Goal: Task Accomplishment & Management: Manage account settings

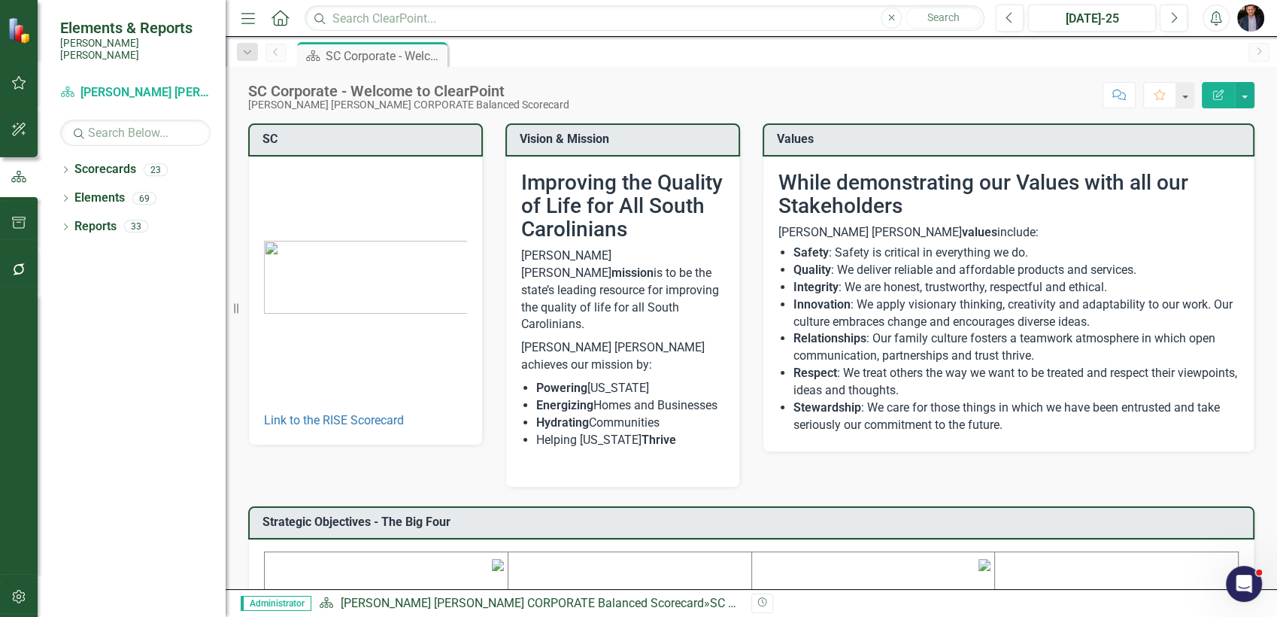
click at [607, 90] on div "Score: N/A Jul-25 Completed Comment Favorite Edit Report" at bounding box center [916, 95] width 678 height 26
click at [71, 163] on div "Dropdown Scorecards 23" at bounding box center [142, 171] width 165 height 29
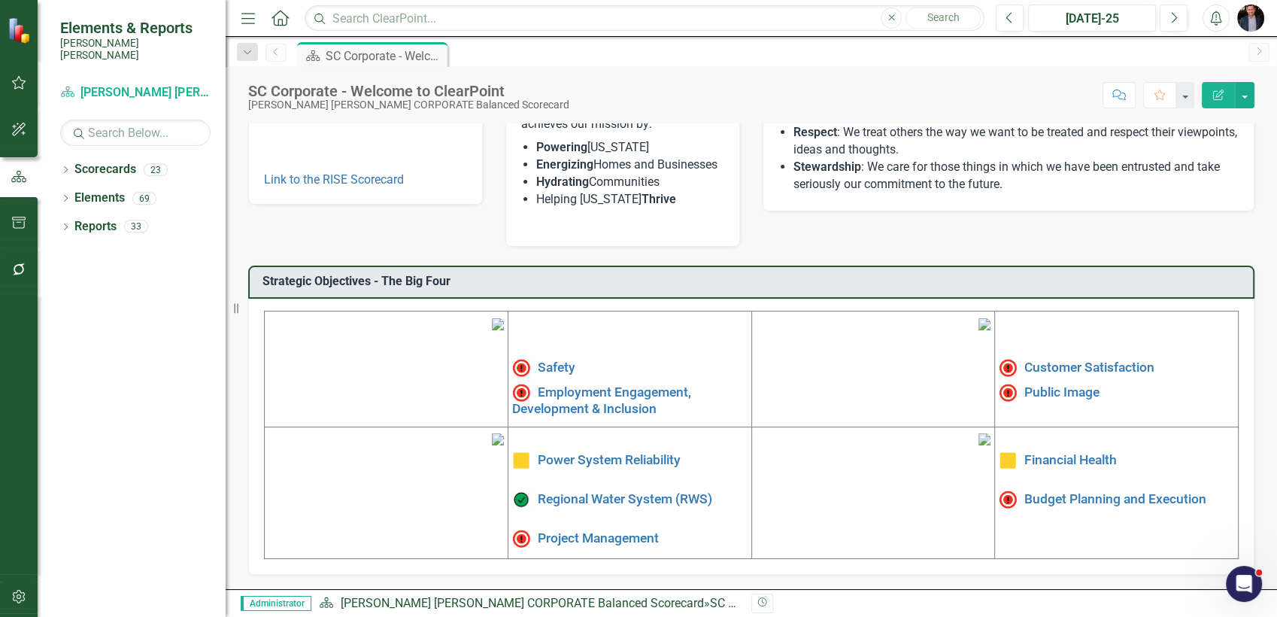
scroll to position [360, 0]
click at [548, 310] on td "Safety Employment Engagement, Development & Inclusion" at bounding box center [630, 368] width 244 height 116
click at [548, 359] on link "Safety" at bounding box center [557, 366] width 38 height 15
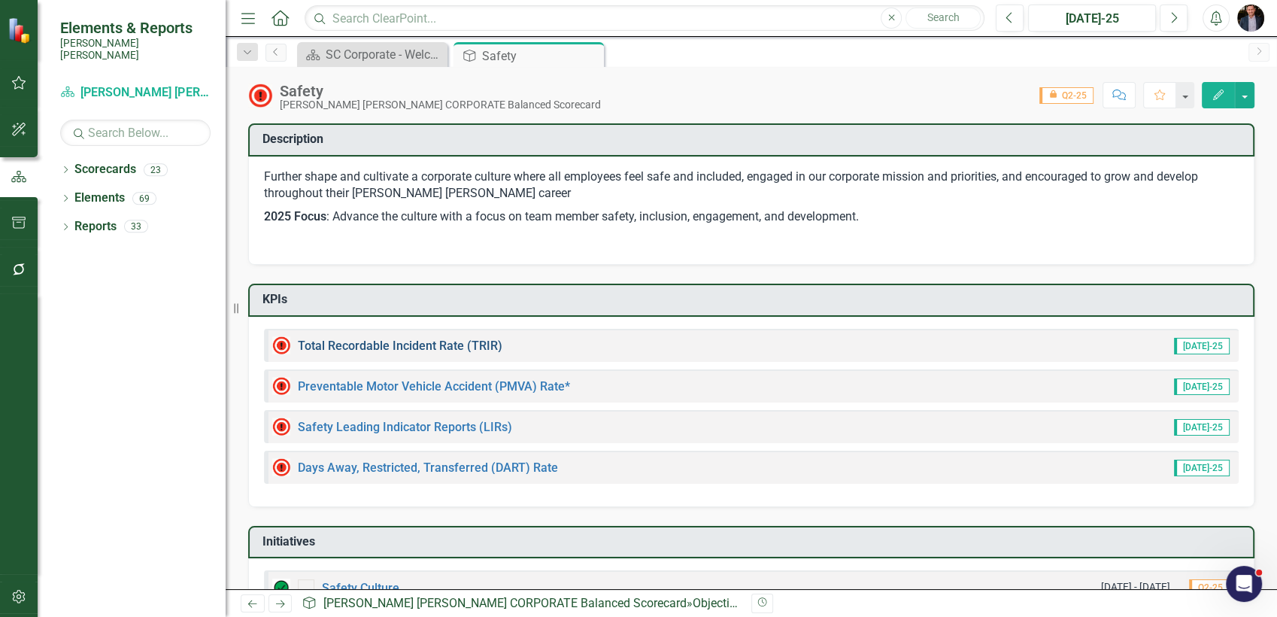
click at [432, 347] on link "Total Recordable Incident Rate (TRIR)" at bounding box center [400, 345] width 205 height 14
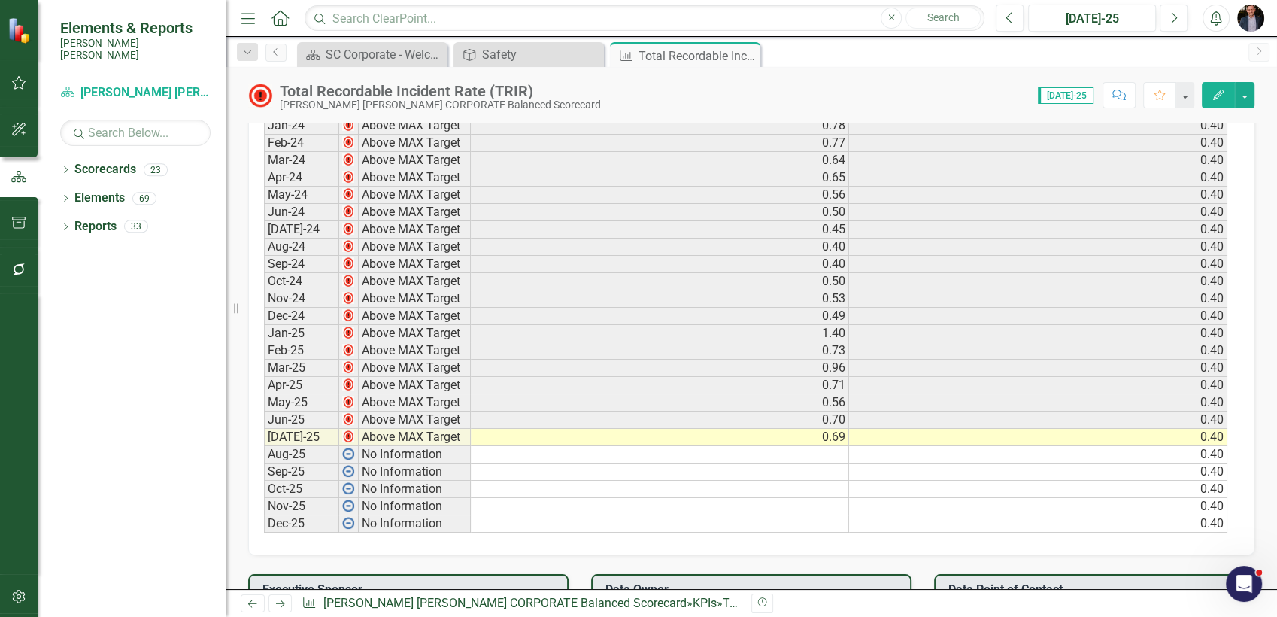
scroll to position [668, 0]
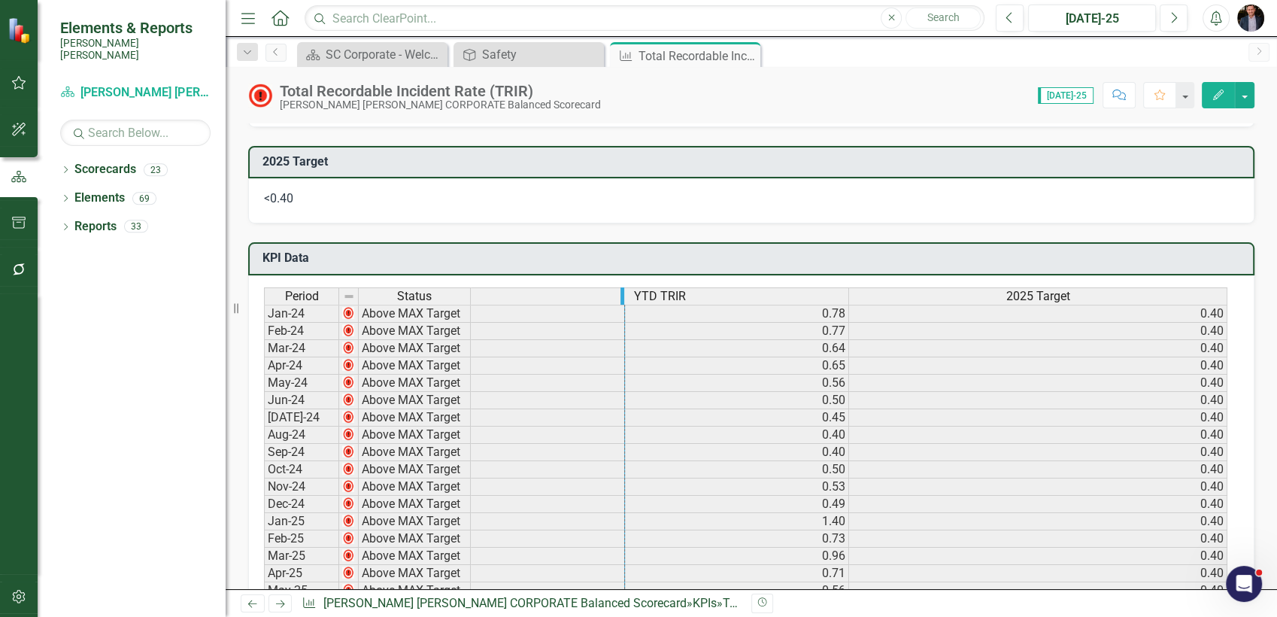
drag, startPoint x: 848, startPoint y: 292, endPoint x: 624, endPoint y: 297, distance: 224.2
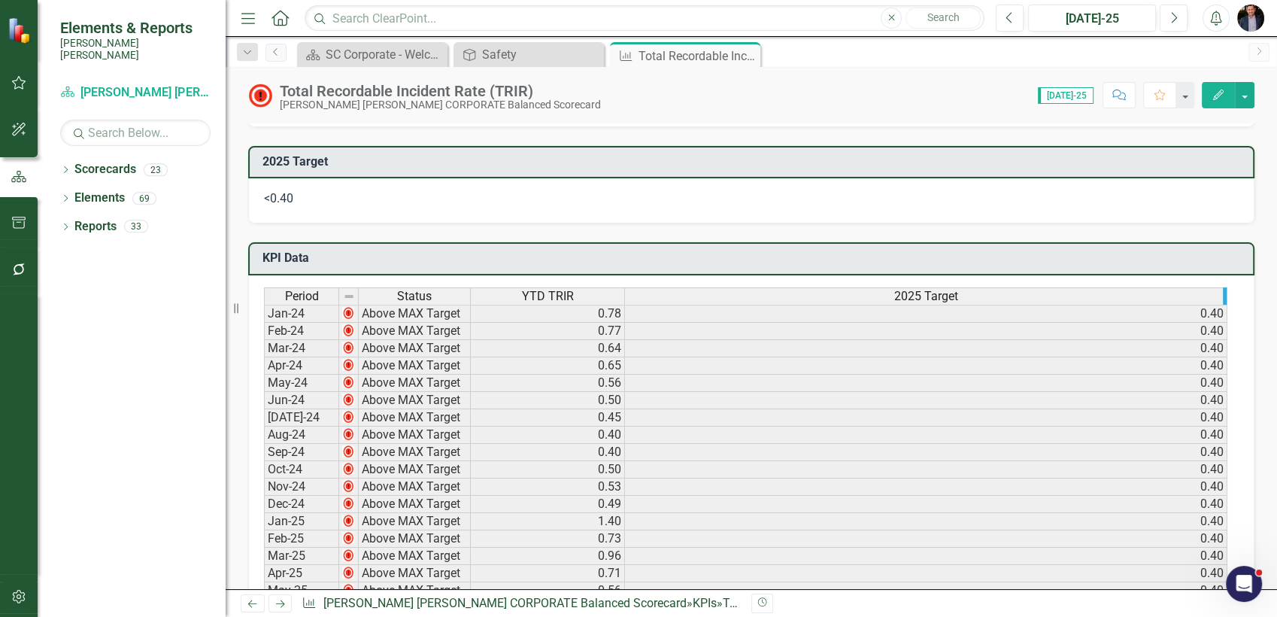
click at [1149, 295] on div "Period Status YTD TRIR 2025 Target Jan-24 Above MAX Target 0.78 0.40 Feb-24 Abo…" at bounding box center [751, 509] width 1006 height 468
drag, startPoint x: 1223, startPoint y: 294, endPoint x: 799, endPoint y: 297, distance: 424.2
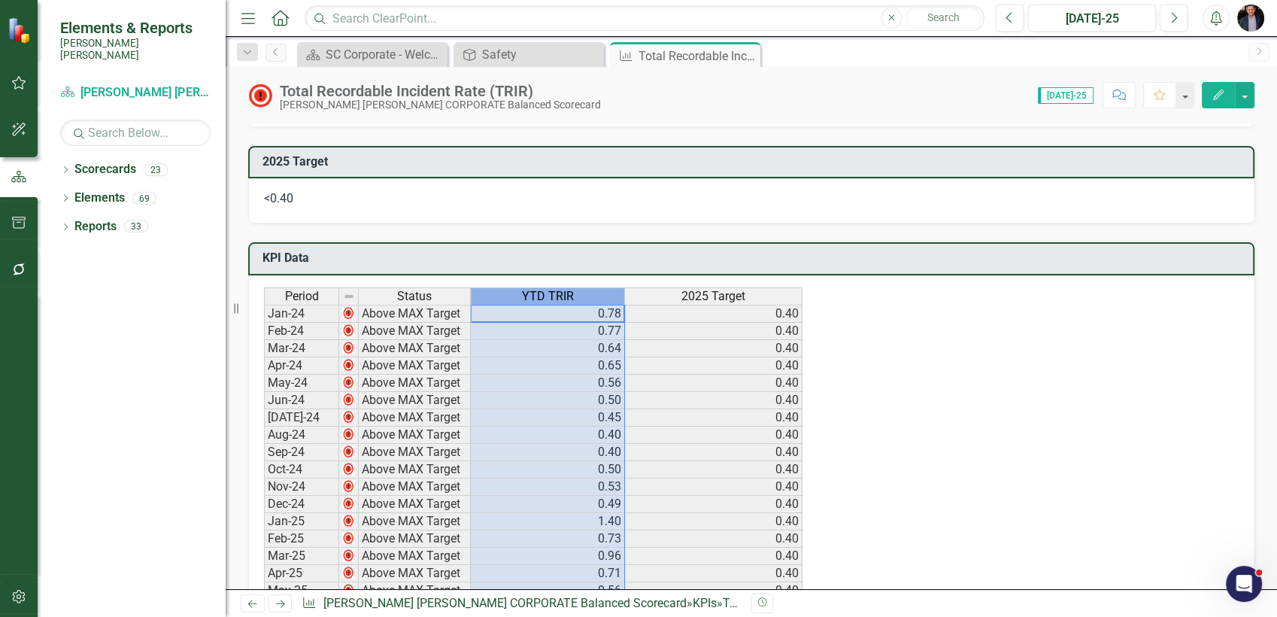
click at [551, 290] on span "YTD TRIR" at bounding box center [548, 297] width 52 height 14
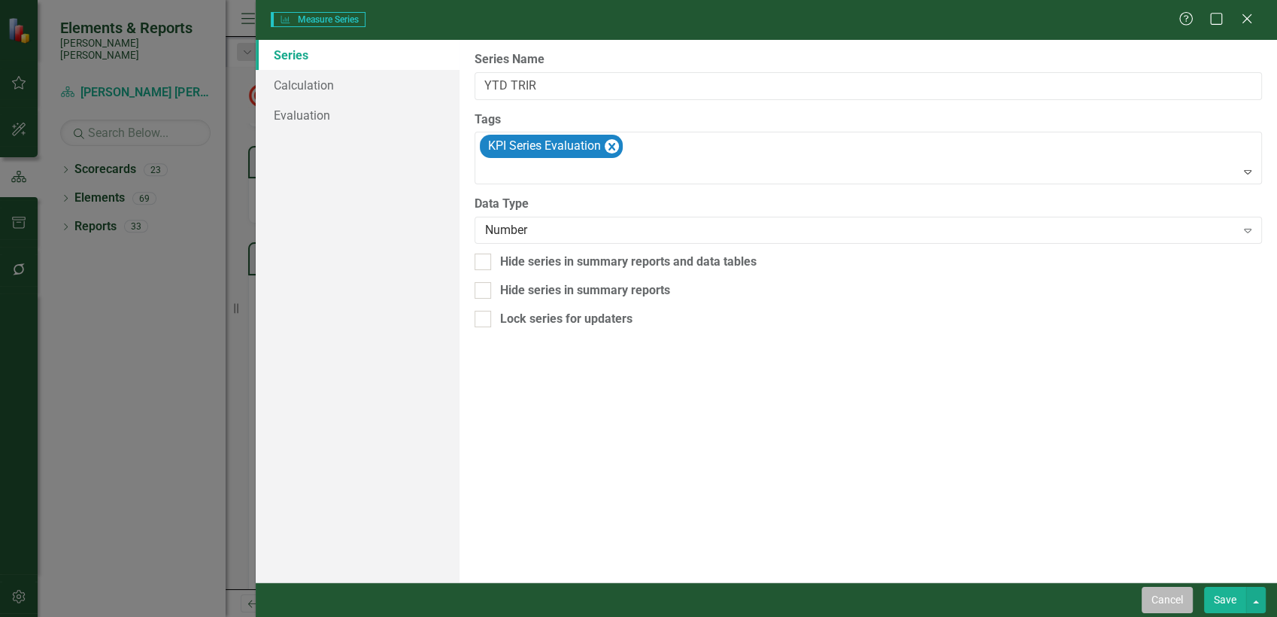
click at [1149, 554] on button "Cancel" at bounding box center [1167, 600] width 51 height 26
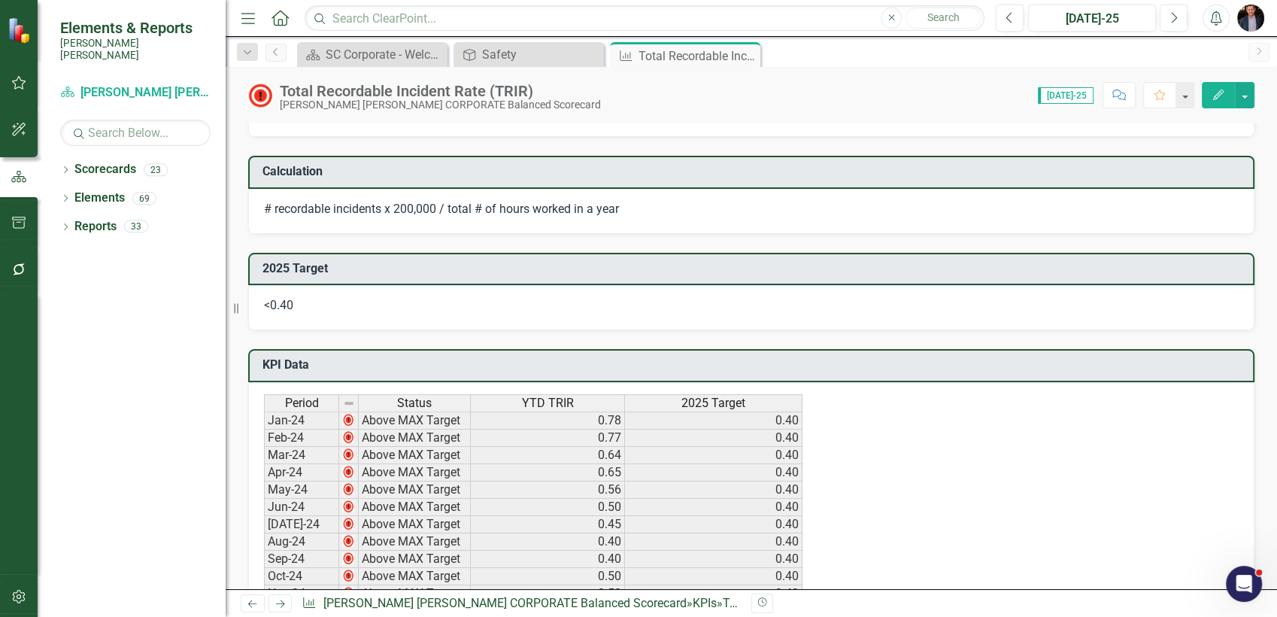
scroll to position [501, 0]
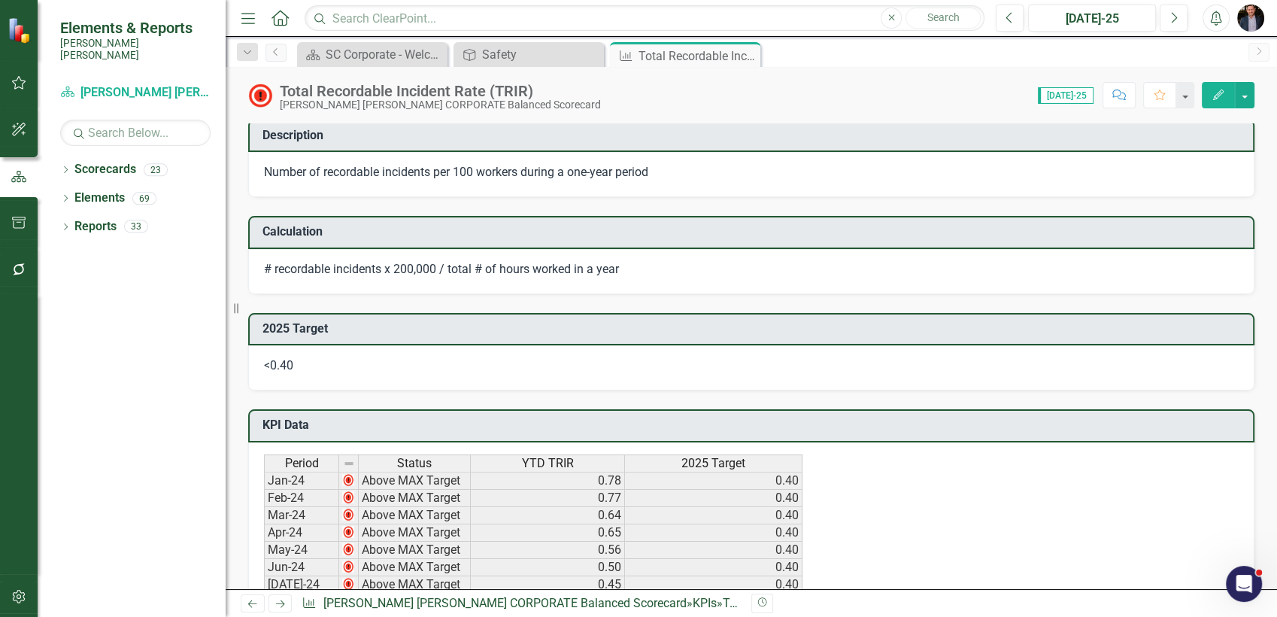
click at [500, 425] on h3 "KPI Data" at bounding box center [754, 425] width 983 height 14
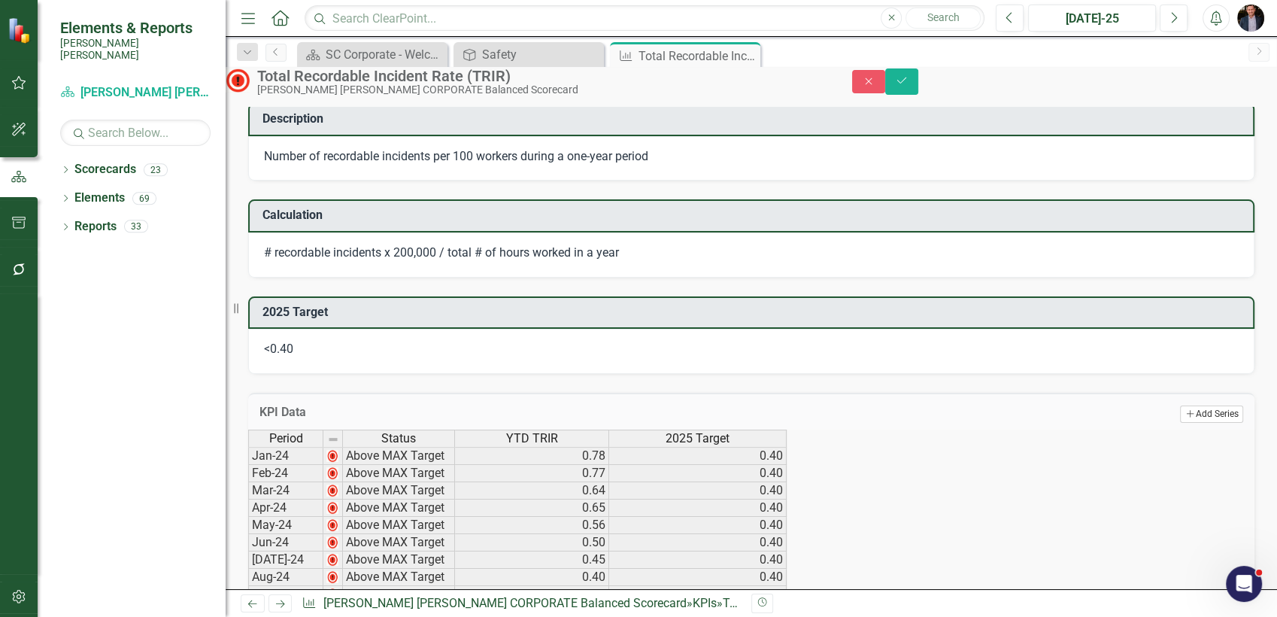
click at [1149, 422] on button "Add Add Series" at bounding box center [1211, 413] width 63 height 17
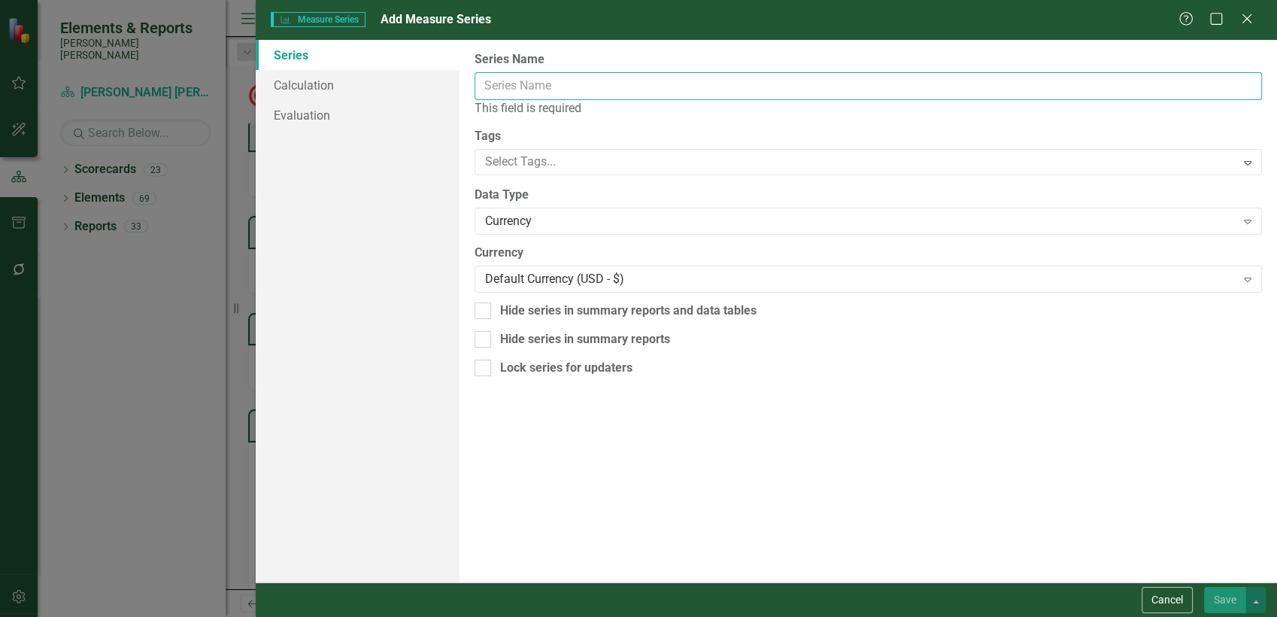
click at [509, 75] on input "Series Name" at bounding box center [869, 86] width 788 height 28
click at [493, 73] on input "Series Name" at bounding box center [869, 86] width 788 height 28
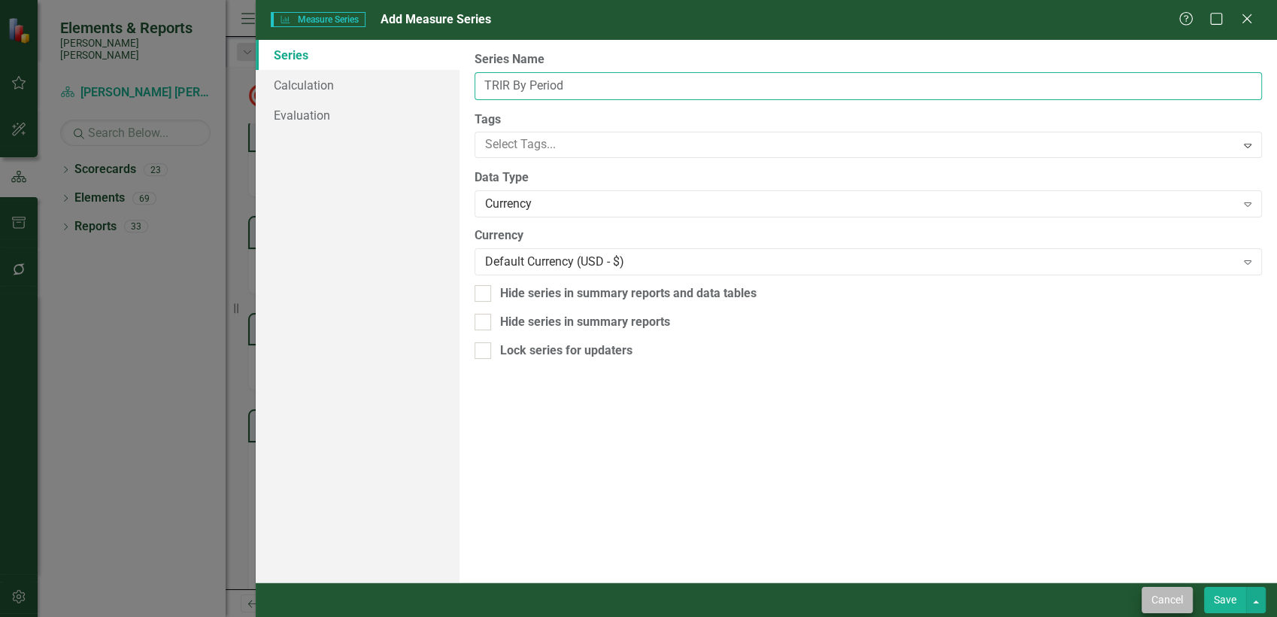
type input "TRIR By Period"
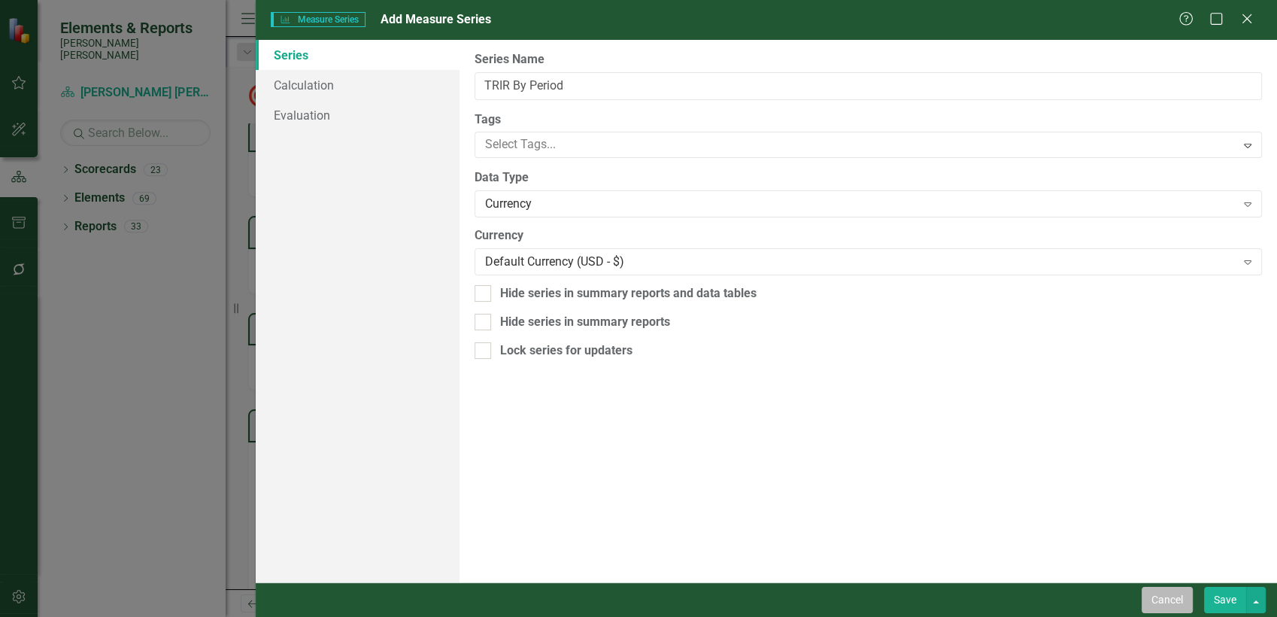
click at [1149, 554] on button "Cancel" at bounding box center [1167, 600] width 51 height 26
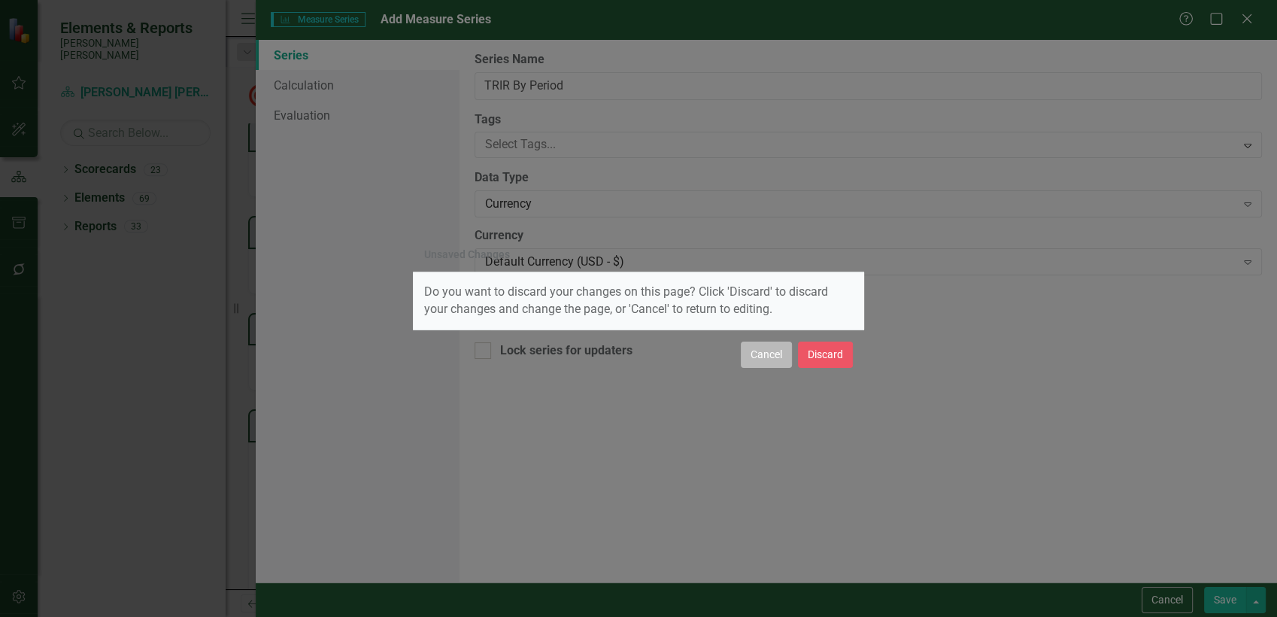
click at [778, 358] on button "Cancel" at bounding box center [766, 354] width 51 height 26
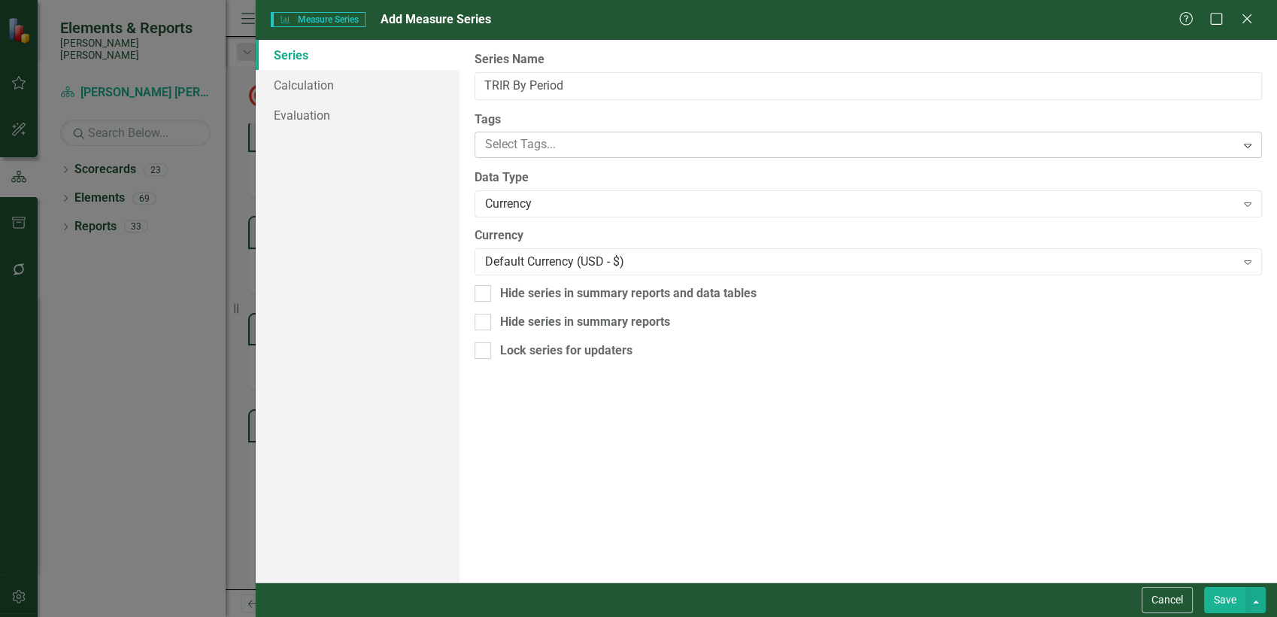
click at [508, 136] on div at bounding box center [857, 145] width 756 height 20
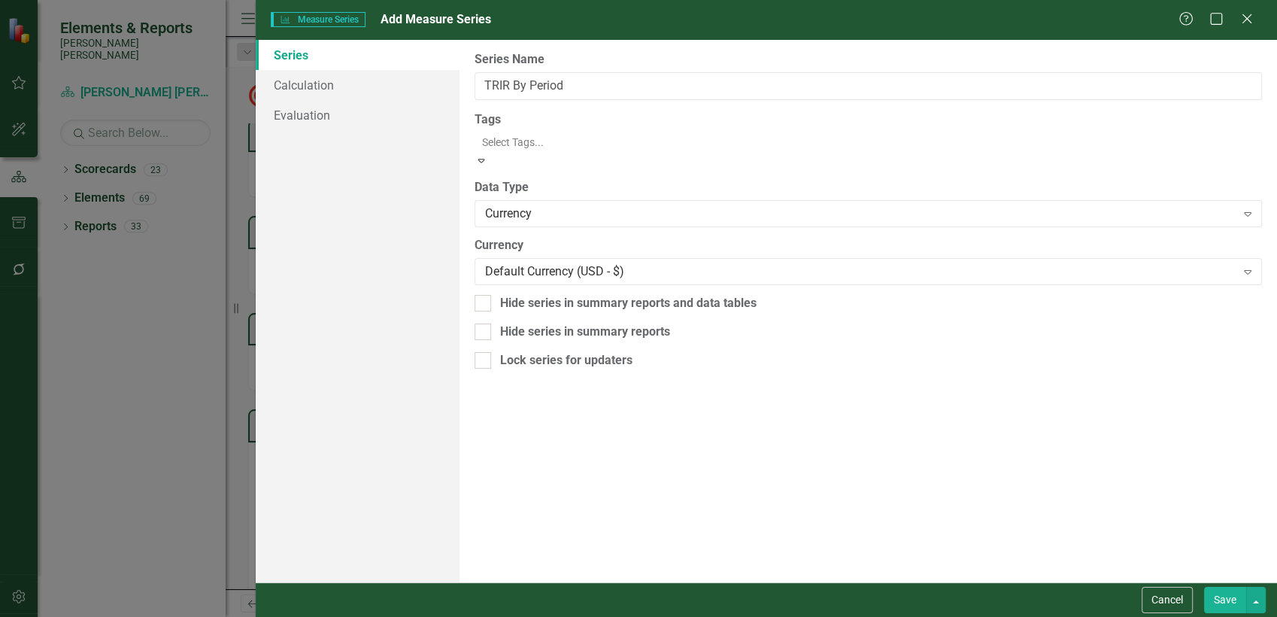
click at [345, 181] on div "Series Calculation Evaluation" at bounding box center [358, 311] width 205 height 542
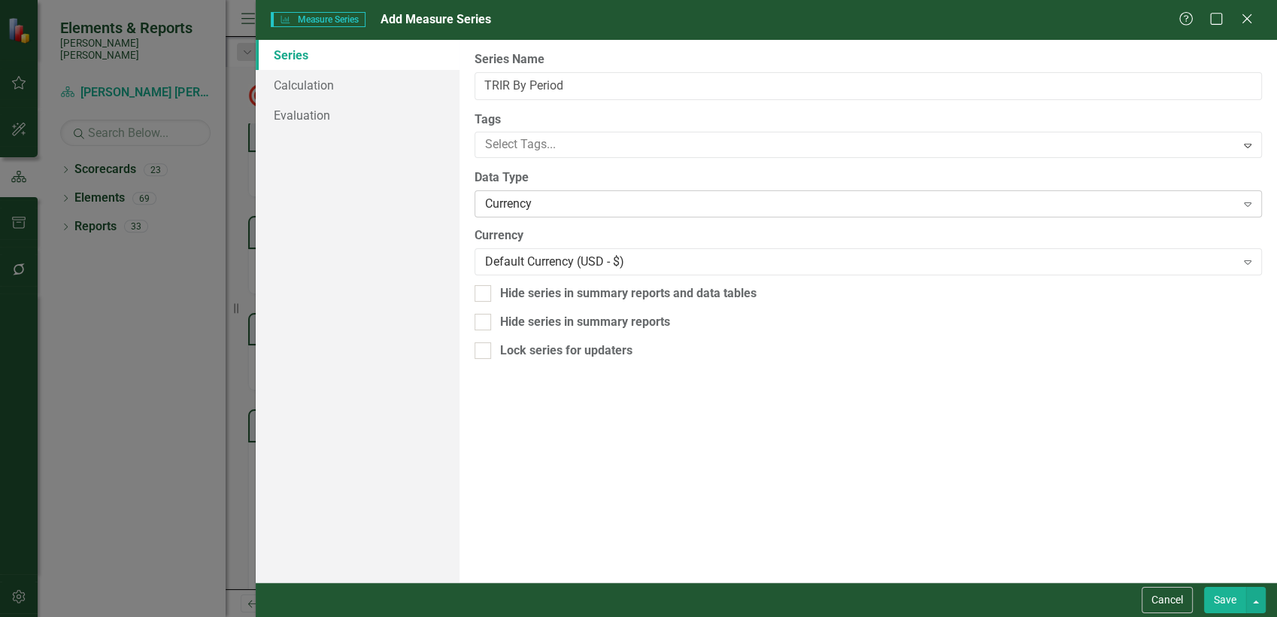
click at [510, 204] on div "Currency" at bounding box center [860, 204] width 750 height 17
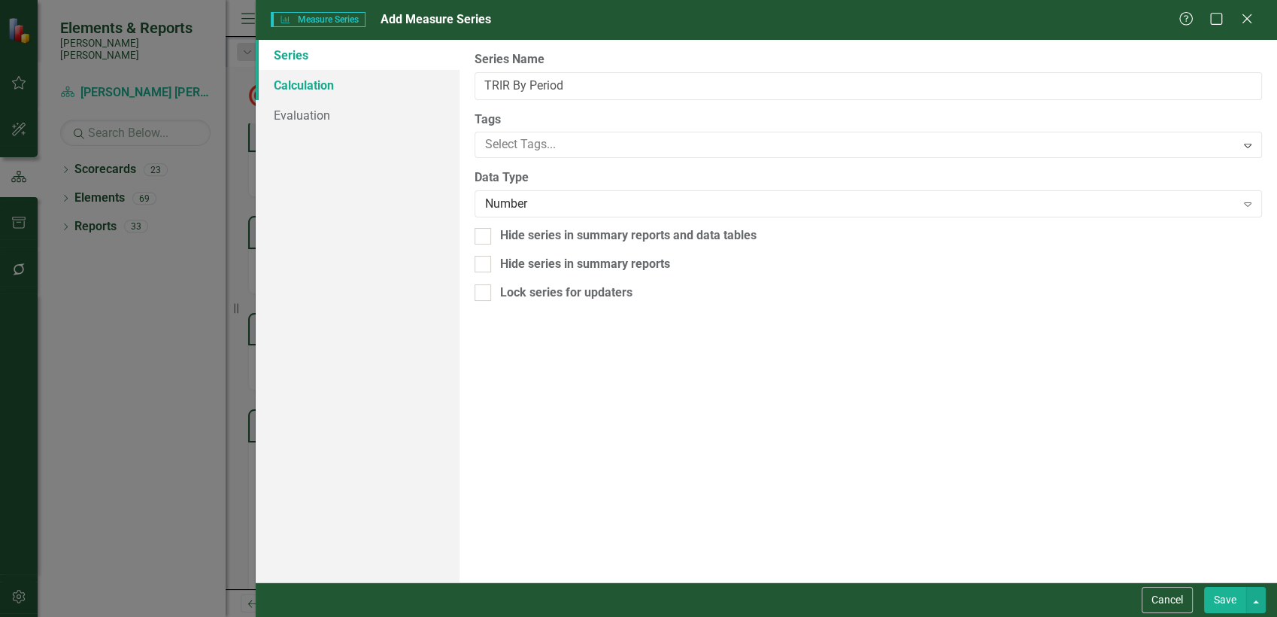
click at [319, 86] on link "Calculation" at bounding box center [358, 85] width 205 height 30
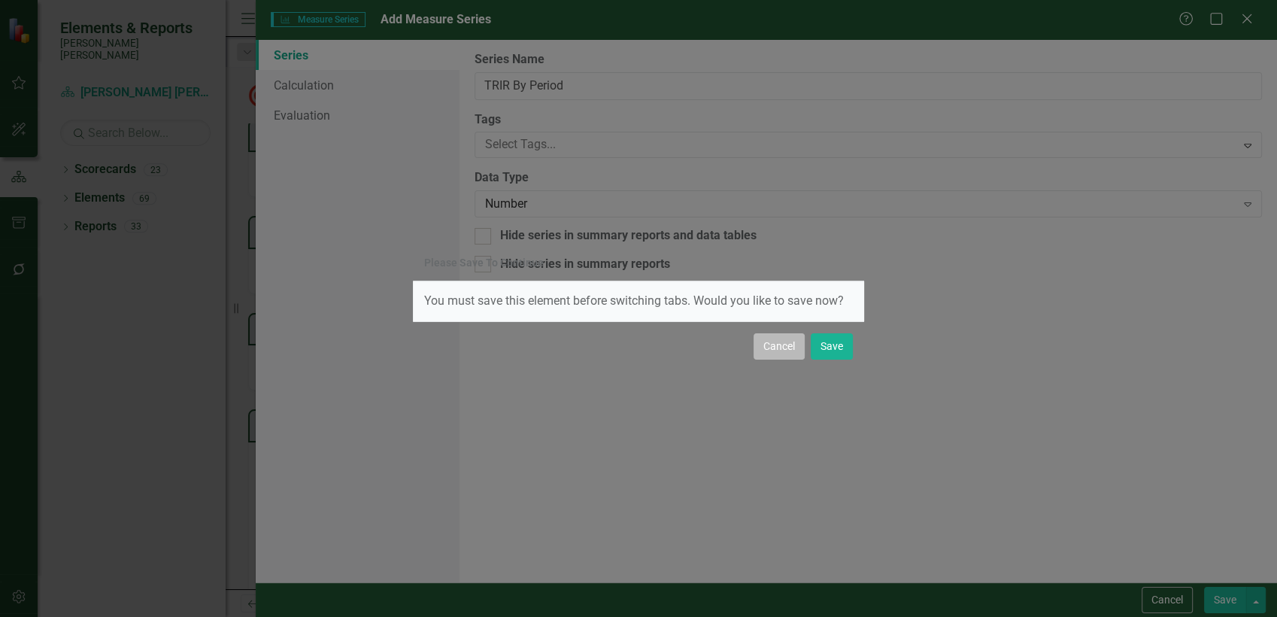
click at [793, 354] on button "Cancel" at bounding box center [779, 346] width 51 height 26
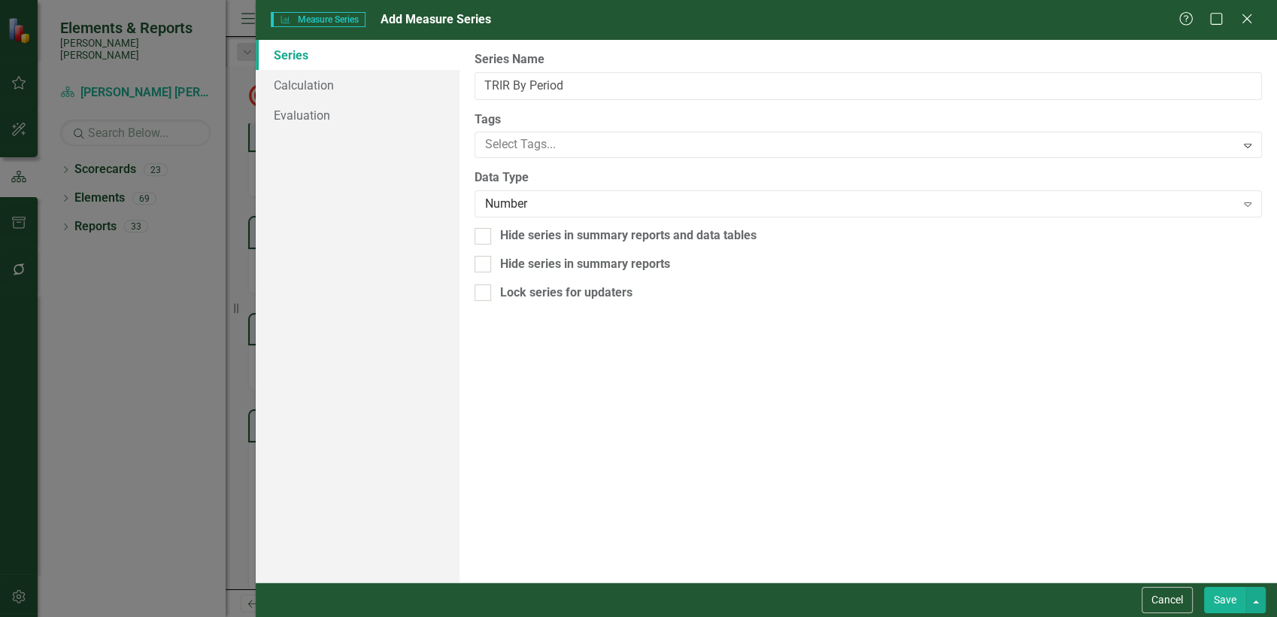
drag, startPoint x: 1211, startPoint y: 599, endPoint x: 1203, endPoint y: 597, distance: 7.9
click at [1149, 554] on button "Save" at bounding box center [1225, 600] width 42 height 26
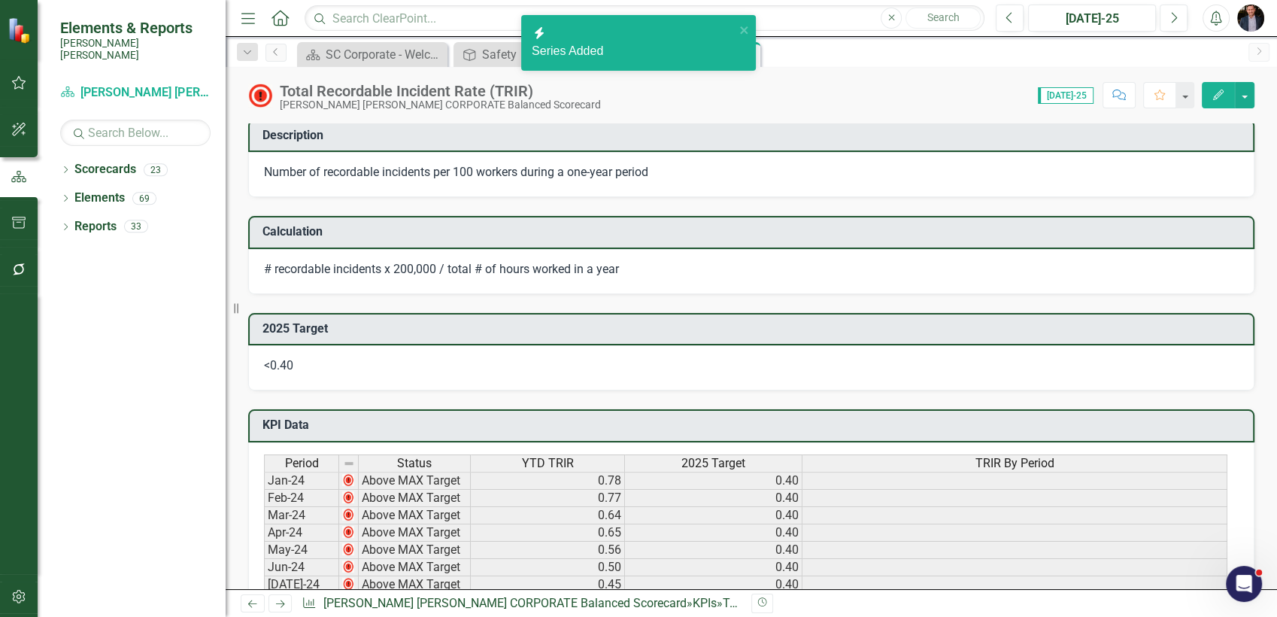
scroll to position [752, 0]
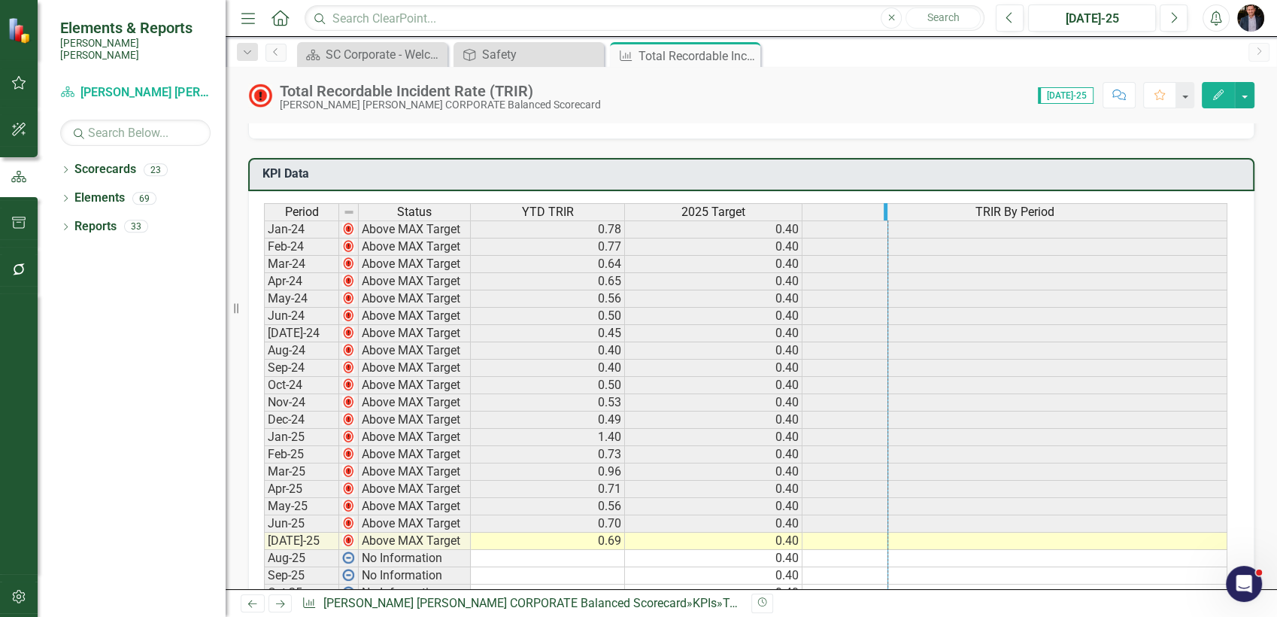
drag, startPoint x: 1226, startPoint y: 208, endPoint x: 887, endPoint y: 220, distance: 339.4
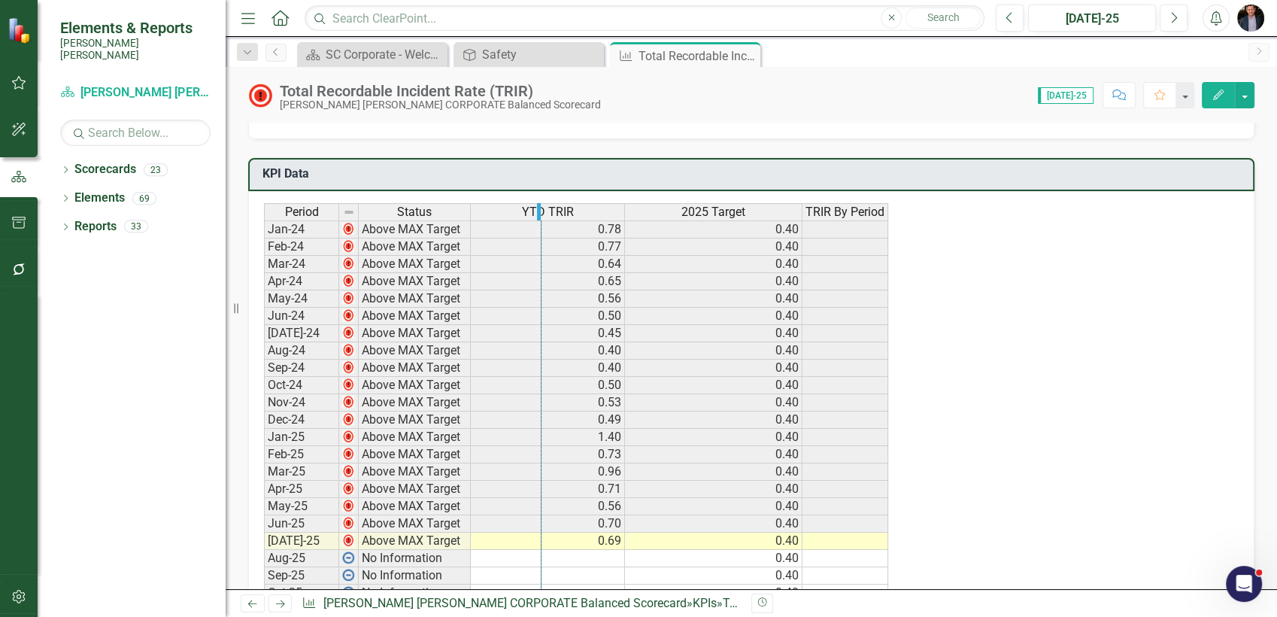
drag, startPoint x: 622, startPoint y: 210, endPoint x: 539, endPoint y: 217, distance: 83.8
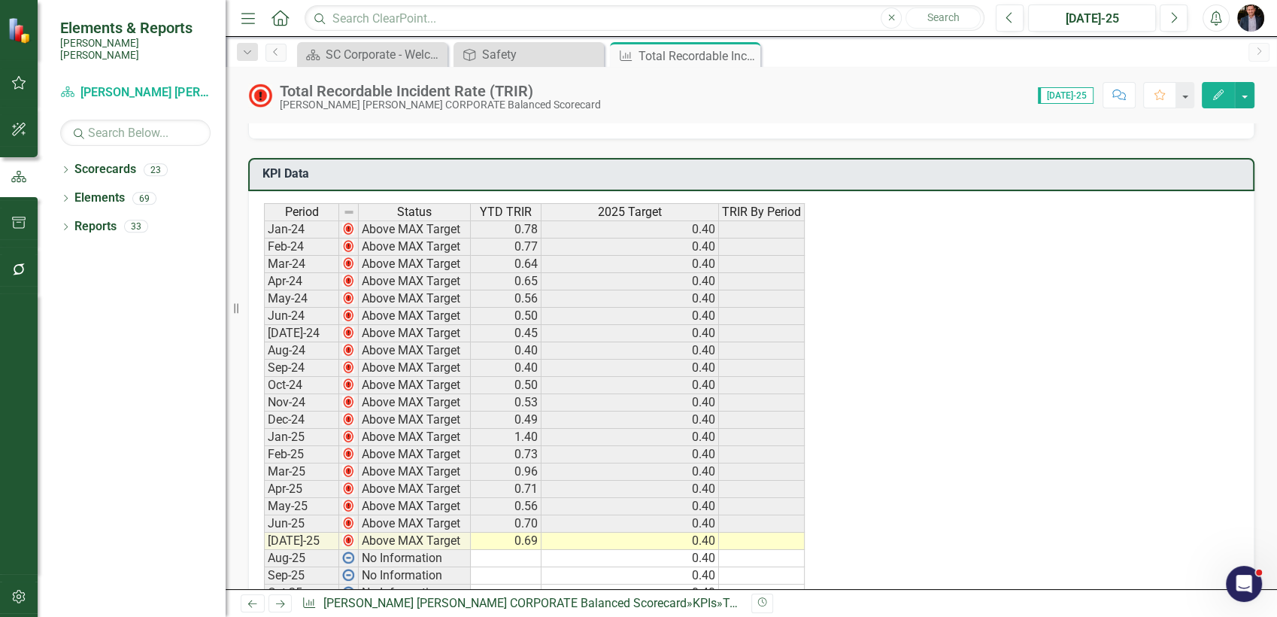
click at [682, 177] on h3 "KPI Data" at bounding box center [754, 174] width 983 height 14
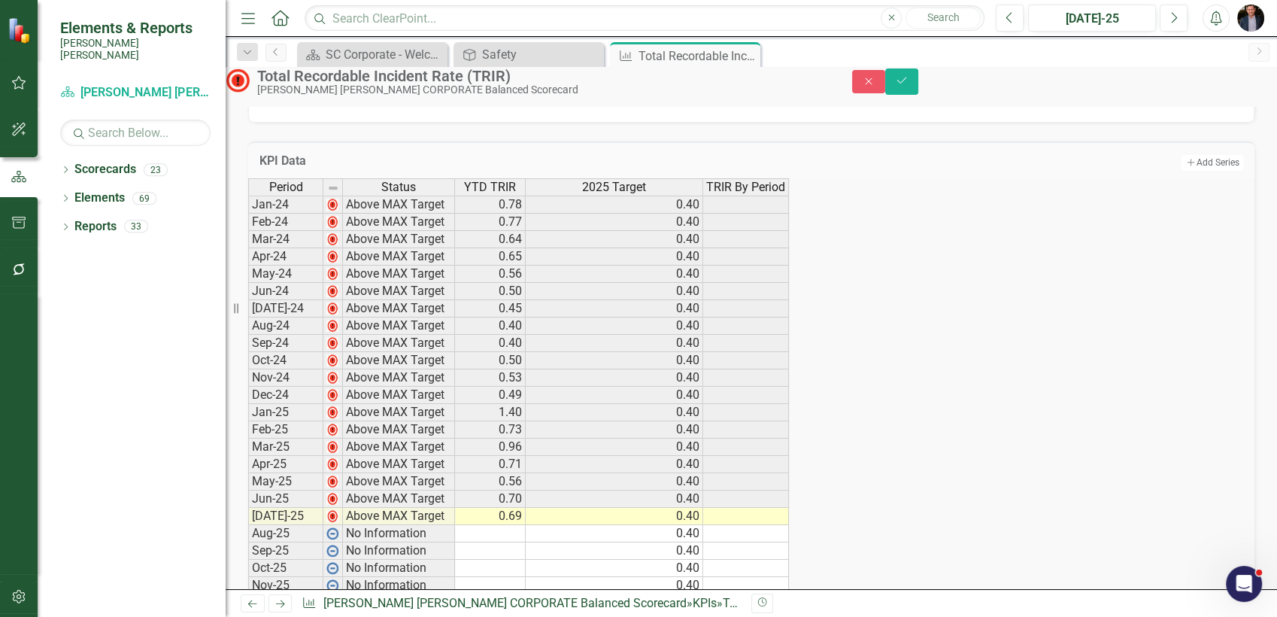
click at [469, 84] on div "Total Recordable Incident Rate (TRIR)" at bounding box center [539, 76] width 565 height 17
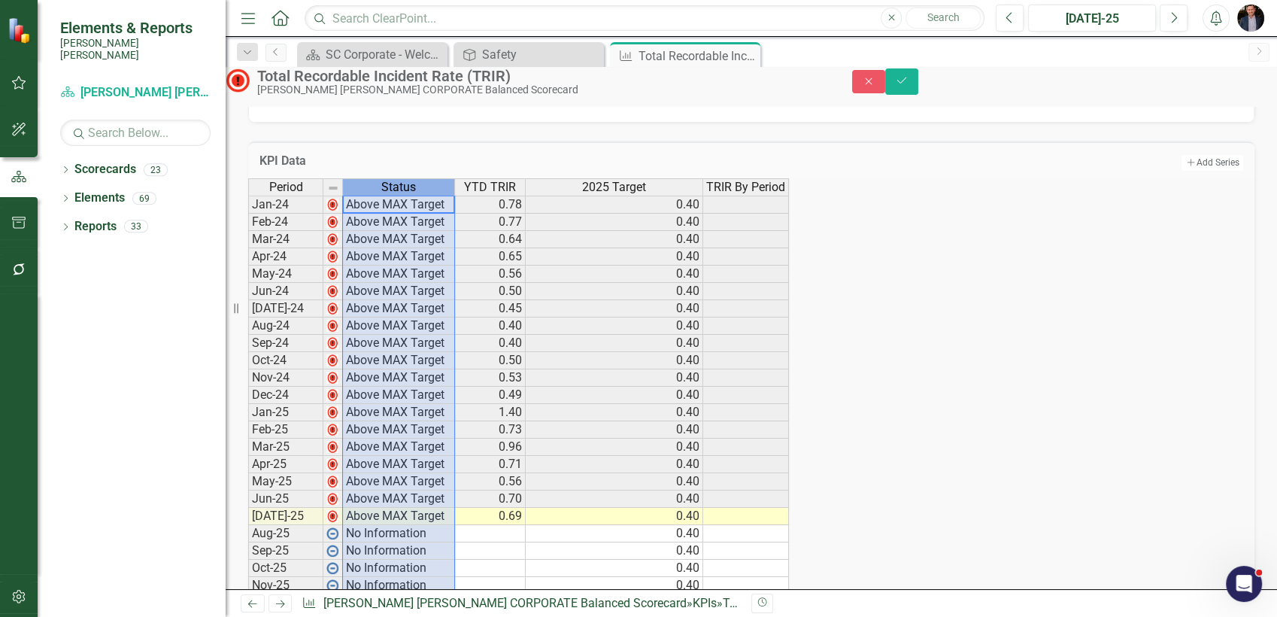
click at [371, 196] on div "Status" at bounding box center [398, 187] width 111 height 17
click at [506, 231] on td "0.77" at bounding box center [490, 222] width 71 height 17
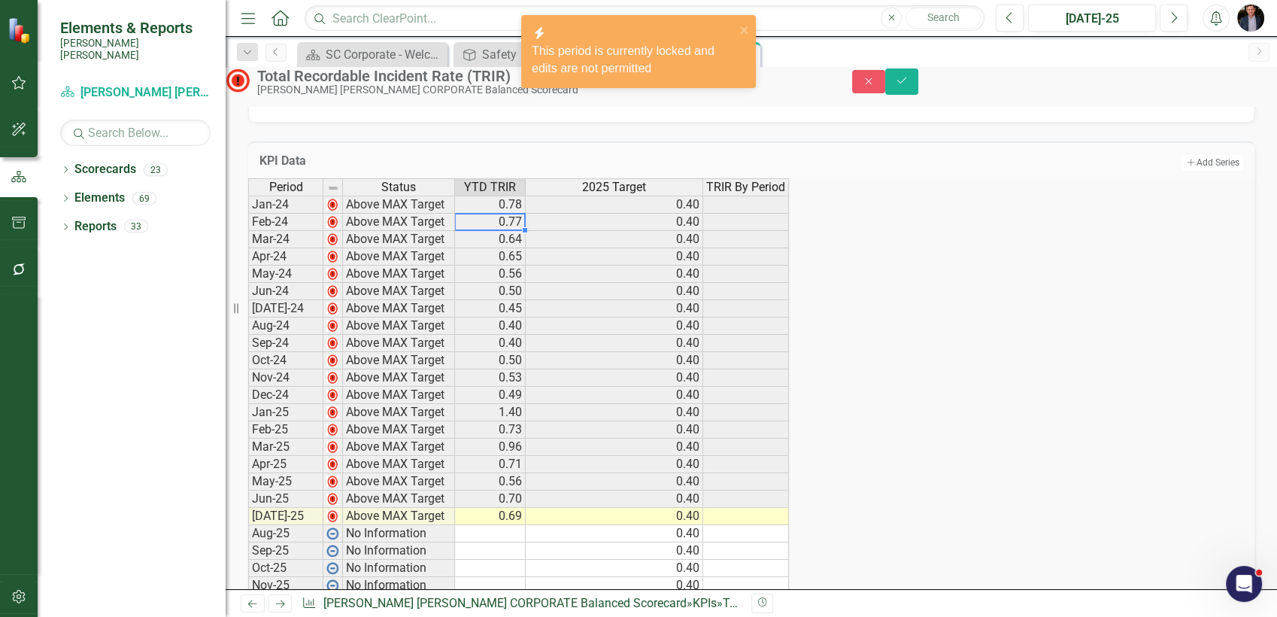
click at [506, 231] on td "0.77" at bounding box center [490, 222] width 71 height 17
click at [757, 194] on span "TRIR By Period" at bounding box center [745, 188] width 79 height 14
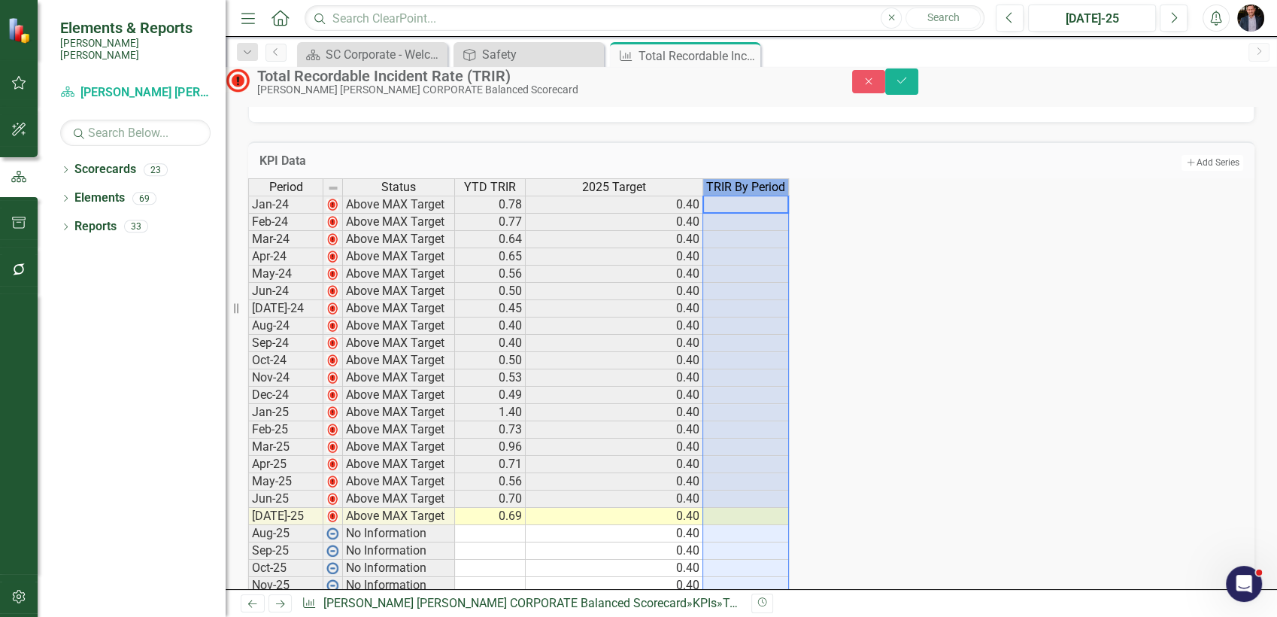
drag, startPoint x: 763, startPoint y: 208, endPoint x: 805, endPoint y: 208, distance: 42.1
click at [805, 198] on div "Period Status YTD TRIR 2025 Target TRIR By Period" at bounding box center [730, 188] width 965 height 20
click at [942, 233] on div "Period Status YTD TRIR 2025 Target TRIR By Period Jan-24 Above MAX Target 0.78 …" at bounding box center [730, 394] width 965 height 433
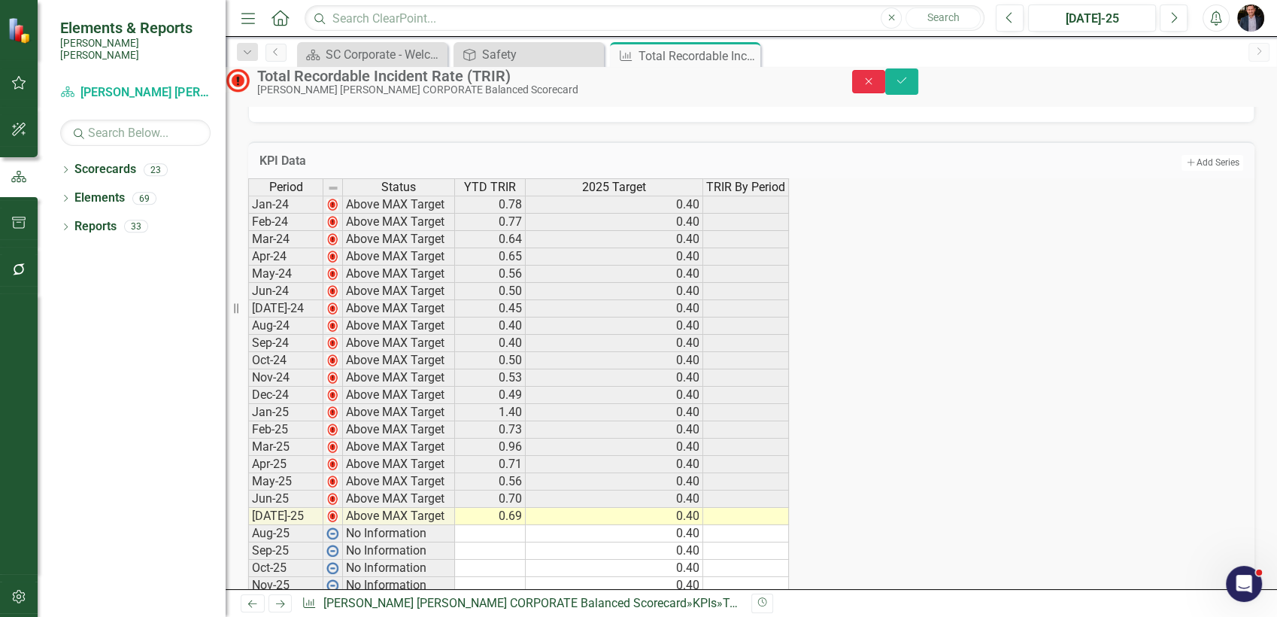
click at [872, 84] on icon "button" at bounding box center [869, 80] width 7 height 7
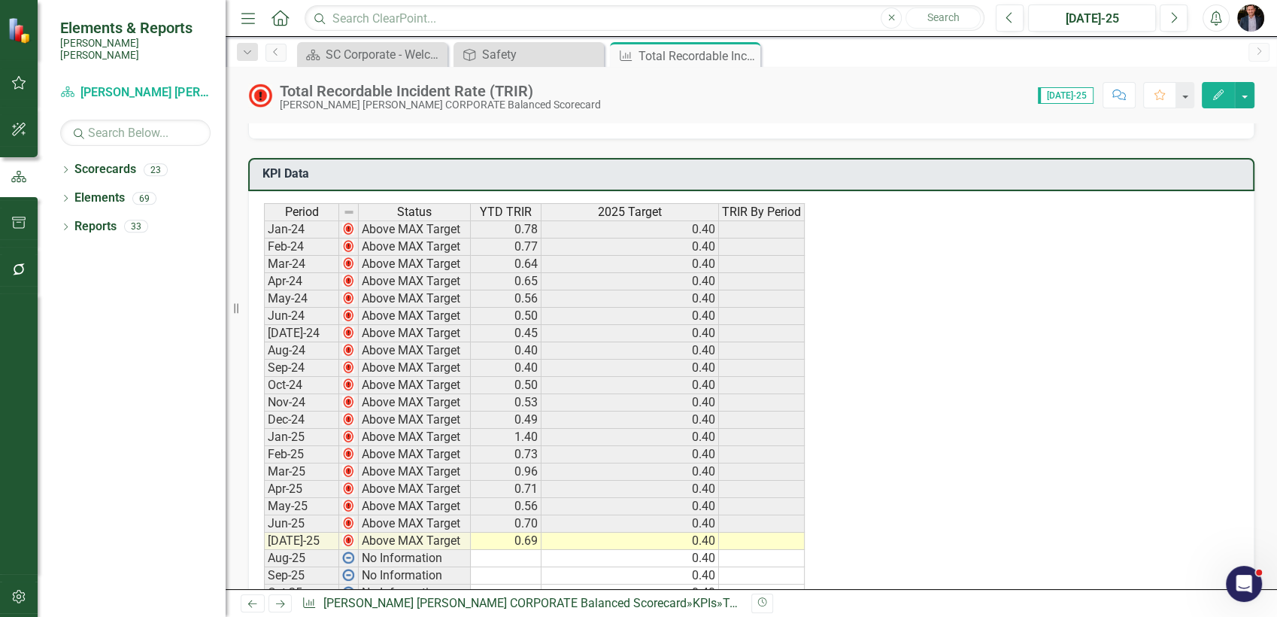
click at [938, 173] on h3 "KPI Data" at bounding box center [754, 174] width 983 height 14
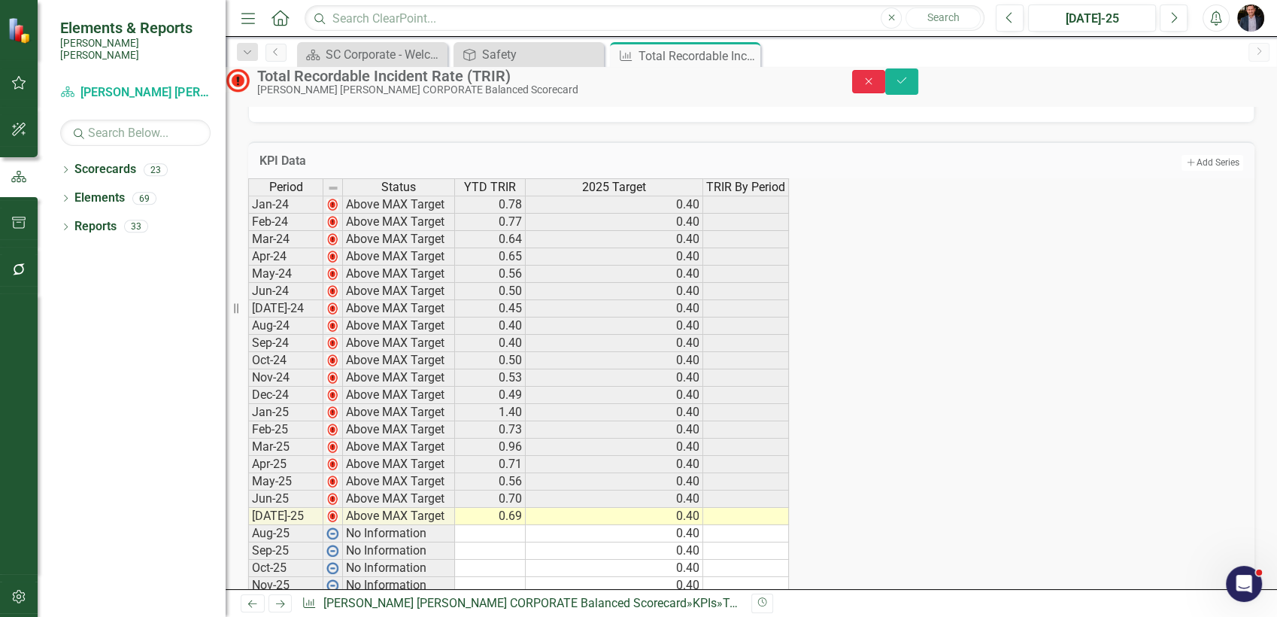
click at [885, 93] on button "Close" at bounding box center [868, 81] width 33 height 23
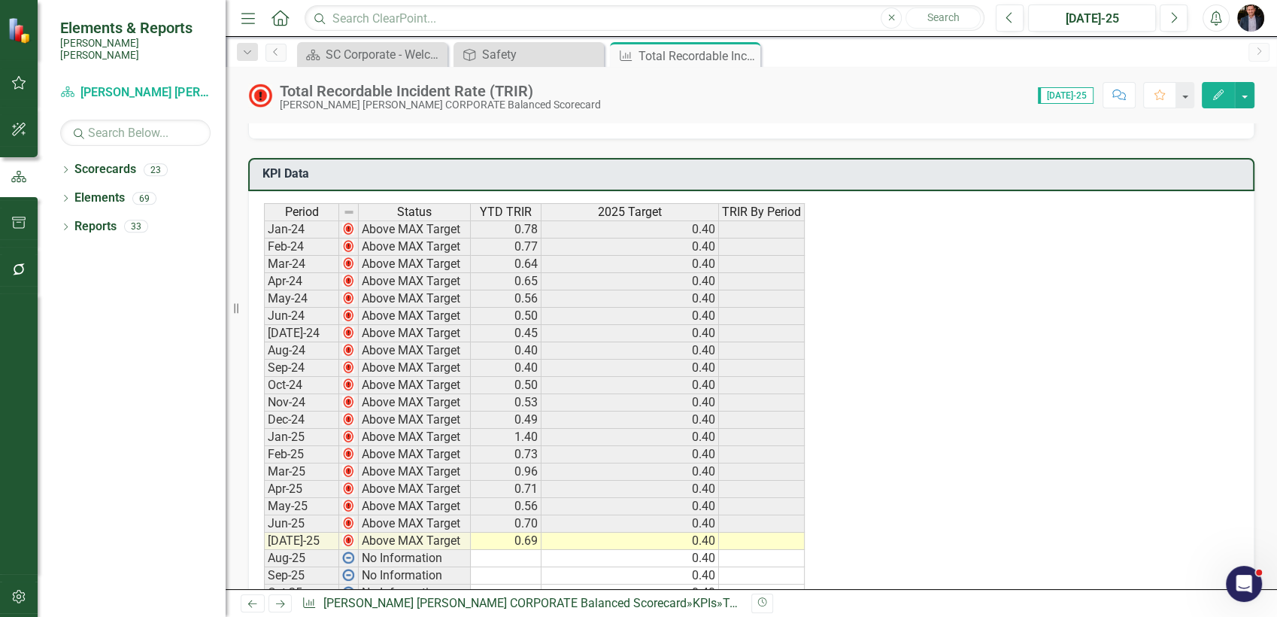
click at [1149, 96] on button "Edit" at bounding box center [1218, 95] width 33 height 26
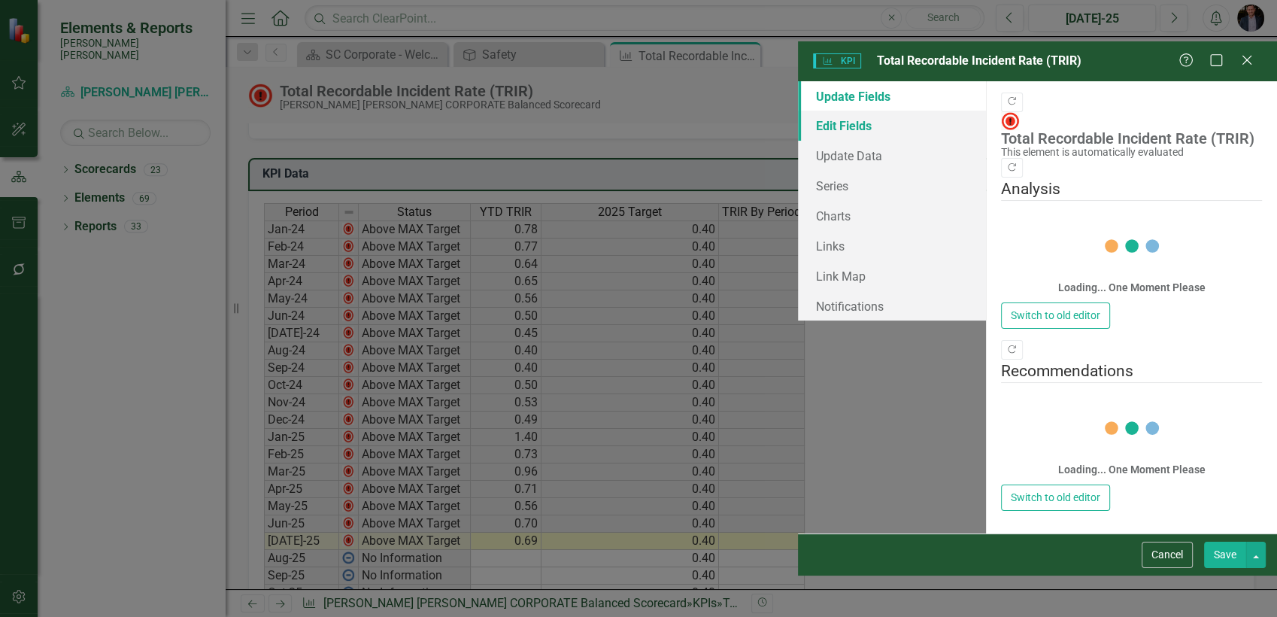
click at [798, 111] on link "Edit Fields" at bounding box center [892, 126] width 188 height 30
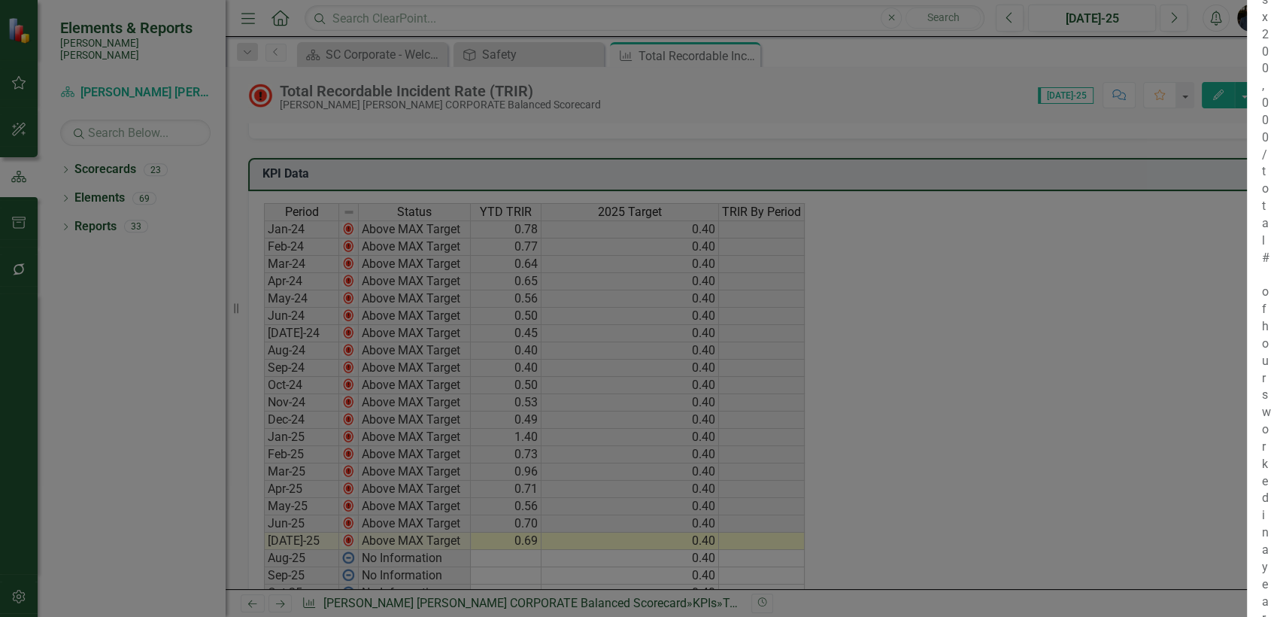
scroll to position [1000, 0]
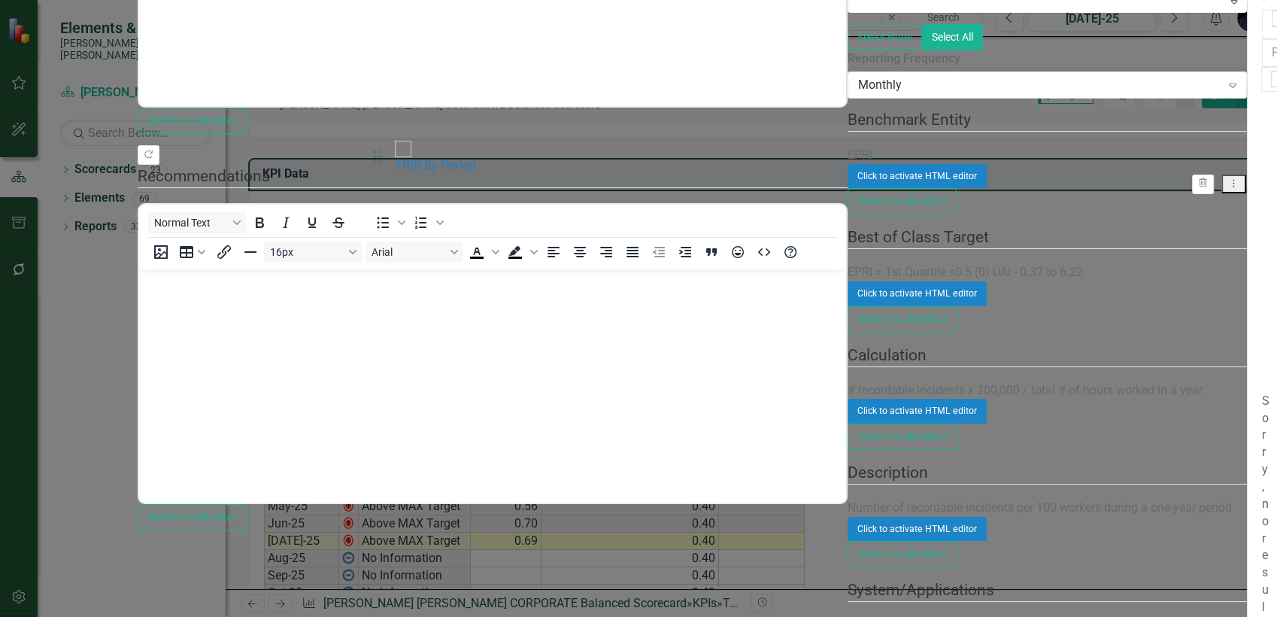
drag, startPoint x: 390, startPoint y: 262, endPoint x: 386, endPoint y: 159, distance: 102.4
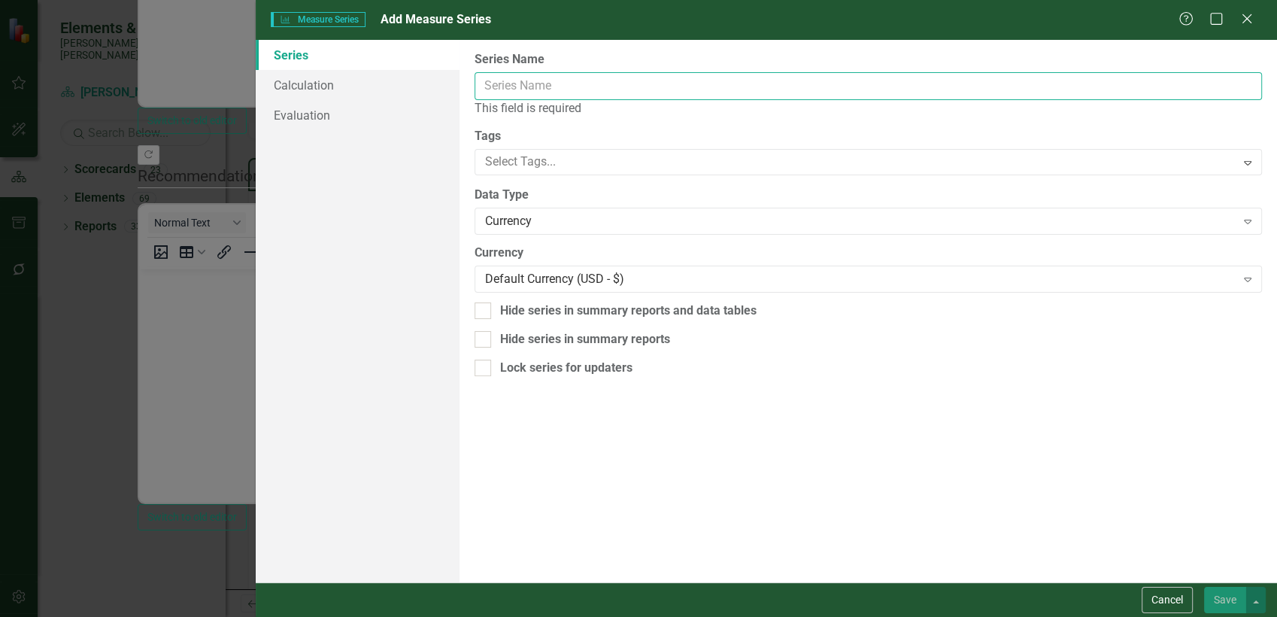
click at [572, 82] on input "Name" at bounding box center [869, 86] width 788 height 28
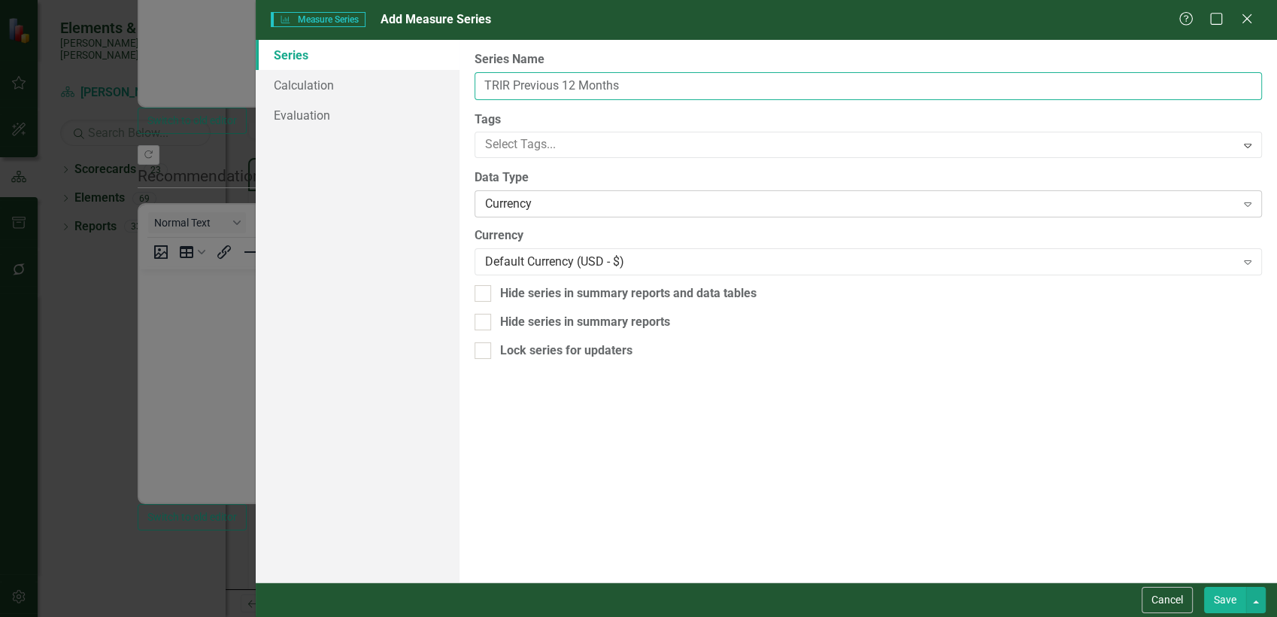
type input "TRIR Previous 12 Months"
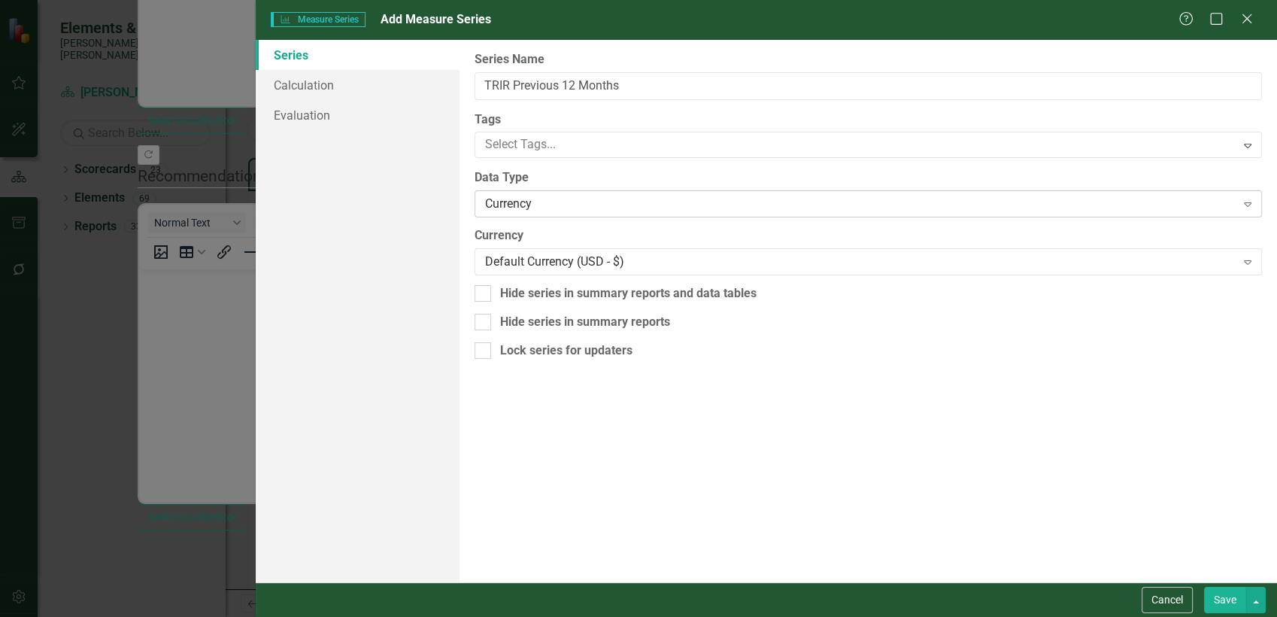
click at [536, 206] on div "Currency" at bounding box center [860, 204] width 750 height 17
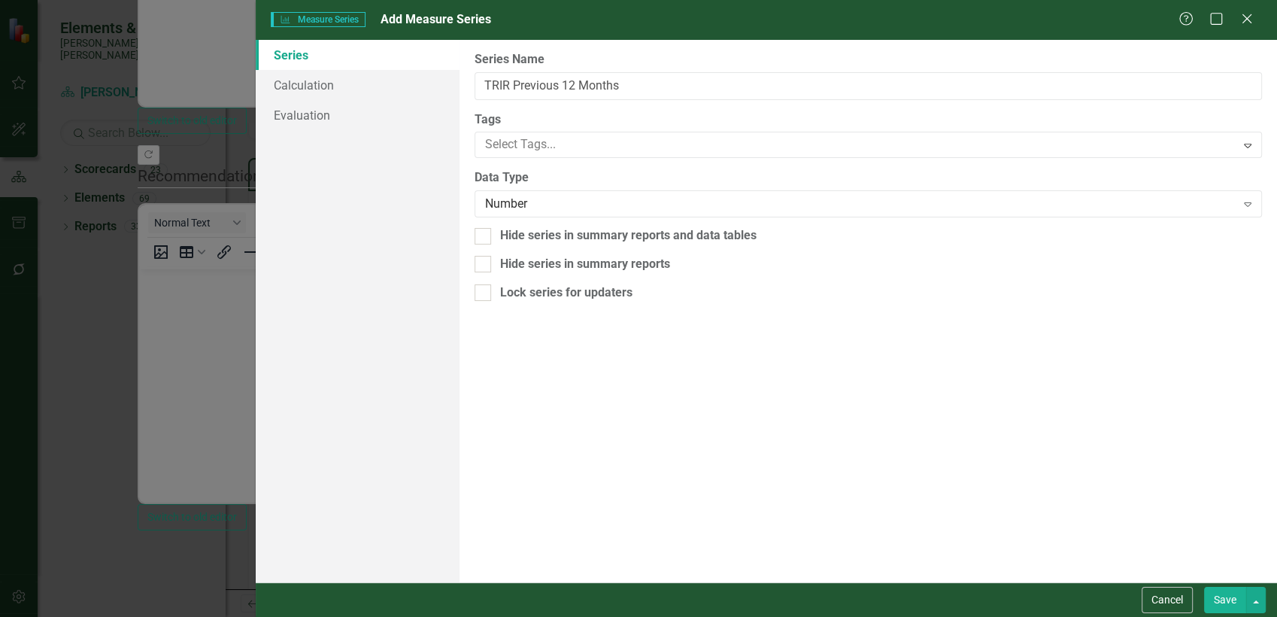
click at [1149, 554] on button "Save" at bounding box center [1225, 600] width 42 height 26
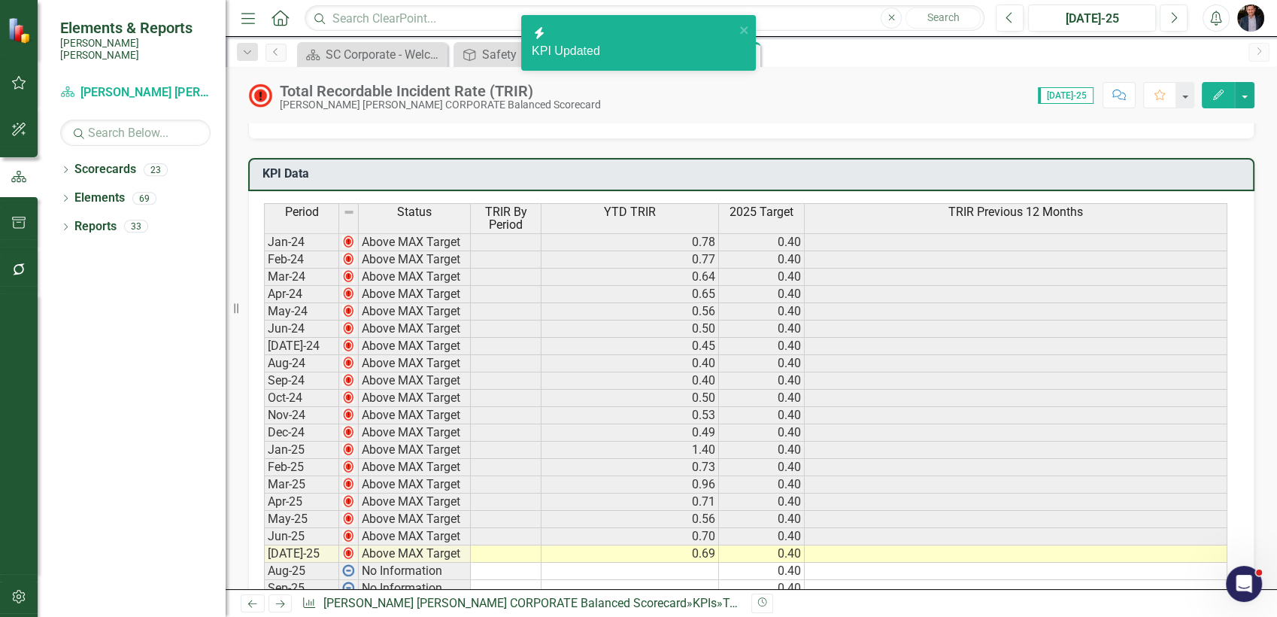
click at [1149, 99] on button "Edit" at bounding box center [1218, 95] width 33 height 26
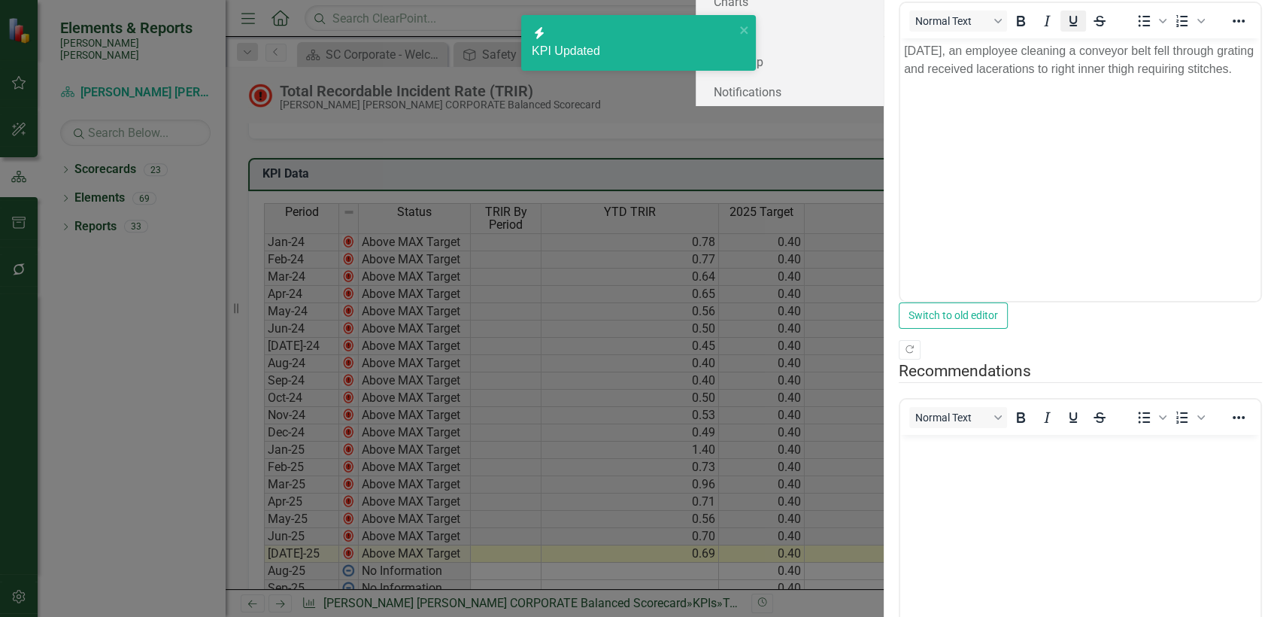
scroll to position [0, 0]
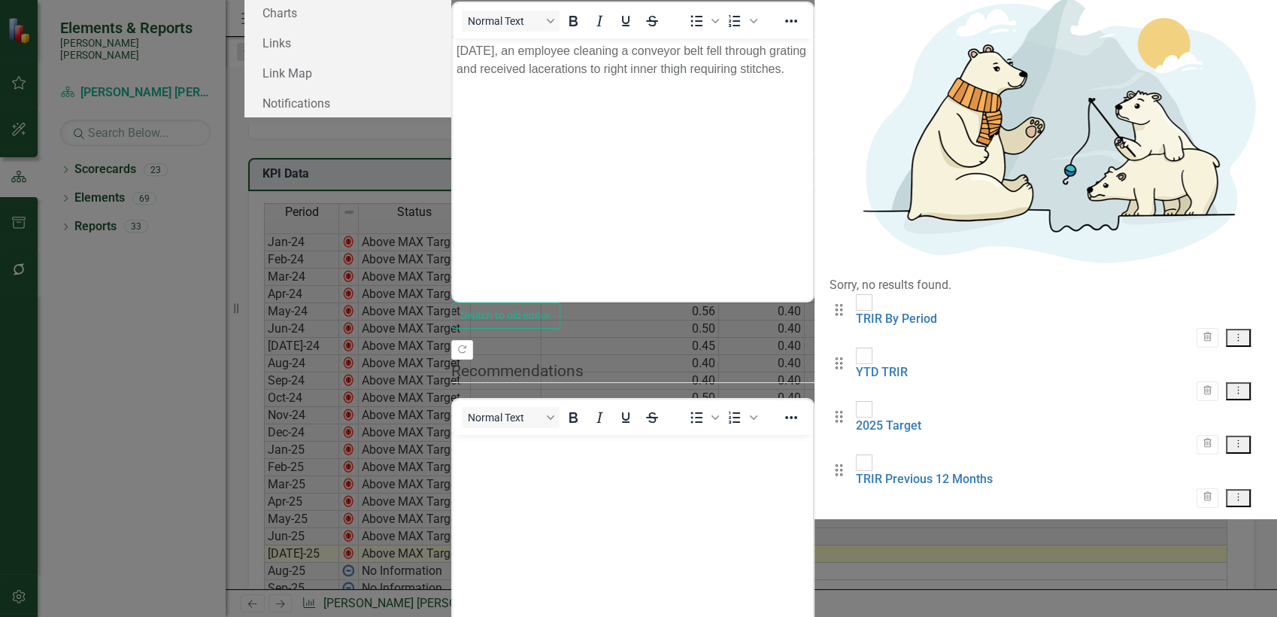
checkbox input "false"
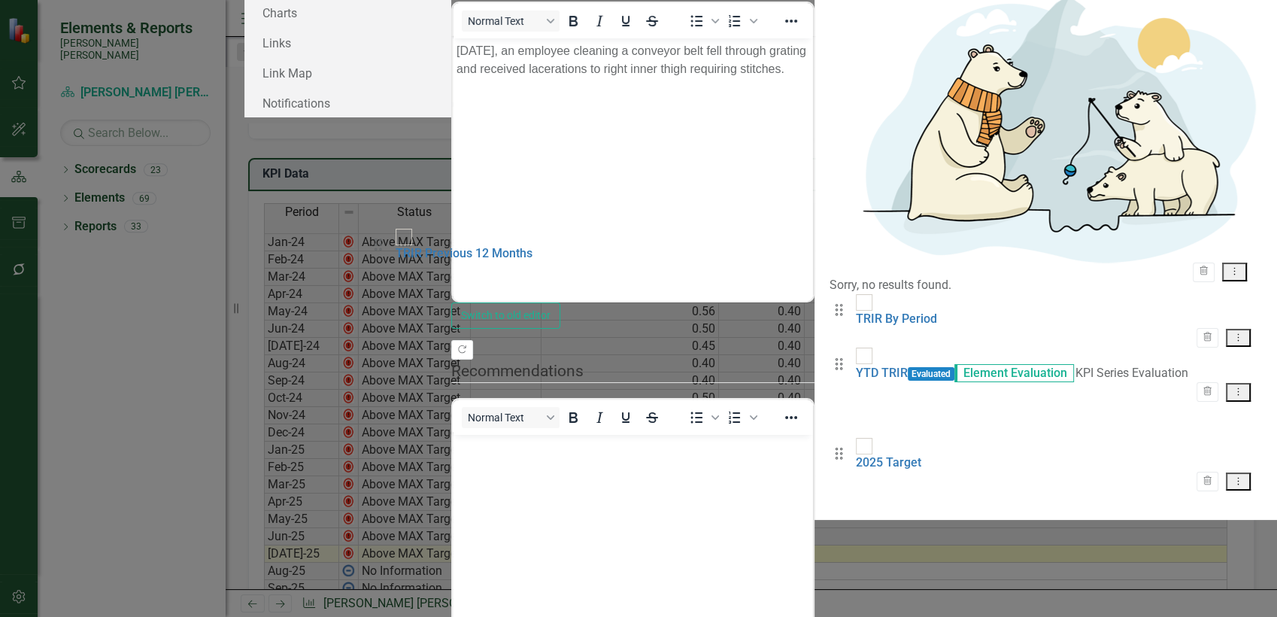
drag, startPoint x: 388, startPoint y: 307, endPoint x: 384, endPoint y: 245, distance: 61.8
click at [830, 294] on div "Drag TRIR By Period Trash Dropdown Menu Drag YTD TRIR Evaluated Element Evaluat…" at bounding box center [1046, 401] width 432 height 214
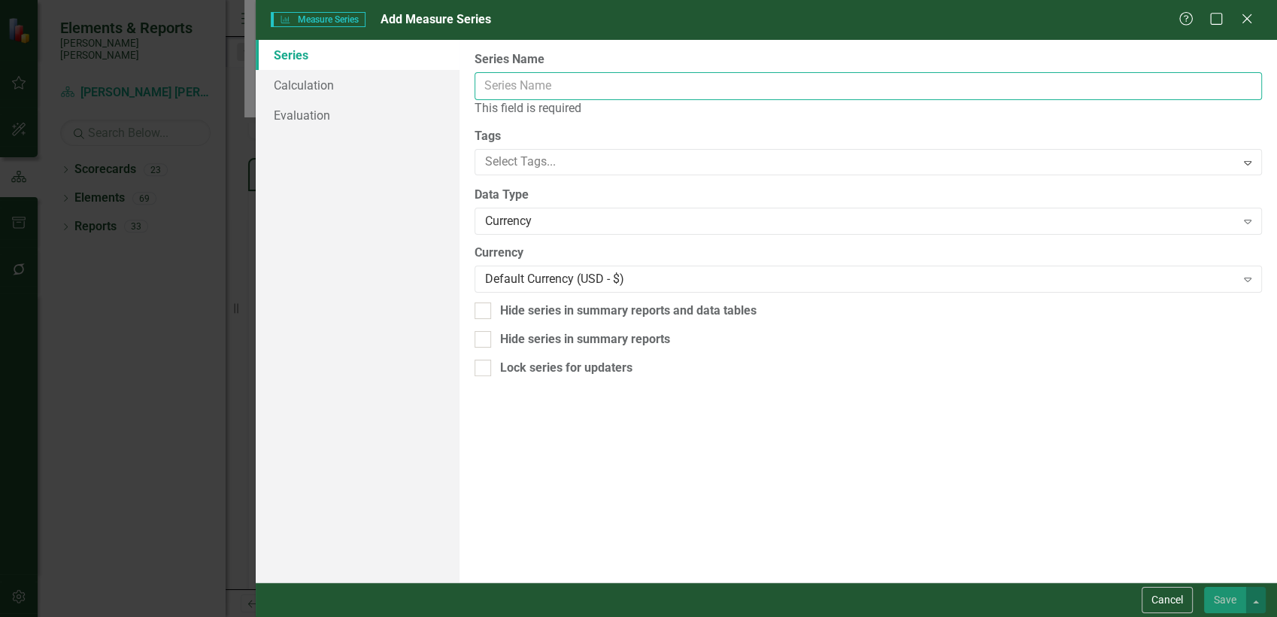
click at [536, 74] on input "Series Name" at bounding box center [869, 86] width 788 height 28
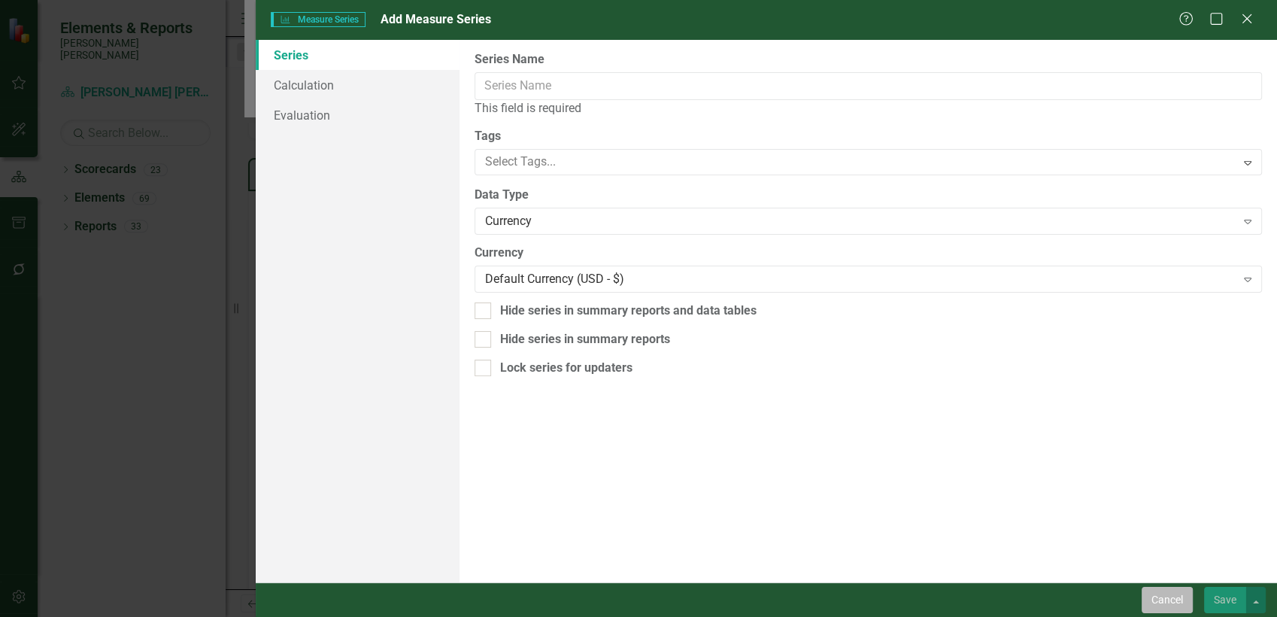
click at [1149, 554] on button "Cancel" at bounding box center [1167, 600] width 51 height 26
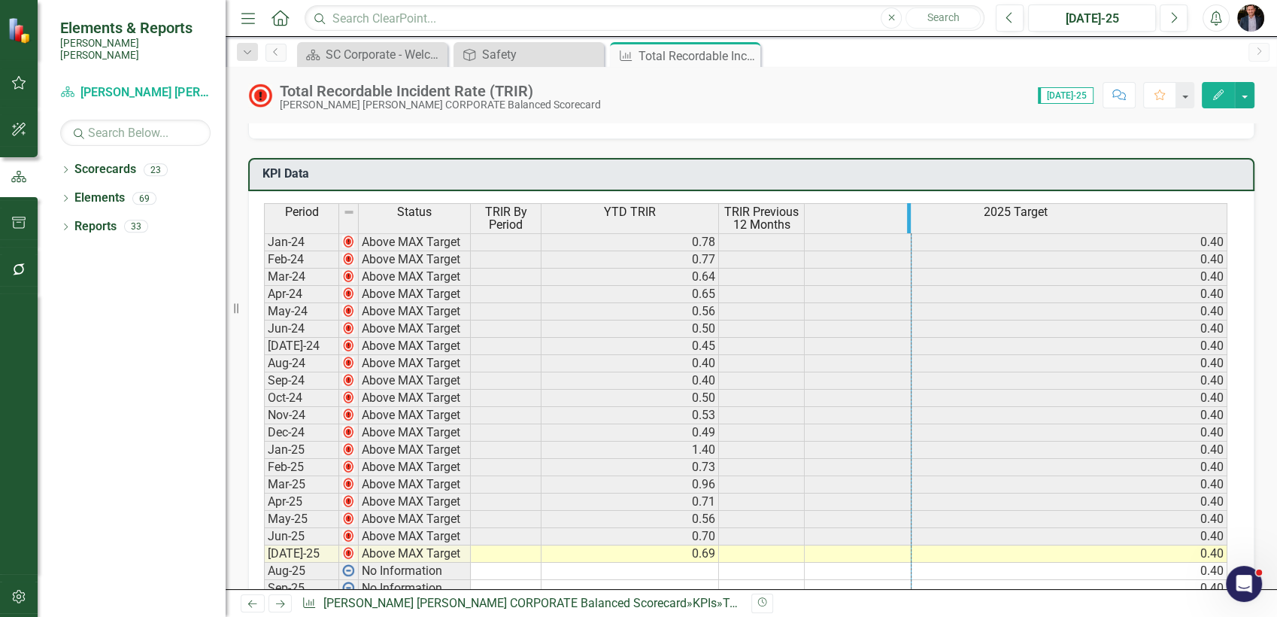
drag, startPoint x: 1226, startPoint y: 214, endPoint x: 910, endPoint y: 216, distance: 315.9
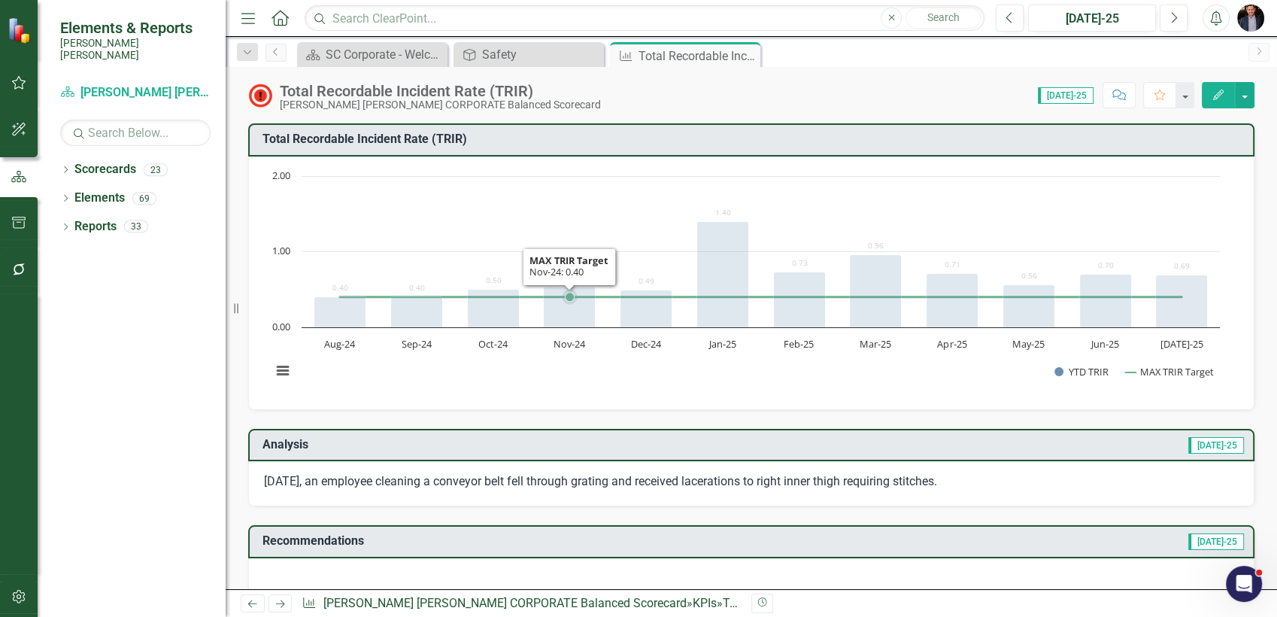
scroll to position [501, 0]
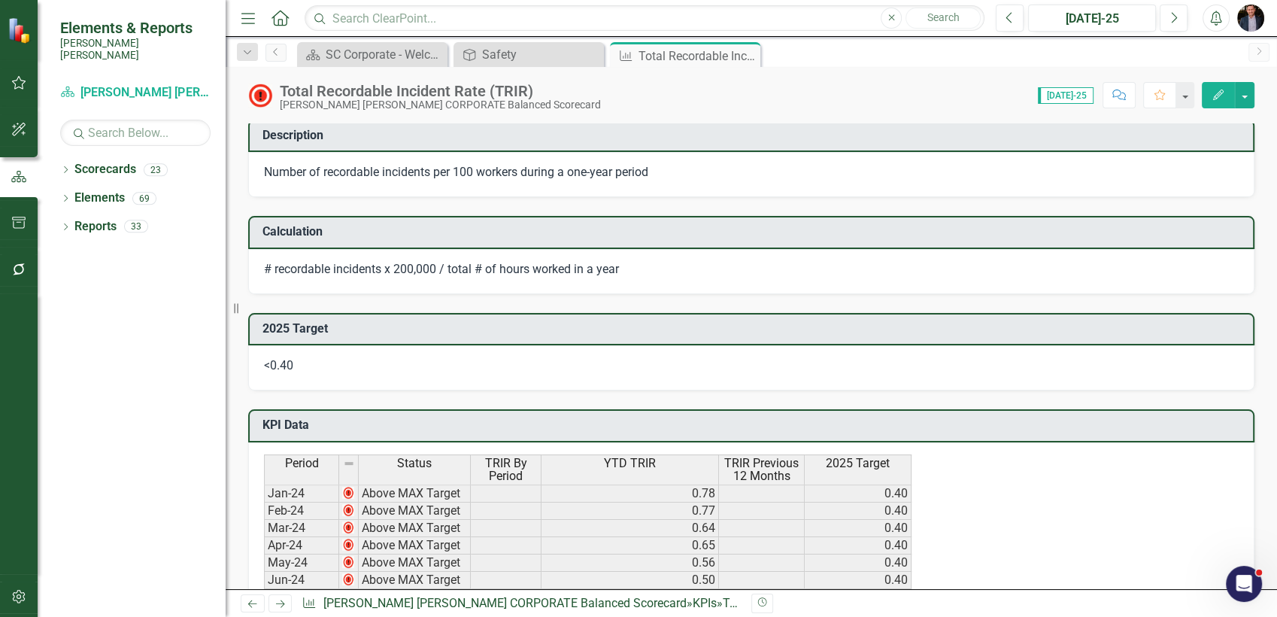
click at [1149, 94] on icon "Edit" at bounding box center [1219, 95] width 14 height 11
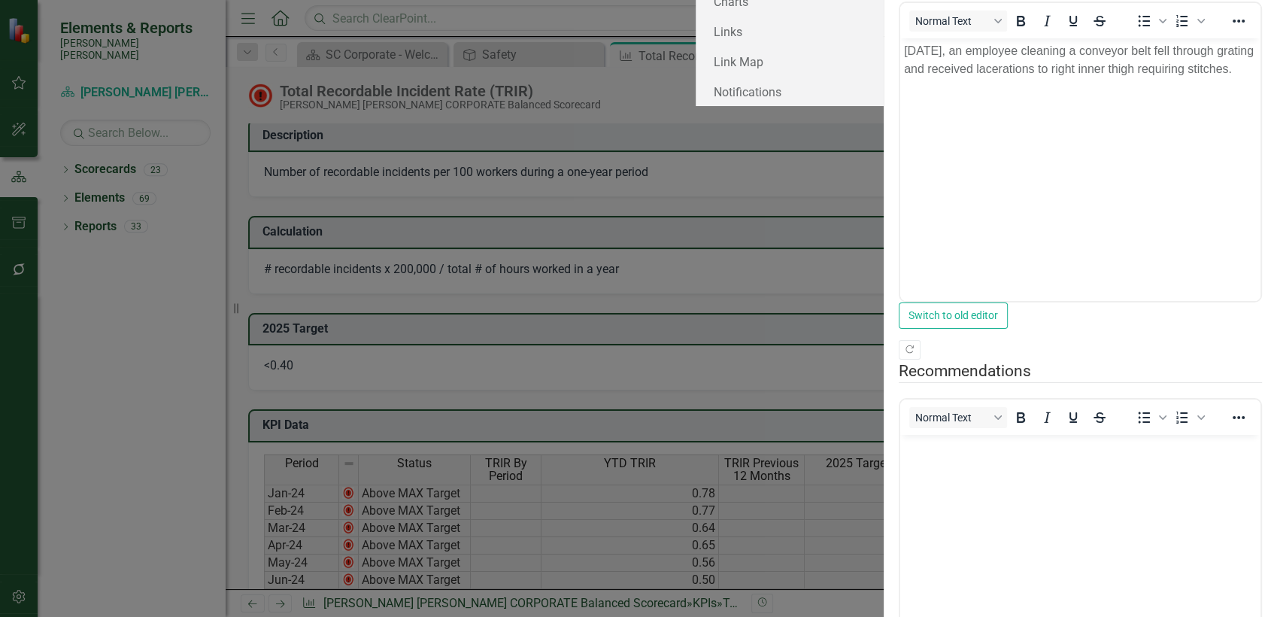
scroll to position [0, 0]
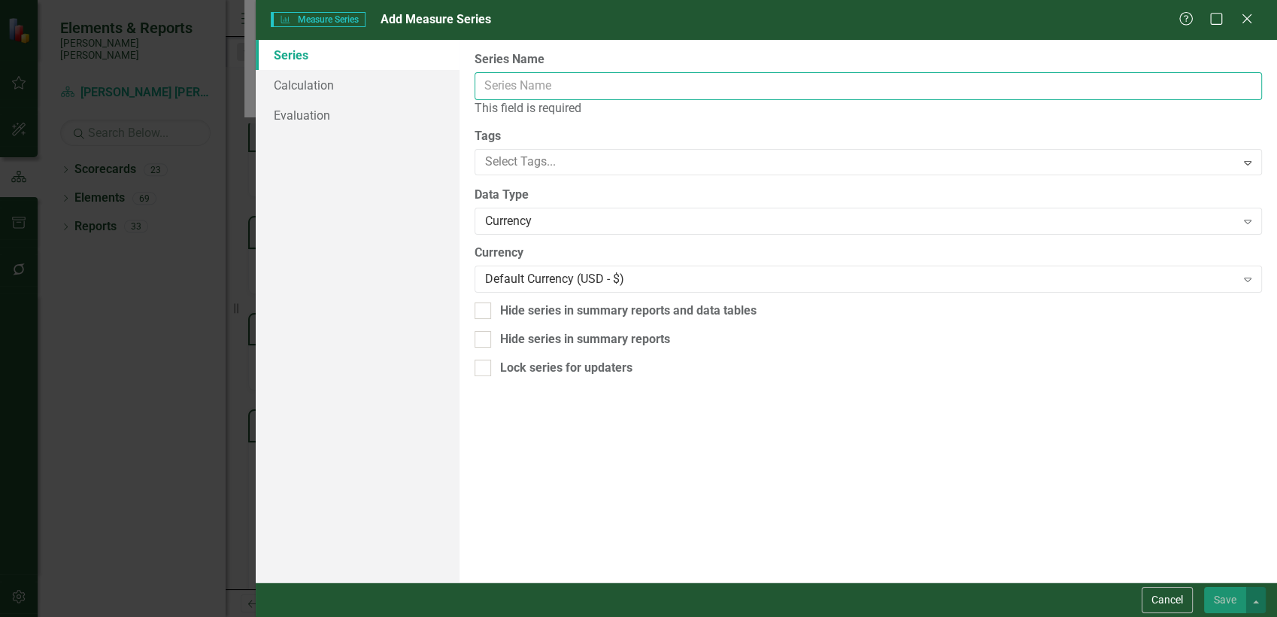
click at [498, 89] on input "Series Name" at bounding box center [869, 86] width 788 height 28
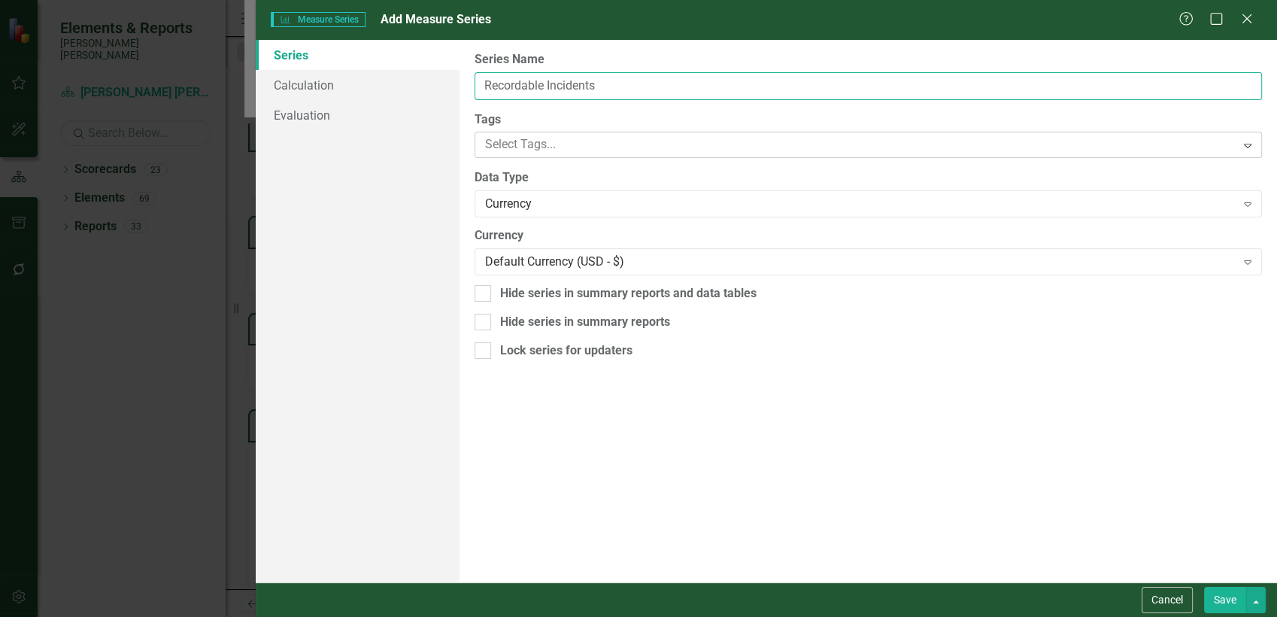
type input "Recordable Incidents"
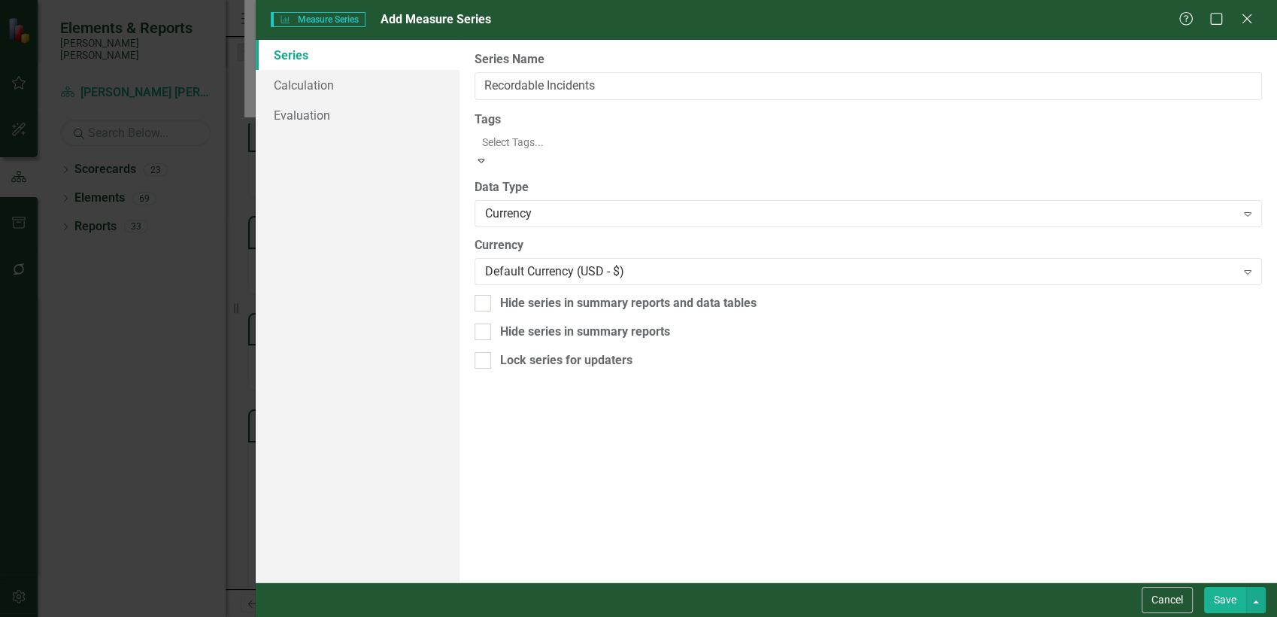
click at [545, 138] on div at bounding box center [870, 142] width 788 height 18
click at [571, 514] on div "From this page, you can edit the name, type, and visibility options of your ser…" at bounding box center [869, 311] width 818 height 542
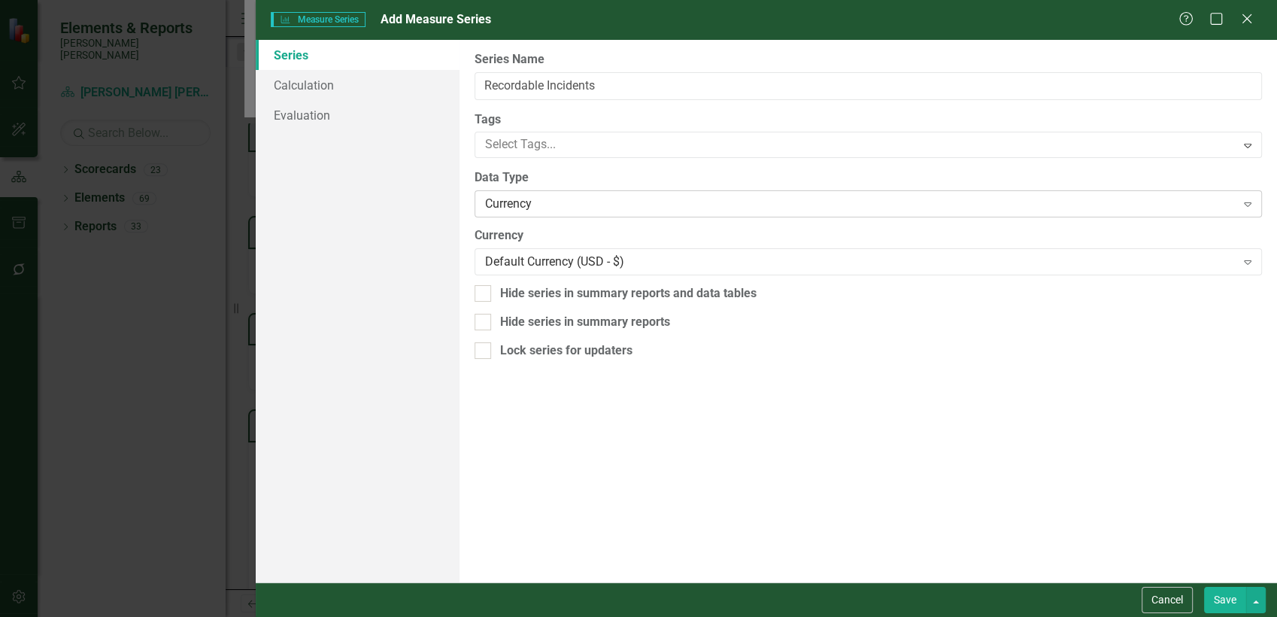
click at [523, 214] on div "Currency Expand" at bounding box center [869, 203] width 788 height 27
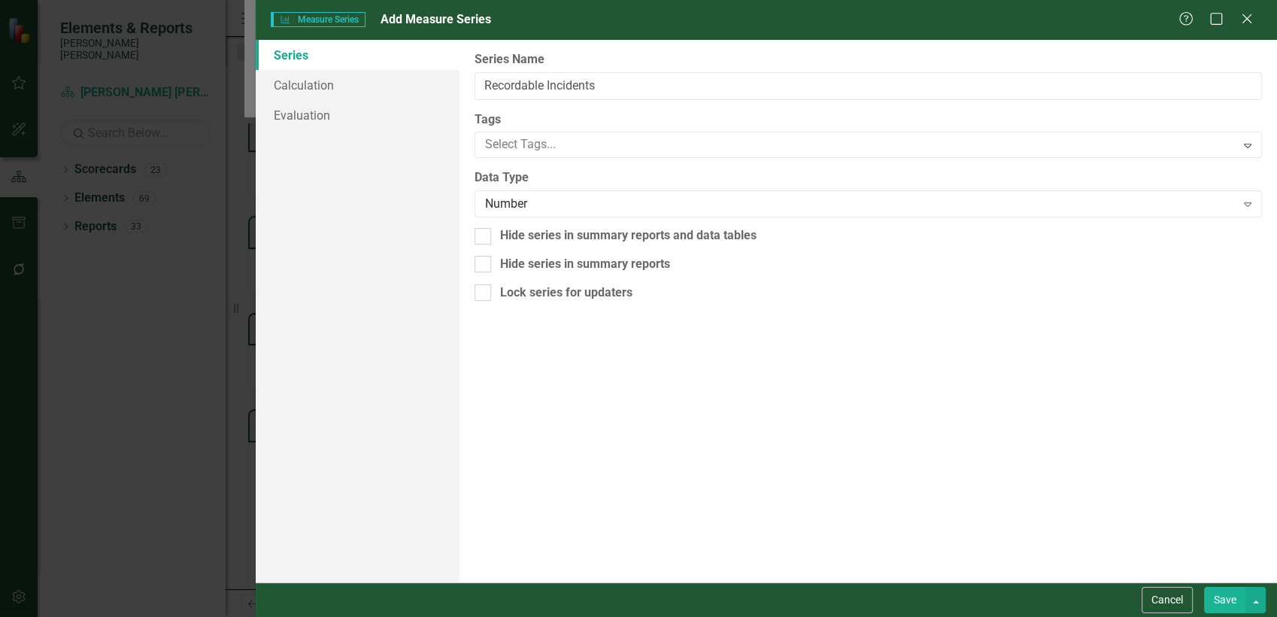
click at [1149, 554] on button "Save" at bounding box center [1225, 600] width 42 height 26
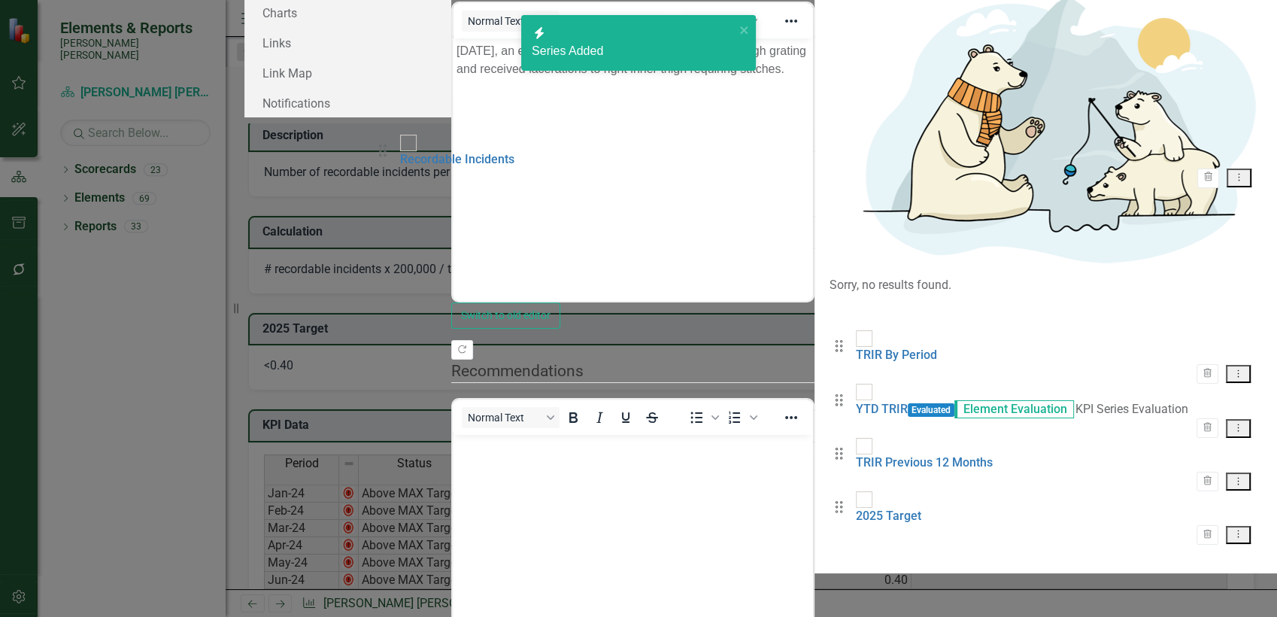
drag, startPoint x: 389, startPoint y: 344, endPoint x: 391, endPoint y: 155, distance: 188.8
click at [830, 294] on div "Drag TRIR By Period Trash Dropdown Menu Drag YTD TRIR Evaluated Element Evaluat…" at bounding box center [1046, 428] width 432 height 268
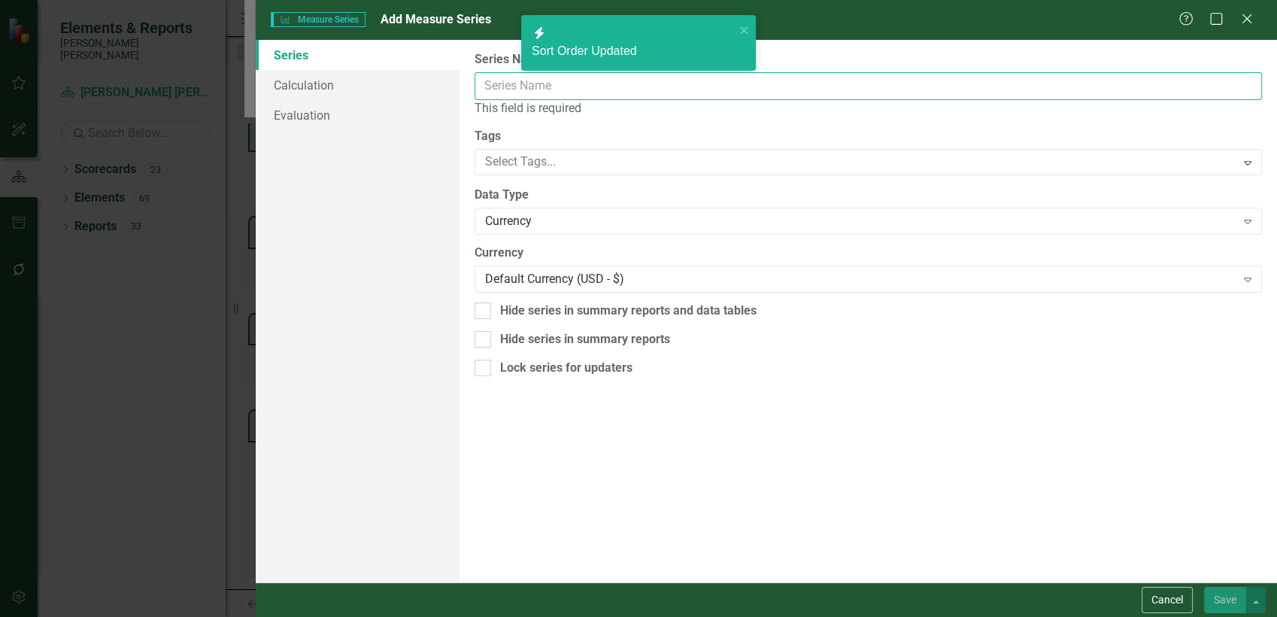
click at [616, 93] on input "Series Name" at bounding box center [869, 86] width 788 height 28
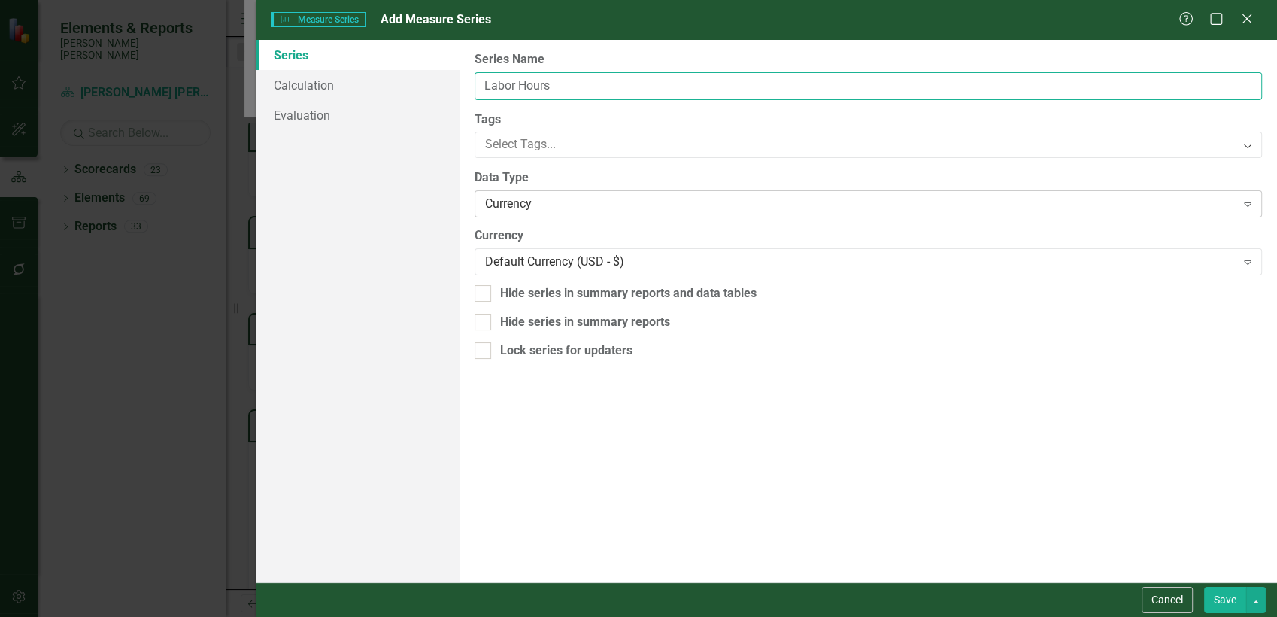
type input "Labor Hours"
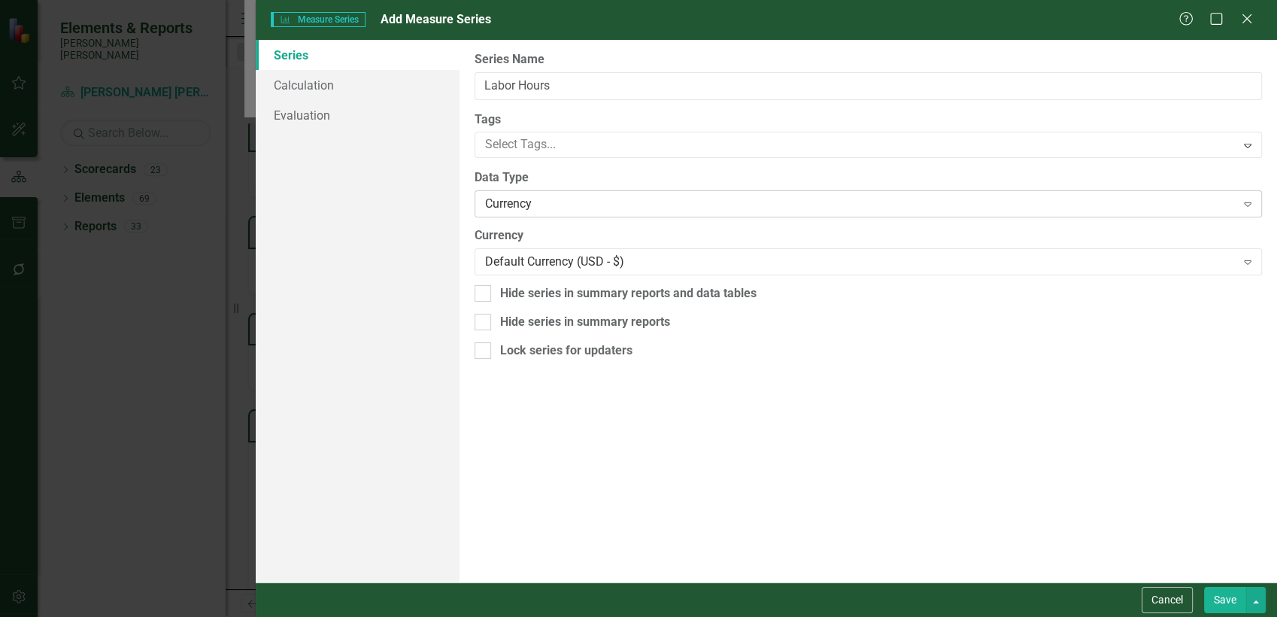
click at [581, 199] on div "Currency" at bounding box center [860, 204] width 750 height 17
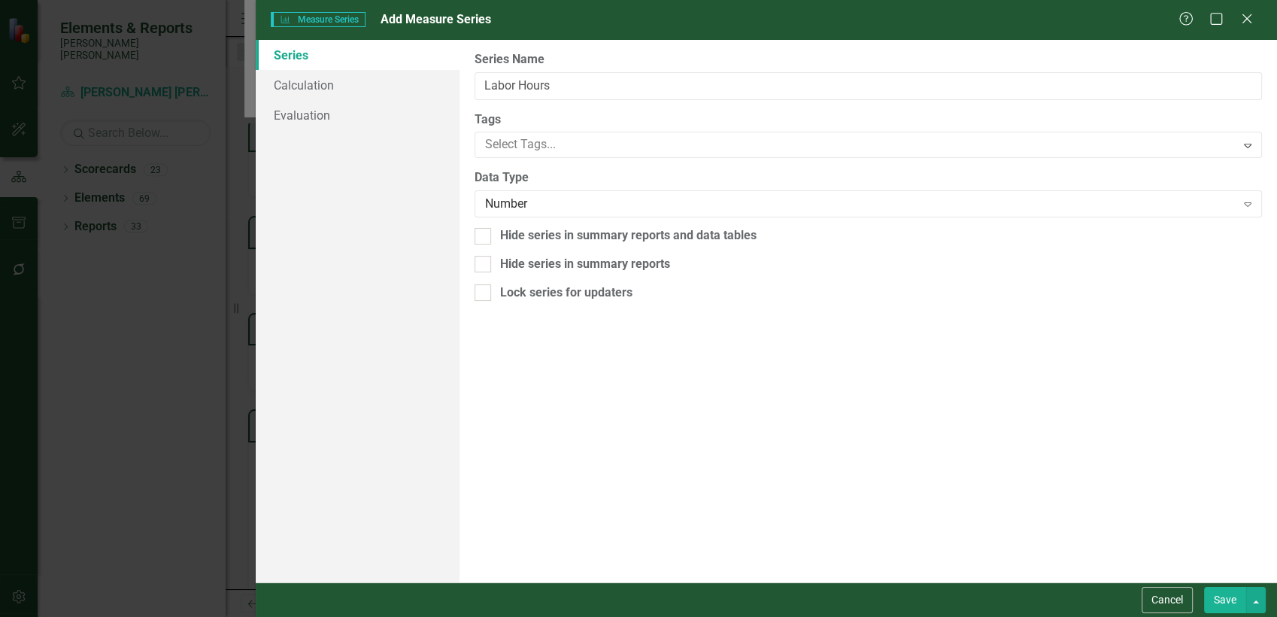
click at [1149, 554] on button "Save" at bounding box center [1225, 600] width 42 height 26
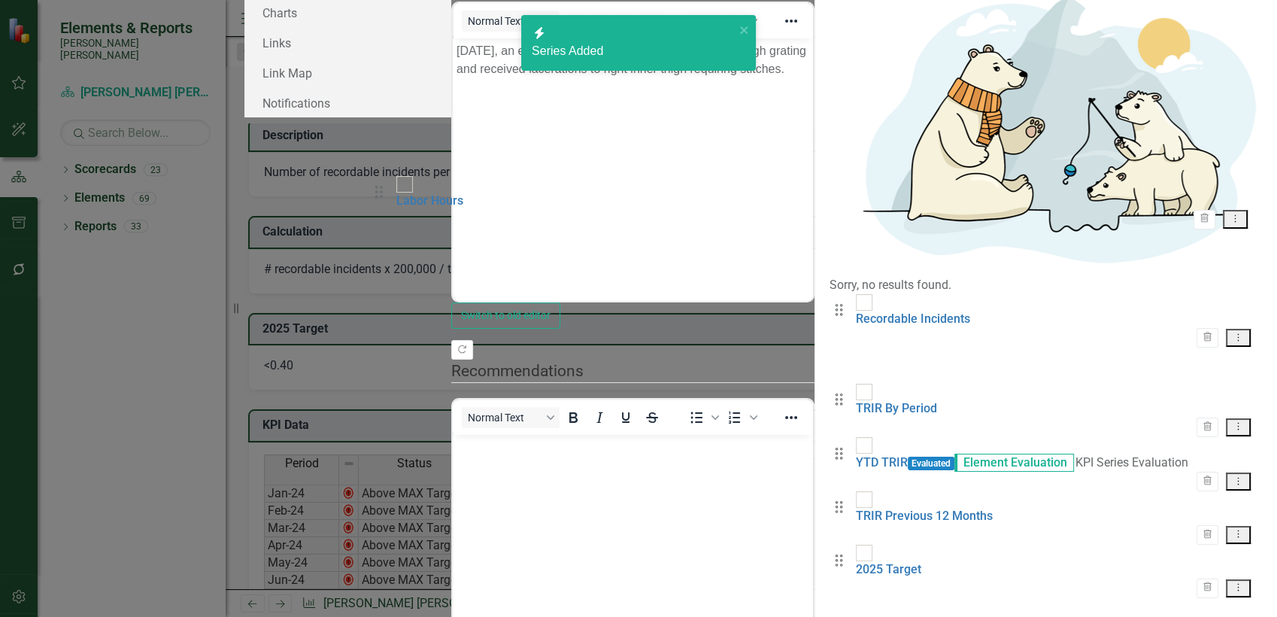
drag, startPoint x: 390, startPoint y: 405, endPoint x: 387, endPoint y: 196, distance: 209.1
click at [830, 294] on div "Drag Recordable Incidents Trash Dropdown Menu Drag TRIR By Period Trash Dropdow…" at bounding box center [1046, 454] width 432 height 321
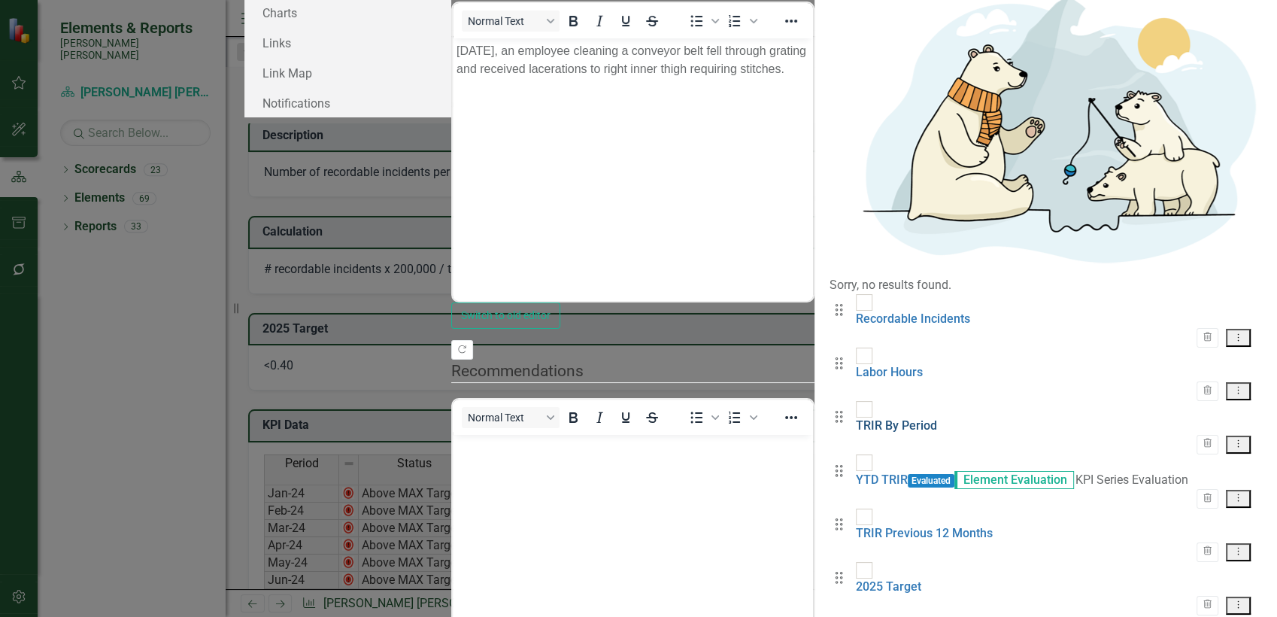
click at [856, 418] on link "TRIR By Period" at bounding box center [896, 425] width 81 height 14
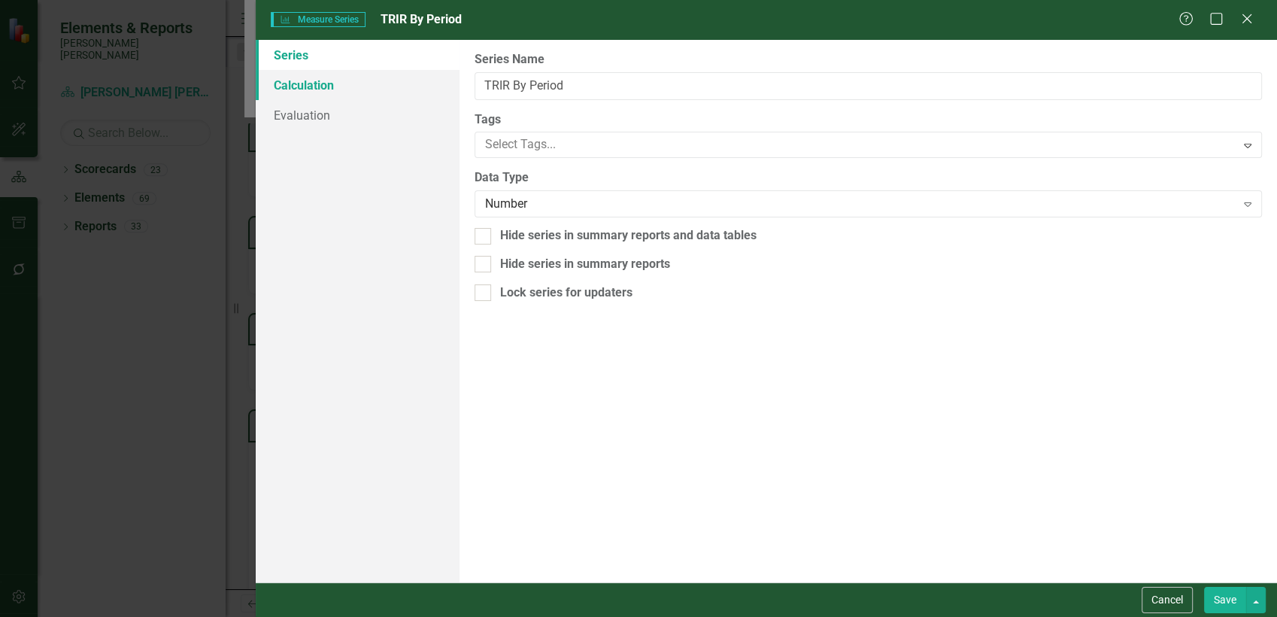
click at [338, 90] on link "Calculation" at bounding box center [358, 85] width 205 height 30
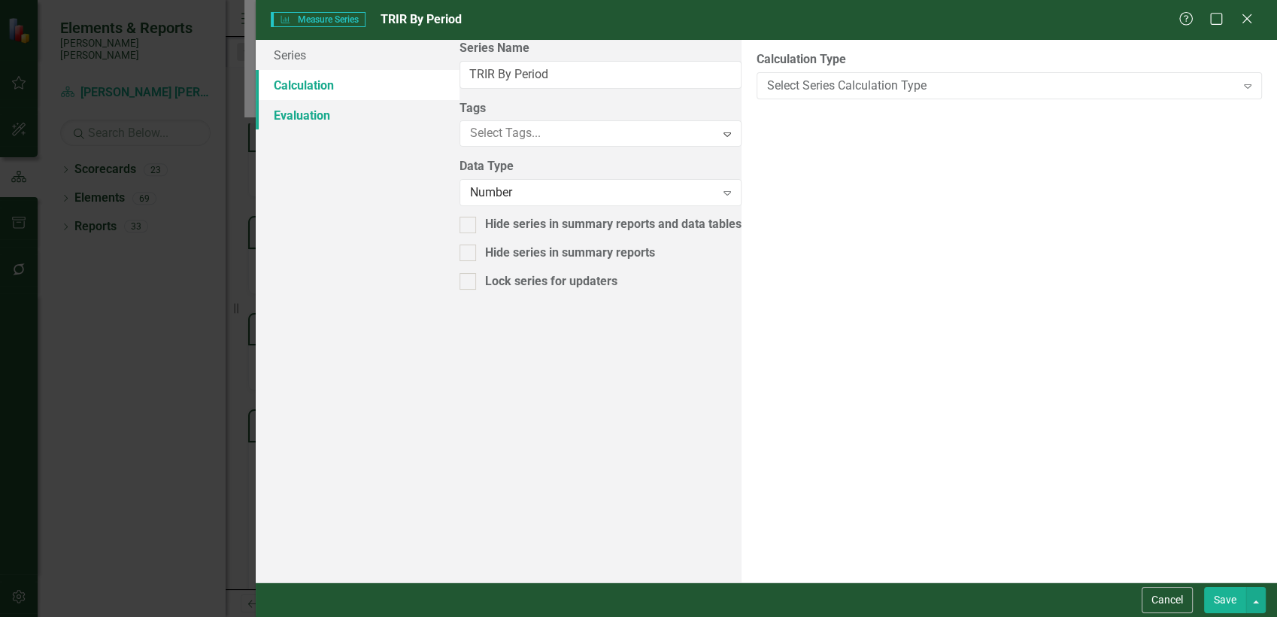
click at [349, 117] on link "Evaluation" at bounding box center [358, 115] width 205 height 30
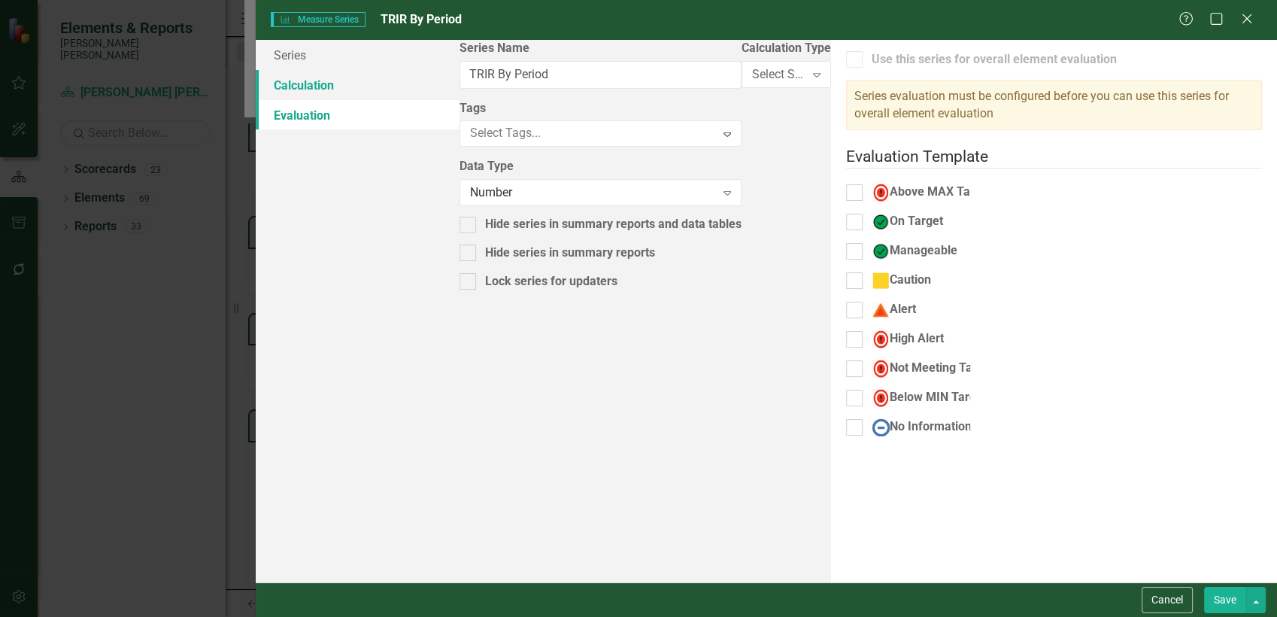
click at [335, 87] on link "Calculation" at bounding box center [358, 85] width 205 height 30
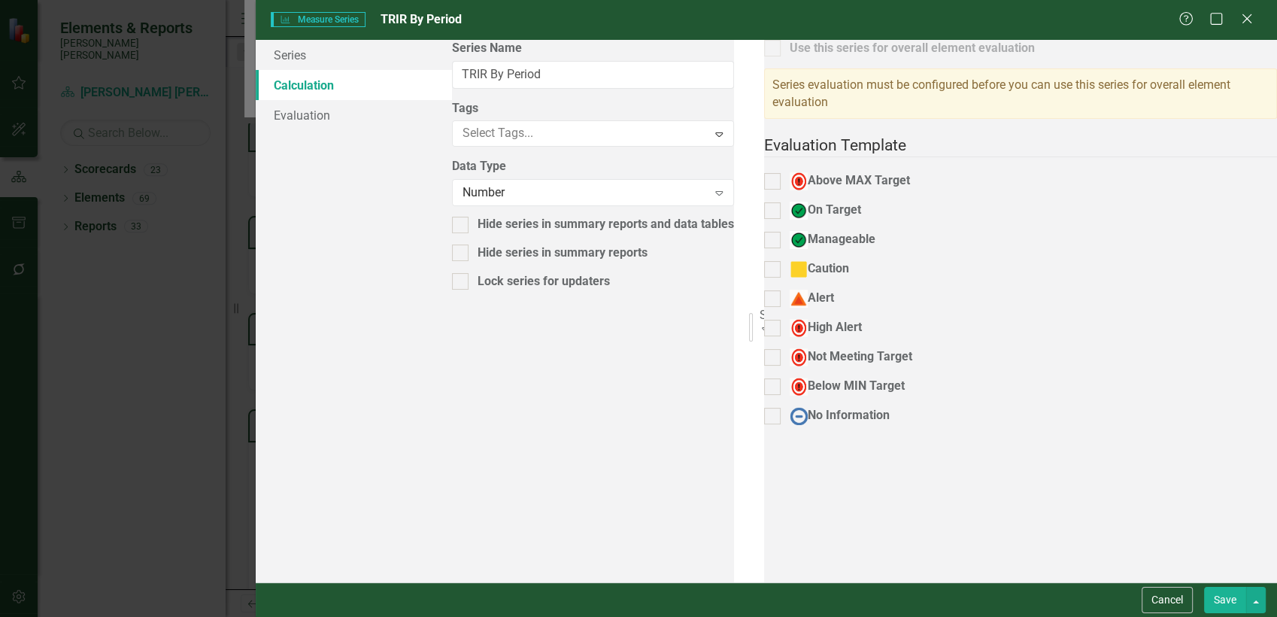
click at [760, 306] on div "Select Series Calculation Type" at bounding box center [763, 314] width 6 height 17
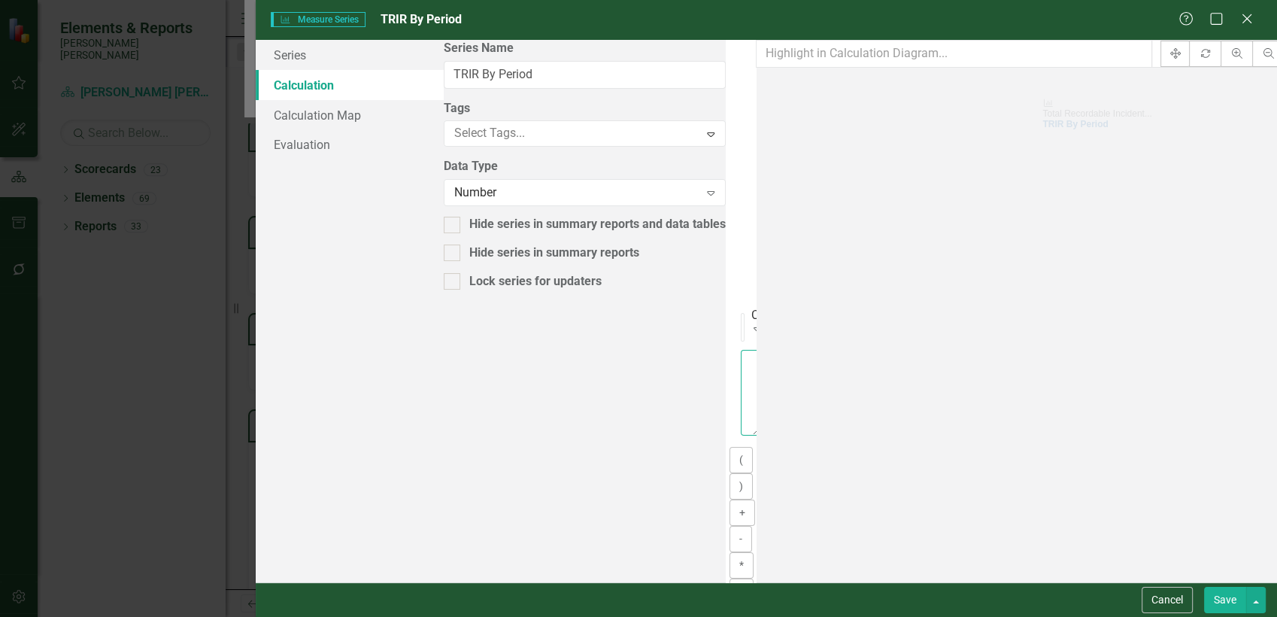
click at [741, 350] on textarea at bounding box center [751, 393] width 20 height 86
click at [691, 554] on div "[PERSON_NAME] [PERSON_NAME] CORPORATE Balanced Scorecard" at bounding box center [638, 625] width 1277 height 17
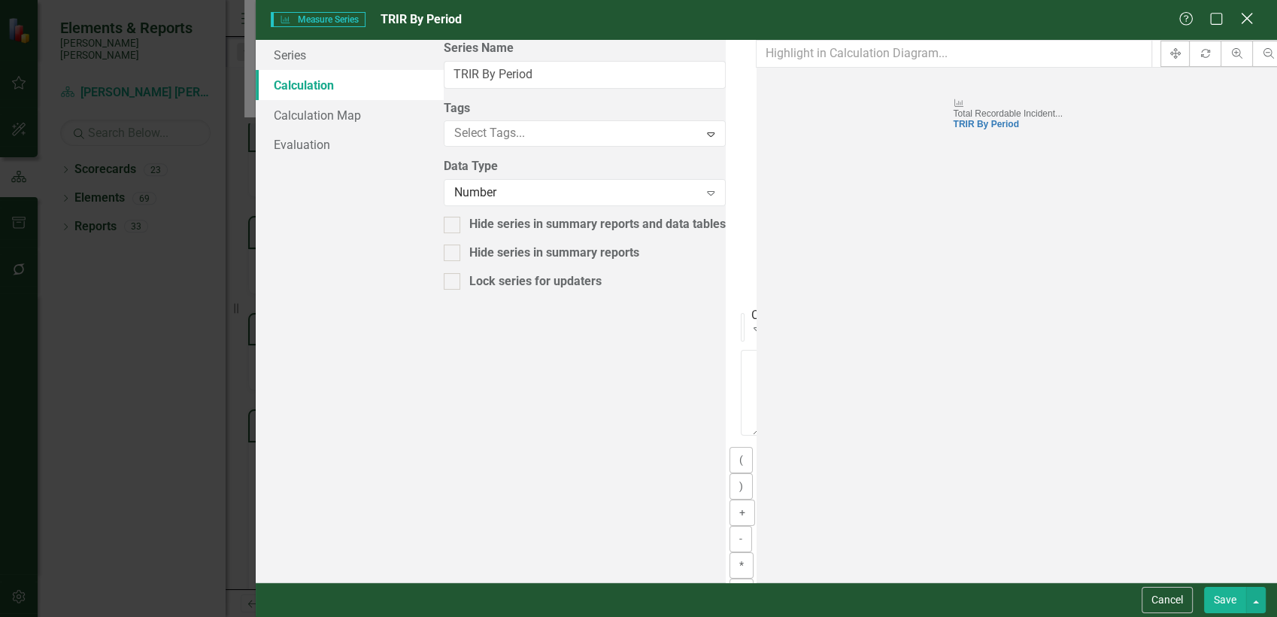
click at [1149, 18] on icon "Close" at bounding box center [1246, 18] width 19 height 14
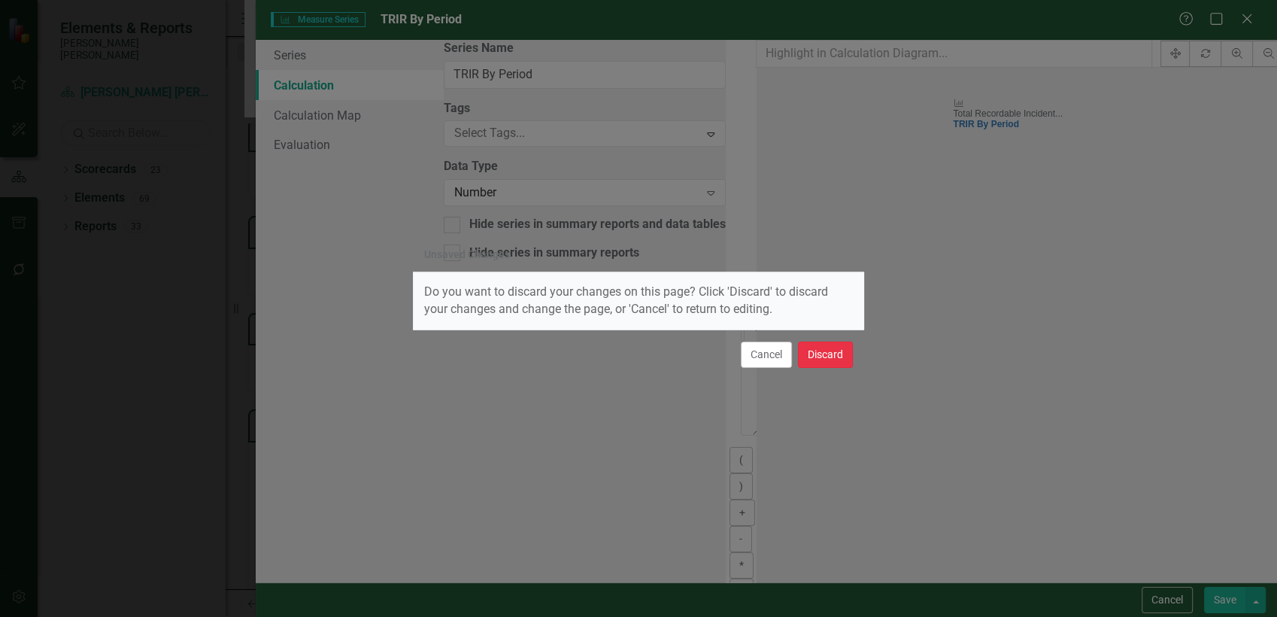
click at [838, 362] on button "Discard" at bounding box center [825, 354] width 55 height 26
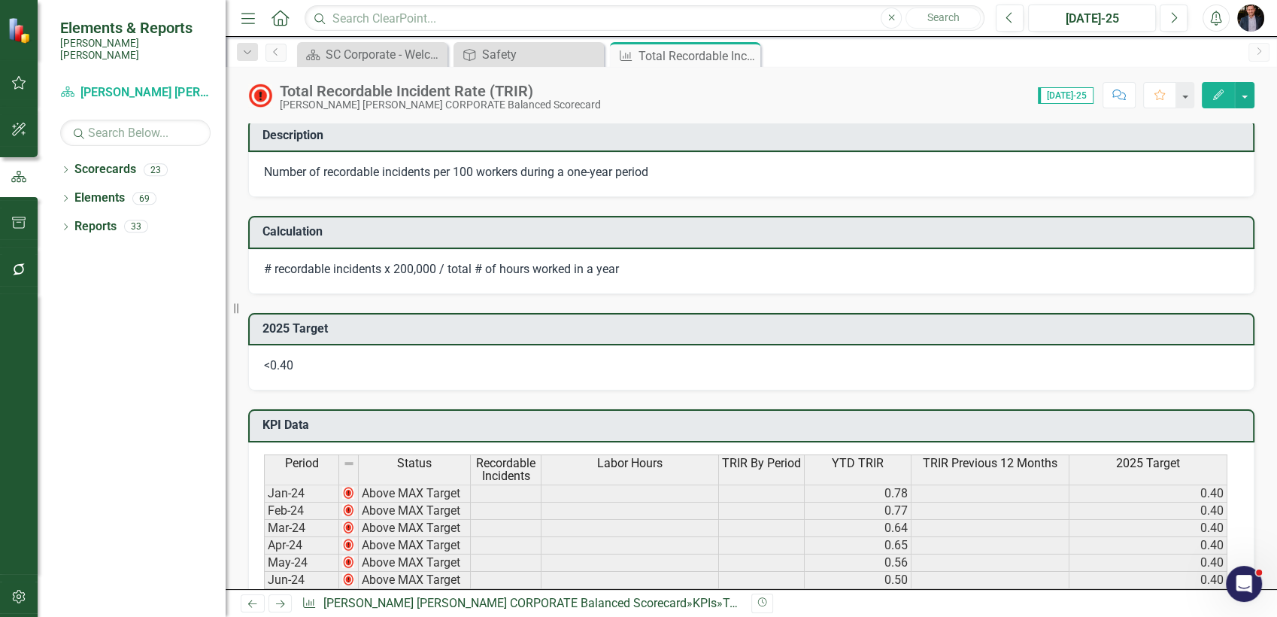
click at [1149, 85] on button "Edit" at bounding box center [1218, 95] width 33 height 26
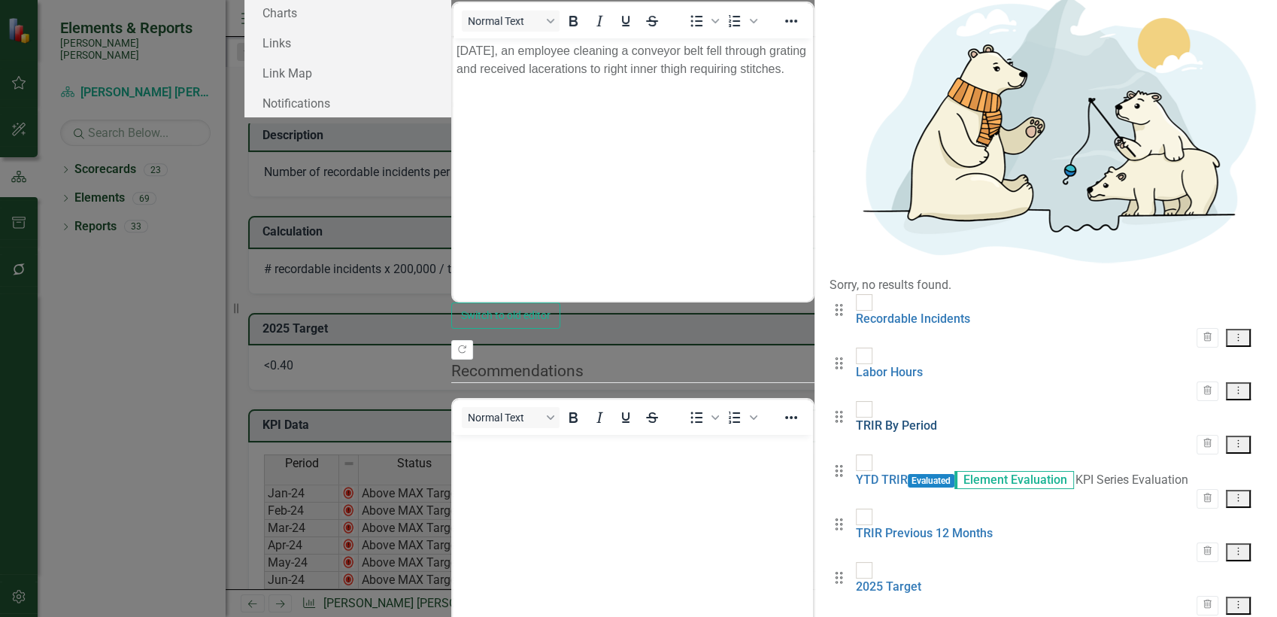
click at [856, 418] on link "TRIR By Period" at bounding box center [896, 425] width 81 height 14
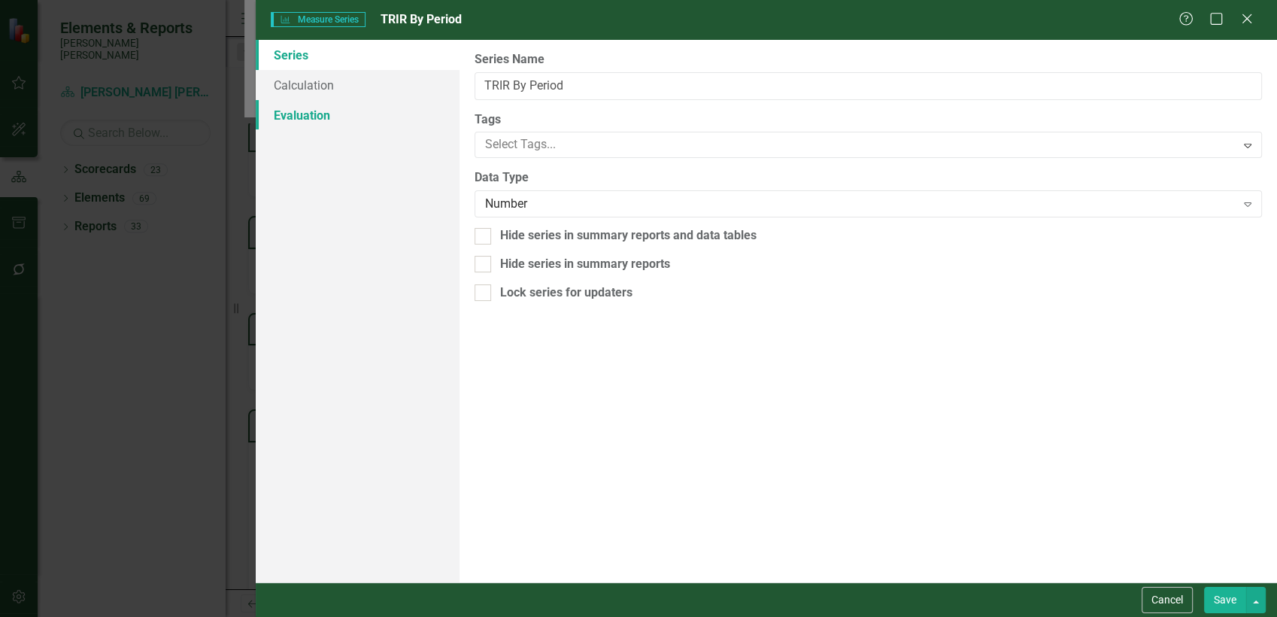
click at [332, 108] on link "Evaluation" at bounding box center [358, 115] width 205 height 30
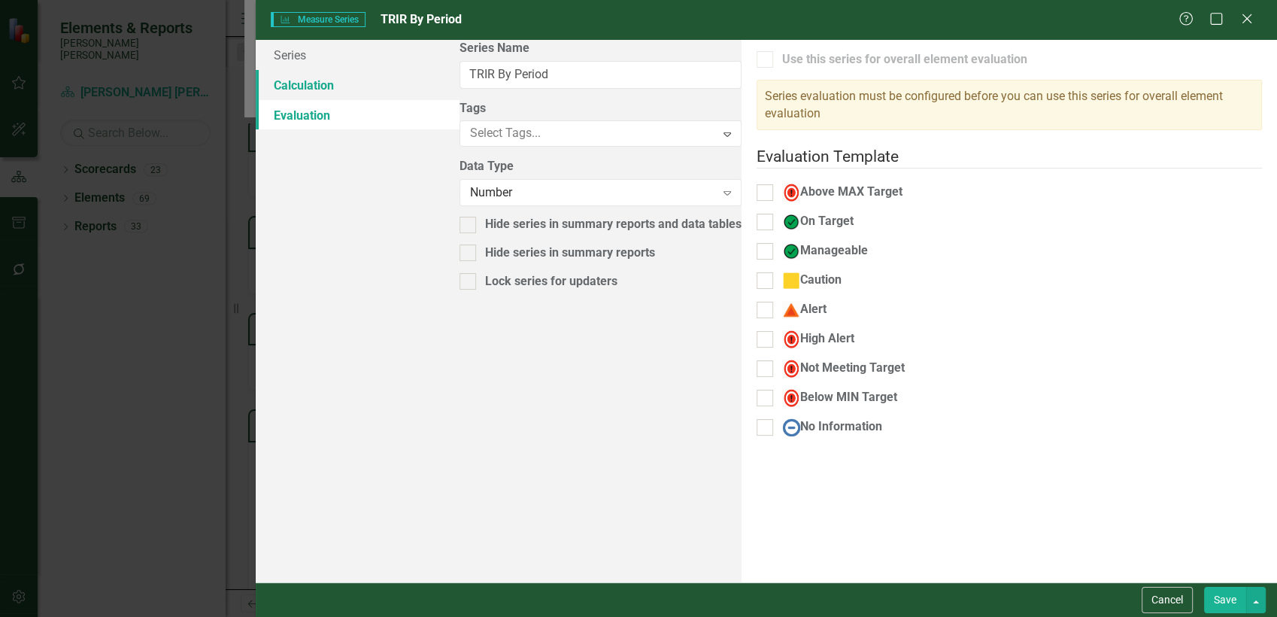
click at [373, 85] on link "Calculation" at bounding box center [358, 85] width 205 height 30
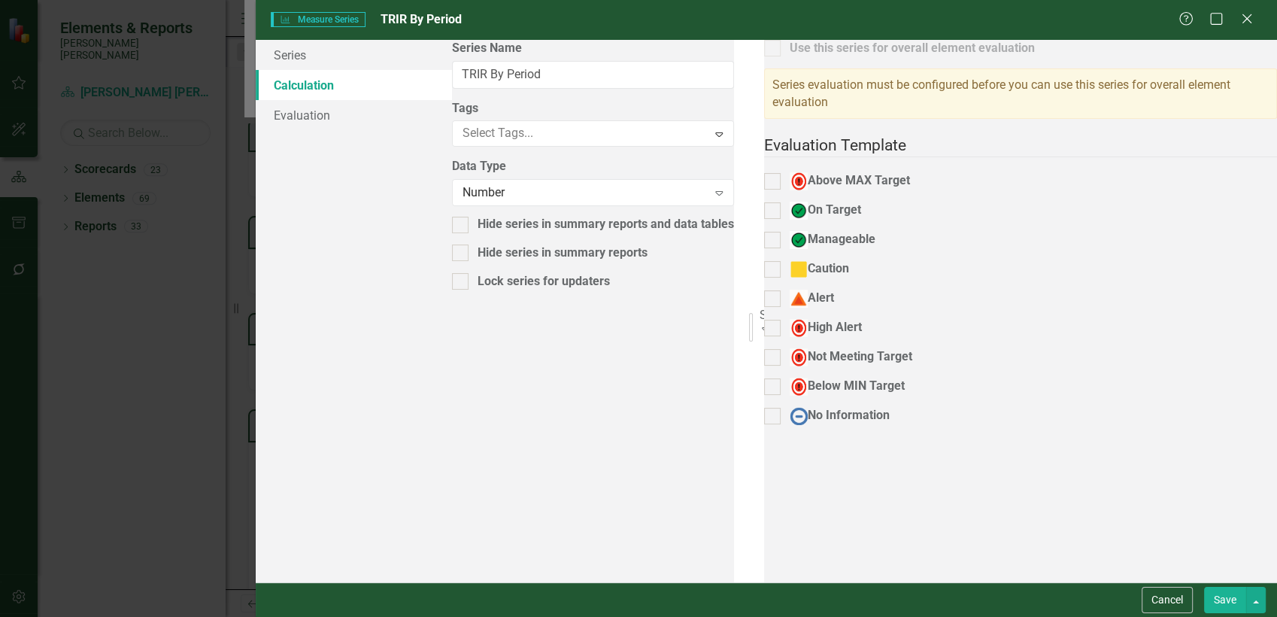
click at [760, 306] on div "Select Series Calculation Type" at bounding box center [763, 314] width 6 height 17
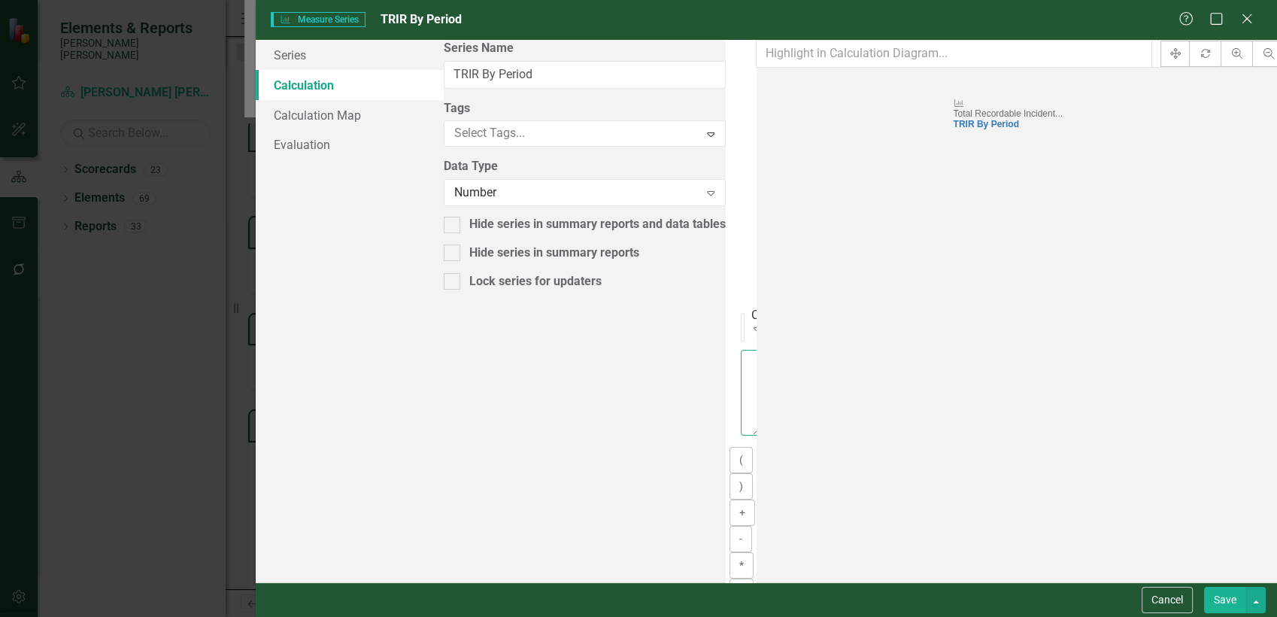
click at [741, 350] on textarea at bounding box center [751, 393] width 20 height 86
click at [741, 313] on div "Calculated Series Expand" at bounding box center [743, 327] width 4 height 29
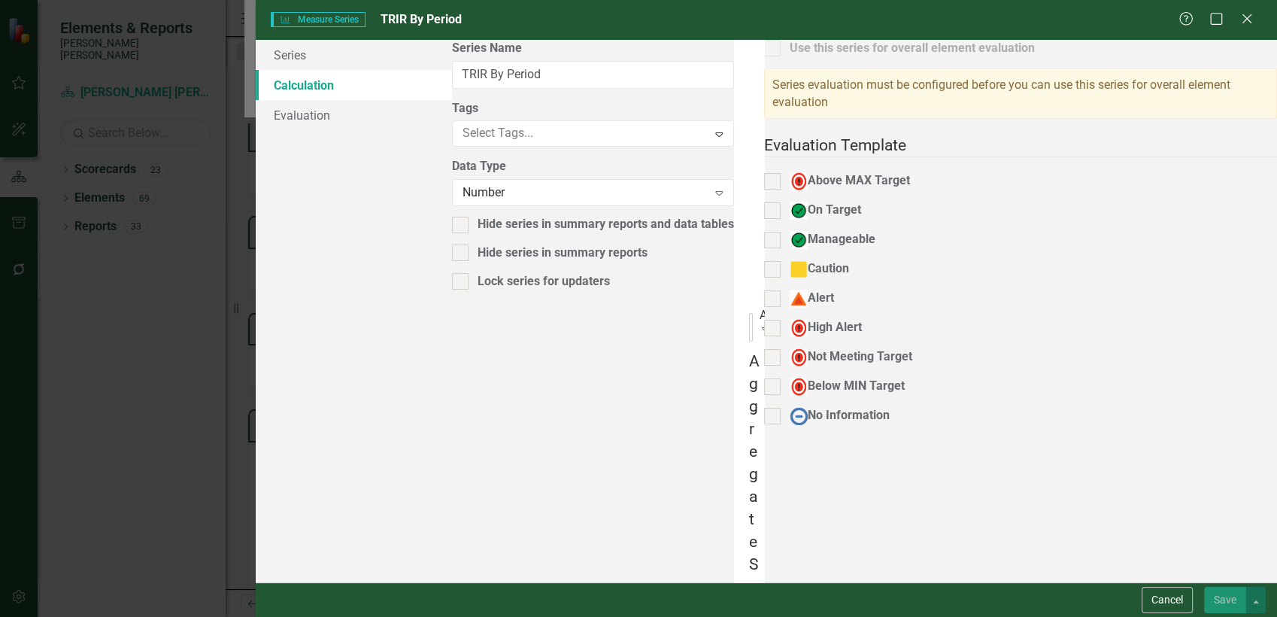
click at [760, 306] on div "Aggregate Series" at bounding box center [763, 314] width 6 height 17
click at [760, 306] on div "Reference Series" at bounding box center [763, 314] width 6 height 17
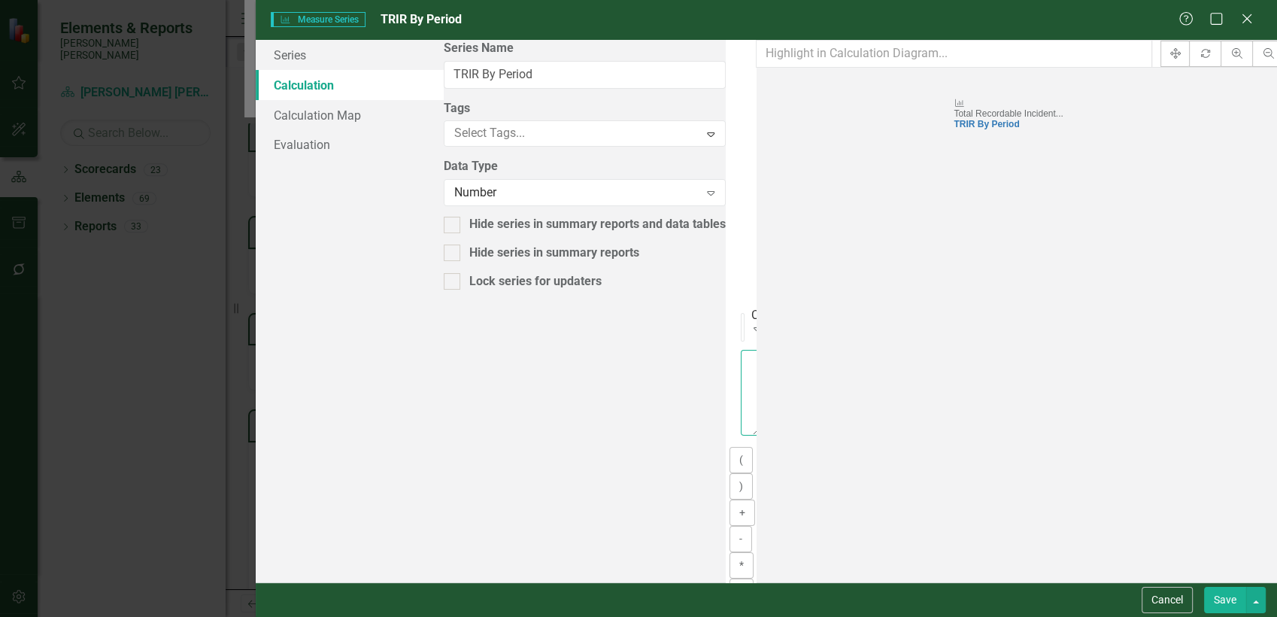
click at [741, 350] on textarea at bounding box center [751, 393] width 20 height 86
click at [1083, 554] on div "Recordable Incidents" at bounding box center [638, 625] width 1277 height 17
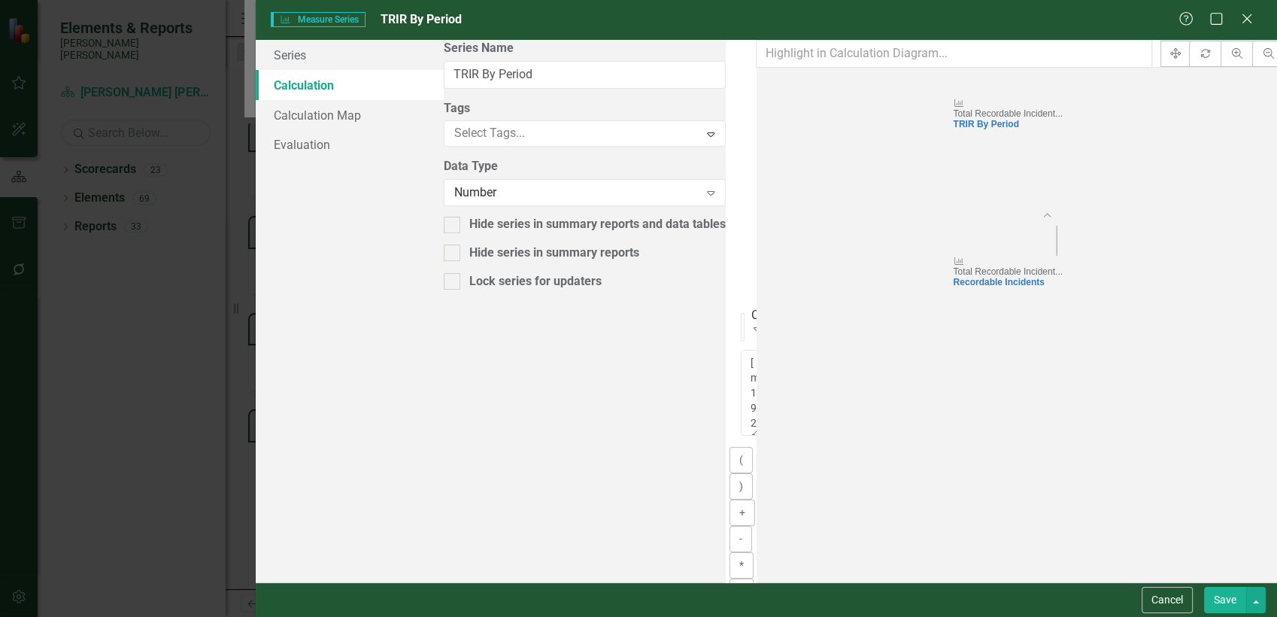
drag, startPoint x: 821, startPoint y: 129, endPoint x: 409, endPoint y: 116, distance: 411.6
click at [409, 116] on div "Series Calculation Calculation Map Evaluation From this page, you can edit the …" at bounding box center [766, 311] width 1021 height 542
type textarea "[m1929220][Recordable Incidents][CurrentPeriod]"
click at [1149, 554] on button "Cancel" at bounding box center [1167, 600] width 51 height 26
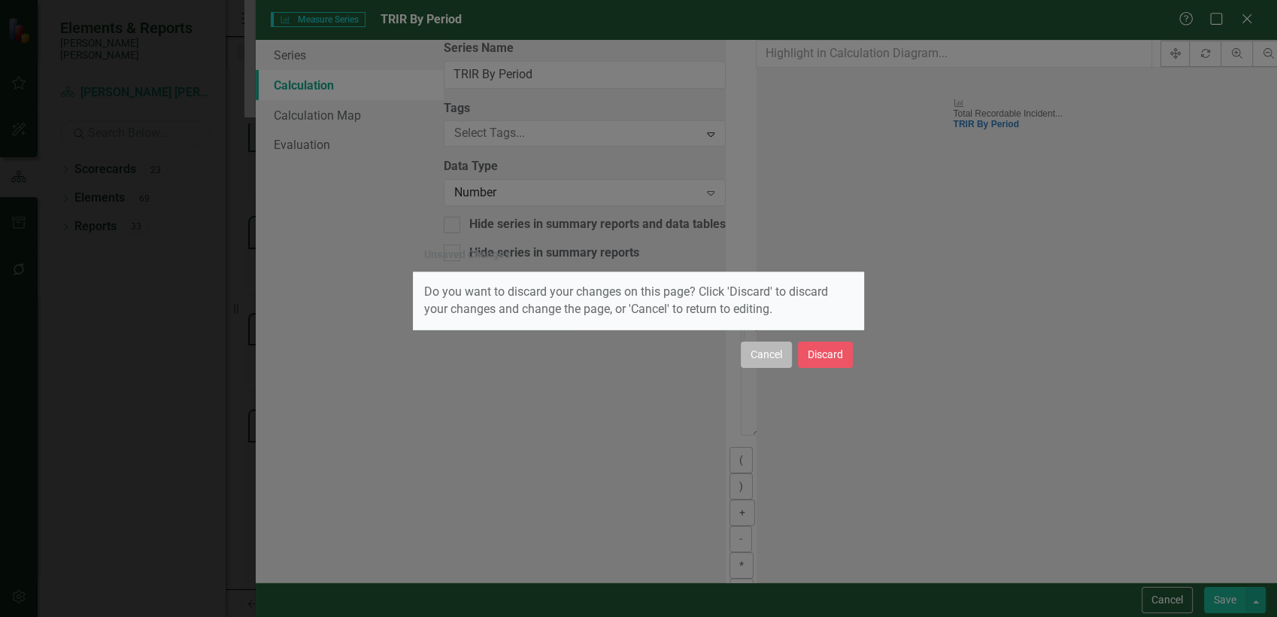
click at [769, 360] on button "Cancel" at bounding box center [766, 354] width 51 height 26
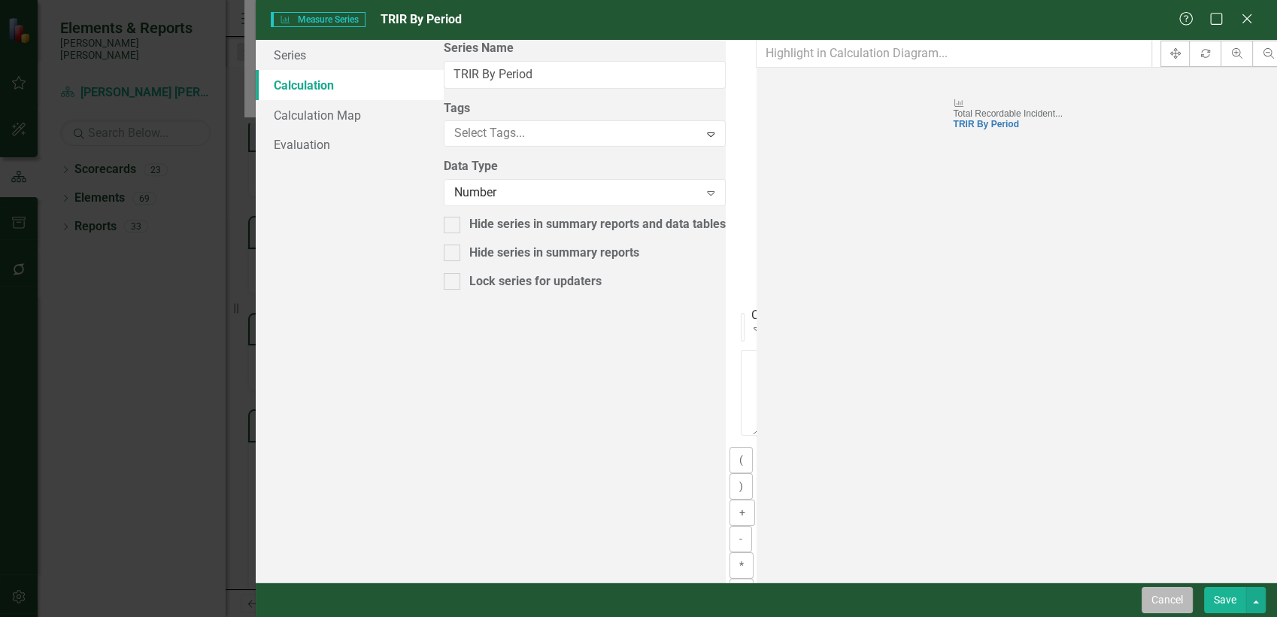
click at [1146, 554] on button "Cancel" at bounding box center [1167, 600] width 51 height 26
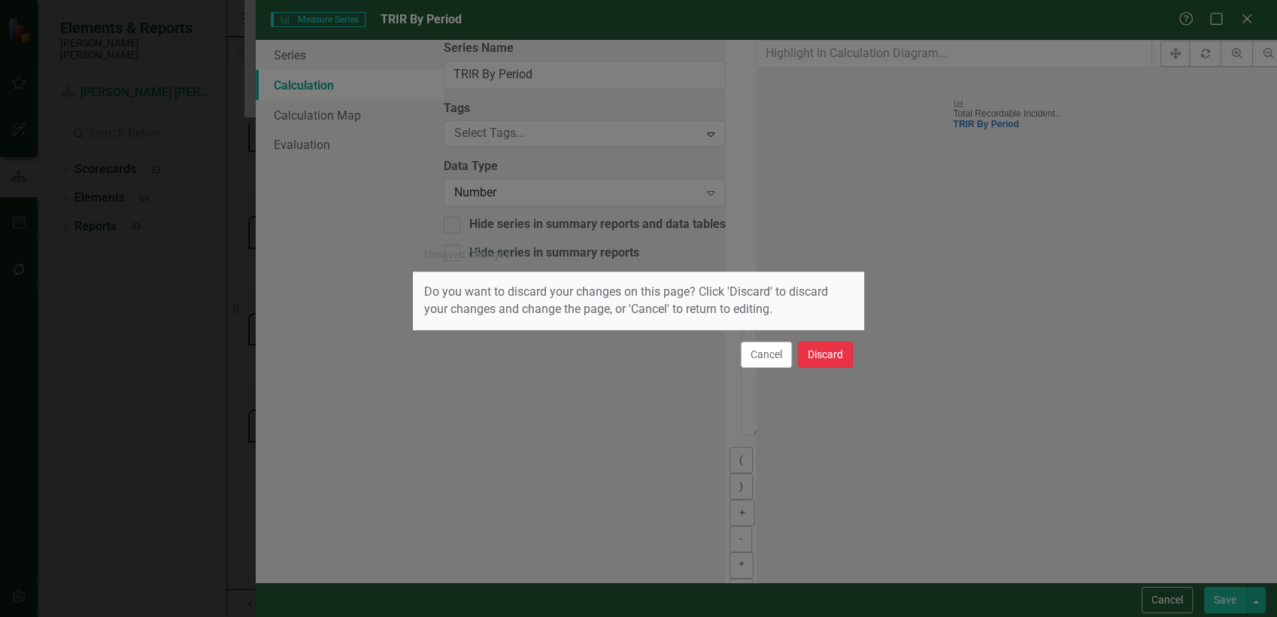
click at [818, 354] on button "Discard" at bounding box center [825, 354] width 55 height 26
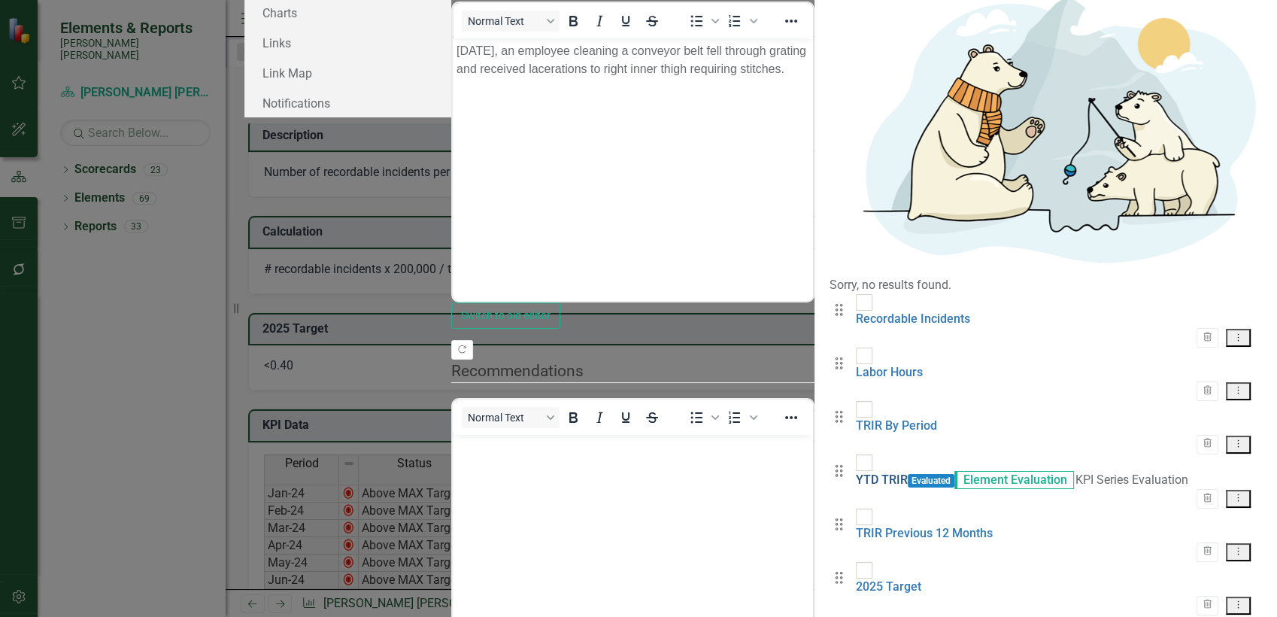
click at [856, 472] on link "YTD TRIR" at bounding box center [882, 479] width 52 height 14
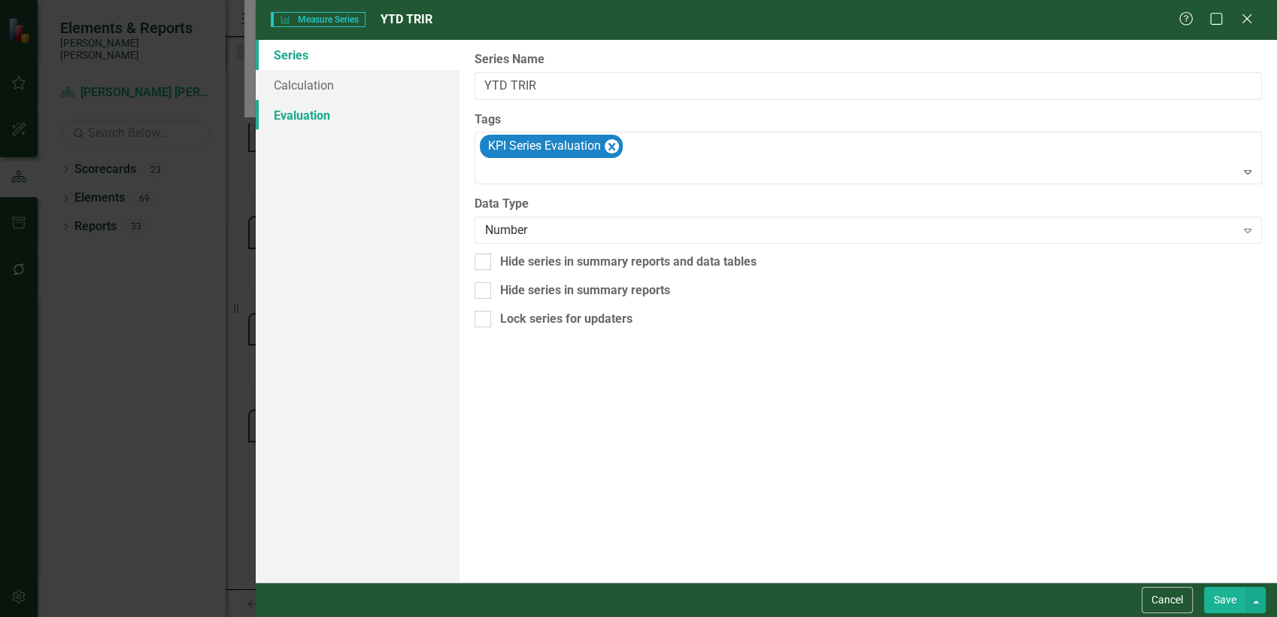
click at [312, 114] on link "Evaluation" at bounding box center [358, 115] width 205 height 30
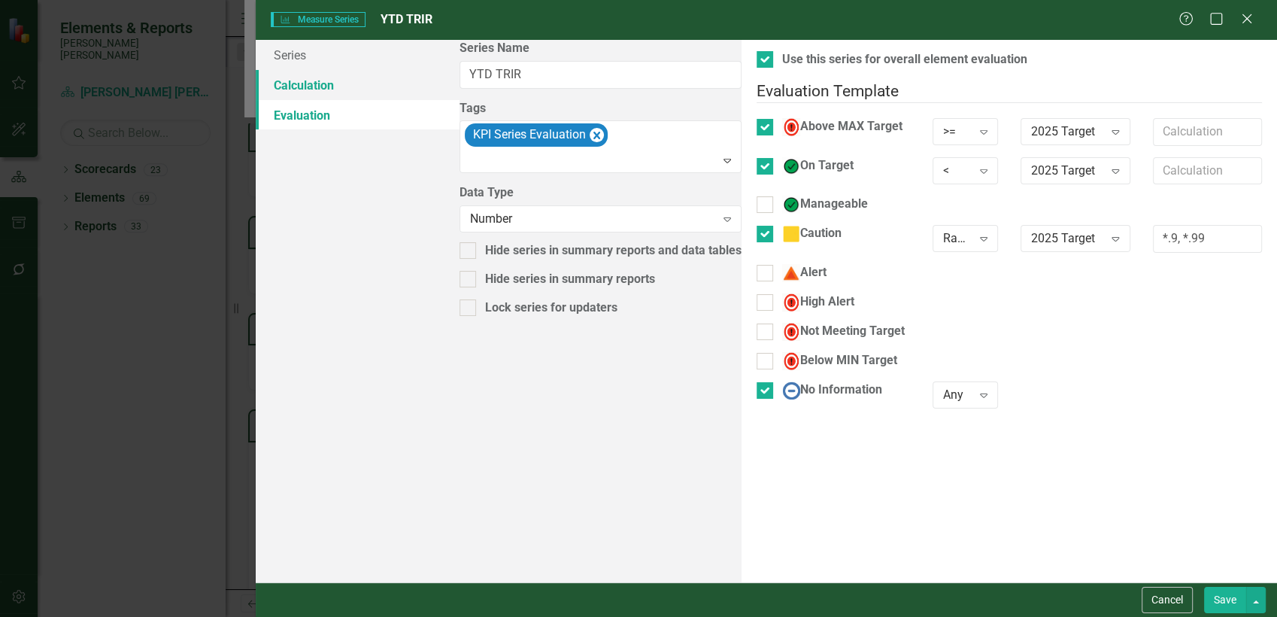
click at [301, 83] on link "Calculation" at bounding box center [358, 85] width 205 height 30
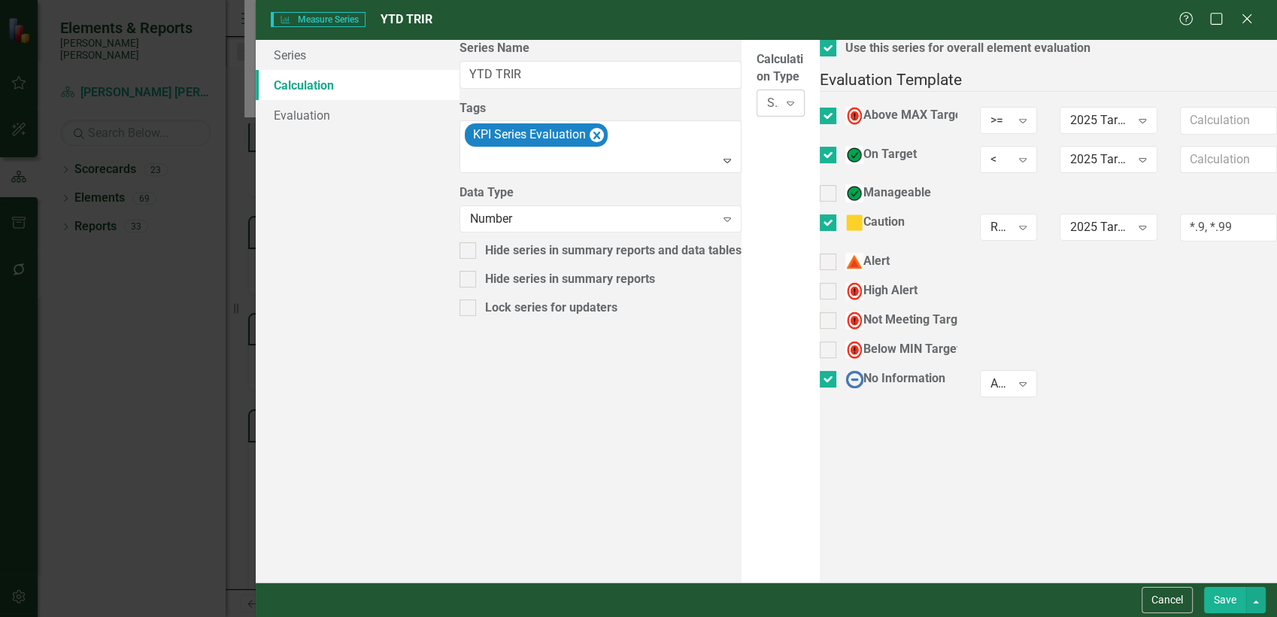
click at [767, 94] on div "Select Series Calculation Type" at bounding box center [772, 102] width 11 height 17
click at [321, 77] on link "Calculation" at bounding box center [358, 85] width 205 height 30
click at [319, 63] on link "Series" at bounding box center [358, 55] width 205 height 30
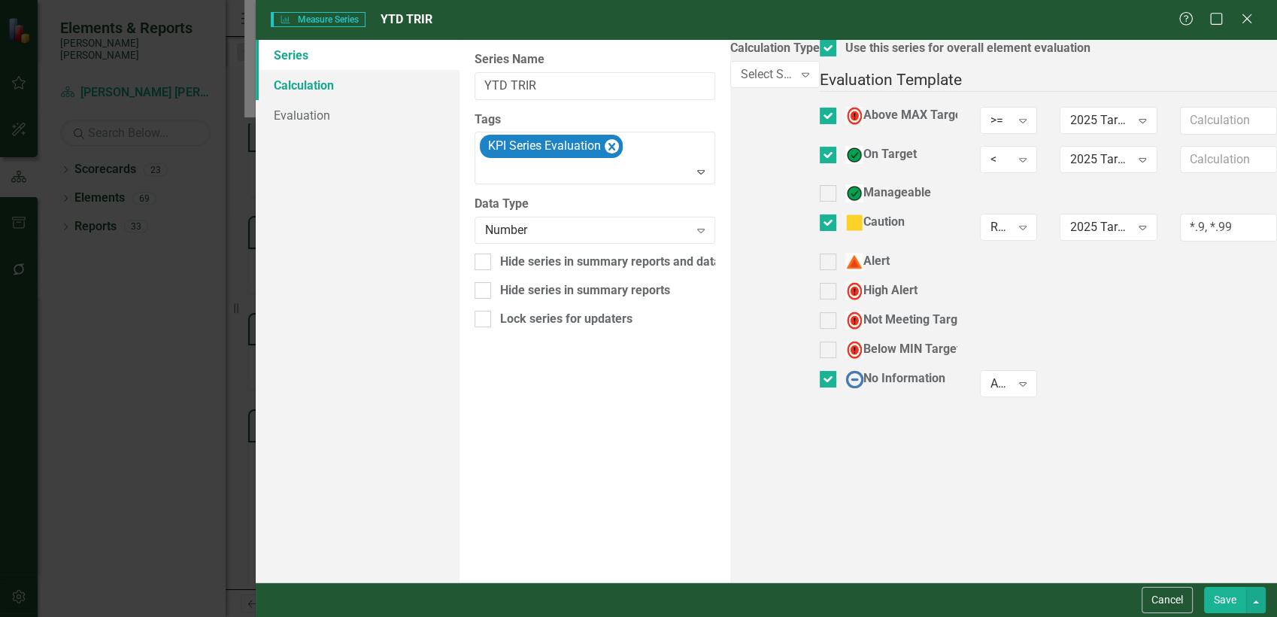
click at [321, 93] on link "Calculation" at bounding box center [358, 85] width 205 height 30
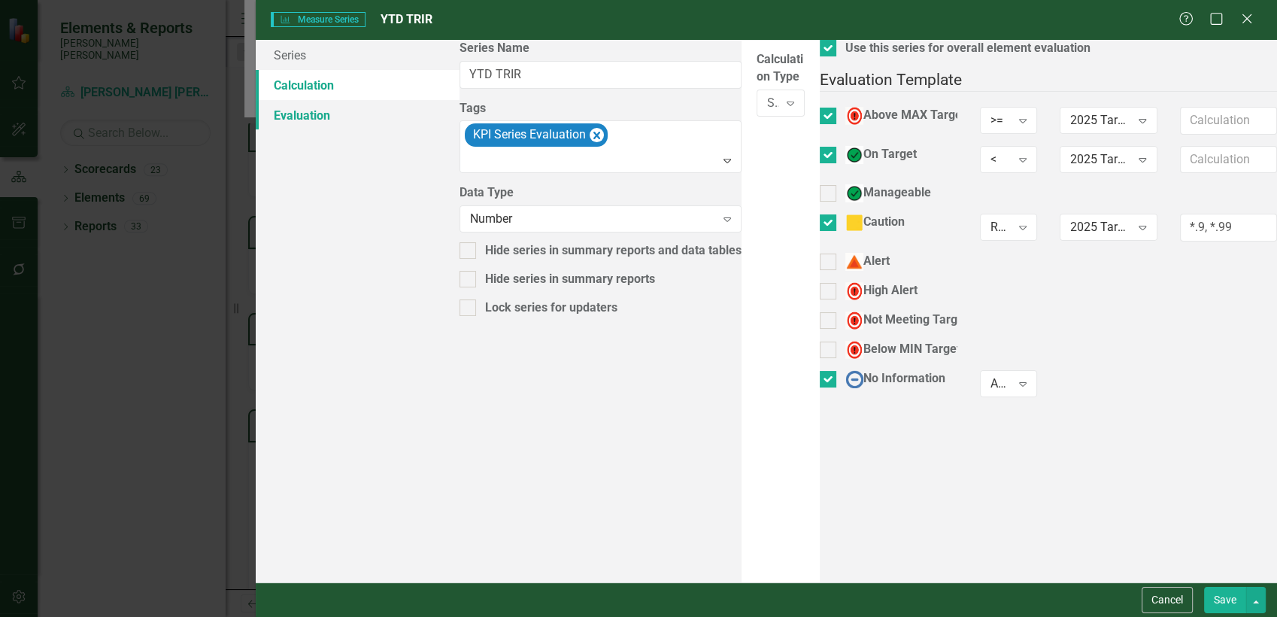
click at [313, 114] on link "Evaluation" at bounding box center [358, 115] width 205 height 30
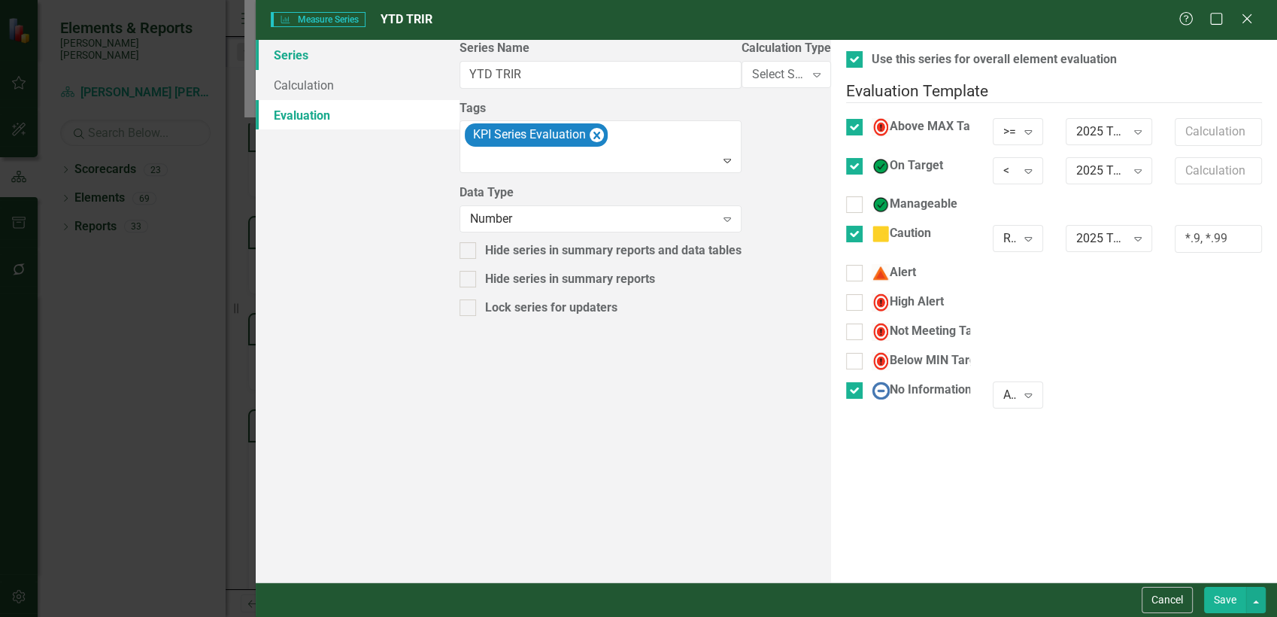
click at [284, 63] on link "Series" at bounding box center [358, 55] width 205 height 30
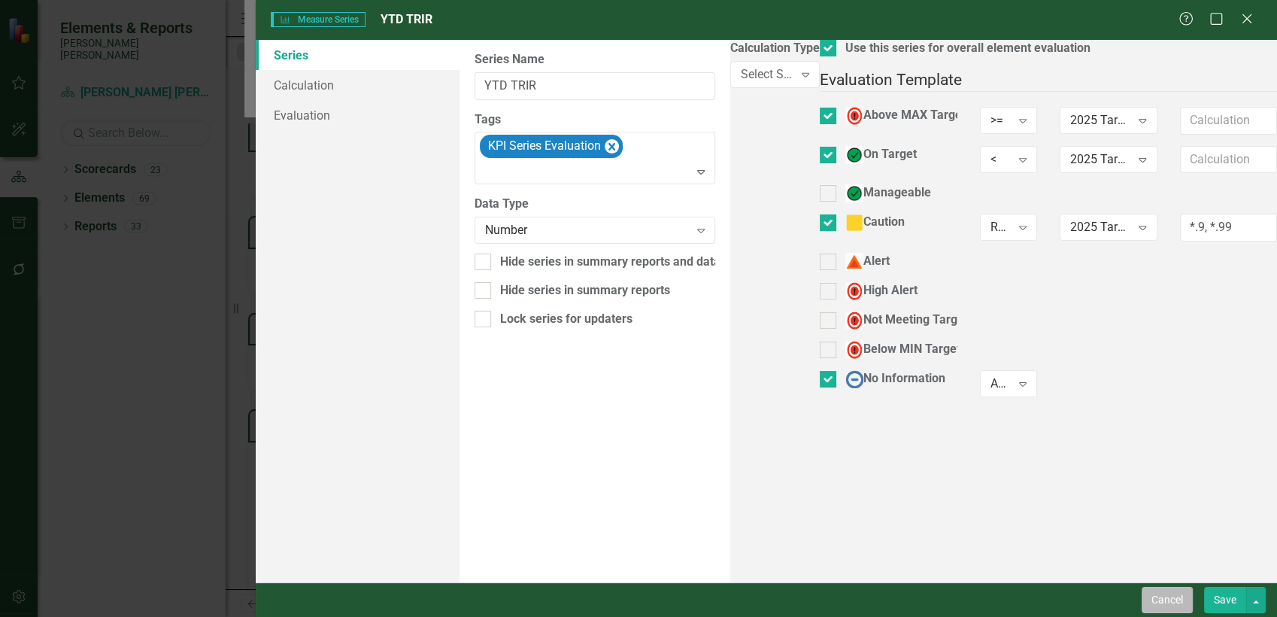
click at [1146, 554] on button "Cancel" at bounding box center [1167, 600] width 51 height 26
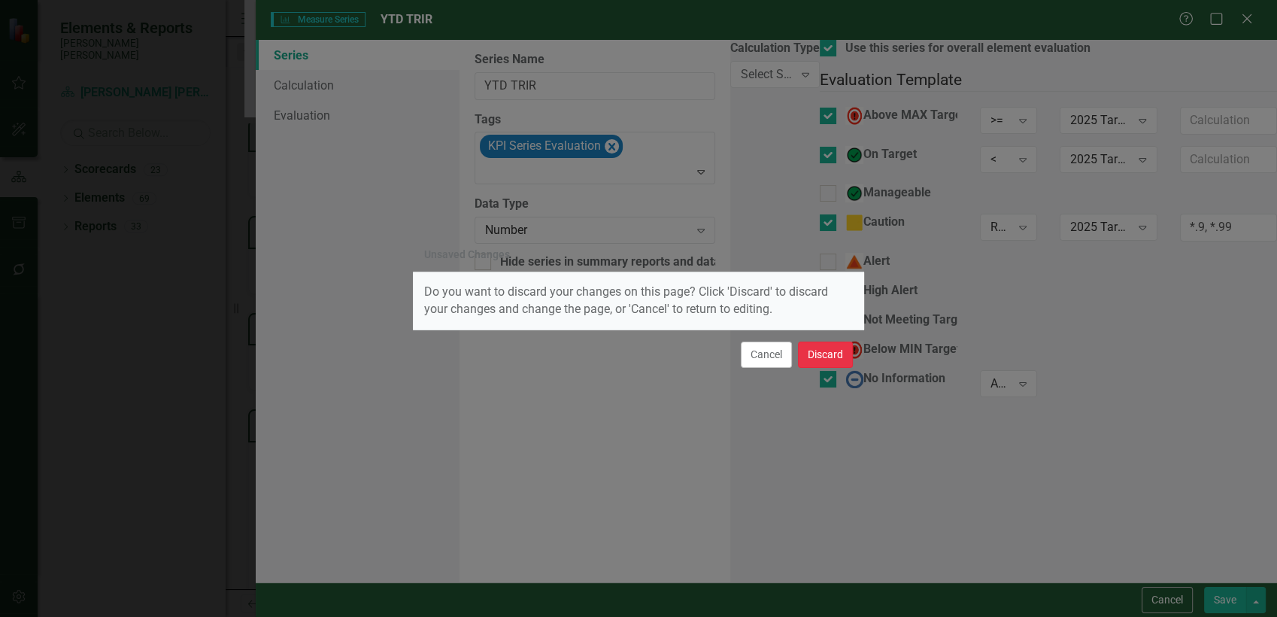
click at [825, 356] on button "Discard" at bounding box center [825, 354] width 55 height 26
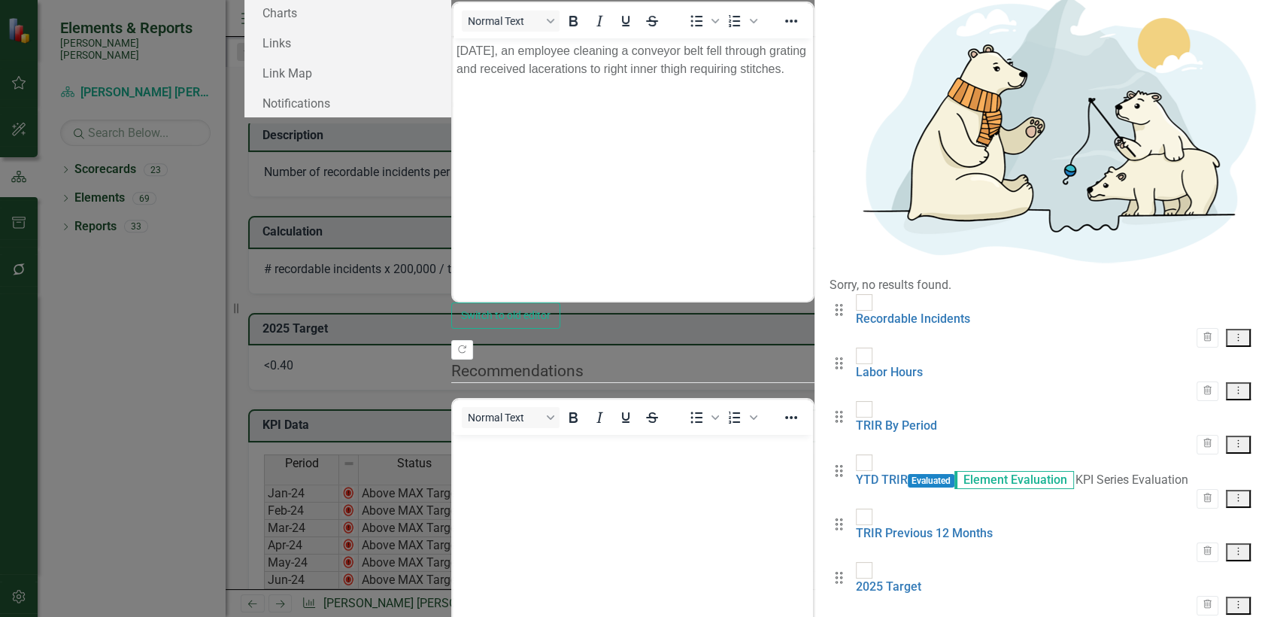
click at [1149, 294] on div "Drag Recordable Incidents Trash Dropdown Menu" at bounding box center [1046, 320] width 432 height 53
click at [856, 311] on link "Recordable Incidents" at bounding box center [913, 318] width 114 height 14
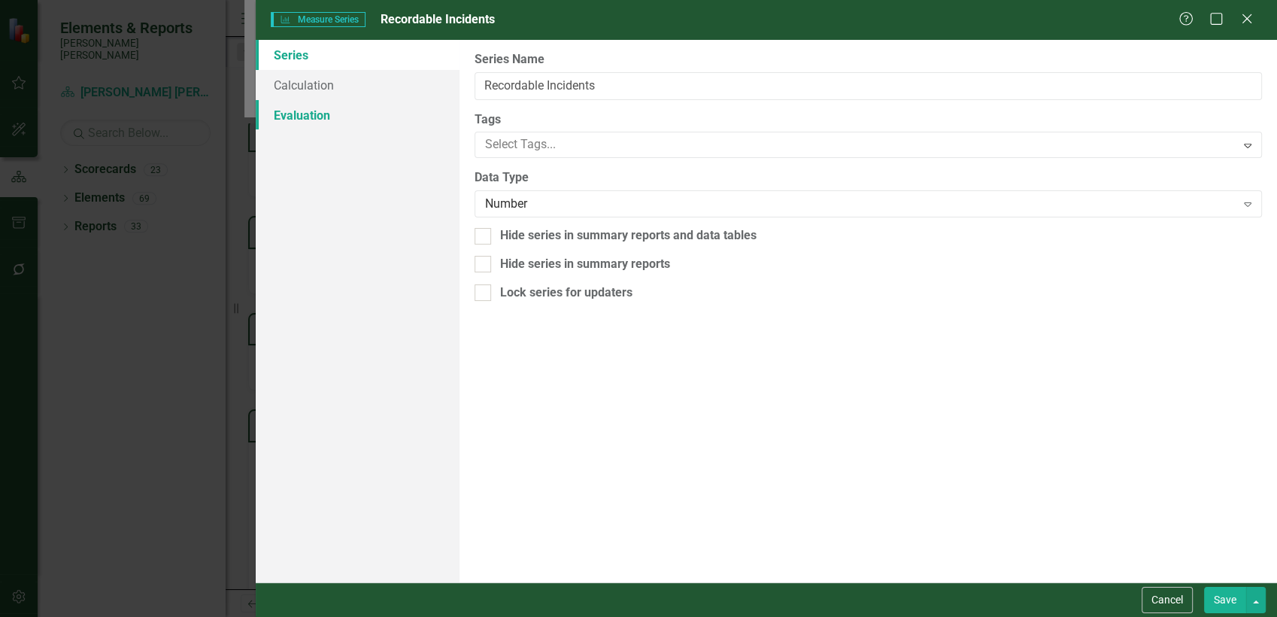
click at [299, 113] on link "Evaluation" at bounding box center [358, 115] width 205 height 30
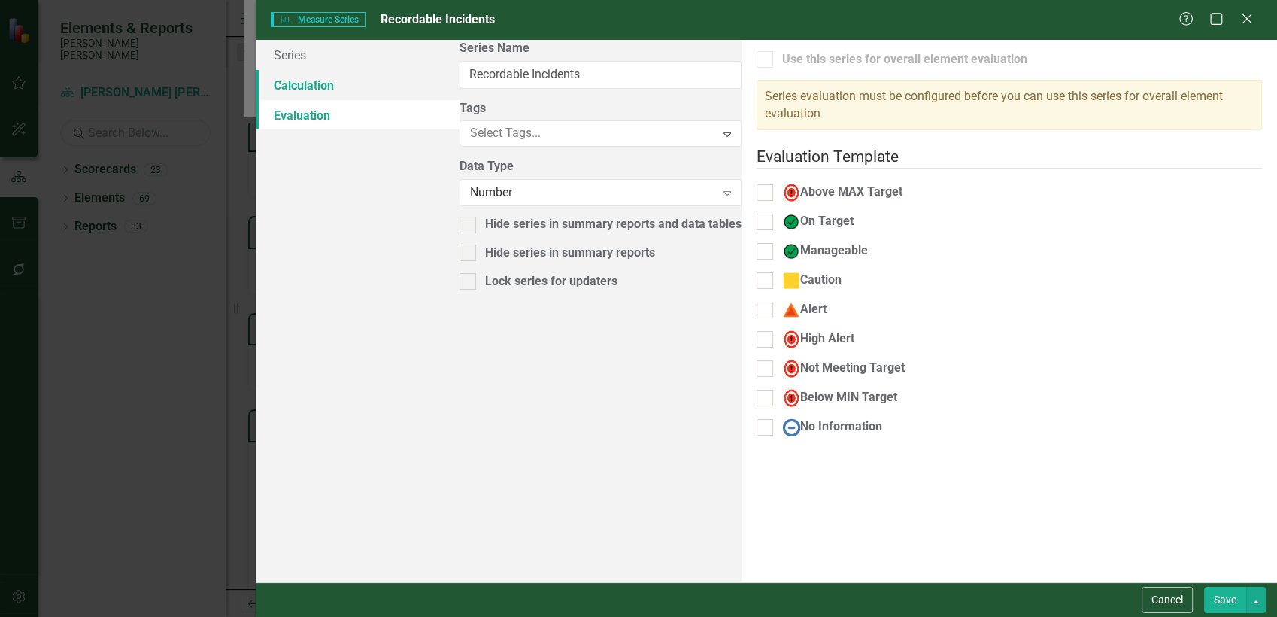
click at [302, 88] on link "Calculation" at bounding box center [358, 85] width 205 height 30
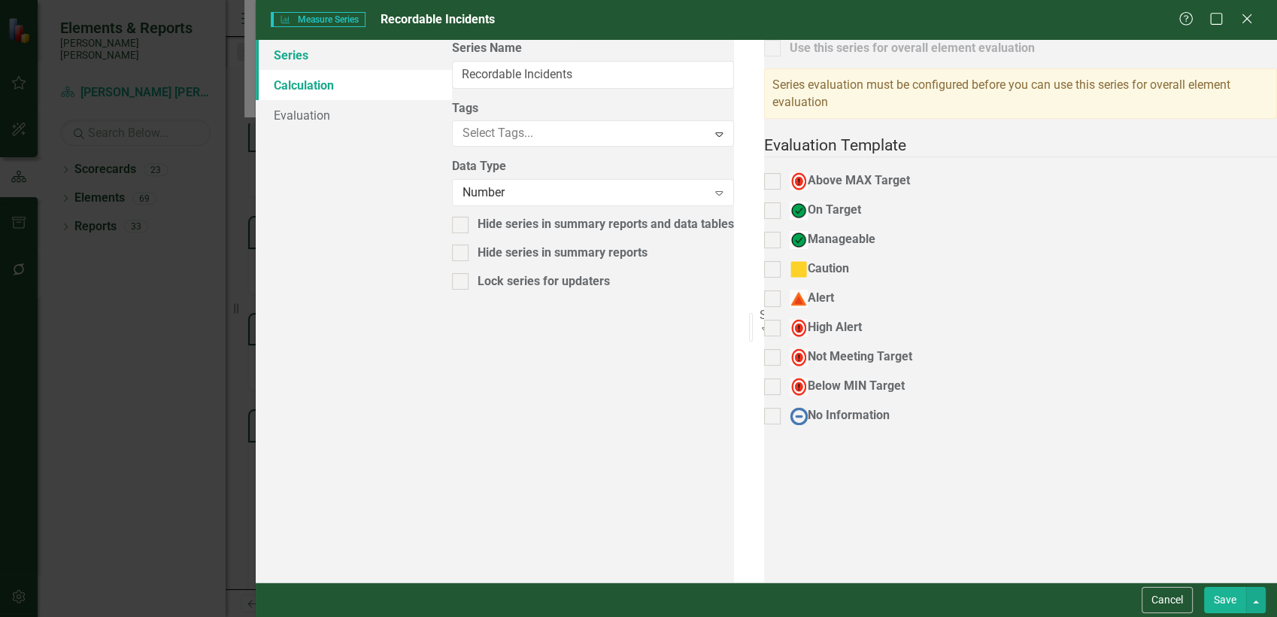
click at [343, 55] on link "Series" at bounding box center [354, 55] width 196 height 30
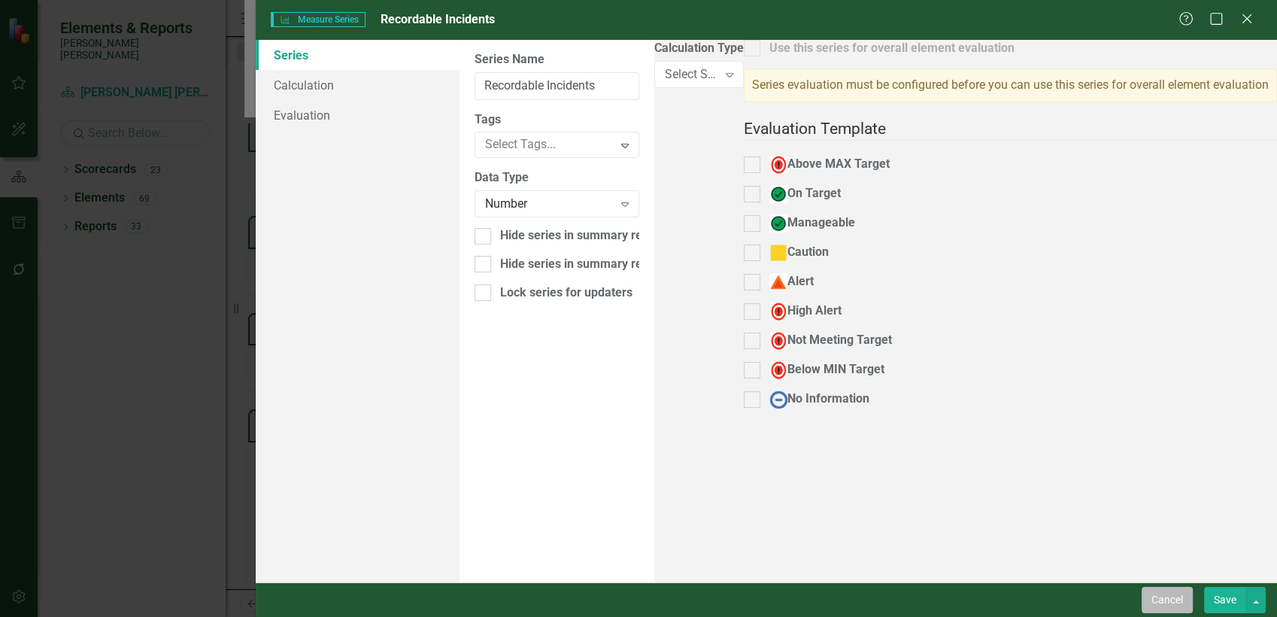
click at [1149, 554] on button "Cancel" at bounding box center [1167, 600] width 51 height 26
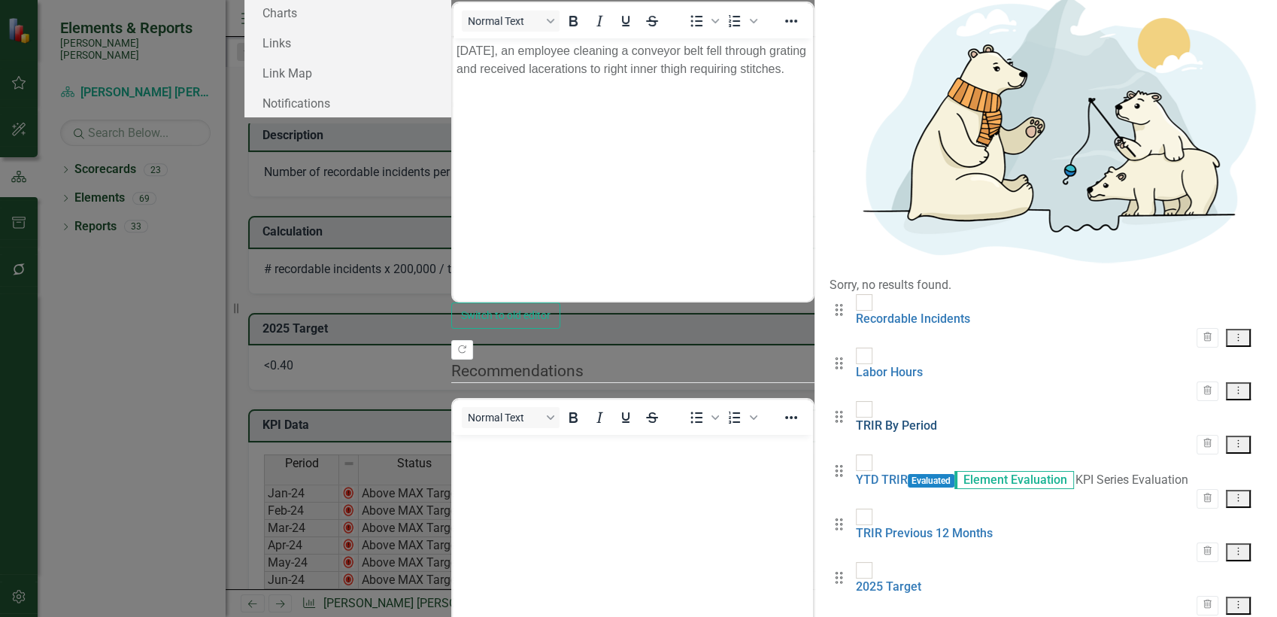
click at [856, 418] on link "TRIR By Period" at bounding box center [896, 425] width 81 height 14
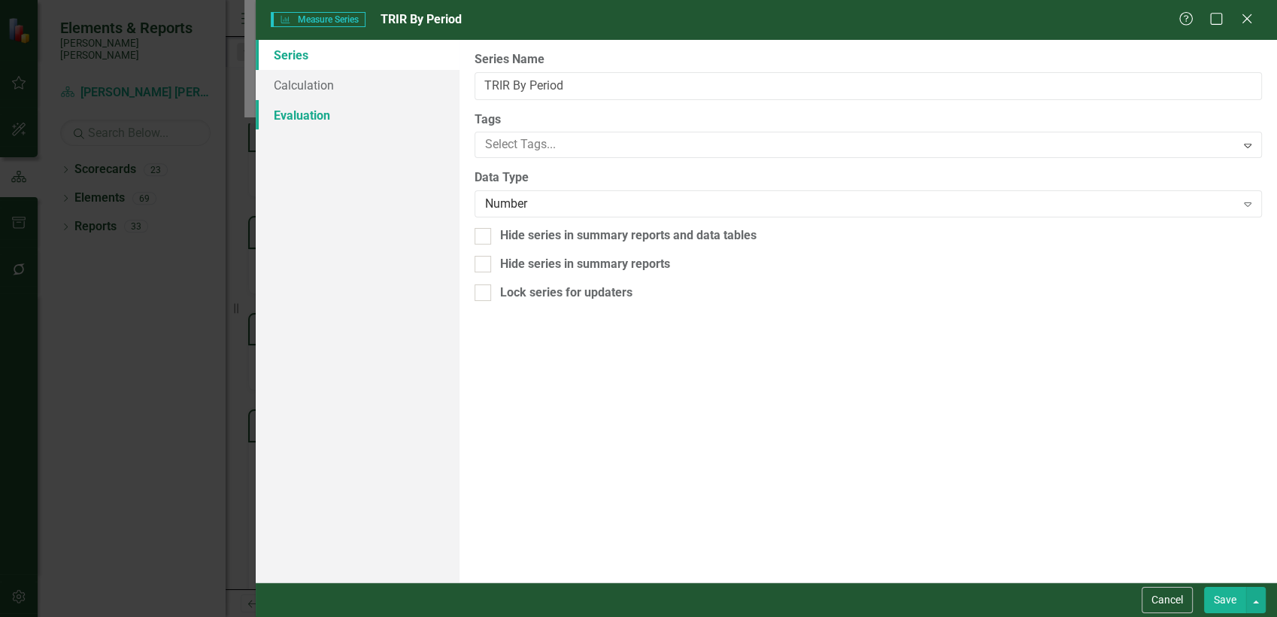
click at [342, 105] on link "Evaluation" at bounding box center [358, 115] width 205 height 30
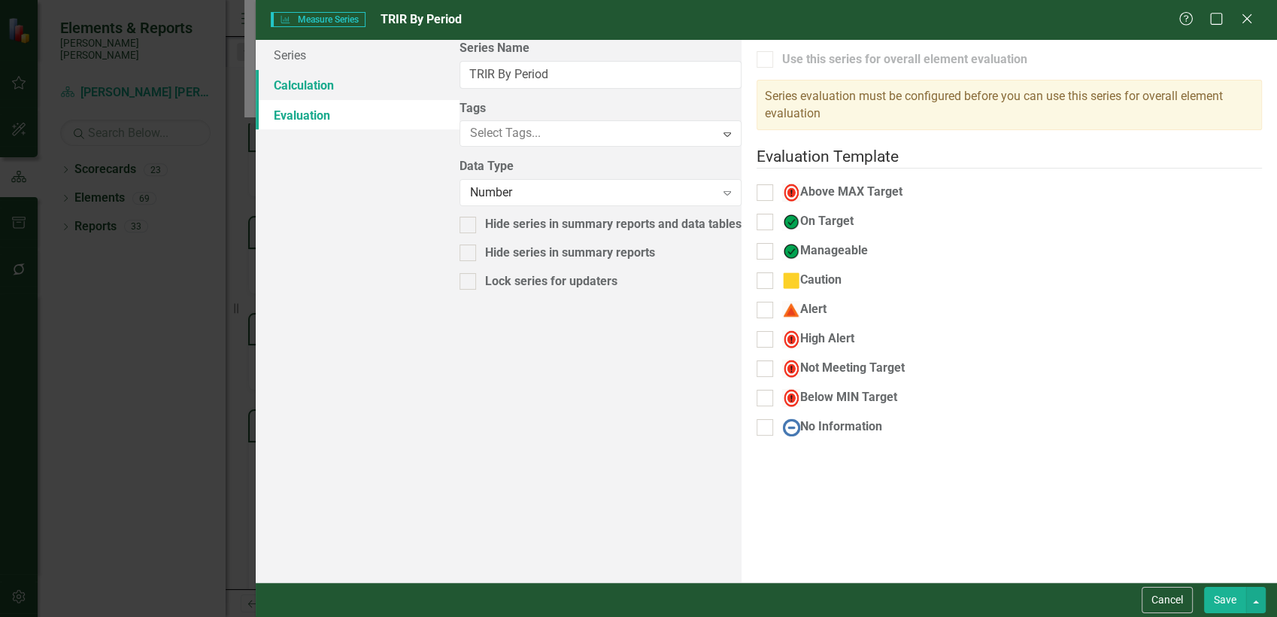
click at [340, 89] on link "Calculation" at bounding box center [358, 85] width 205 height 30
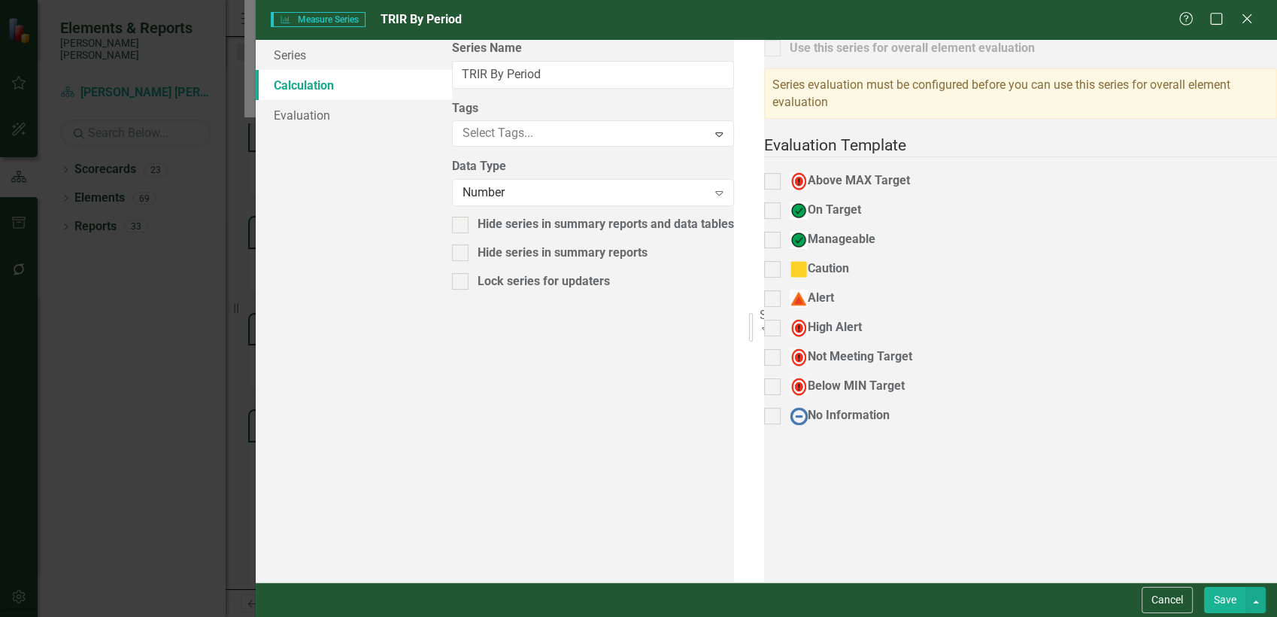
click at [760, 306] on div "Select Series Calculation Type" at bounding box center [763, 314] width 6 height 17
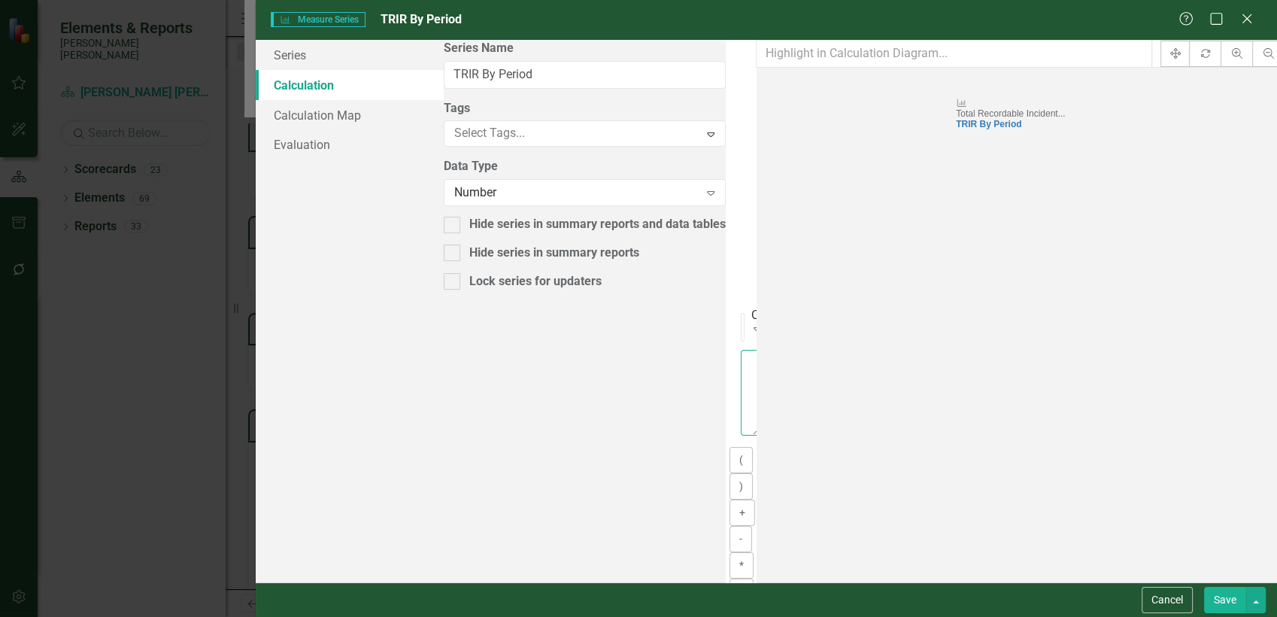
click at [741, 350] on textarea at bounding box center [751, 393] width 20 height 86
click at [1076, 554] on div "Recordable Incidents" at bounding box center [638, 625] width 1277 height 17
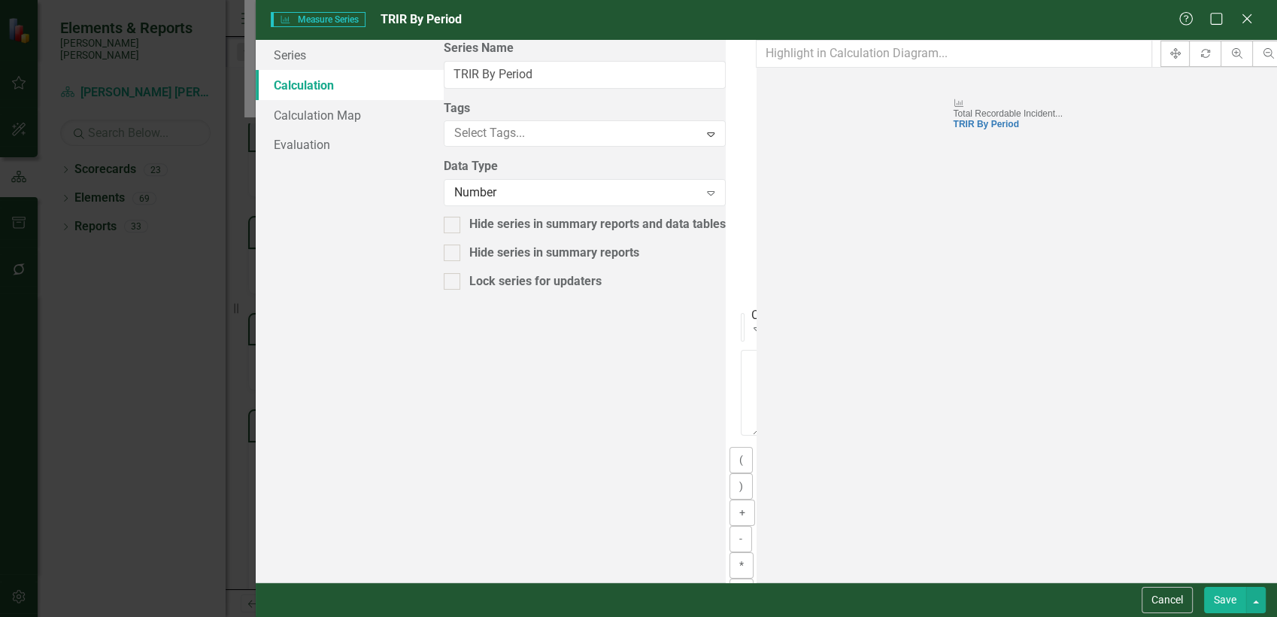
click at [730, 552] on button "*" at bounding box center [742, 565] width 24 height 26
type textarea "[m1929220][Recordable Incidents][PreviousPeriod] * 2"
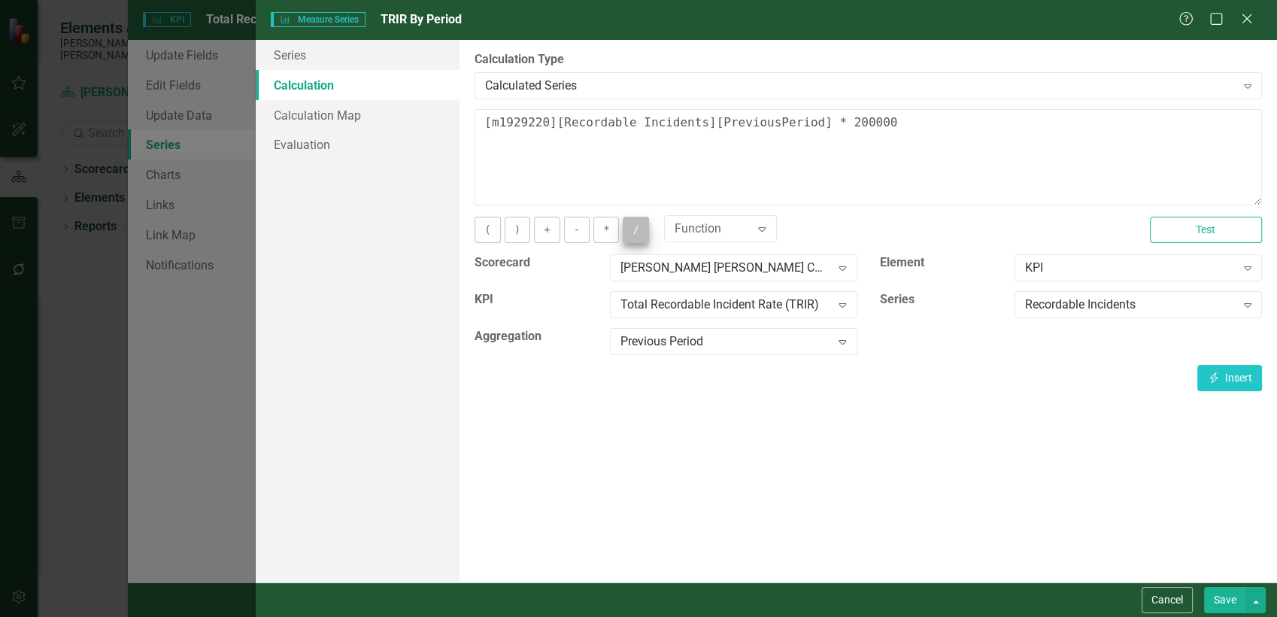
type textarea "[m1929220][Recordable Incidents][PreviousPeriod] * 200000"
click at [636, 238] on button "/" at bounding box center [636, 230] width 26 height 26
click at [1052, 305] on div "Recordable Incidents" at bounding box center [1130, 304] width 210 height 17
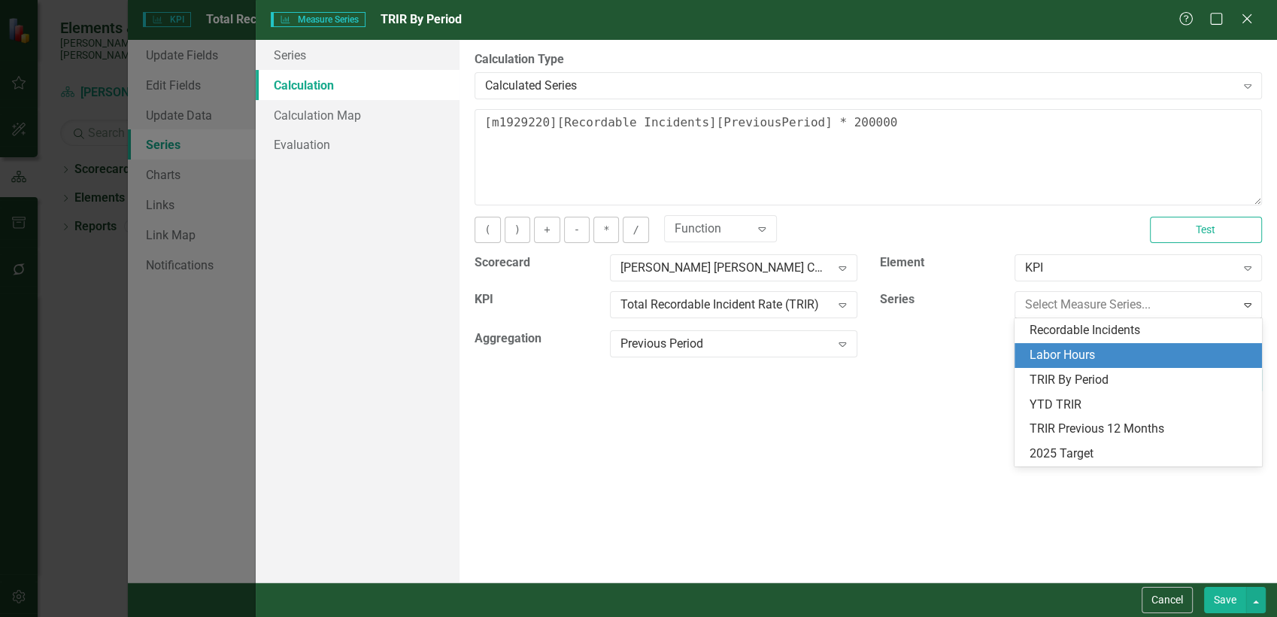
click at [1062, 357] on div "Labor Hours" at bounding box center [1141, 355] width 223 height 17
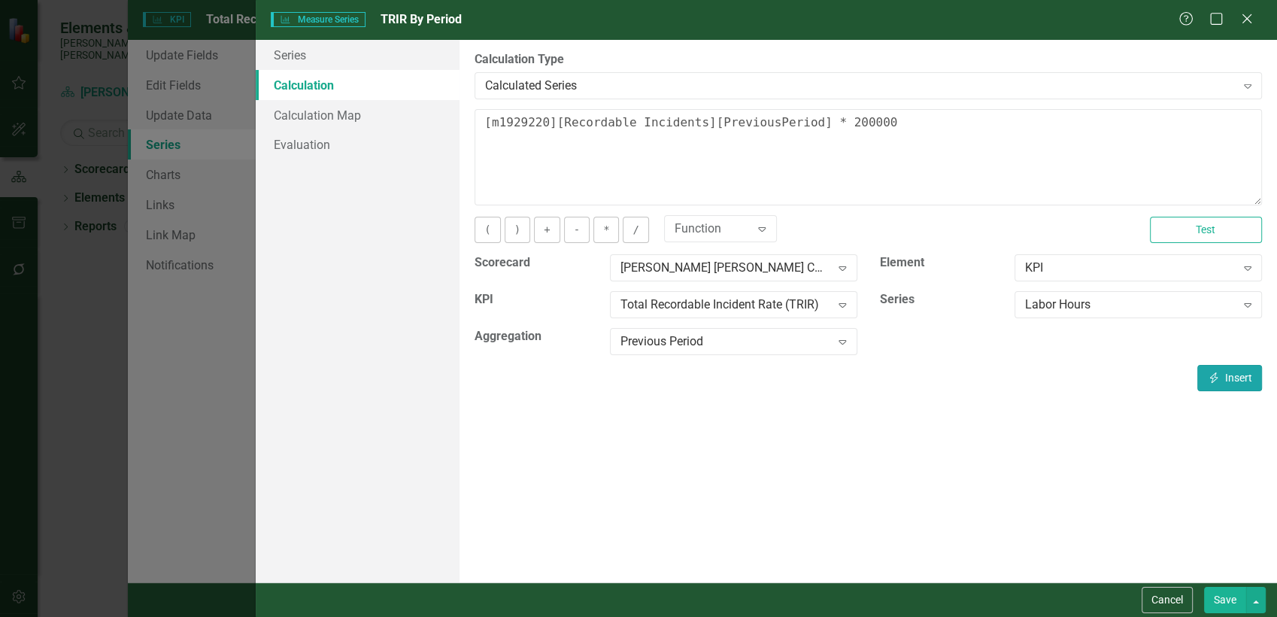
click at [1241, 382] on button "Insert Insert" at bounding box center [1229, 378] width 65 height 26
click at [1218, 599] on button "Save" at bounding box center [1225, 600] width 42 height 26
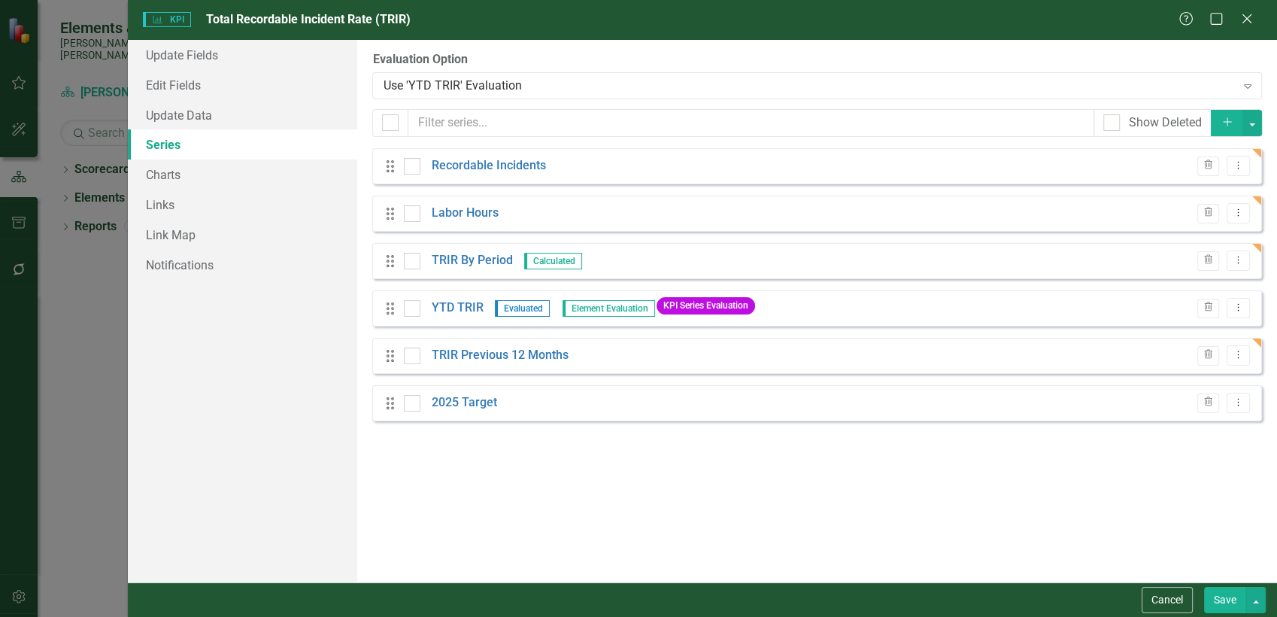
click at [1233, 593] on button "Save" at bounding box center [1225, 600] width 42 height 26
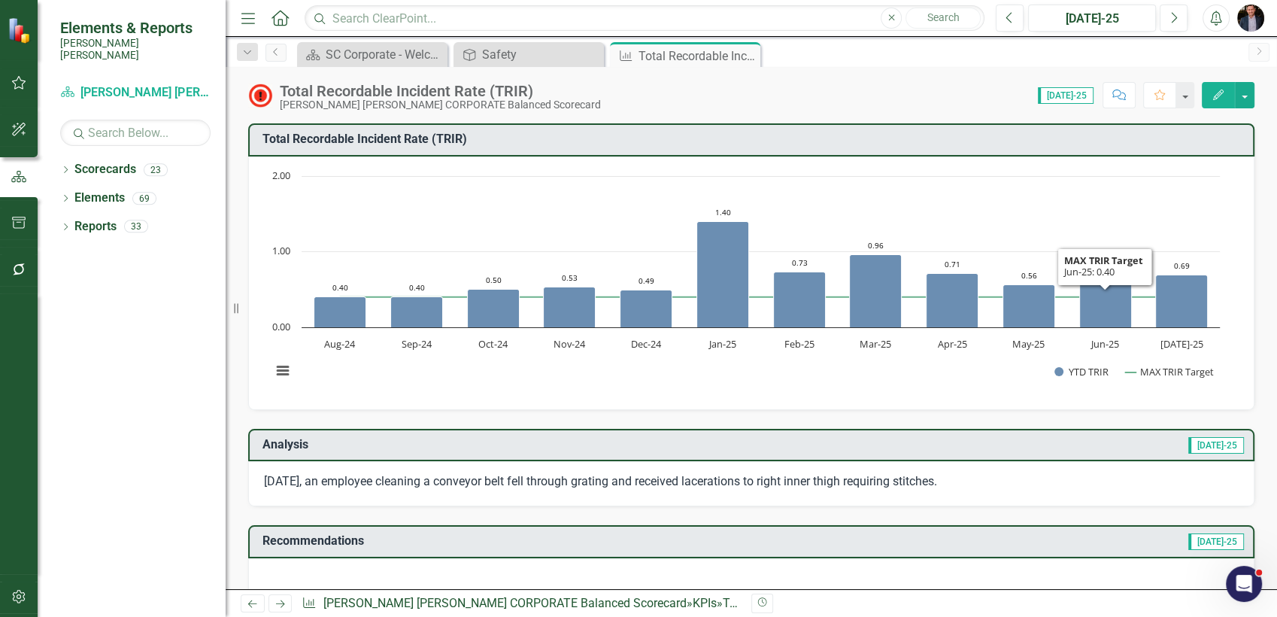
click at [1221, 97] on icon "Edit" at bounding box center [1219, 95] width 14 height 11
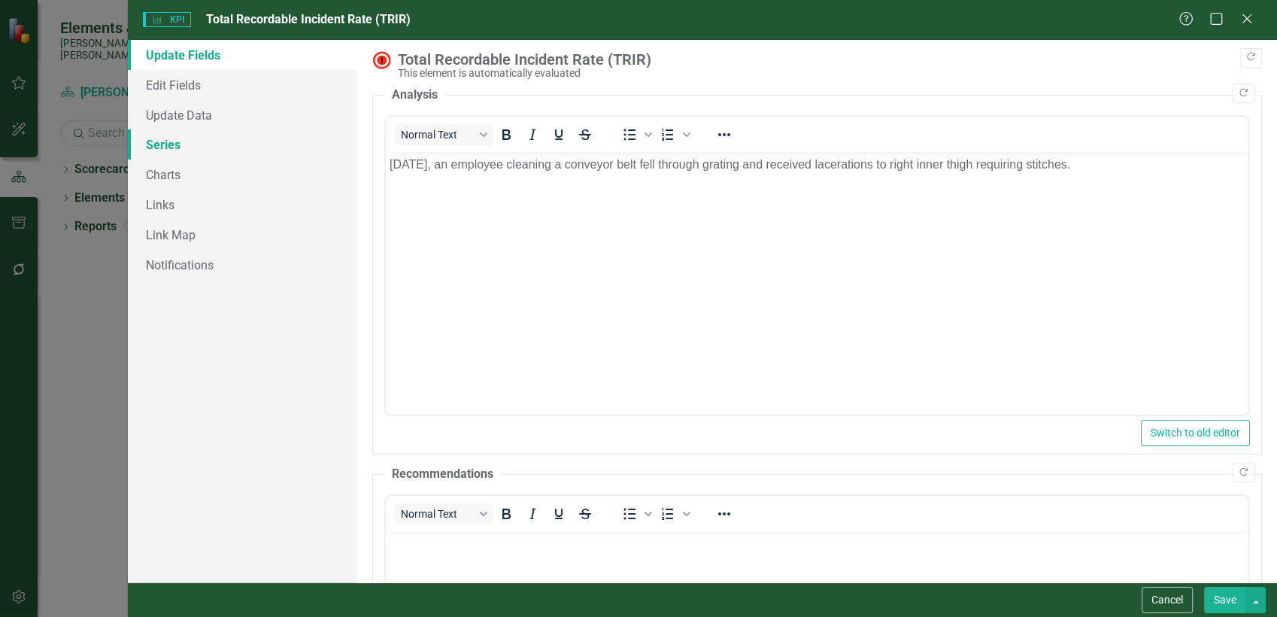
click at [187, 153] on link "Series" at bounding box center [243, 144] width 230 height 30
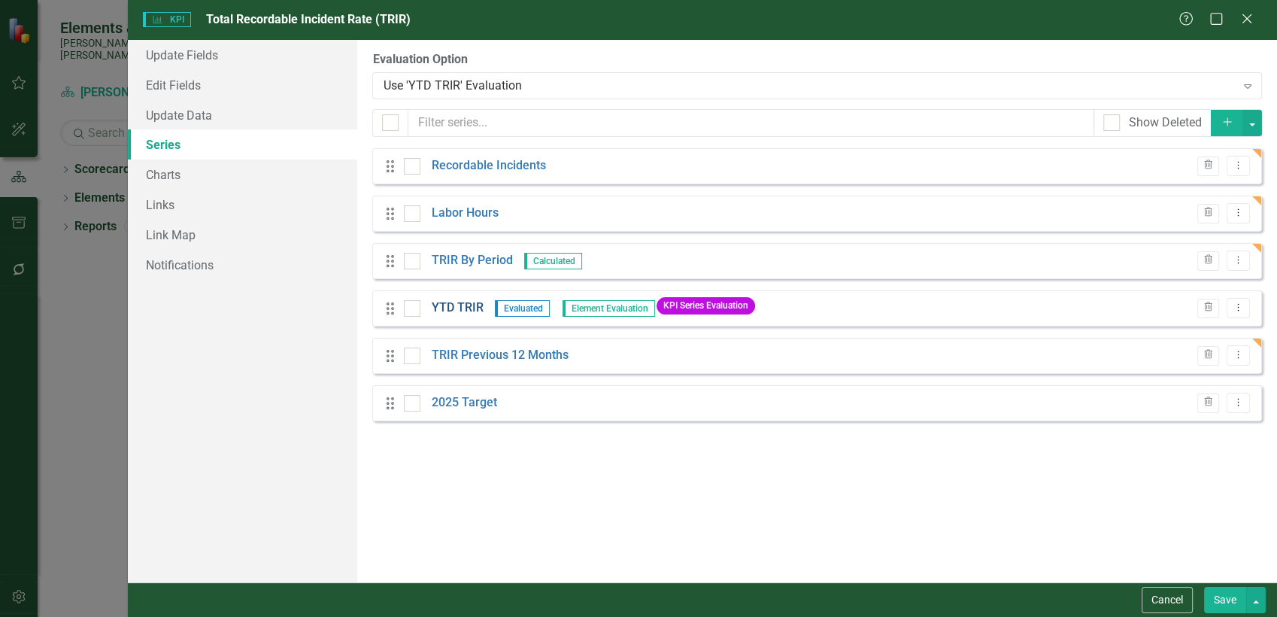
click at [454, 308] on link "YTD TRIR" at bounding box center [458, 307] width 52 height 17
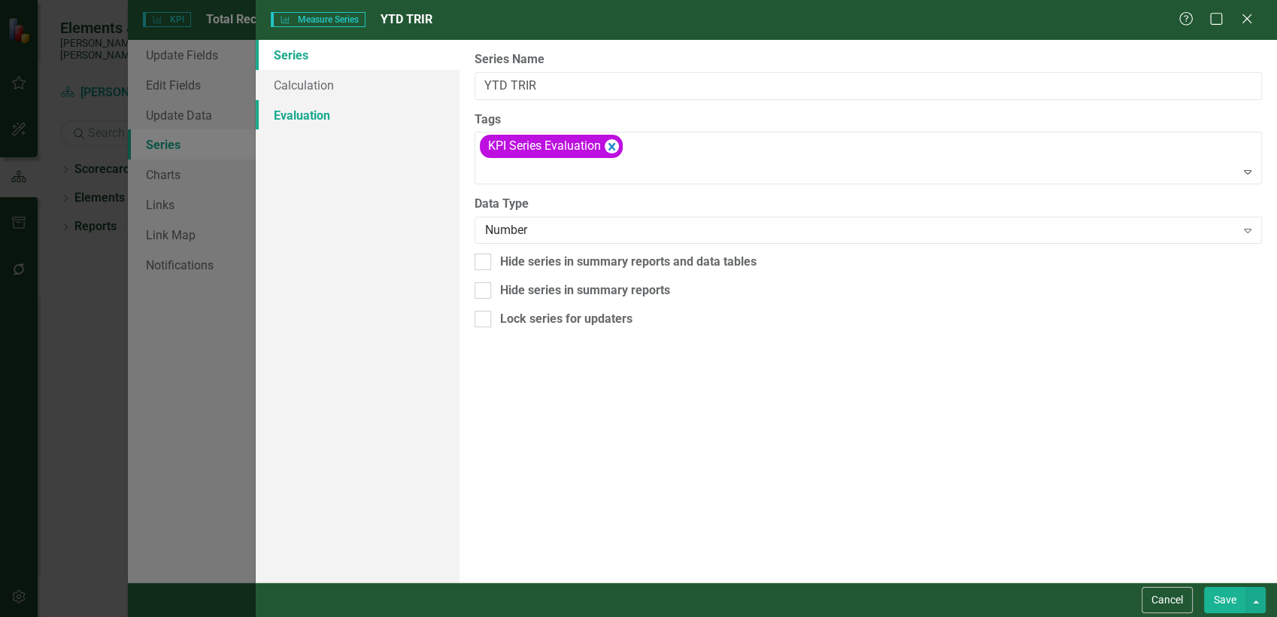
click at [320, 118] on link "Evaluation" at bounding box center [358, 115] width 205 height 30
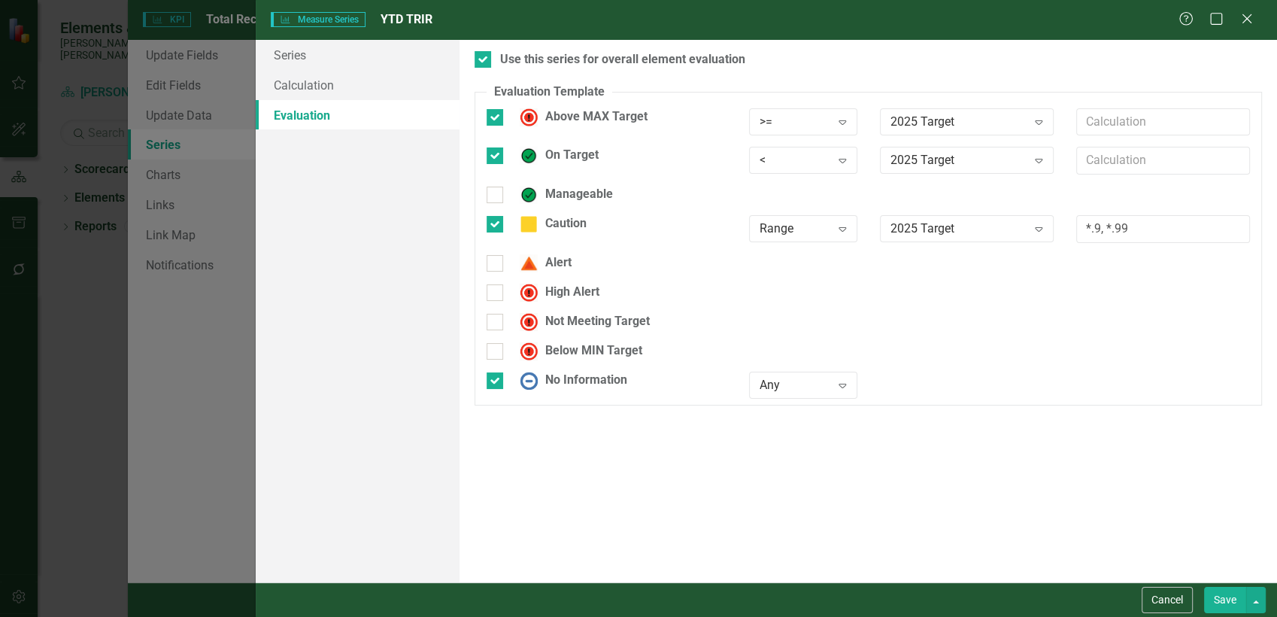
click at [415, 102] on link "Evaluation" at bounding box center [358, 115] width 205 height 30
click at [396, 86] on link "Calculation" at bounding box center [358, 85] width 205 height 30
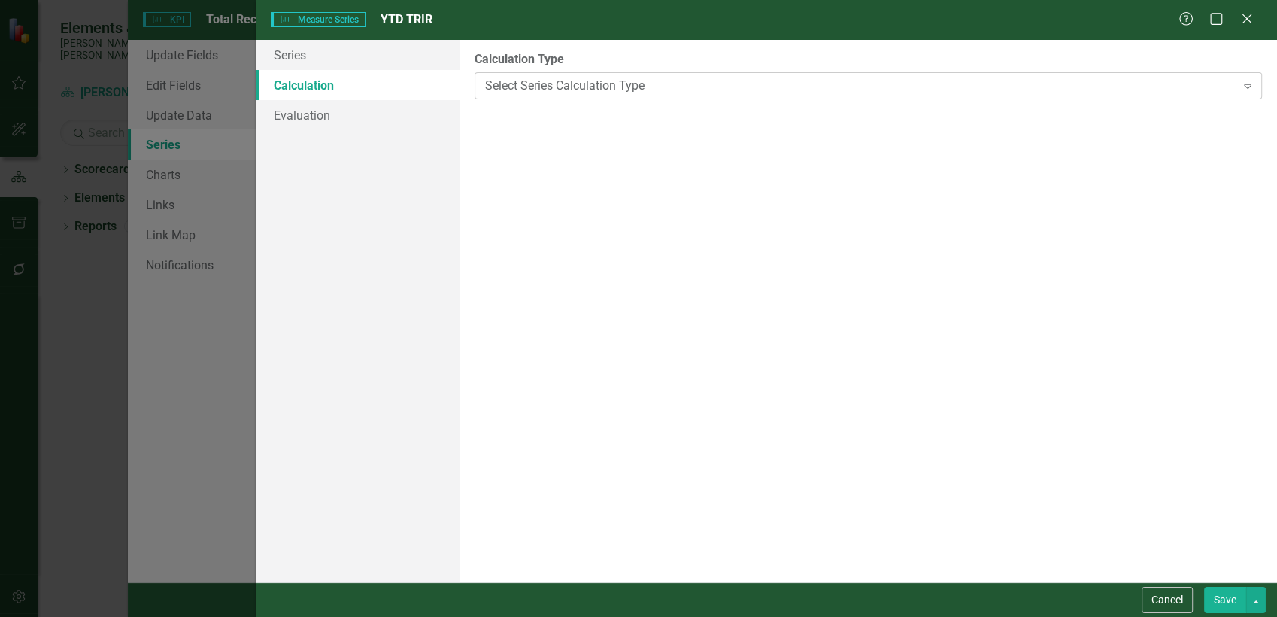
click at [511, 87] on div "Select Series Calculation Type" at bounding box center [860, 85] width 750 height 17
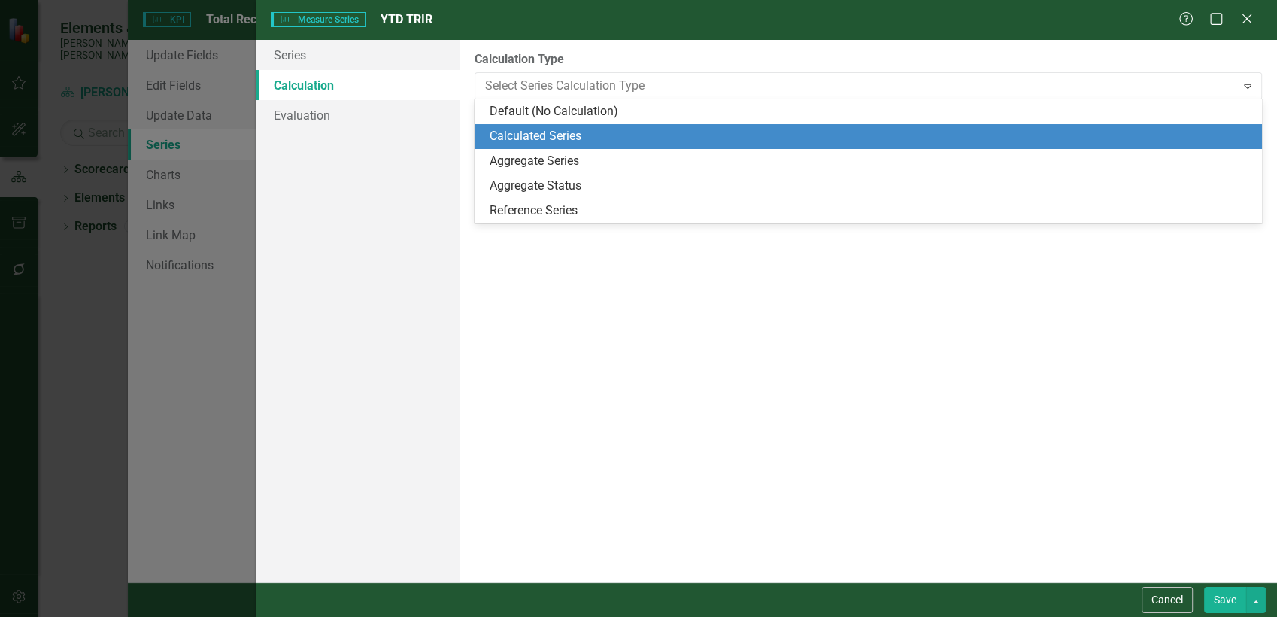
click at [526, 141] on div "Calculated Series" at bounding box center [871, 136] width 763 height 17
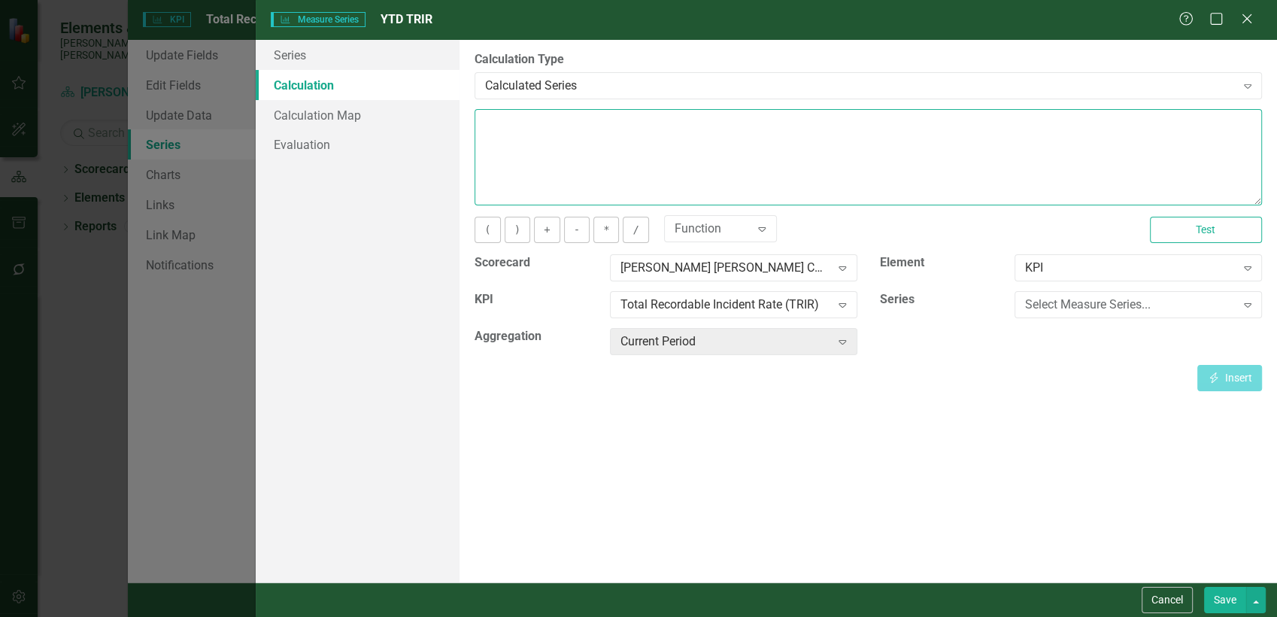
click at [630, 156] on textarea at bounding box center [869, 157] width 788 height 96
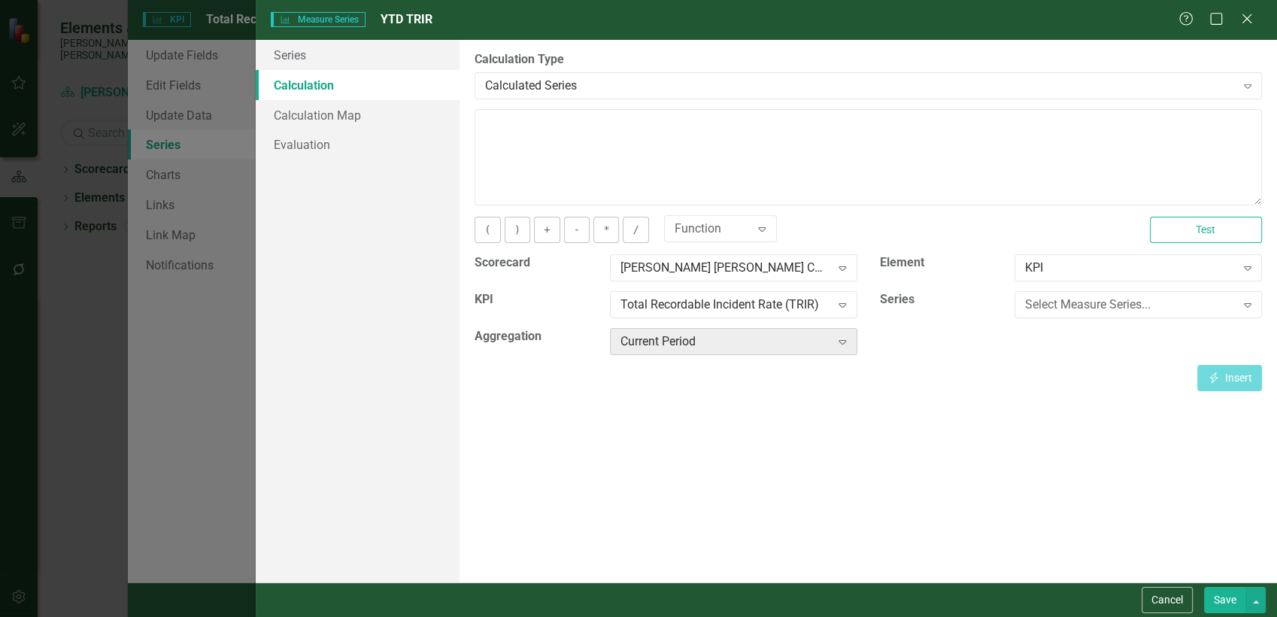
click at [707, 333] on div "Current Period" at bounding box center [726, 341] width 210 height 17
click at [815, 342] on div "Current Period" at bounding box center [726, 341] width 210 height 17
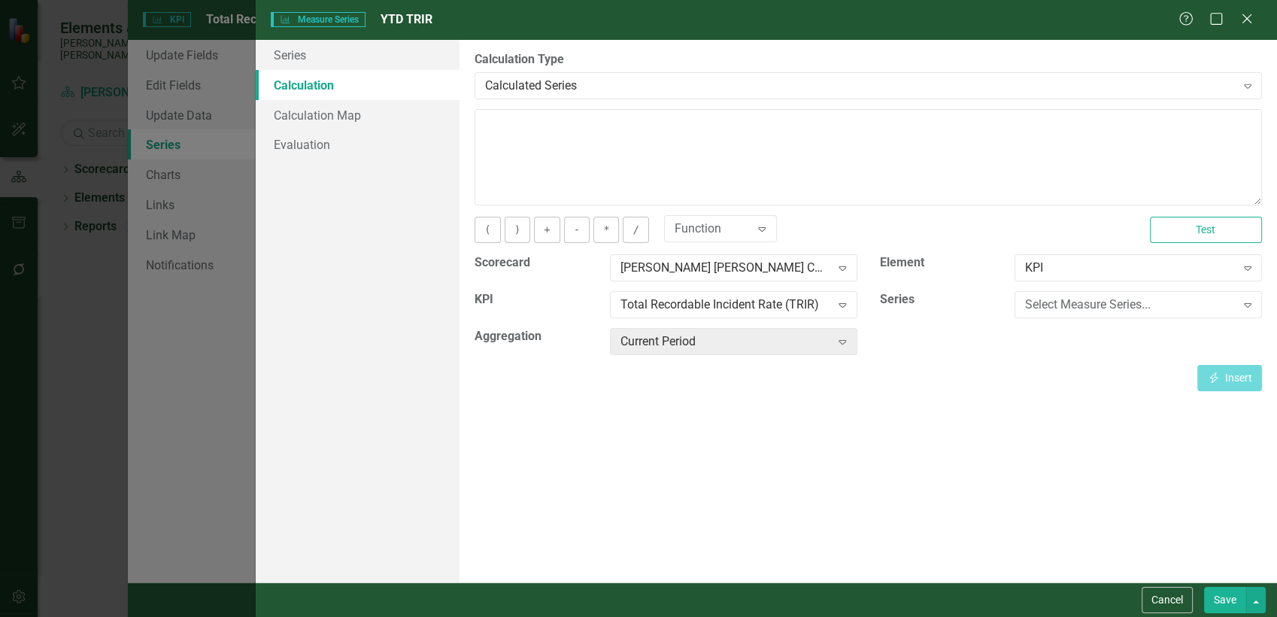
drag, startPoint x: 815, startPoint y: 342, endPoint x: 1101, endPoint y: 354, distance: 286.8
click at [1101, 354] on div "Scorecard Santee Cooper CORPORATE Balanced Scorecard Expand Element KPI Expand …" at bounding box center [868, 309] width 810 height 111
click at [1093, 296] on div "Select Measure Series..." at bounding box center [1130, 304] width 210 height 17
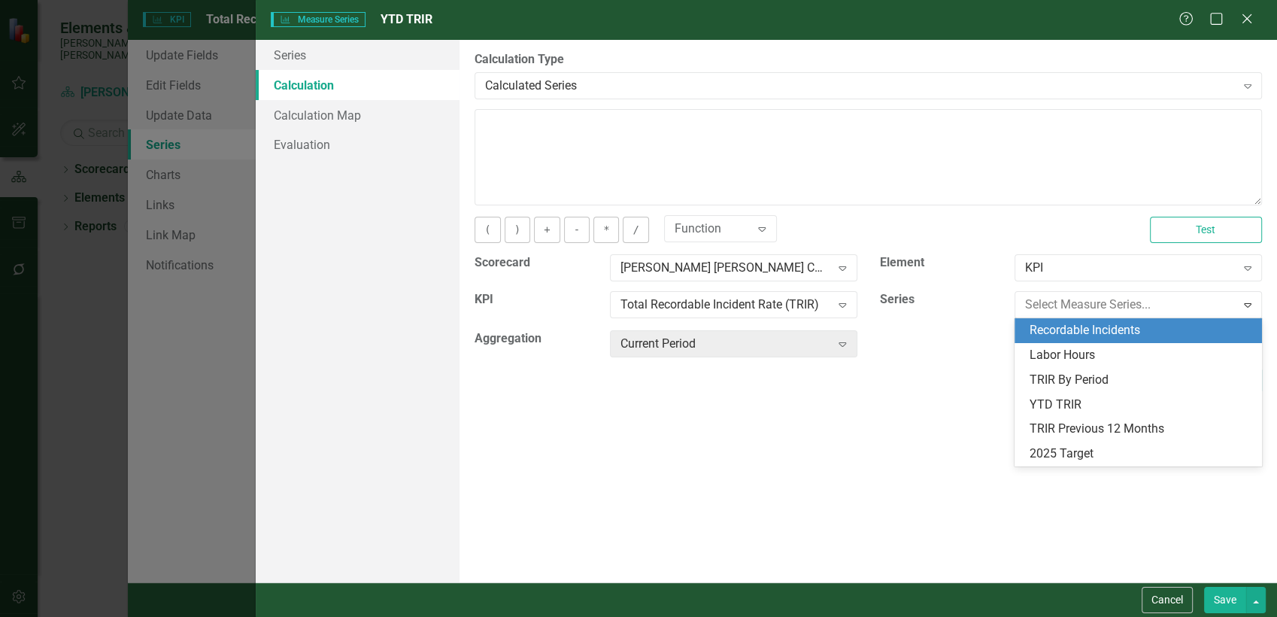
click at [1039, 334] on div "Recordable Incidents" at bounding box center [1141, 330] width 223 height 17
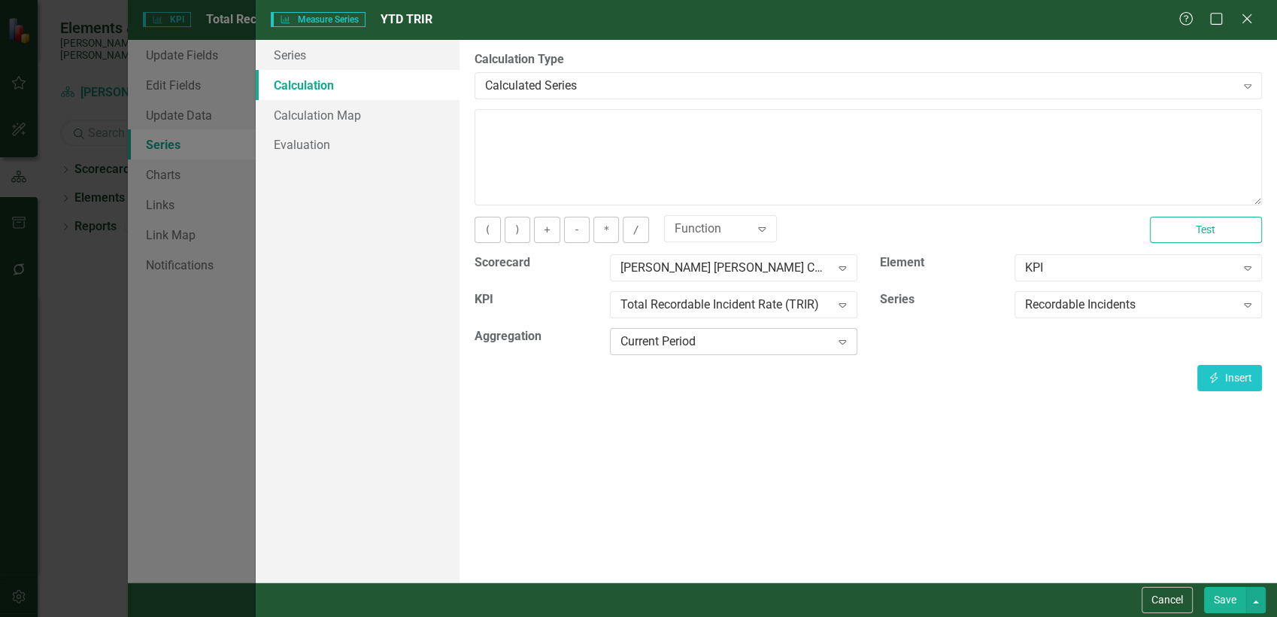
click at [842, 336] on icon "Expand" at bounding box center [842, 341] width 15 height 12
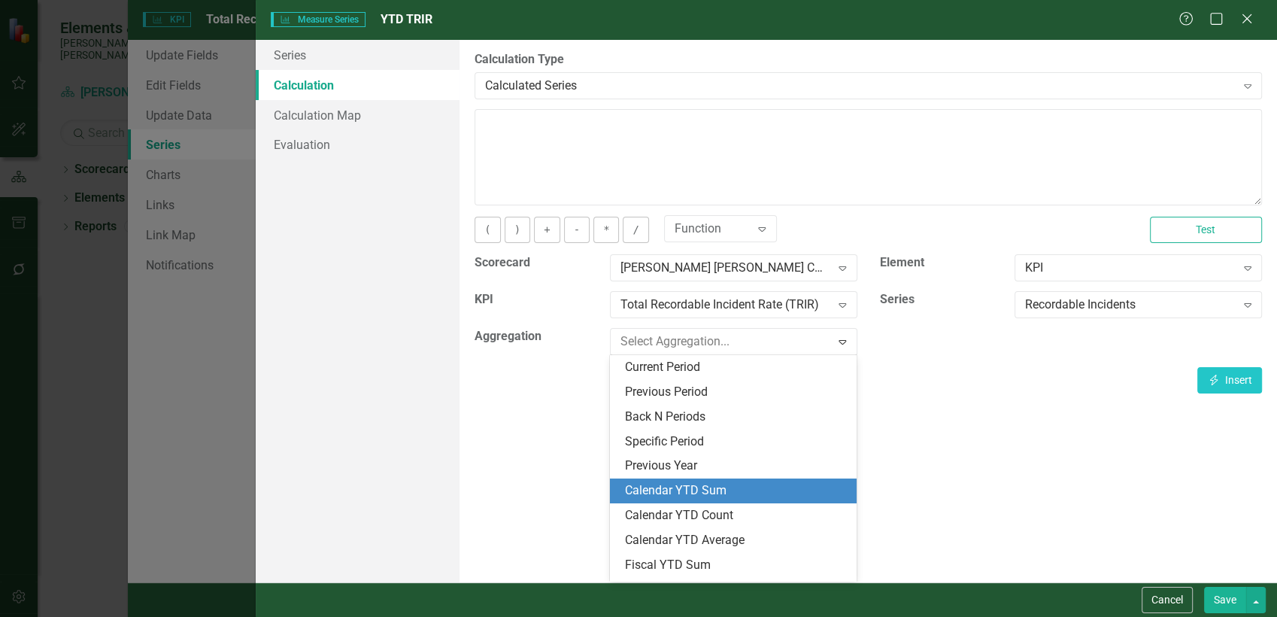
click at [657, 495] on div "Calendar YTD Sum" at bounding box center [736, 490] width 223 height 17
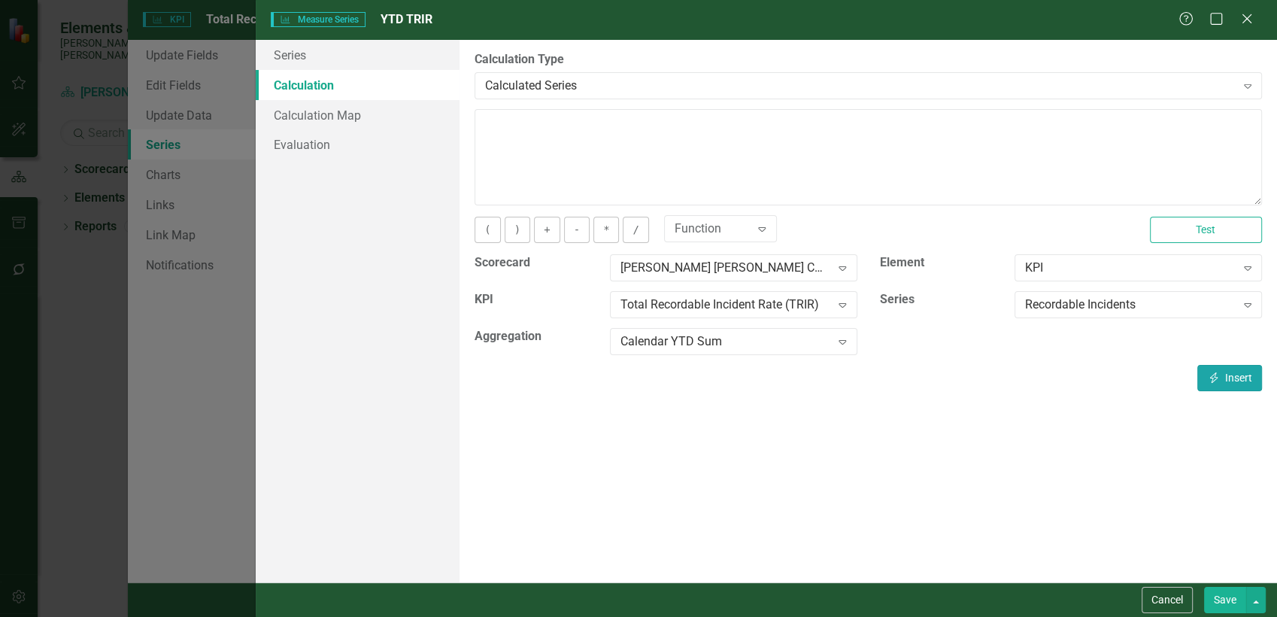
click at [1215, 375] on icon "Insert" at bounding box center [1214, 377] width 14 height 11
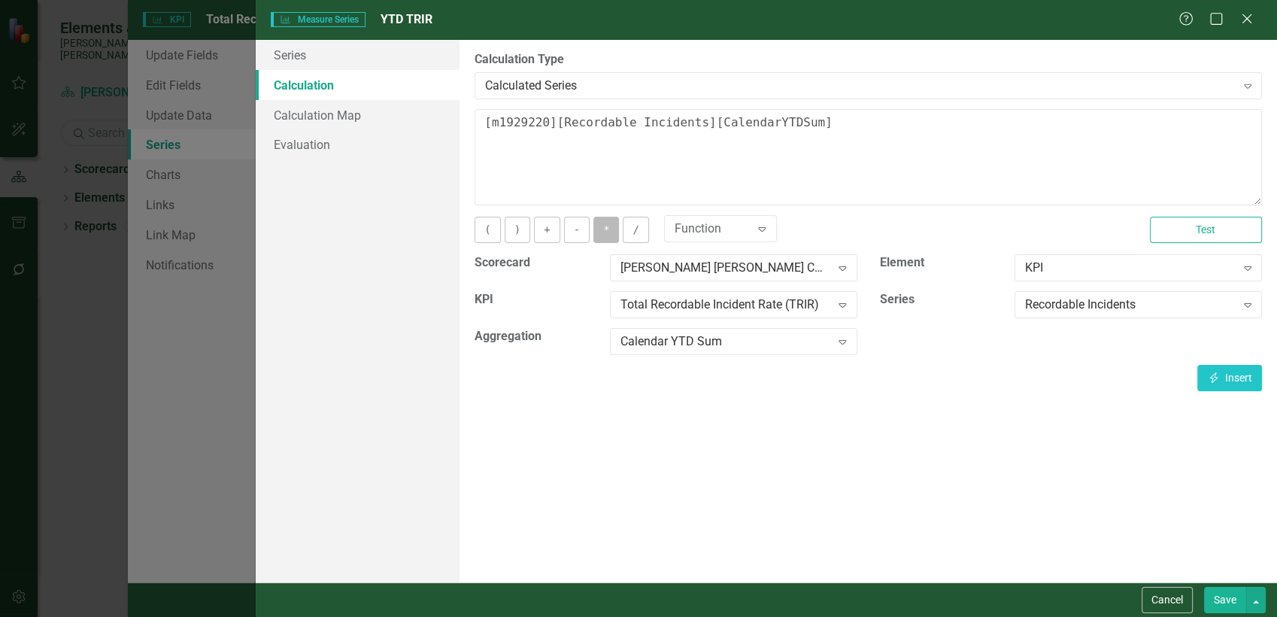
click at [607, 232] on button "*" at bounding box center [606, 230] width 26 height 26
click at [687, 228] on div "Function" at bounding box center [713, 228] width 76 height 17
click at [819, 232] on div "6 results available. Use Up and Down to choose options, press Enter to select t…" at bounding box center [895, 231] width 463 height 28
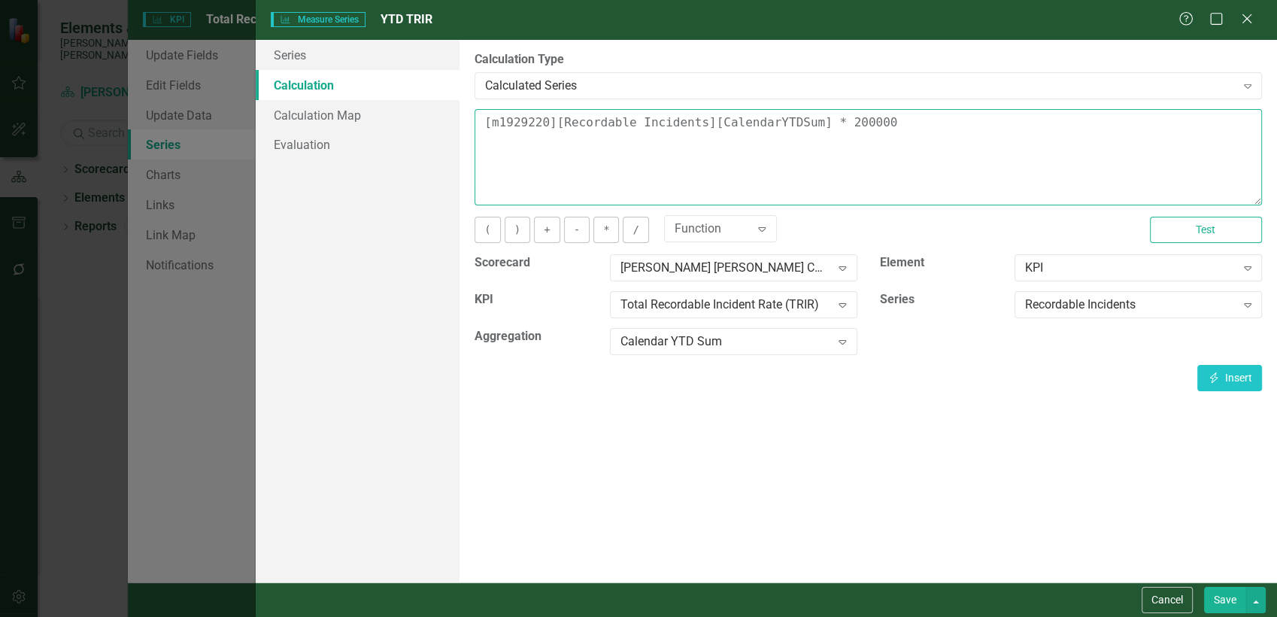
click at [899, 123] on textarea "[m1929220][Recordable Incidents][CalendarYTDSum] * 200000" at bounding box center [869, 157] width 788 height 96
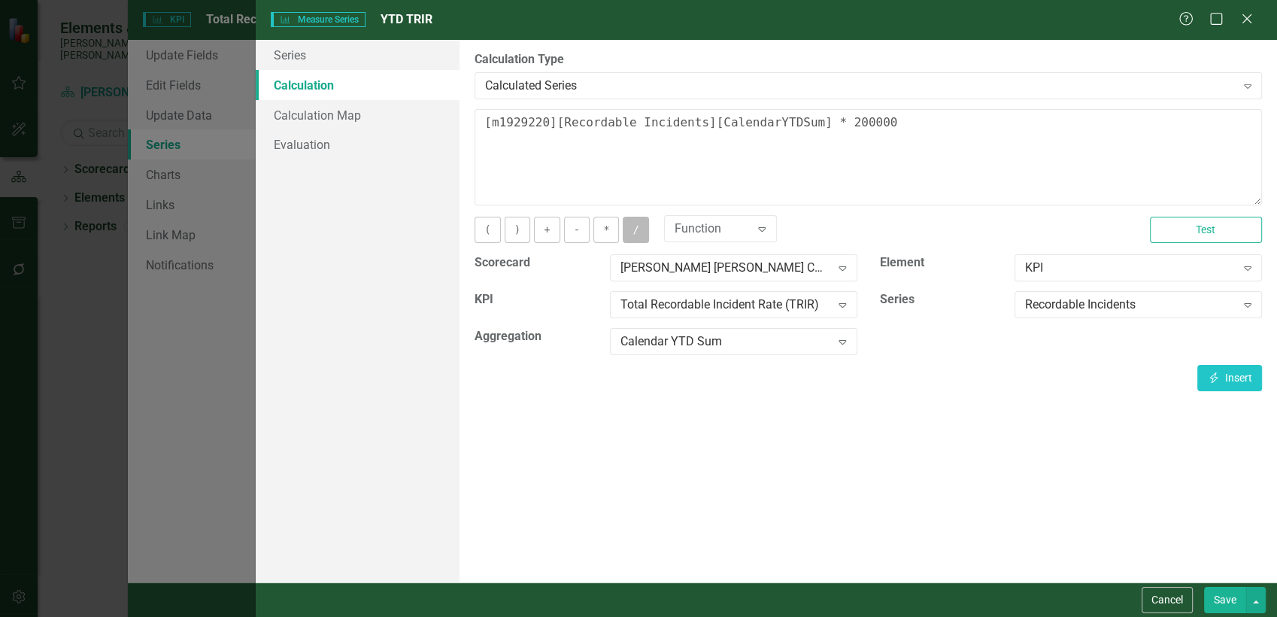
click at [630, 227] on button "/" at bounding box center [636, 230] width 26 height 26
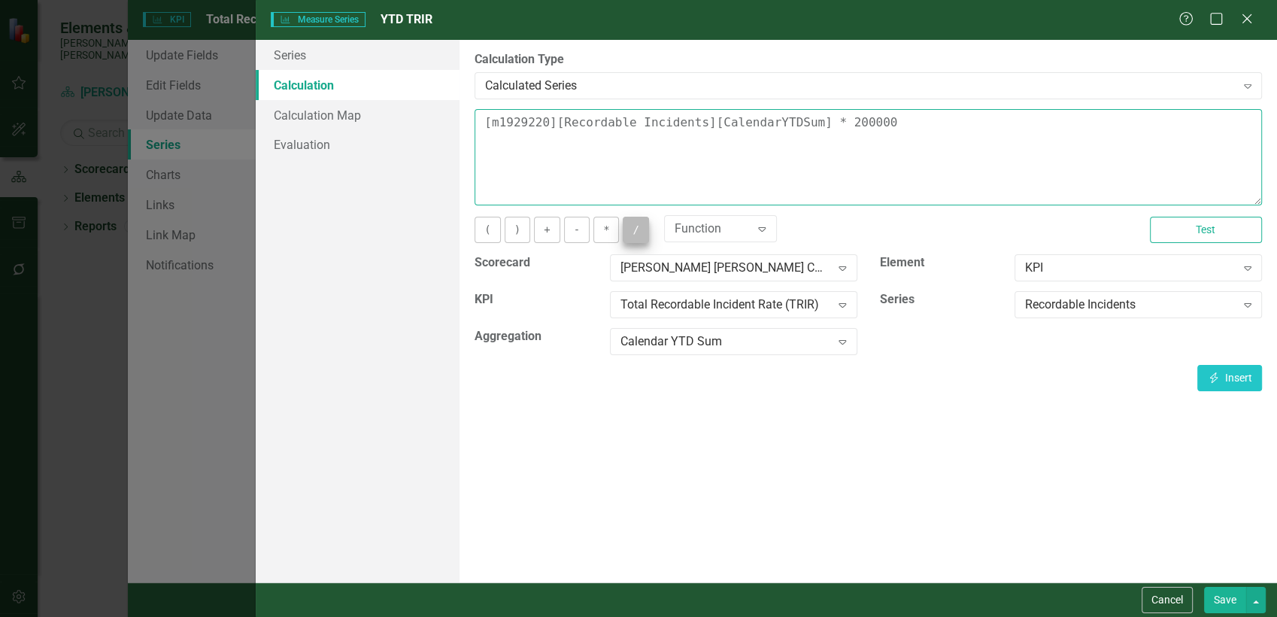
type textarea "[m1929220][Recordable Incidents][CalendarYTDSum] * 200000 /"
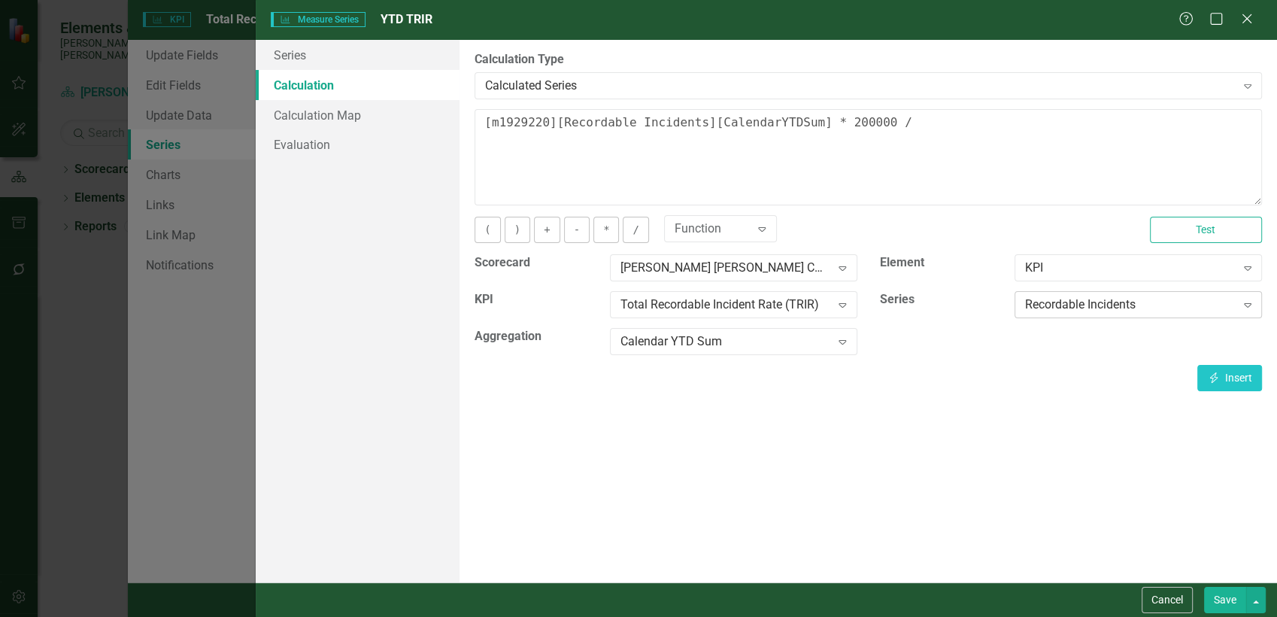
click at [1030, 308] on div "Recordable Incidents" at bounding box center [1130, 304] width 210 height 17
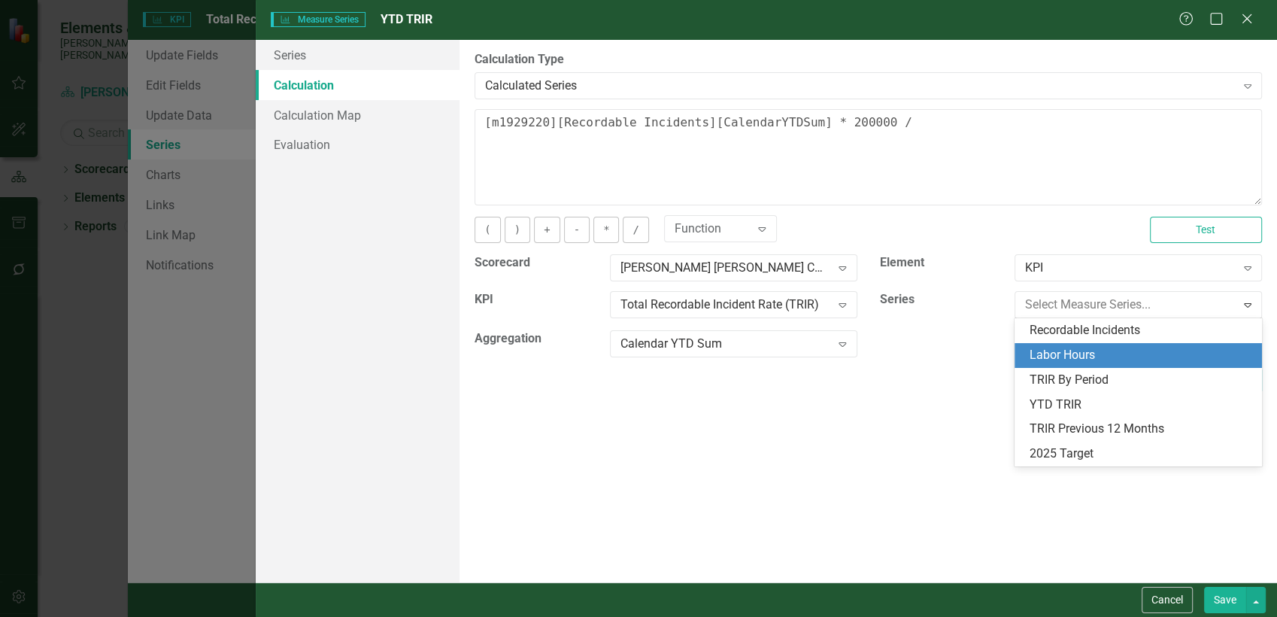
click at [1045, 353] on div "Labor Hours" at bounding box center [1141, 355] width 223 height 17
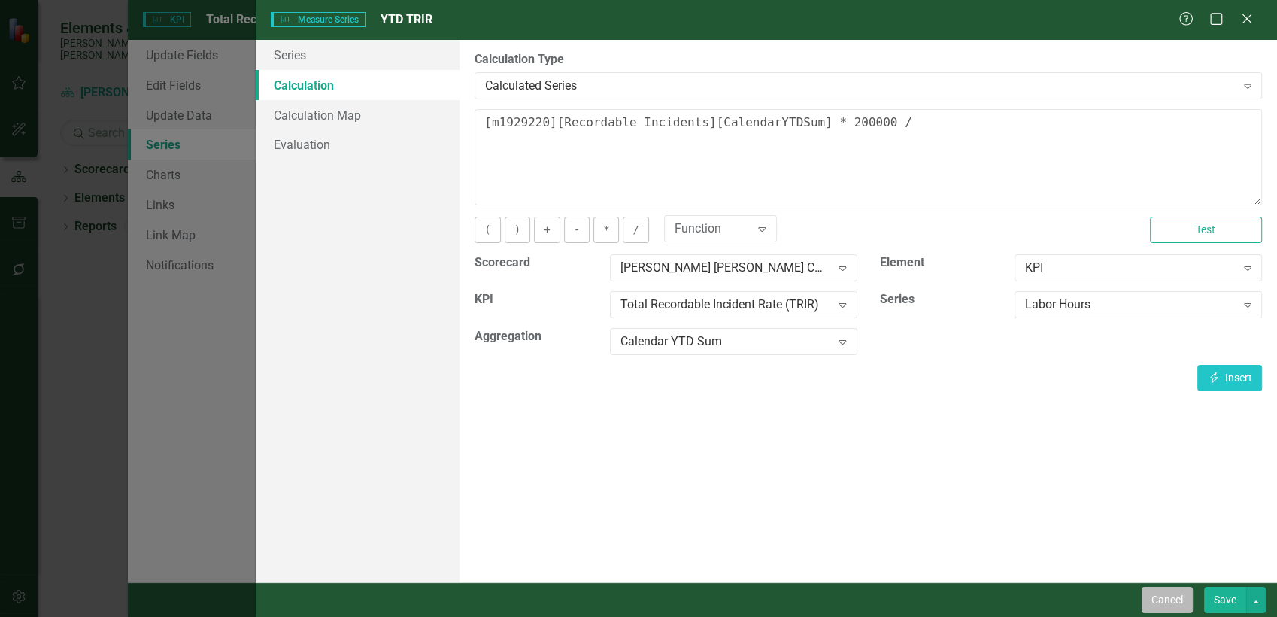
click at [1152, 606] on button "Cancel" at bounding box center [1167, 600] width 51 height 26
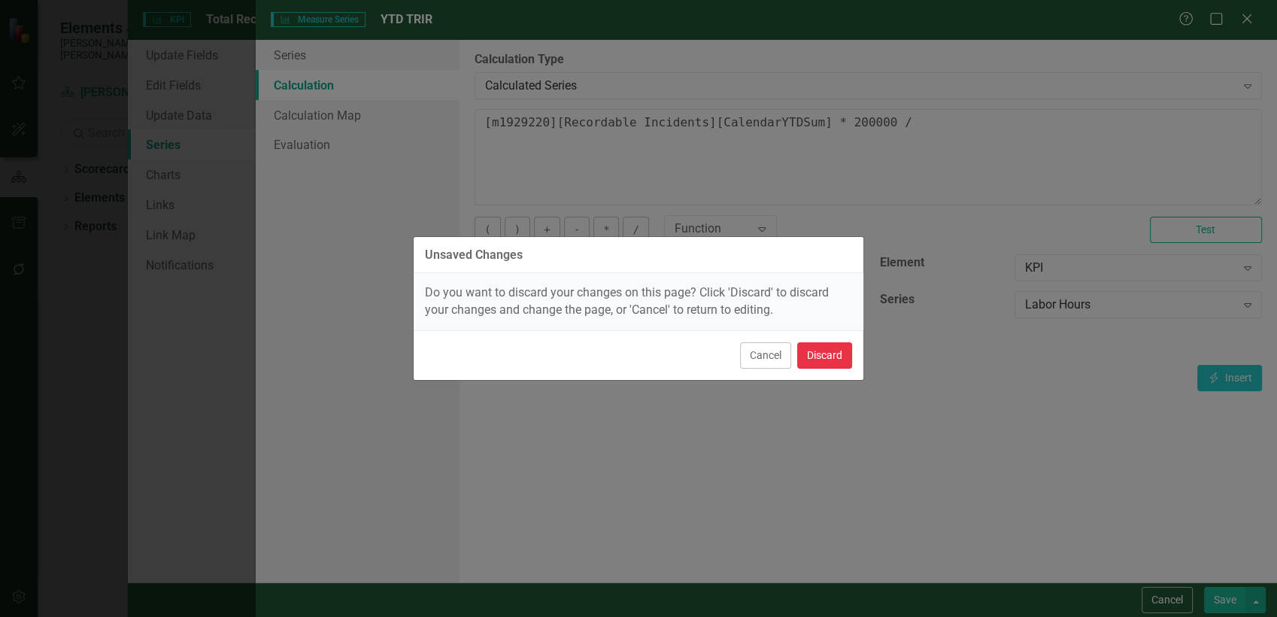
click at [817, 356] on button "Discard" at bounding box center [824, 355] width 55 height 26
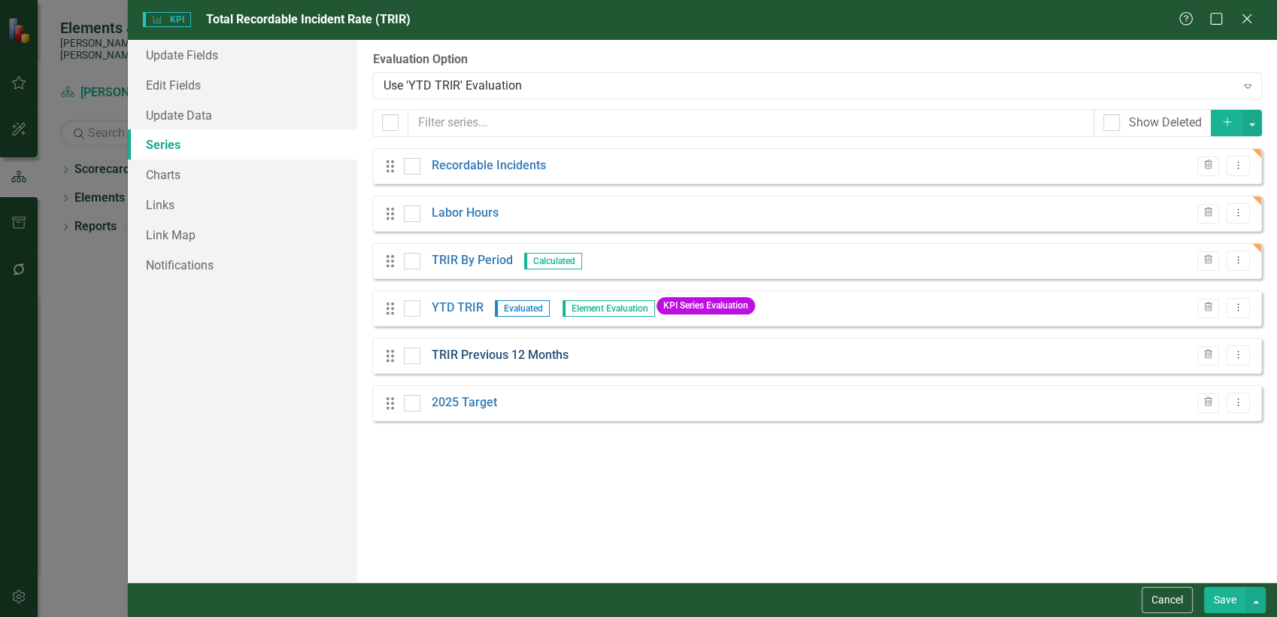
click at [520, 360] on link "TRIR Previous 12 Months" at bounding box center [500, 355] width 137 height 17
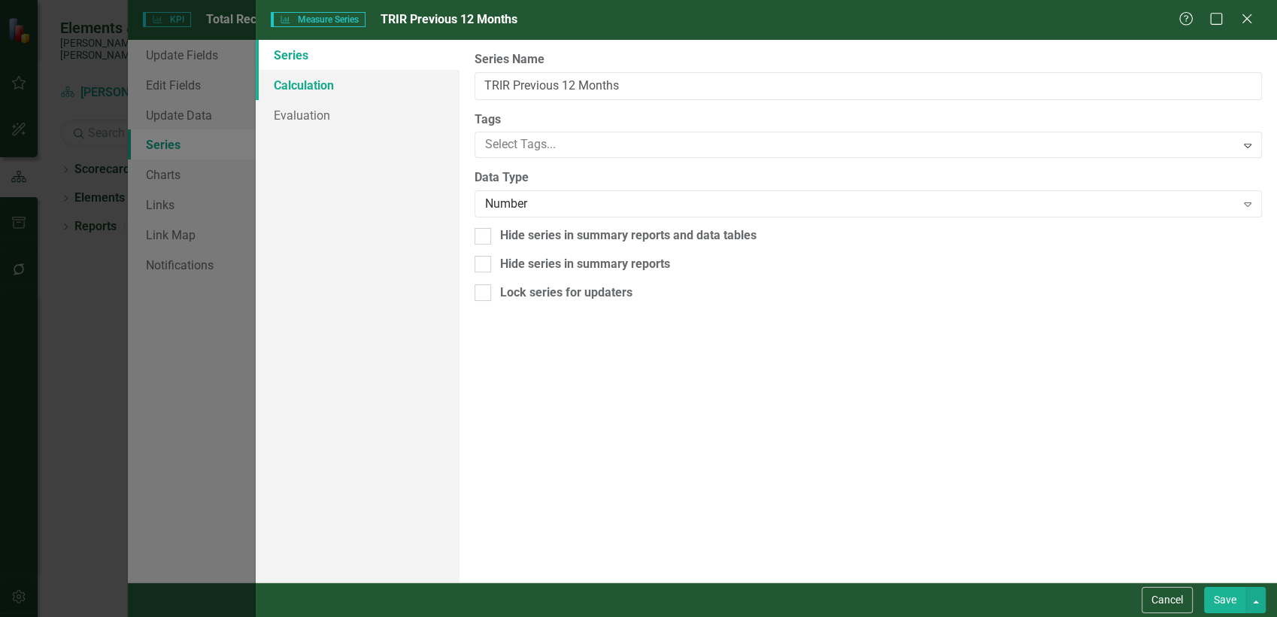
click at [311, 96] on link "Calculation" at bounding box center [358, 85] width 205 height 30
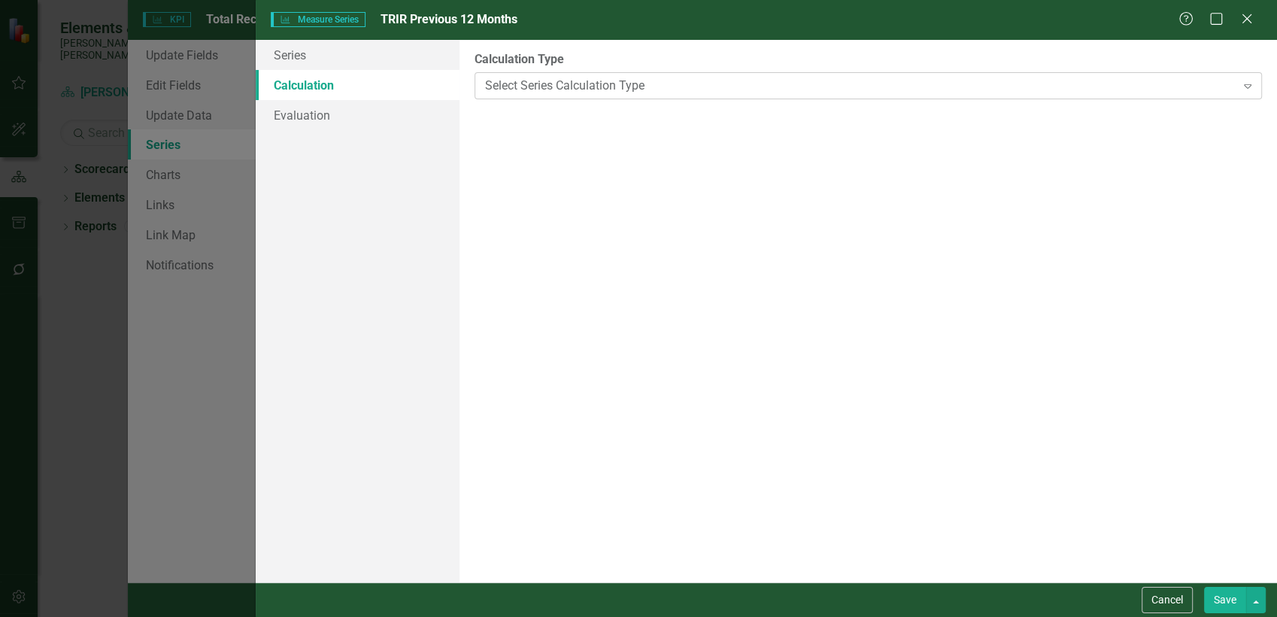
click at [491, 89] on div "Select Series Calculation Type" at bounding box center [860, 85] width 750 height 17
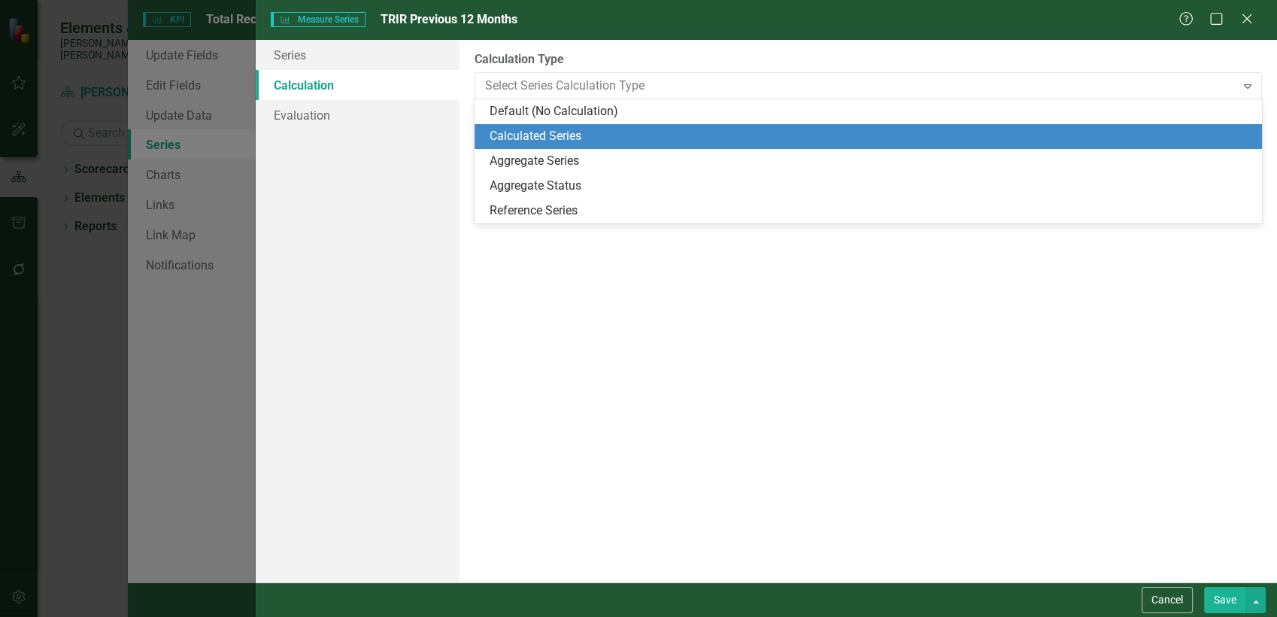
click at [543, 128] on div "Calculated Series" at bounding box center [871, 136] width 763 height 17
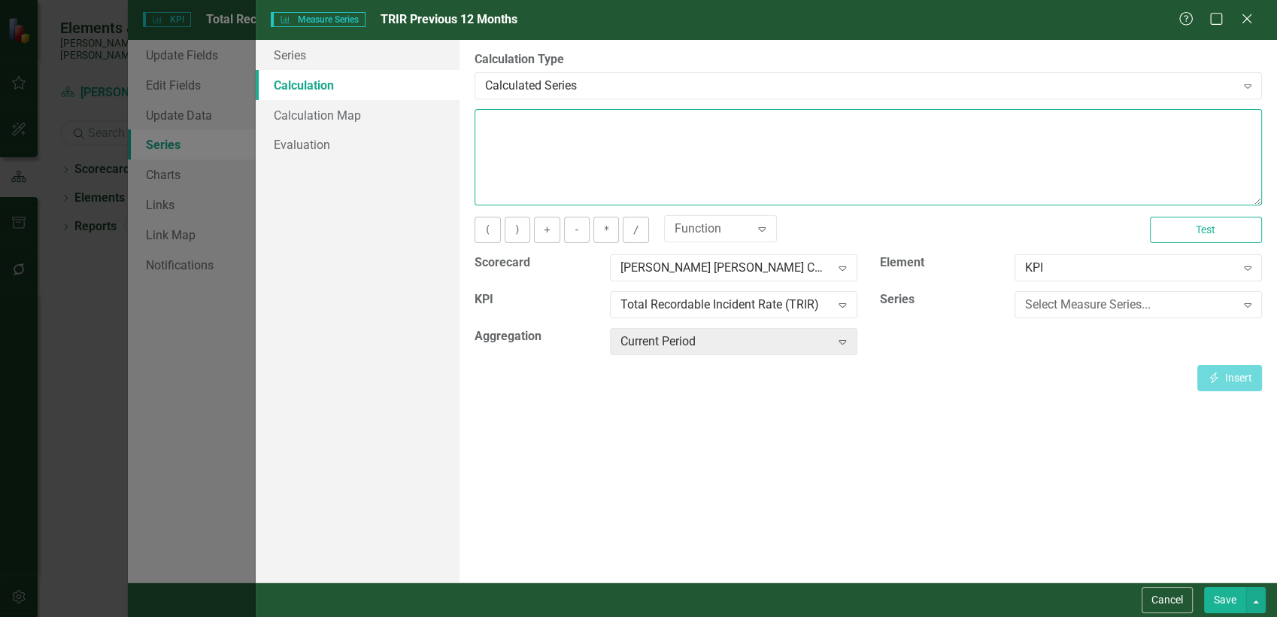
click at [617, 150] on textarea at bounding box center [869, 157] width 788 height 96
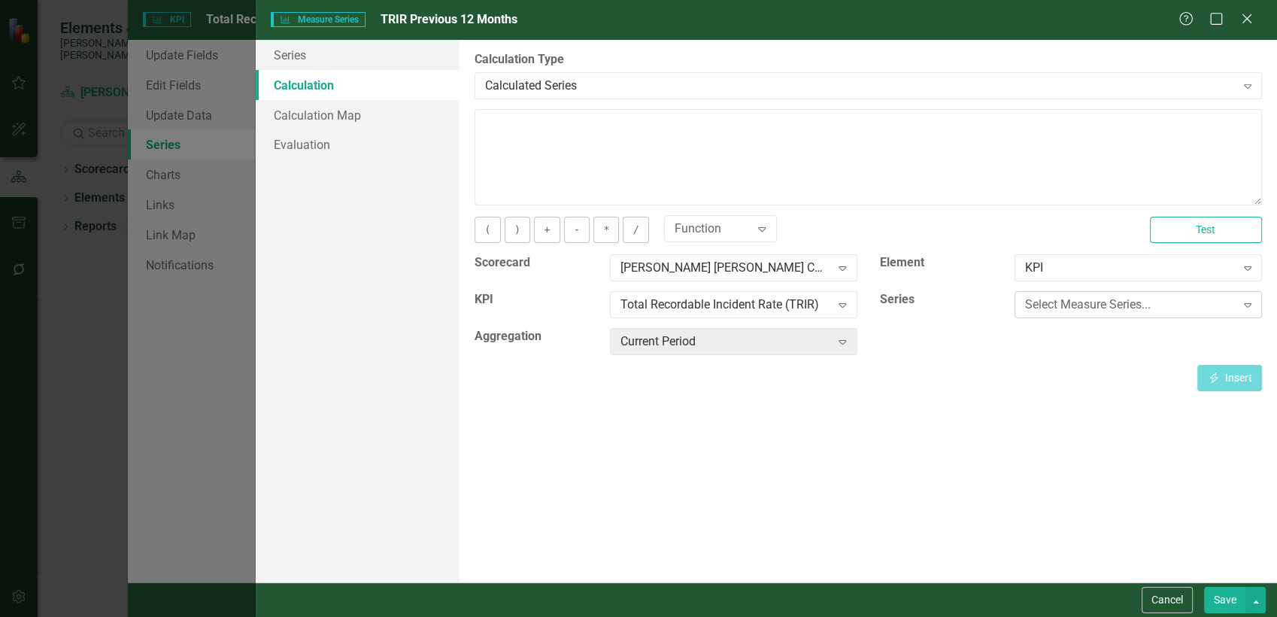
click at [1045, 306] on div "Select Measure Series..." at bounding box center [1130, 304] width 210 height 17
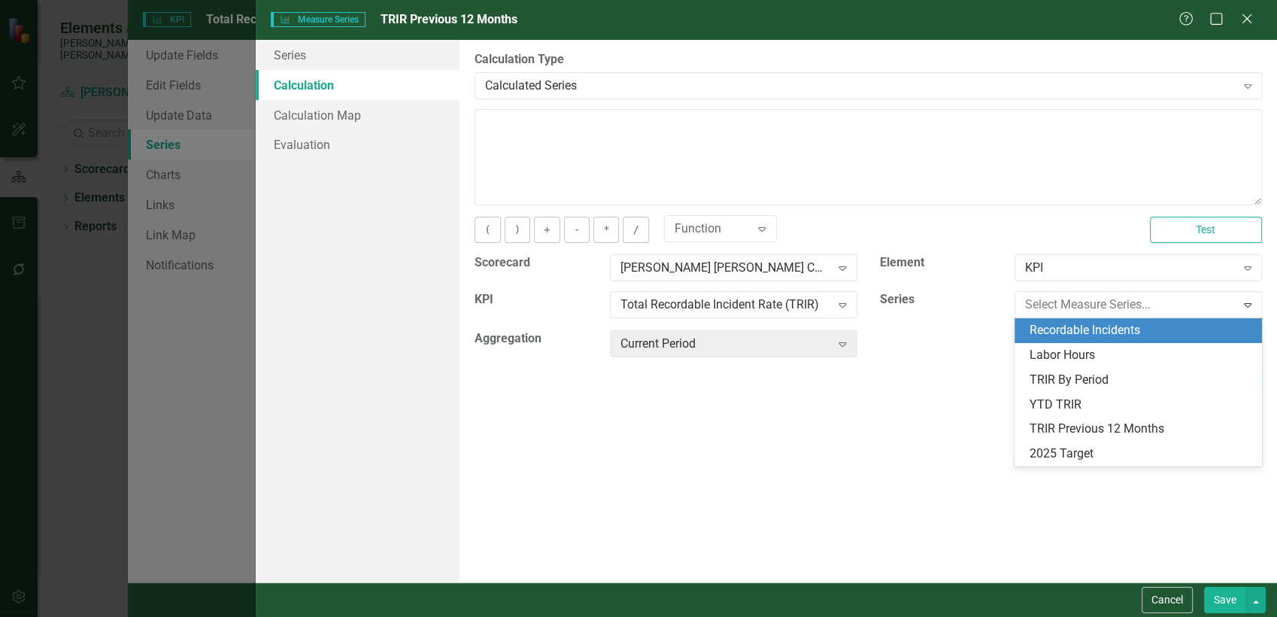
click at [1091, 332] on div "Recordable Incidents" at bounding box center [1141, 330] width 223 height 17
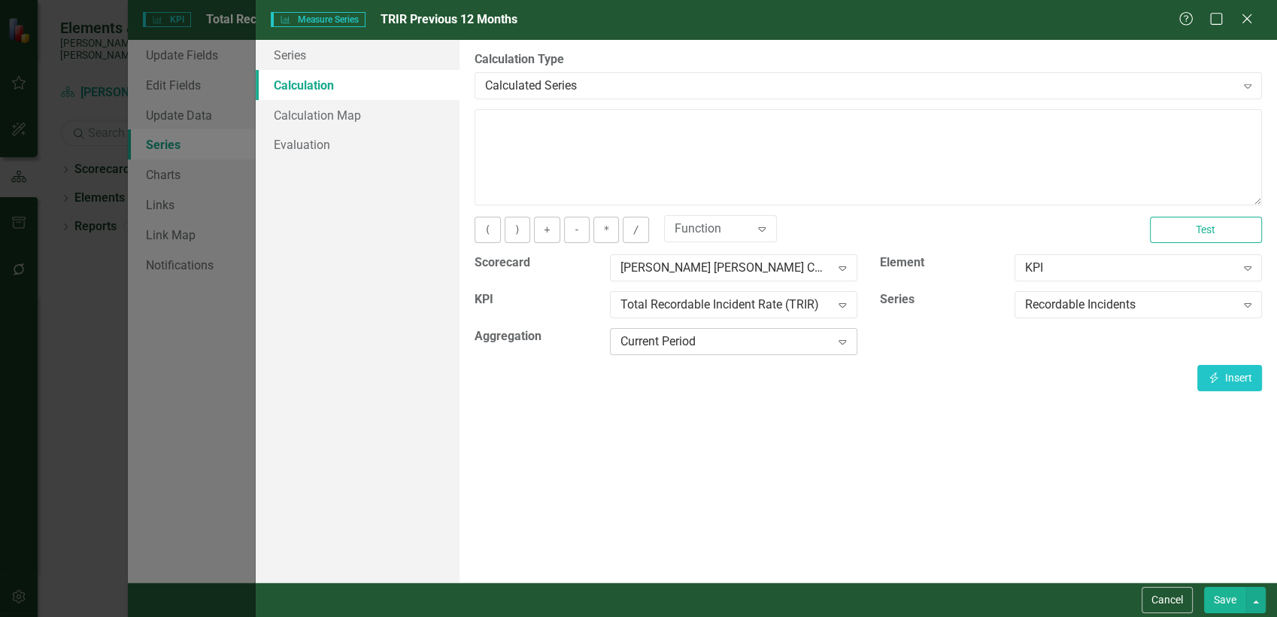
click at [715, 348] on div "Current Period" at bounding box center [726, 341] width 210 height 17
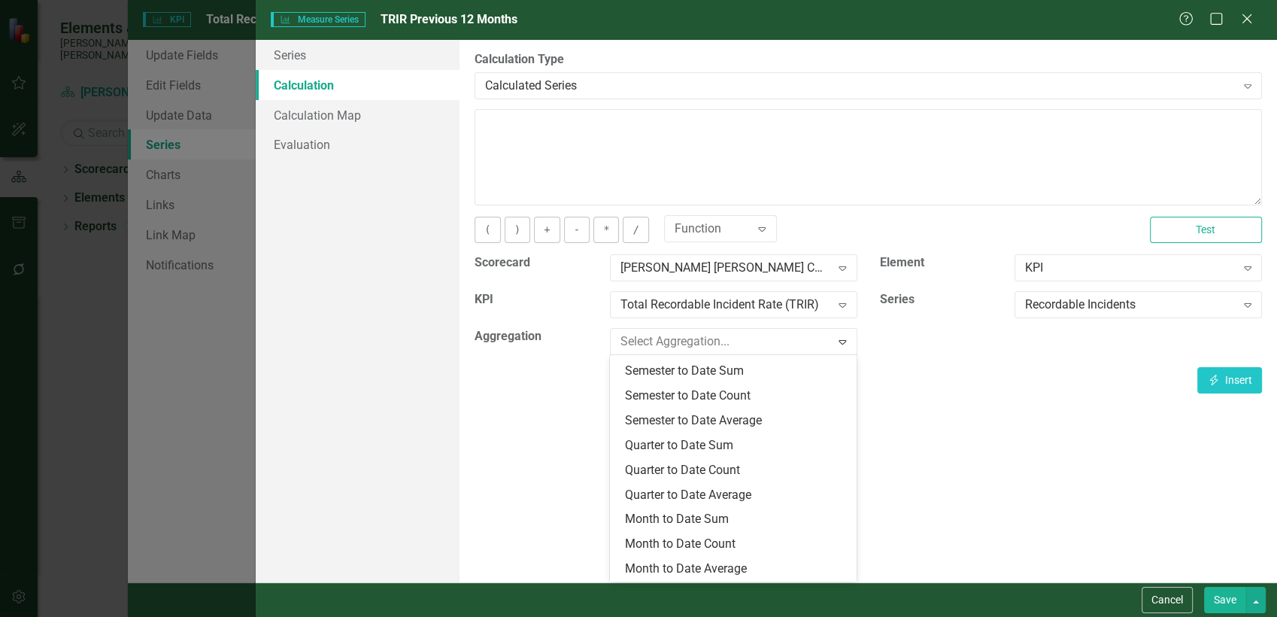
scroll to position [342, 0]
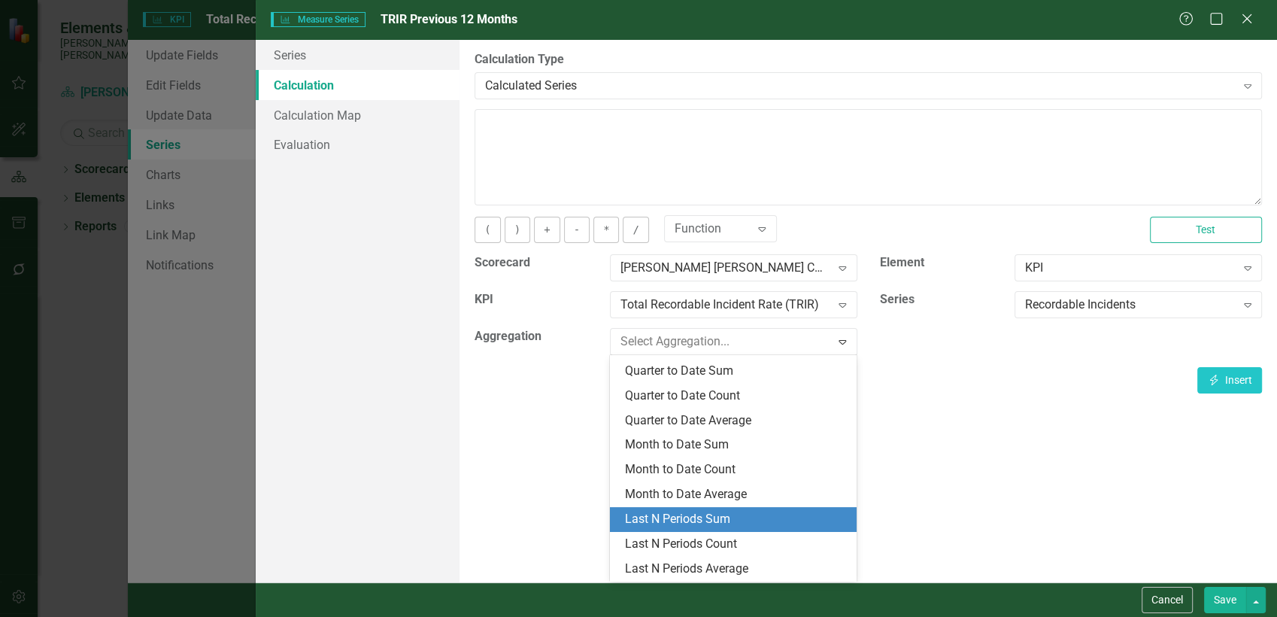
click at [717, 520] on div "Last N Periods Sum" at bounding box center [736, 519] width 223 height 17
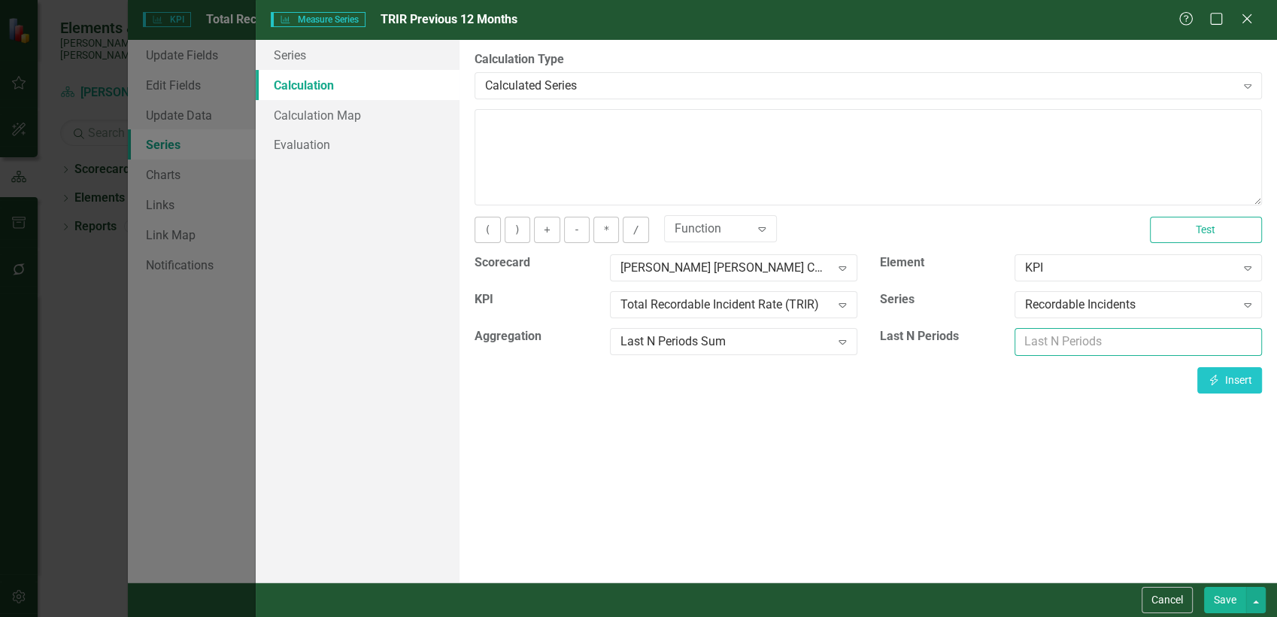
click at [1064, 340] on input "number" at bounding box center [1138, 342] width 247 height 28
type input "12"
click at [1239, 383] on button "Insert Insert" at bounding box center [1229, 380] width 65 height 26
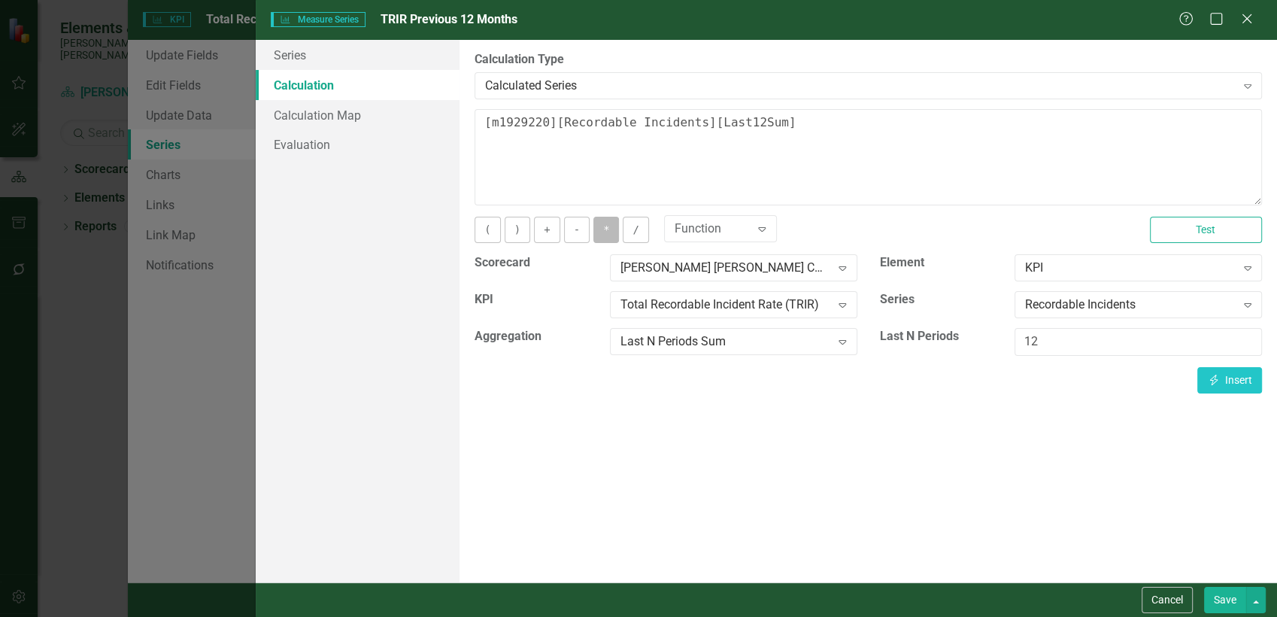
click at [609, 229] on button "*" at bounding box center [606, 230] width 26 height 26
click at [636, 235] on button "/" at bounding box center [636, 230] width 26 height 26
click at [1095, 304] on div "Recordable Incidents" at bounding box center [1130, 304] width 210 height 17
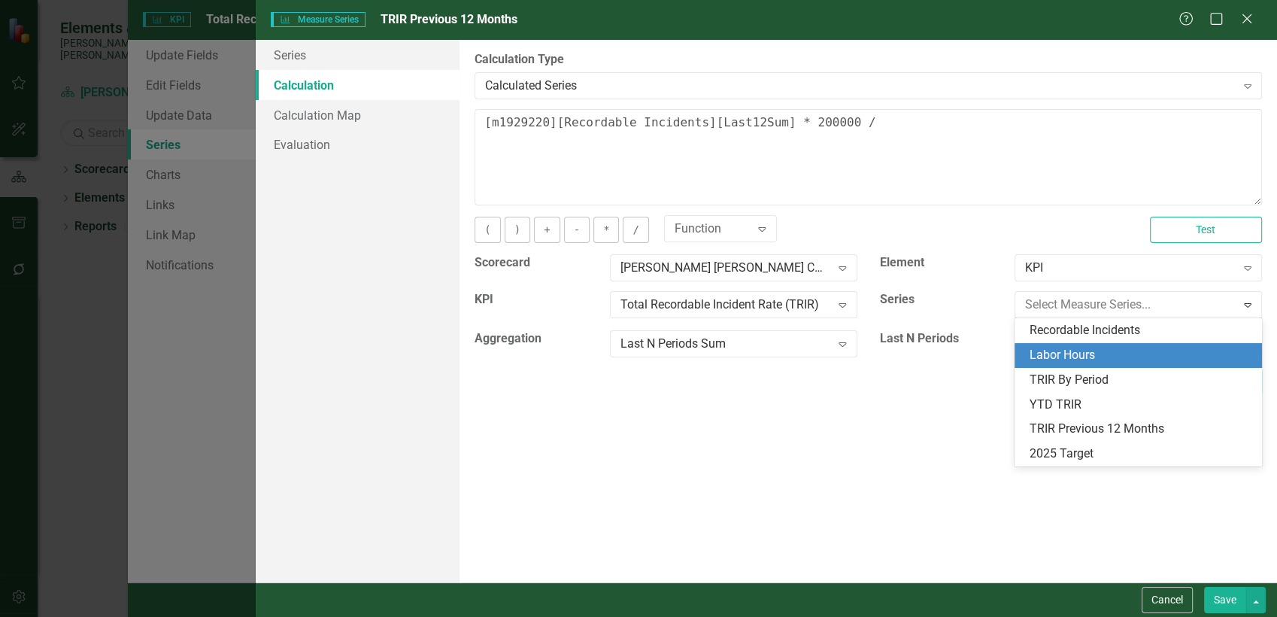
click at [1087, 351] on div "Labor Hours" at bounding box center [1141, 355] width 223 height 17
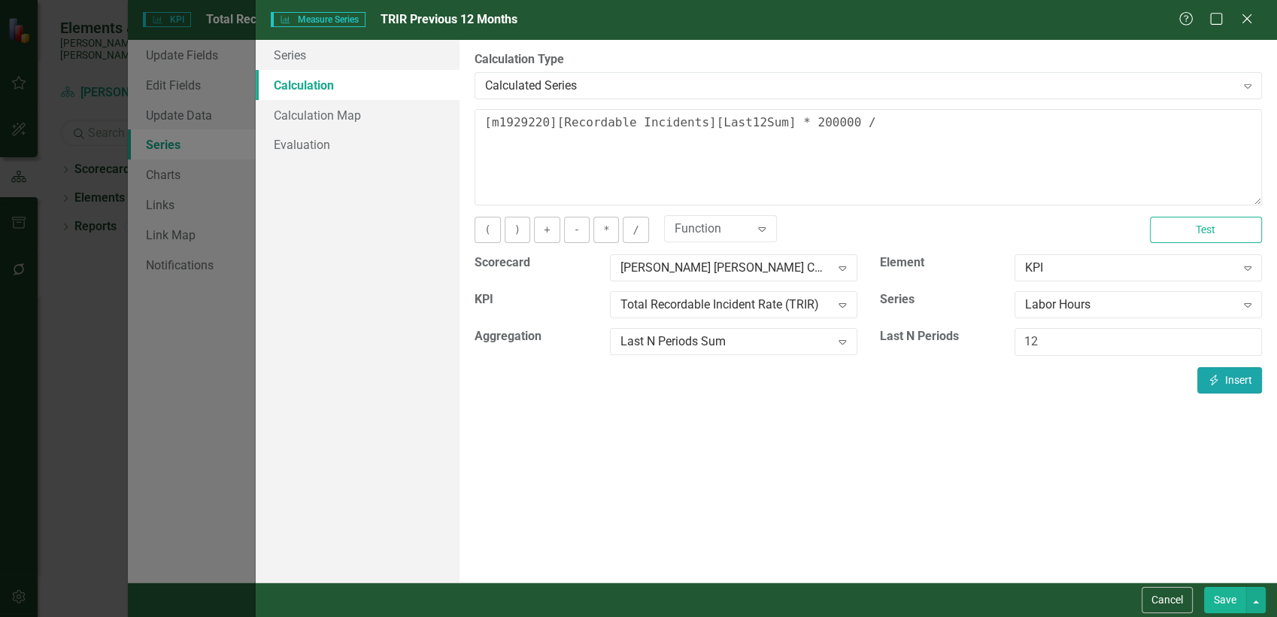
click at [1227, 381] on button "Insert Insert" at bounding box center [1229, 380] width 65 height 26
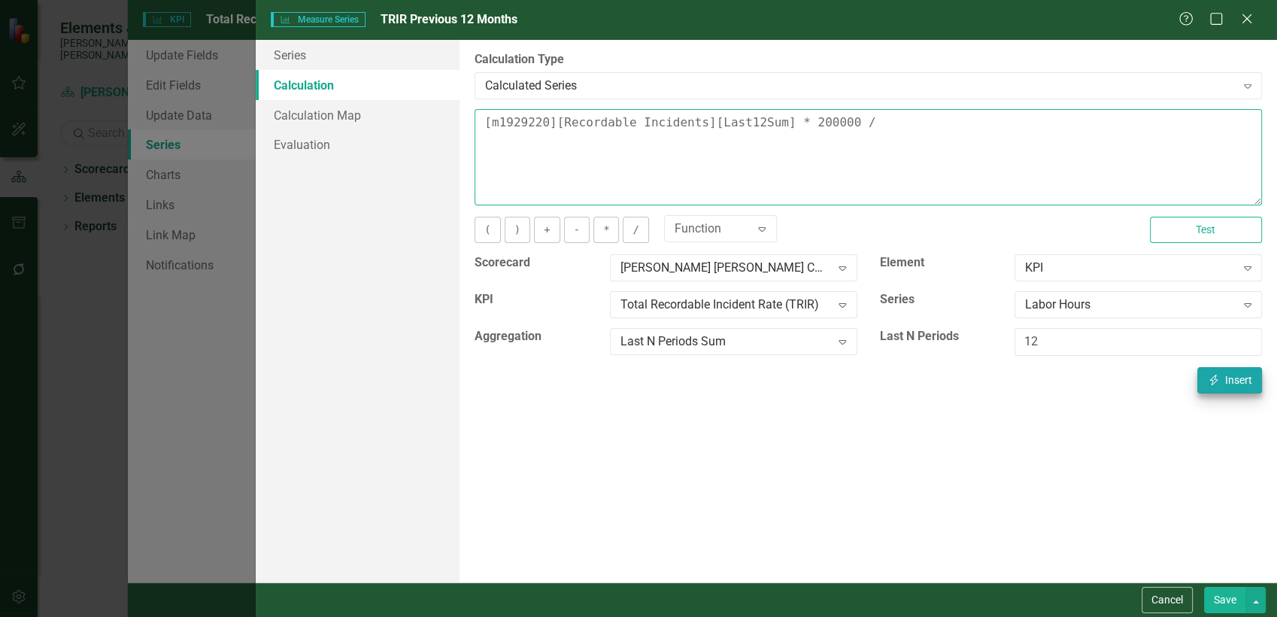
type textarea "[m1929220][Recordable Incidents][Last12Sum] * 200000 / [m1929220][Labor Hours][…"
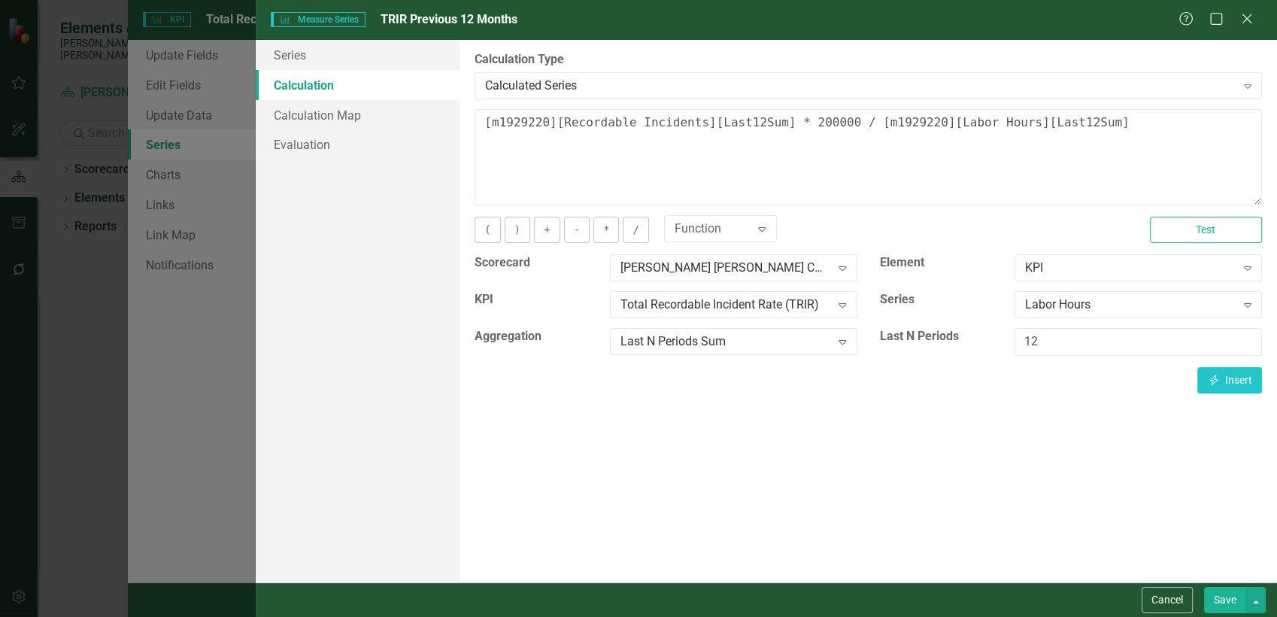
click at [1224, 605] on button "Save" at bounding box center [1225, 600] width 42 height 26
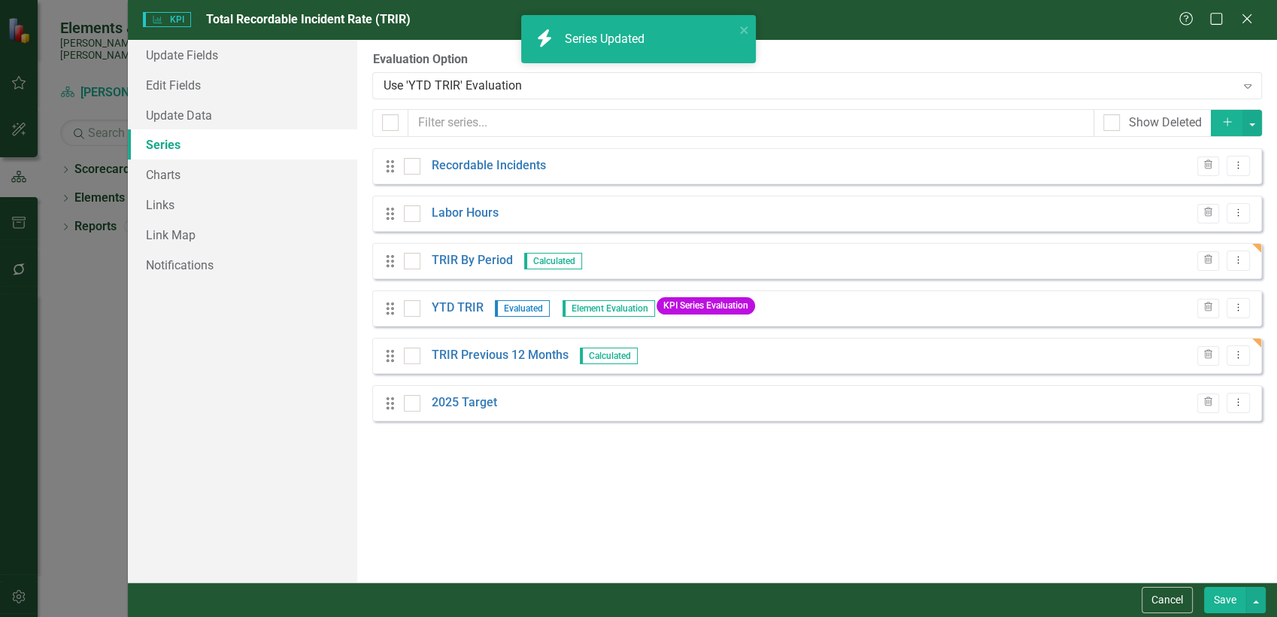
click at [1216, 603] on button "Save" at bounding box center [1225, 600] width 42 height 26
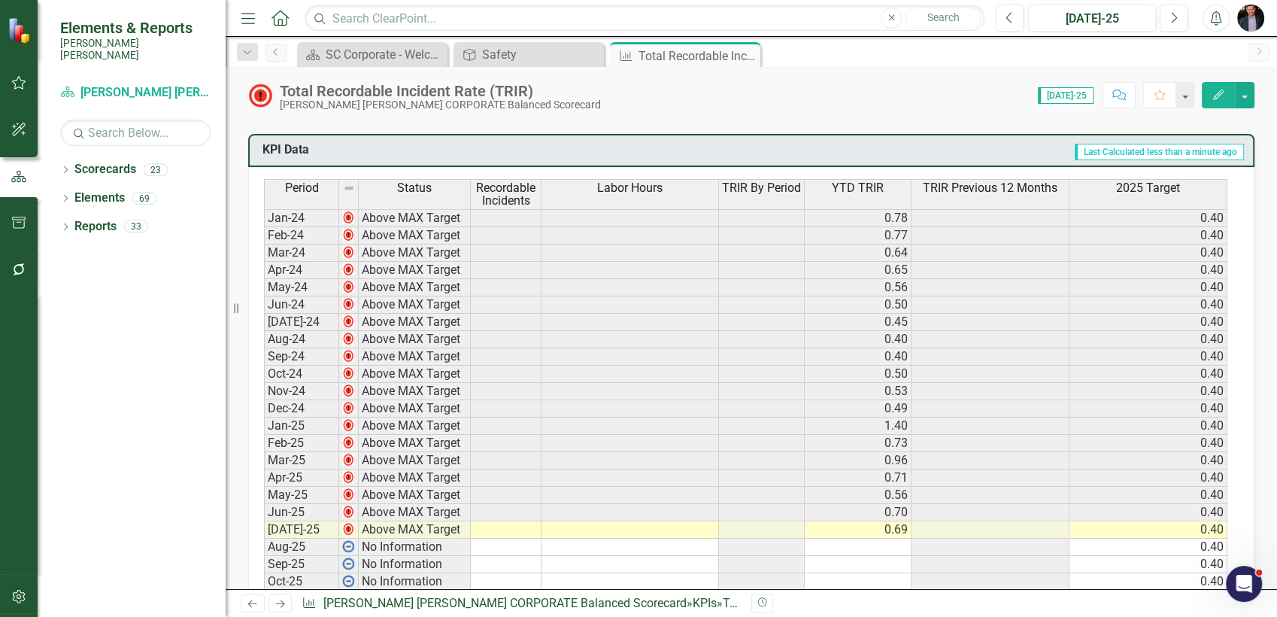
scroll to position [752, 0]
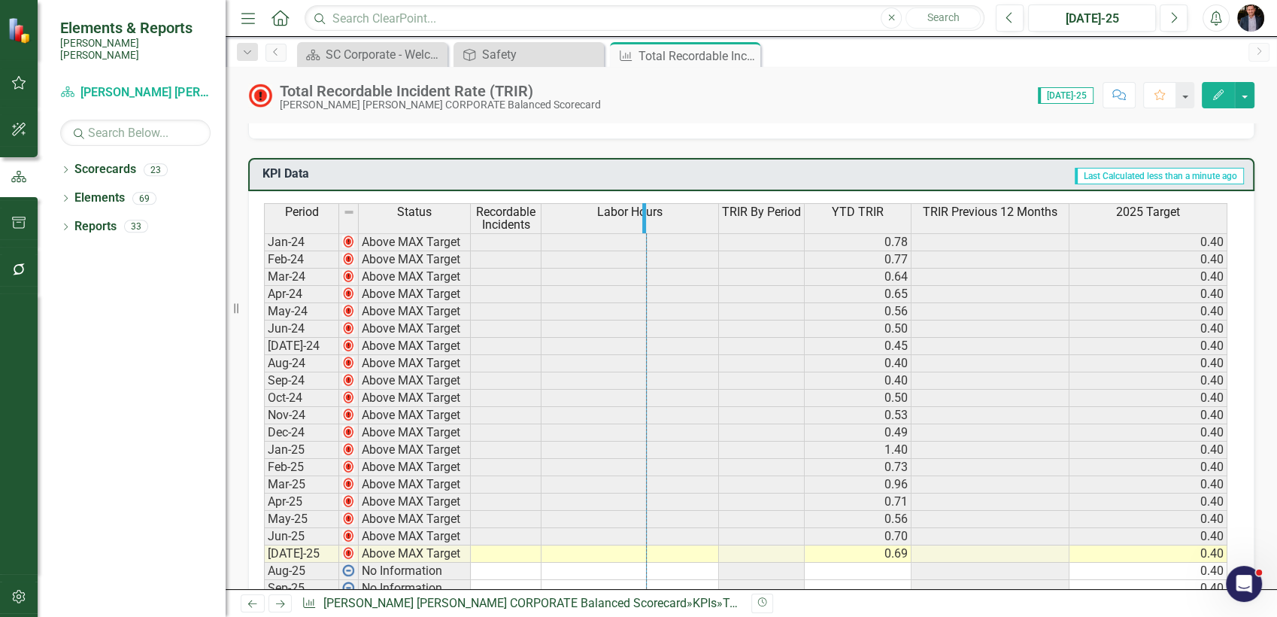
drag, startPoint x: 716, startPoint y: 218, endPoint x: 644, endPoint y: 218, distance: 72.2
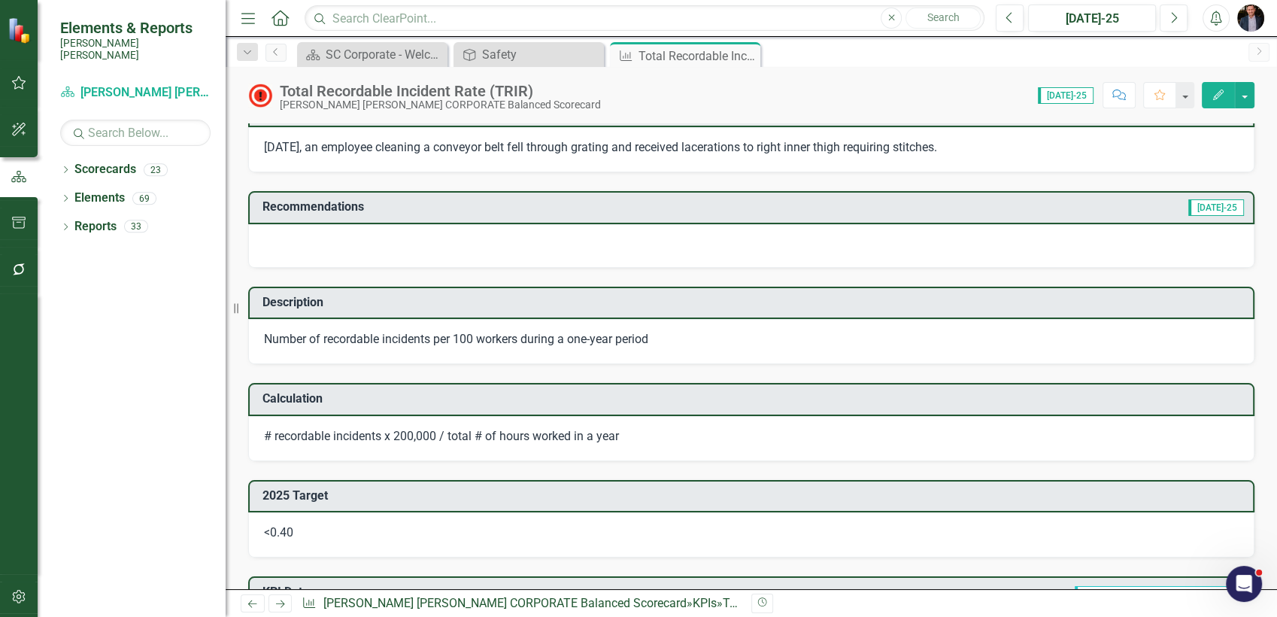
scroll to position [0, 0]
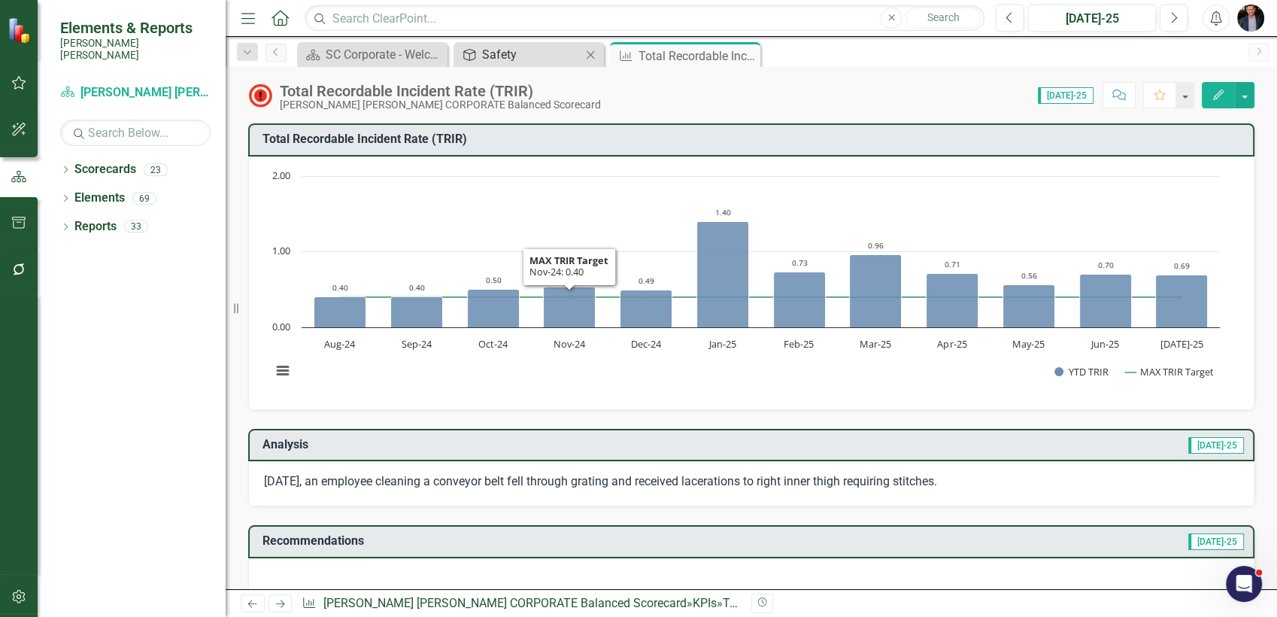
click at [496, 51] on div "Safety" at bounding box center [531, 54] width 99 height 19
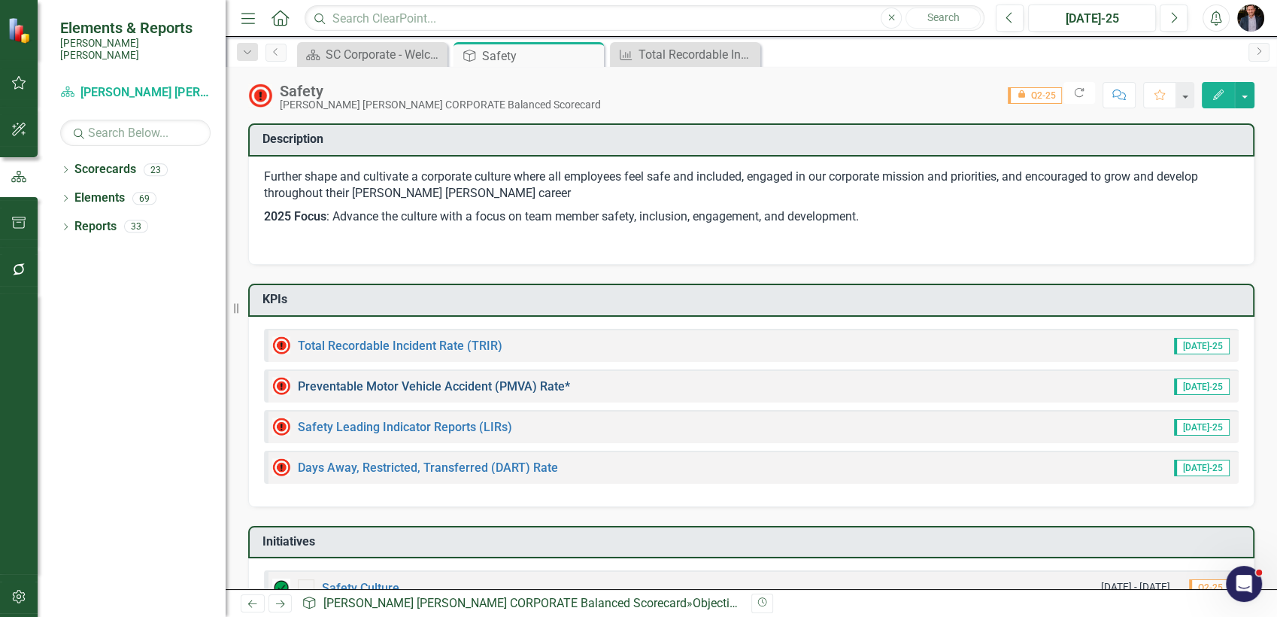
click at [432, 385] on link "Preventable Motor Vehicle Accident (PMVA) Rate*" at bounding box center [434, 386] width 272 height 14
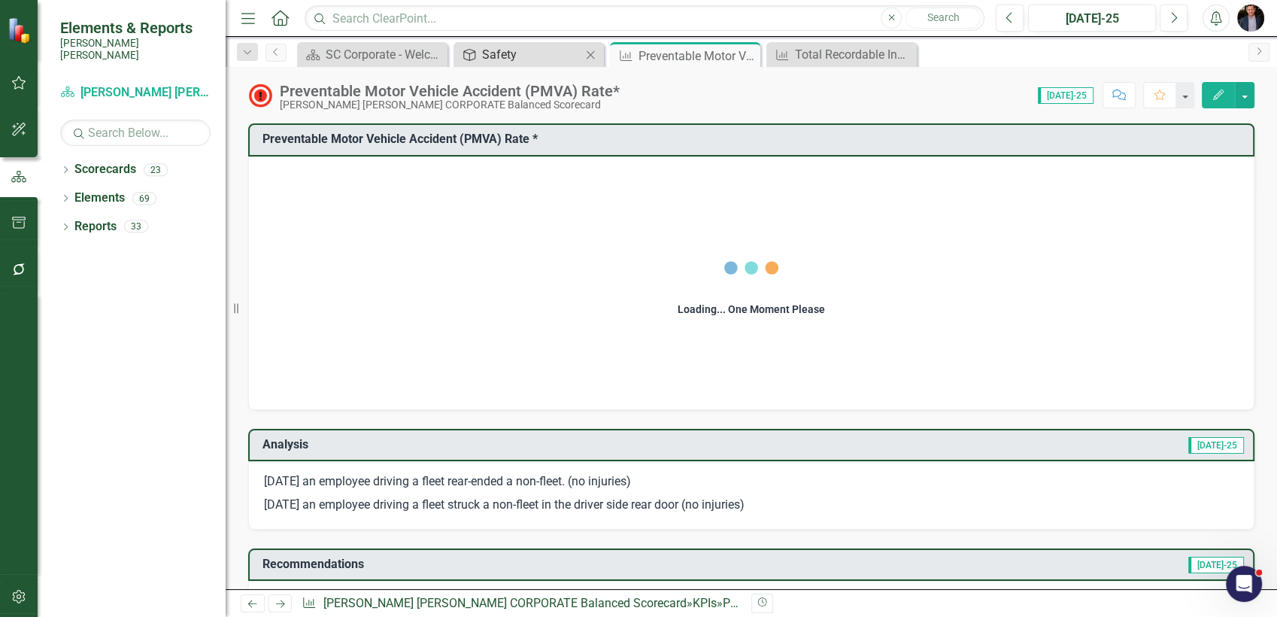
click at [526, 57] on div "Safety" at bounding box center [531, 54] width 99 height 19
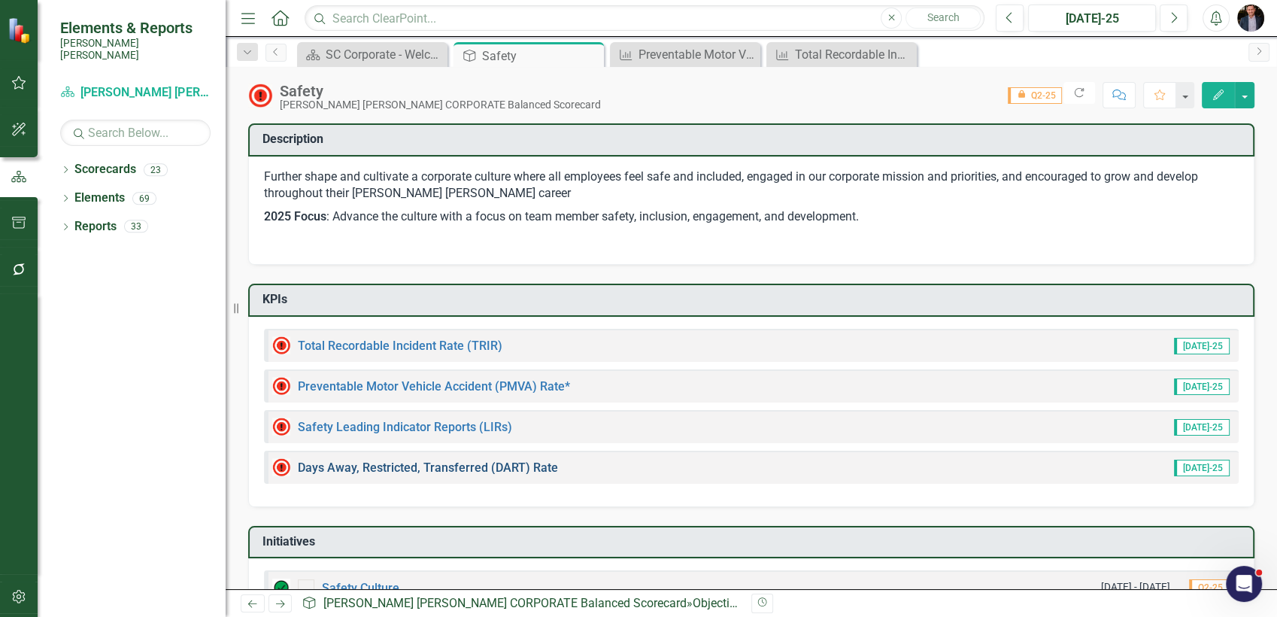
click at [489, 471] on link "Days Away, Restricted, Transferred (DART) Rate" at bounding box center [428, 467] width 260 height 14
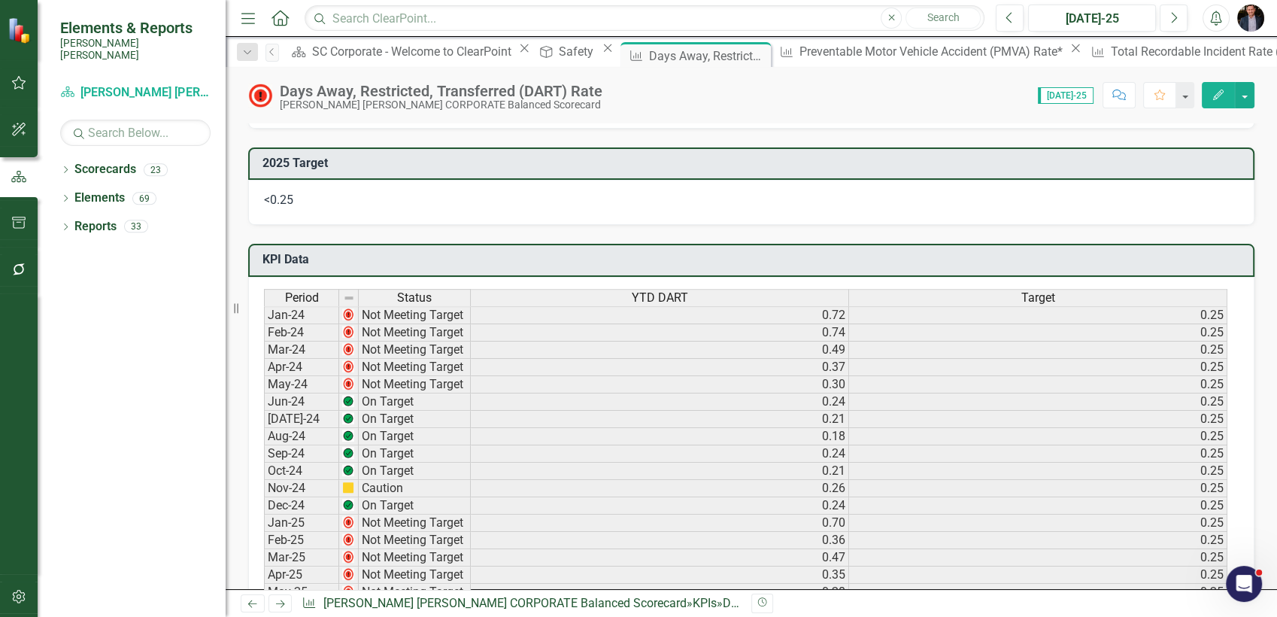
scroll to position [919, 0]
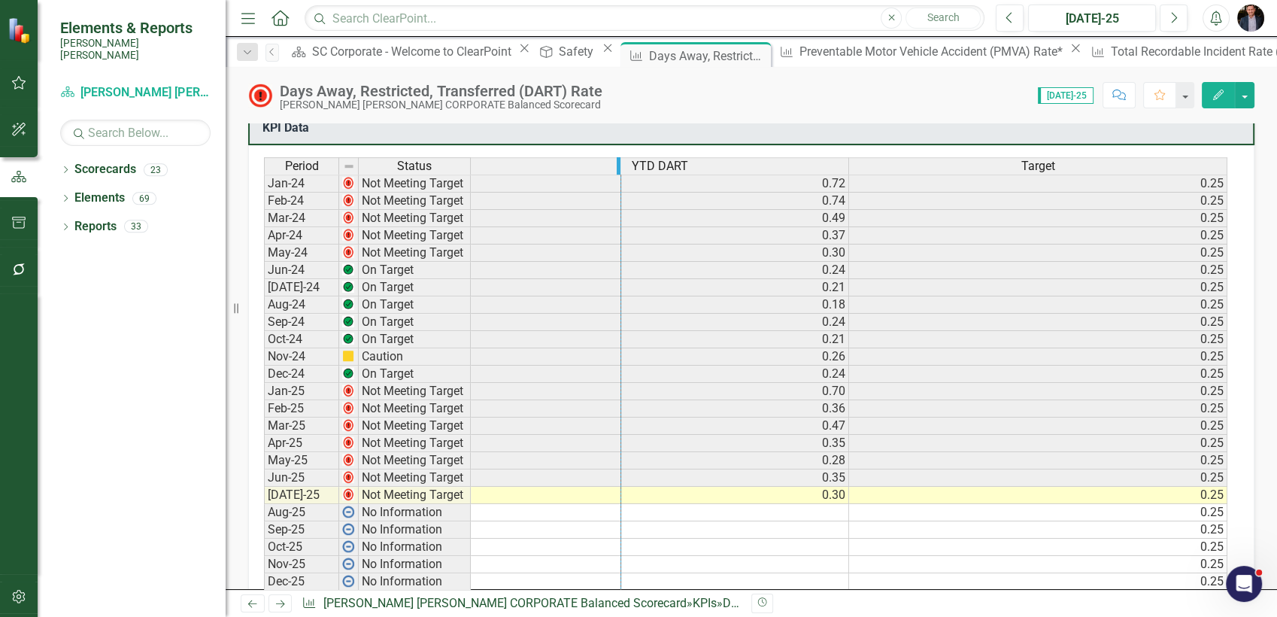
drag, startPoint x: 846, startPoint y: 161, endPoint x: 618, endPoint y: 161, distance: 228.7
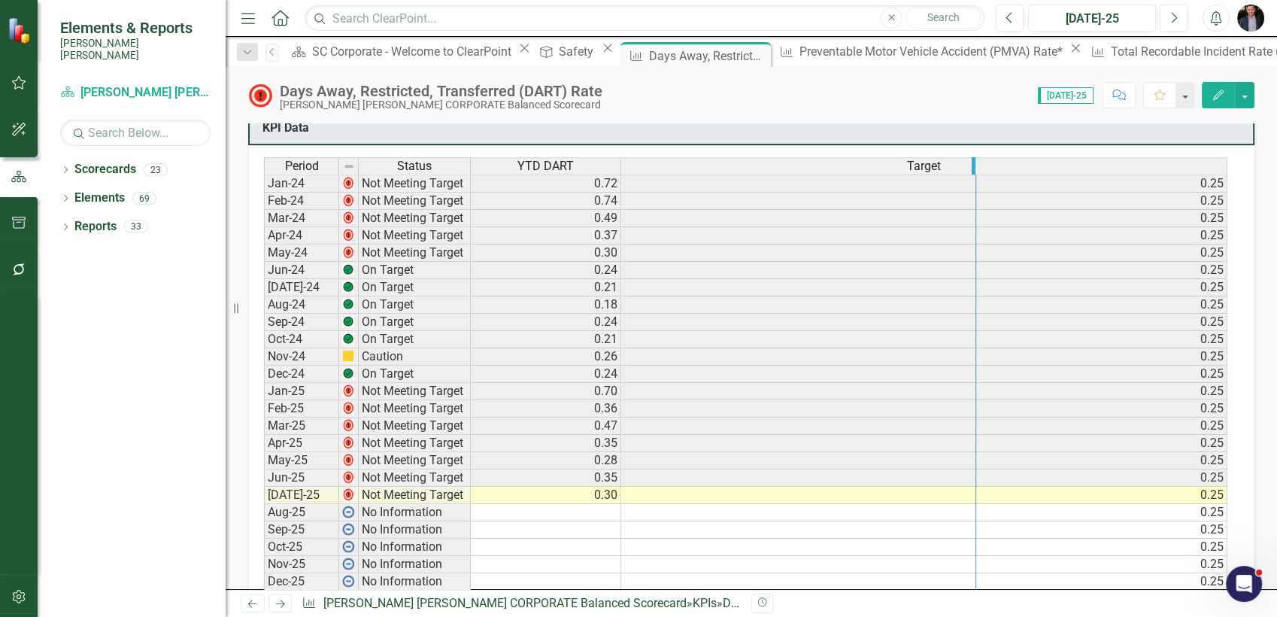
drag, startPoint x: 1225, startPoint y: 159, endPoint x: 915, endPoint y: 178, distance: 311.2
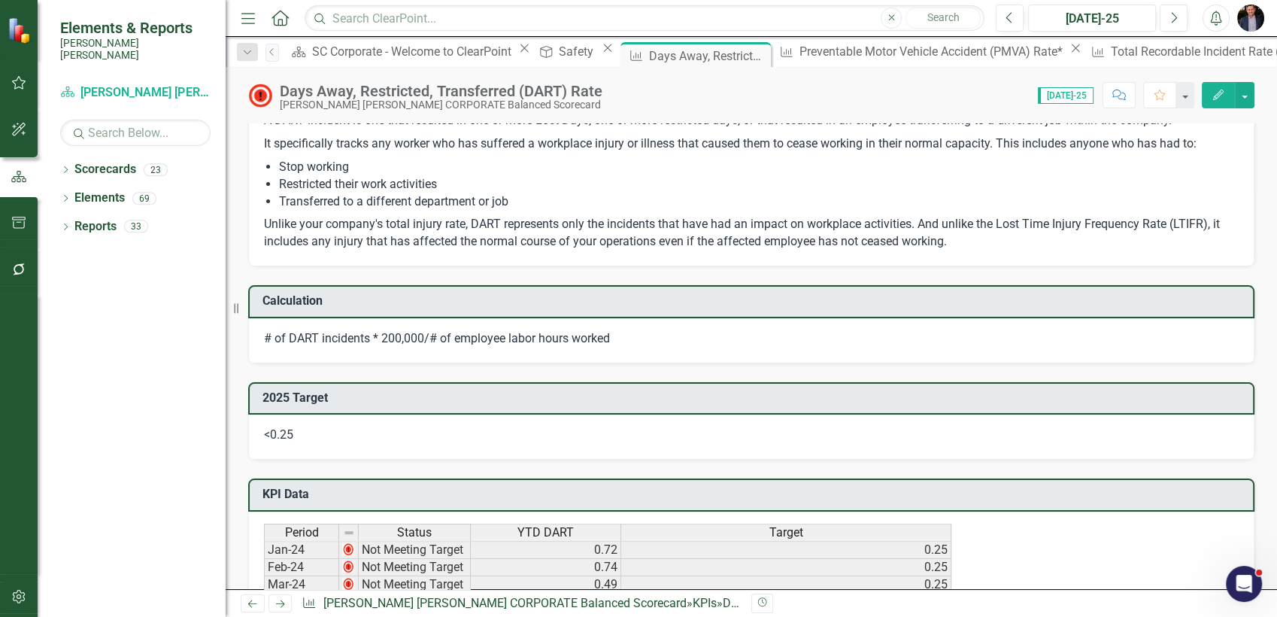
scroll to position [668, 0]
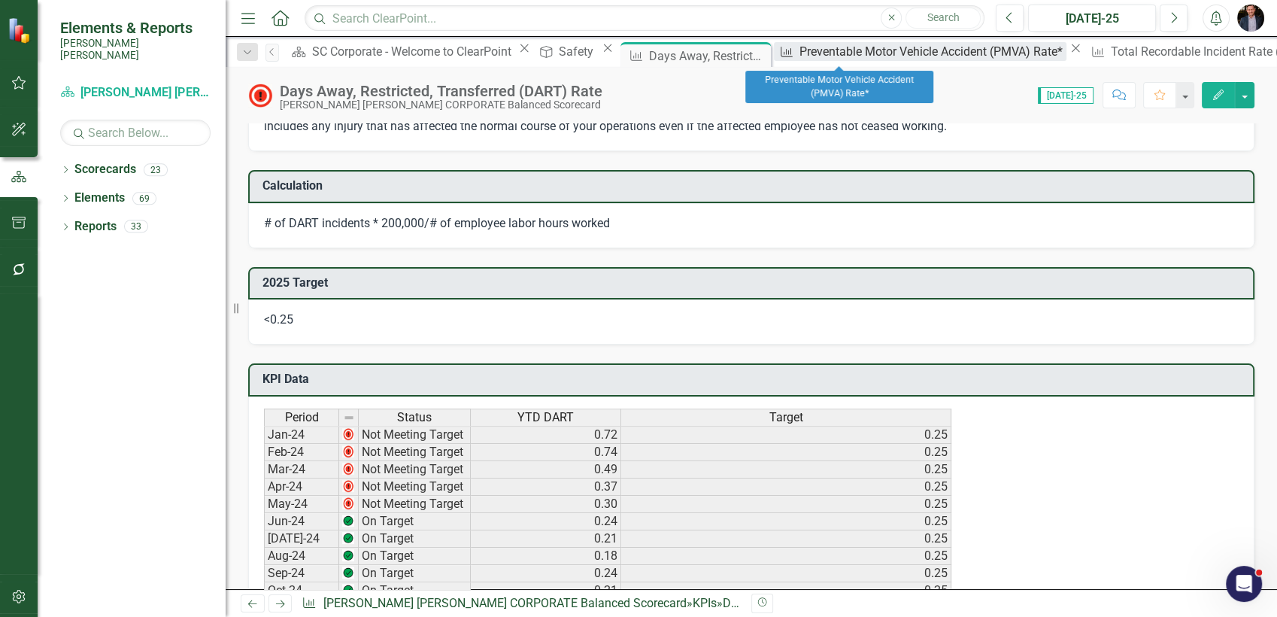
click at [830, 48] on div "Preventable Motor Vehicle Accident (PMVA) Rate*" at bounding box center [933, 51] width 267 height 19
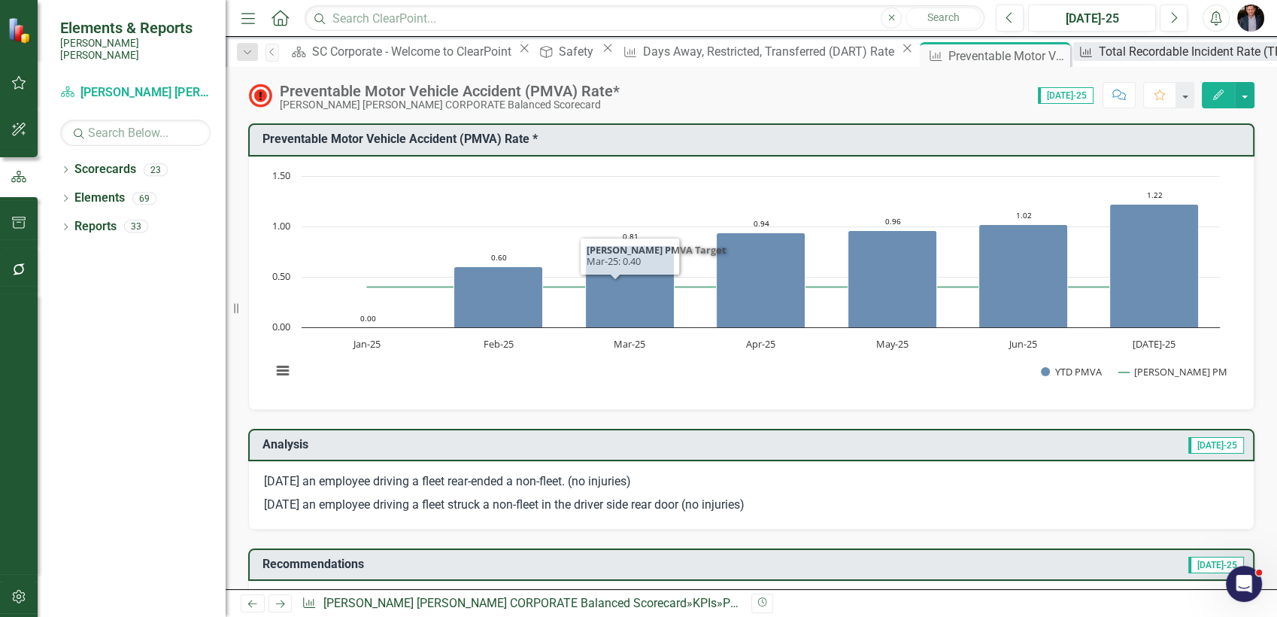
click at [1099, 57] on div "Total Recordable Incident Rate (TRIR)" at bounding box center [1200, 51] width 202 height 19
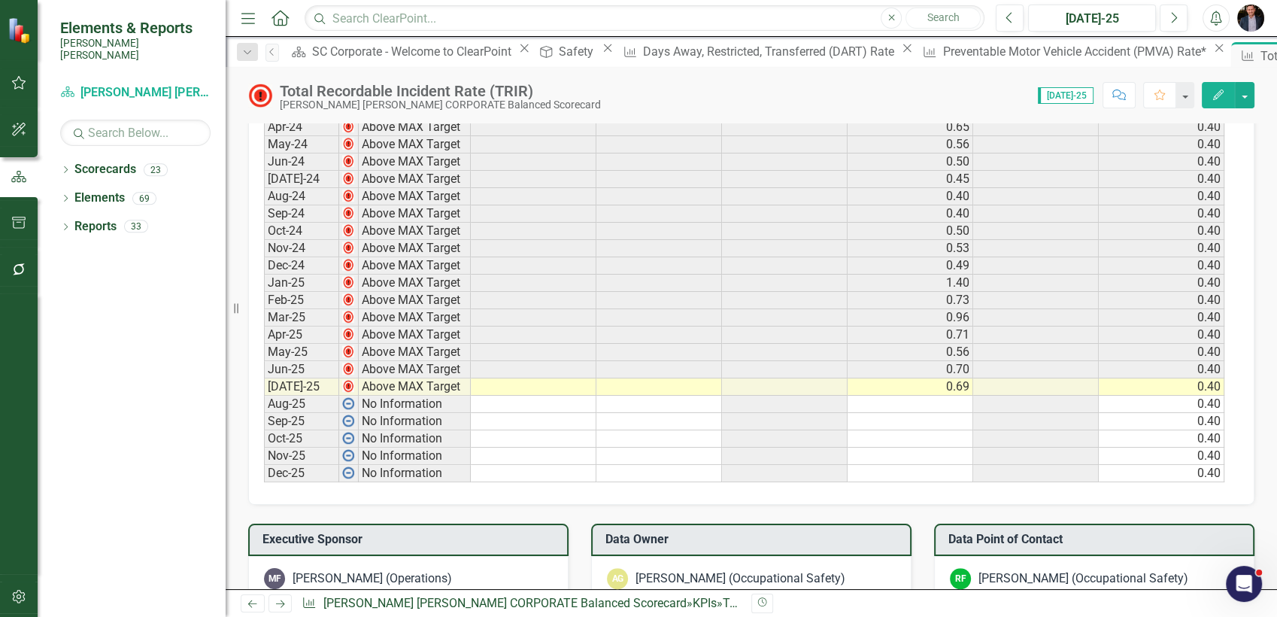
scroll to position [752, 0]
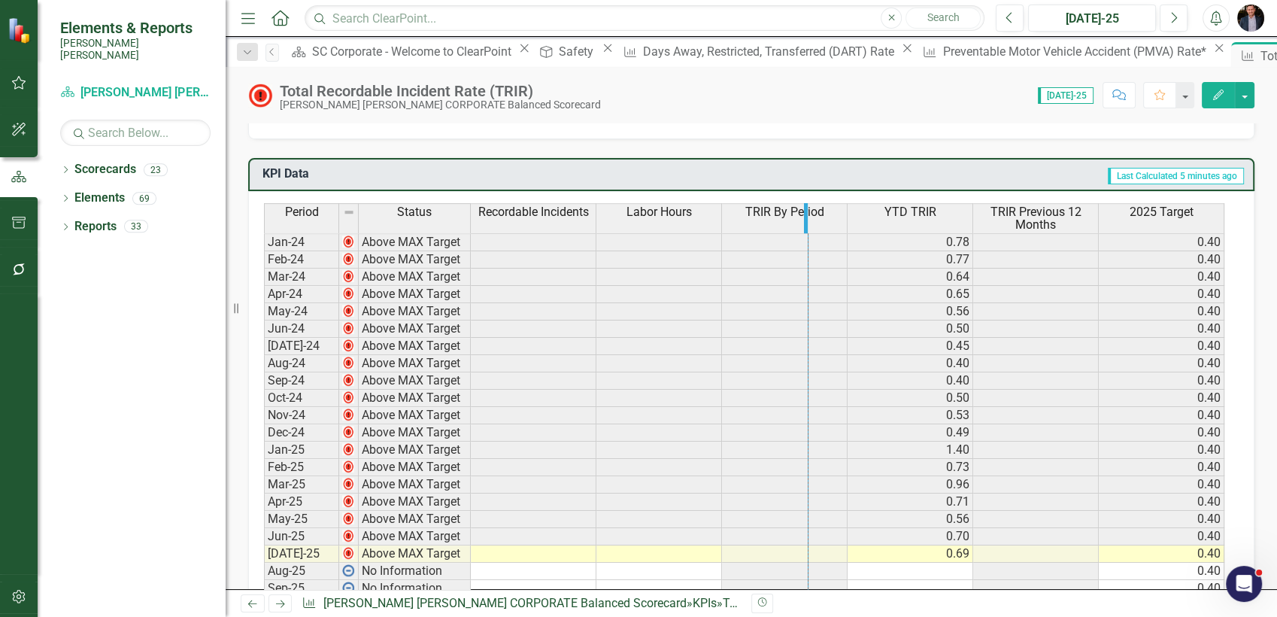
drag, startPoint x: 842, startPoint y: 214, endPoint x: 796, endPoint y: 214, distance: 46.6
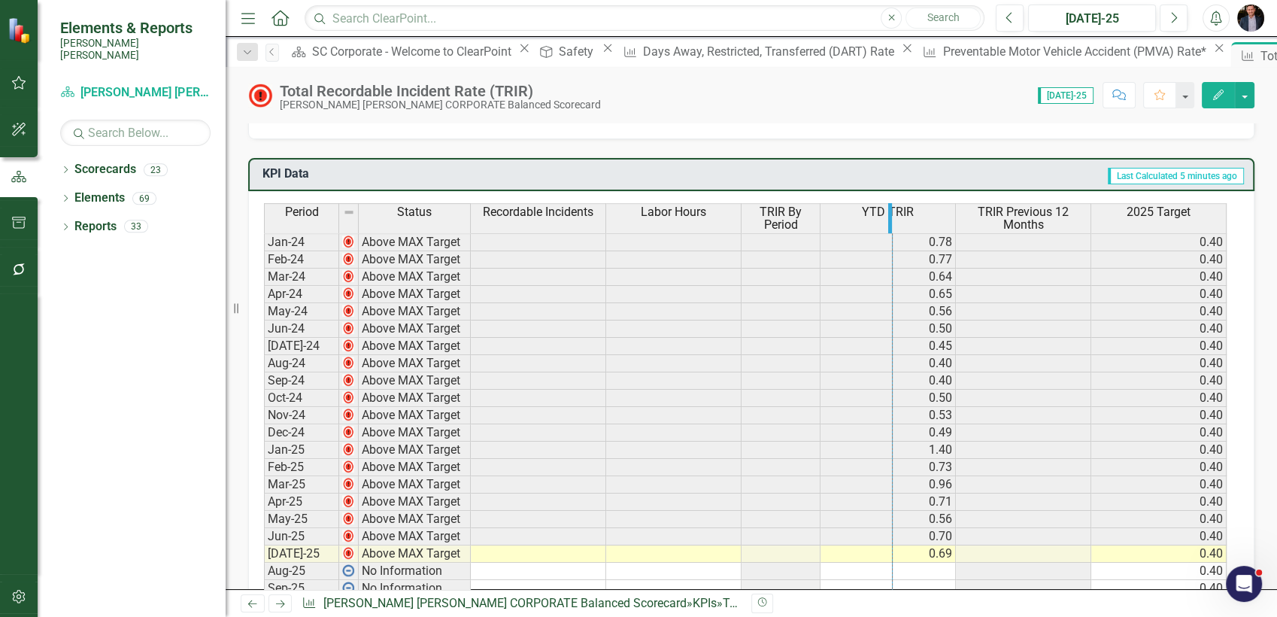
drag, startPoint x: 954, startPoint y: 216, endPoint x: 884, endPoint y: 219, distance: 70.0
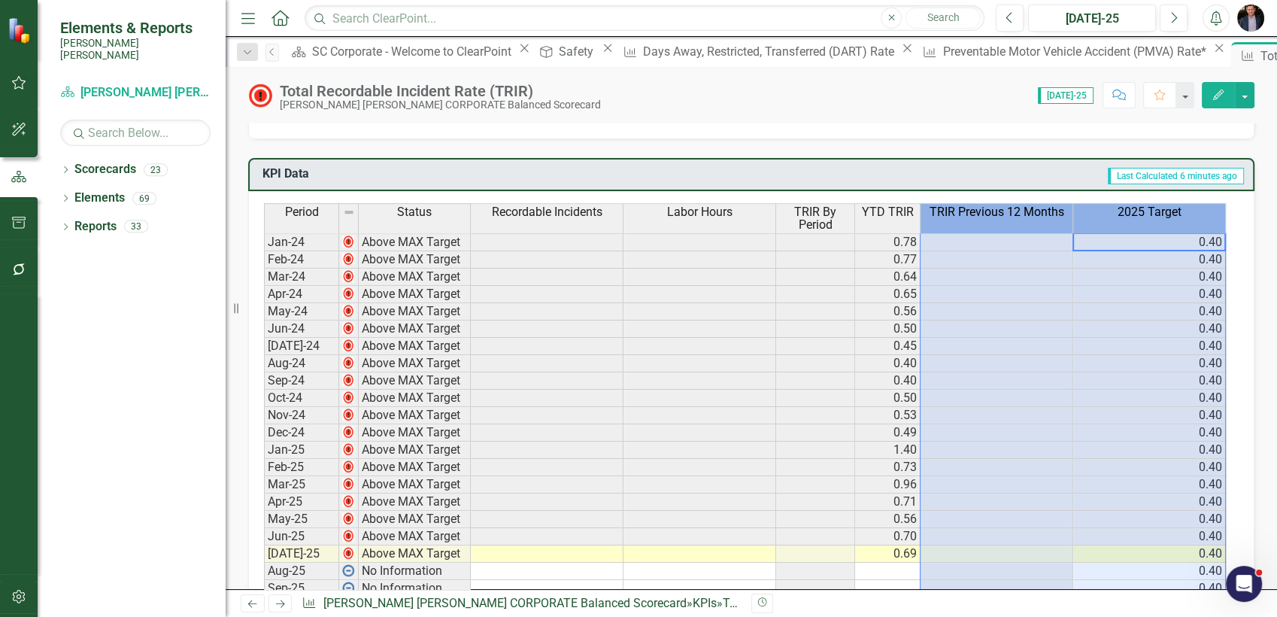
drag, startPoint x: 1074, startPoint y: 217, endPoint x: 995, endPoint y: 217, distance: 79.0
click at [995, 217] on tr "Period Status Recordable Incidents Labor Hours TRIR By Period YTD TRIR TRIR Pre…" at bounding box center [745, 218] width 962 height 30
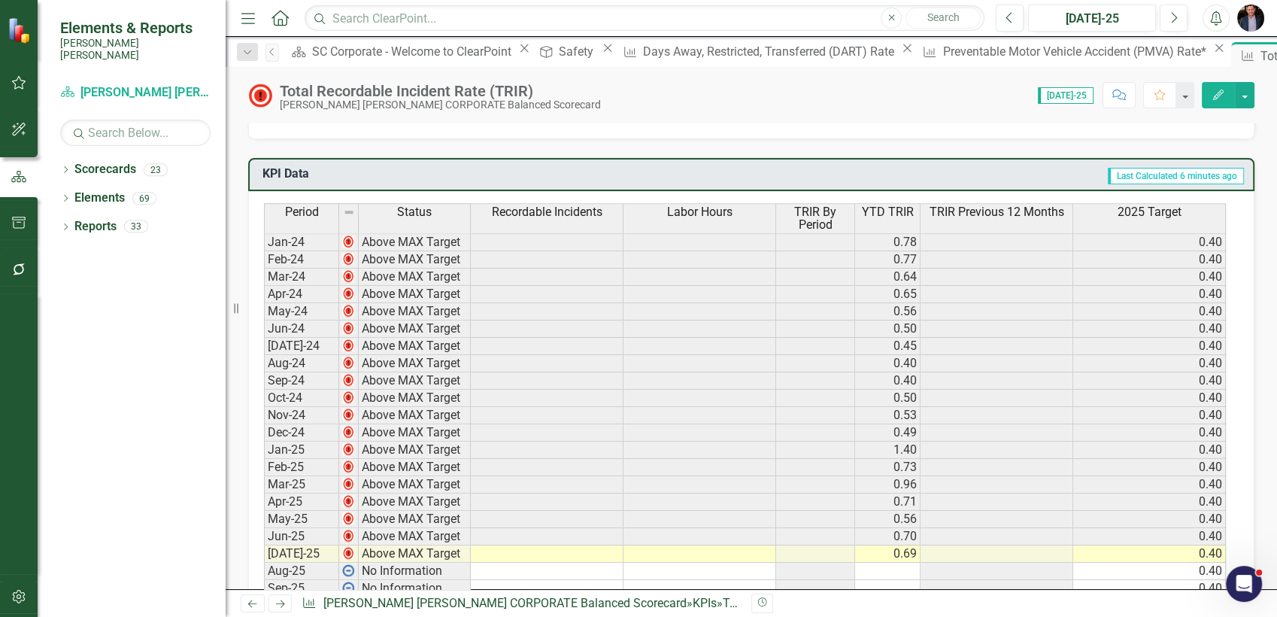
click at [1035, 175] on td "Last Calculated 6 minutes ago" at bounding box center [878, 175] width 734 height 25
drag, startPoint x: 1069, startPoint y: 218, endPoint x: 1000, endPoint y: 216, distance: 68.5
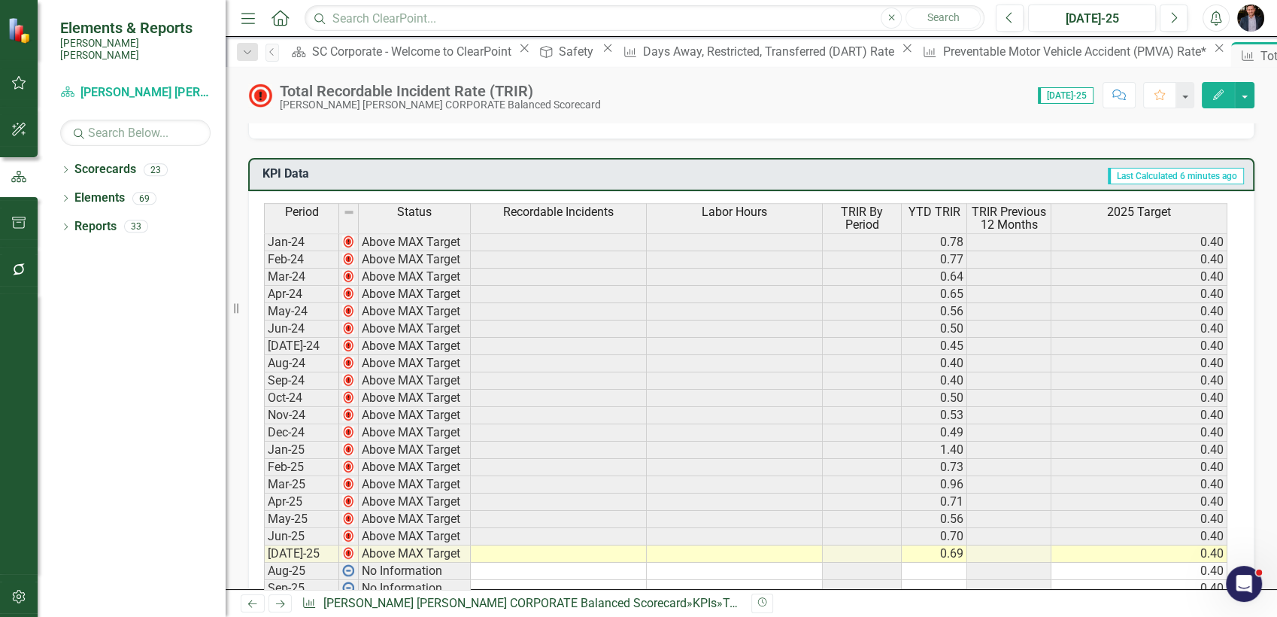
click at [1209, 101] on button "Edit" at bounding box center [1218, 95] width 33 height 26
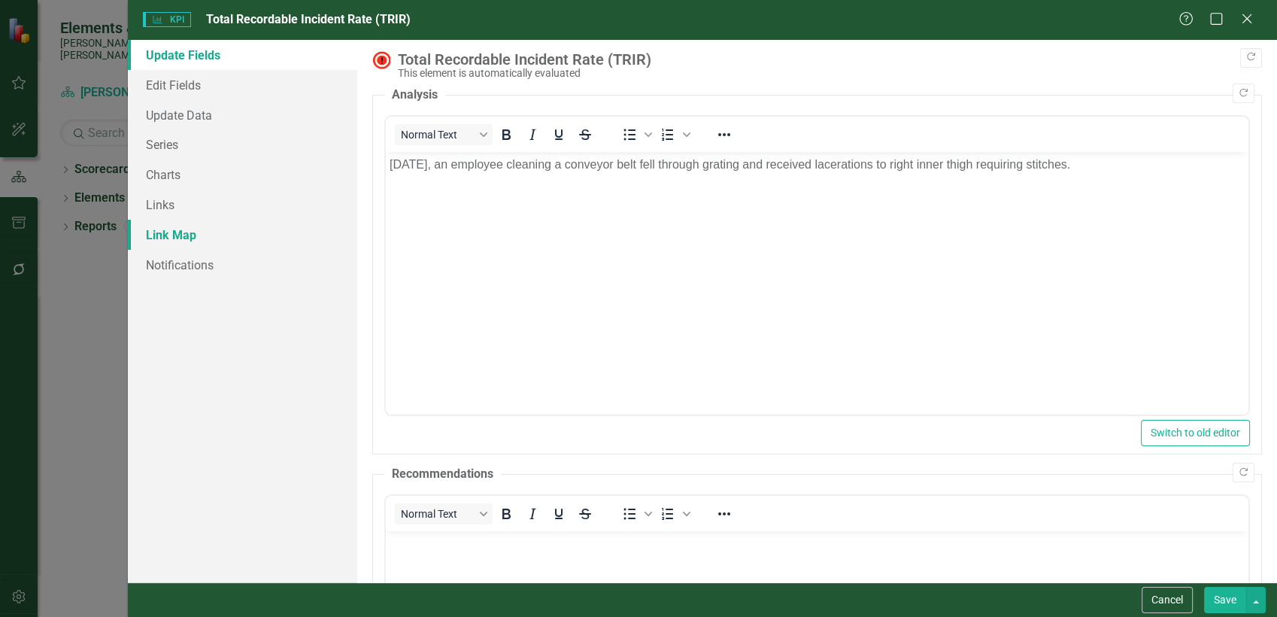
scroll to position [0, 0]
click at [205, 143] on link "Series" at bounding box center [243, 144] width 230 height 30
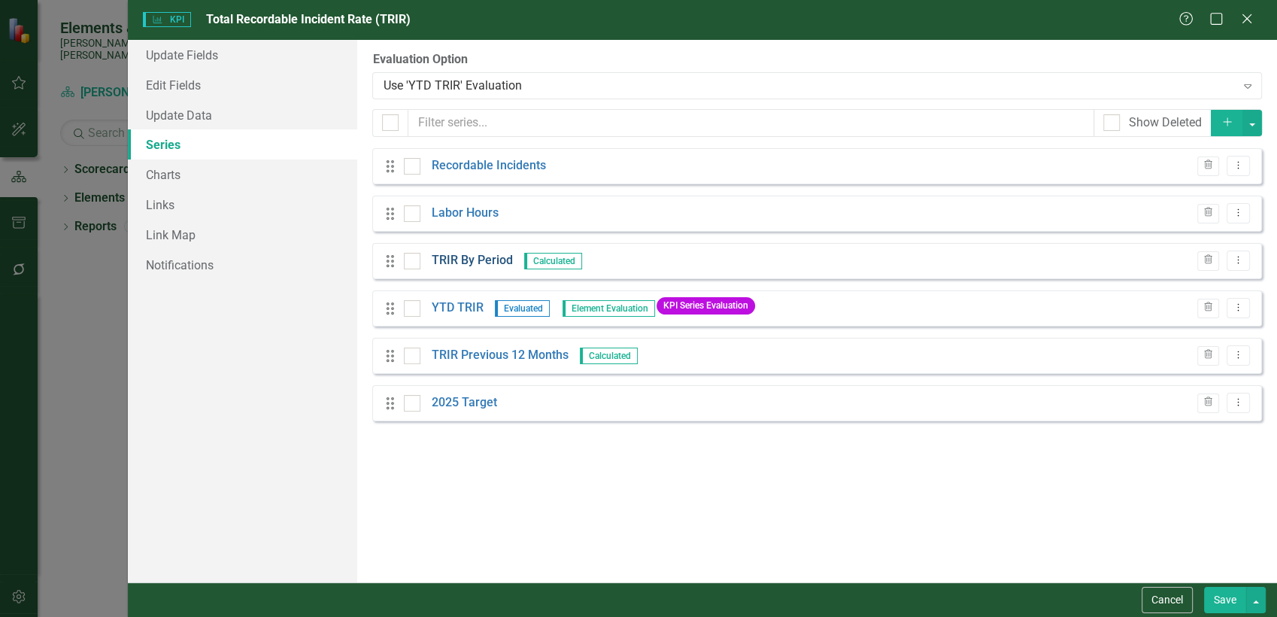
click at [473, 260] on link "TRIR By Period" at bounding box center [472, 260] width 81 height 17
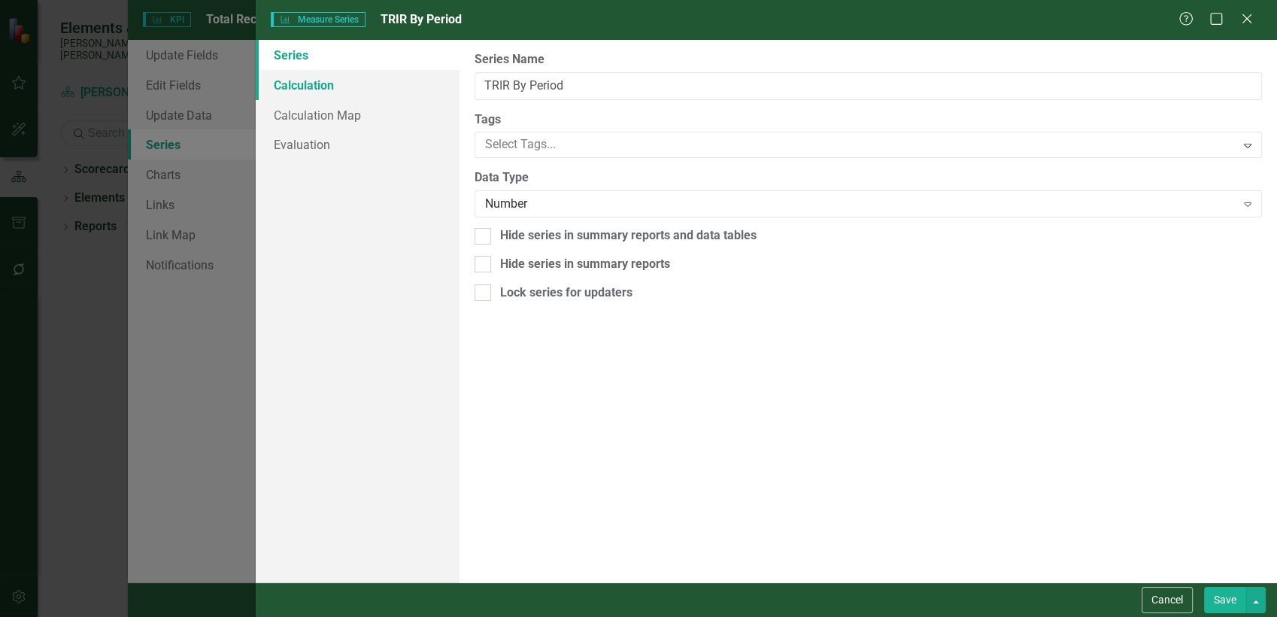
click at [313, 92] on link "Calculation" at bounding box center [358, 85] width 205 height 30
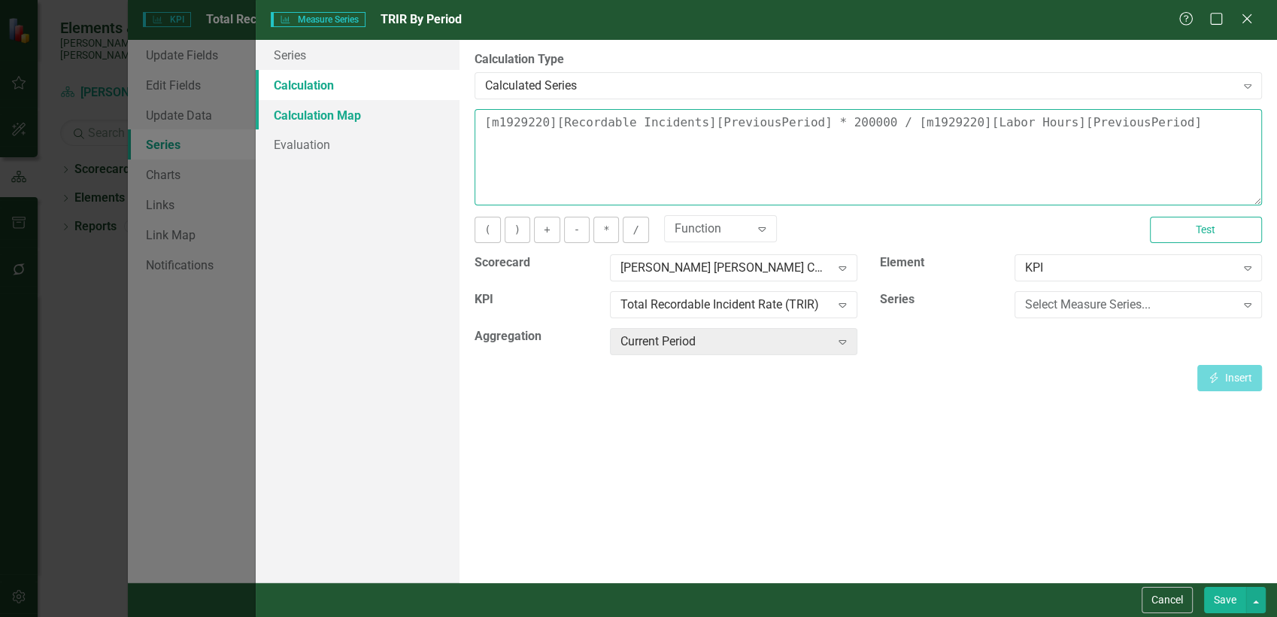
drag, startPoint x: 1144, startPoint y: 124, endPoint x: 366, endPoint y: 107, distance: 777.9
click at [366, 107] on div "Series Calculation Calculation Map Evaluation From this page, you can edit the …" at bounding box center [766, 311] width 1021 height 542
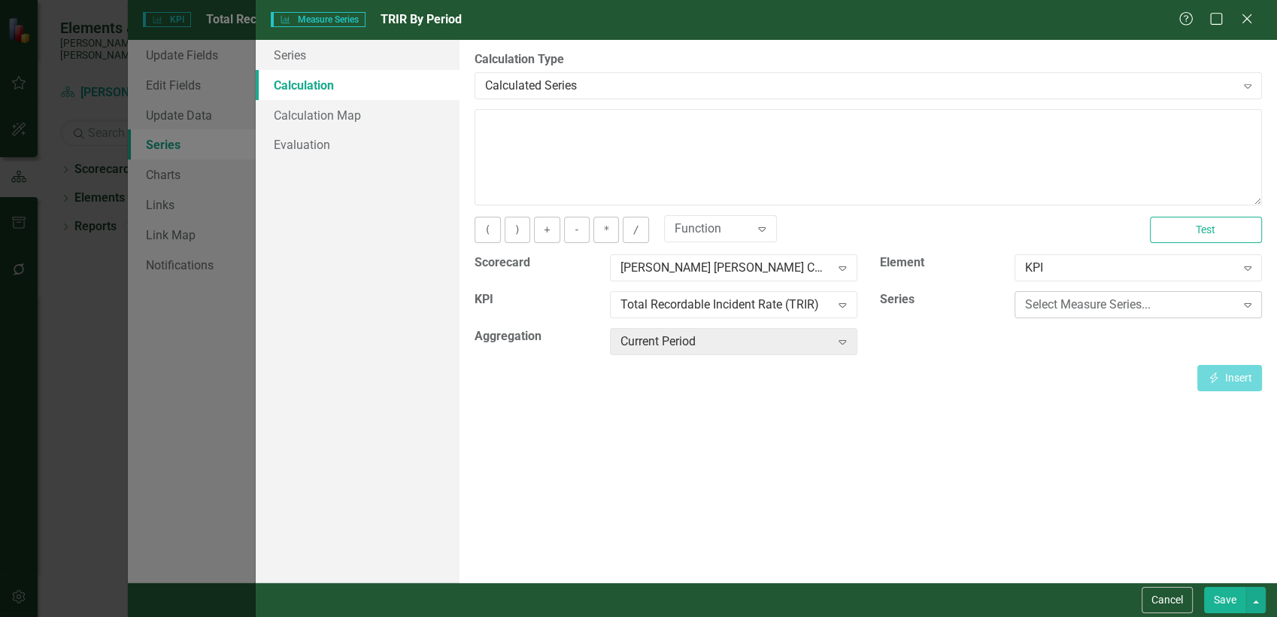
click at [1070, 306] on div "Select Measure Series..." at bounding box center [1130, 304] width 210 height 17
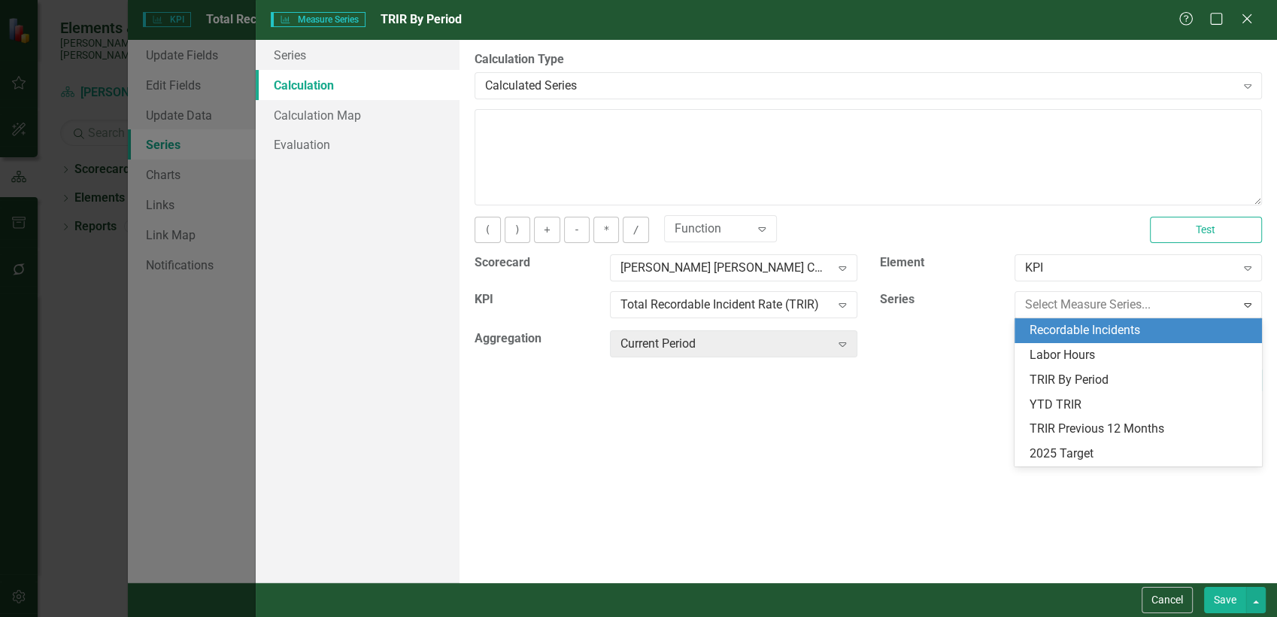
click at [1108, 331] on div "Recordable Incidents" at bounding box center [1141, 330] width 223 height 17
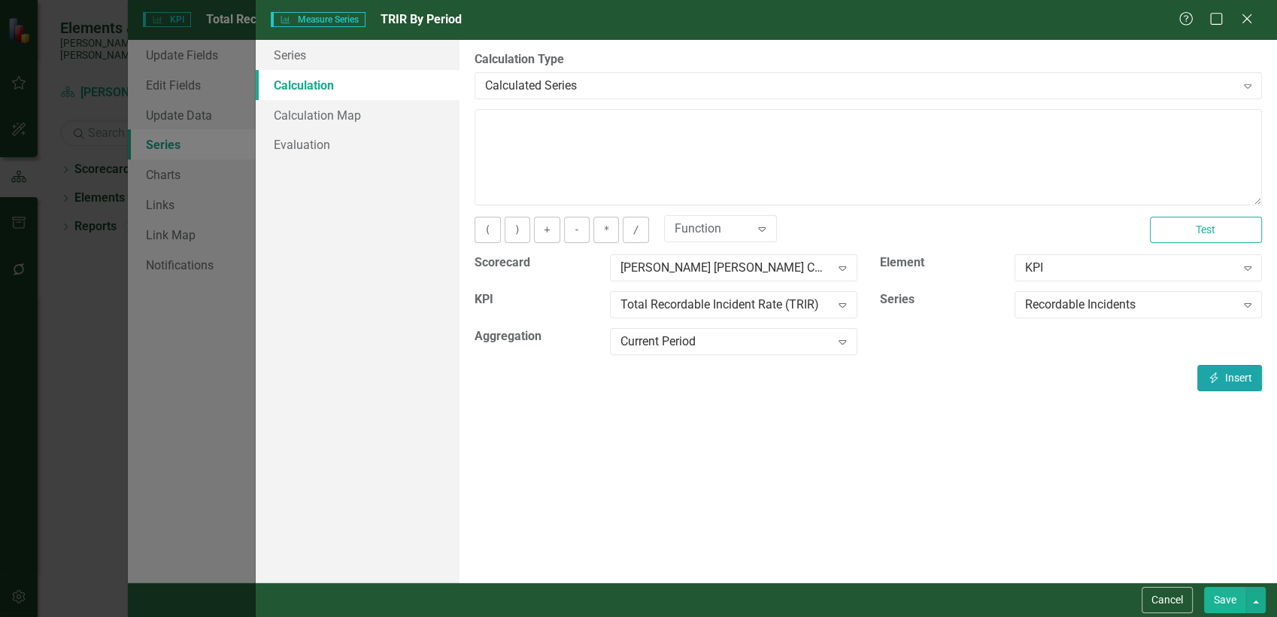
click at [1222, 384] on button "Insert Insert" at bounding box center [1229, 378] width 65 height 26
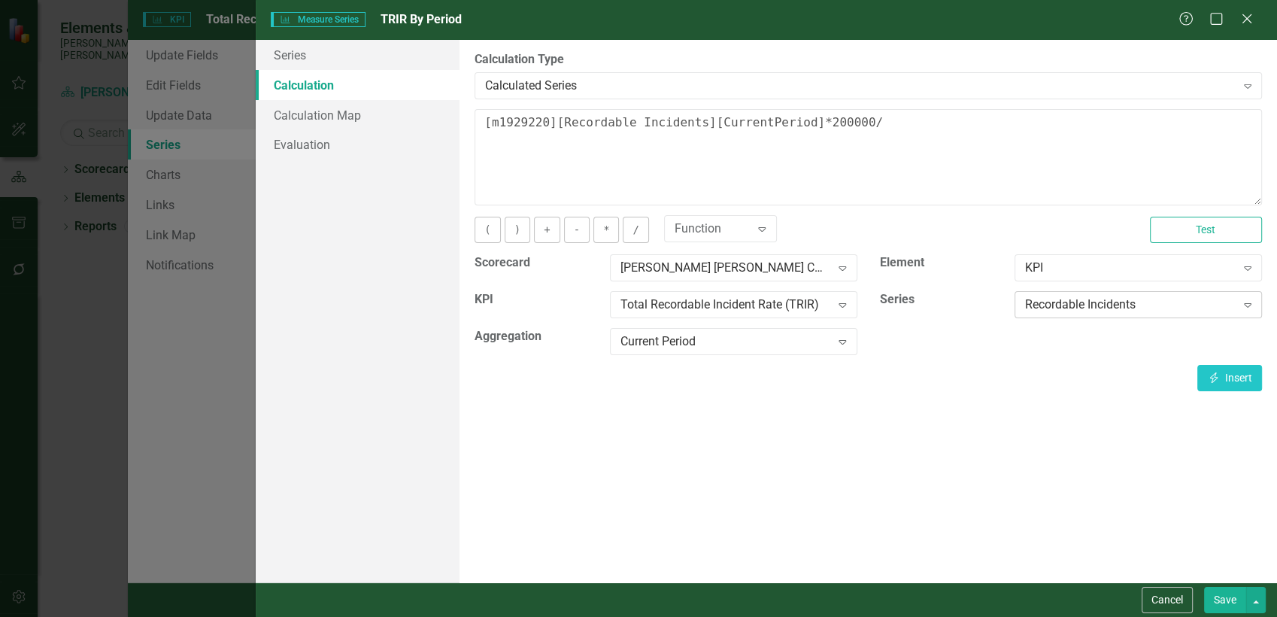
click at [1079, 305] on div "Recordable Incidents" at bounding box center [1130, 304] width 210 height 17
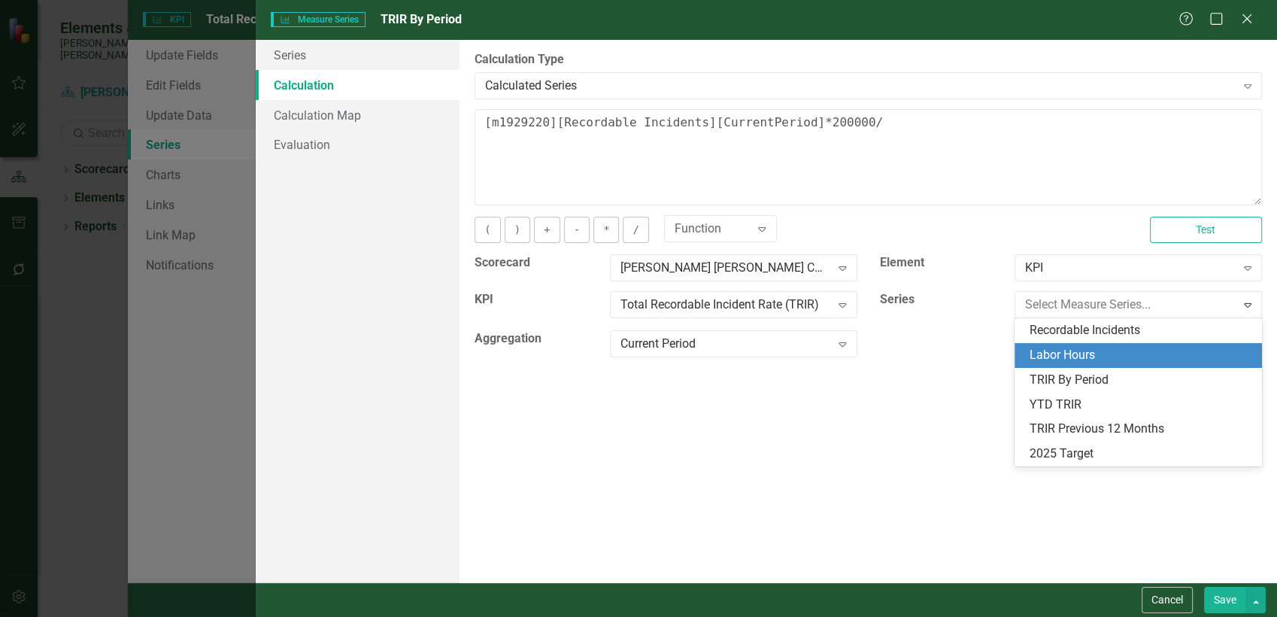
click at [1078, 350] on div "Labor Hours" at bounding box center [1141, 355] width 223 height 17
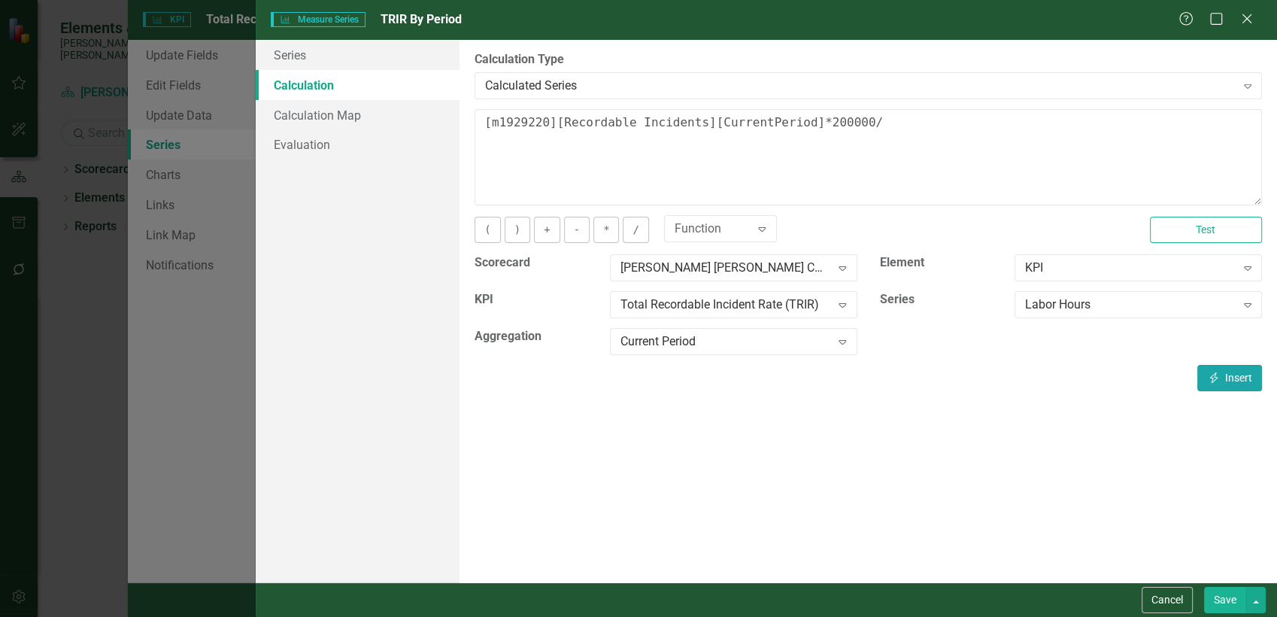
click at [1213, 376] on icon "Insert" at bounding box center [1214, 377] width 14 height 11
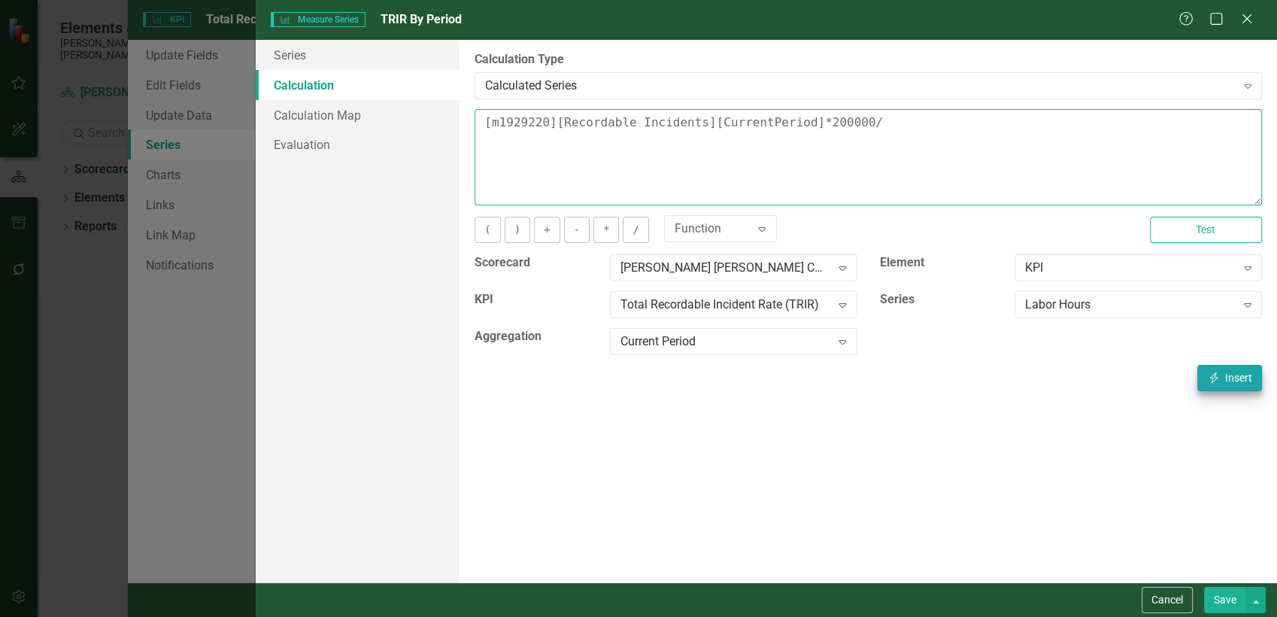
type textarea "[m1929220][Recordable Incidents][CurrentPeriod]*200000/ [m1929220][Labor Hours]…"
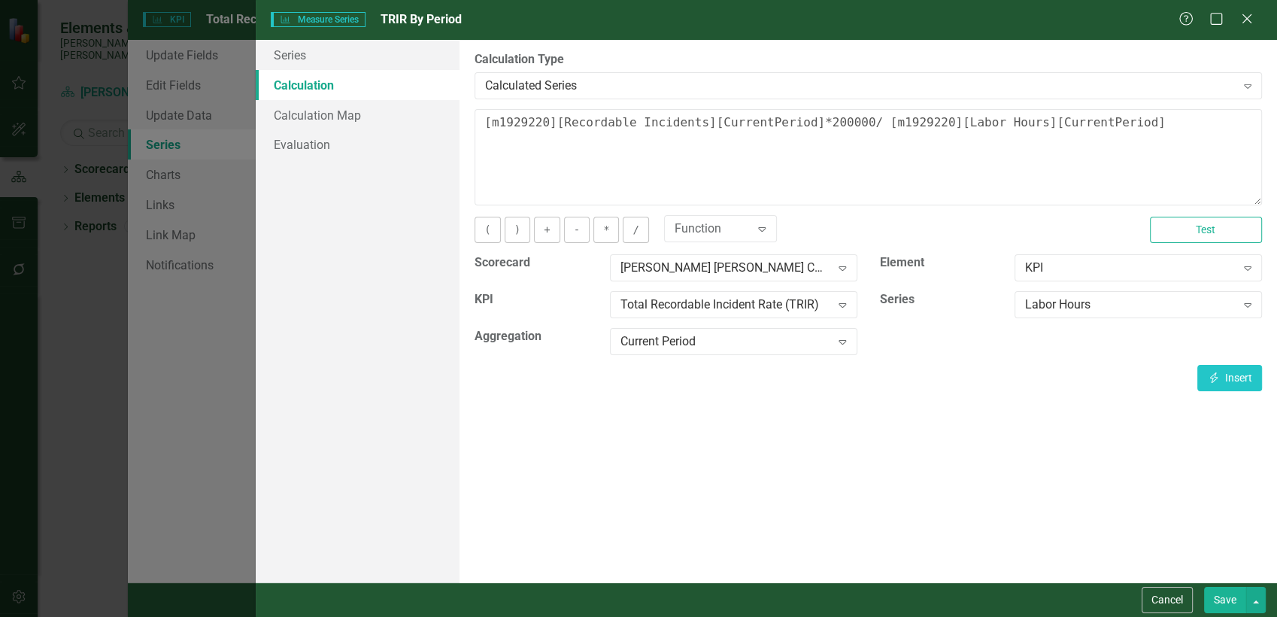
click at [1239, 596] on button "Save" at bounding box center [1225, 600] width 42 height 26
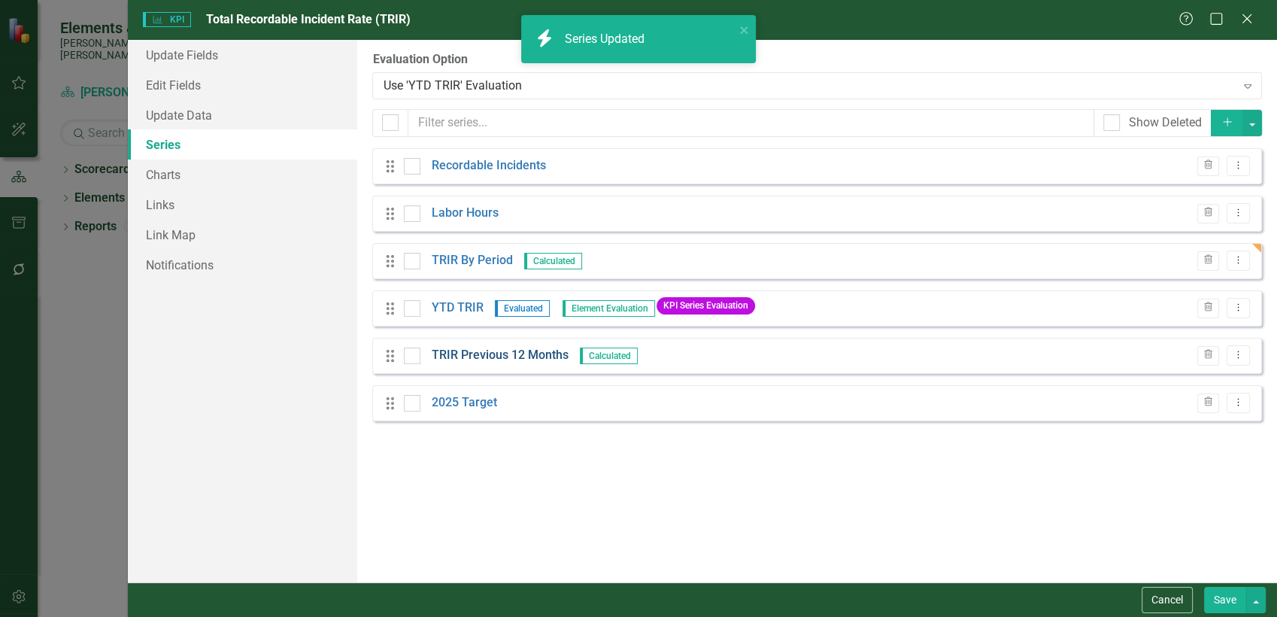
click at [496, 356] on link "TRIR Previous 12 Months" at bounding box center [500, 355] width 137 height 17
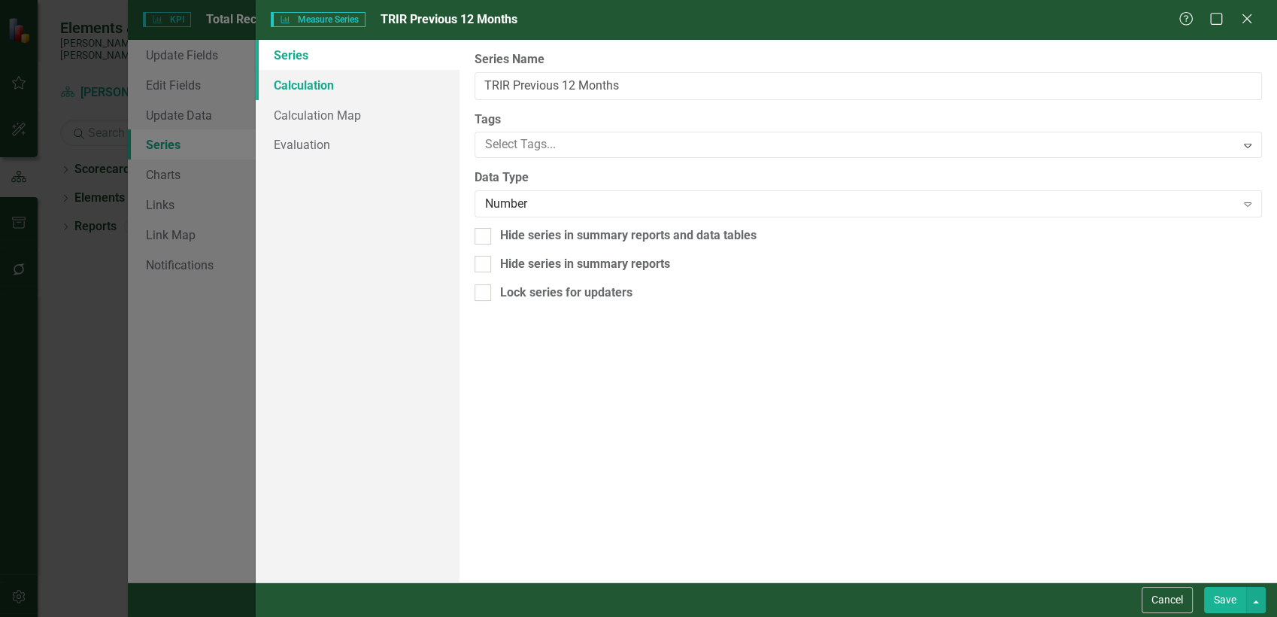
click at [318, 86] on link "Calculation" at bounding box center [358, 85] width 205 height 30
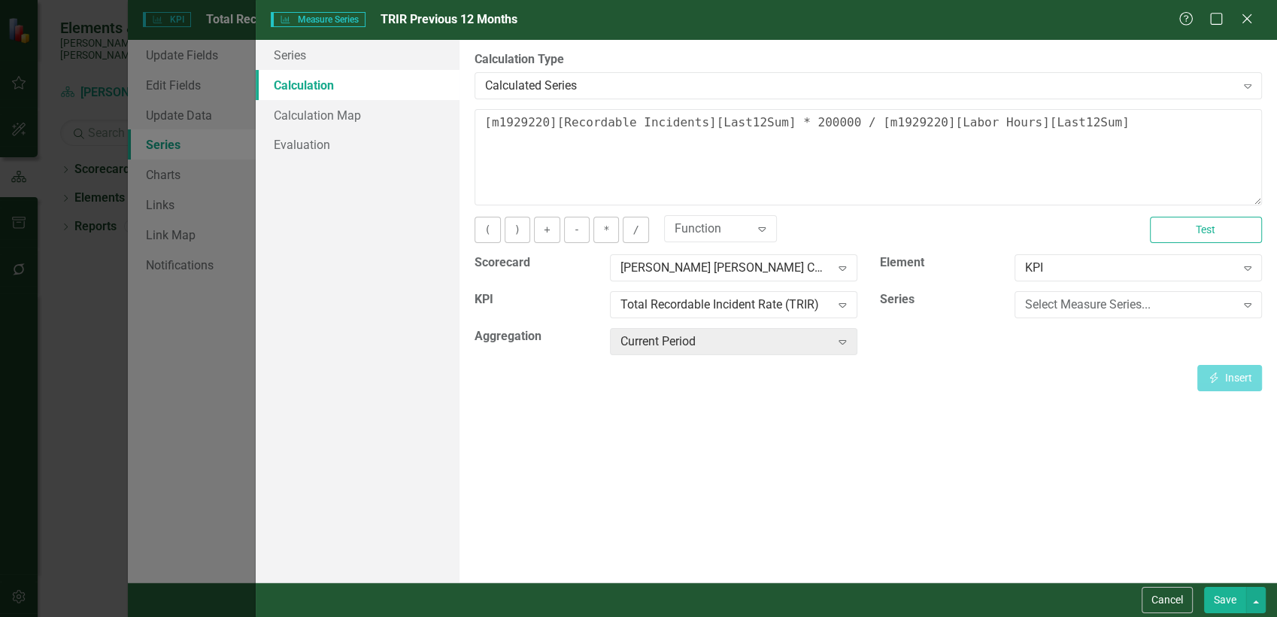
click at [857, 341] on div "Current Period Expand" at bounding box center [734, 346] width 270 height 37
click at [1075, 305] on div "Select Measure Series..." at bounding box center [1130, 304] width 210 height 17
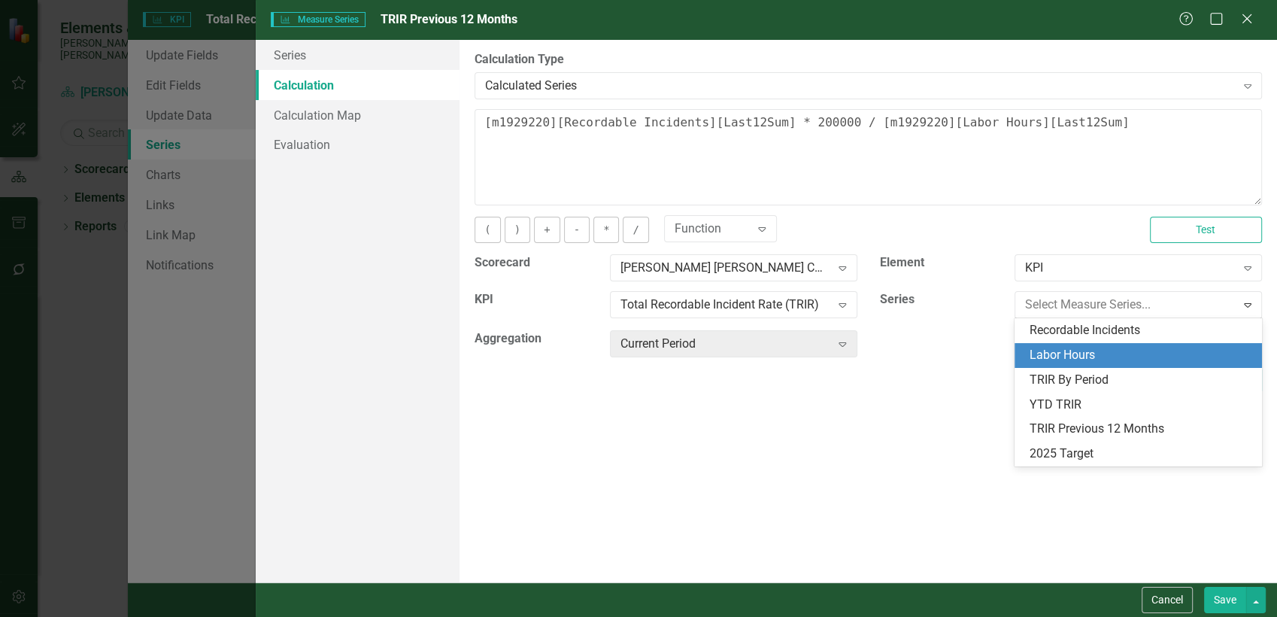
click at [1088, 353] on div "Labor Hours" at bounding box center [1141, 355] width 223 height 17
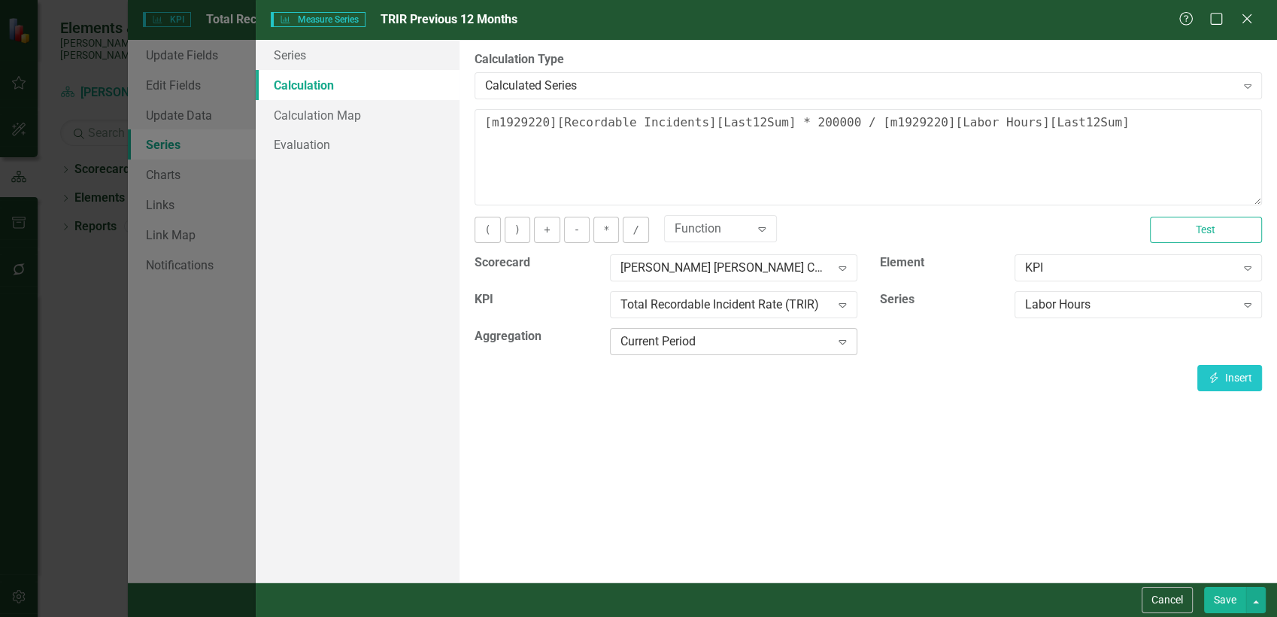
click at [805, 342] on div "Current Period" at bounding box center [726, 341] width 210 height 17
click at [1176, 601] on button "Cancel" at bounding box center [1167, 600] width 51 height 26
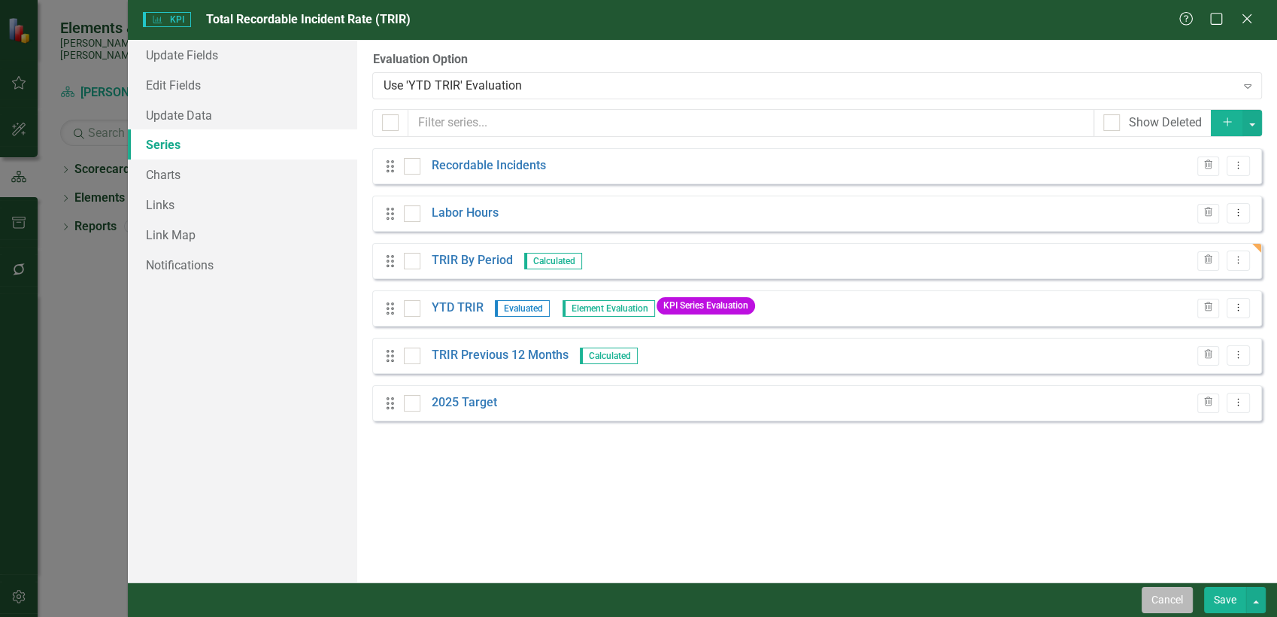
click at [1176, 598] on button "Cancel" at bounding box center [1167, 600] width 51 height 26
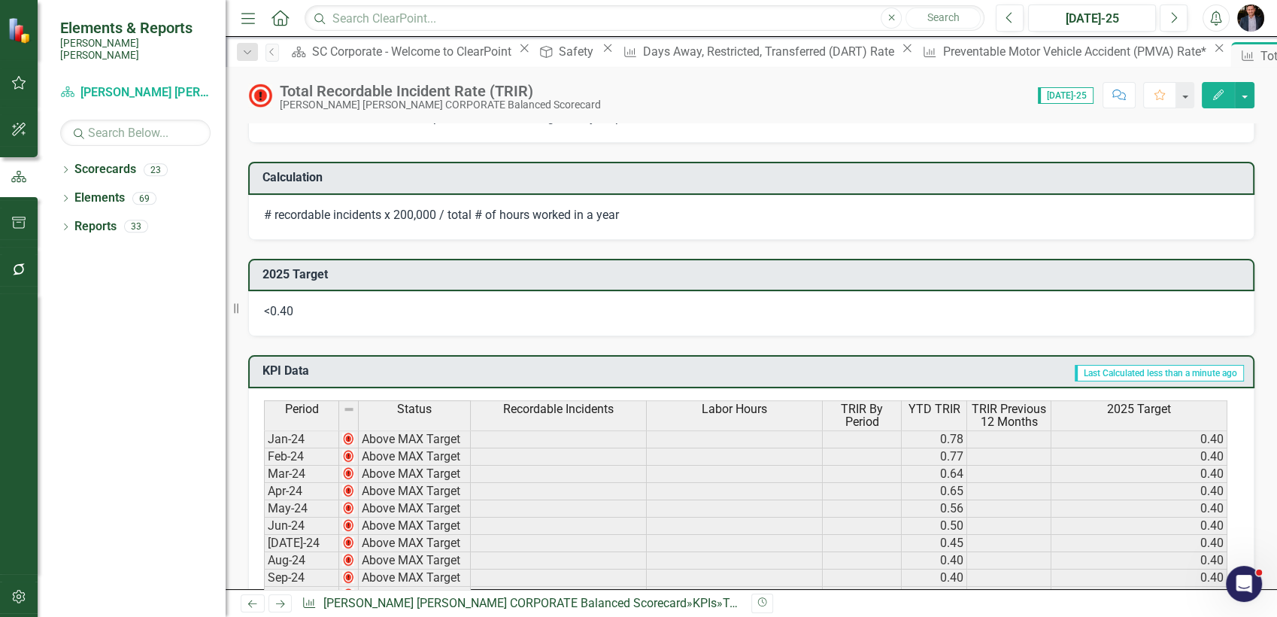
scroll to position [584, 0]
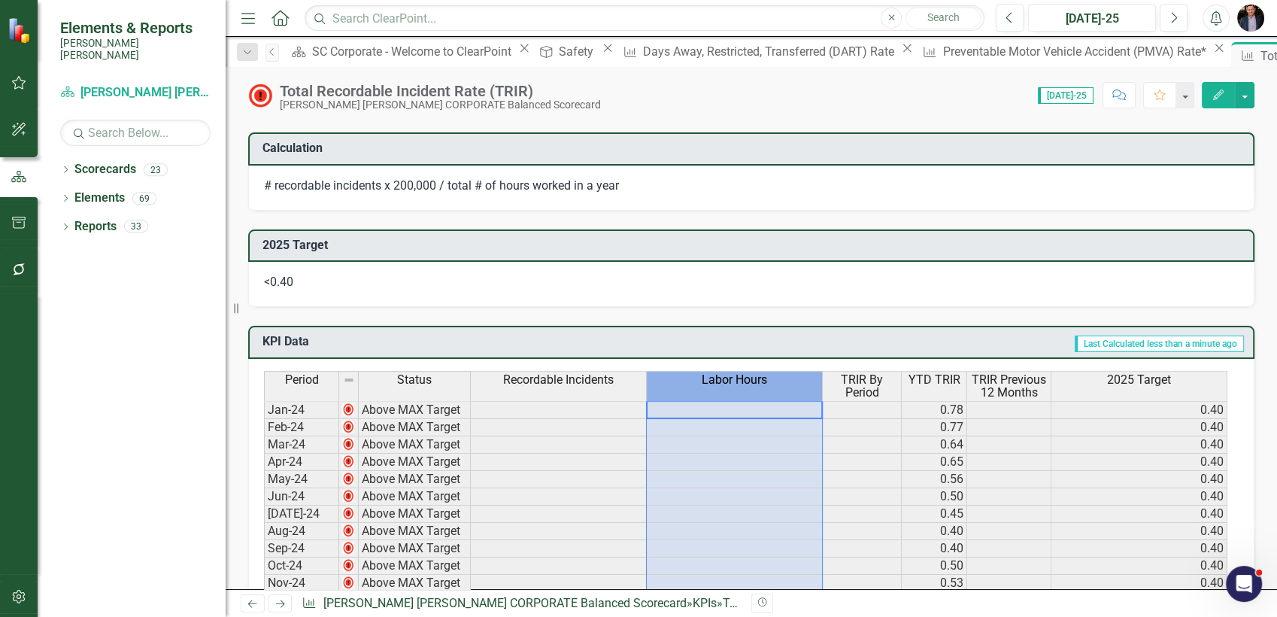
click at [647, 384] on th "Labor Hours" at bounding box center [735, 386] width 176 height 30
drag, startPoint x: 645, startPoint y: 381, endPoint x: 556, endPoint y: 378, distance: 89.6
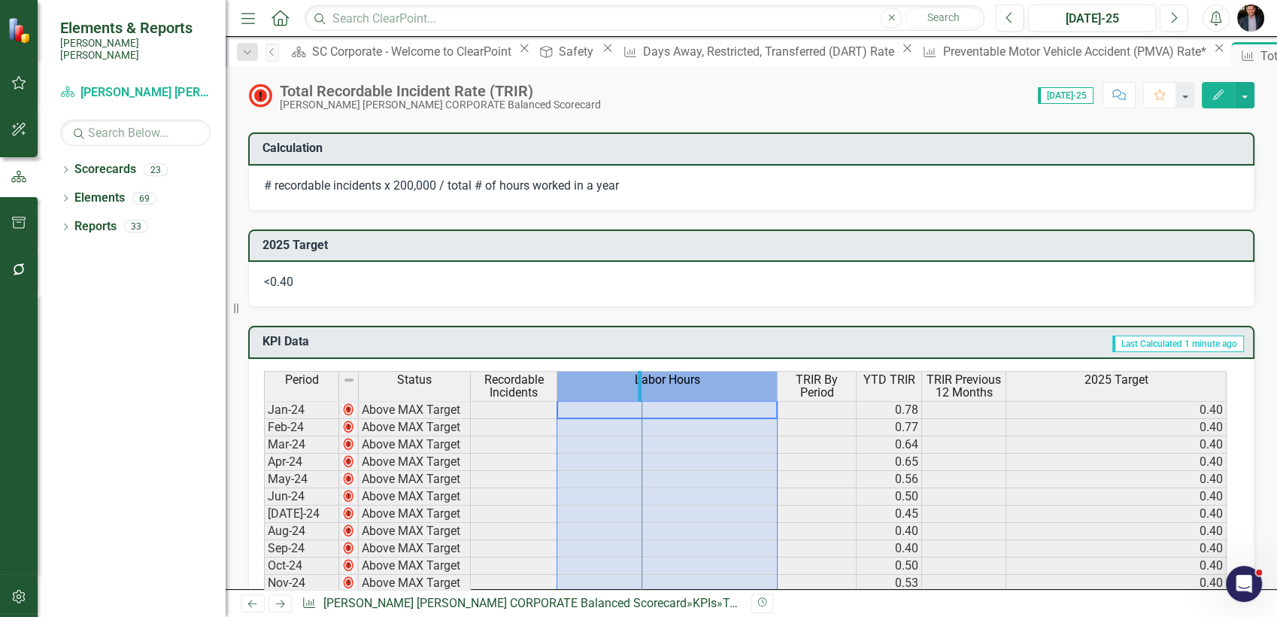
drag, startPoint x: 776, startPoint y: 379, endPoint x: 641, endPoint y: 379, distance: 135.4
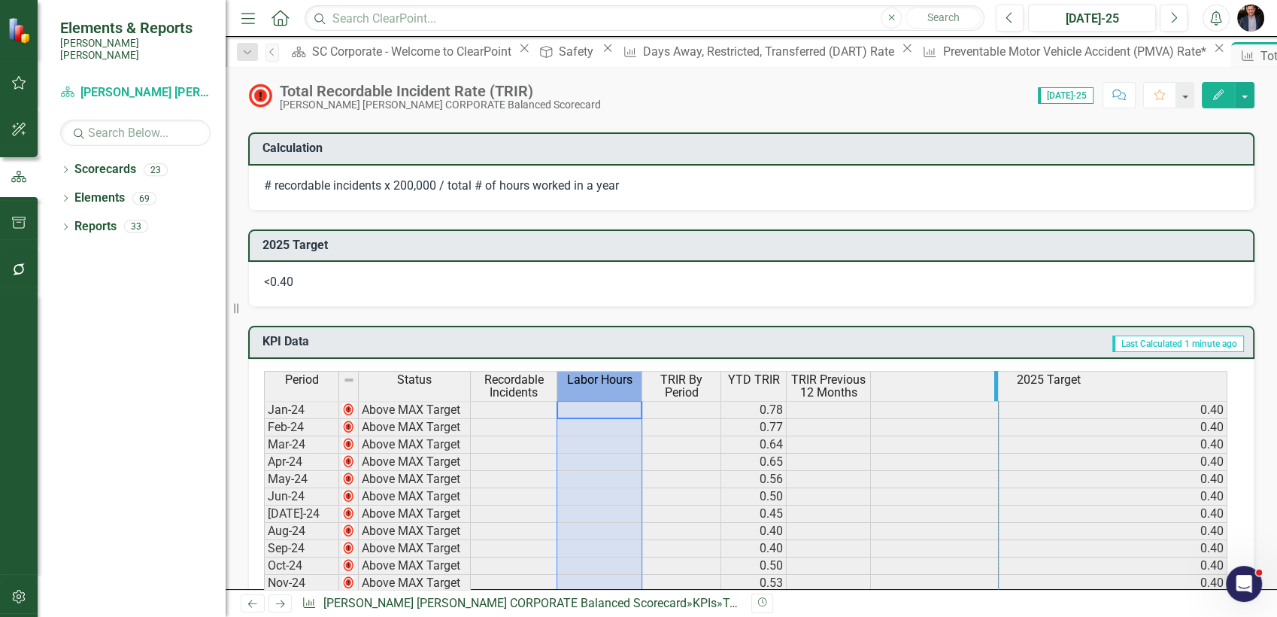
drag, startPoint x: 1223, startPoint y: 382, endPoint x: 995, endPoint y: 393, distance: 228.1
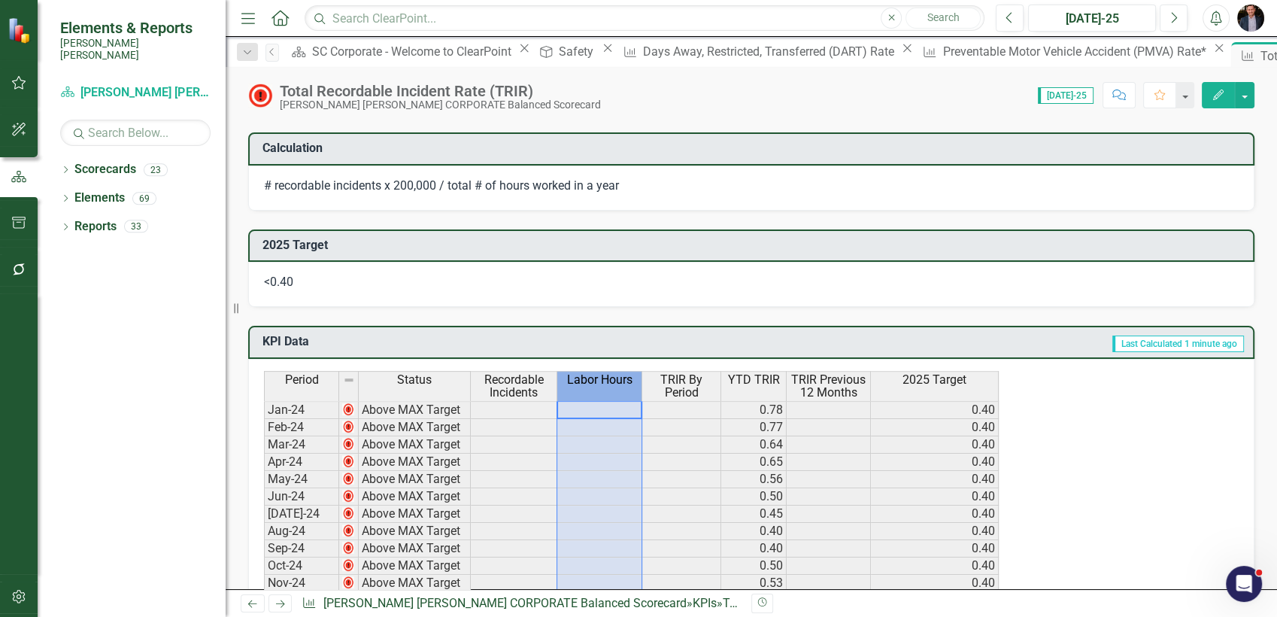
click at [1116, 435] on div "Period Status Recordable Incidents Labor Hours TRIR By Period YTD TRIR TRIR Pre…" at bounding box center [746, 594] width 964 height 446
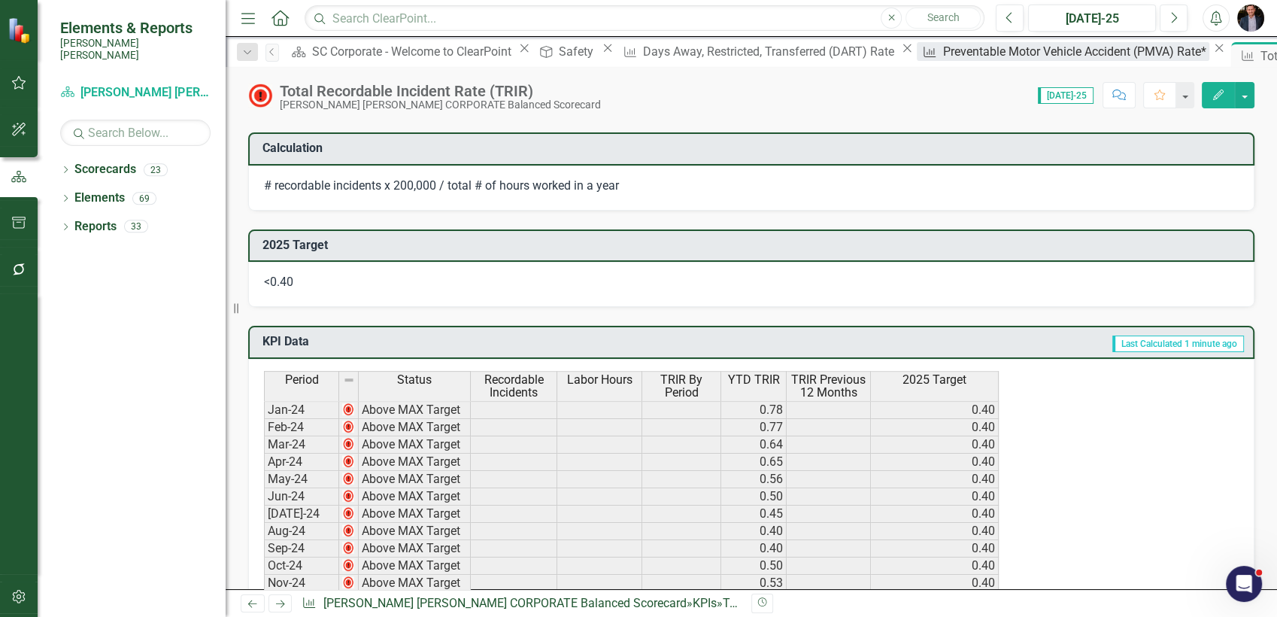
click at [943, 53] on div "Preventable Motor Vehicle Accident (PMVA) Rate*" at bounding box center [1076, 51] width 267 height 19
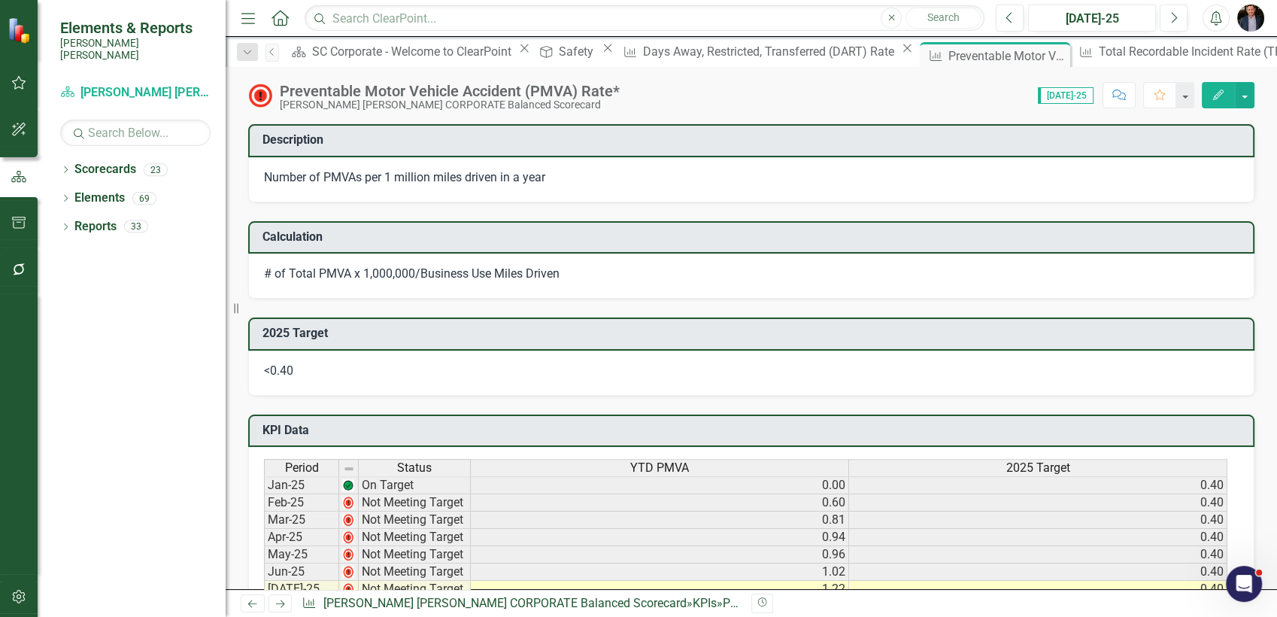
scroll to position [501, 0]
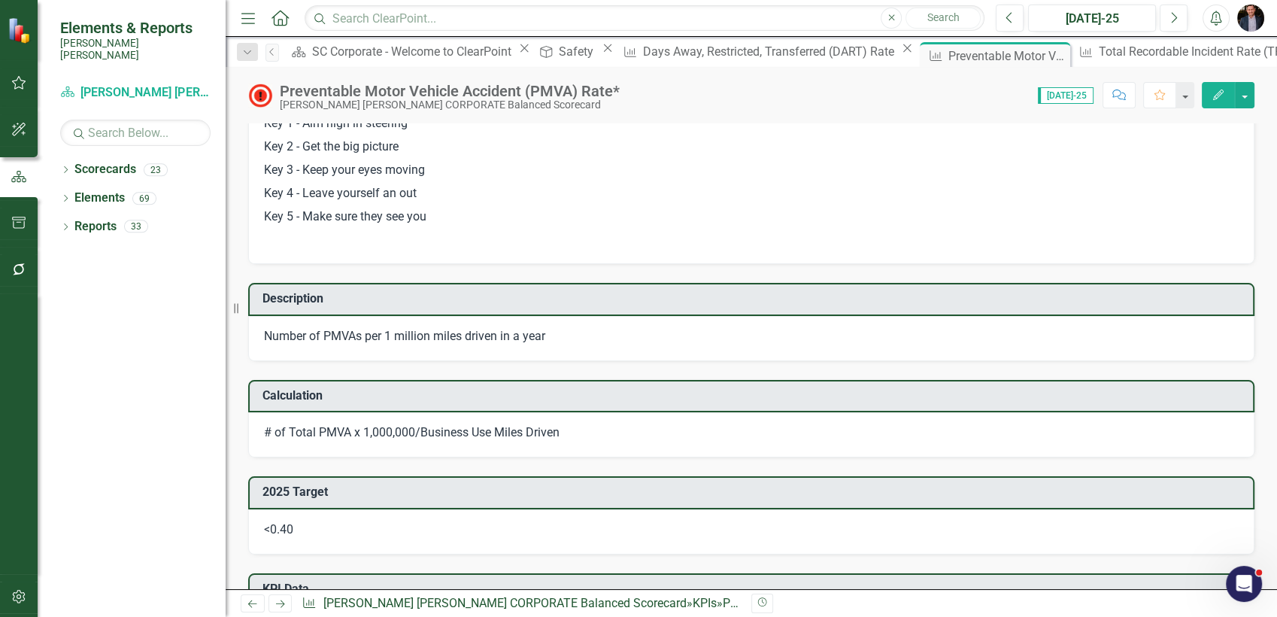
click at [1208, 94] on button "Edit" at bounding box center [1218, 95] width 33 height 26
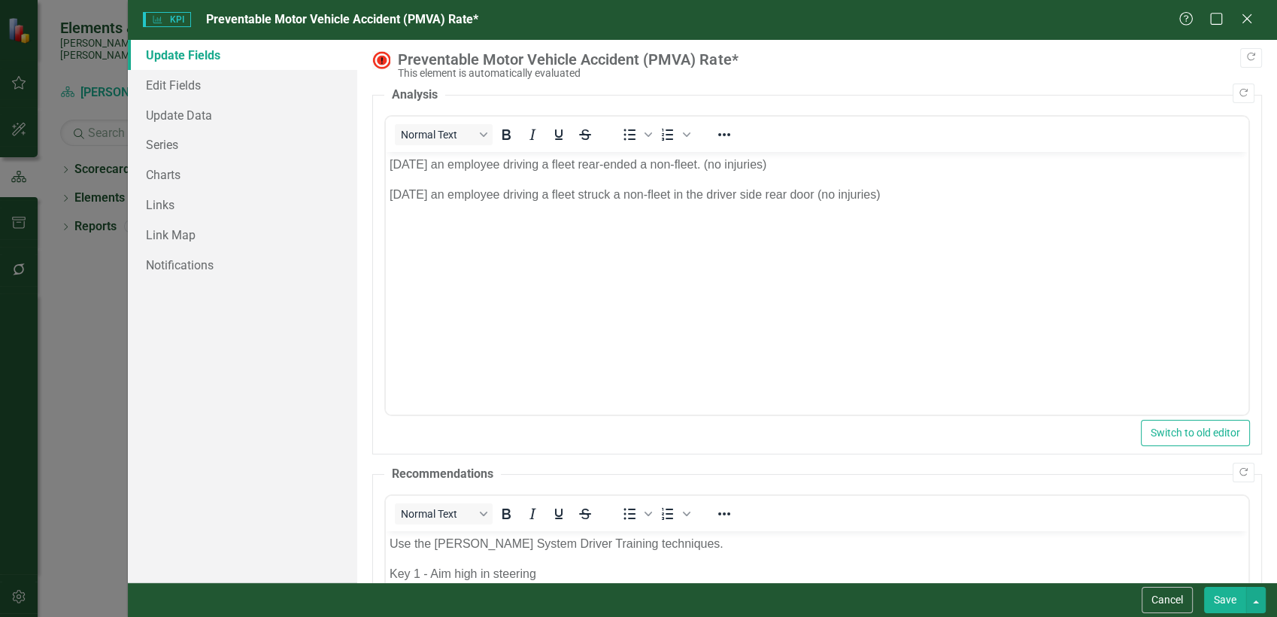
scroll to position [0, 0]
click at [183, 149] on link "Series" at bounding box center [243, 144] width 230 height 30
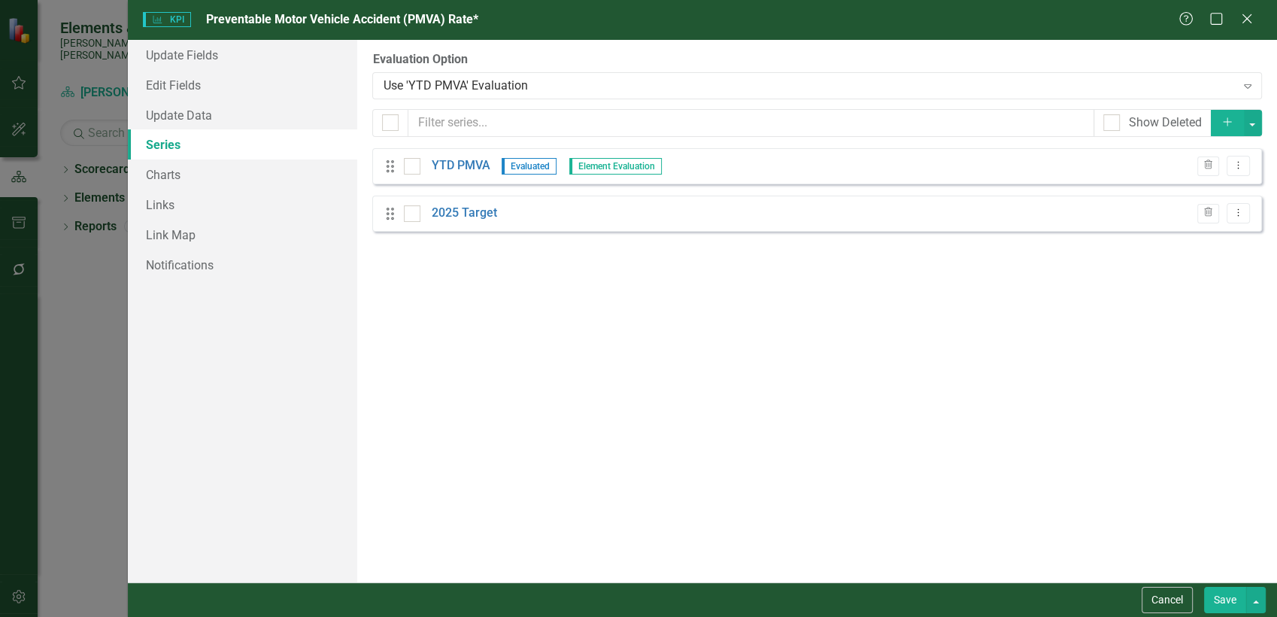
click at [1225, 129] on button "Add" at bounding box center [1227, 123] width 33 height 26
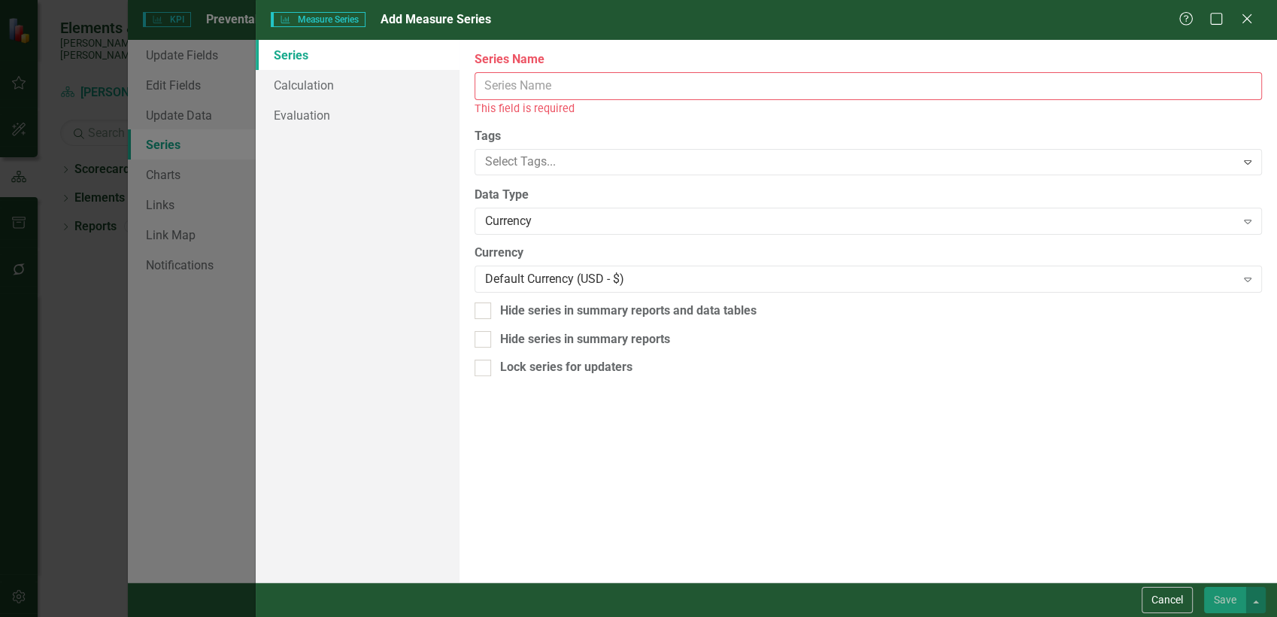
click at [580, 93] on input "Series Name" at bounding box center [869, 86] width 788 height 28
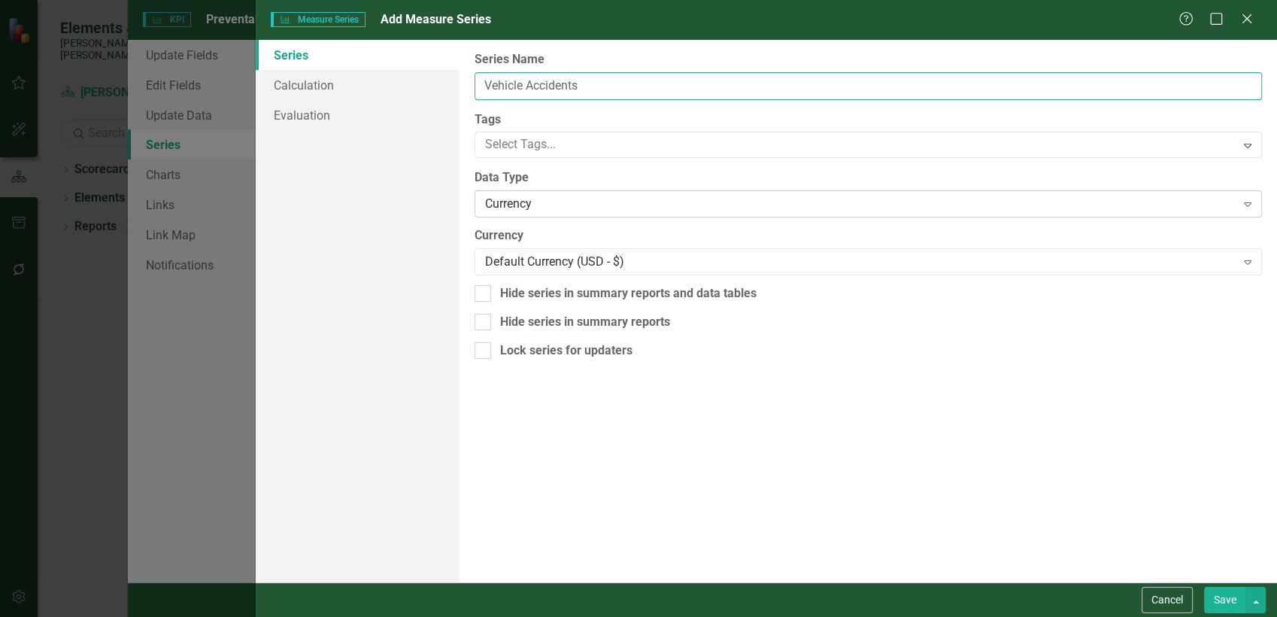
type input "Vehicle Accidents"
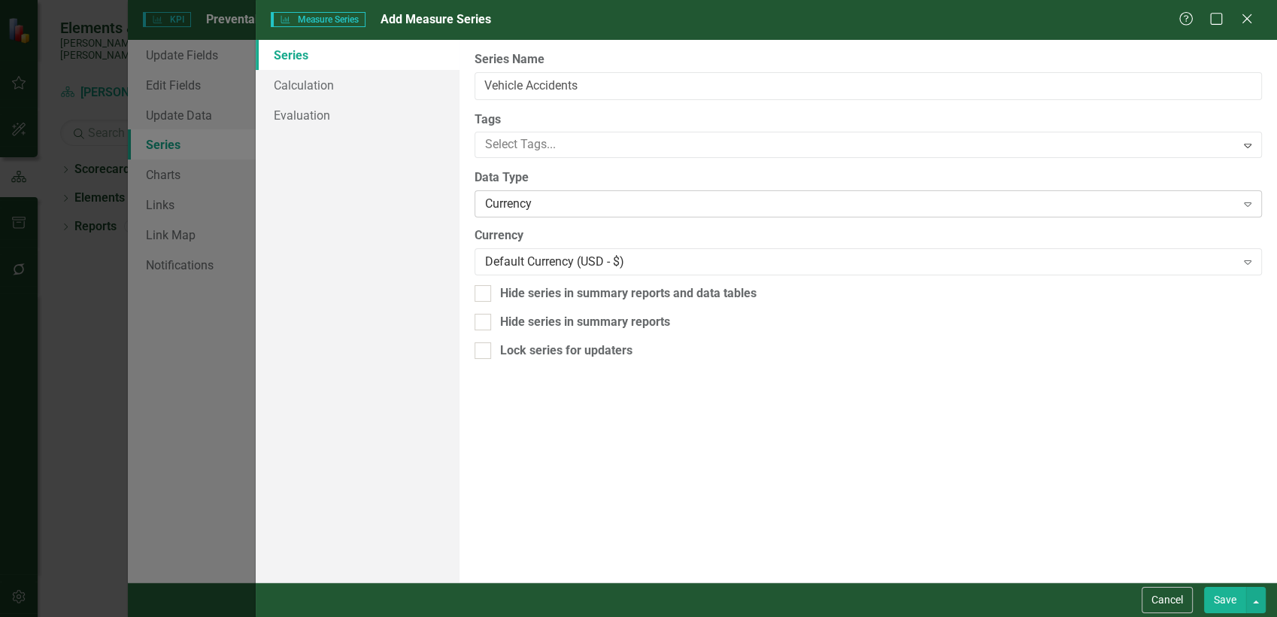
click at [511, 214] on div "Currency Expand" at bounding box center [869, 203] width 788 height 27
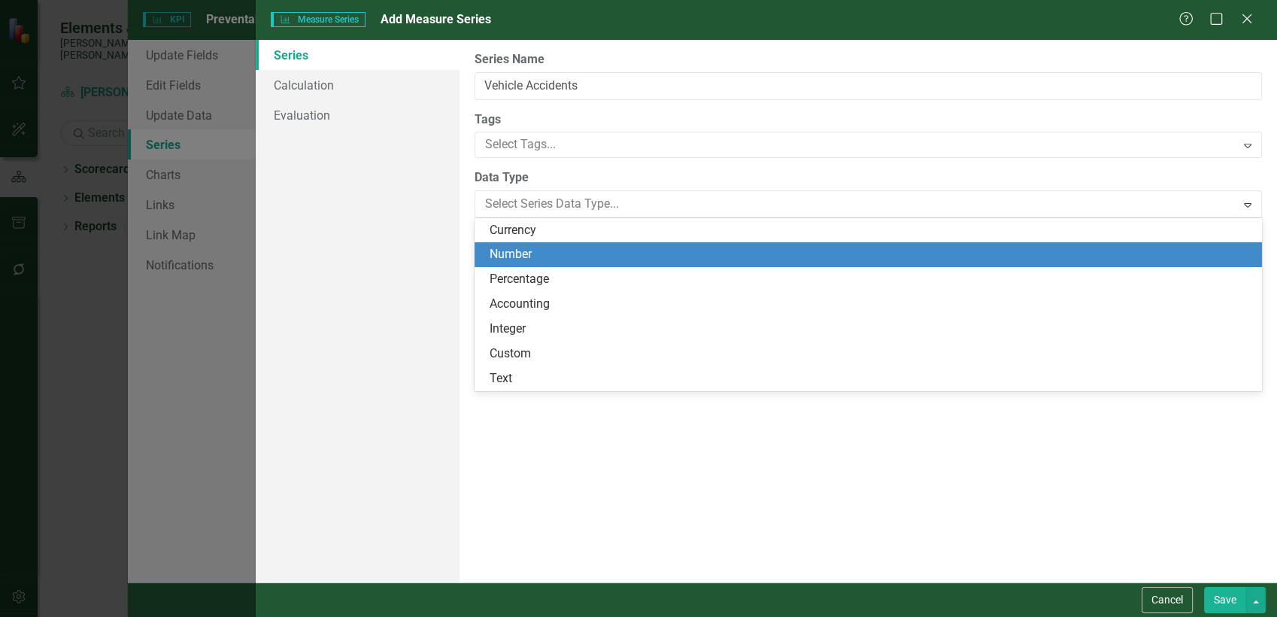
click at [517, 254] on div "Number" at bounding box center [871, 254] width 763 height 17
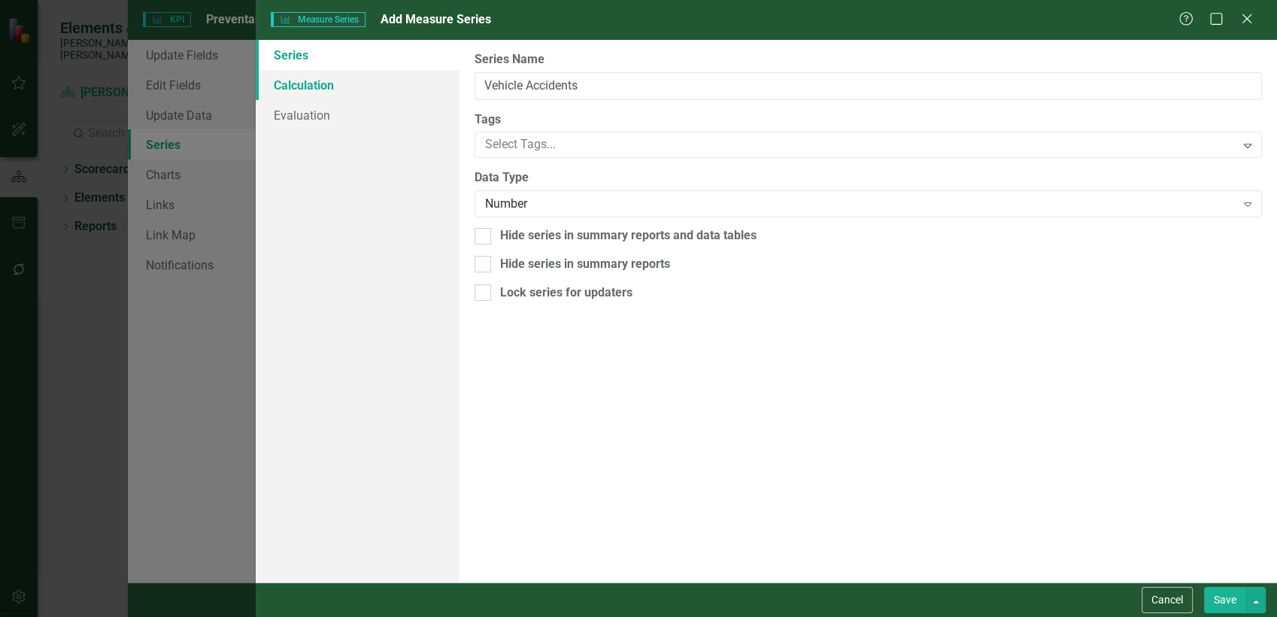
click at [362, 86] on link "Calculation" at bounding box center [358, 85] width 205 height 30
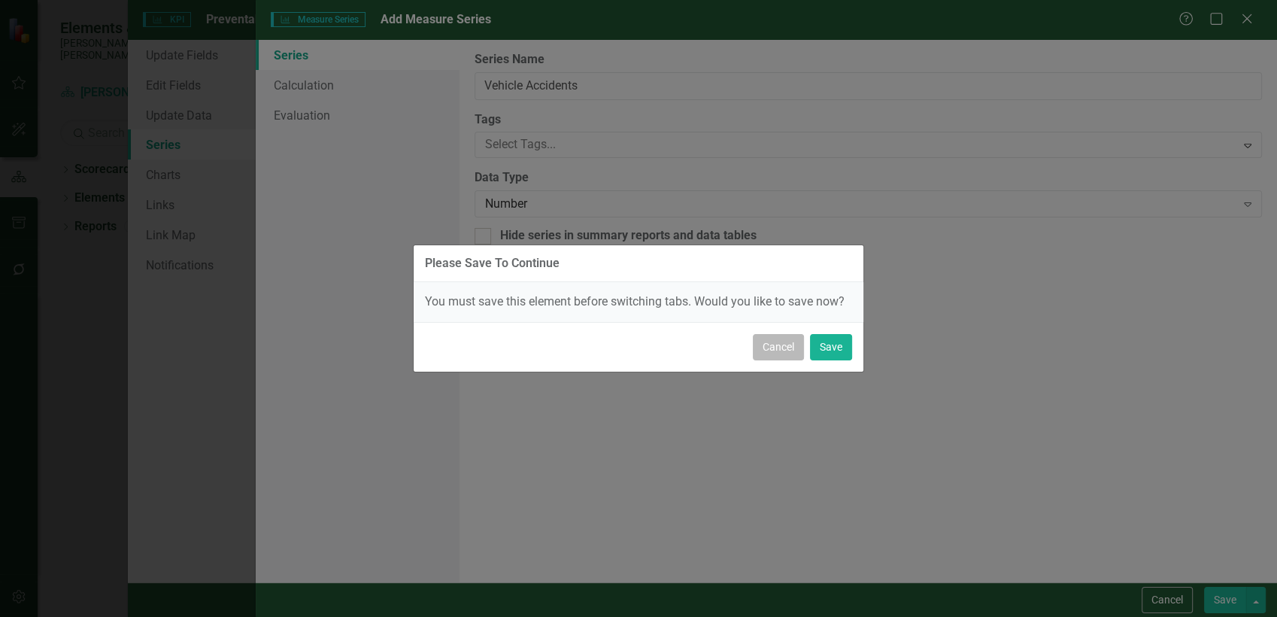
click at [770, 345] on button "Cancel" at bounding box center [778, 347] width 51 height 26
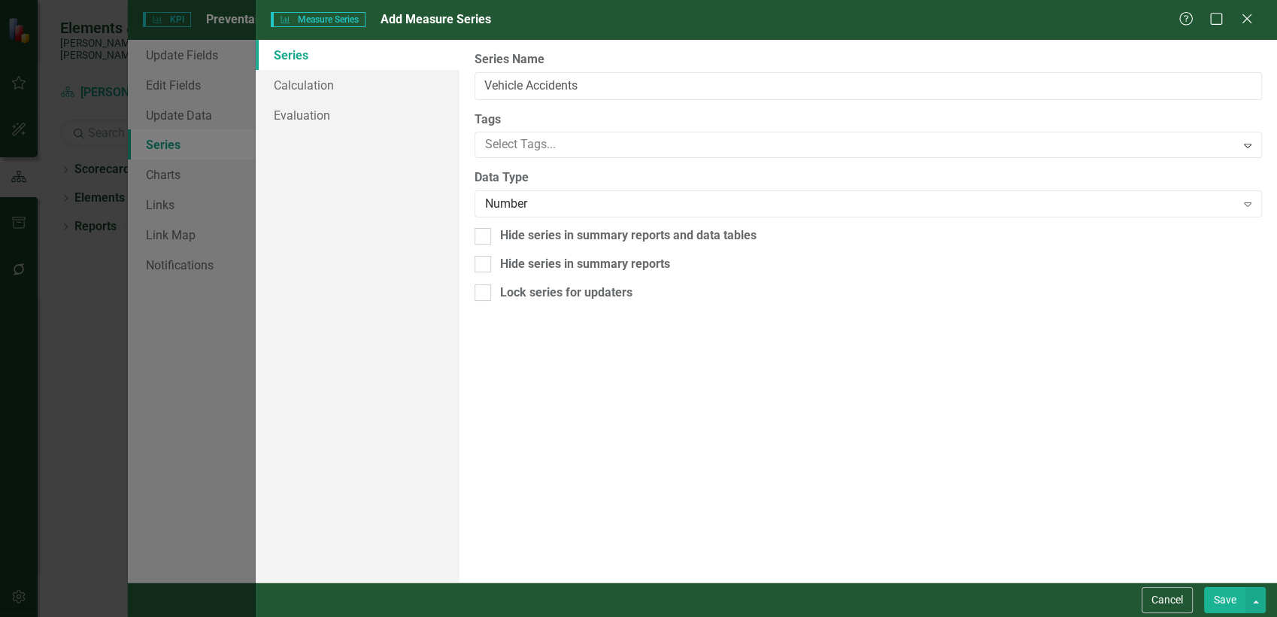
click at [1226, 605] on button "Save" at bounding box center [1225, 600] width 42 height 26
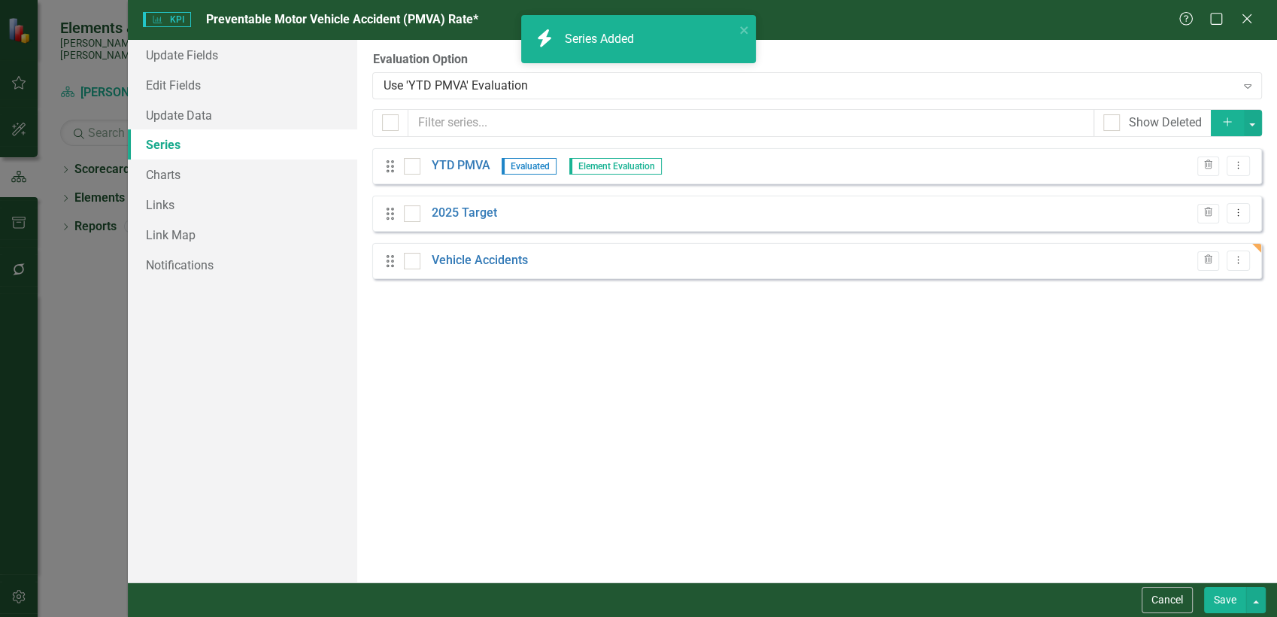
click at [1221, 121] on icon "Add" at bounding box center [1228, 122] width 14 height 11
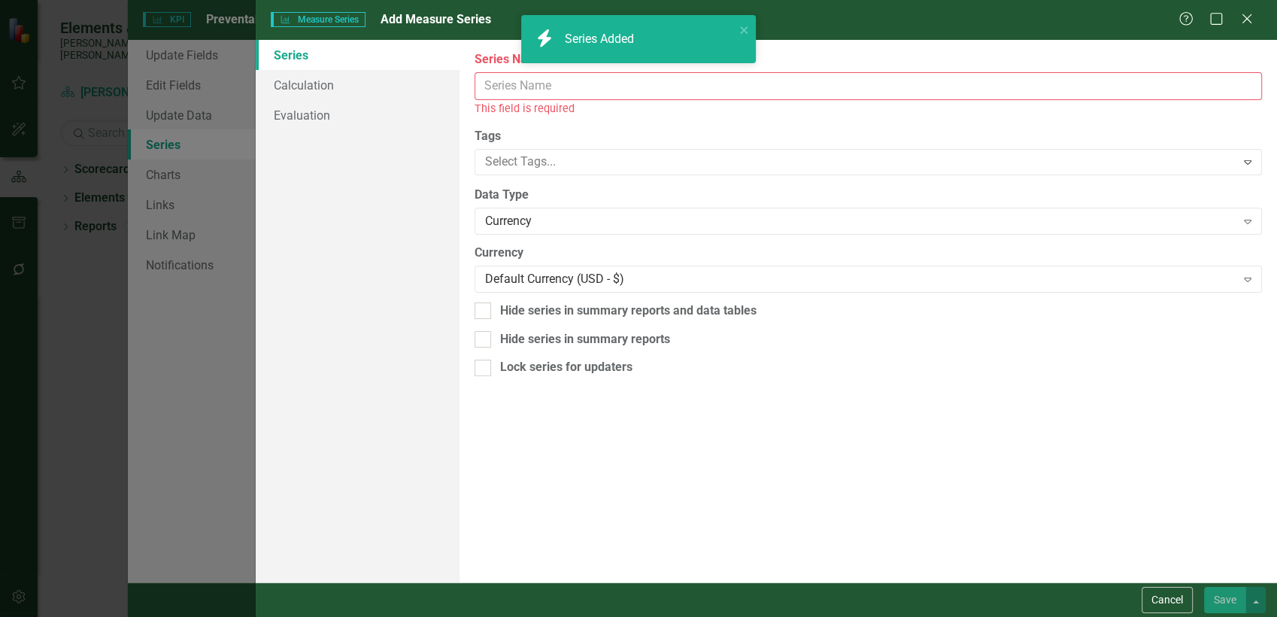
click at [590, 74] on div "icon.bolt Series Added" at bounding box center [638, 45] width 241 height 66
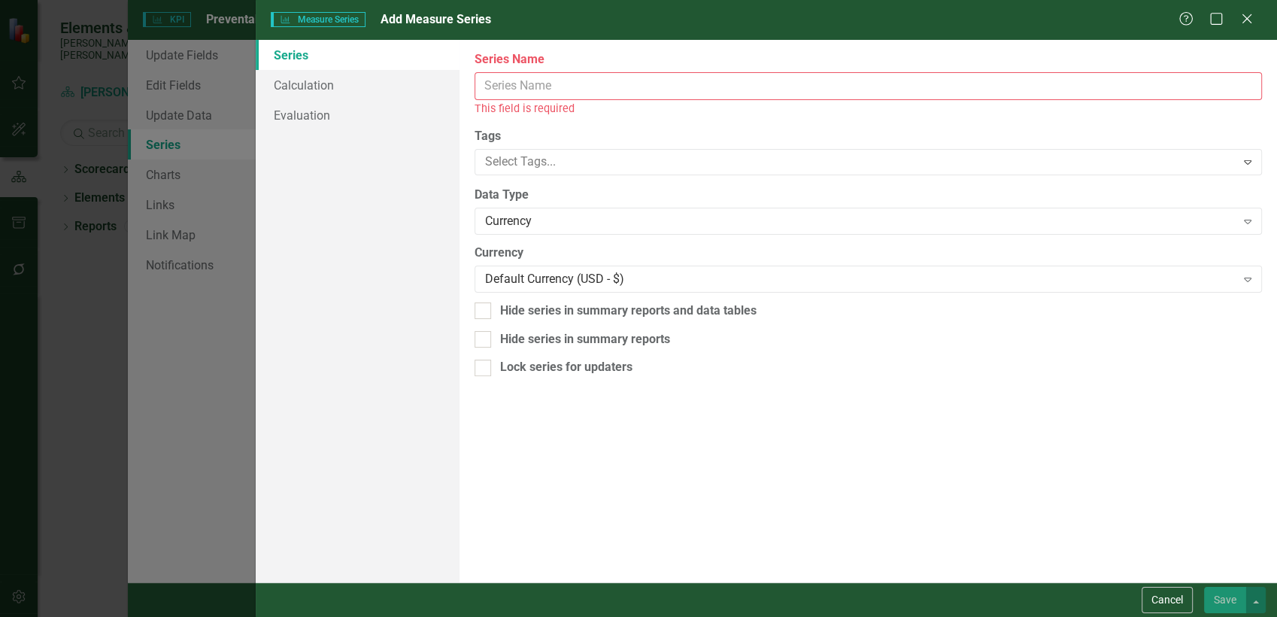
click at [584, 84] on input "Series Name" at bounding box center [869, 86] width 788 height 28
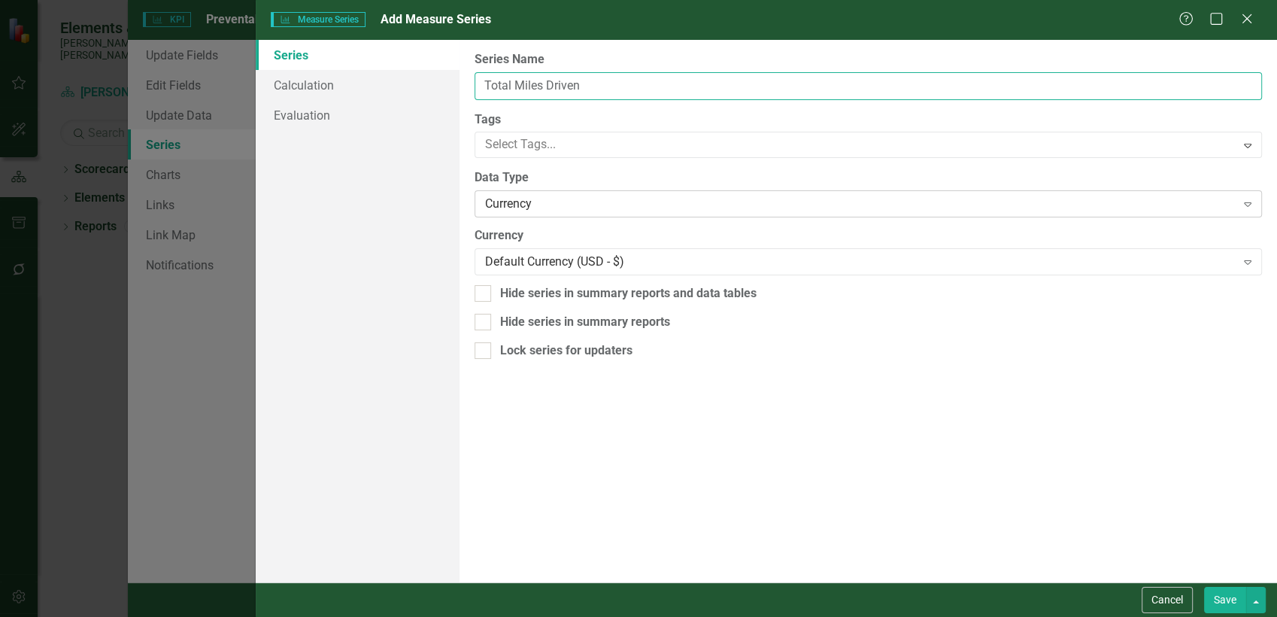
type input "Total Miles Driven"
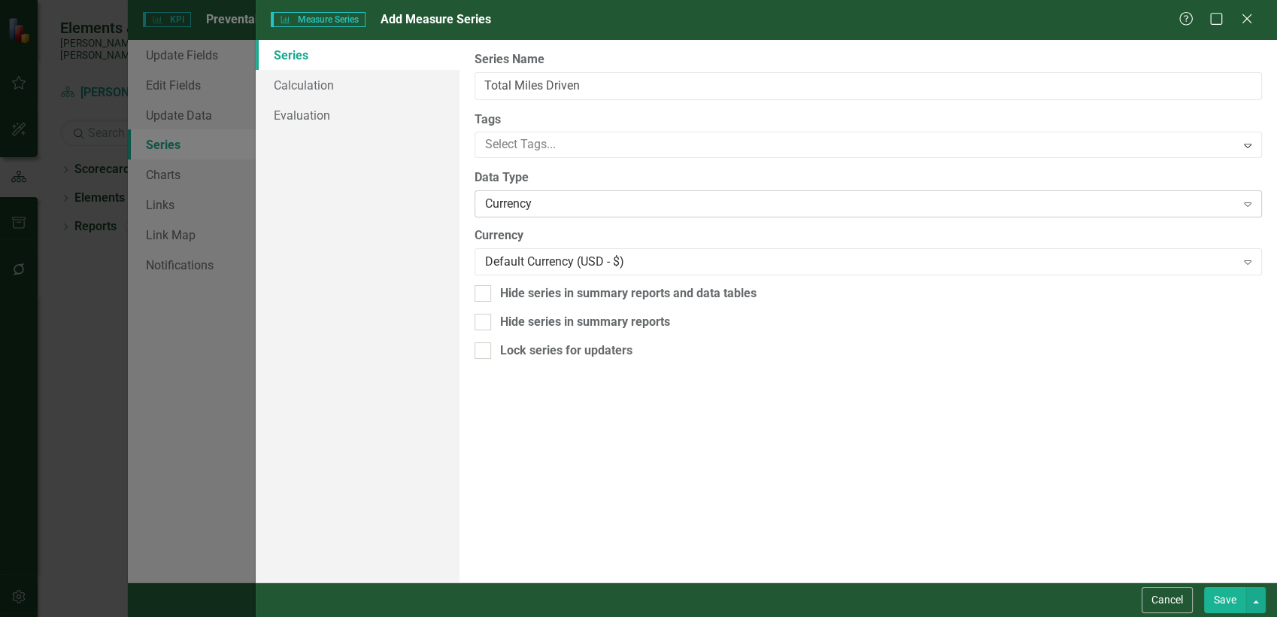
click at [539, 202] on div "Currency" at bounding box center [860, 204] width 750 height 17
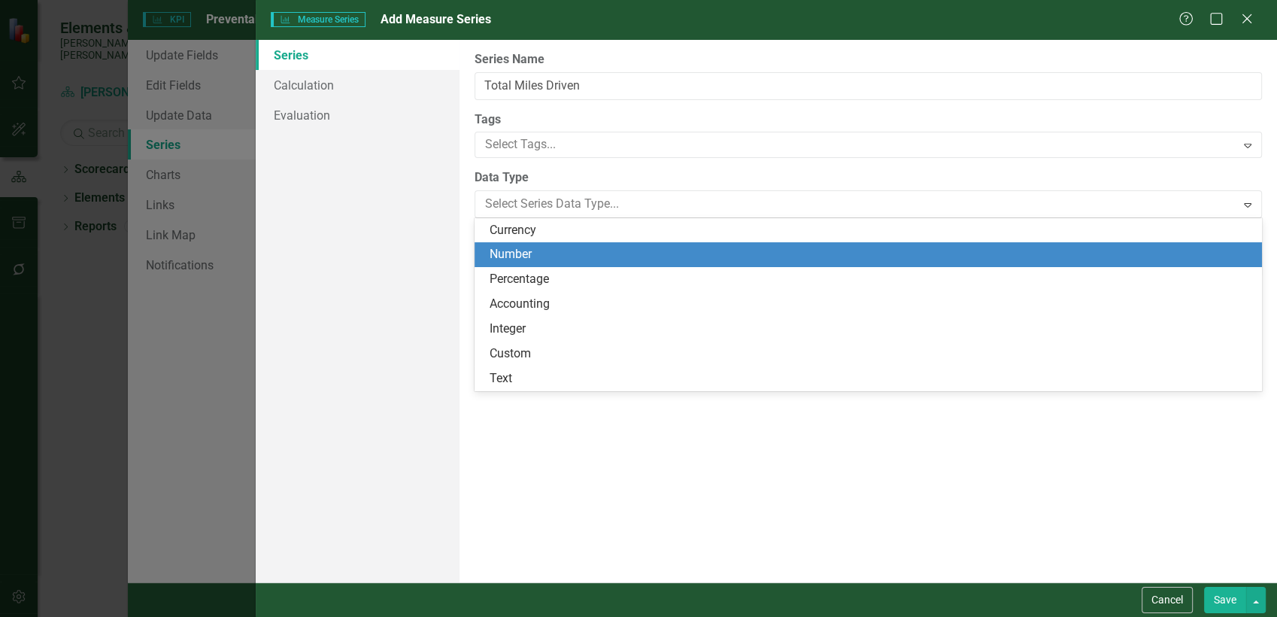
click at [538, 251] on div "Number" at bounding box center [871, 254] width 763 height 17
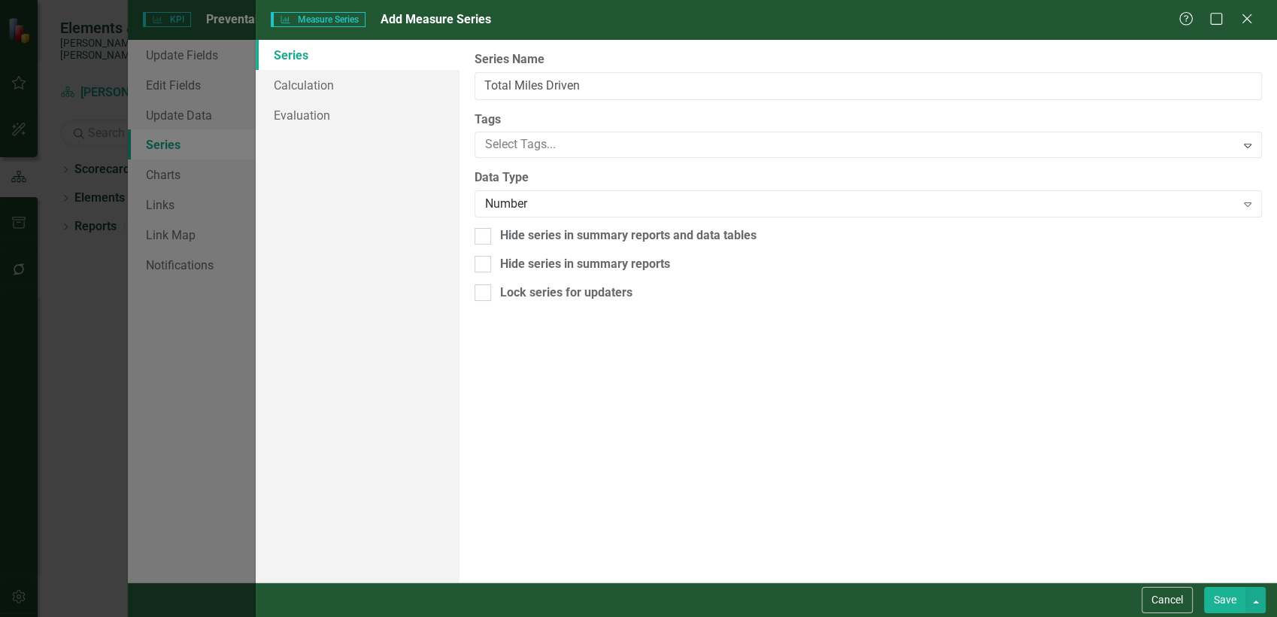
click at [1219, 587] on button "Save" at bounding box center [1225, 600] width 42 height 26
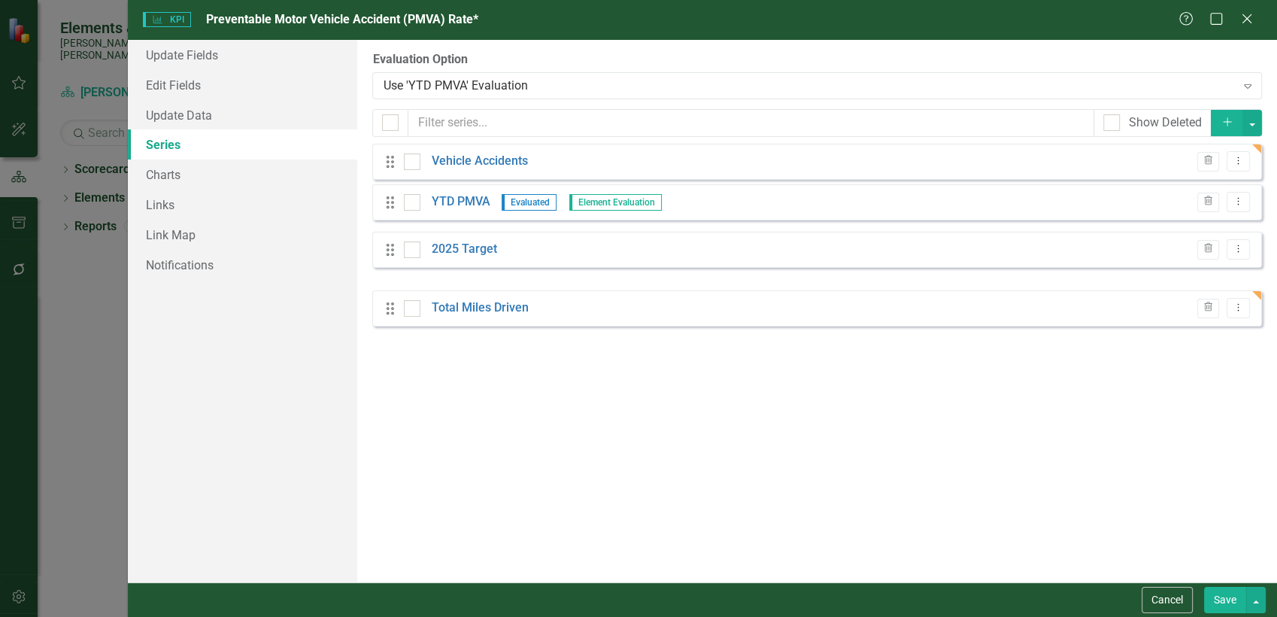
drag, startPoint x: 391, startPoint y: 267, endPoint x: 391, endPoint y: 168, distance: 99.3
click at [391, 168] on div "Drag YTD PMVA Evaluated Element Evaluation Trash Dropdown Menu Drag 2025 Target…" at bounding box center [817, 237] width 890 height 178
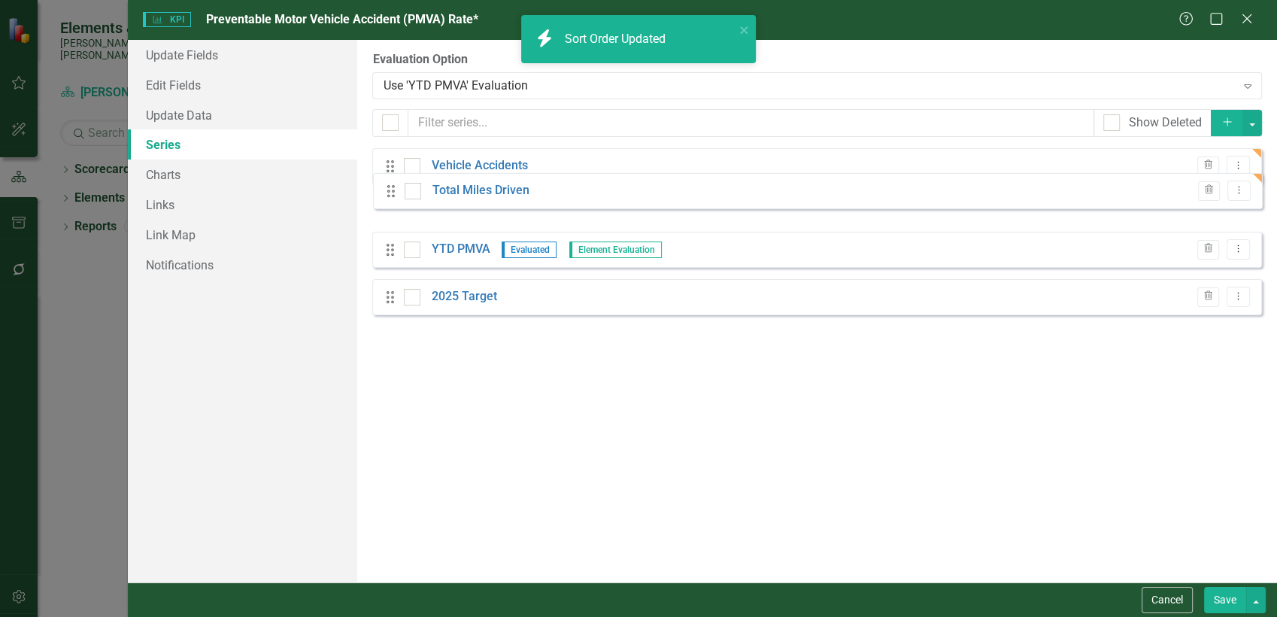
drag, startPoint x: 394, startPoint y: 308, endPoint x: 395, endPoint y: 202, distance: 106.8
click at [395, 202] on div "Drag Vehicle Accidents Trash Dropdown Menu Drag YTD PMVA Evaluated Element Eval…" at bounding box center [817, 237] width 890 height 178
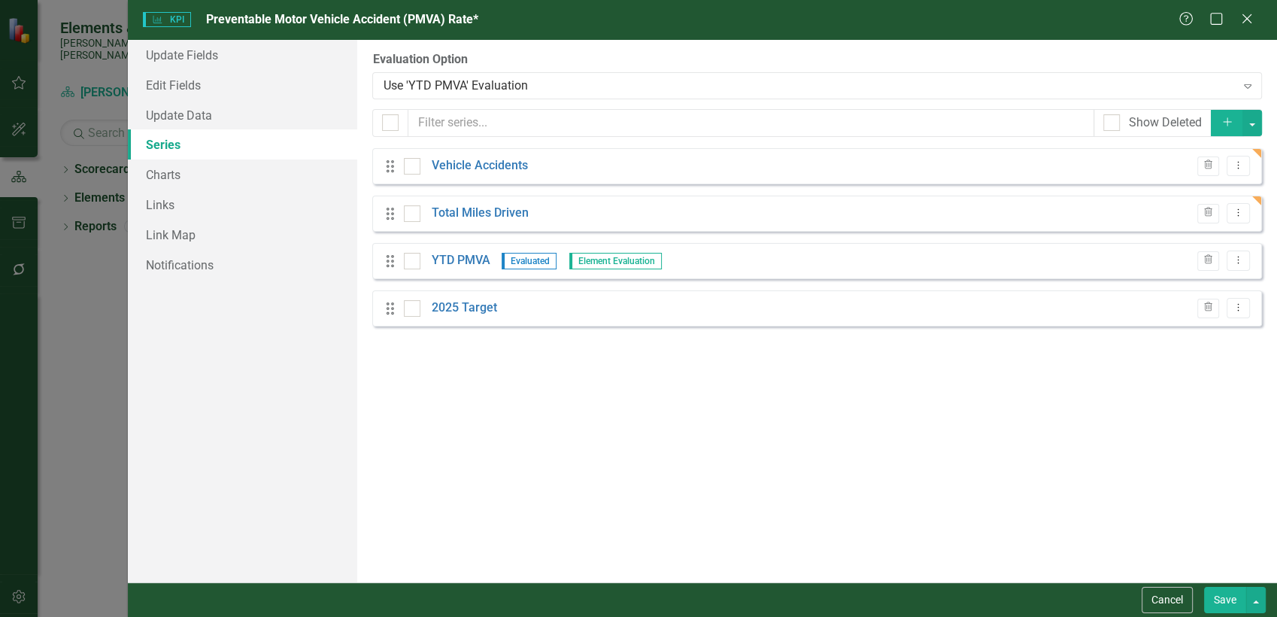
click at [1225, 594] on button "Save" at bounding box center [1225, 600] width 42 height 26
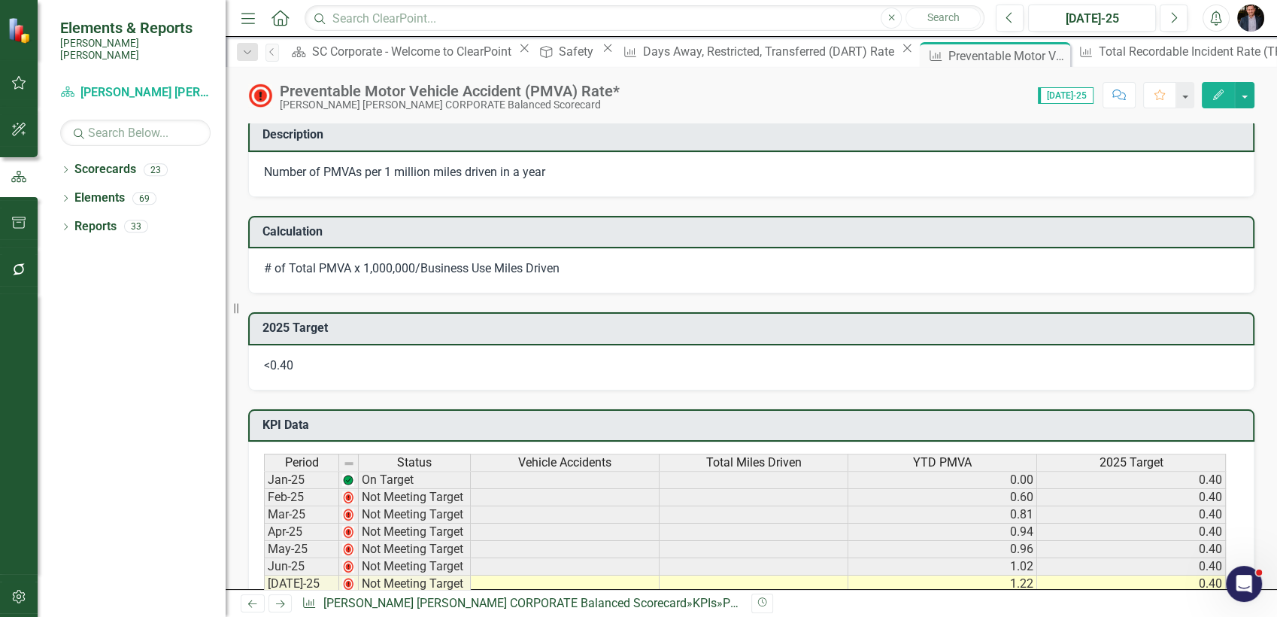
scroll to position [919, 0]
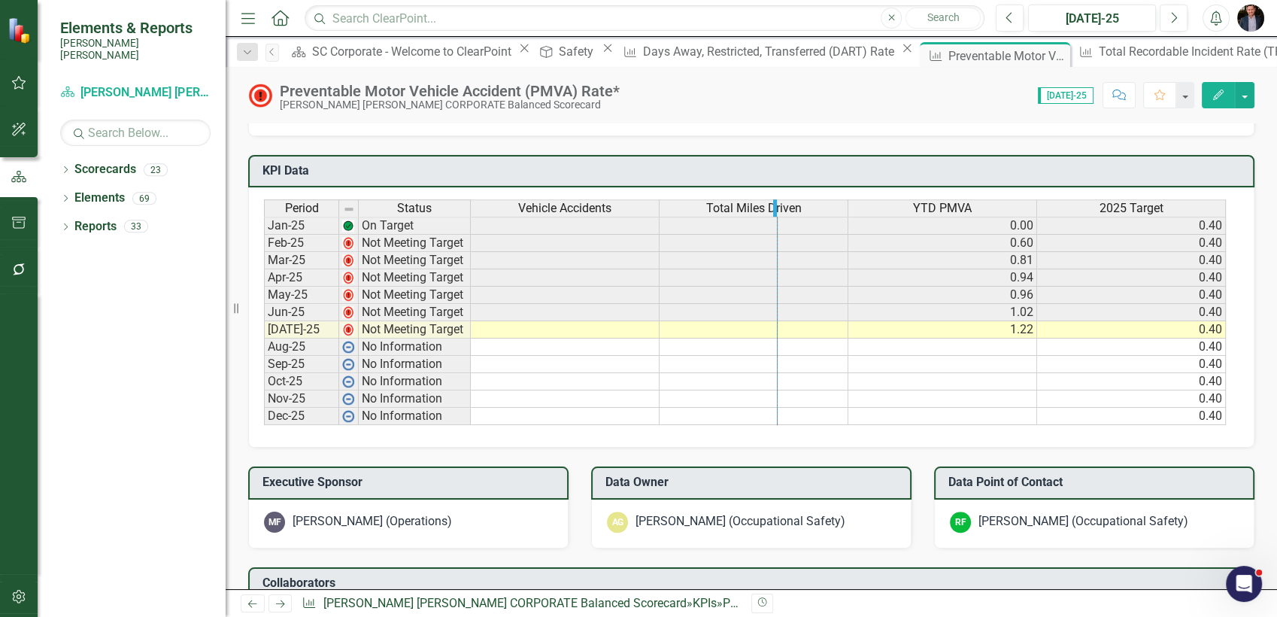
drag, startPoint x: 846, startPoint y: 205, endPoint x: 760, endPoint y: 209, distance: 85.8
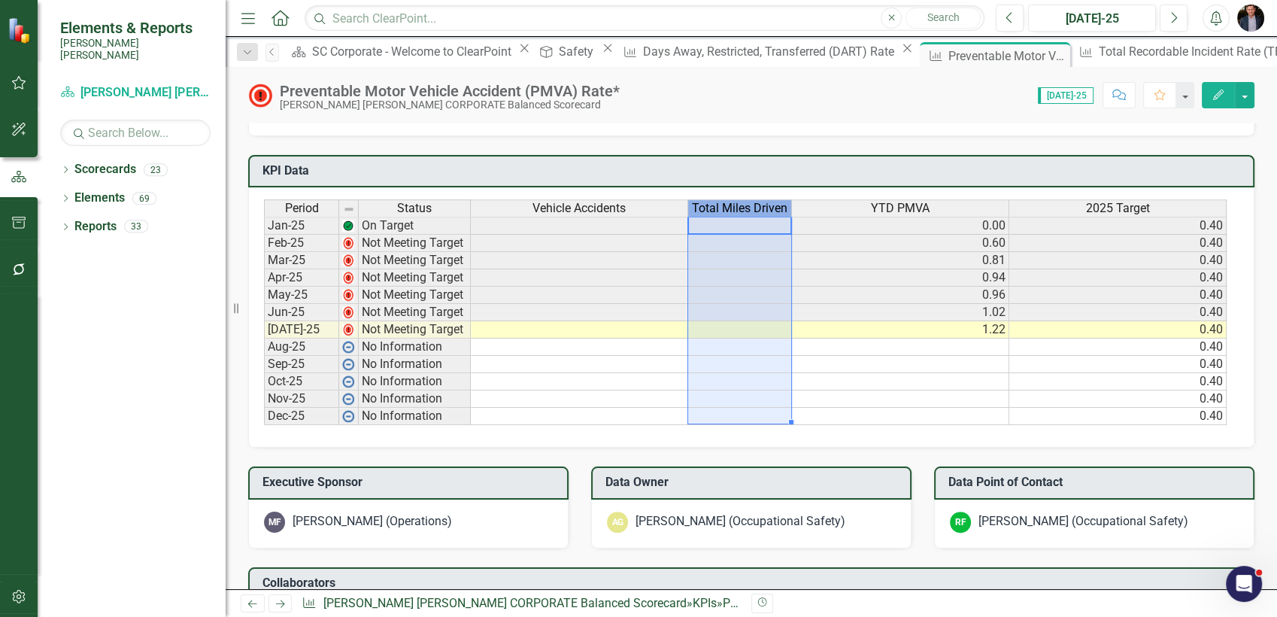
click at [688, 202] on div "Total Miles Driven" at bounding box center [739, 208] width 103 height 17
drag, startPoint x: 686, startPoint y: 203, endPoint x: 643, endPoint y: 205, distance: 42.9
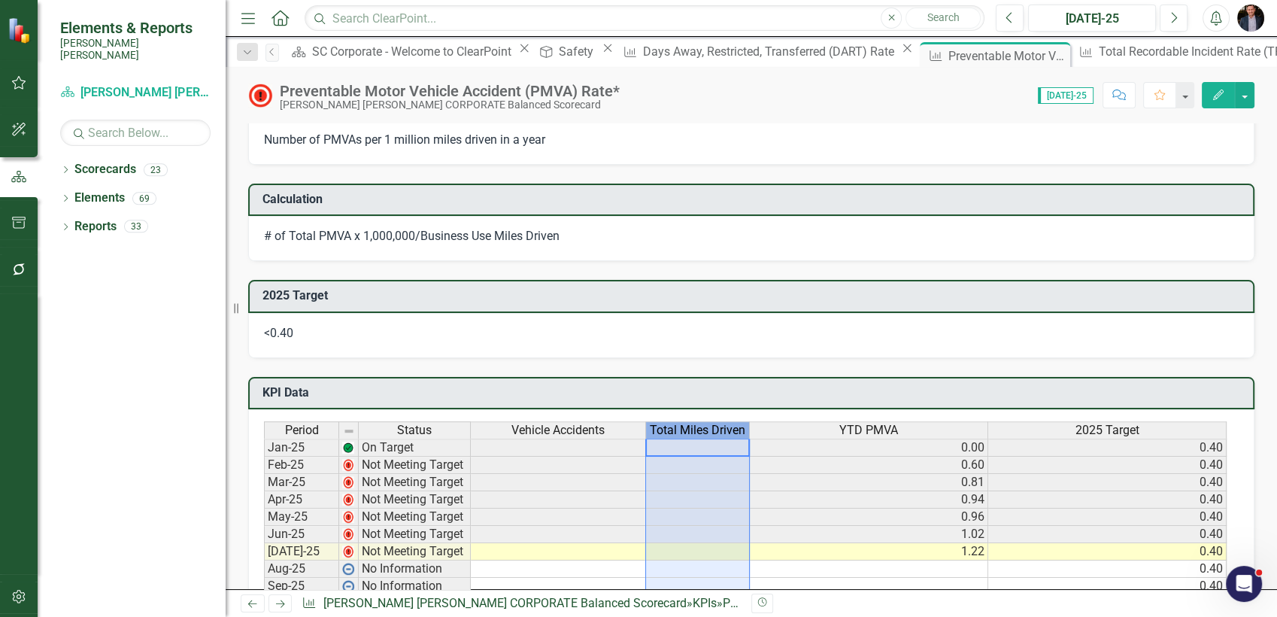
scroll to position [836, 0]
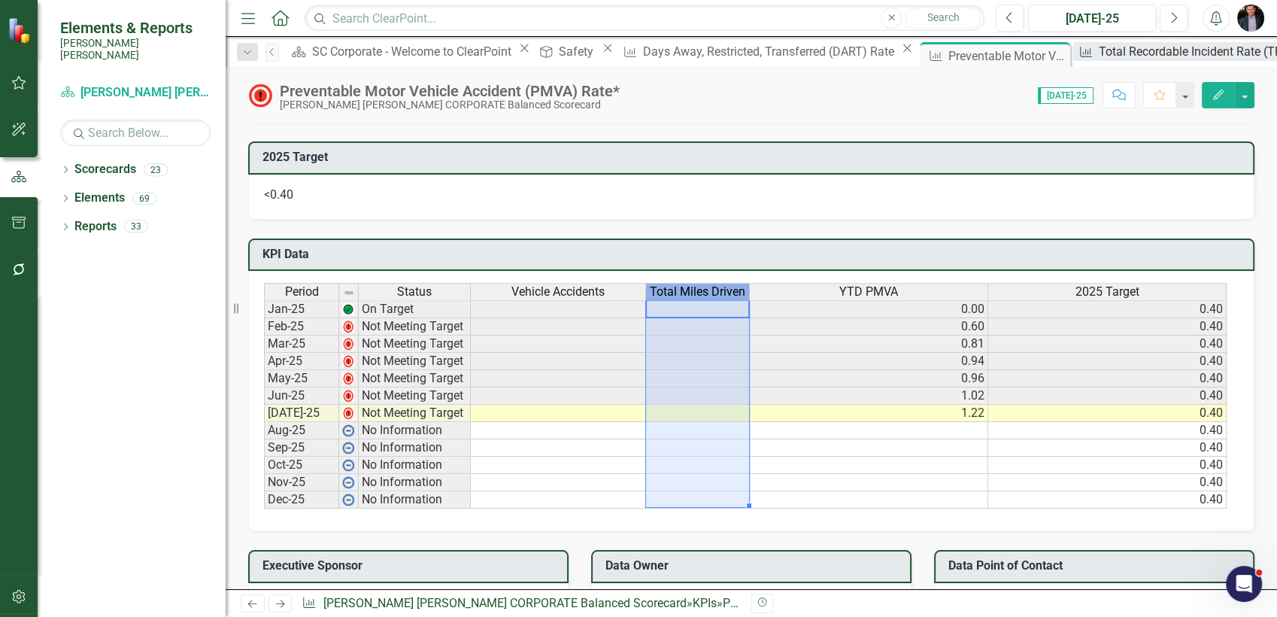
click at [1099, 51] on div "Total Recordable Incident Rate (TRIR)" at bounding box center [1200, 51] width 202 height 19
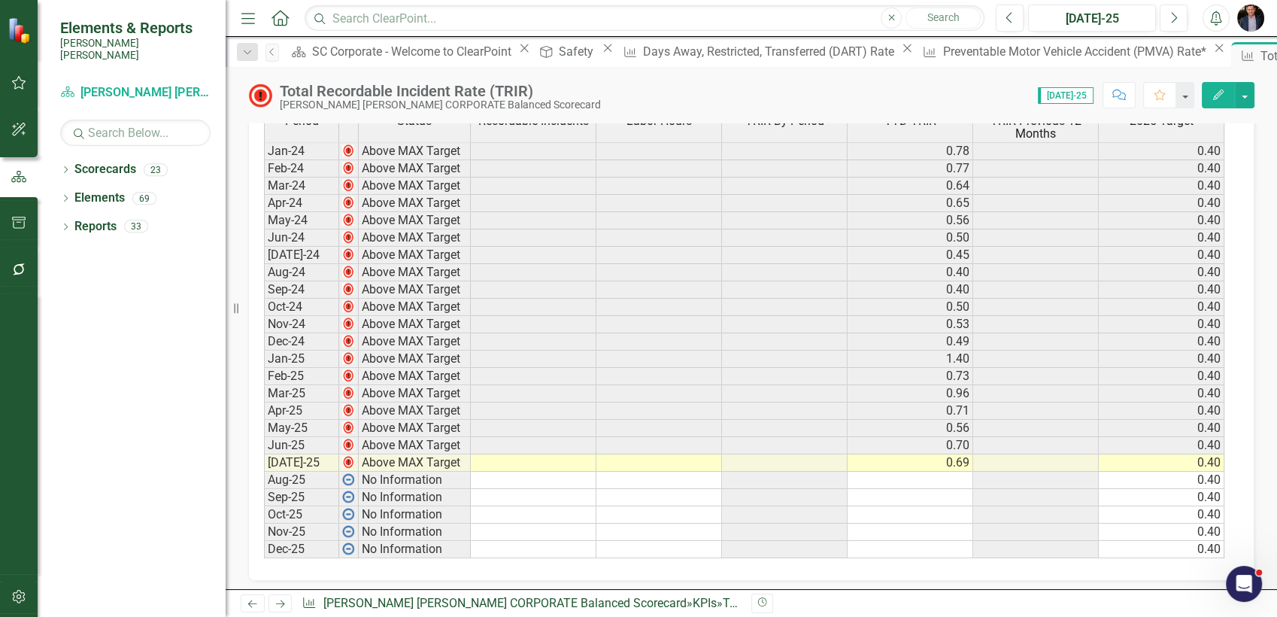
scroll to position [752, 0]
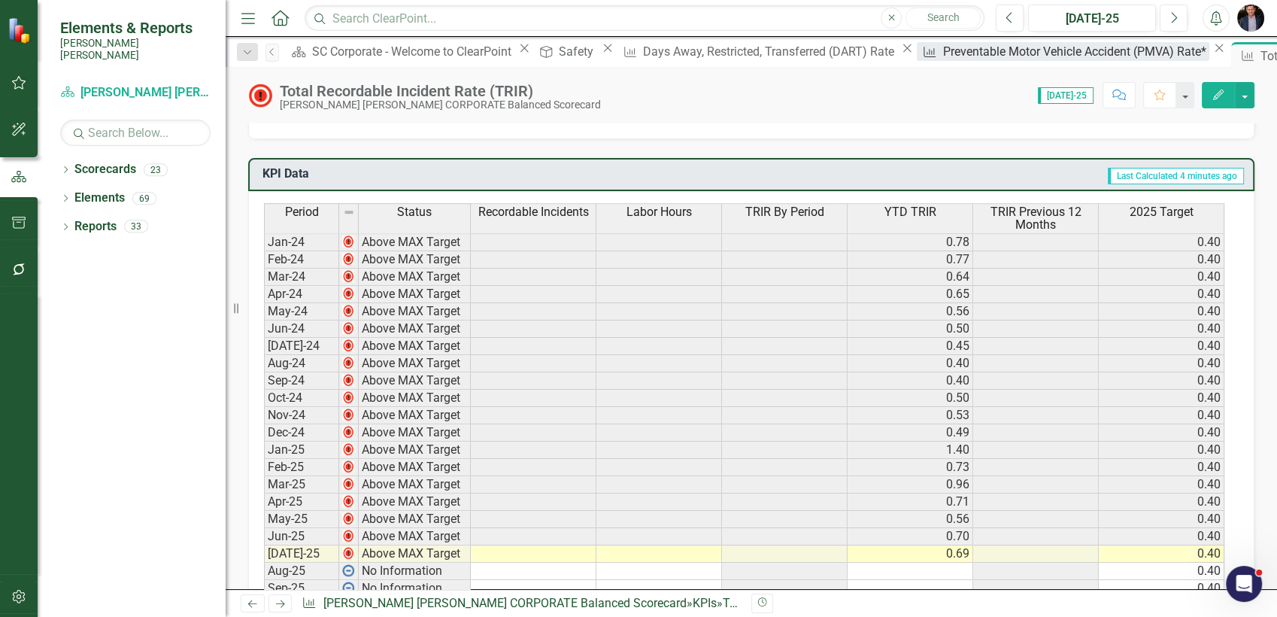
click at [943, 56] on div "Preventable Motor Vehicle Accident (PMVA) Rate*" at bounding box center [1076, 51] width 267 height 19
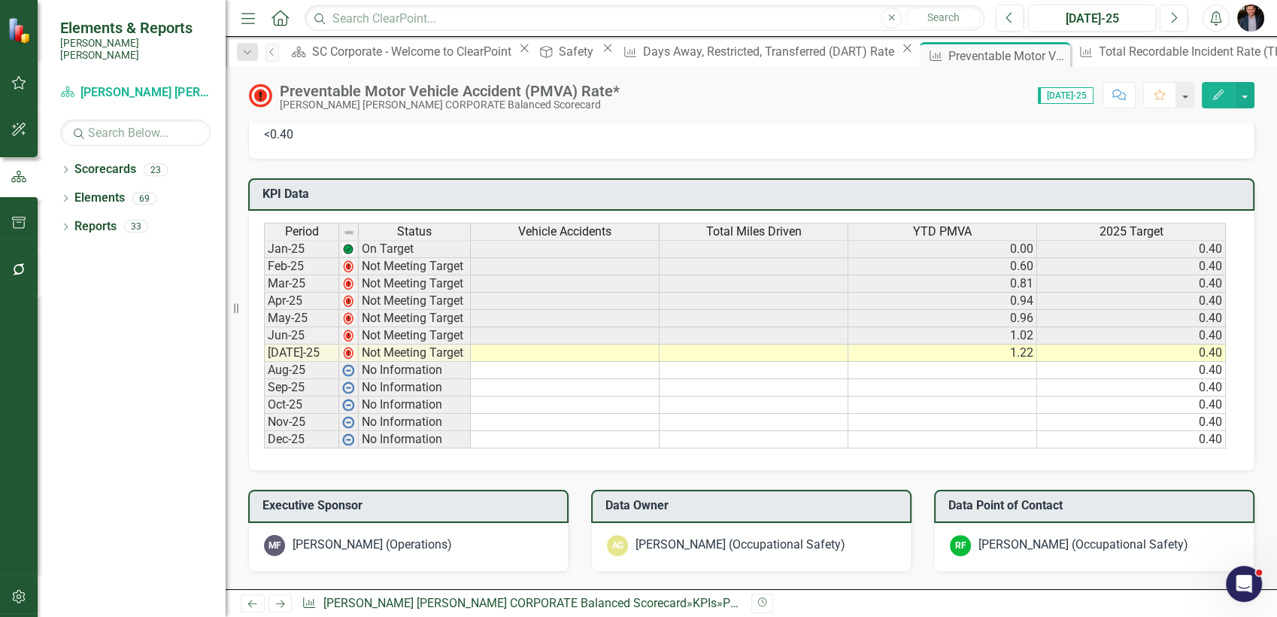
scroll to position [752, 0]
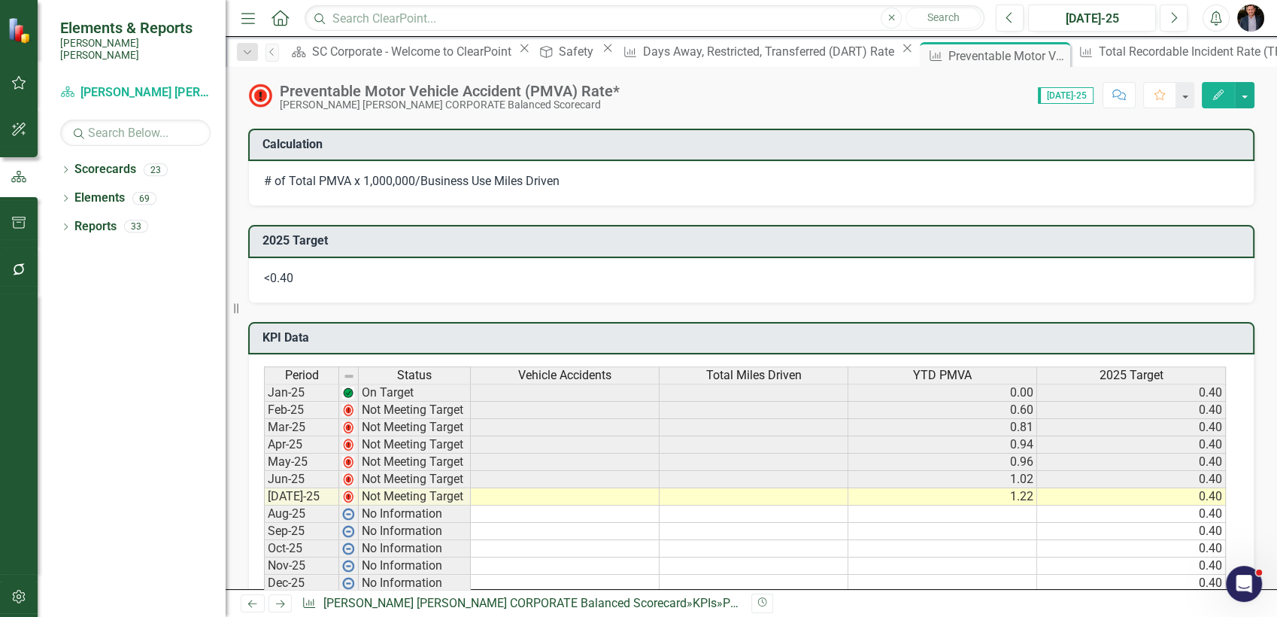
click at [1217, 99] on icon "Edit" at bounding box center [1219, 95] width 14 height 11
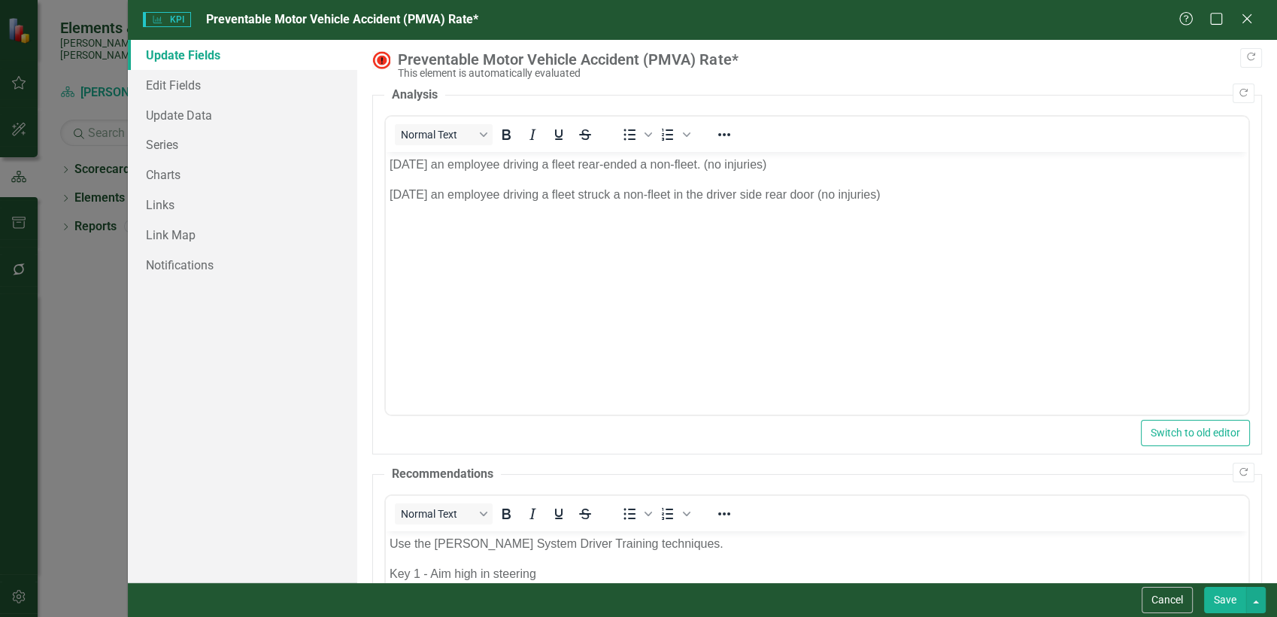
scroll to position [0, 0]
drag, startPoint x: 223, startPoint y: 138, endPoint x: 314, endPoint y: 147, distance: 90.7
click at [223, 138] on link "Series" at bounding box center [243, 144] width 230 height 30
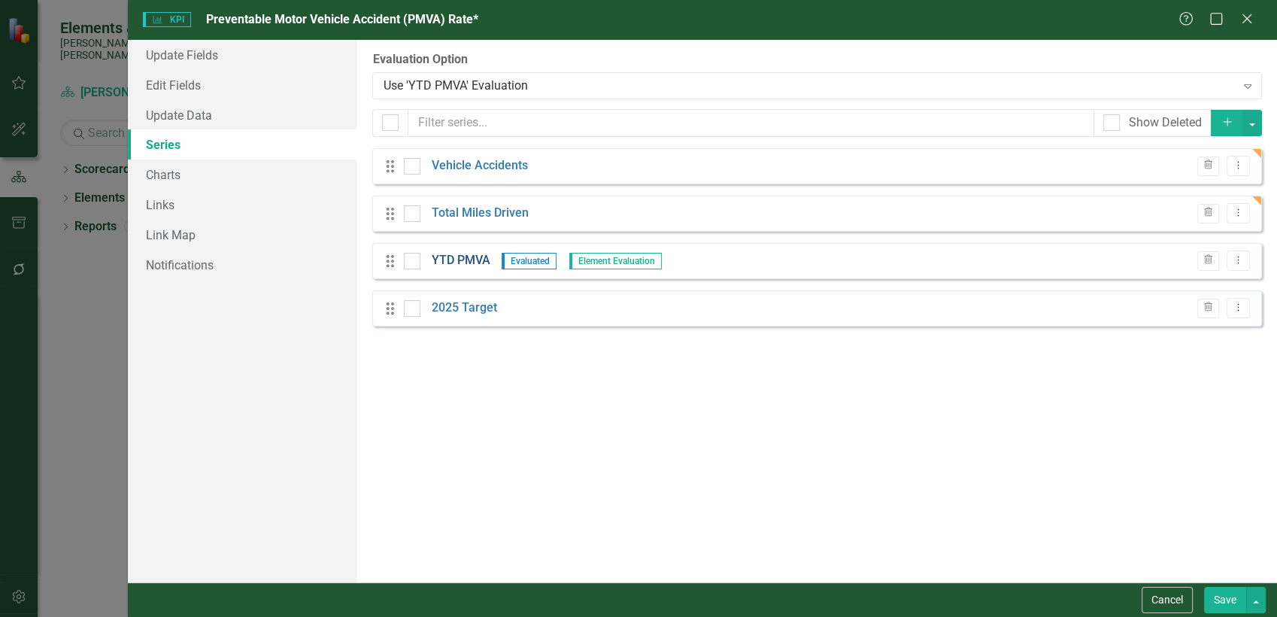
click at [469, 254] on link "YTD PMVA" at bounding box center [461, 260] width 59 height 17
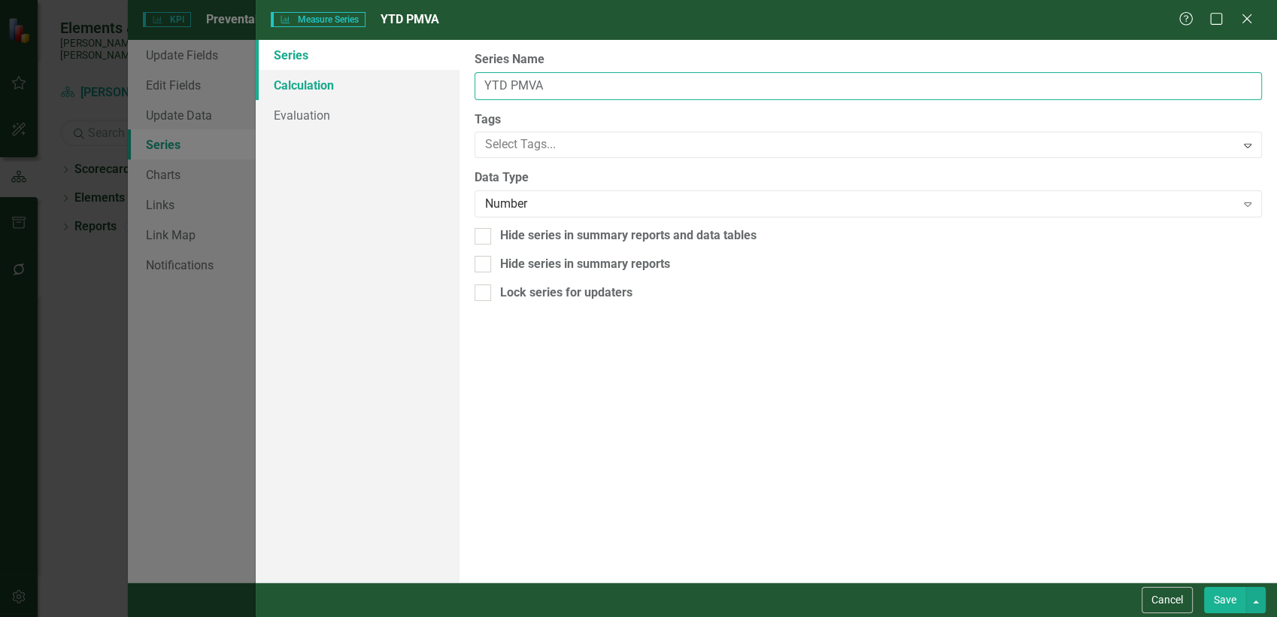
drag, startPoint x: 554, startPoint y: 84, endPoint x: 420, endPoint y: 82, distance: 133.9
click at [420, 82] on div "Series Calculation Evaluation From this page, you can edit the name, type, and …" at bounding box center [766, 311] width 1021 height 542
type input "PMVA YTD"
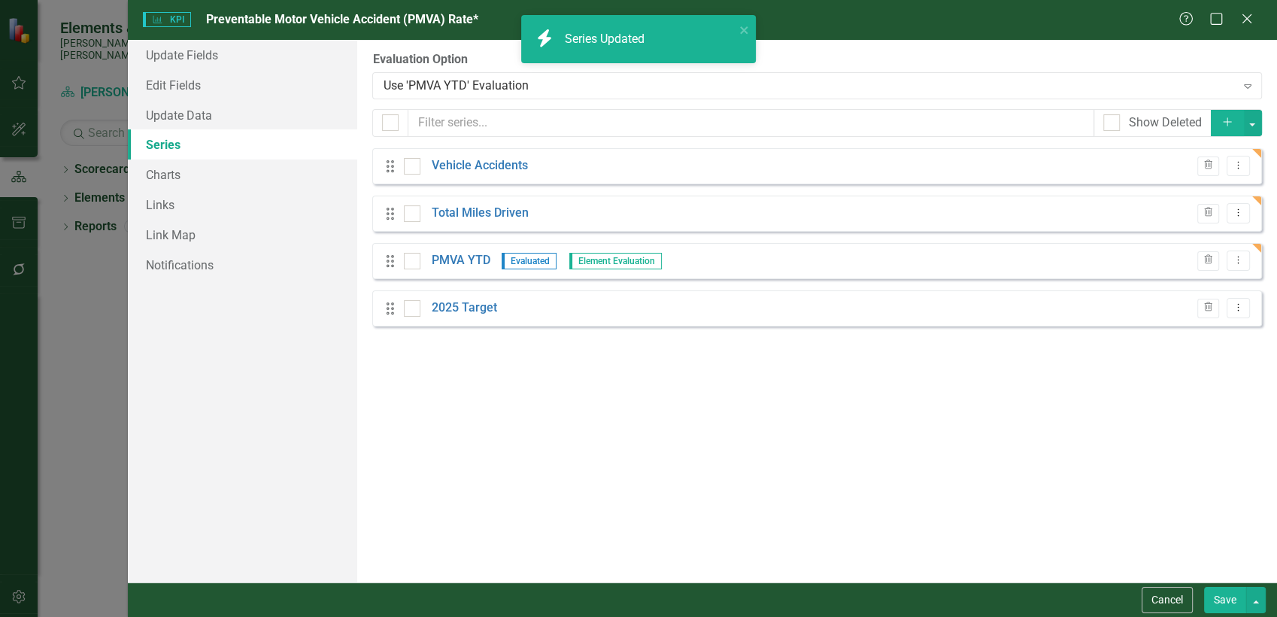
click at [1225, 124] on icon "Add" at bounding box center [1228, 122] width 14 height 11
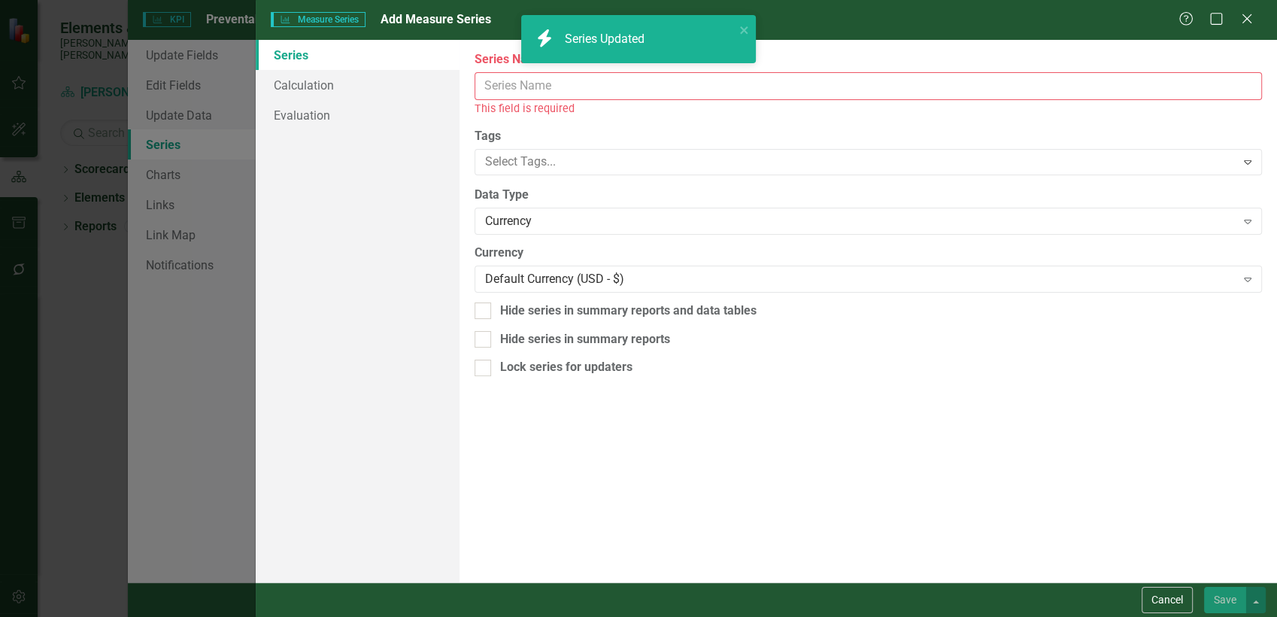
click at [554, 83] on input "Series Name" at bounding box center [869, 86] width 788 height 28
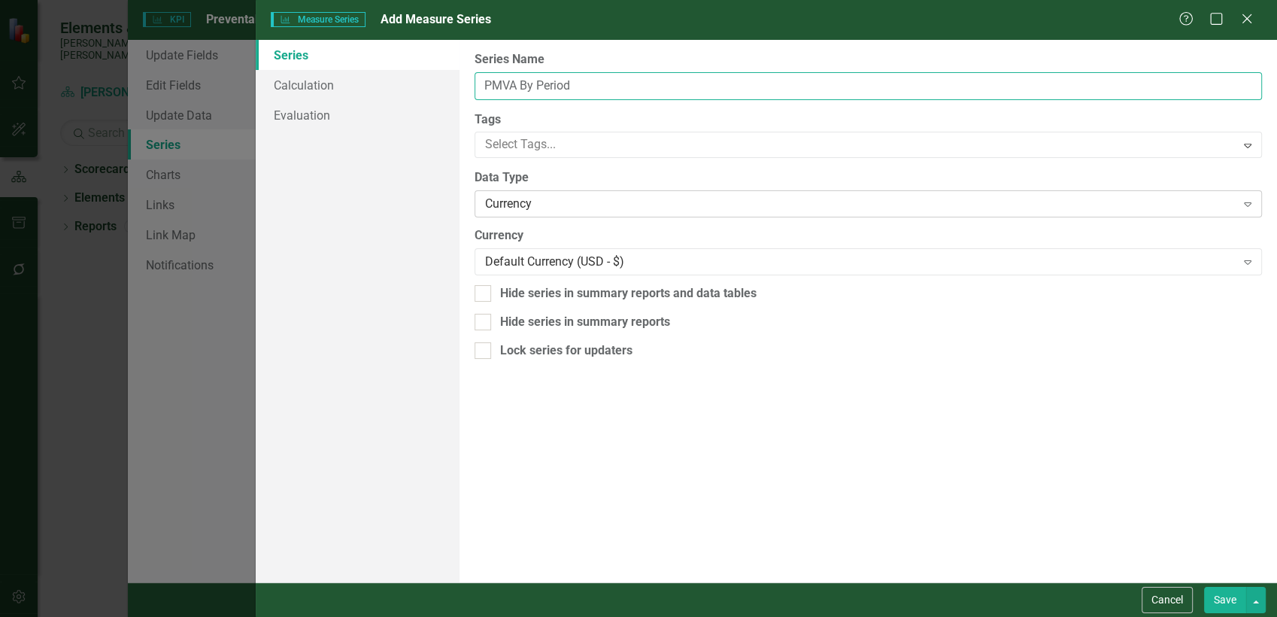
type input "PMVA By Period"
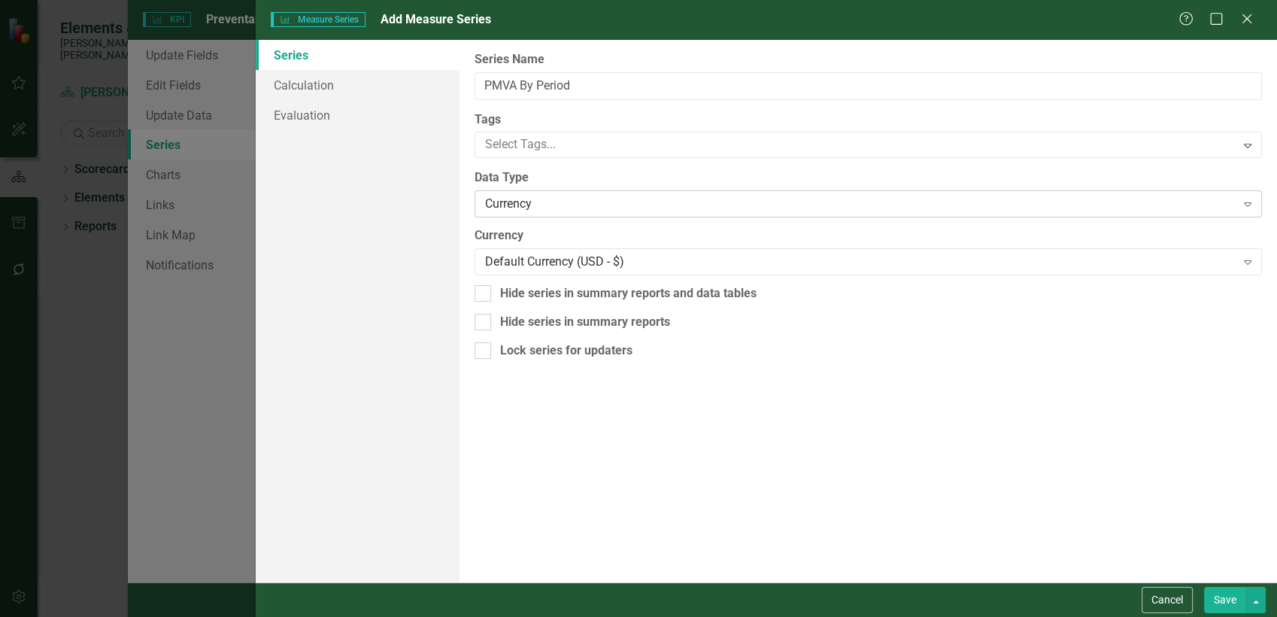
click at [516, 208] on div "Currency" at bounding box center [860, 204] width 750 height 17
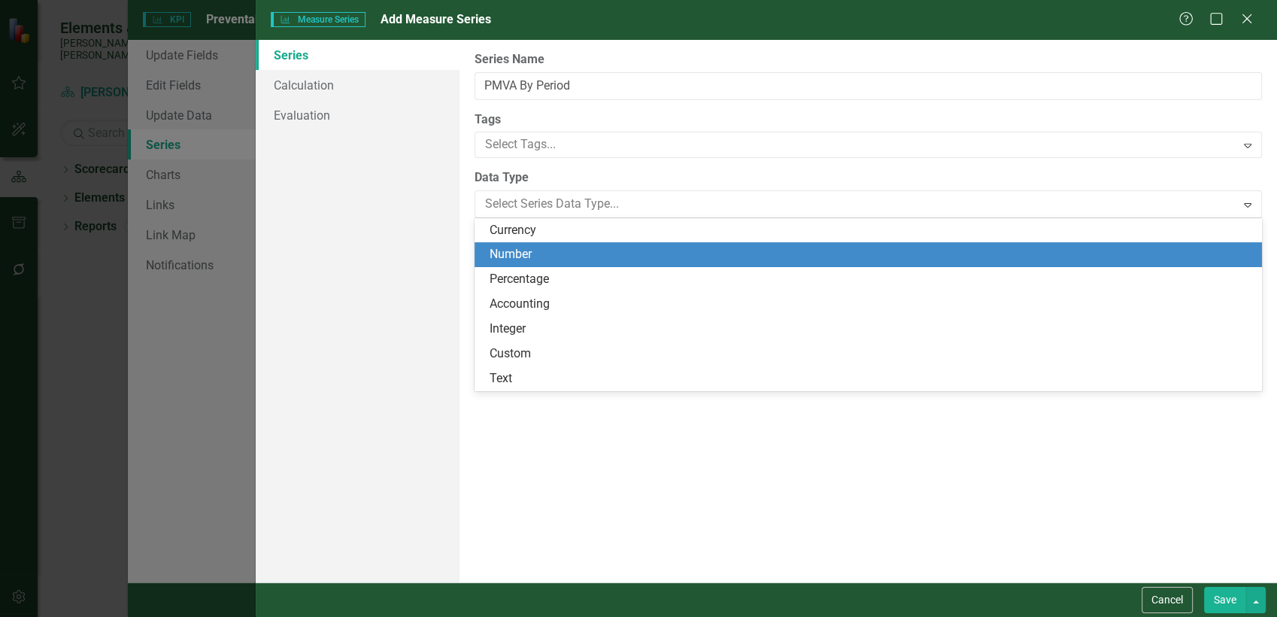
click at [523, 253] on div "Number" at bounding box center [871, 254] width 763 height 17
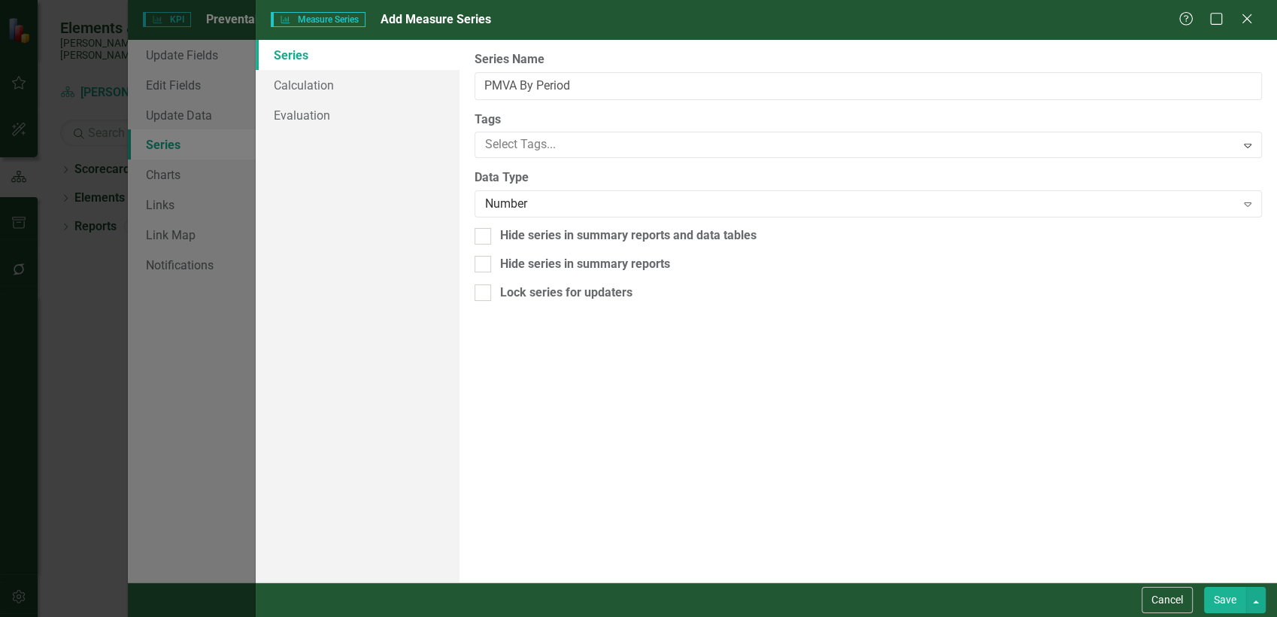
click at [1207, 601] on button "Save" at bounding box center [1225, 600] width 42 height 26
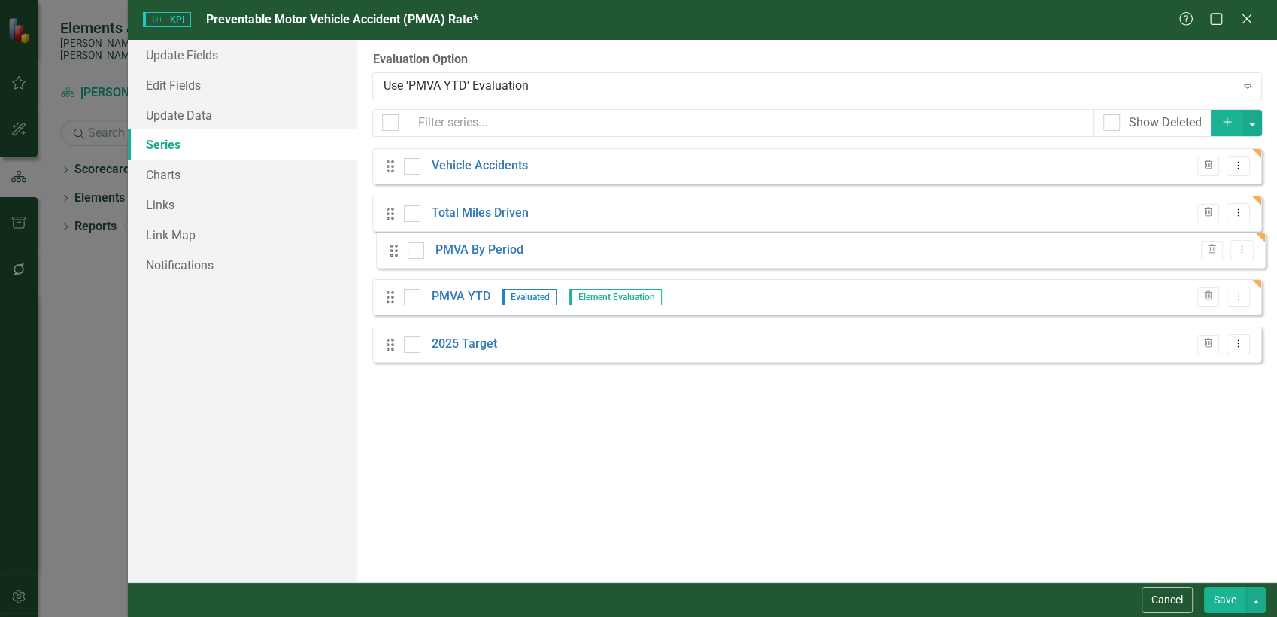
drag, startPoint x: 390, startPoint y: 357, endPoint x: 393, endPoint y: 252, distance: 105.4
click at [393, 252] on div "Drag Vehicle Accidents Trash Dropdown Menu Drag Total Miles Driven Trash Dropdo…" at bounding box center [817, 261] width 890 height 226
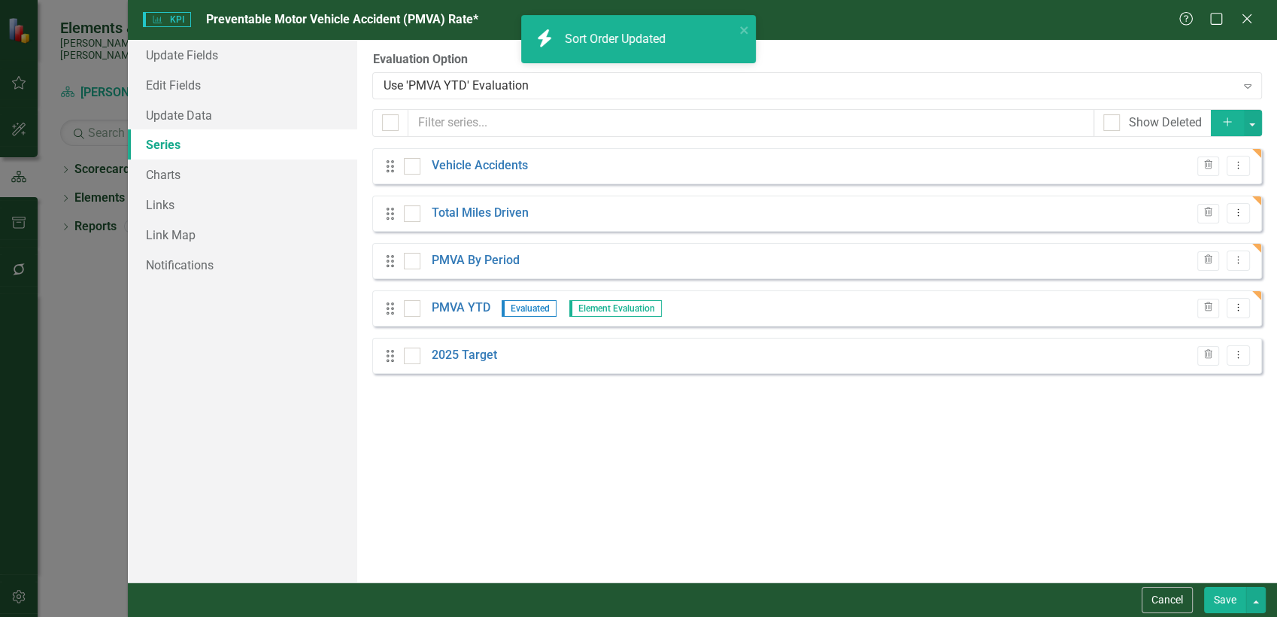
click at [1231, 120] on icon "Add" at bounding box center [1228, 122] width 14 height 11
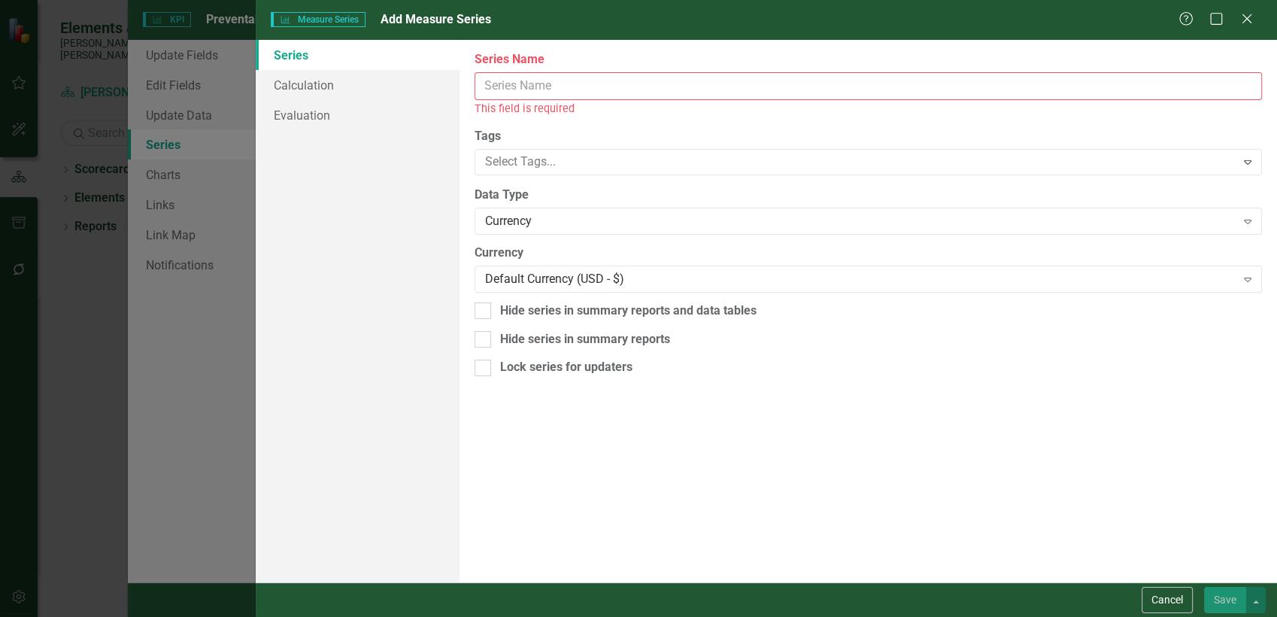
drag, startPoint x: 1076, startPoint y: 26, endPoint x: 745, endPoint y: 325, distance: 446.3
click at [745, 325] on form "Measure Series Measure Series Add Measure Series Help Maximize Close Series Cal…" at bounding box center [766, 308] width 1021 height 617
click at [1164, 605] on button "Cancel" at bounding box center [1167, 600] width 51 height 26
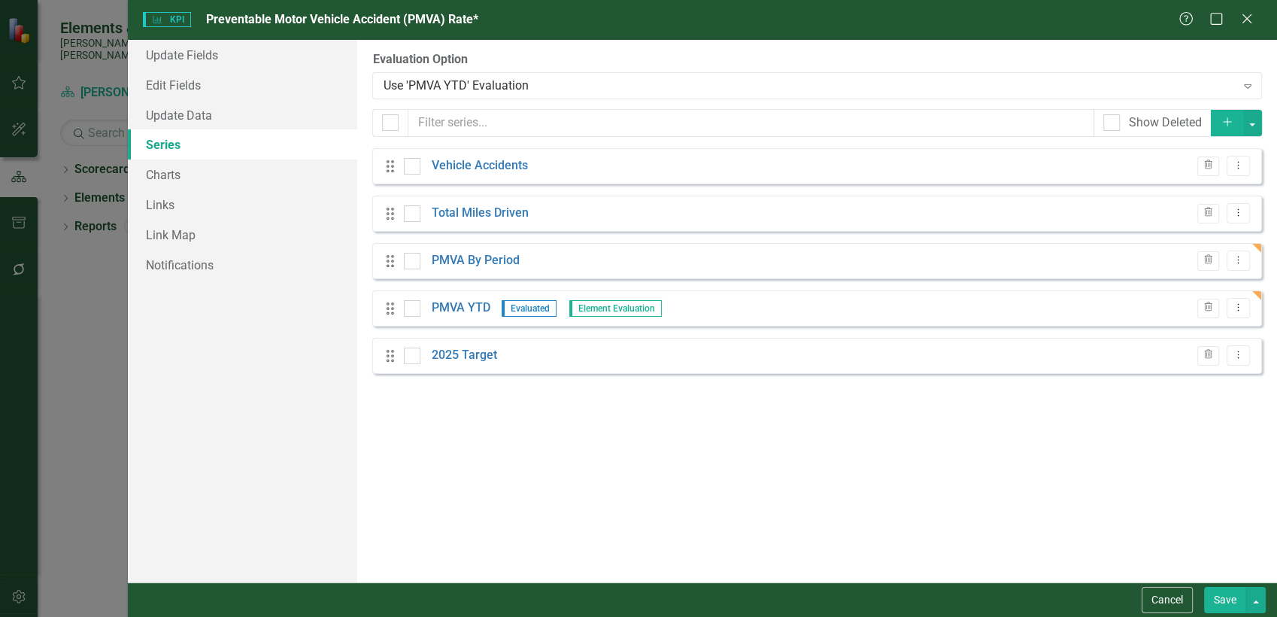
click at [1231, 127] on icon "Add" at bounding box center [1228, 122] width 14 height 11
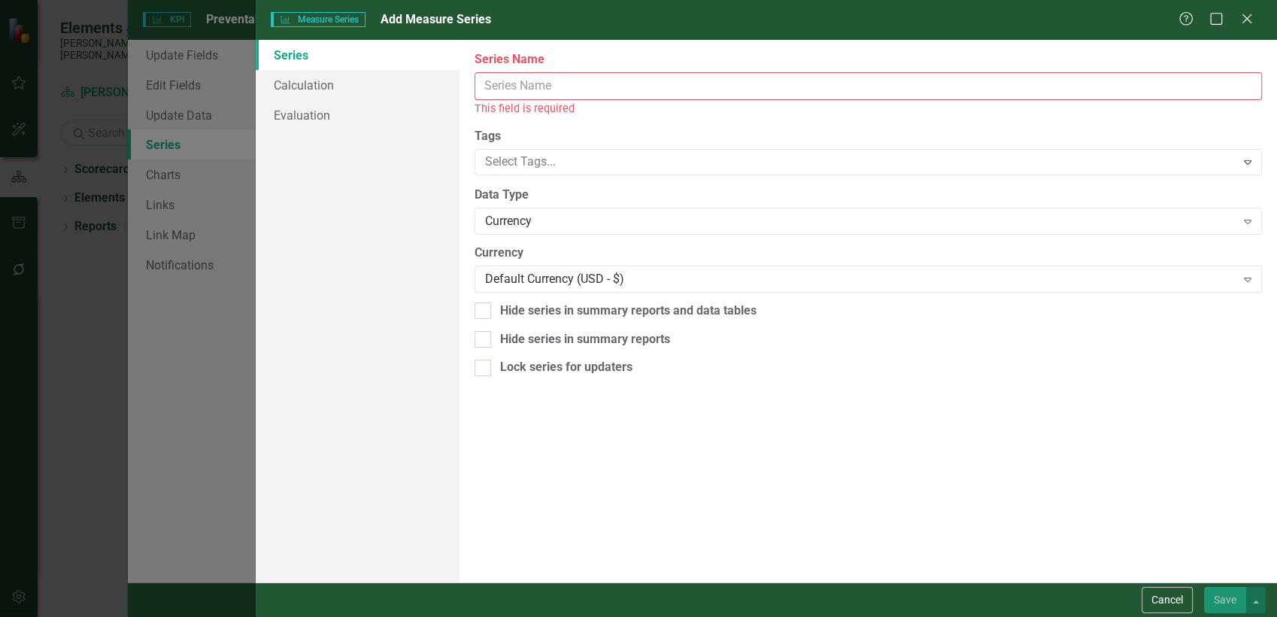
click at [530, 77] on input "Series Name" at bounding box center [869, 86] width 788 height 28
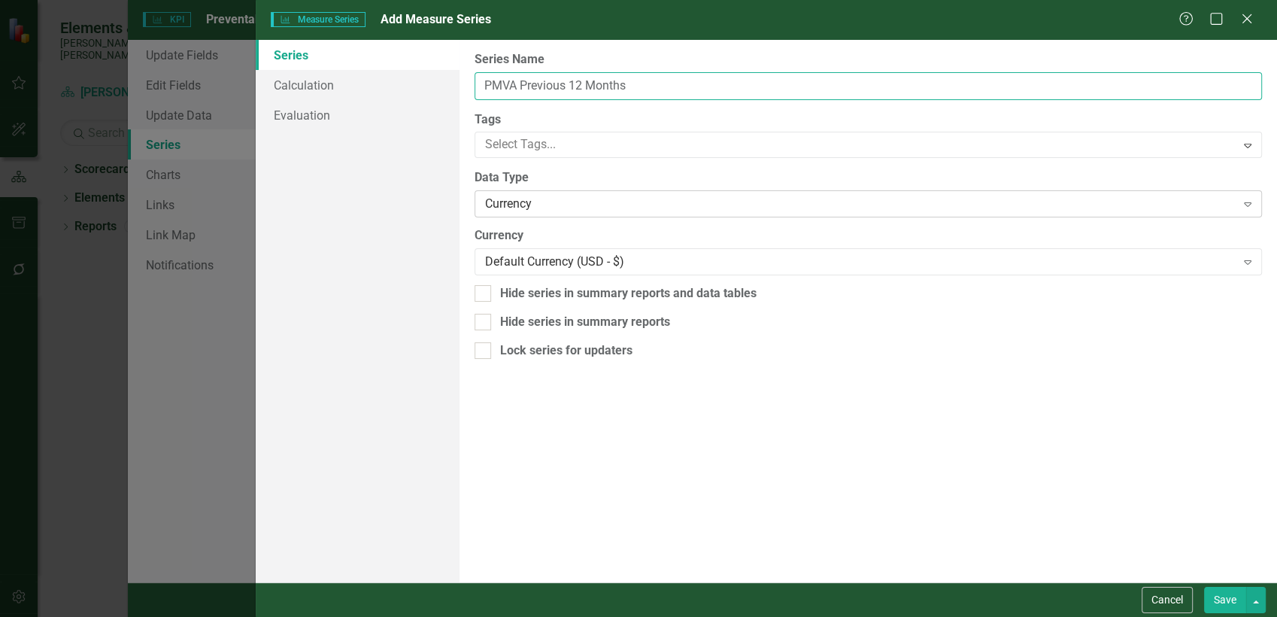
type input "PMVA Previous 12 Months"
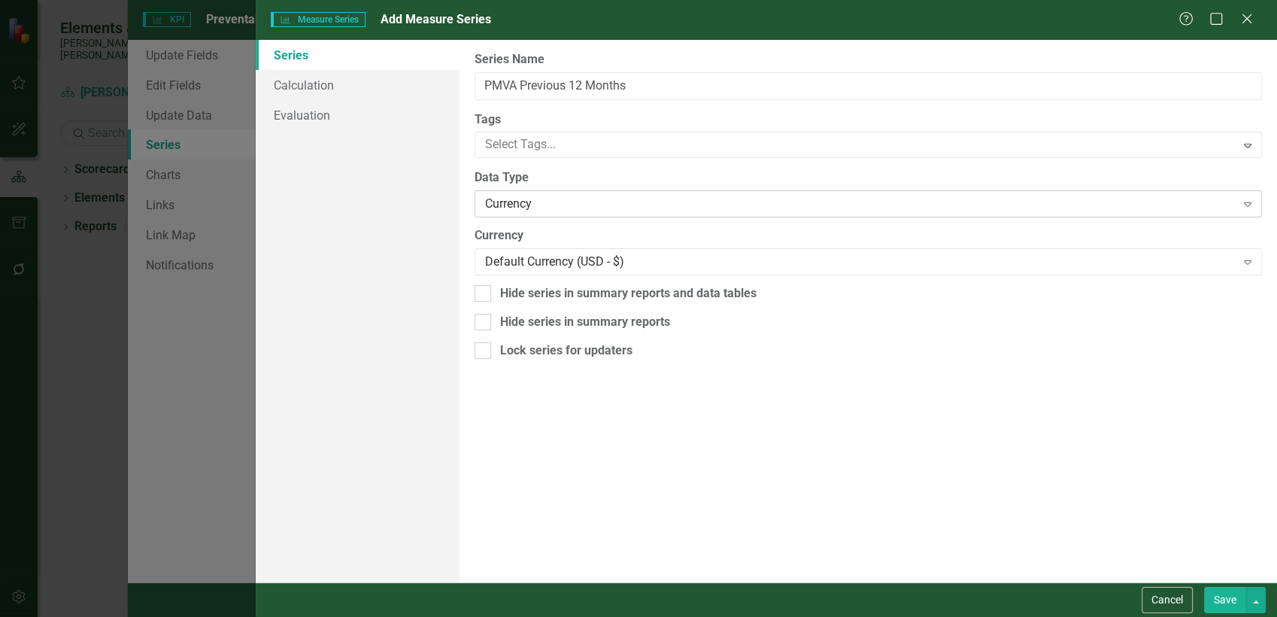
click at [496, 201] on div "Currency" at bounding box center [860, 204] width 750 height 17
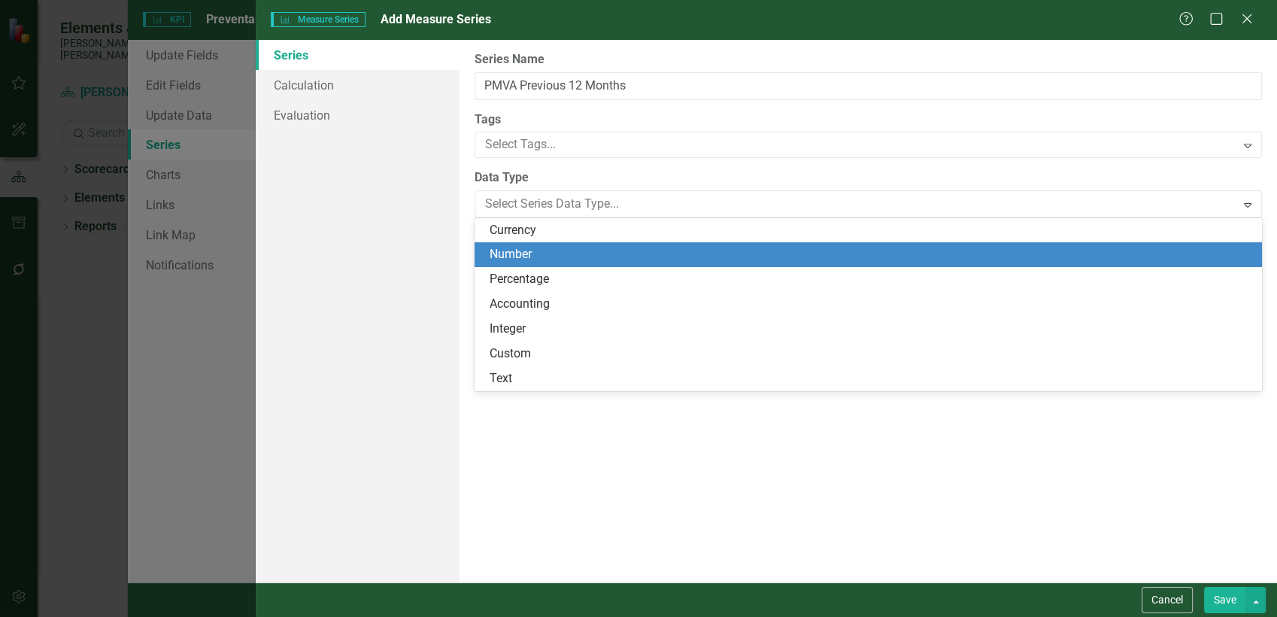
click at [523, 252] on div "Number" at bounding box center [871, 254] width 763 height 17
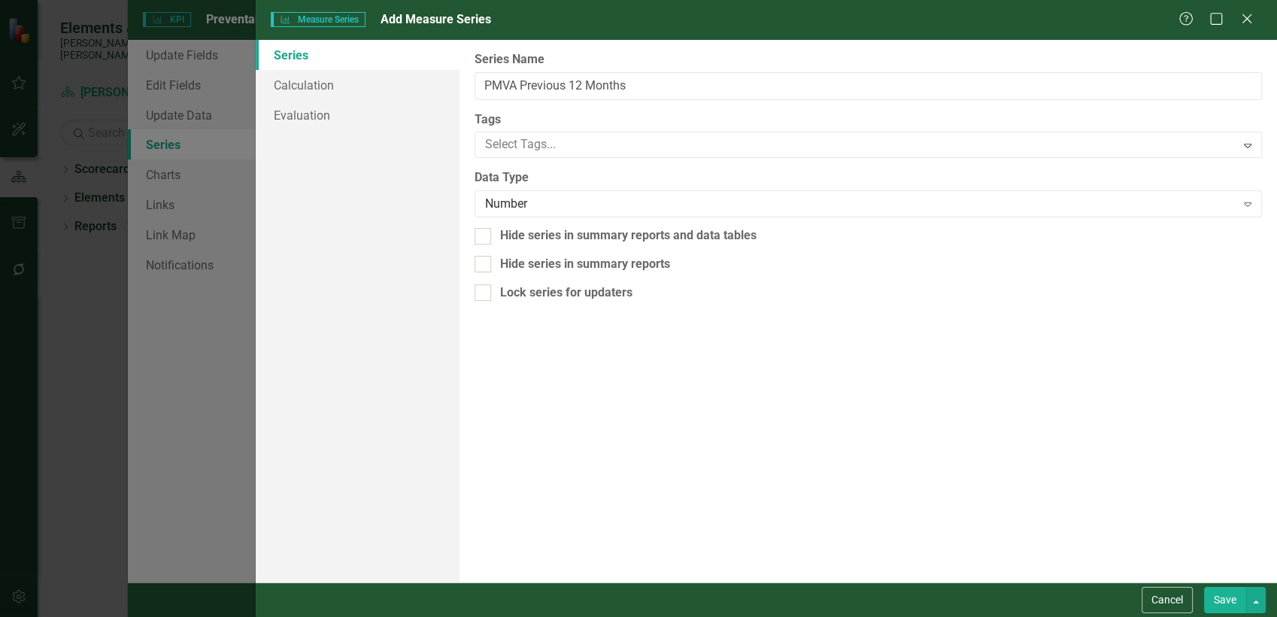
click at [1215, 595] on button "Save" at bounding box center [1225, 600] width 42 height 26
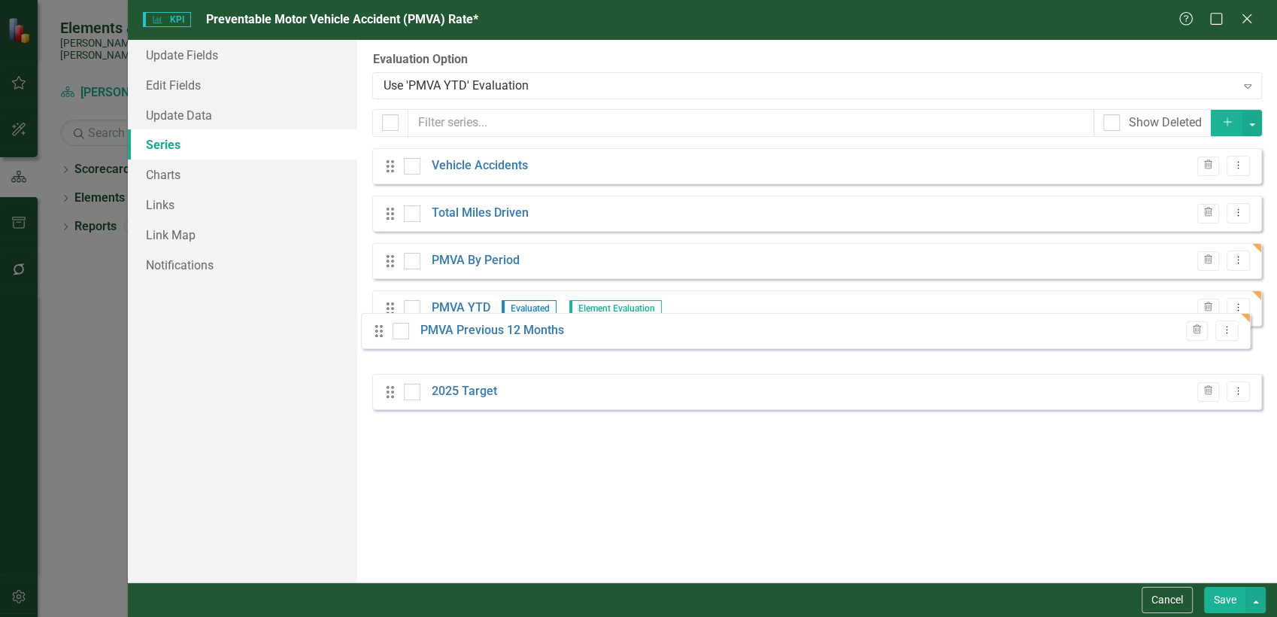
drag, startPoint x: 393, startPoint y: 405, endPoint x: 381, endPoint y: 333, distance: 73.1
click at [381, 333] on div "Drag Vehicle Accidents Trash Dropdown Menu Drag Total Miles Driven Trash Dropdo…" at bounding box center [817, 284] width 890 height 273
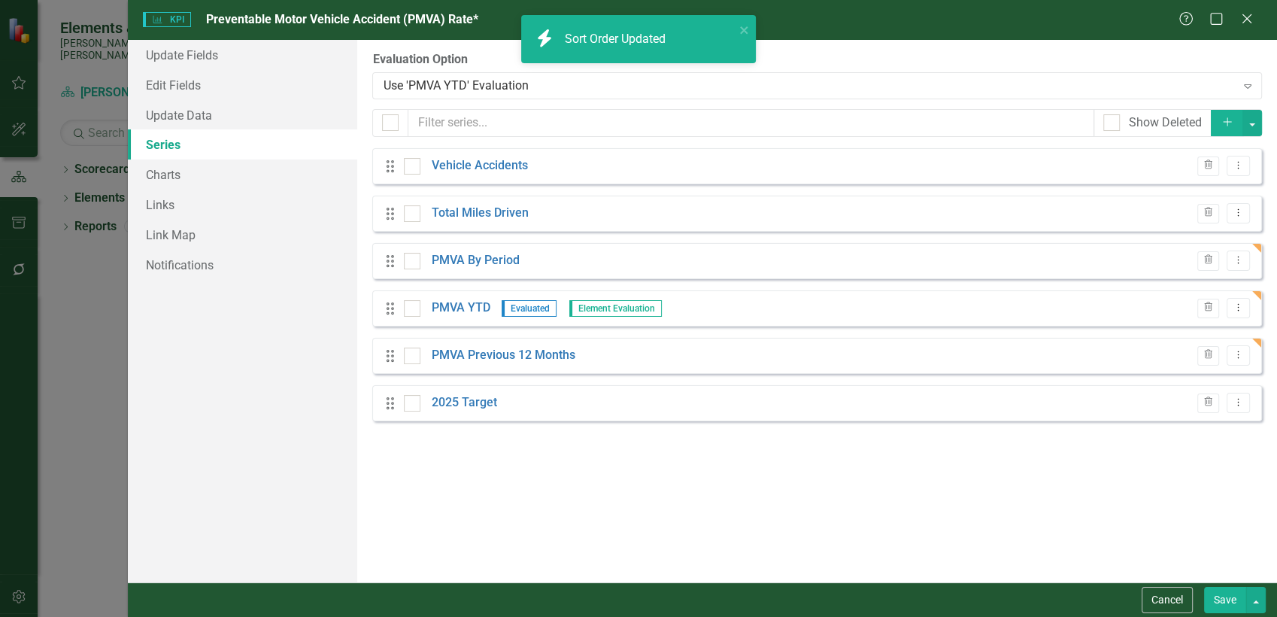
click at [1221, 605] on button "Save" at bounding box center [1225, 600] width 42 height 26
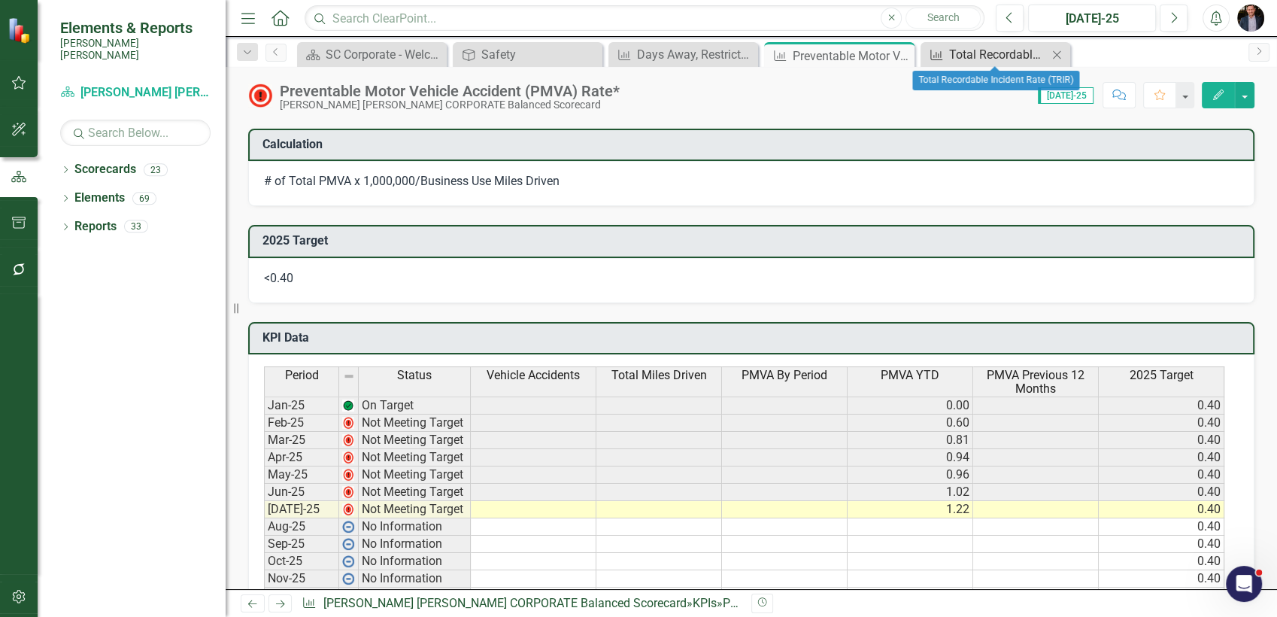
click at [1000, 57] on div "Total Recordable Incident Rate (TRIR)" at bounding box center [998, 54] width 99 height 19
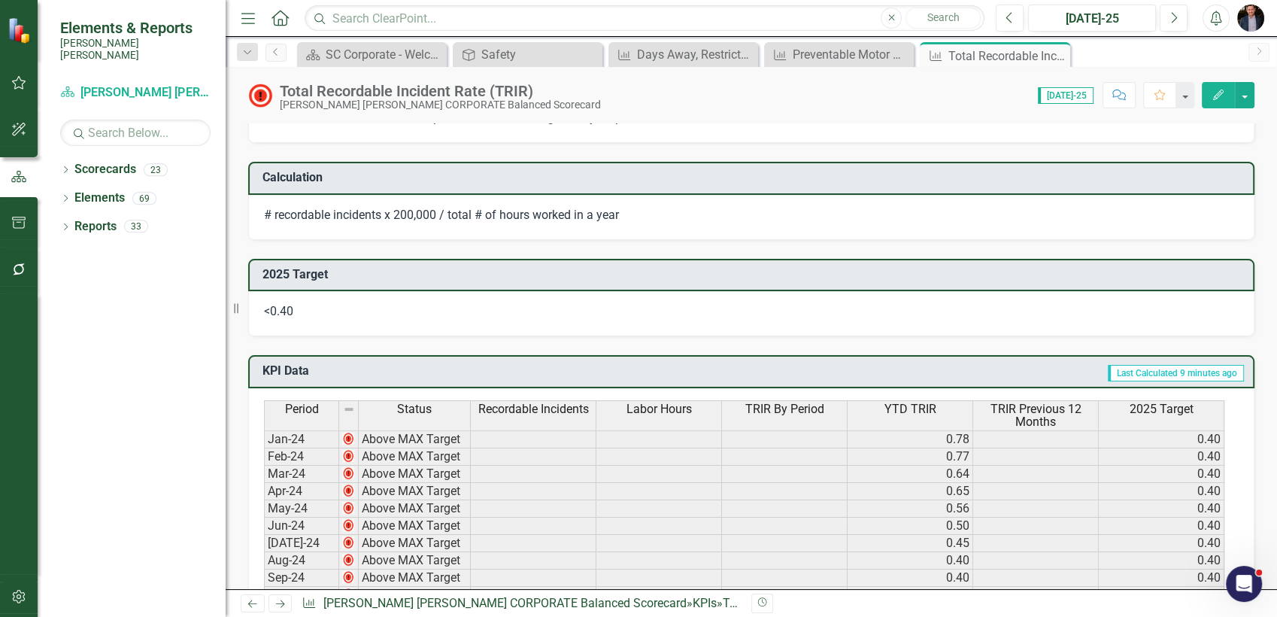
scroll to position [584, 0]
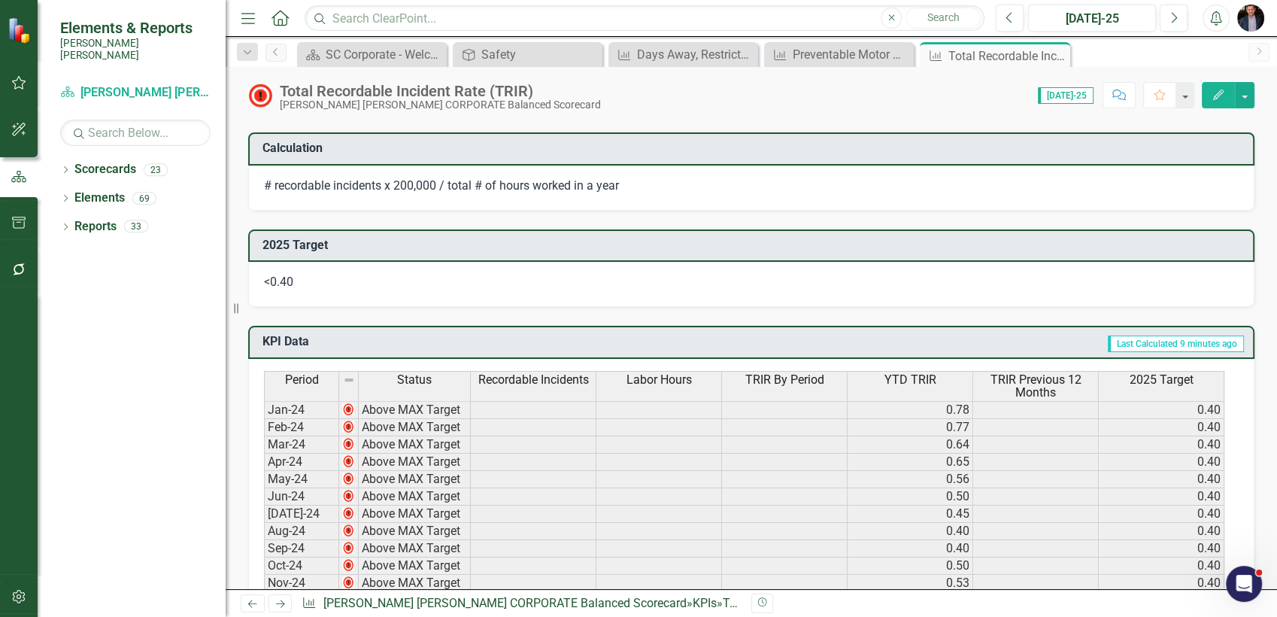
click at [1212, 93] on icon "Edit" at bounding box center [1219, 95] width 14 height 11
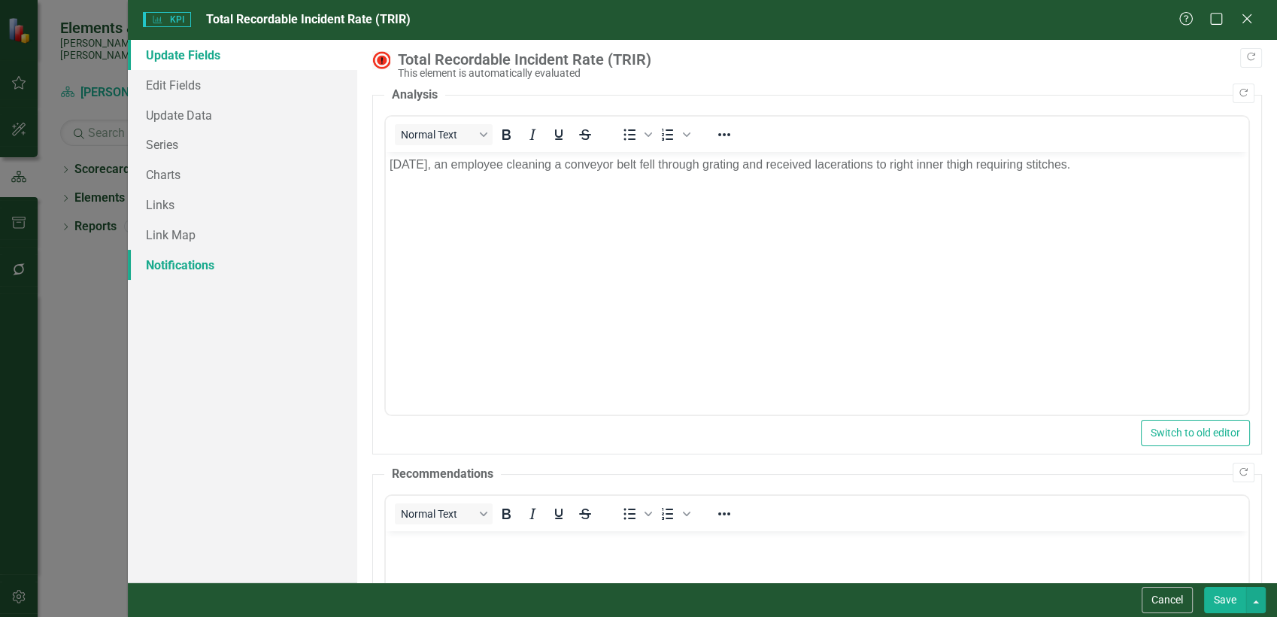
scroll to position [0, 0]
click at [187, 144] on link "Series" at bounding box center [243, 144] width 230 height 30
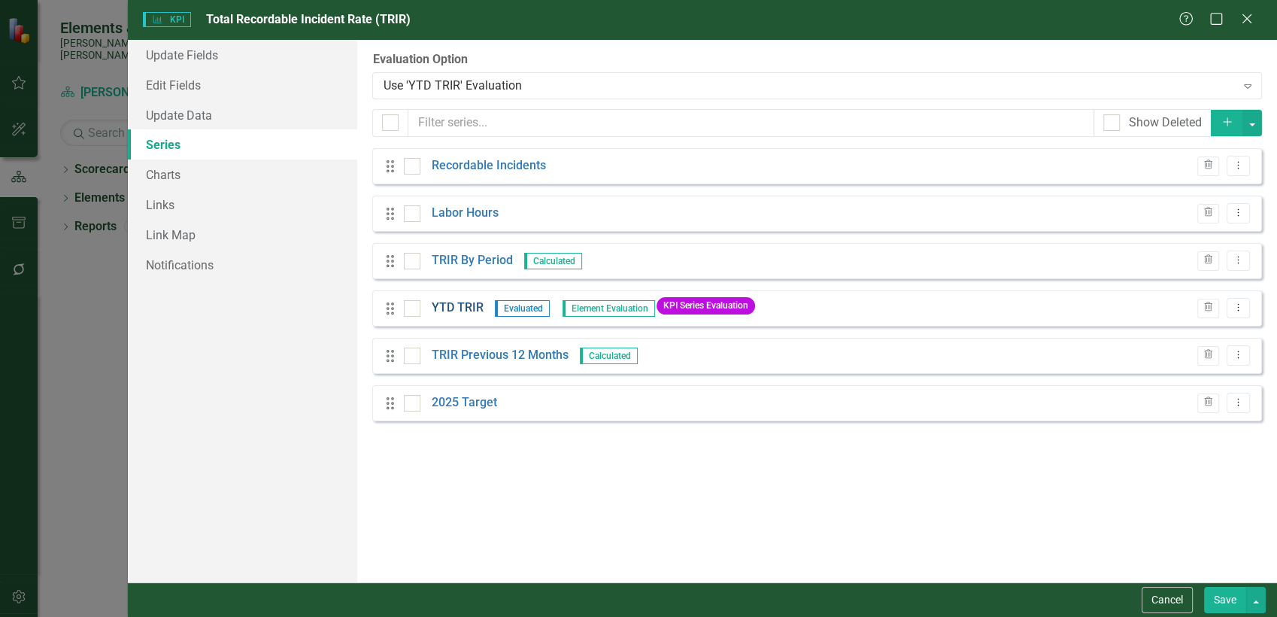
click at [472, 308] on link "YTD TRIR" at bounding box center [458, 307] width 52 height 17
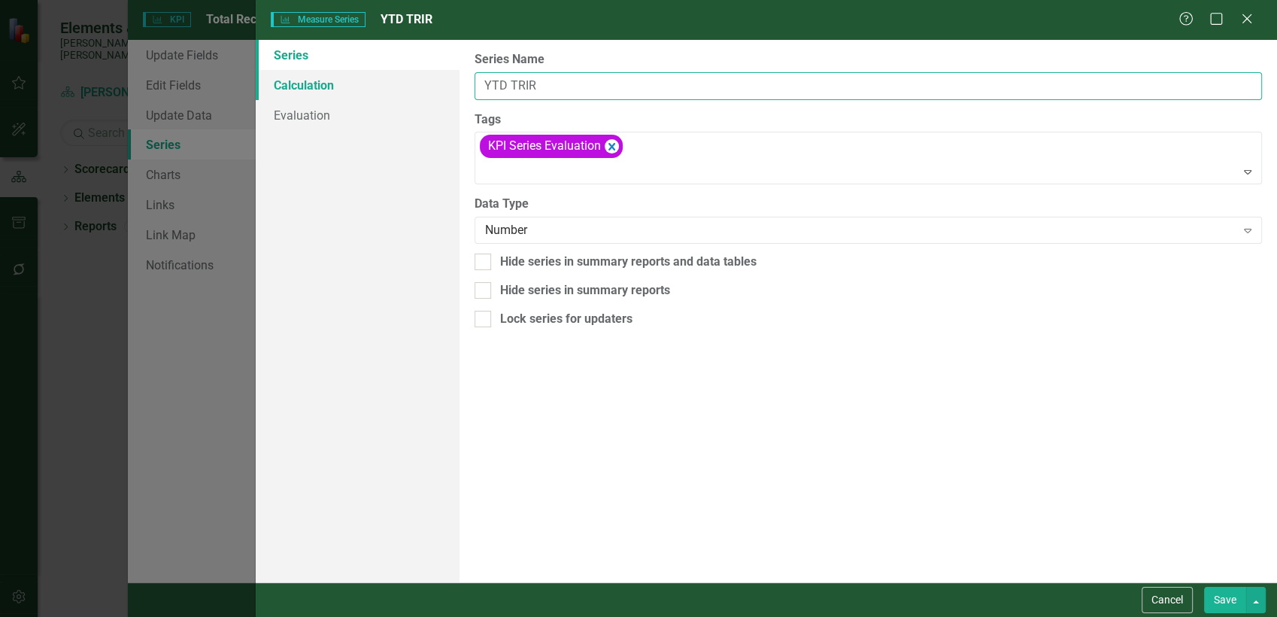
drag, startPoint x: 511, startPoint y: 84, endPoint x: 435, endPoint y: 84, distance: 76.0
click at [435, 84] on div "Series Calculation Evaluation From this page, you can edit the name, type, and …" at bounding box center [766, 311] width 1021 height 542
click at [542, 79] on input "TRIR" at bounding box center [869, 86] width 788 height 28
type input "TRIR YTD"
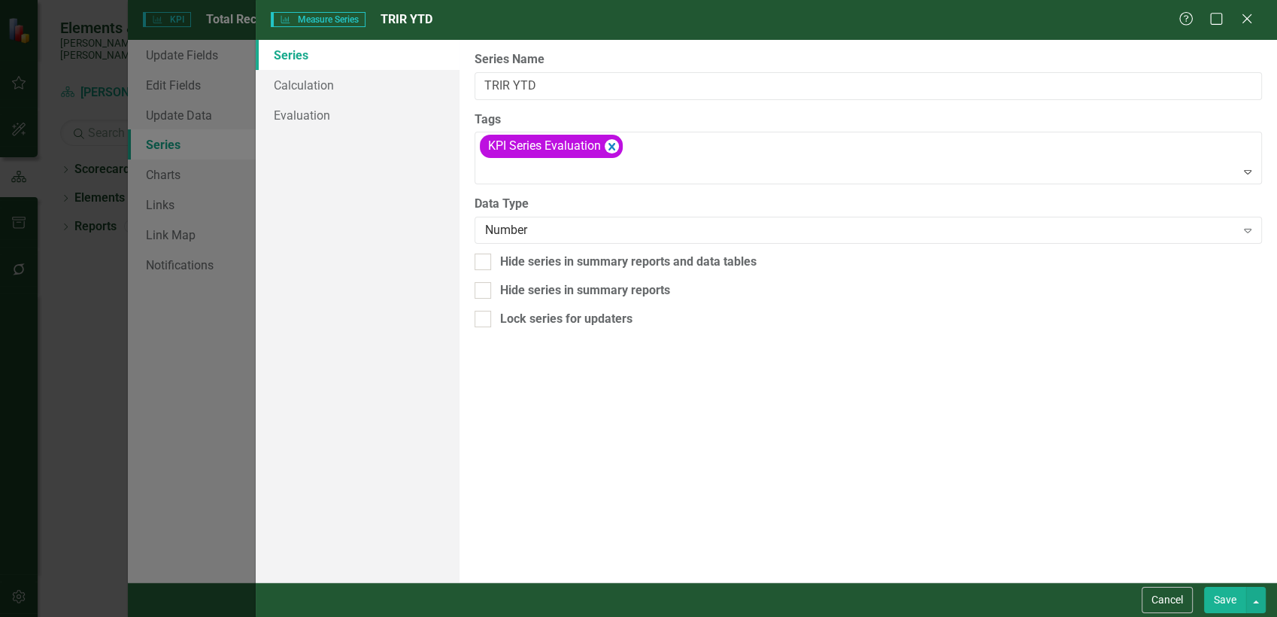
click at [1215, 601] on button "Save" at bounding box center [1225, 600] width 42 height 26
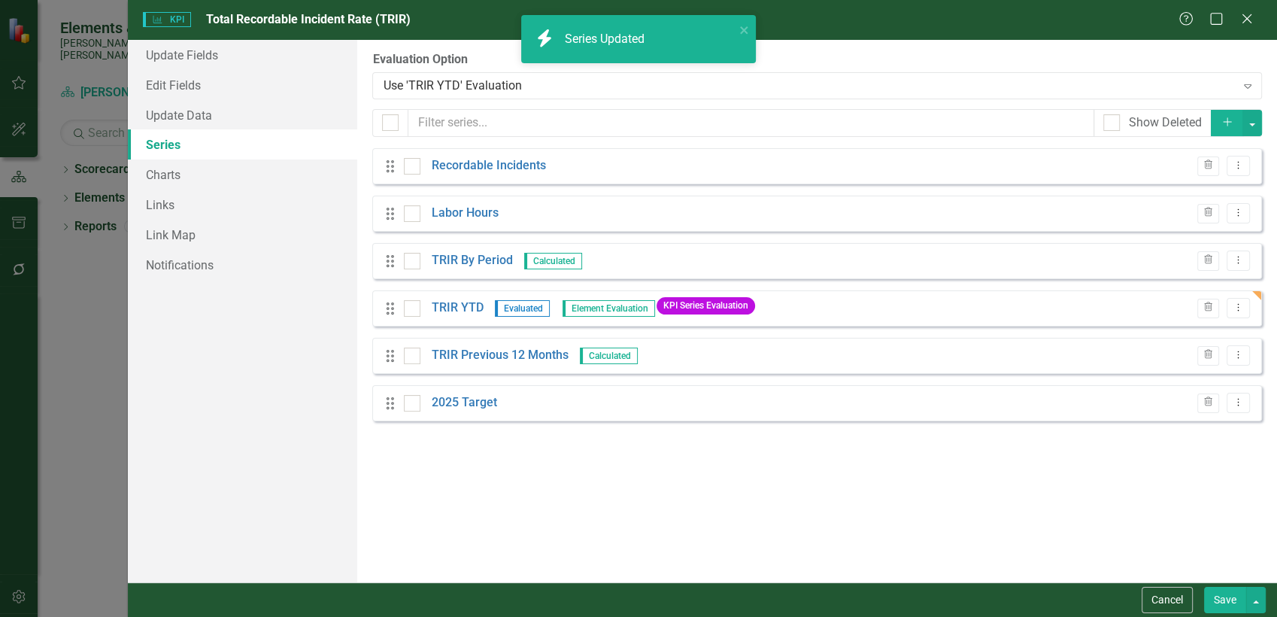
click at [1236, 604] on button "Save" at bounding box center [1225, 600] width 42 height 26
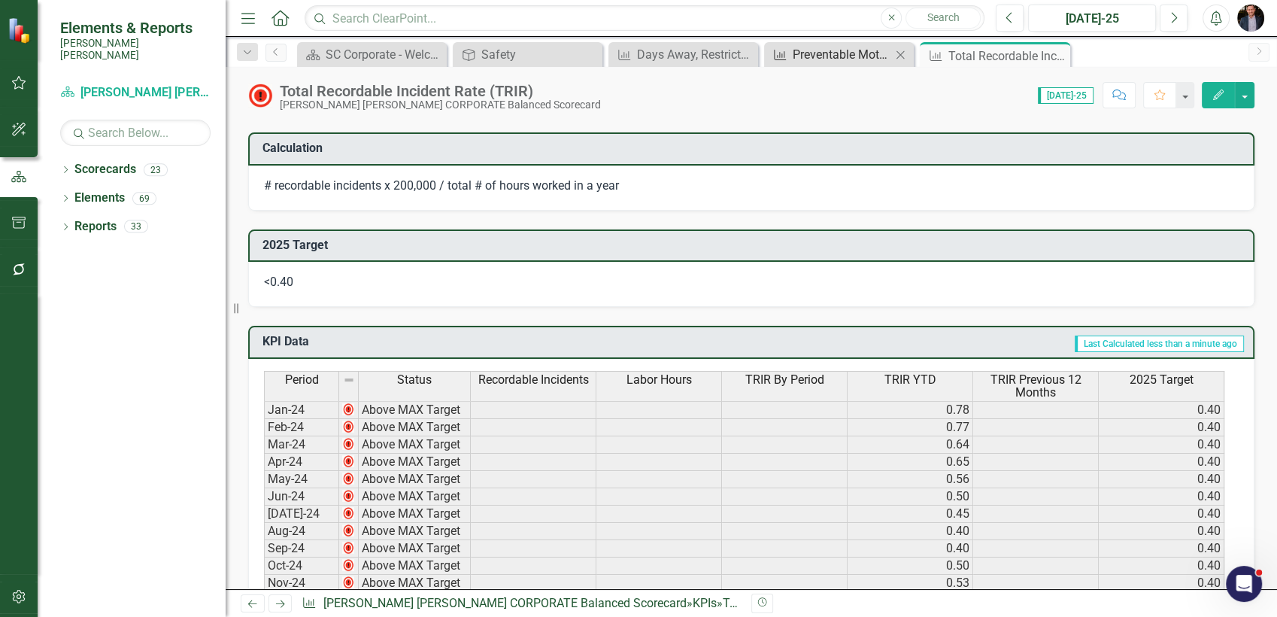
click at [835, 53] on div "Preventable Motor Vehicle Accident (PMVA) Rate*" at bounding box center [842, 54] width 99 height 19
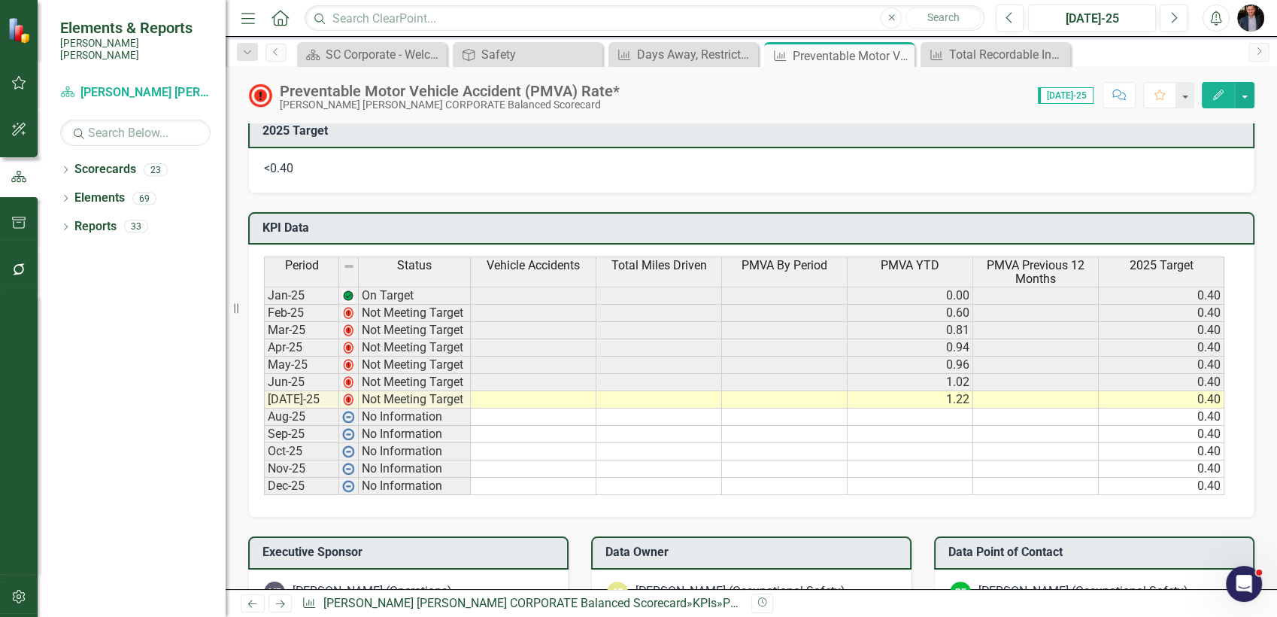
scroll to position [836, 0]
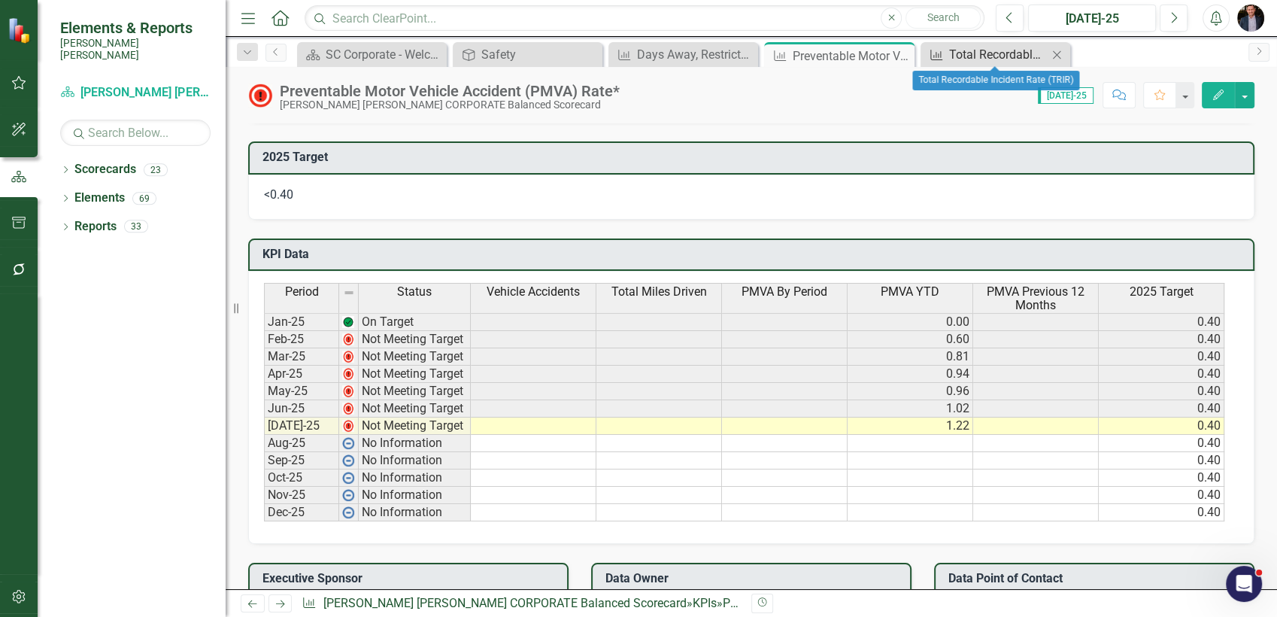
click at [952, 56] on div "Total Recordable Incident Rate (TRIR)" at bounding box center [998, 54] width 99 height 19
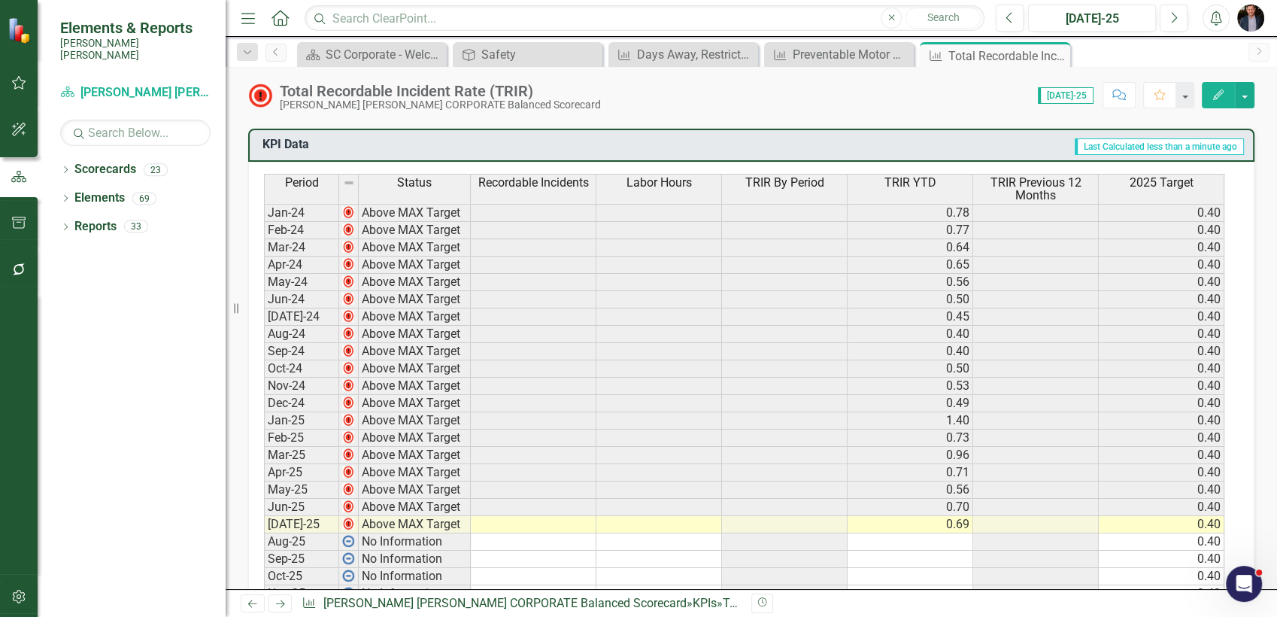
scroll to position [752, 0]
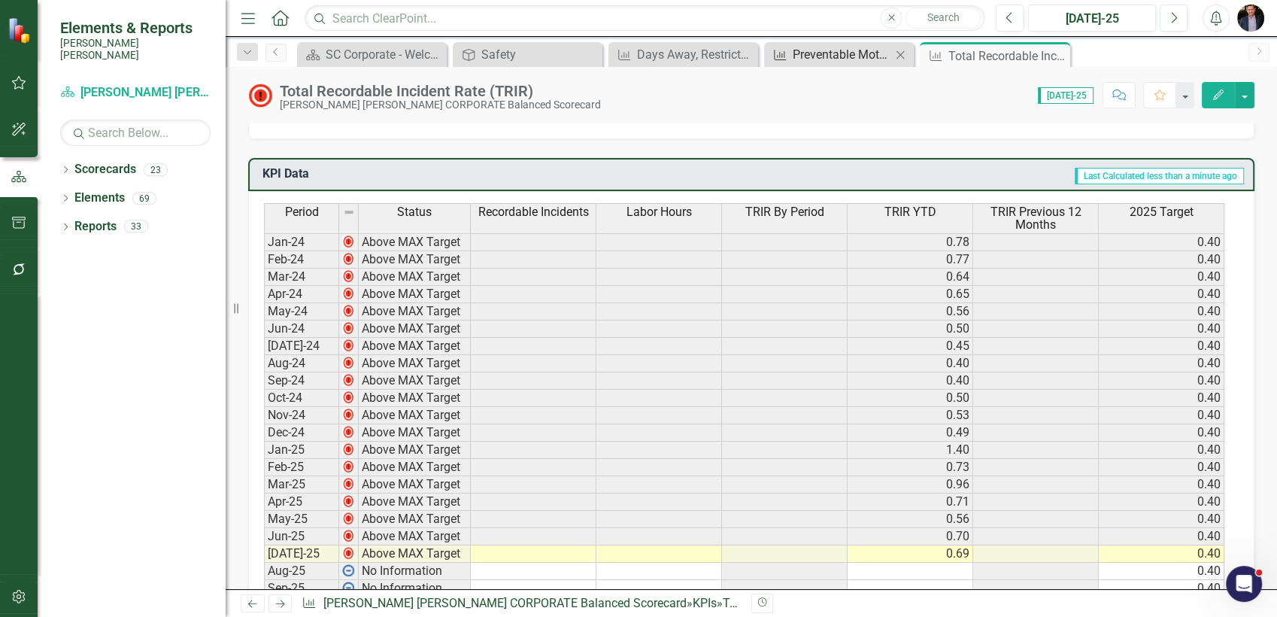
click at [833, 51] on div "Preventable Motor Vehicle Accident (PMVA) Rate*" at bounding box center [842, 54] width 99 height 19
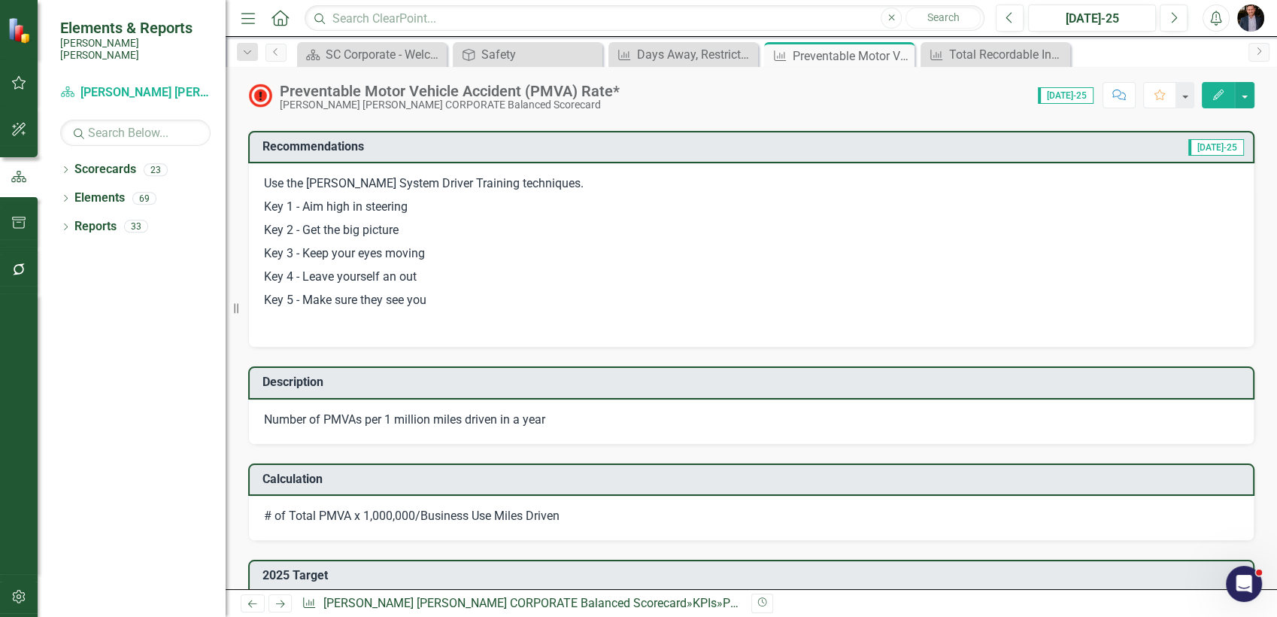
scroll to position [836, 0]
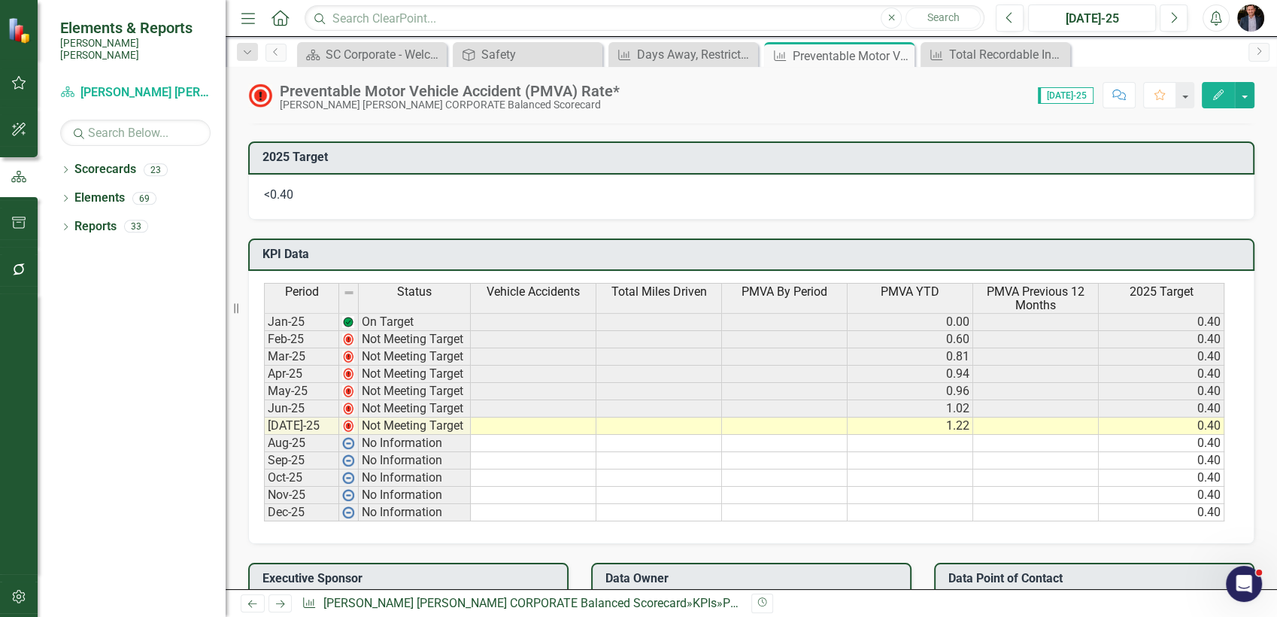
click at [1234, 93] on button "Edit" at bounding box center [1218, 95] width 33 height 26
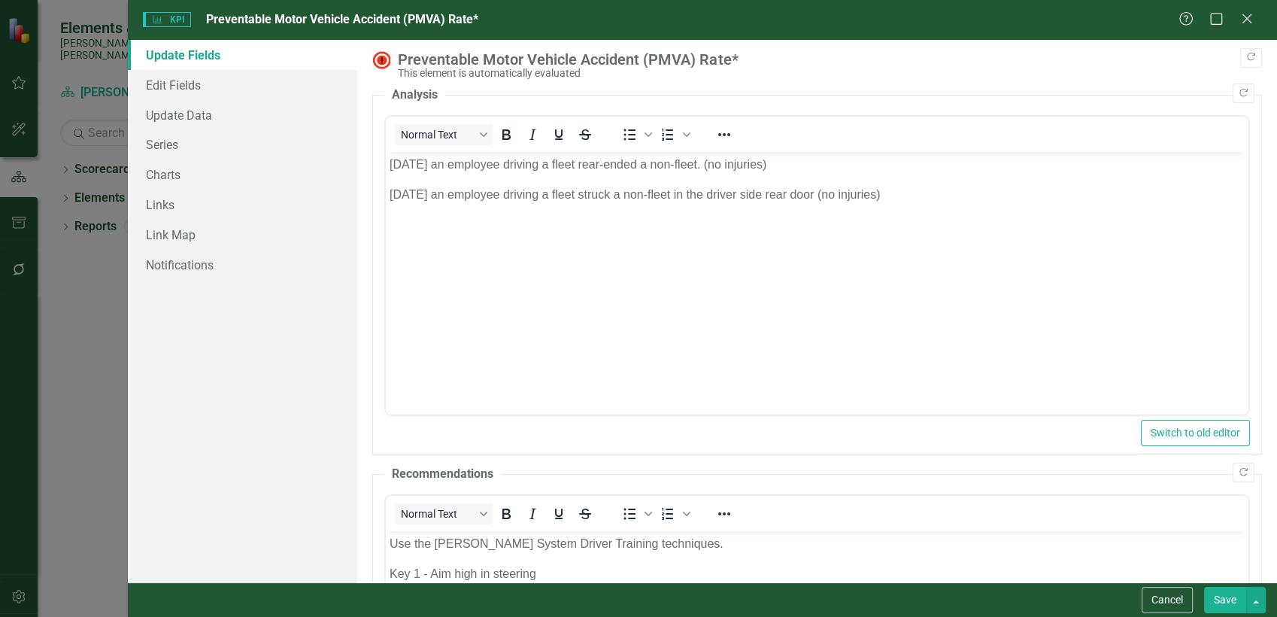
scroll to position [0, 0]
click at [181, 141] on link "Series" at bounding box center [243, 144] width 230 height 30
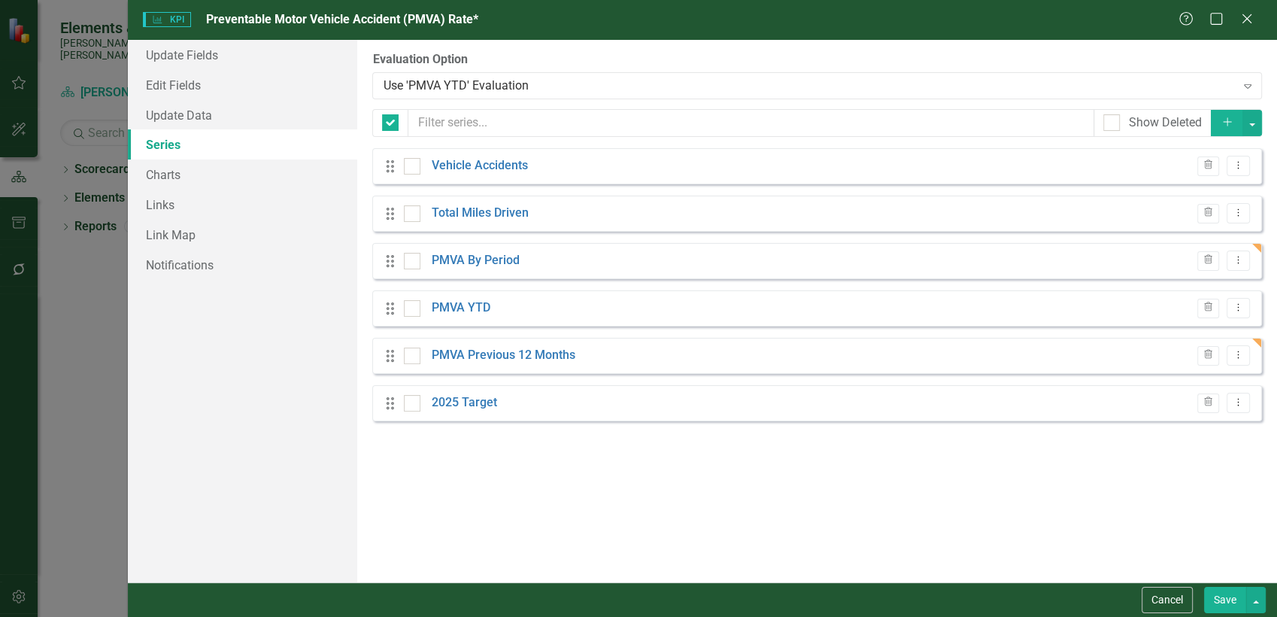
checkbox input "false"
click at [481, 262] on link "PMVA By Period" at bounding box center [476, 260] width 88 height 17
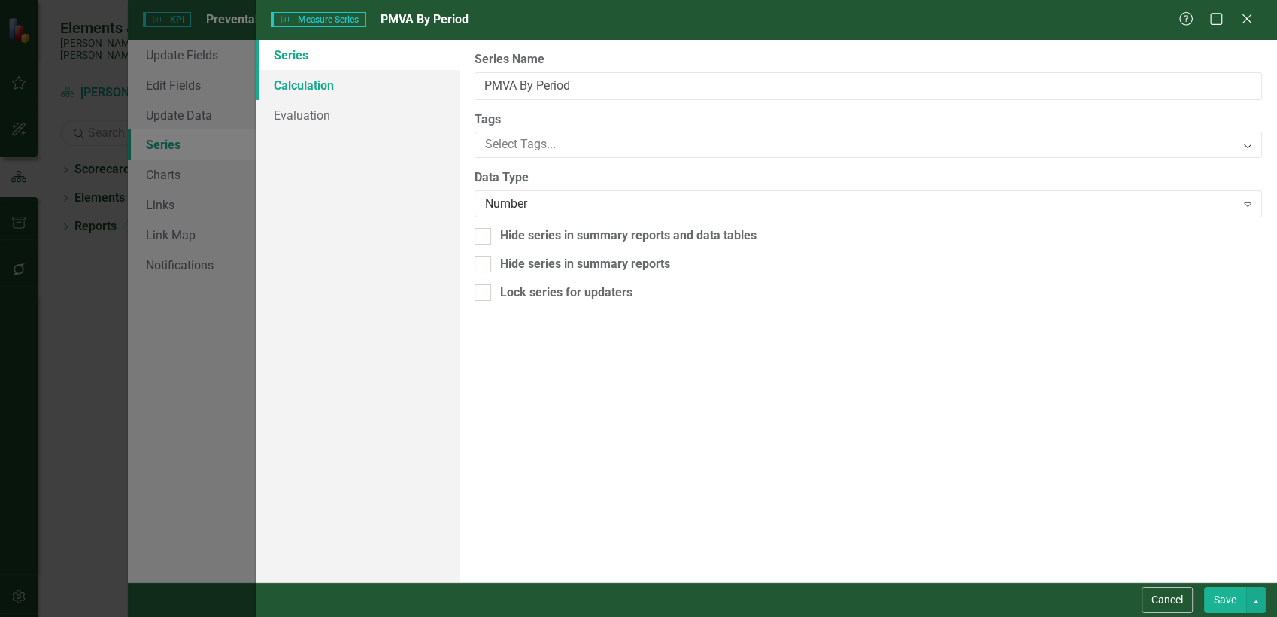
click at [326, 90] on link "Calculation" at bounding box center [358, 85] width 205 height 30
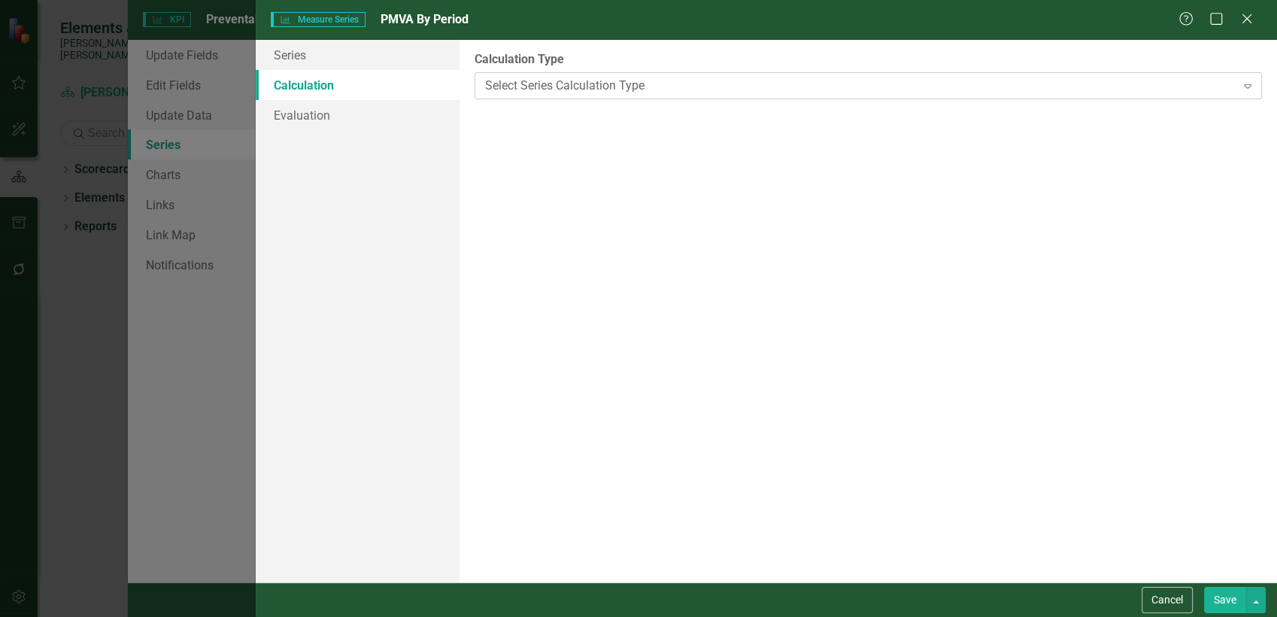
click at [536, 98] on div "Select Series Calculation Type Expand" at bounding box center [869, 85] width 788 height 27
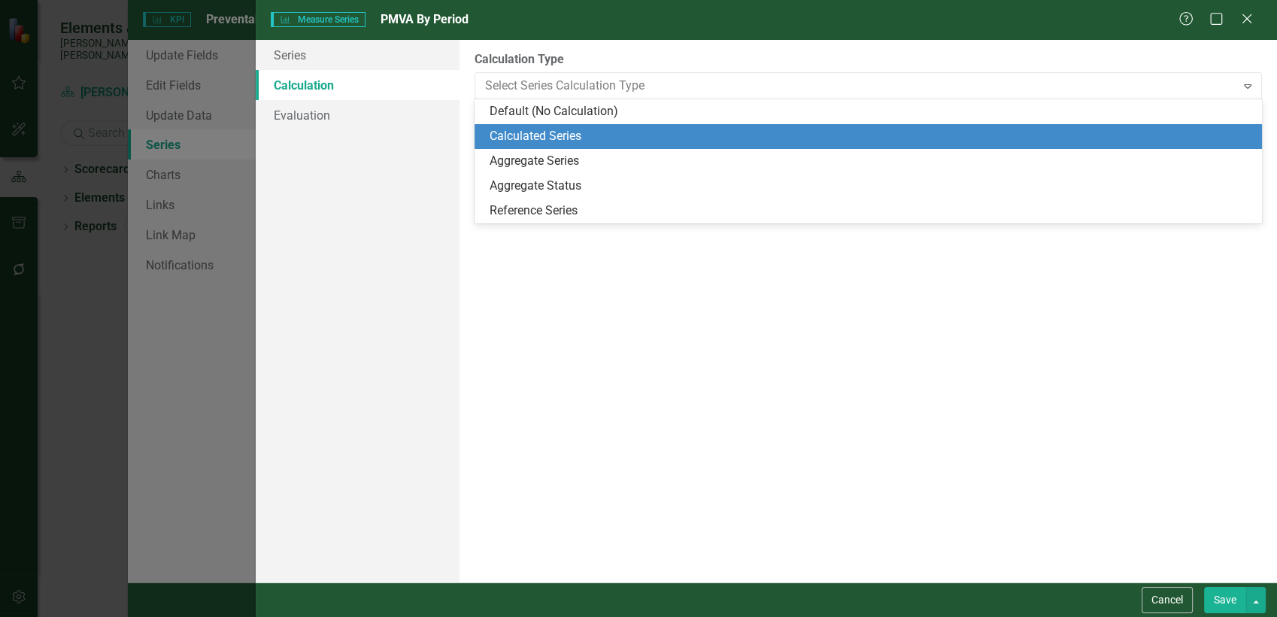
click at [536, 133] on div "Calculated Series" at bounding box center [871, 136] width 763 height 17
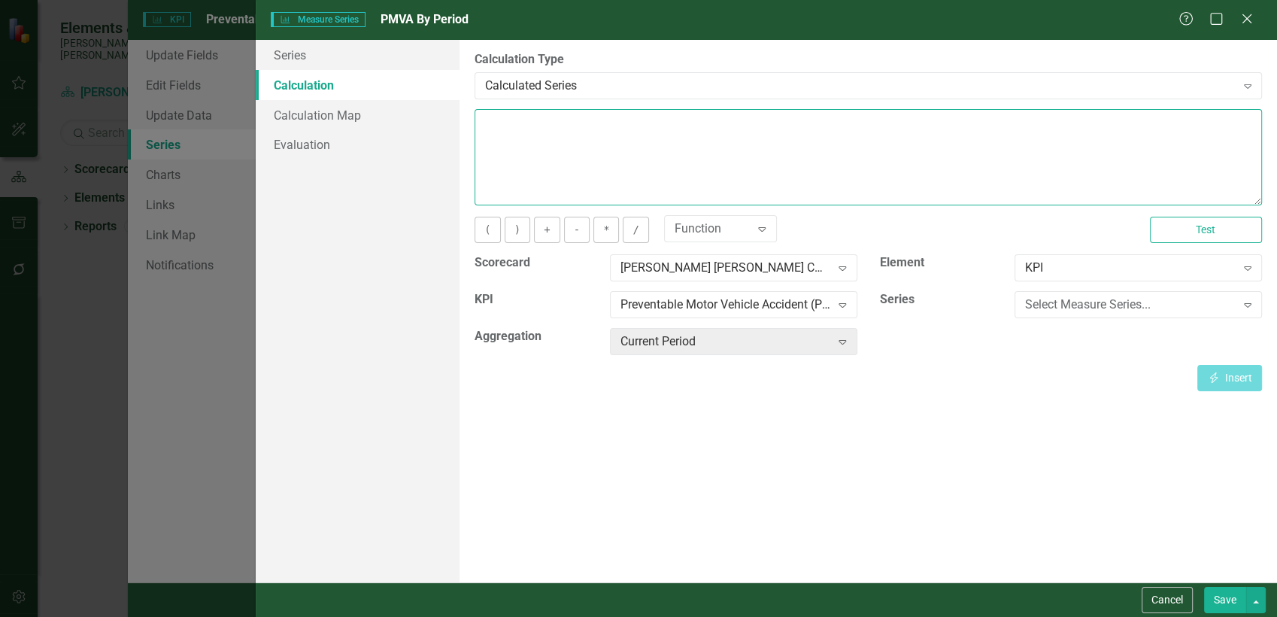
click at [560, 130] on textarea at bounding box center [869, 157] width 788 height 96
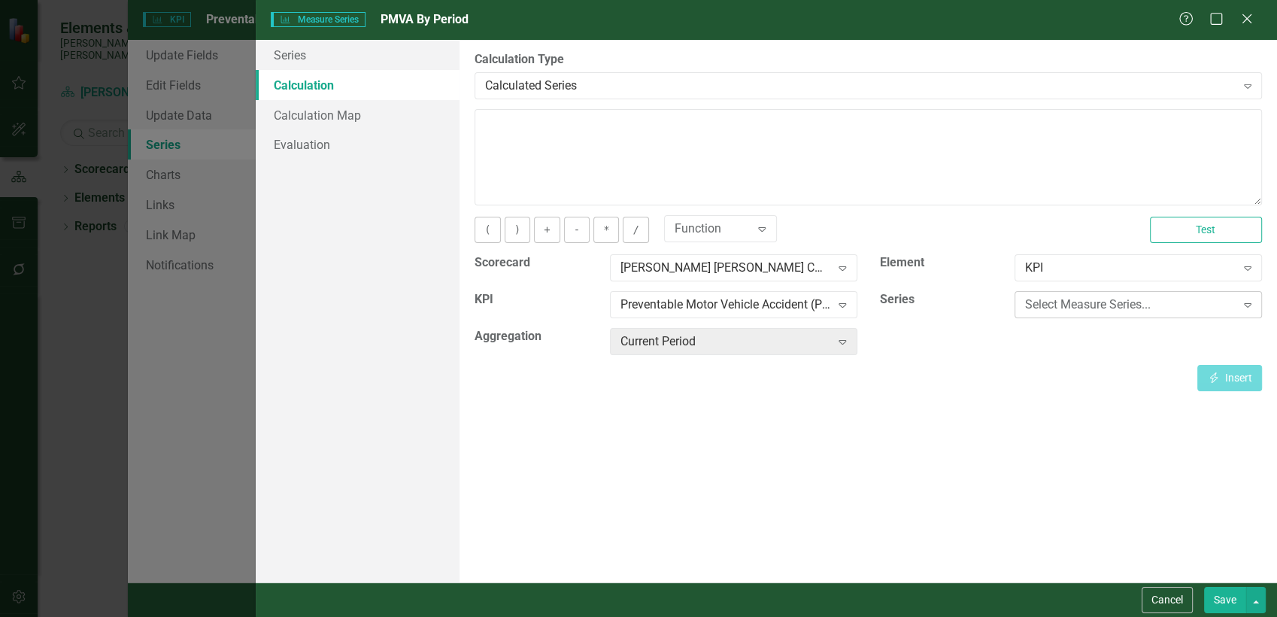
click at [1083, 306] on div "Select Measure Series..." at bounding box center [1130, 304] width 210 height 17
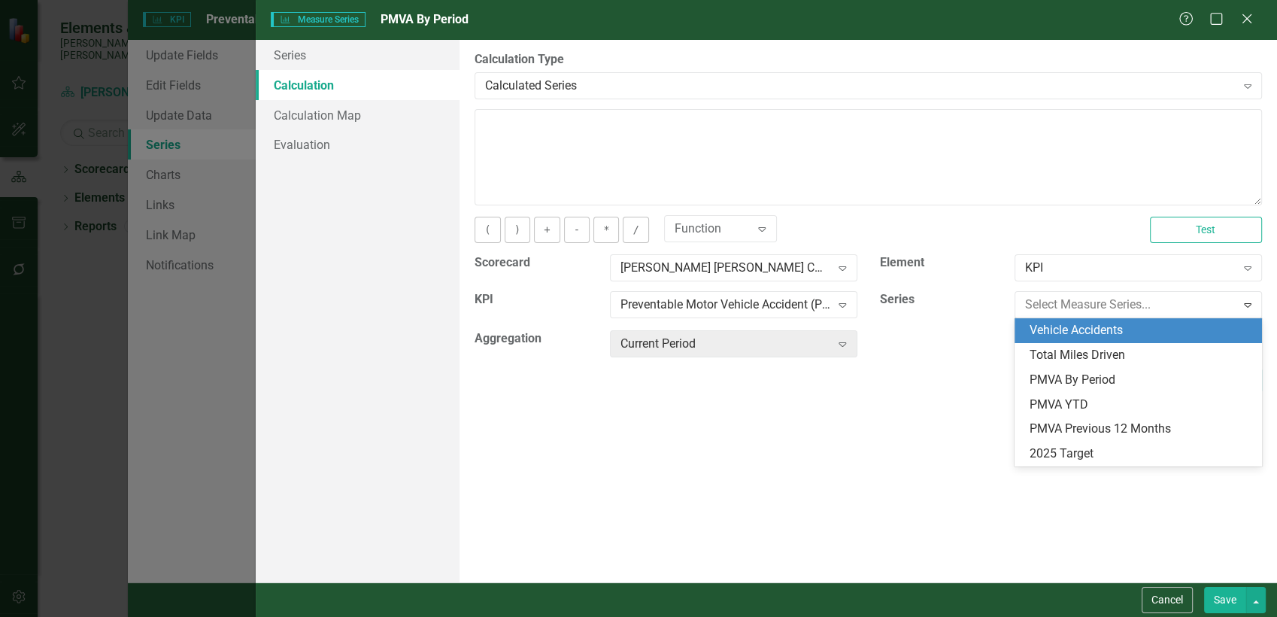
click at [1082, 333] on div "Vehicle Accidents" at bounding box center [1141, 330] width 223 height 17
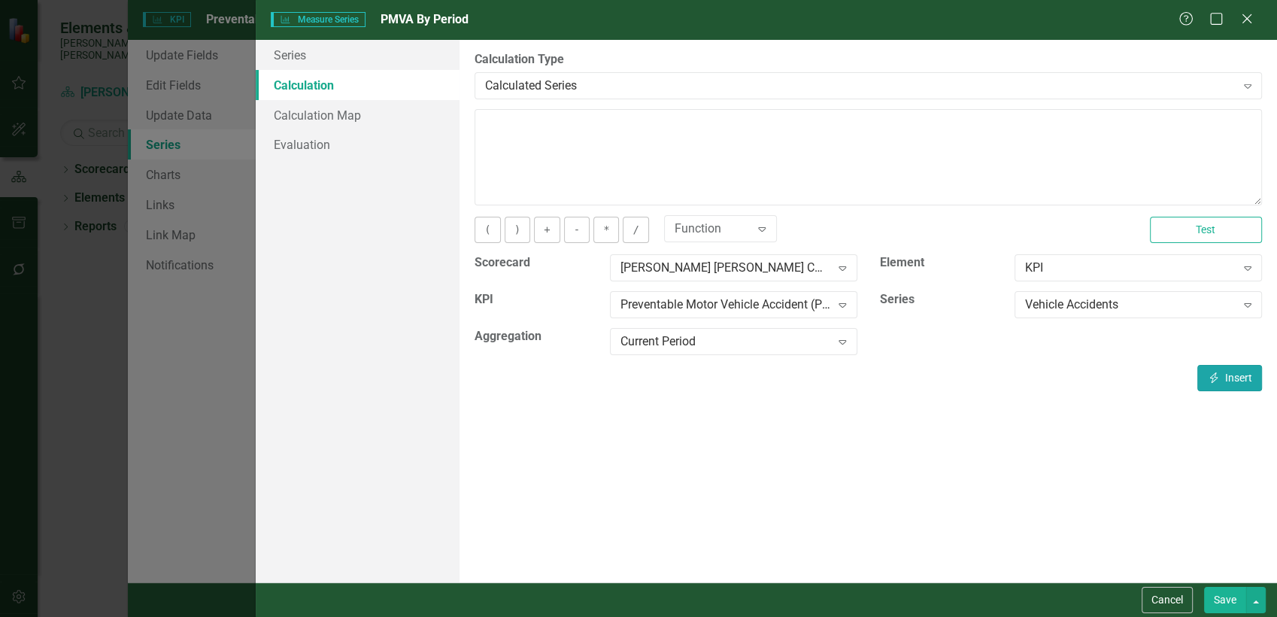
click at [1221, 377] on button "Insert Insert" at bounding box center [1229, 378] width 65 height 26
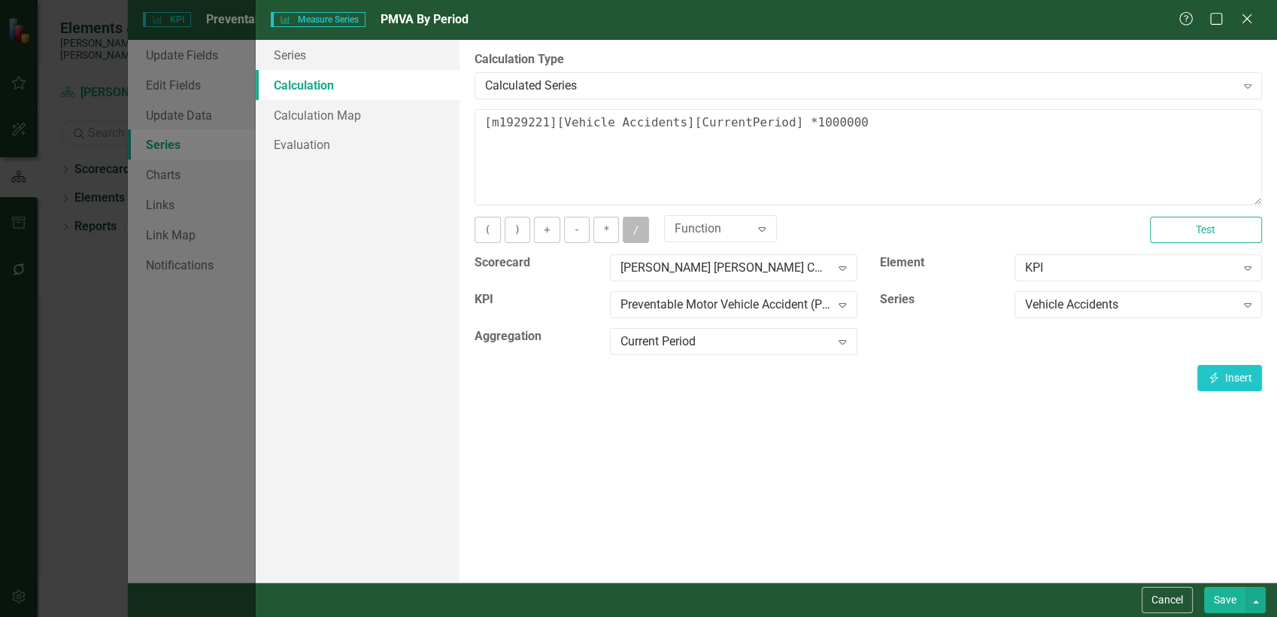
click at [630, 231] on button "/" at bounding box center [636, 230] width 26 height 26
click at [1048, 299] on div "Vehicle Accidents" at bounding box center [1130, 304] width 210 height 17
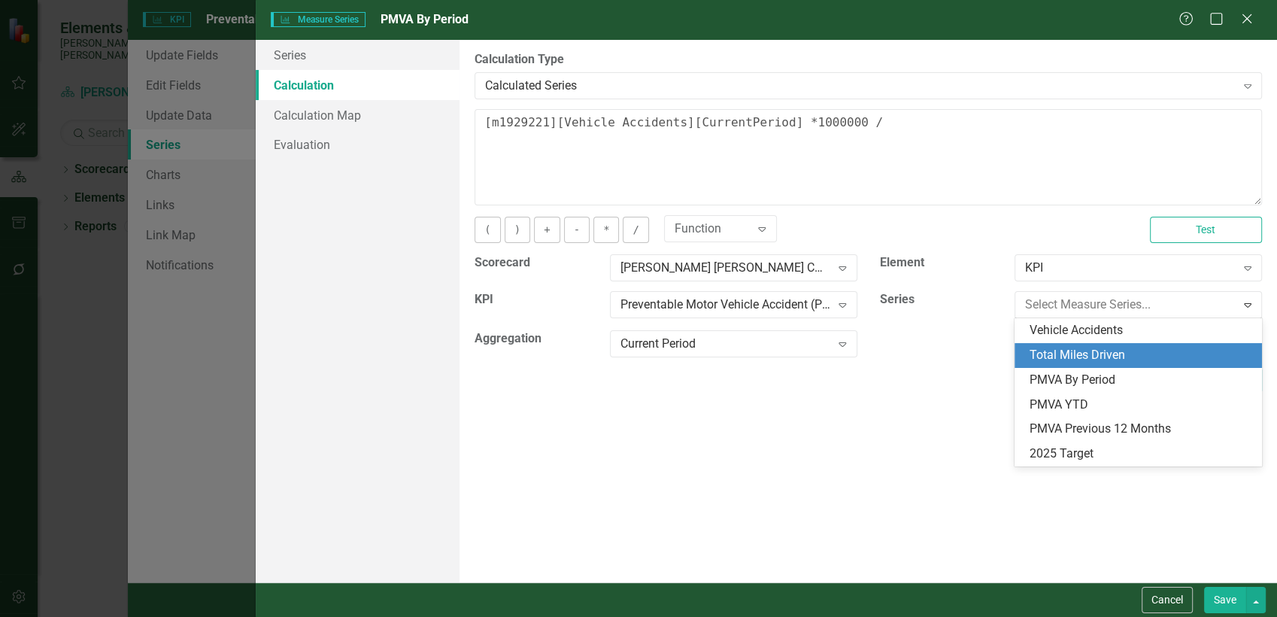
click at [1097, 357] on div "Total Miles Driven" at bounding box center [1141, 355] width 223 height 17
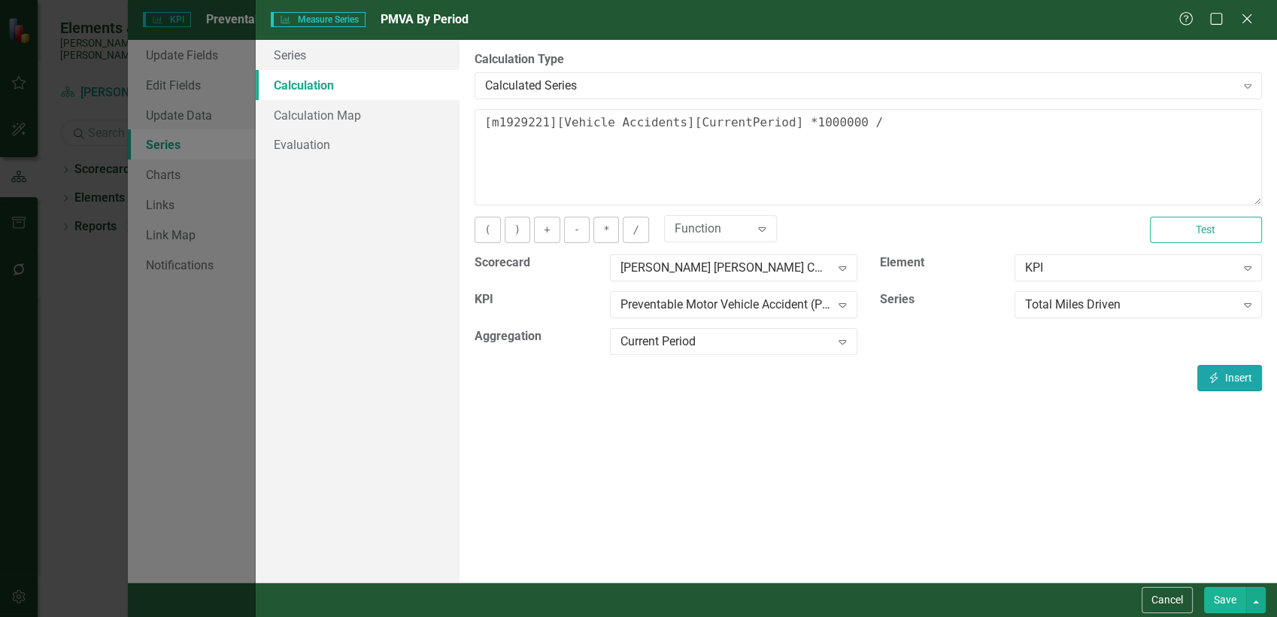
click at [1236, 375] on button "Insert Insert" at bounding box center [1229, 378] width 65 height 26
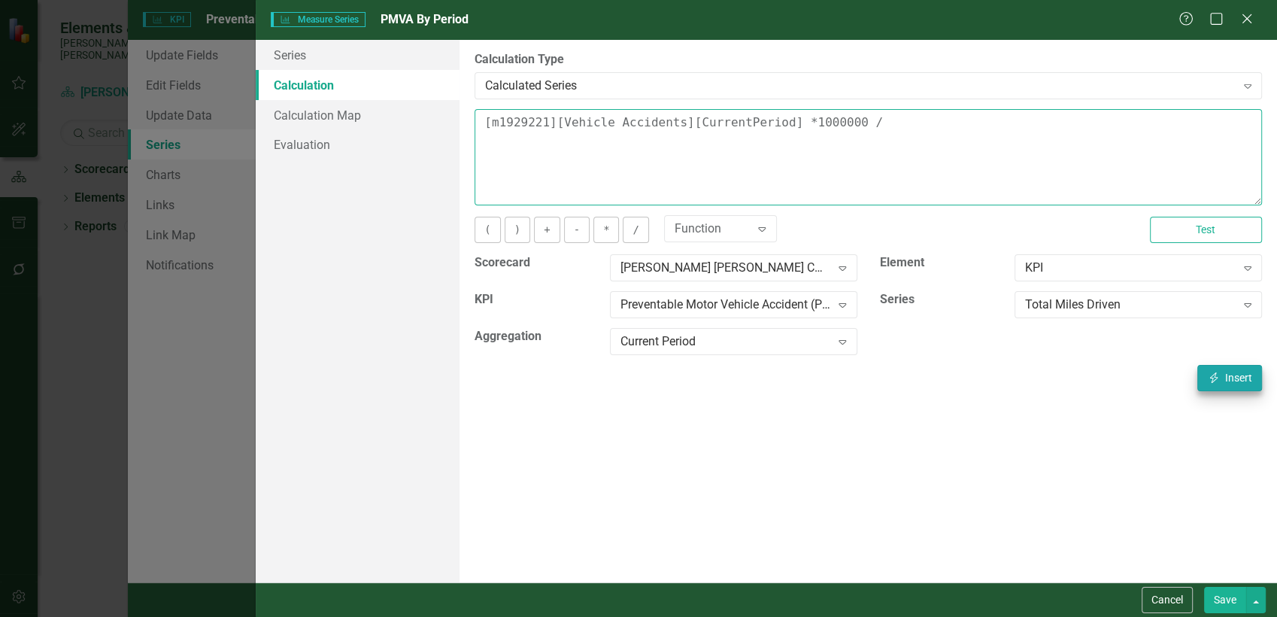
type textarea "[m1929221][Vehicle Accidents][CurrentPeriod] *1000000 / [m1929221][Total Miles …"
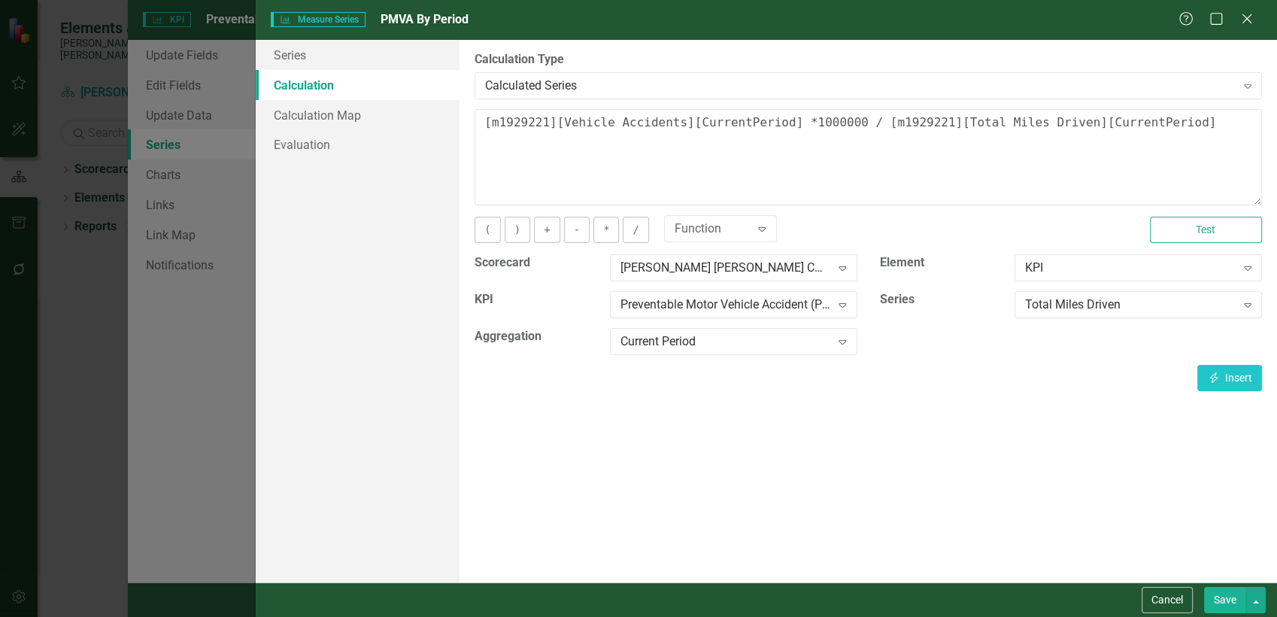
click at [1222, 599] on button "Save" at bounding box center [1225, 600] width 42 height 26
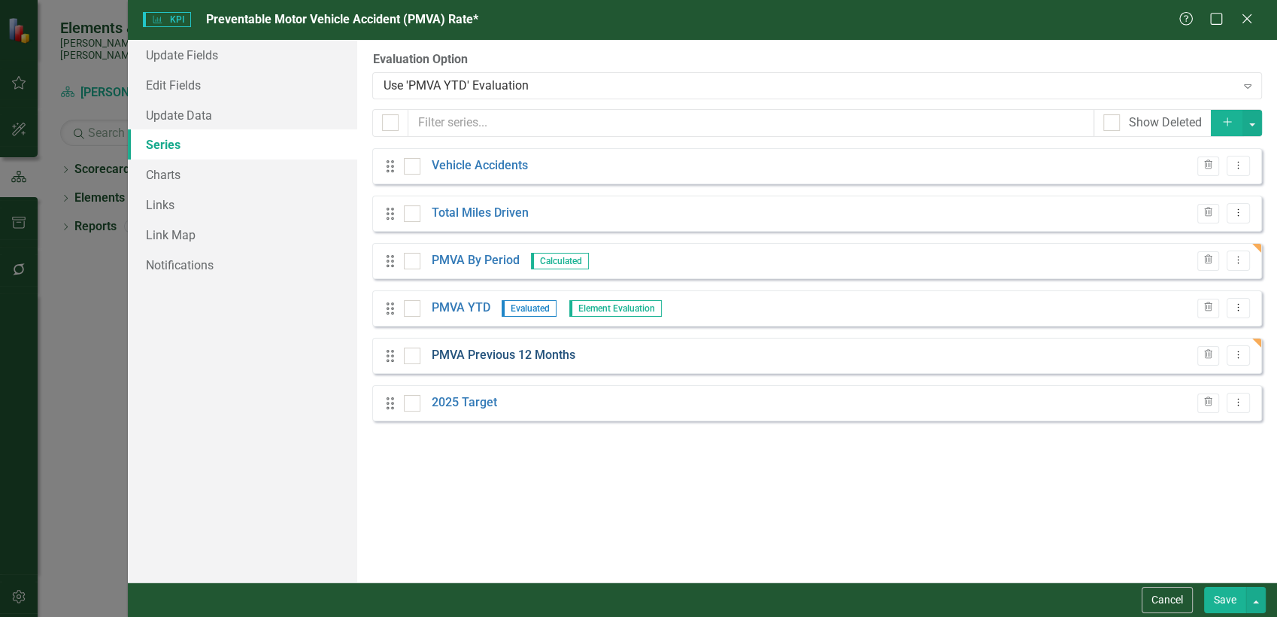
click at [553, 354] on link "PMVA Previous 12 Months" at bounding box center [504, 355] width 144 height 17
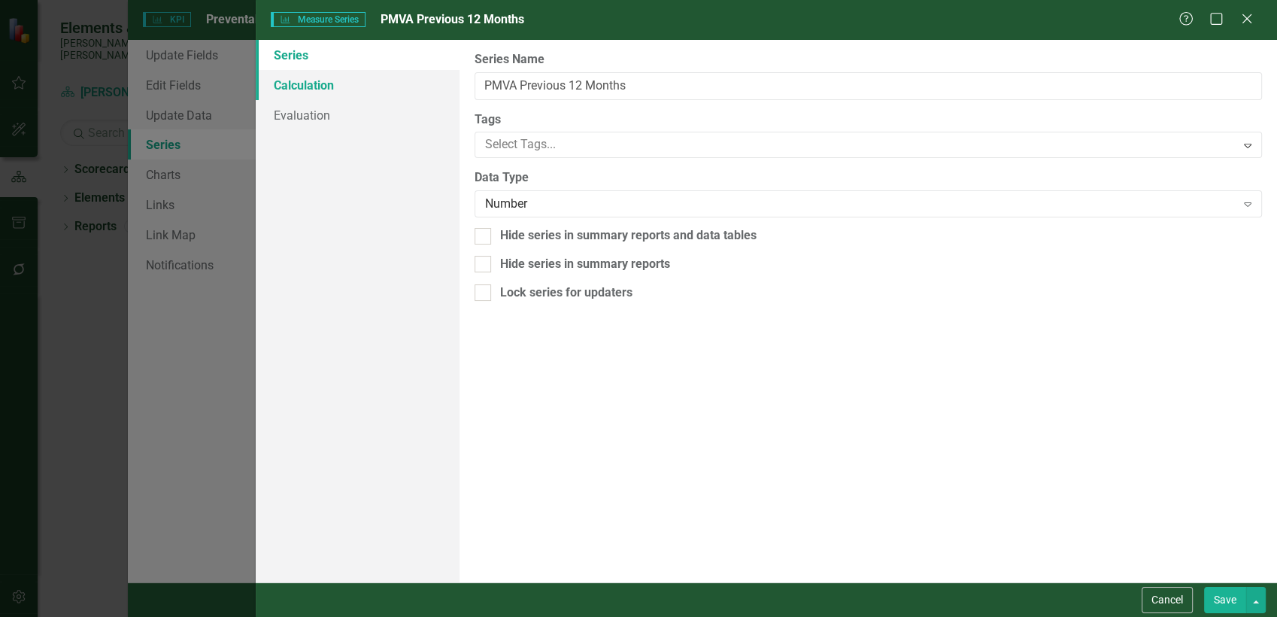
click at [337, 88] on link "Calculation" at bounding box center [358, 85] width 205 height 30
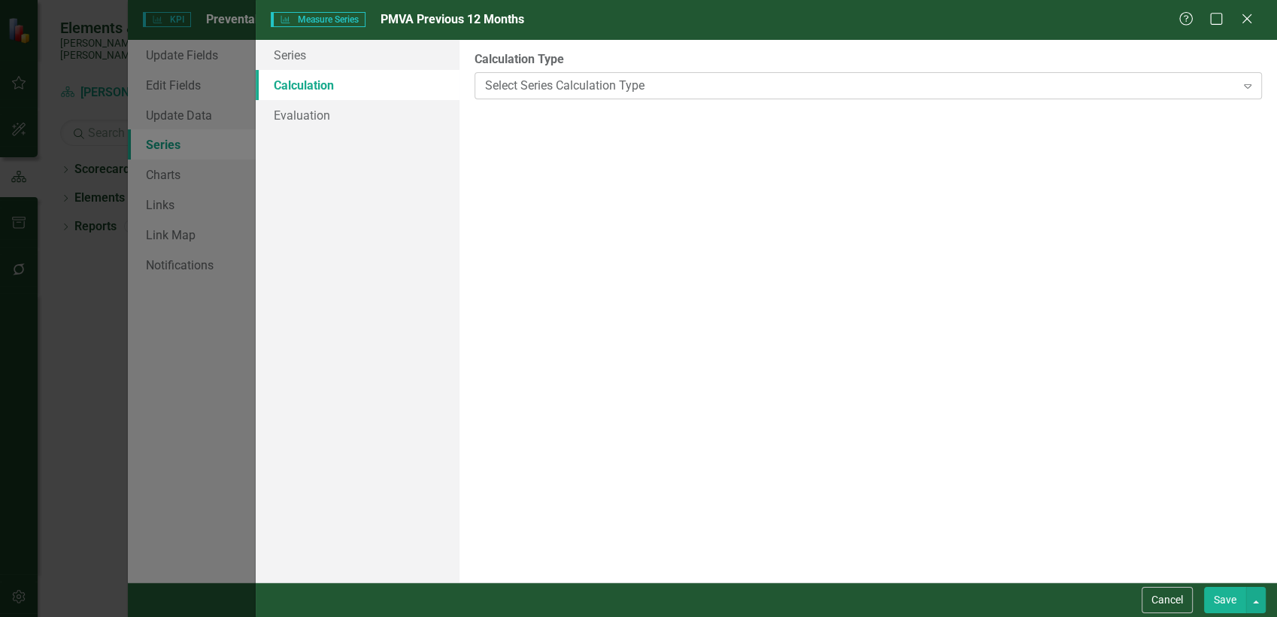
click at [569, 86] on div "Select Series Calculation Type" at bounding box center [860, 85] width 750 height 17
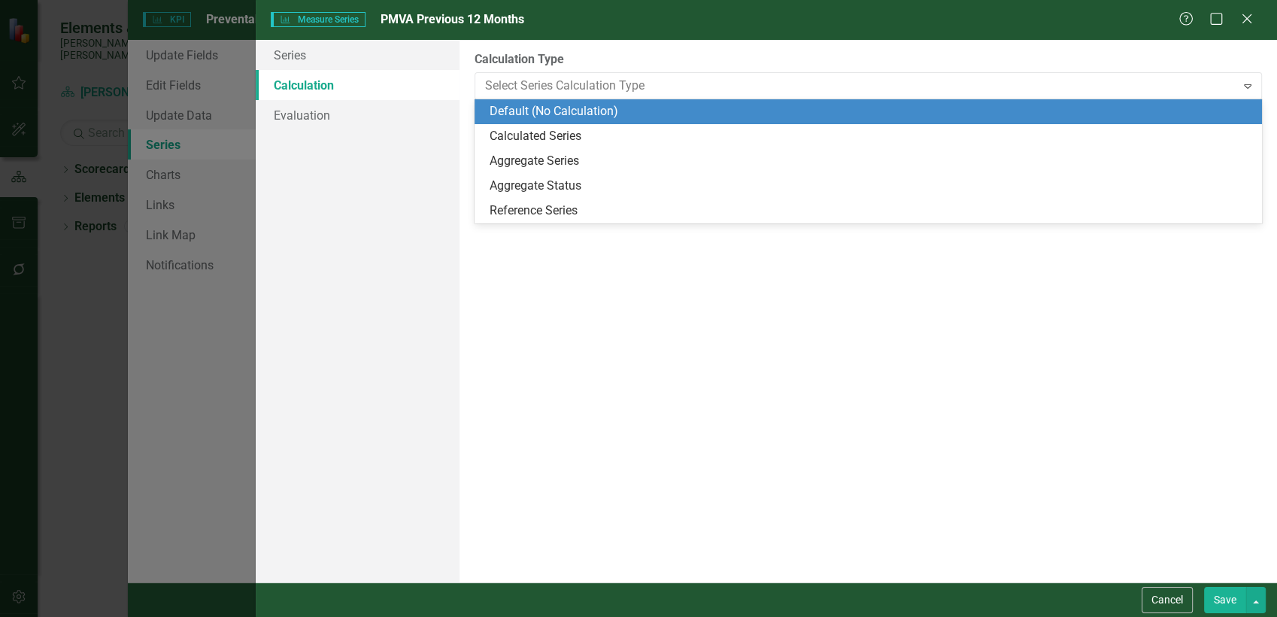
click at [554, 126] on div "Calculated Series" at bounding box center [869, 136] width 788 height 25
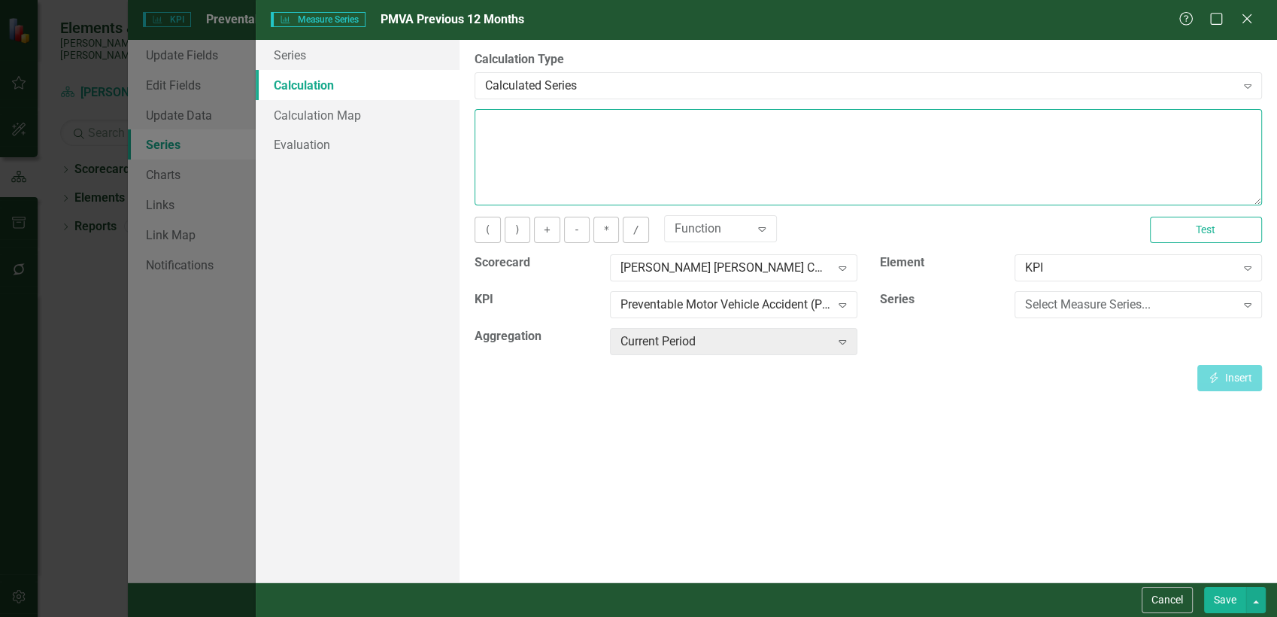
click at [577, 141] on textarea at bounding box center [869, 157] width 788 height 96
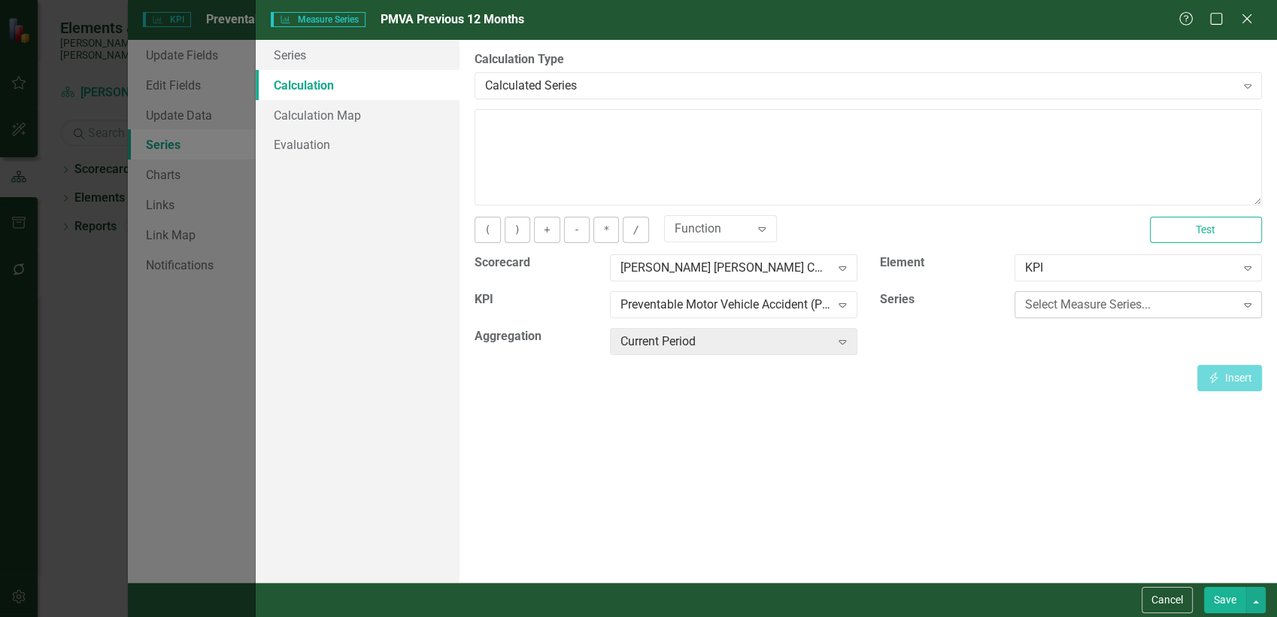
click at [1034, 304] on div "Select Measure Series..." at bounding box center [1130, 304] width 210 height 17
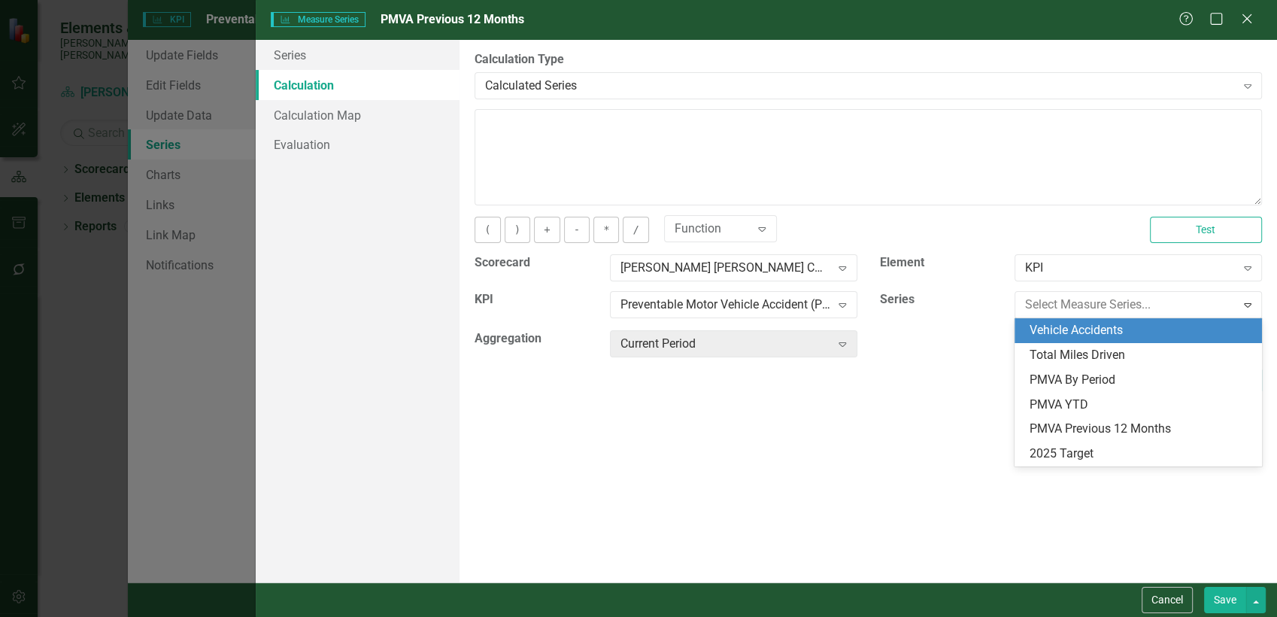
click at [1063, 330] on div "Vehicle Accidents" at bounding box center [1141, 330] width 223 height 17
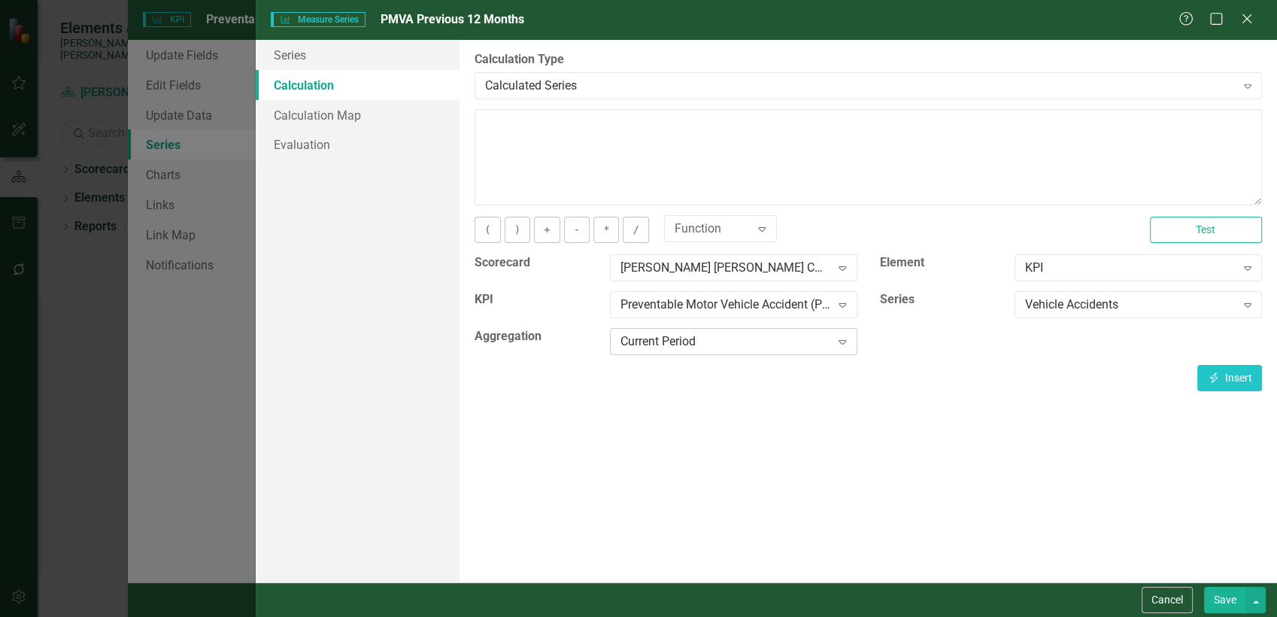
click at [801, 338] on div "Current Period" at bounding box center [726, 341] width 210 height 17
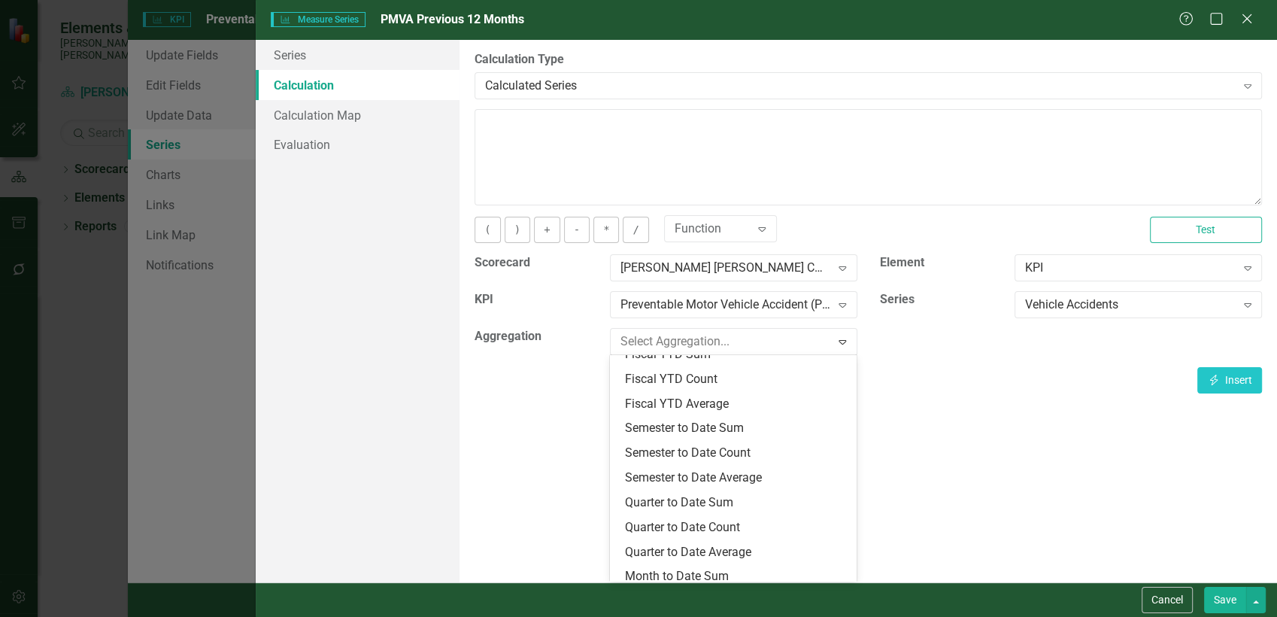
scroll to position [342, 0]
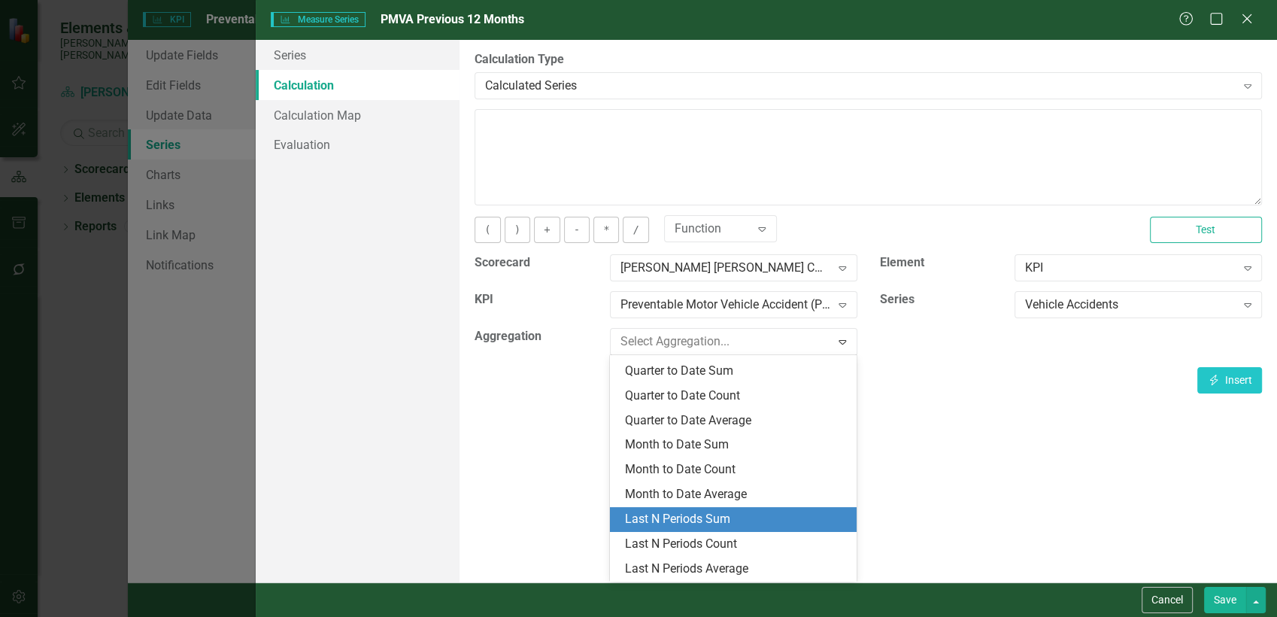
click at [752, 522] on div "Last N Periods Sum" at bounding box center [736, 519] width 223 height 17
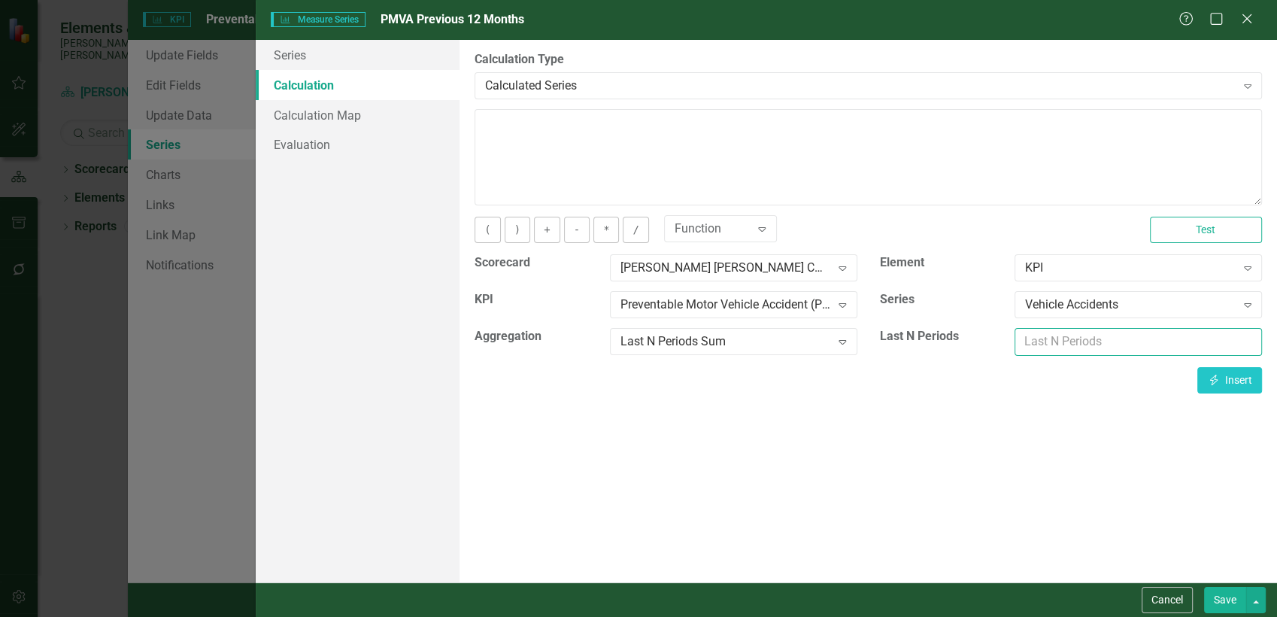
click at [1090, 332] on input "number" at bounding box center [1138, 342] width 247 height 28
type input "12"
click at [1203, 386] on button "Insert Insert" at bounding box center [1229, 380] width 65 height 26
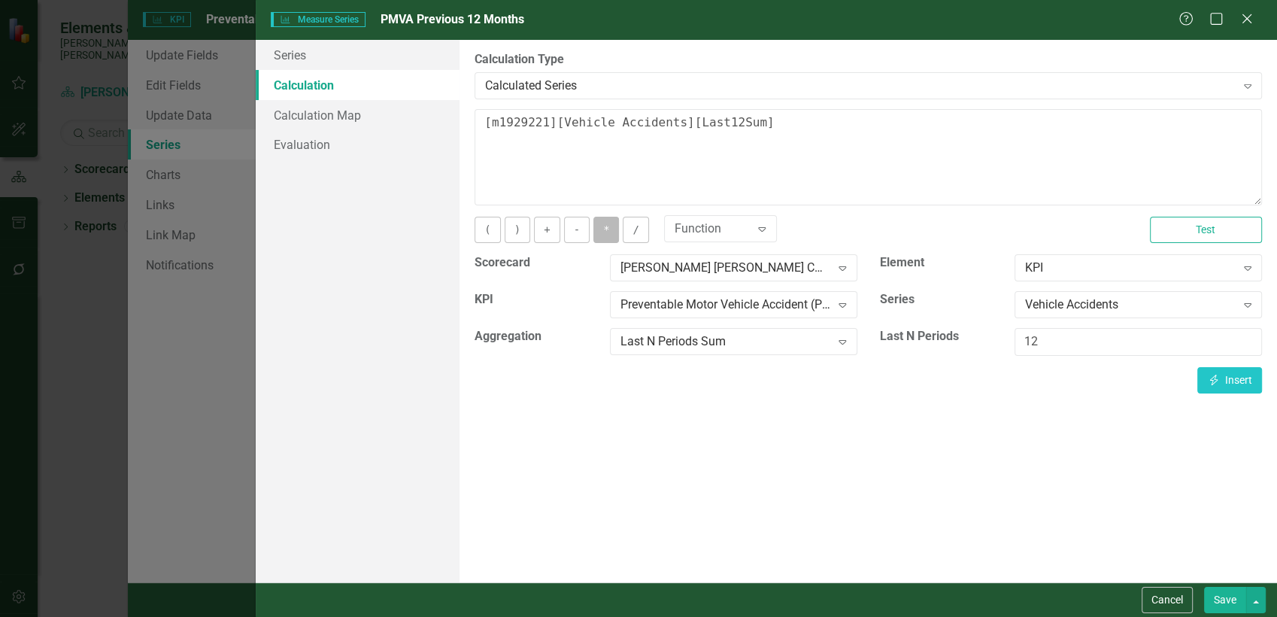
click at [602, 238] on button "*" at bounding box center [606, 230] width 26 height 26
drag, startPoint x: 654, startPoint y: 223, endPoint x: 665, endPoint y: 202, distance: 23.2
click at [660, 210] on div "You can define a default calculation for this series by referencing other serie…" at bounding box center [869, 251] width 788 height 284
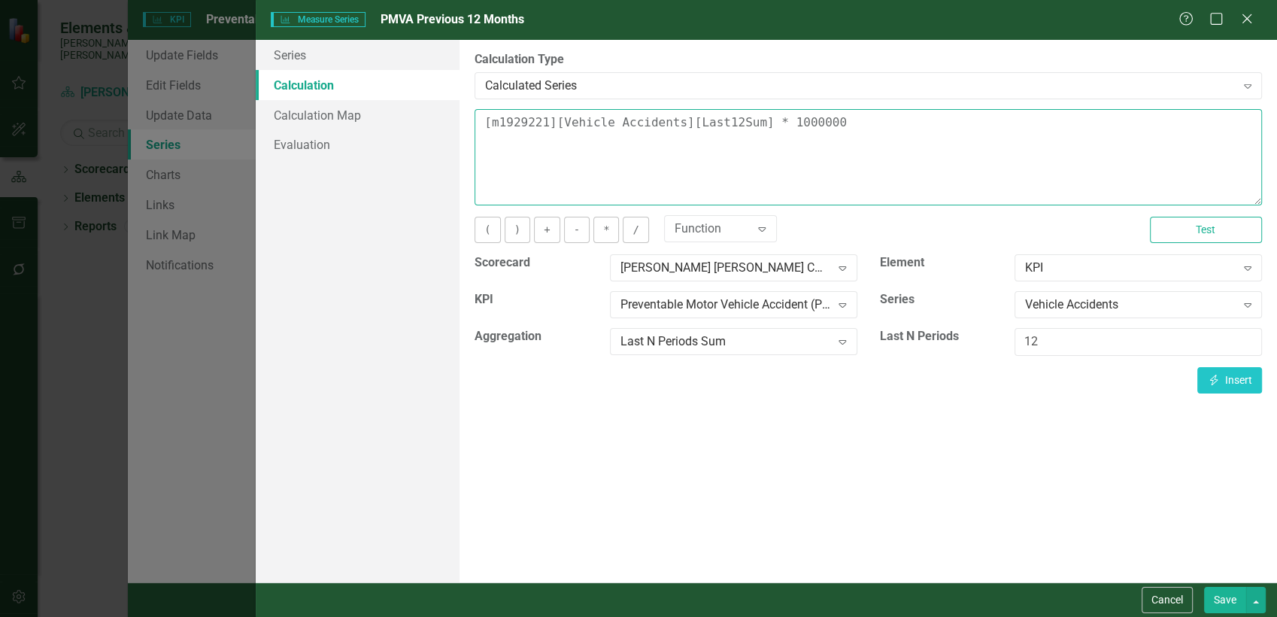
click at [833, 126] on textarea "[m1929221][Vehicle Accidents][Last12Sum] * 1000000" at bounding box center [869, 157] width 788 height 96
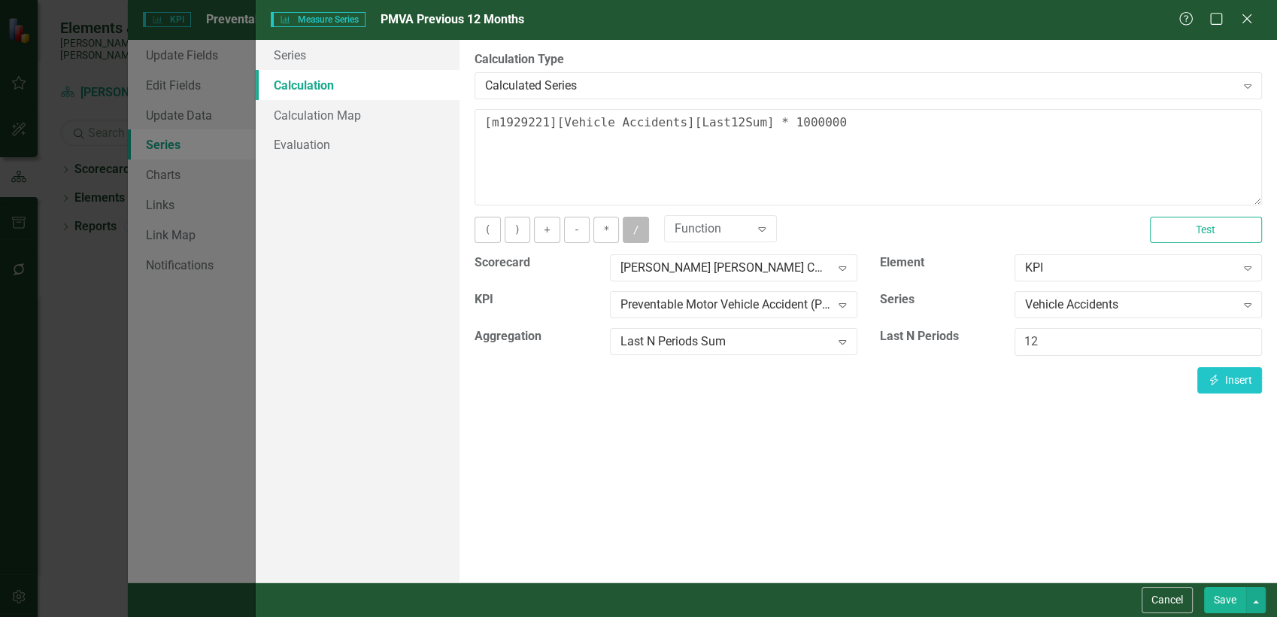
click at [631, 227] on button "/" at bounding box center [636, 230] width 26 height 26
click at [1053, 308] on div "Vehicle Accidents" at bounding box center [1130, 304] width 210 height 17
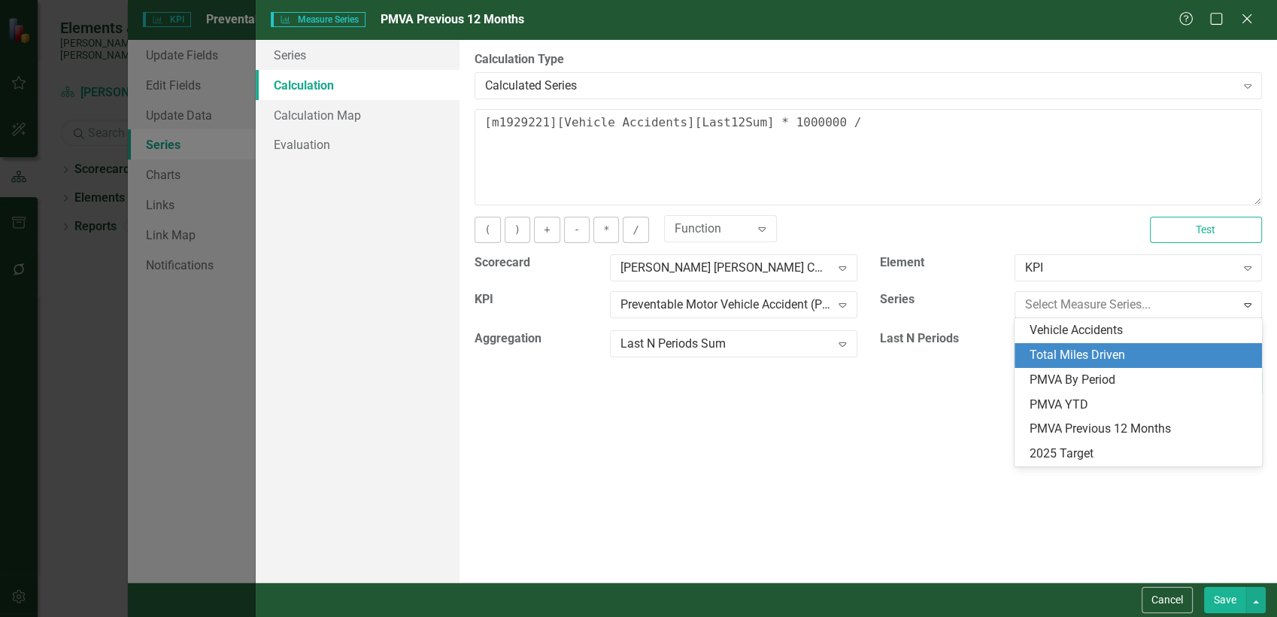
click at [1082, 352] on div "Total Miles Driven" at bounding box center [1141, 355] width 223 height 17
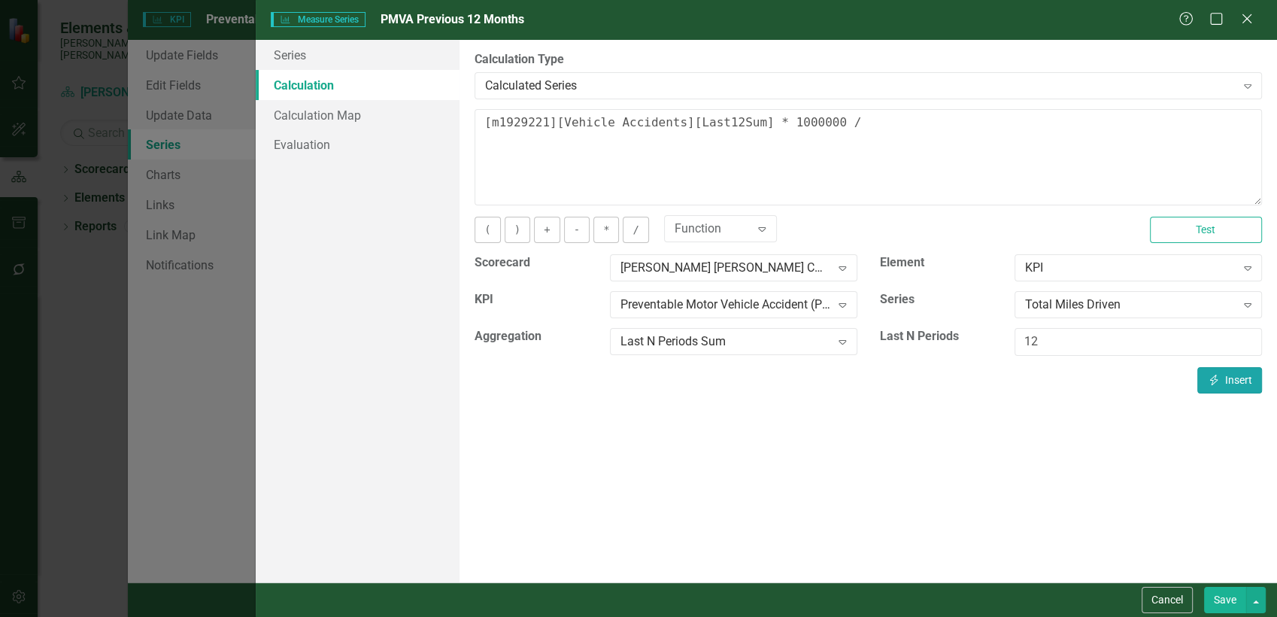
click at [1204, 379] on button "Insert Insert" at bounding box center [1229, 380] width 65 height 26
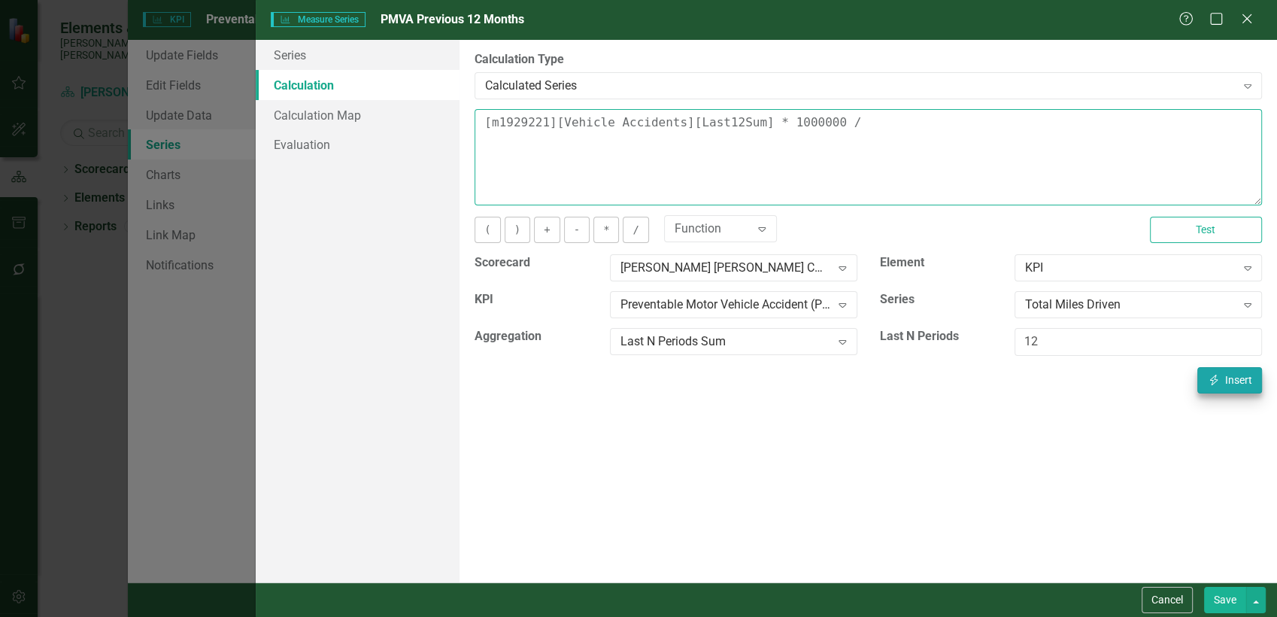
type textarea "[m1929221][Vehicle Accidents][Last12Sum] * 1000000 / [m1929221][Total Miles Dri…"
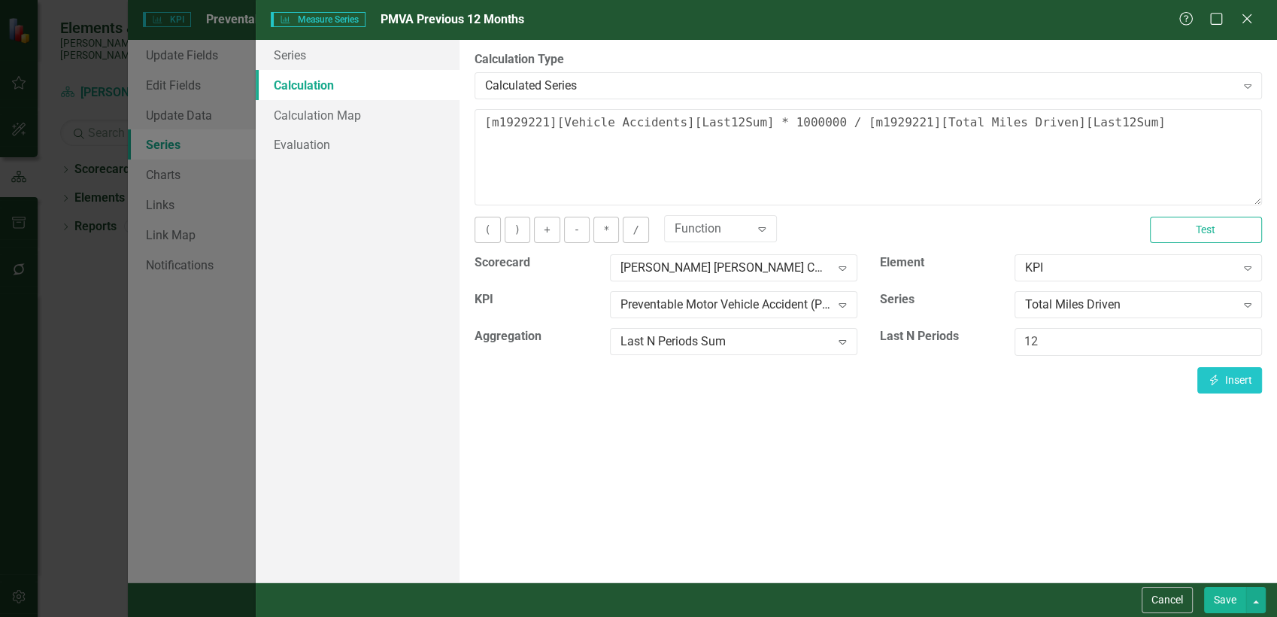
click at [1220, 604] on button "Save" at bounding box center [1225, 600] width 42 height 26
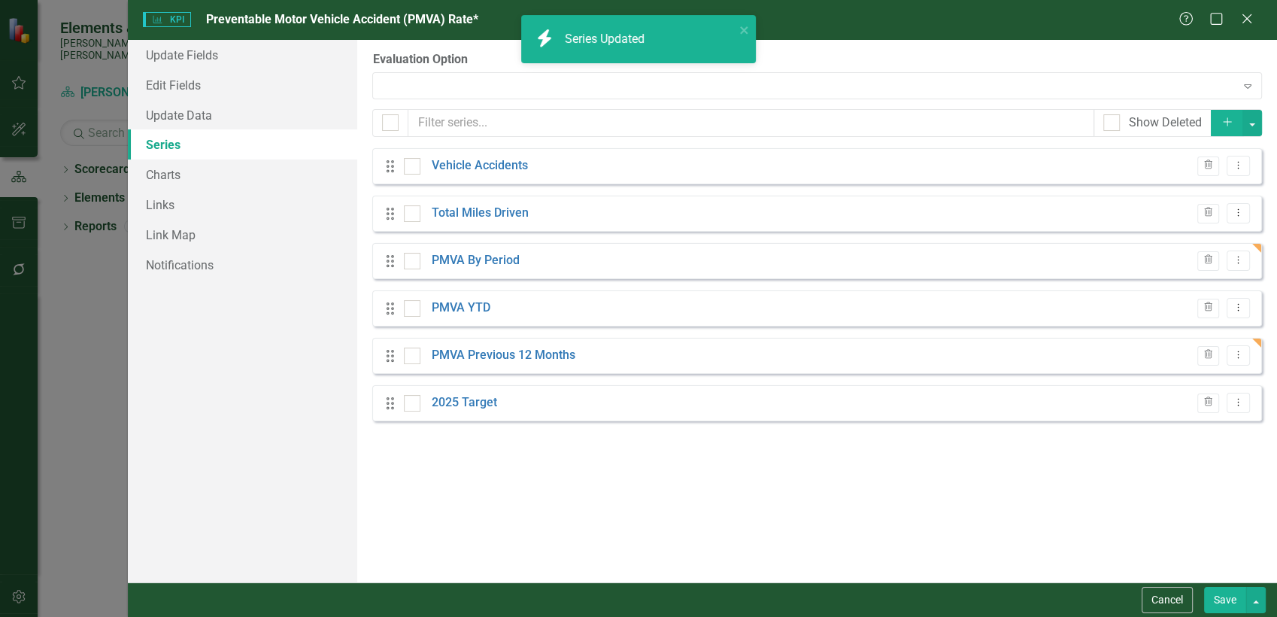
checkbox input "false"
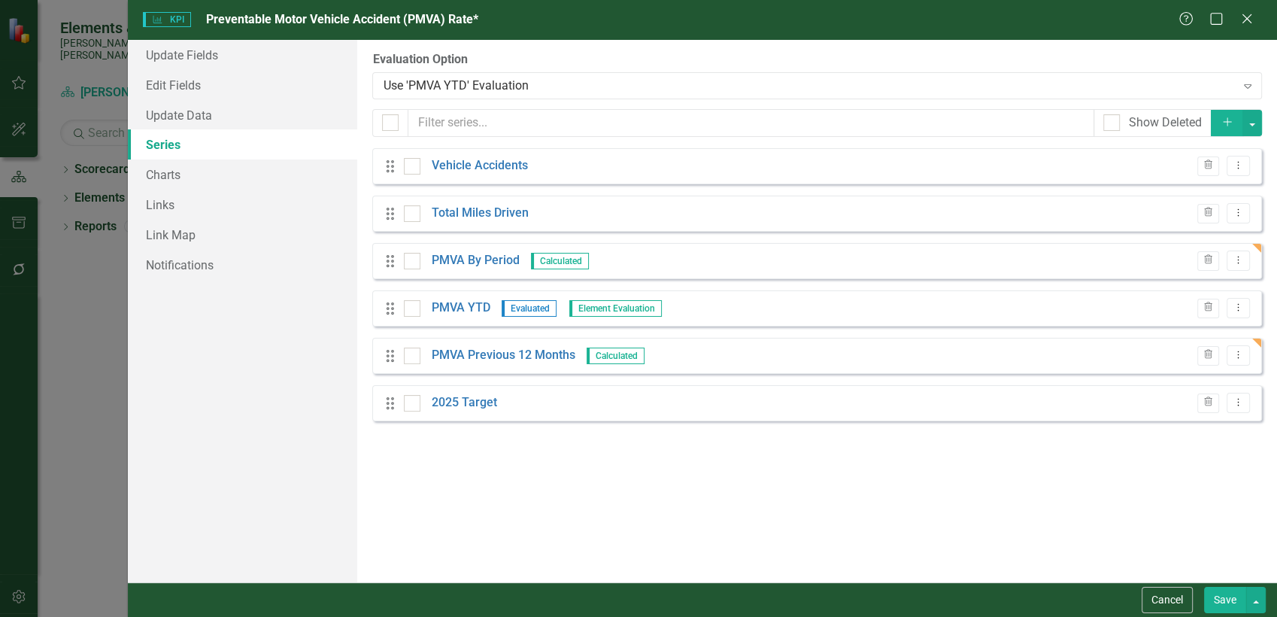
click at [1234, 600] on button "Save" at bounding box center [1225, 600] width 42 height 26
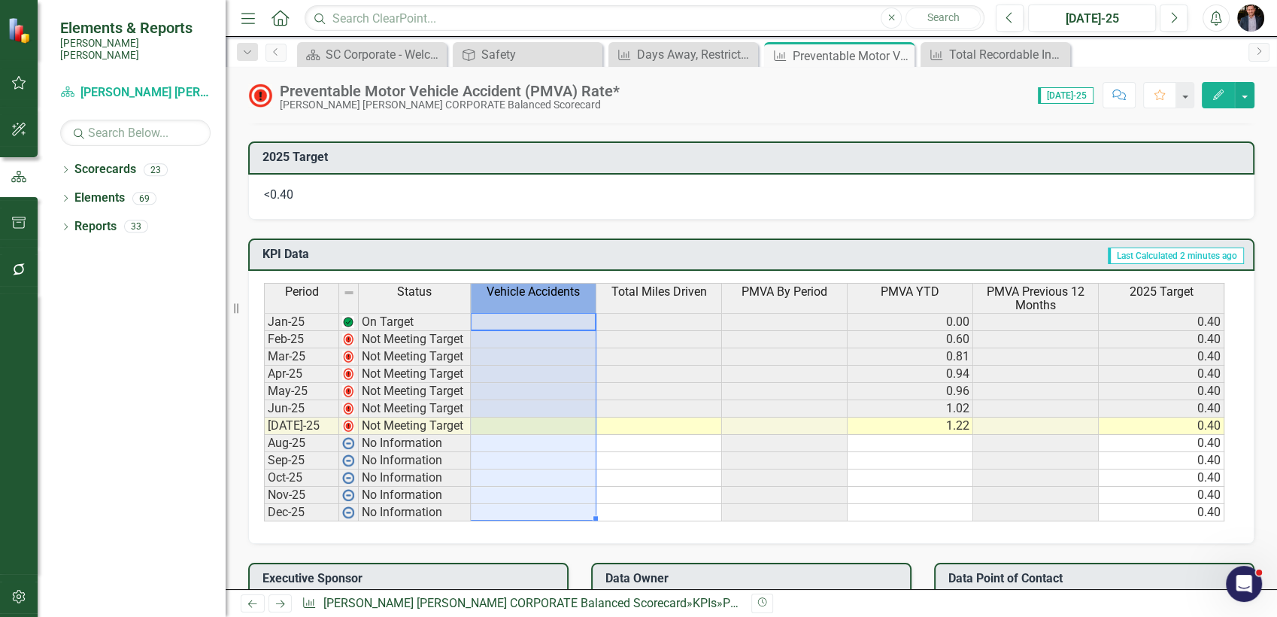
drag, startPoint x: 595, startPoint y: 295, endPoint x: 569, endPoint y: 296, distance: 25.6
click at [569, 296] on th "Vehicle Accidents" at bounding box center [534, 298] width 126 height 30
click at [212, 366] on div "Dropdown Scorecards 23 Dropdown [PERSON_NAME] [PERSON_NAME] CORPORATE Balanced …" at bounding box center [132, 387] width 188 height 460
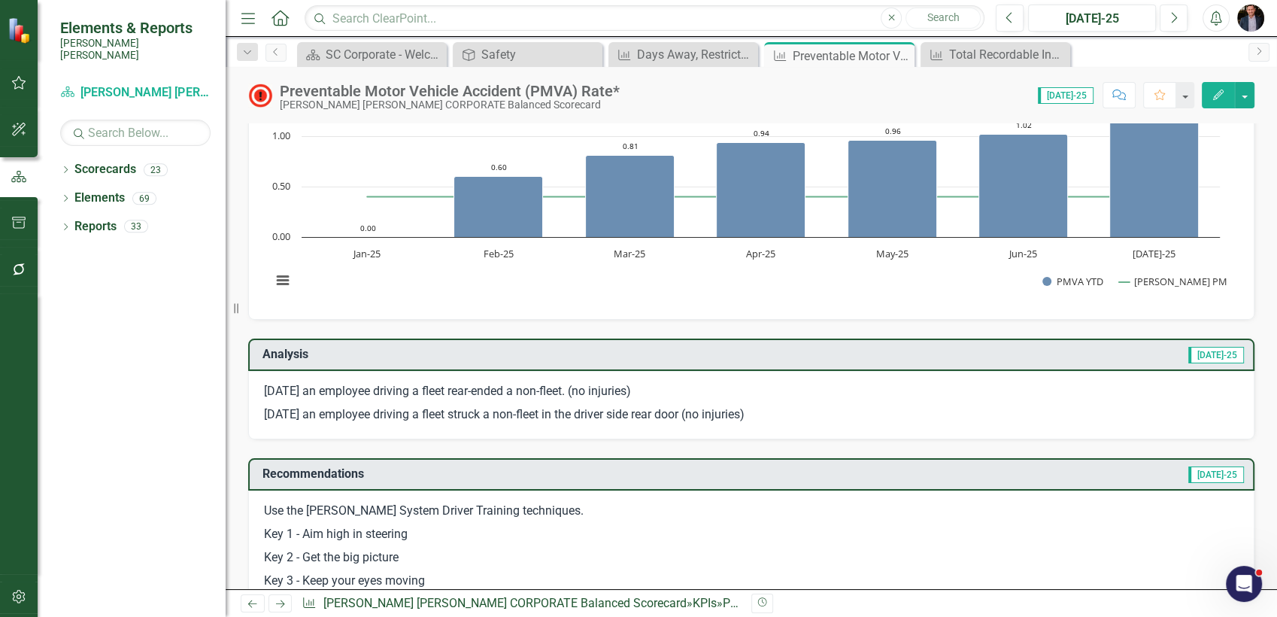
scroll to position [0, 0]
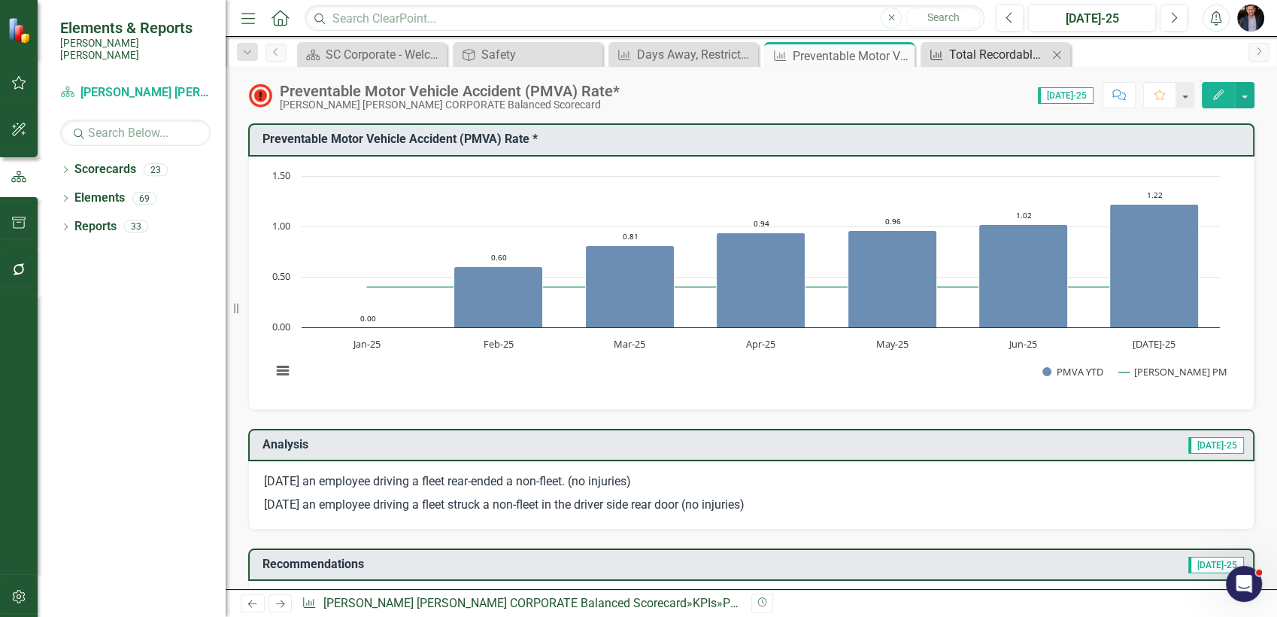
click at [963, 55] on div "Total Recordable Incident Rate (TRIR)" at bounding box center [998, 54] width 99 height 19
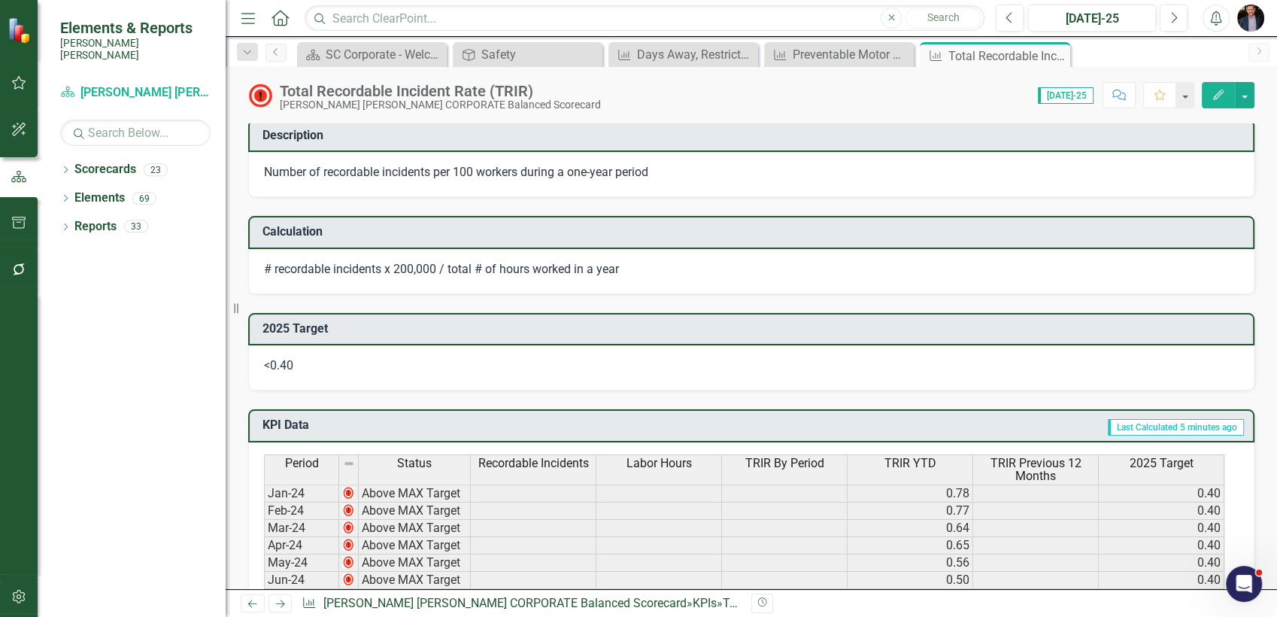
scroll to position [584, 0]
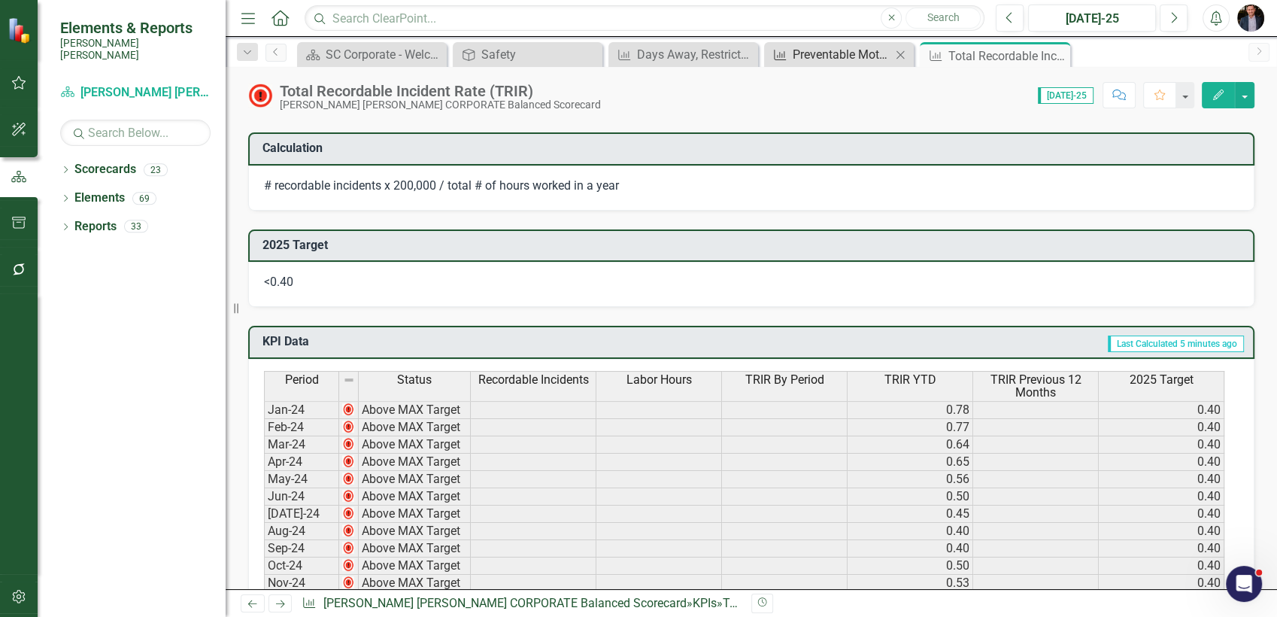
click at [829, 59] on div "Preventable Motor Vehicle Accident (PMVA) Rate*" at bounding box center [842, 54] width 99 height 19
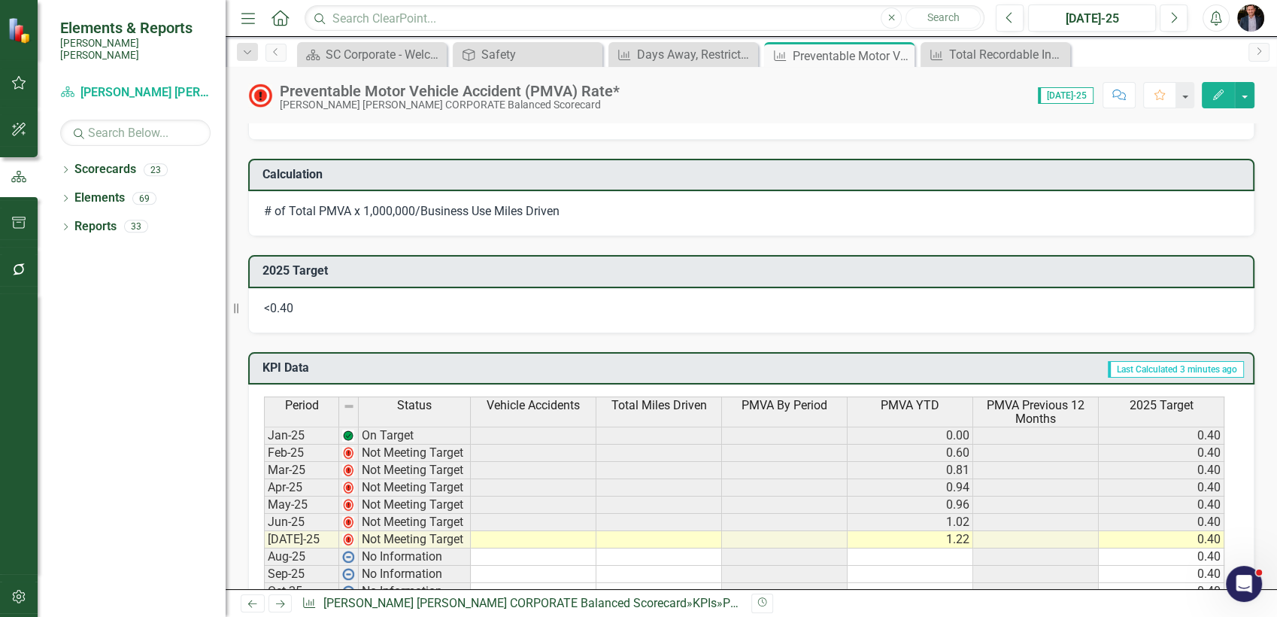
scroll to position [919, 0]
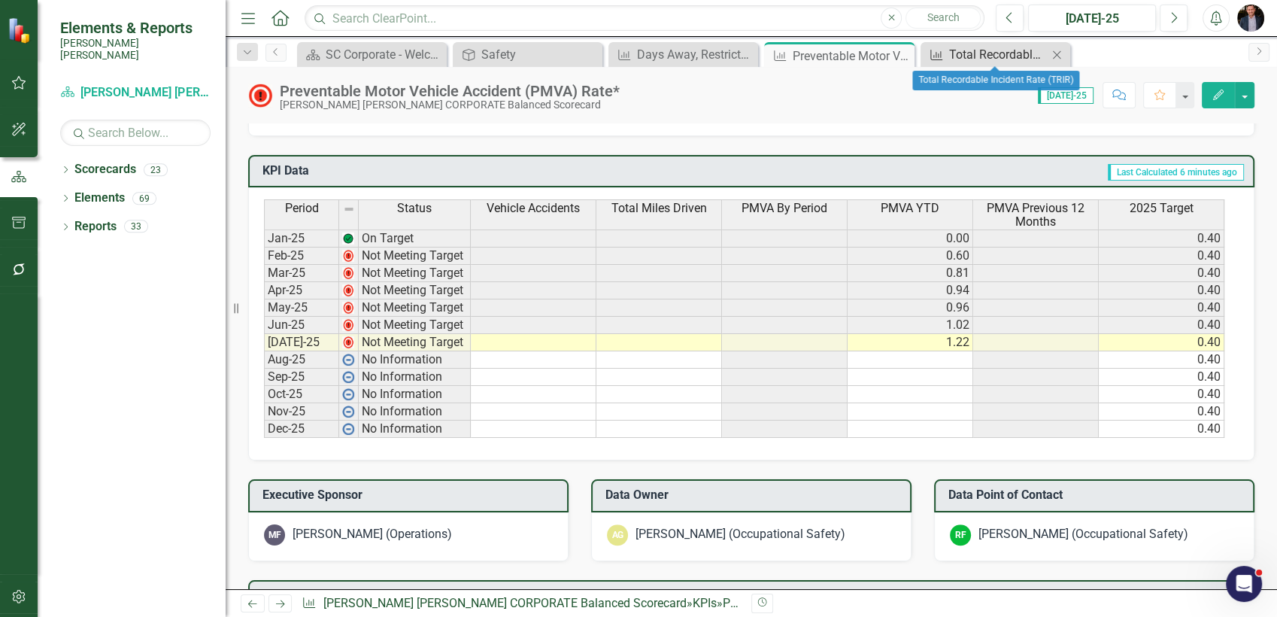
click at [992, 62] on div "Total Recordable Incident Rate (TRIR)" at bounding box center [998, 54] width 99 height 19
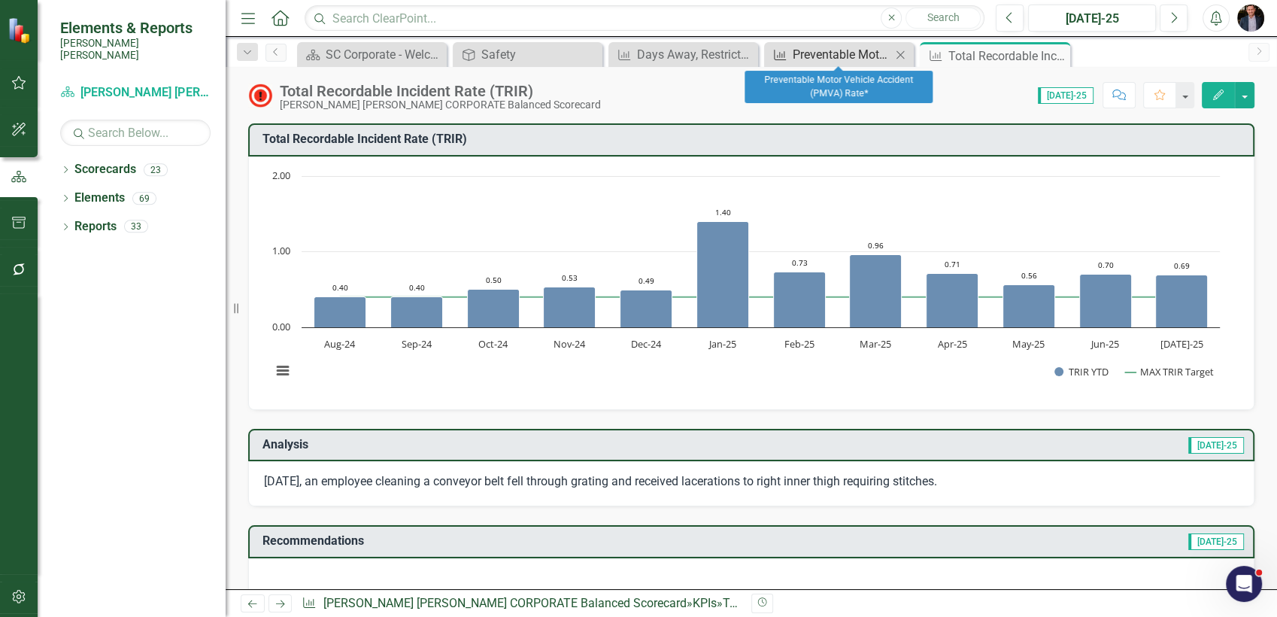
click at [841, 52] on div "Preventable Motor Vehicle Accident (PMVA) Rate*" at bounding box center [842, 54] width 99 height 19
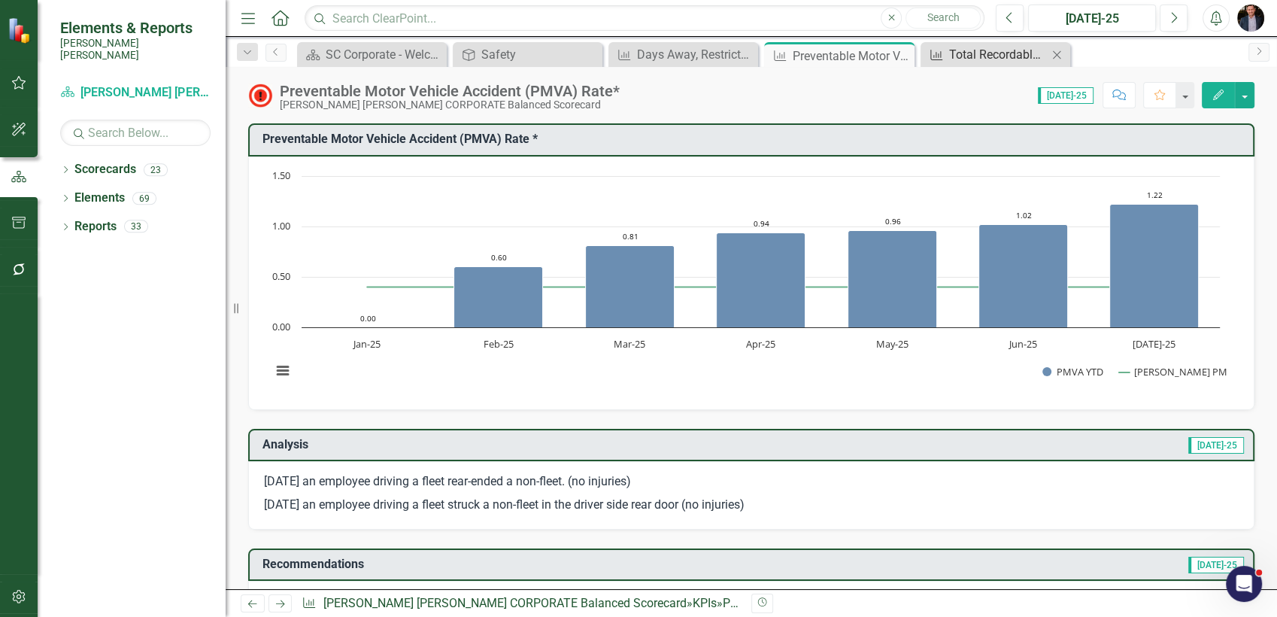
click at [1004, 57] on div "Total Recordable Incident Rate (TRIR)" at bounding box center [998, 54] width 99 height 19
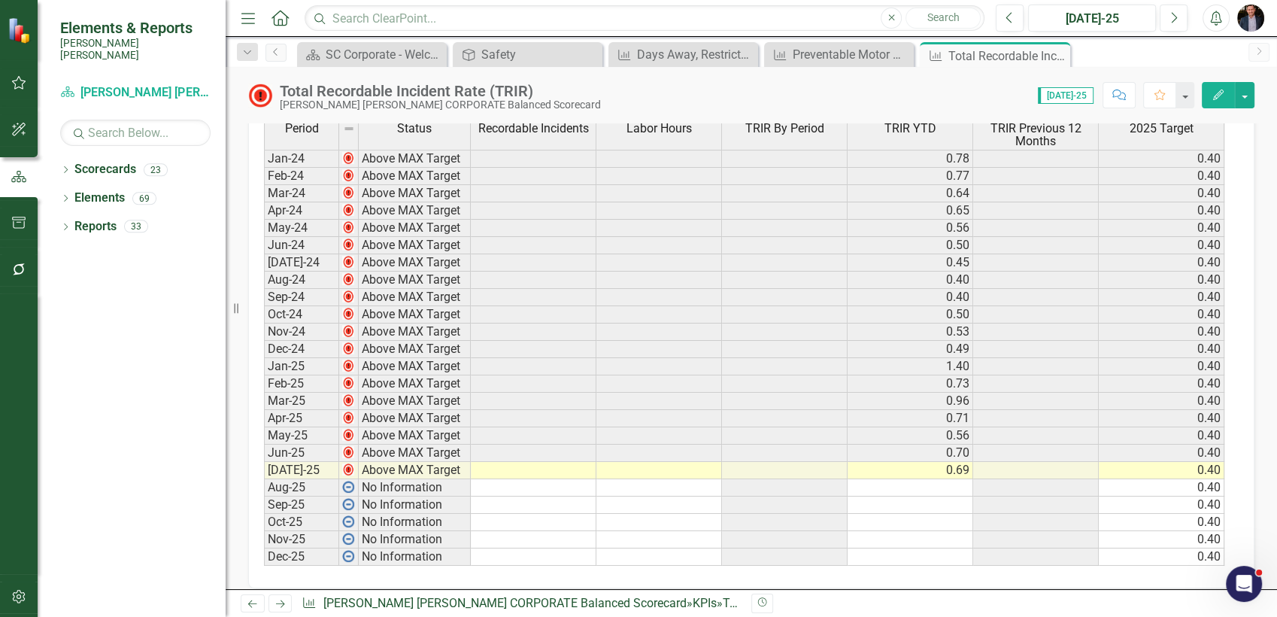
scroll to position [752, 0]
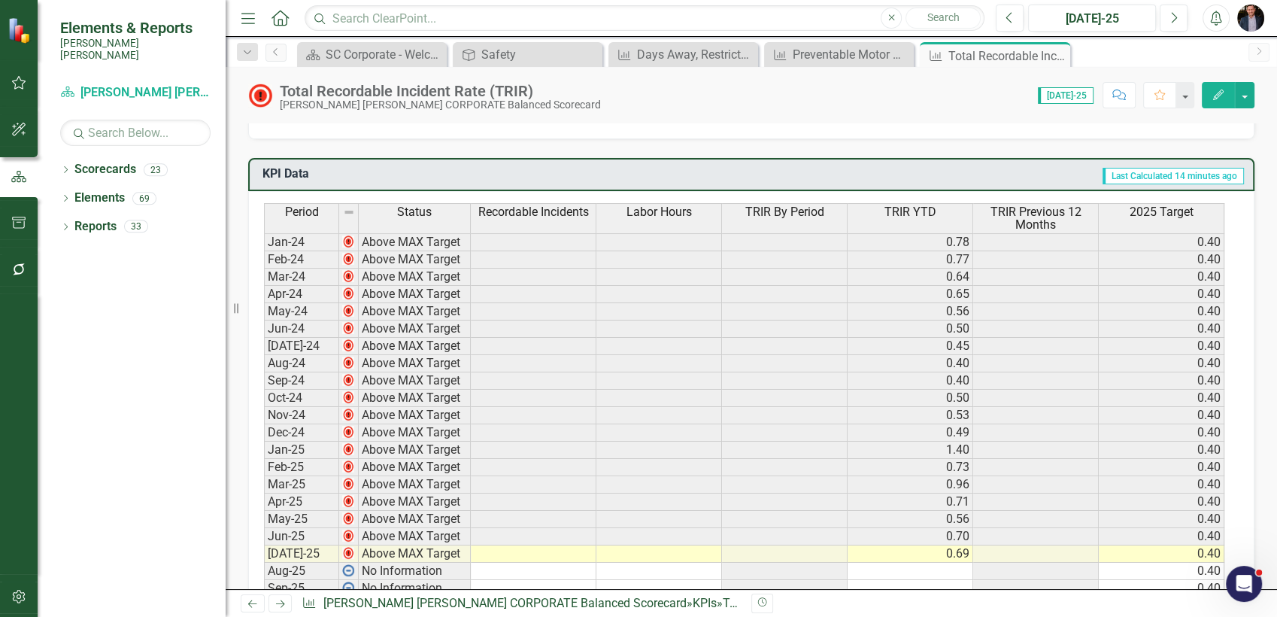
click at [1209, 95] on button "Edit" at bounding box center [1218, 95] width 33 height 26
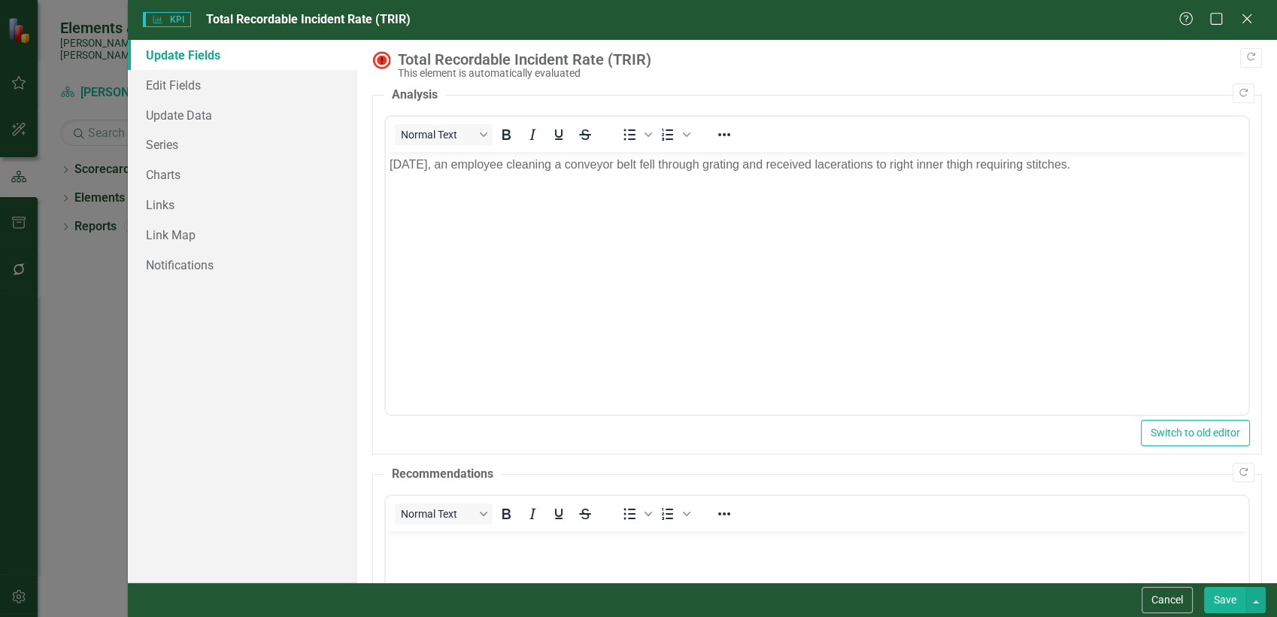
scroll to position [0, 0]
click at [175, 146] on link "Series" at bounding box center [243, 144] width 230 height 30
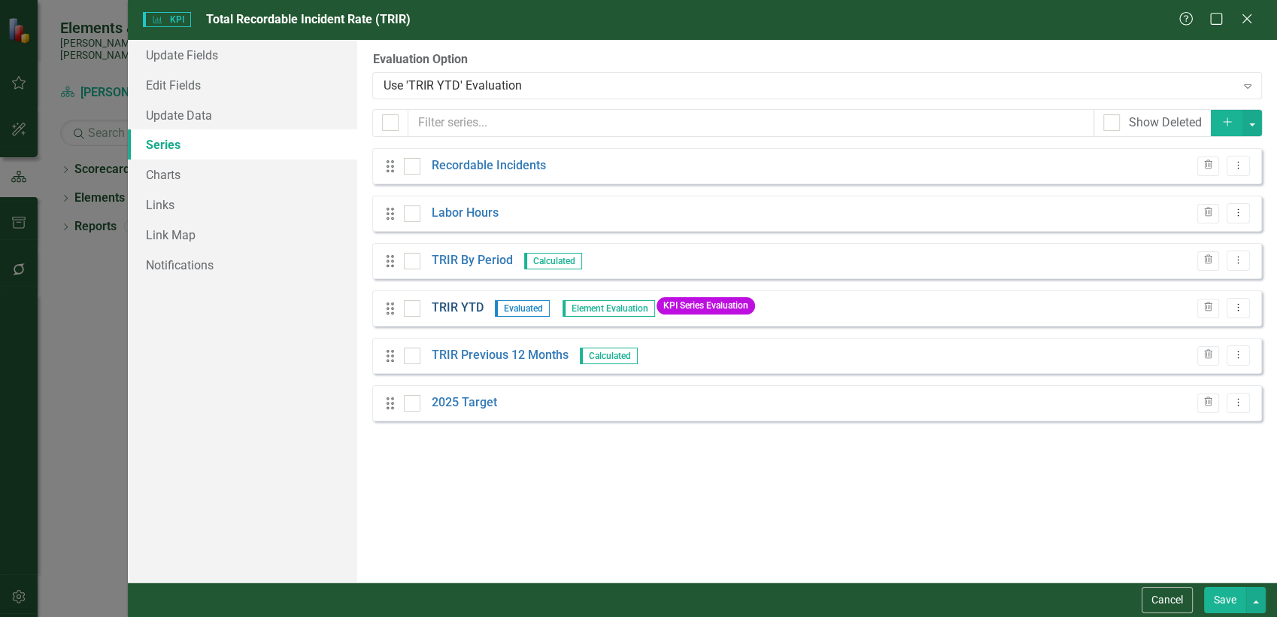
click at [463, 304] on link "TRIR YTD" at bounding box center [458, 307] width 52 height 17
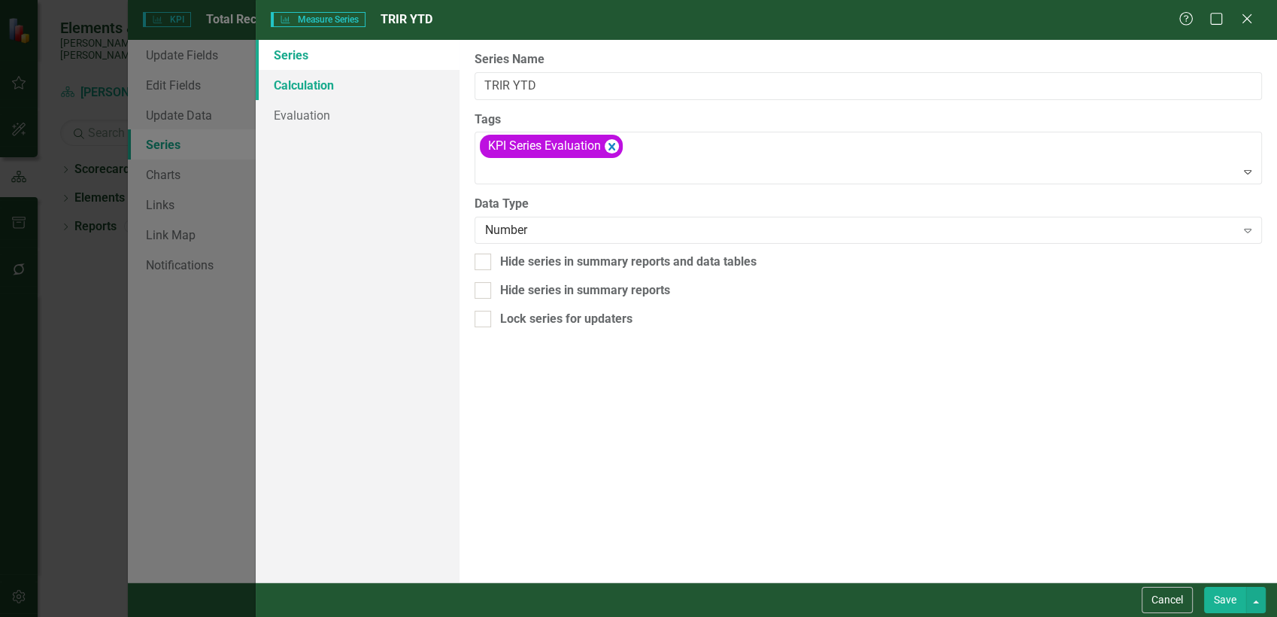
click at [316, 80] on link "Calculation" at bounding box center [358, 85] width 205 height 30
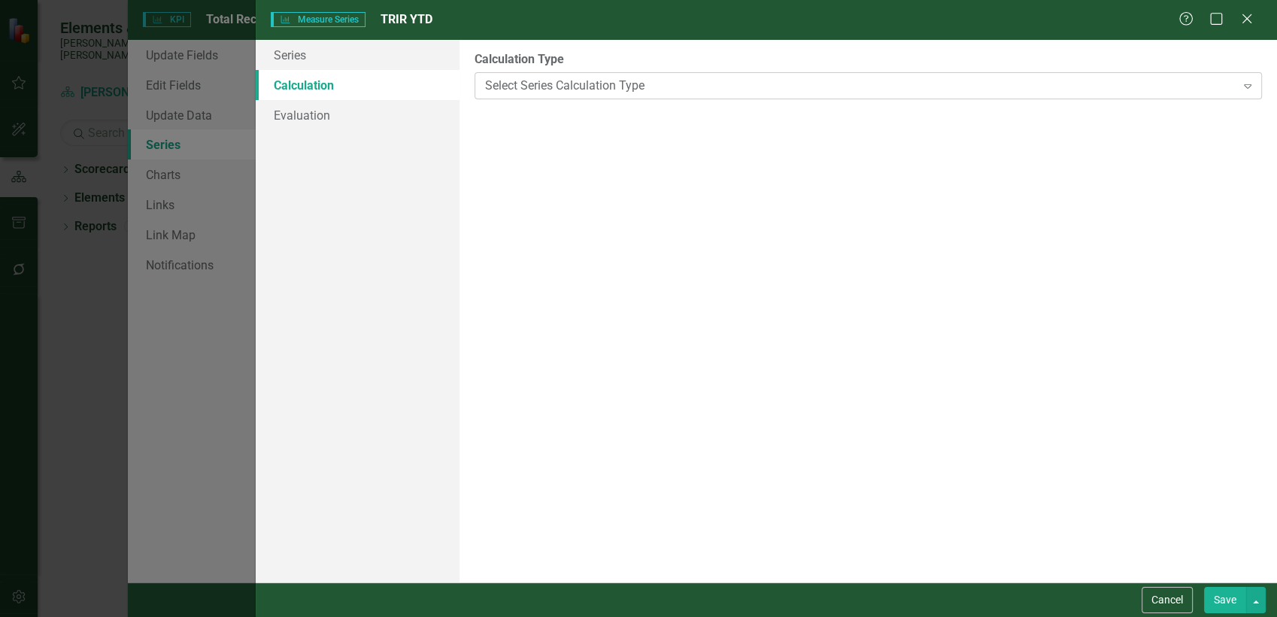
click at [549, 87] on div "Select Series Calculation Type" at bounding box center [860, 85] width 750 height 17
click at [333, 57] on link "Series" at bounding box center [358, 55] width 205 height 30
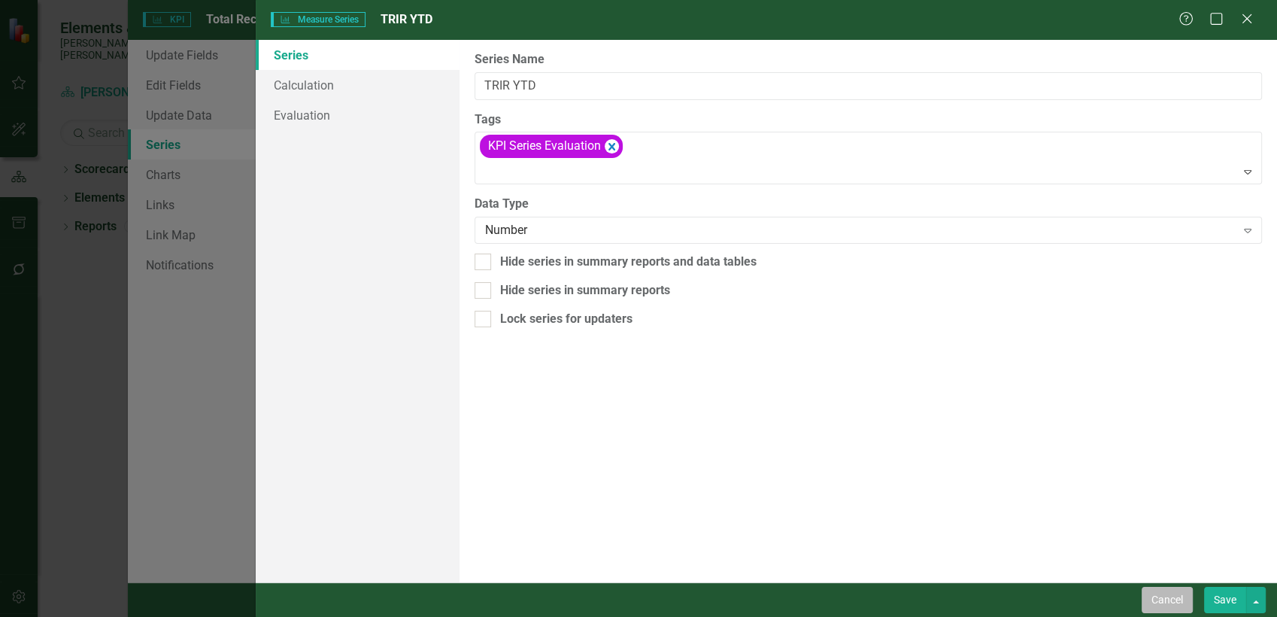
click at [1149, 608] on button "Cancel" at bounding box center [1167, 600] width 51 height 26
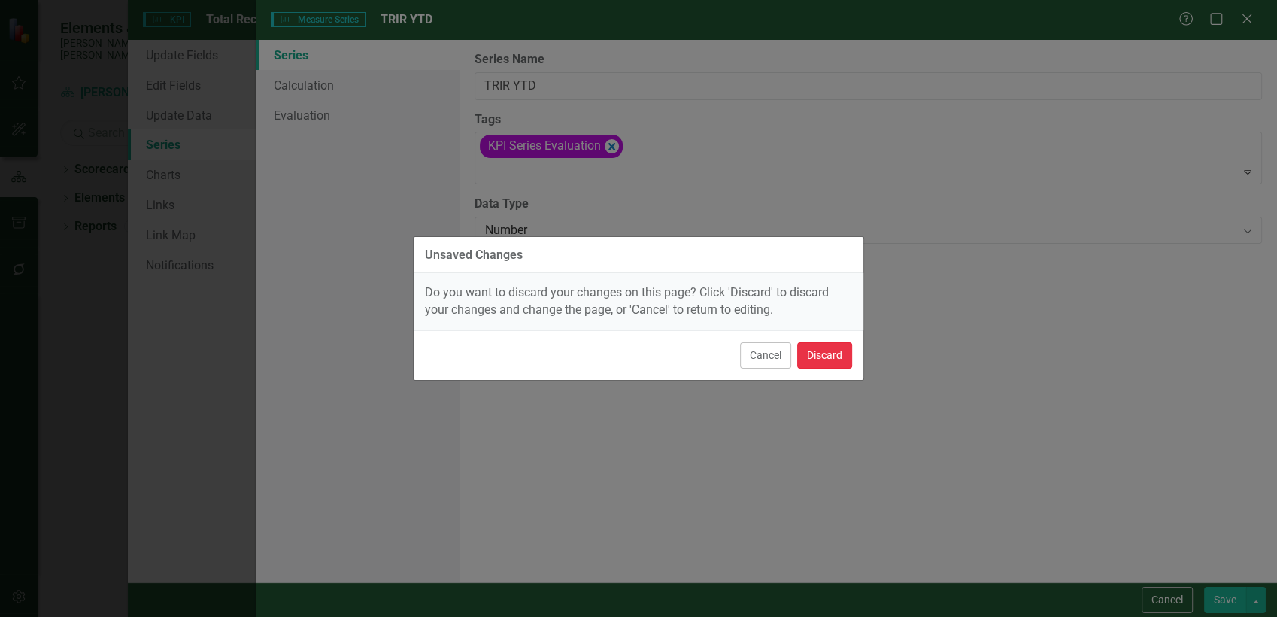
click at [830, 344] on button "Discard" at bounding box center [824, 355] width 55 height 26
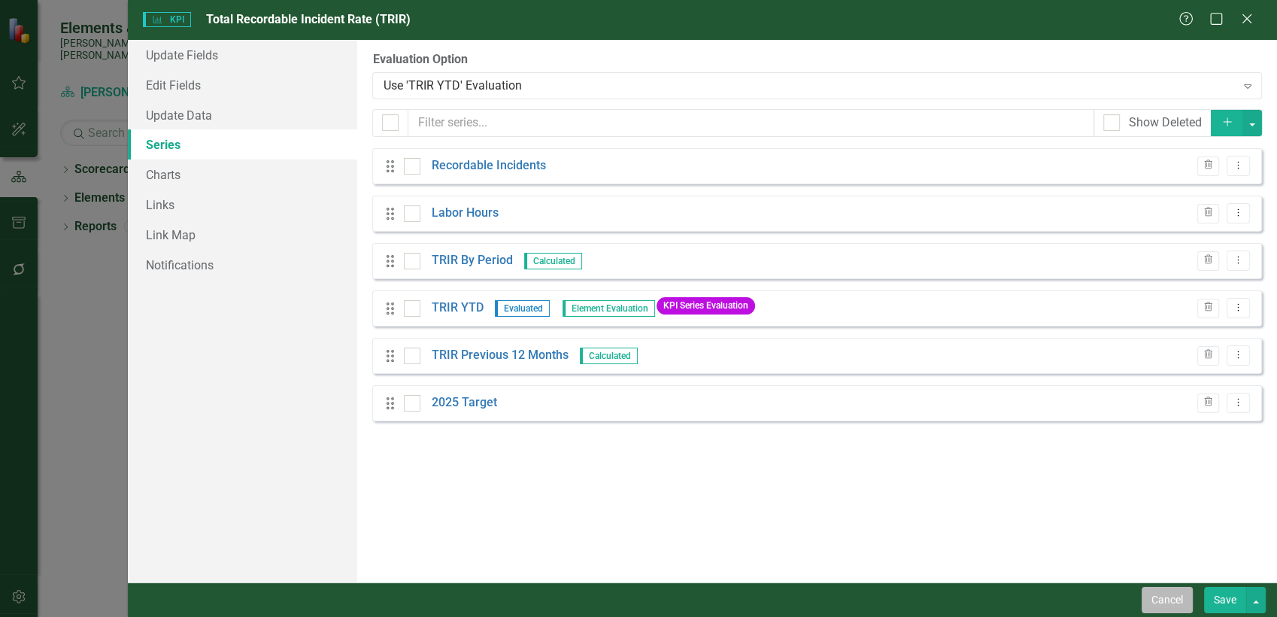
click at [1173, 601] on button "Cancel" at bounding box center [1167, 600] width 51 height 26
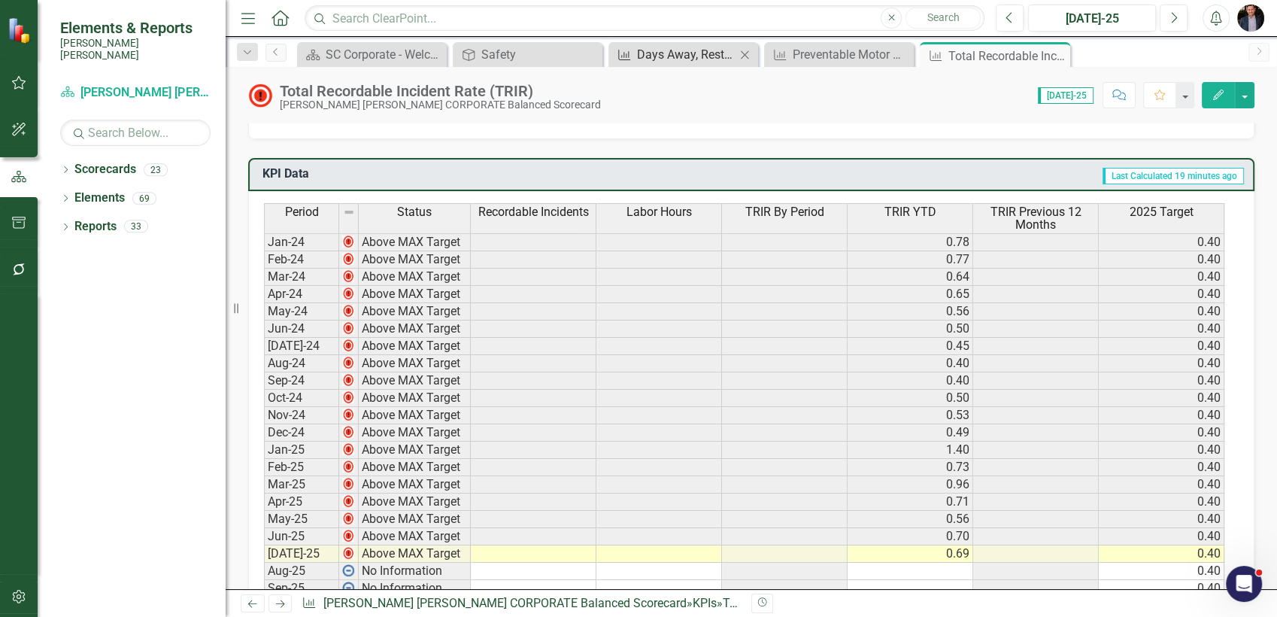
click at [709, 51] on div "Days Away, Restricted, Transferred (DART) Rate" at bounding box center [686, 54] width 99 height 19
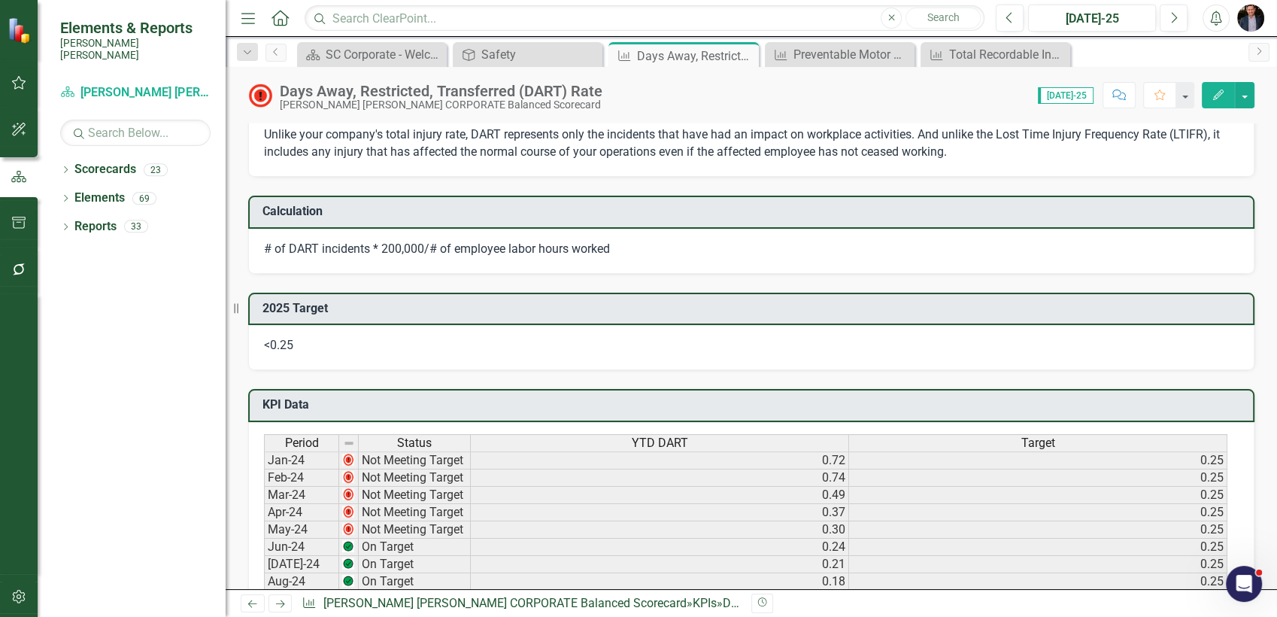
scroll to position [501, 0]
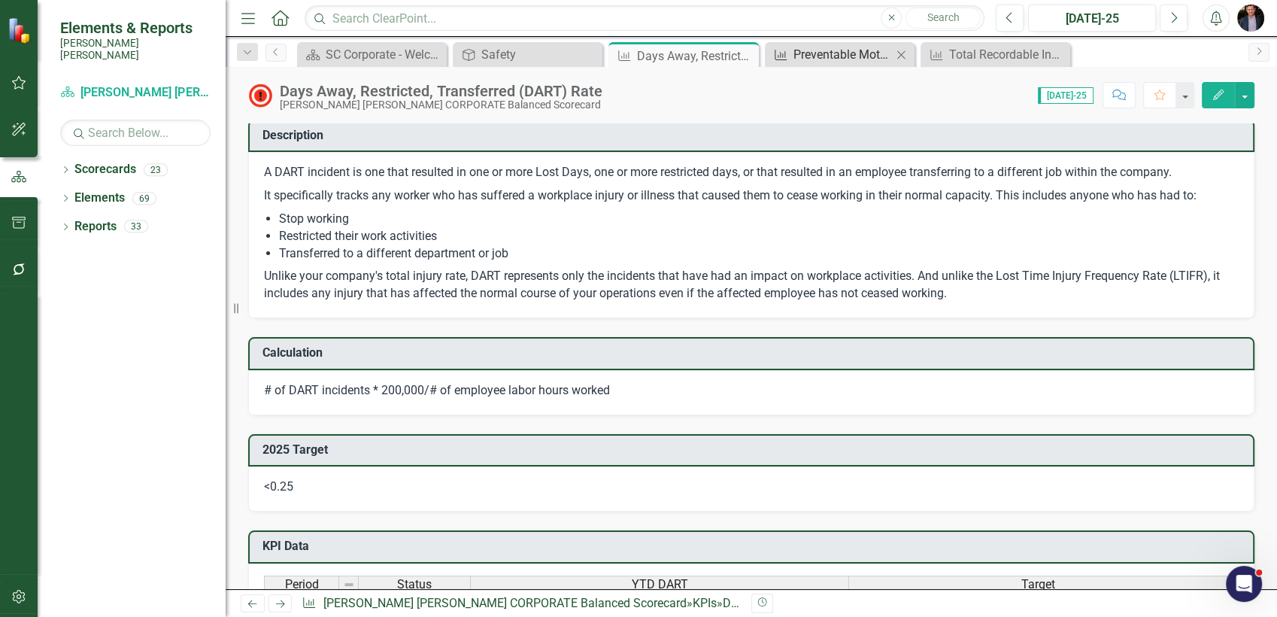
click at [812, 59] on div "Preventable Motor Vehicle Accident (PMVA) Rate*" at bounding box center [843, 54] width 99 height 19
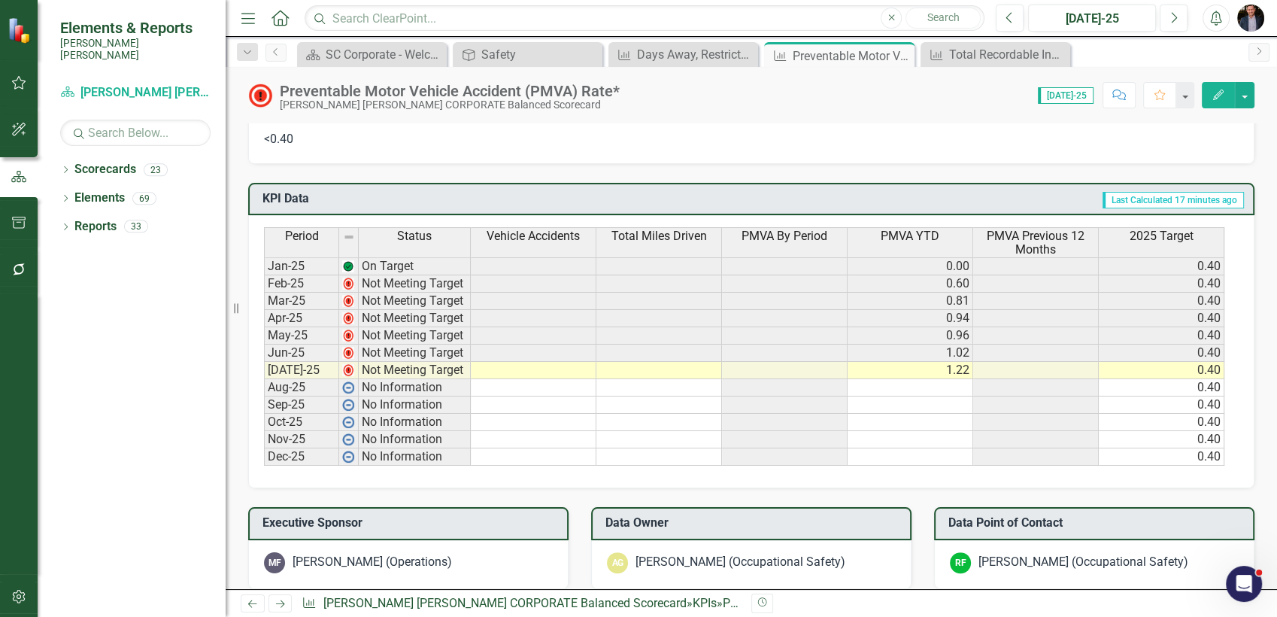
scroll to position [919, 0]
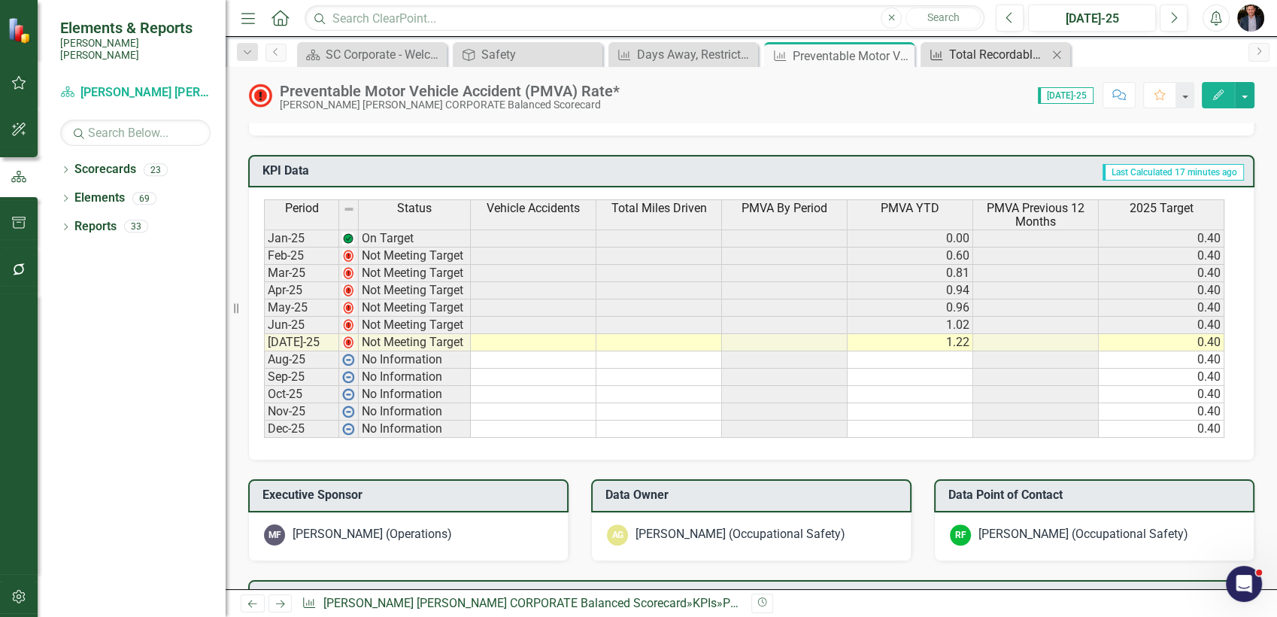
click at [982, 53] on div "Total Recordable Incident Rate (TRIR)" at bounding box center [998, 54] width 99 height 19
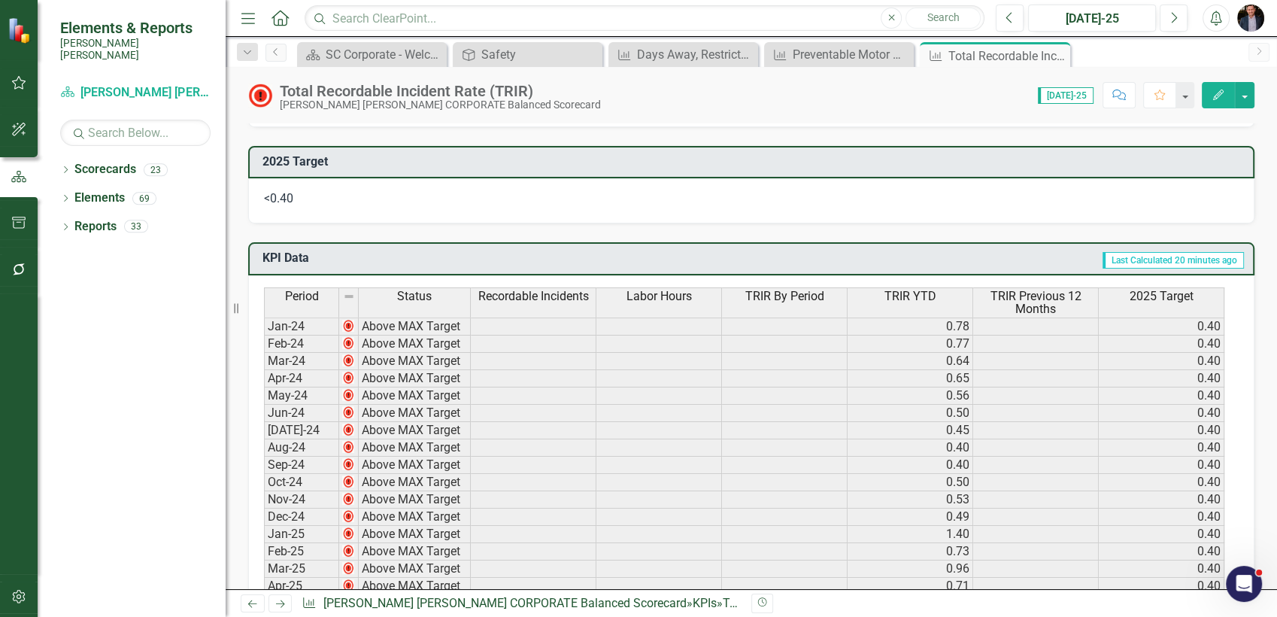
scroll to position [259, 0]
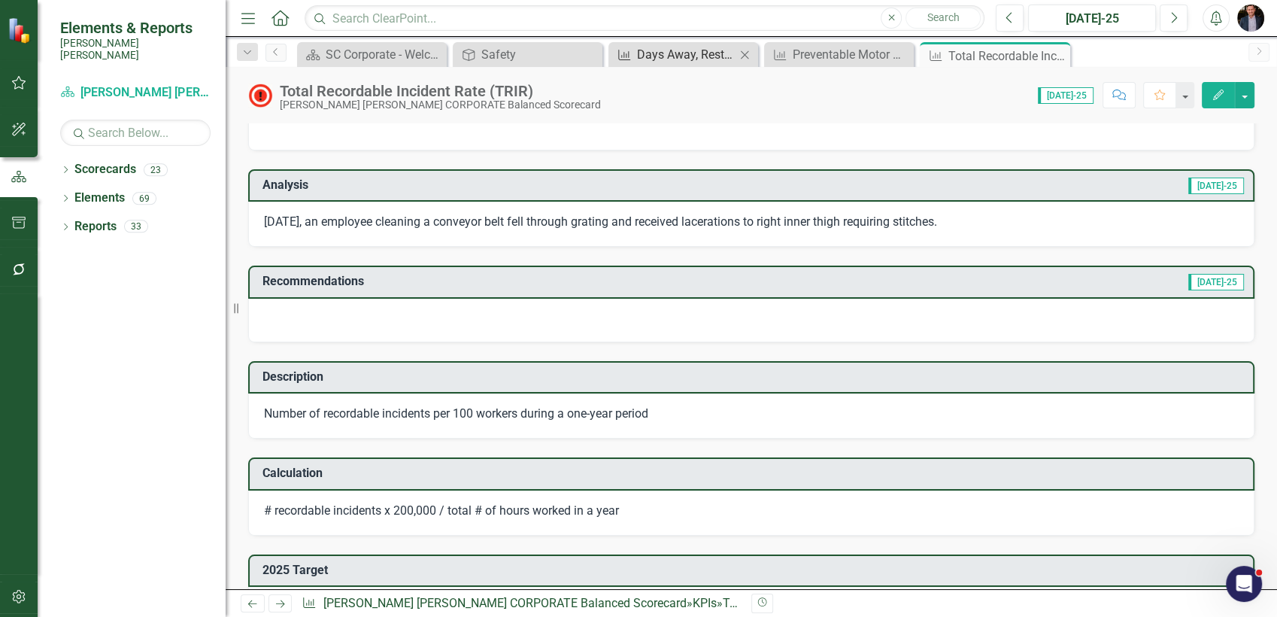
click at [693, 52] on div "Days Away, Restricted, Transferred (DART) Rate" at bounding box center [686, 54] width 99 height 19
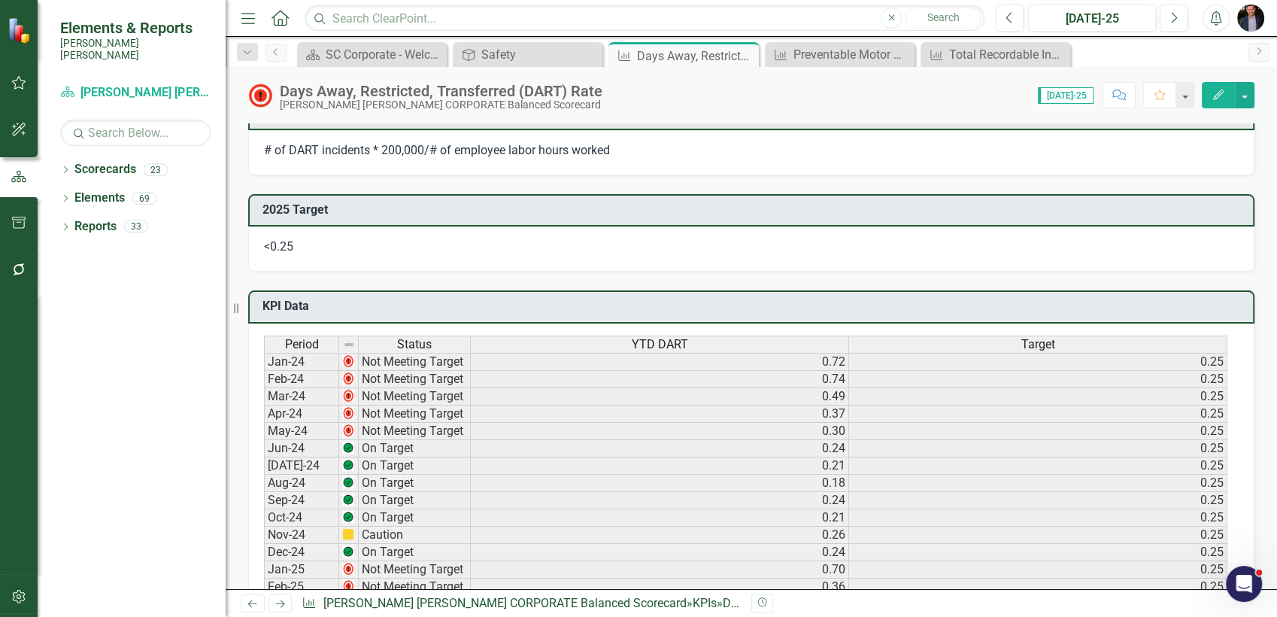
scroll to position [919, 0]
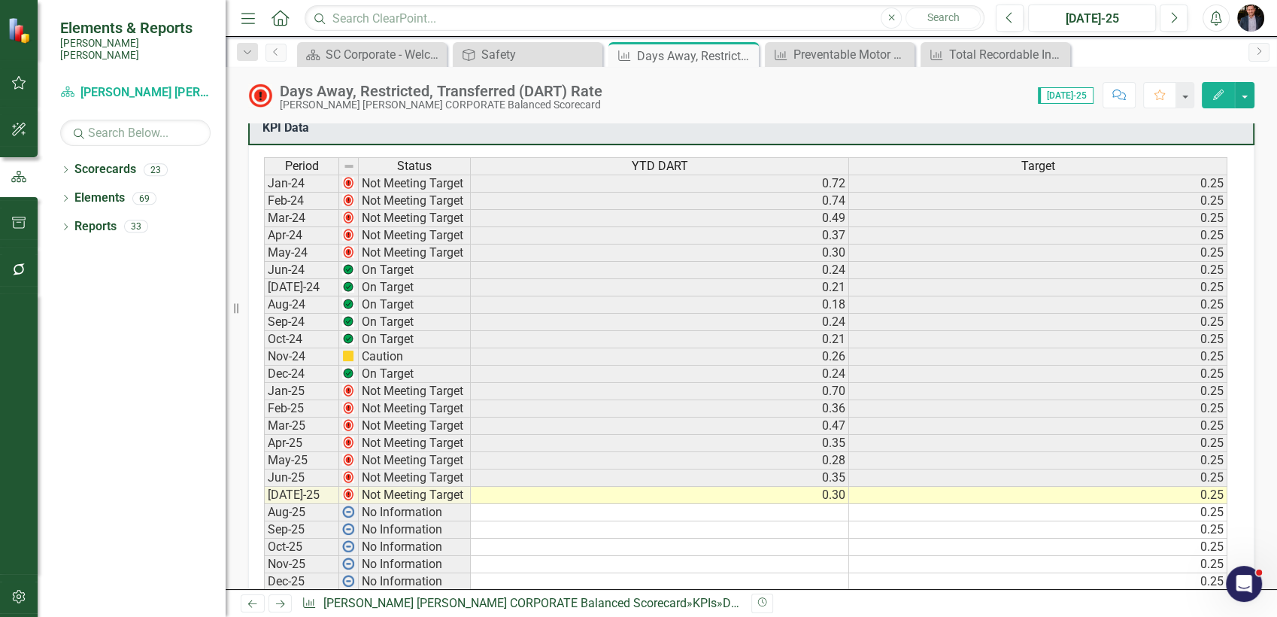
click at [1212, 105] on button "Edit" at bounding box center [1218, 95] width 33 height 26
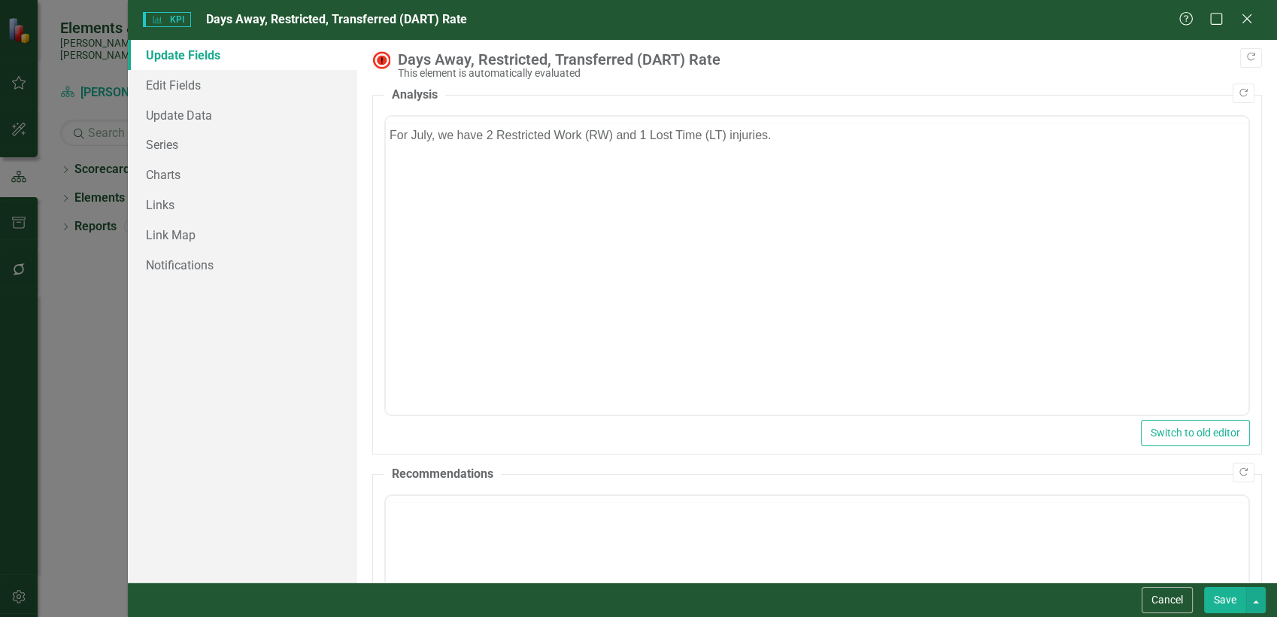
scroll to position [0, 0]
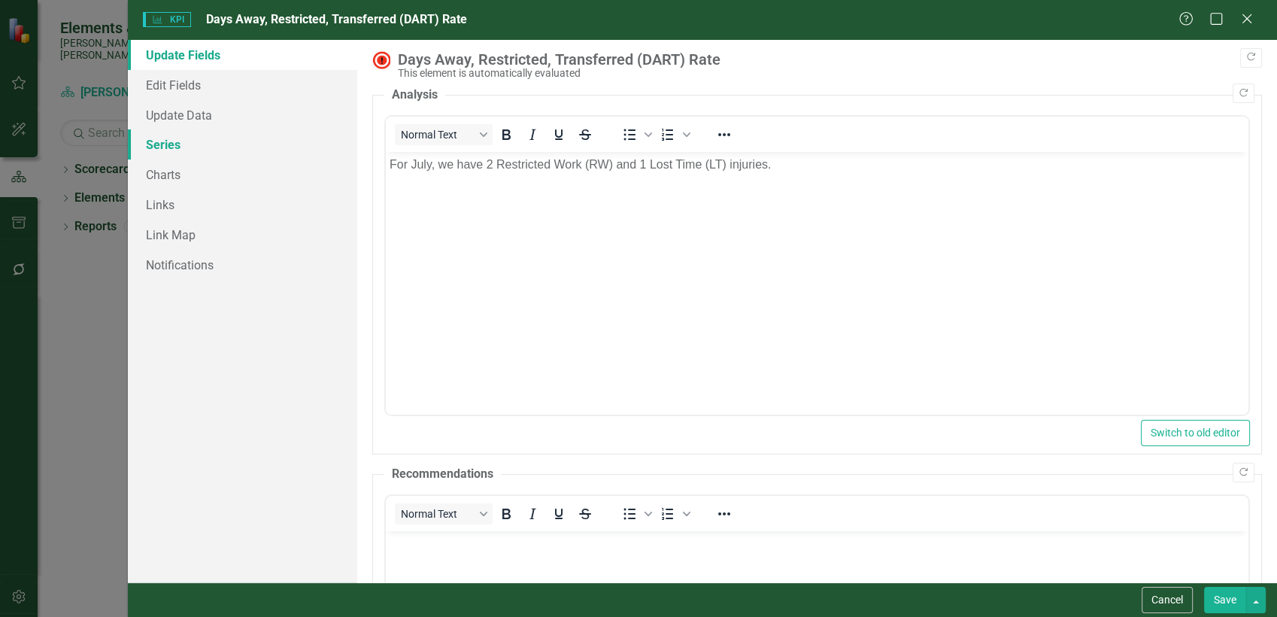
click at [162, 150] on link "Series" at bounding box center [243, 144] width 230 height 30
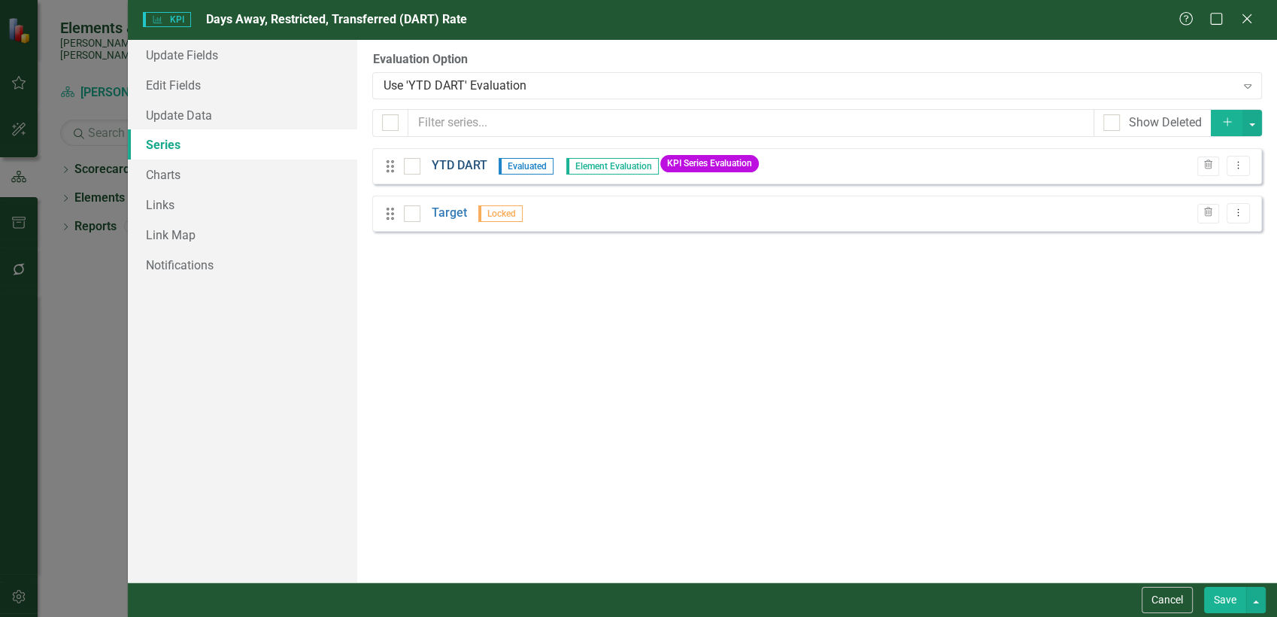
click at [459, 165] on link "YTD DART" at bounding box center [460, 165] width 56 height 17
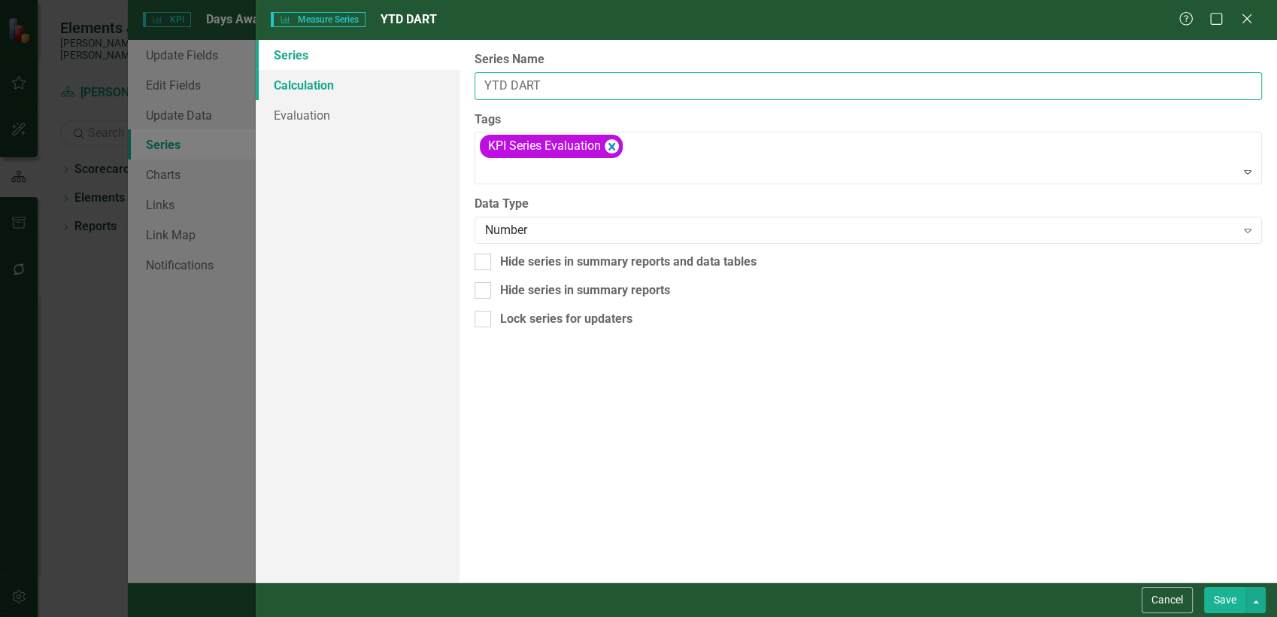
drag, startPoint x: 547, startPoint y: 77, endPoint x: 397, endPoint y: 94, distance: 150.7
click at [397, 94] on div "Series Calculation Evaluation From this page, you can edit the name, type, and …" at bounding box center [766, 311] width 1021 height 542
type input "DART YTD"
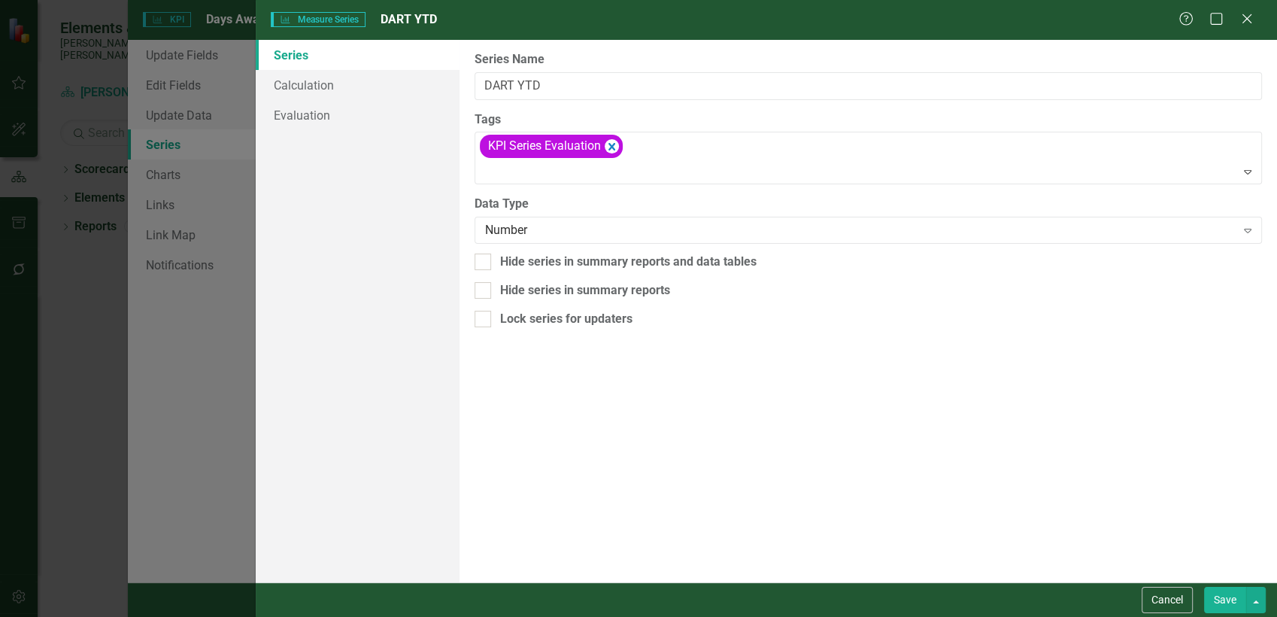
click at [1219, 603] on button "Save" at bounding box center [1225, 600] width 42 height 26
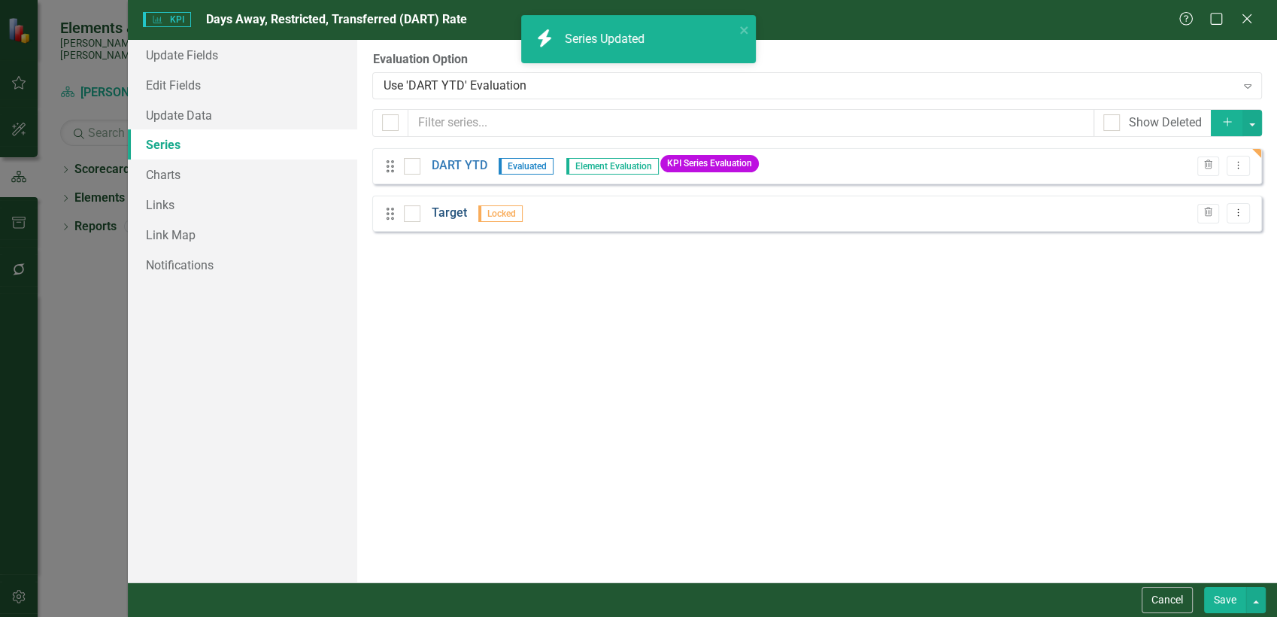
click at [457, 214] on link "Target" at bounding box center [449, 213] width 35 height 17
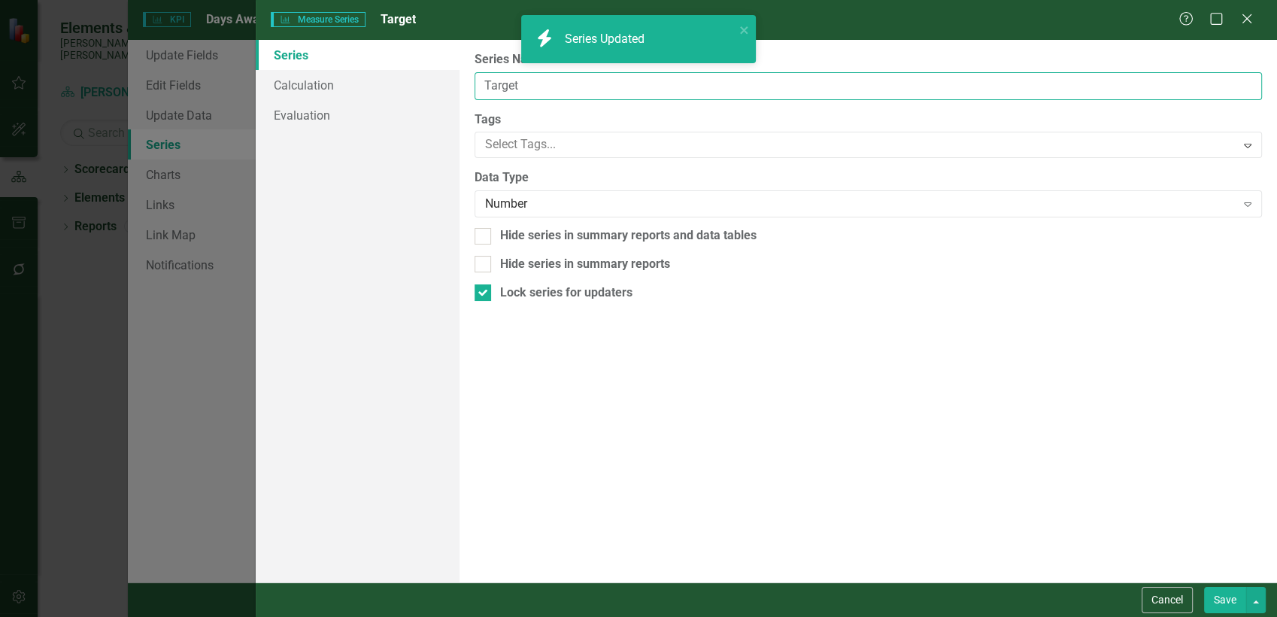
click at [481, 84] on input "Target" at bounding box center [869, 86] width 788 height 28
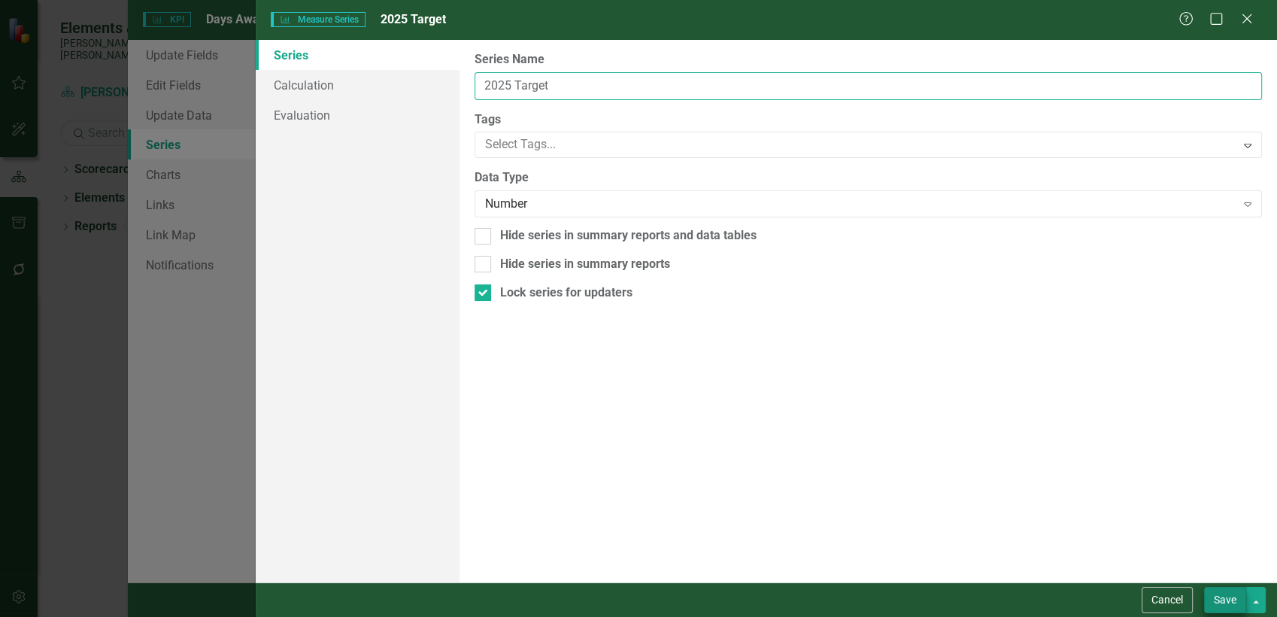
type input "2025 Target"
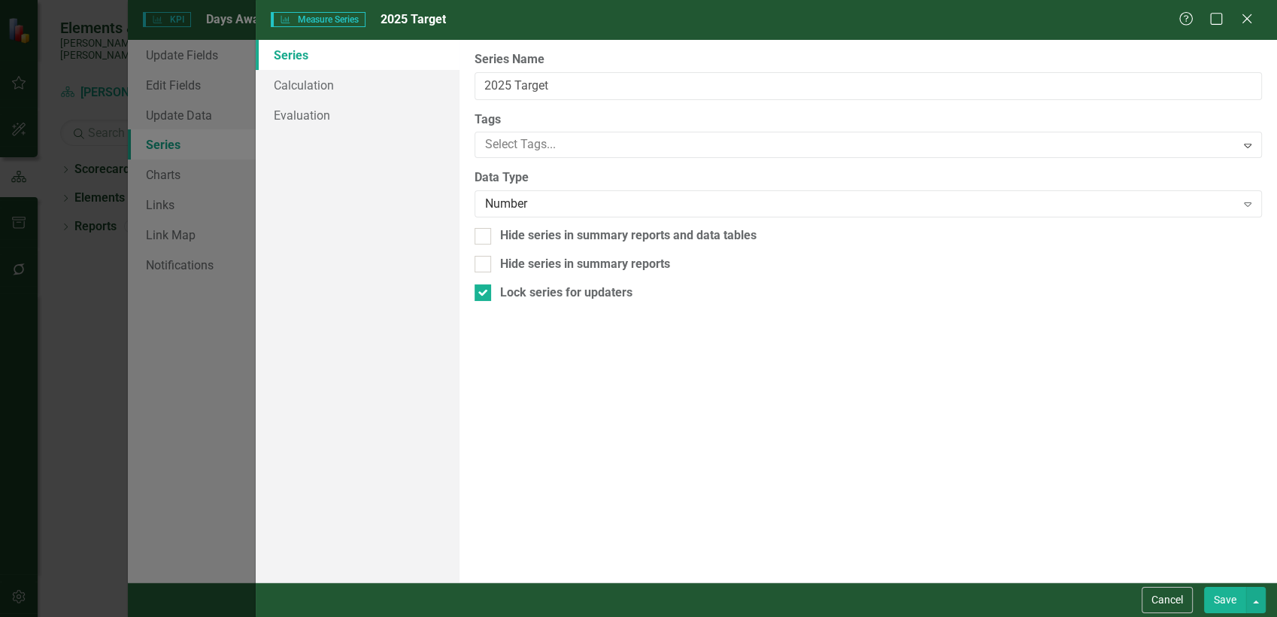
click at [1217, 588] on button "Save" at bounding box center [1225, 600] width 42 height 26
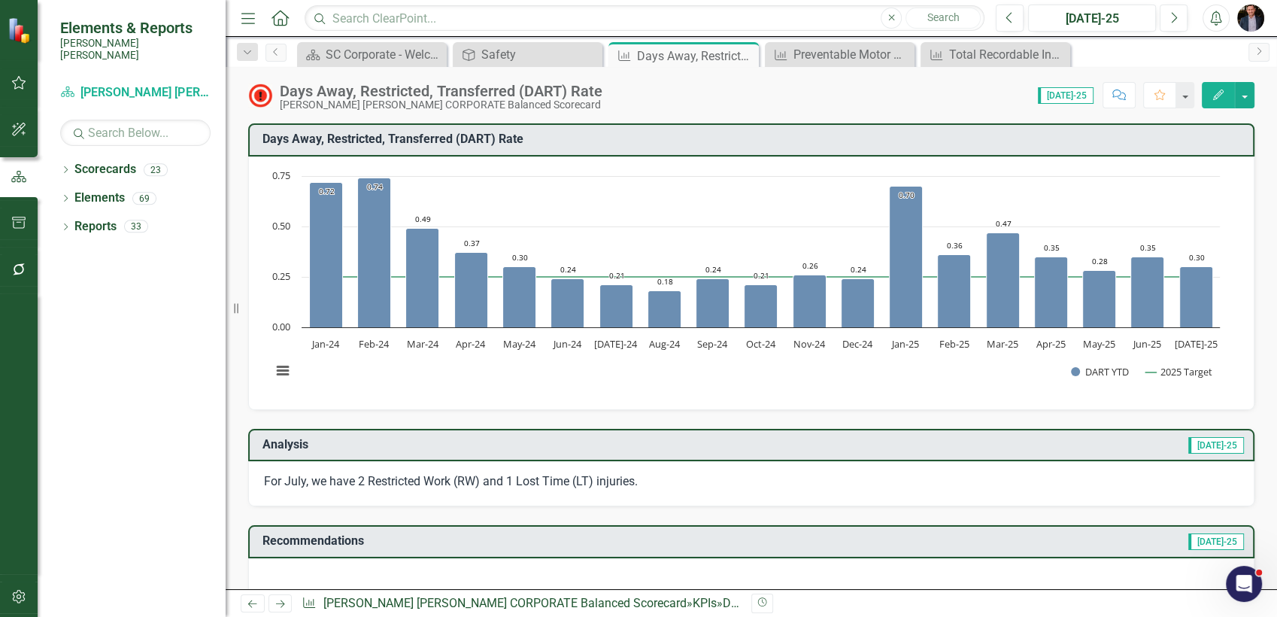
scroll to position [584, 0]
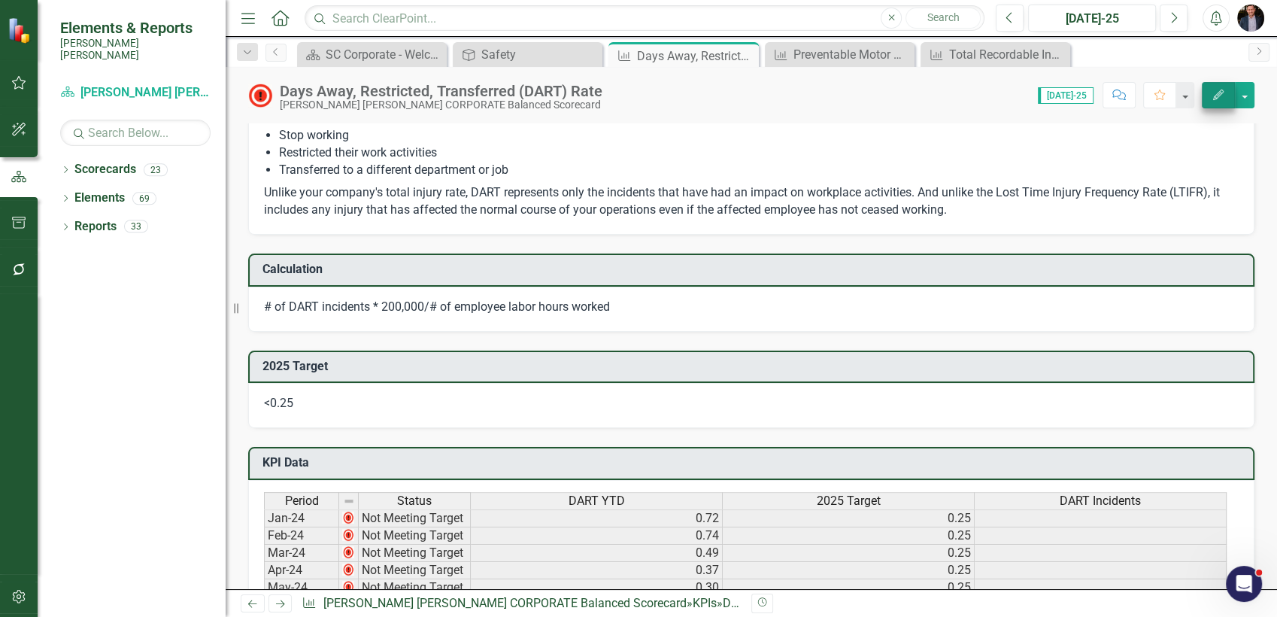
click at [1210, 99] on button "Edit" at bounding box center [1218, 95] width 33 height 26
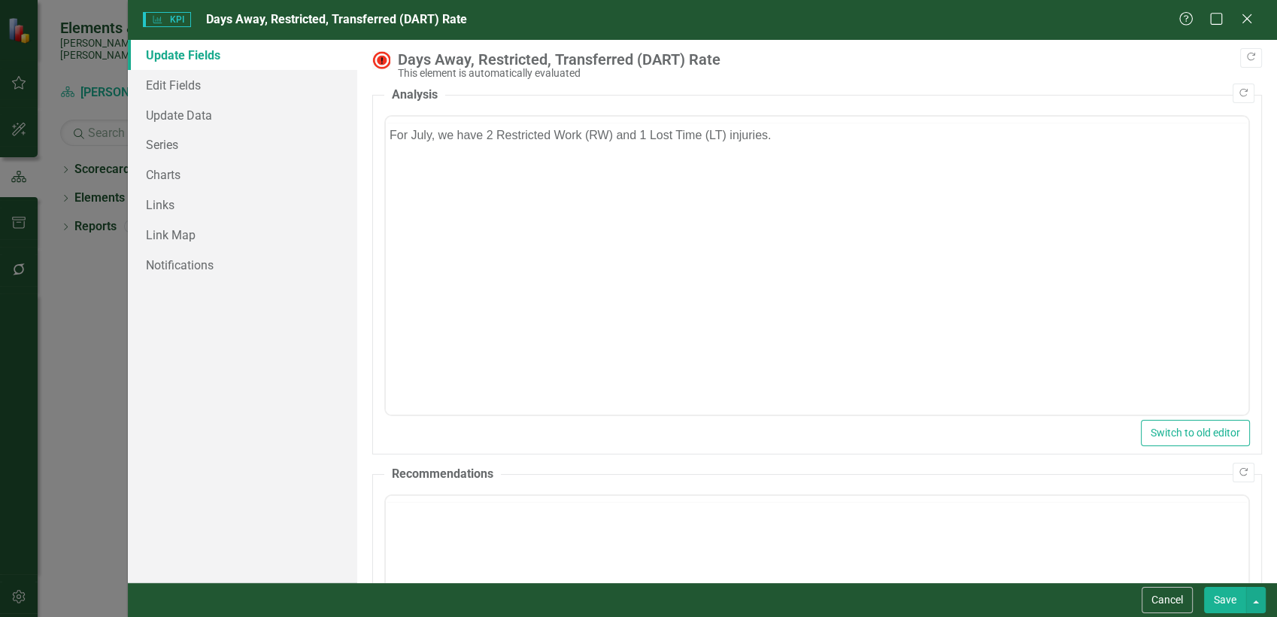
scroll to position [0, 0]
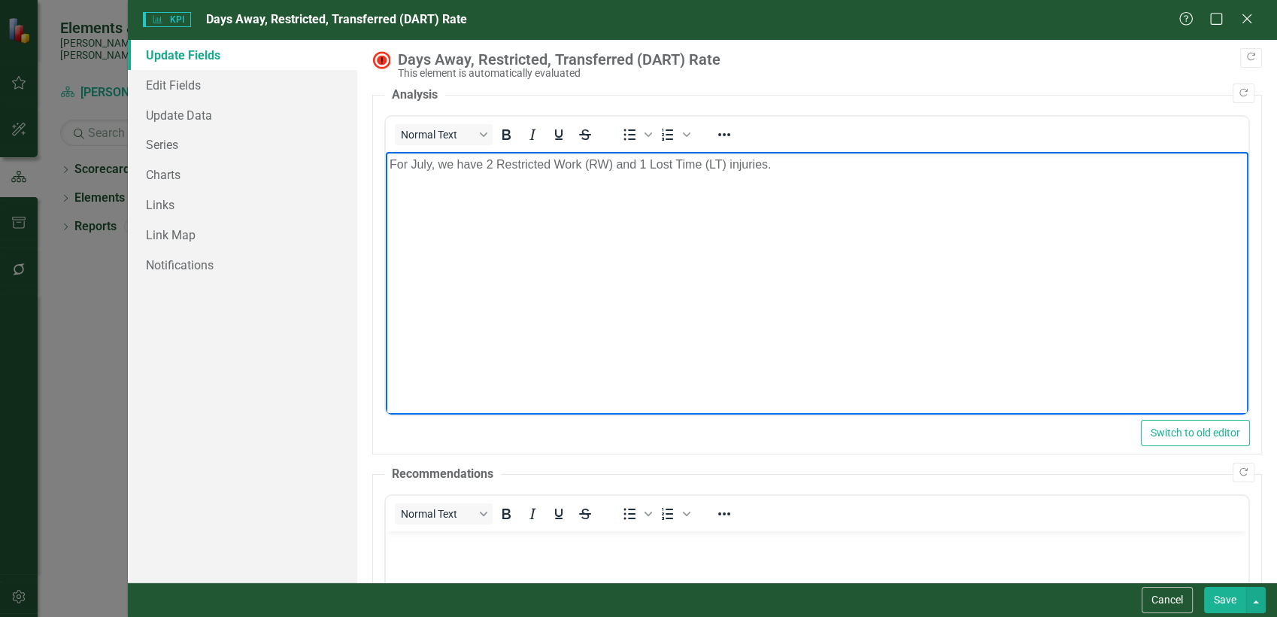
click at [1228, 243] on body "For July, we have 2 Restricted Work (RW) and 1 Lost Time (LT) injuries." at bounding box center [817, 265] width 863 height 226
click at [162, 140] on link "Series" at bounding box center [243, 144] width 230 height 30
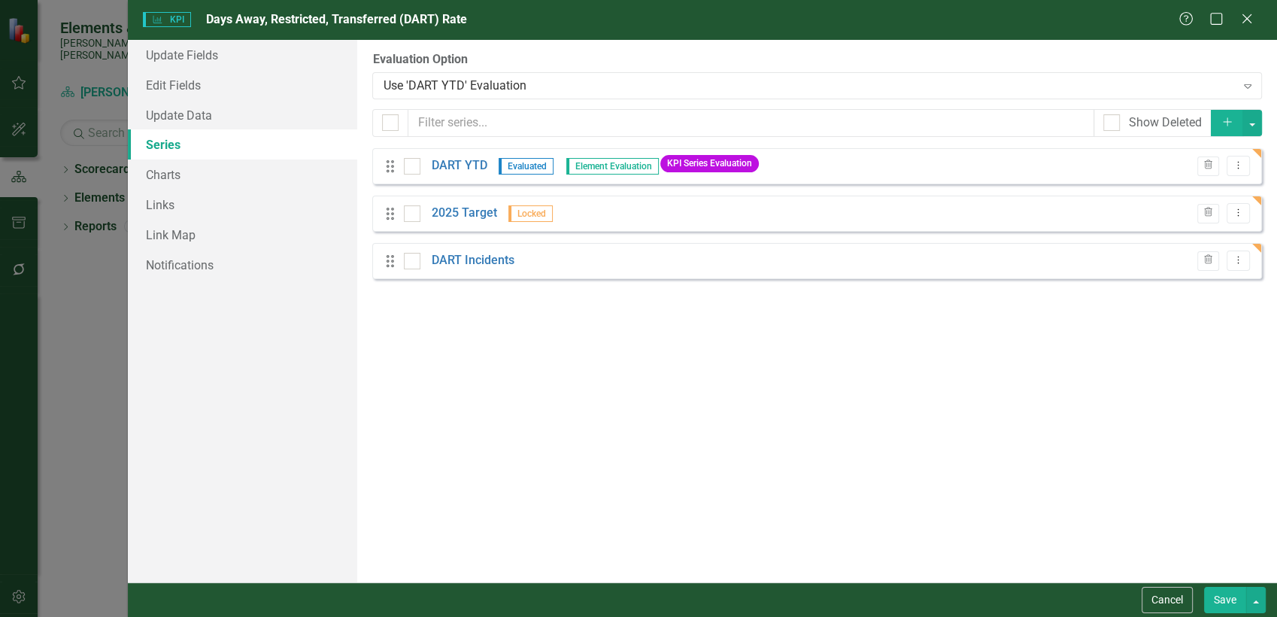
click at [372, 351] on div "From this page, you can add, edit, delete, or duplicate the measure series for …" at bounding box center [817, 311] width 920 height 542
click at [1226, 117] on icon "Add" at bounding box center [1228, 122] width 14 height 11
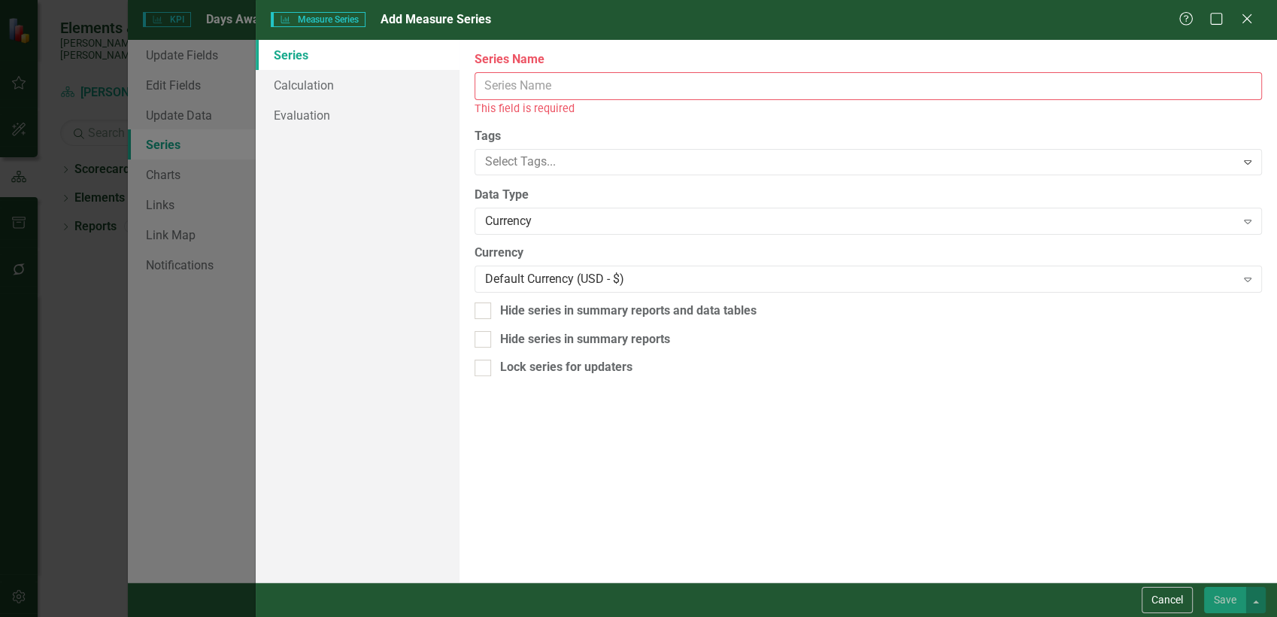
click at [594, 93] on input "Series Name" at bounding box center [869, 86] width 788 height 28
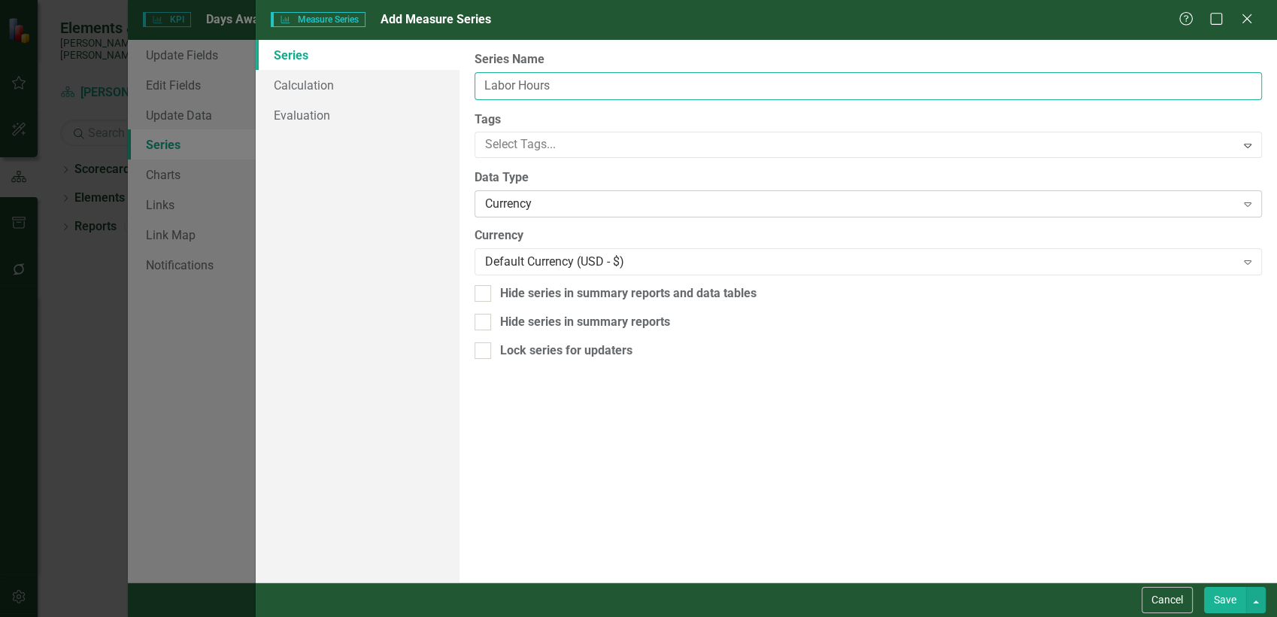
type input "Labor Hours"
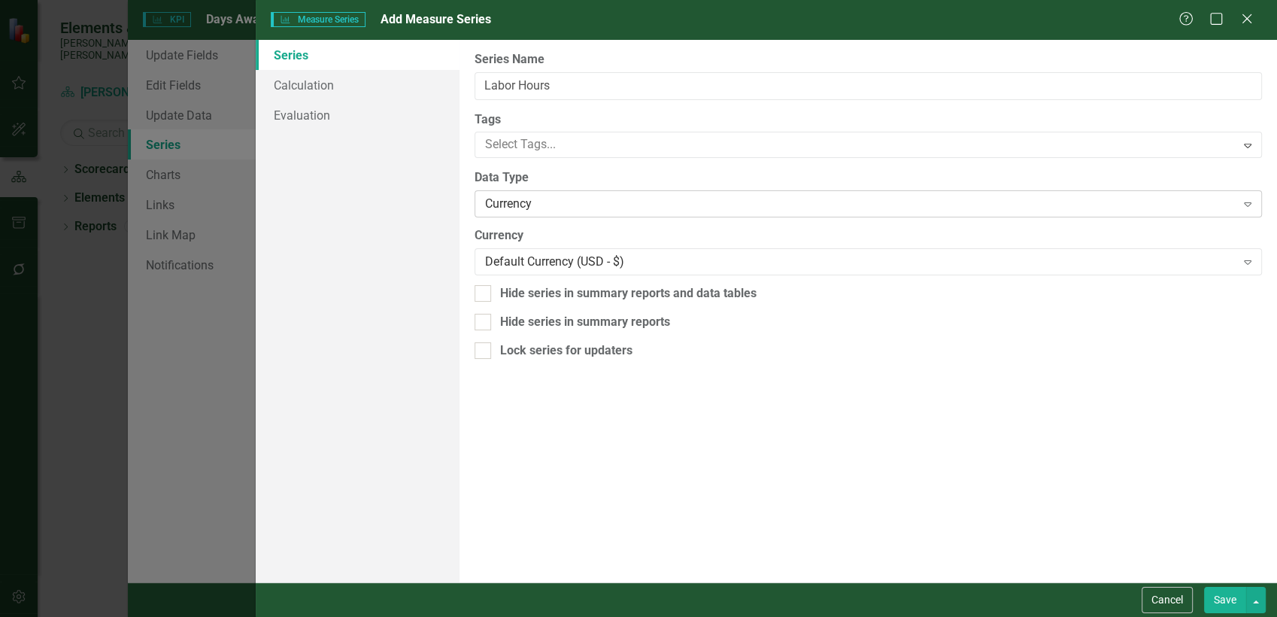
click at [621, 209] on div "Currency" at bounding box center [860, 204] width 750 height 17
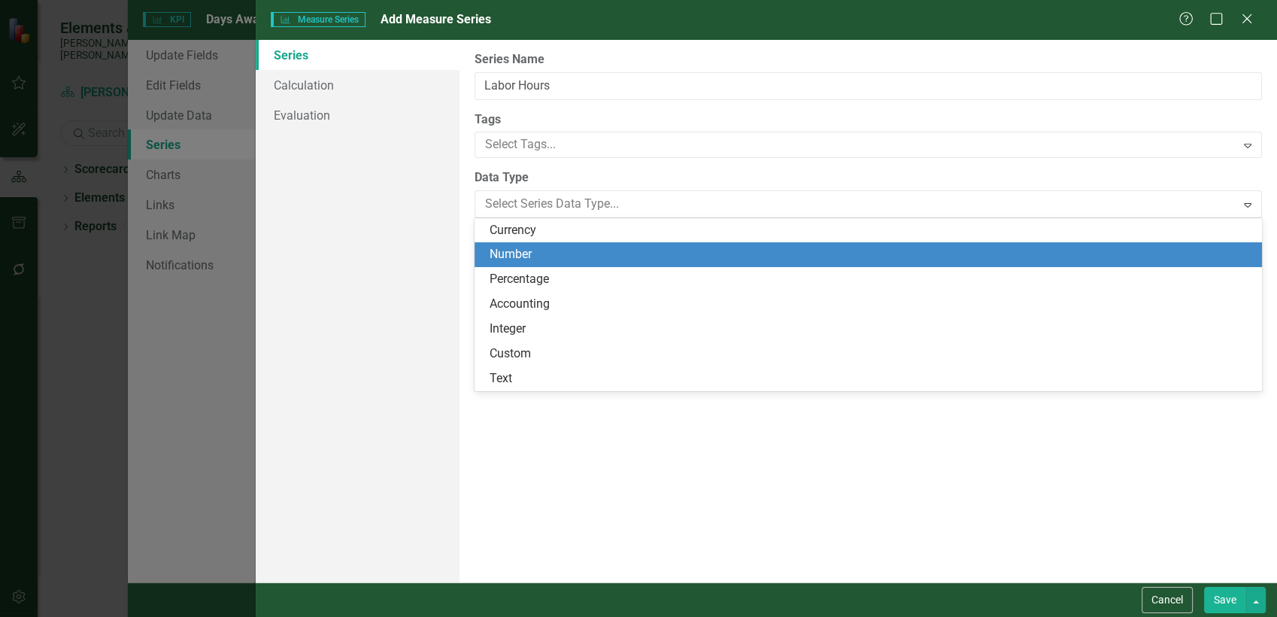
click at [591, 250] on div "Number" at bounding box center [871, 254] width 763 height 17
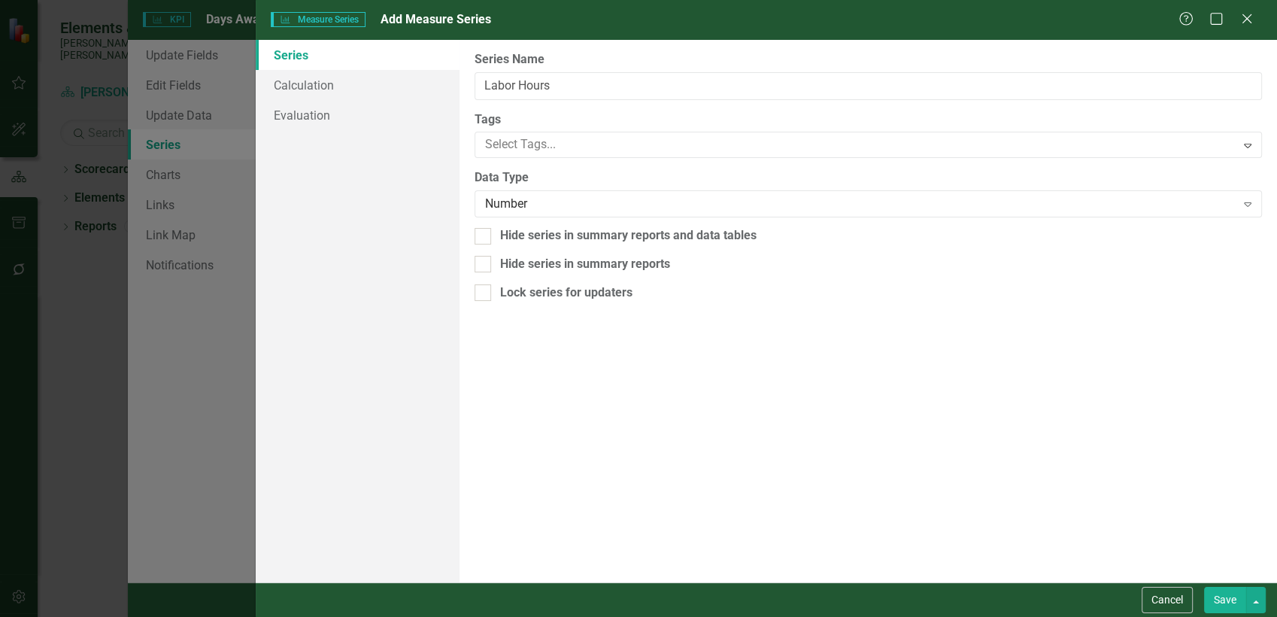
click at [1218, 605] on button "Save" at bounding box center [1225, 600] width 42 height 26
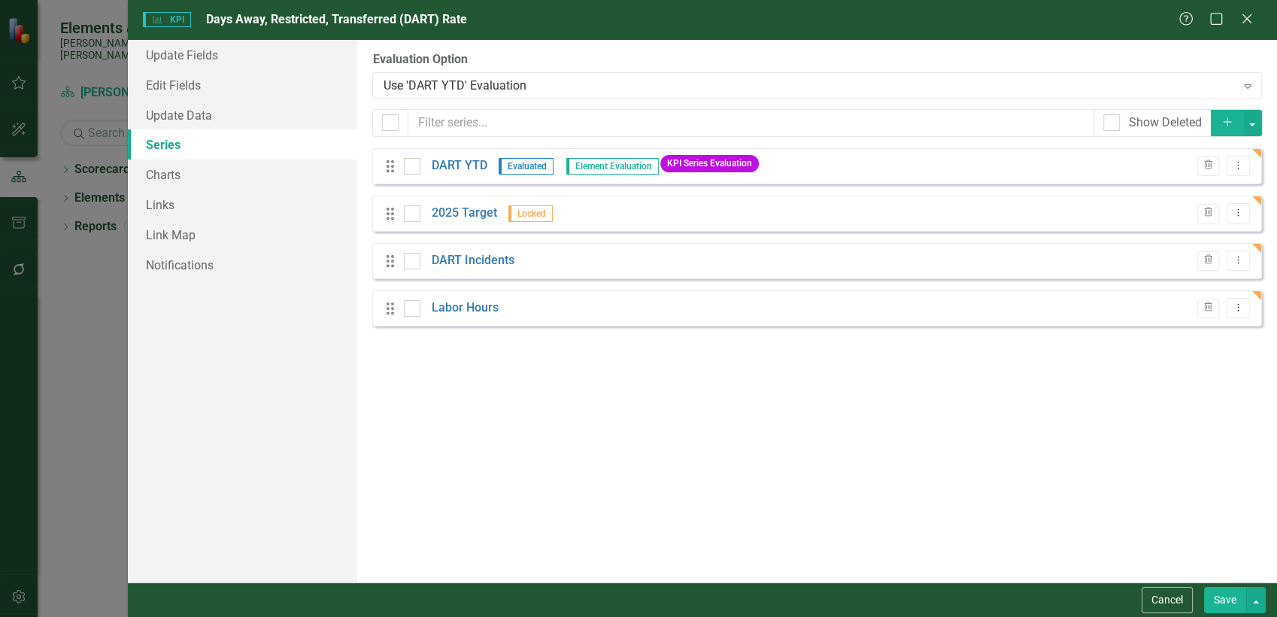
click at [1225, 118] on icon "Add" at bounding box center [1228, 122] width 14 height 11
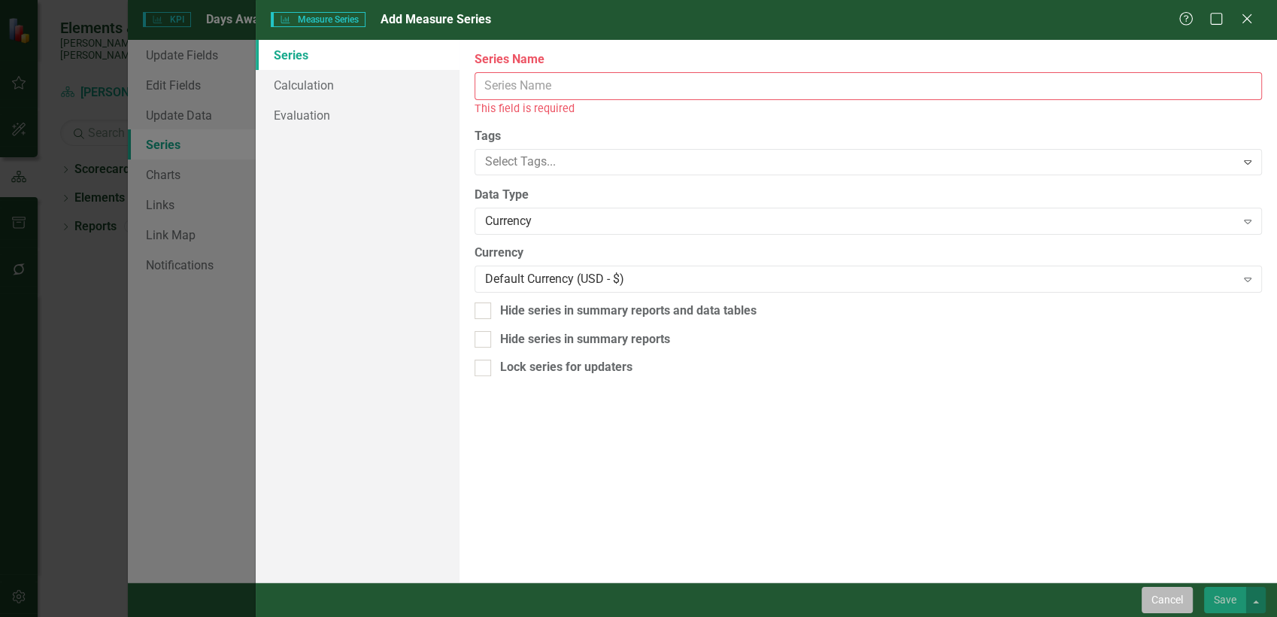
click at [1164, 605] on button "Cancel" at bounding box center [1167, 600] width 51 height 26
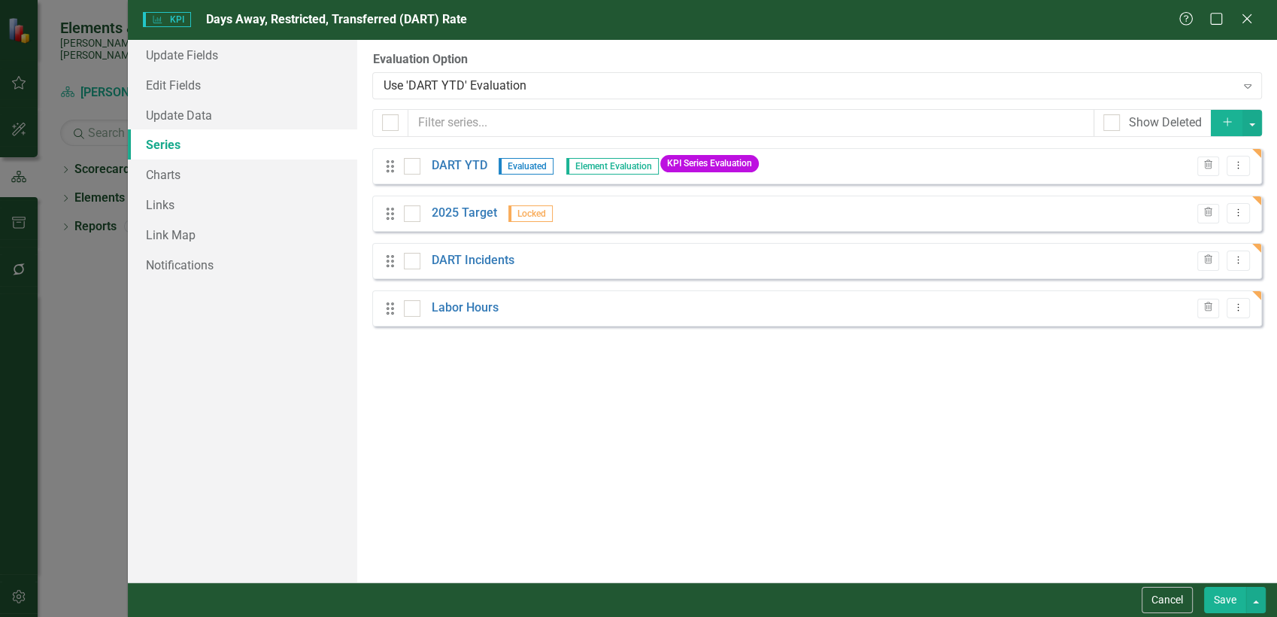
click at [1229, 603] on button "Save" at bounding box center [1225, 600] width 42 height 26
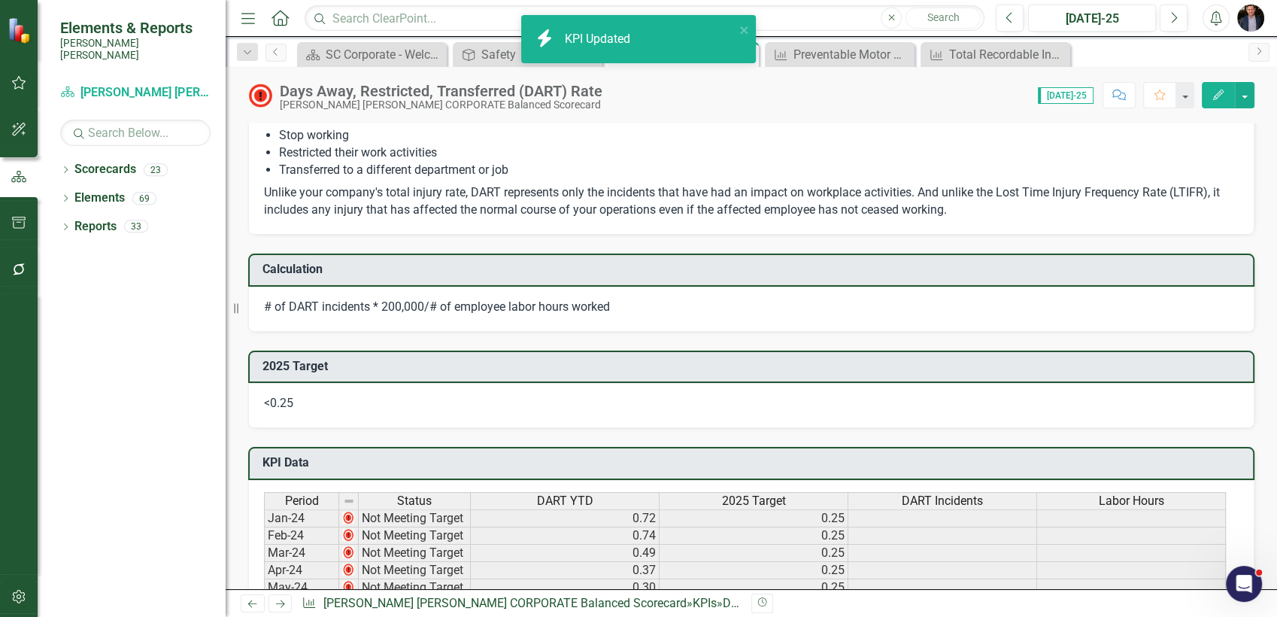
click at [1212, 103] on button "Edit" at bounding box center [1218, 95] width 33 height 26
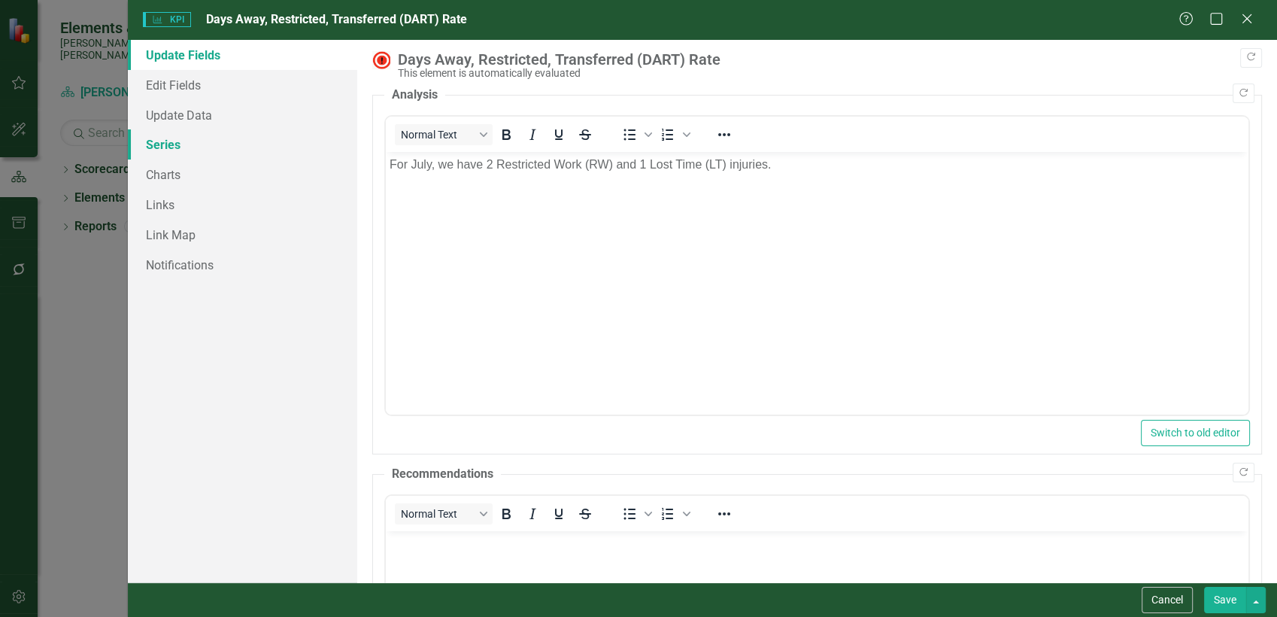
click at [205, 135] on link "Series" at bounding box center [243, 144] width 230 height 30
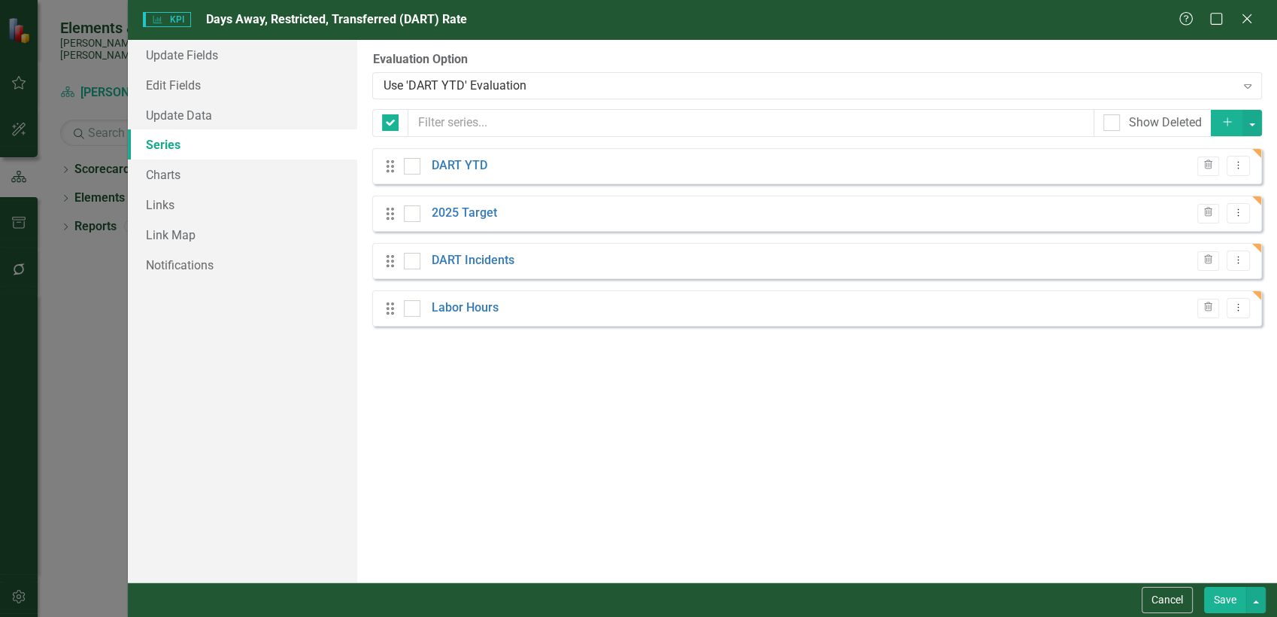
checkbox input "false"
click at [1231, 121] on icon "Add" at bounding box center [1228, 122] width 14 height 11
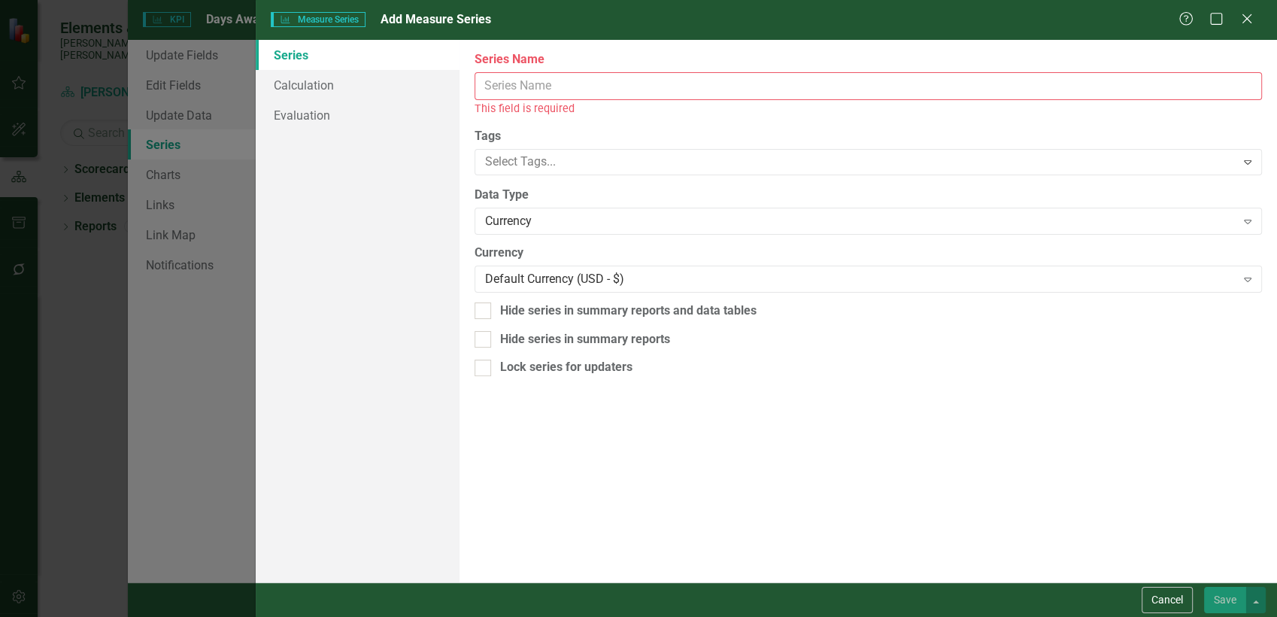
click at [530, 88] on input "Series Name" at bounding box center [869, 86] width 788 height 28
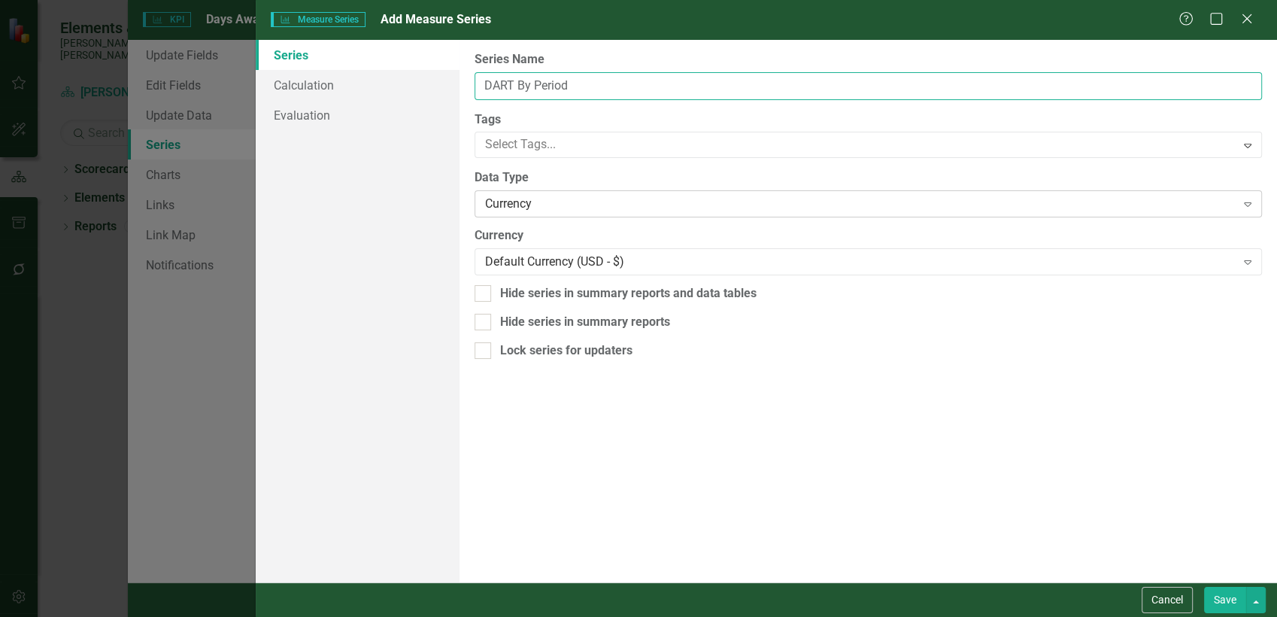
type input "DART By Period"
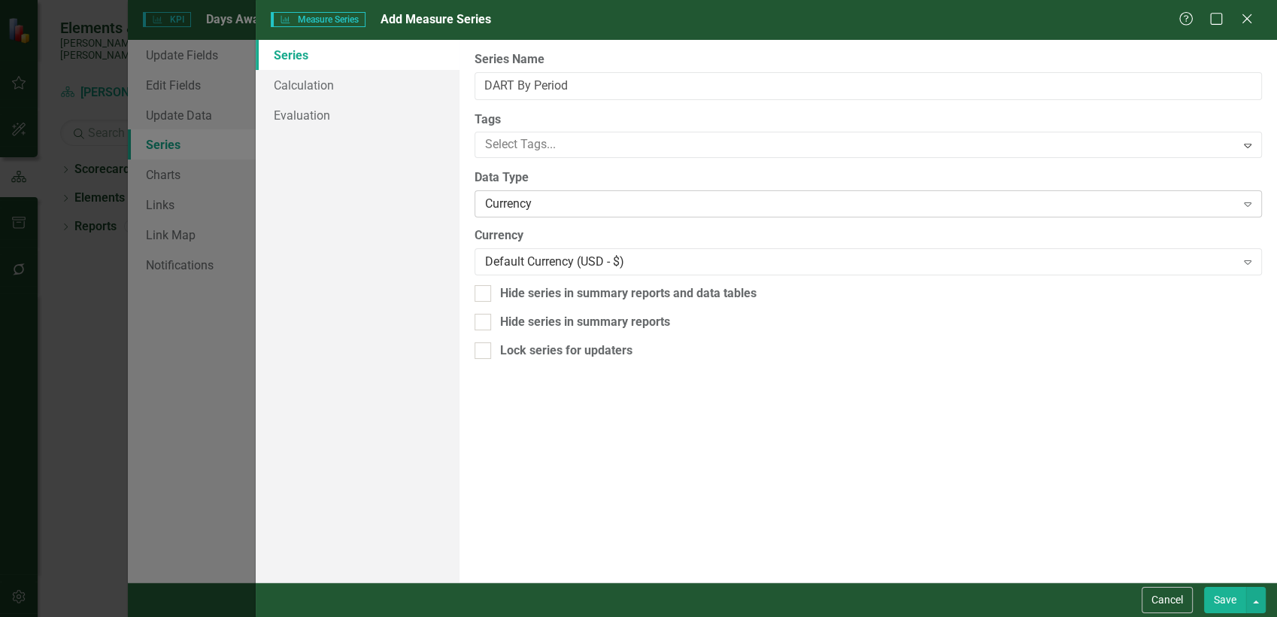
click at [519, 205] on div "Currency" at bounding box center [860, 204] width 750 height 17
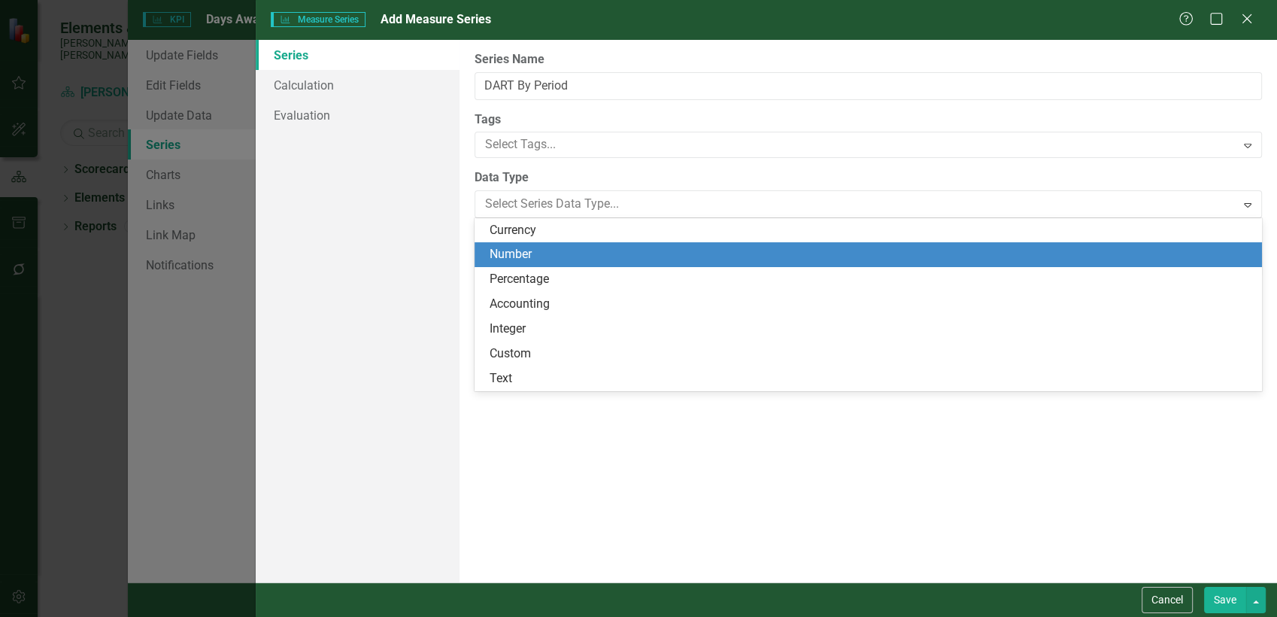
click at [519, 256] on div "Number" at bounding box center [871, 254] width 763 height 17
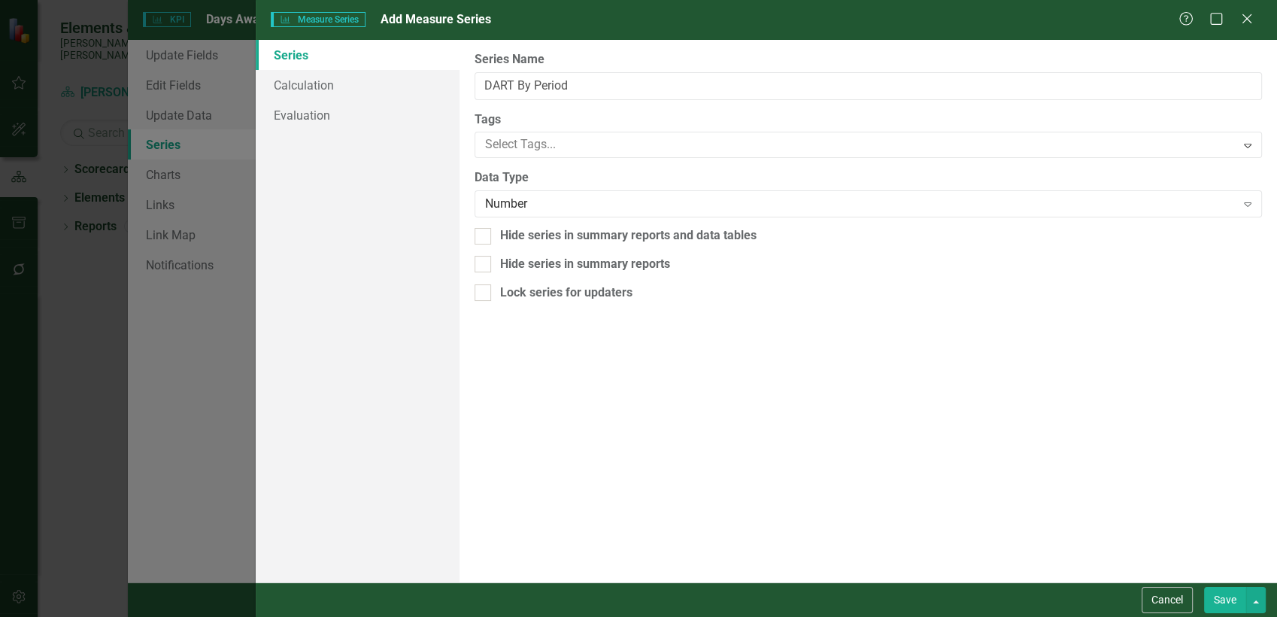
click at [1222, 596] on button "Save" at bounding box center [1225, 600] width 42 height 26
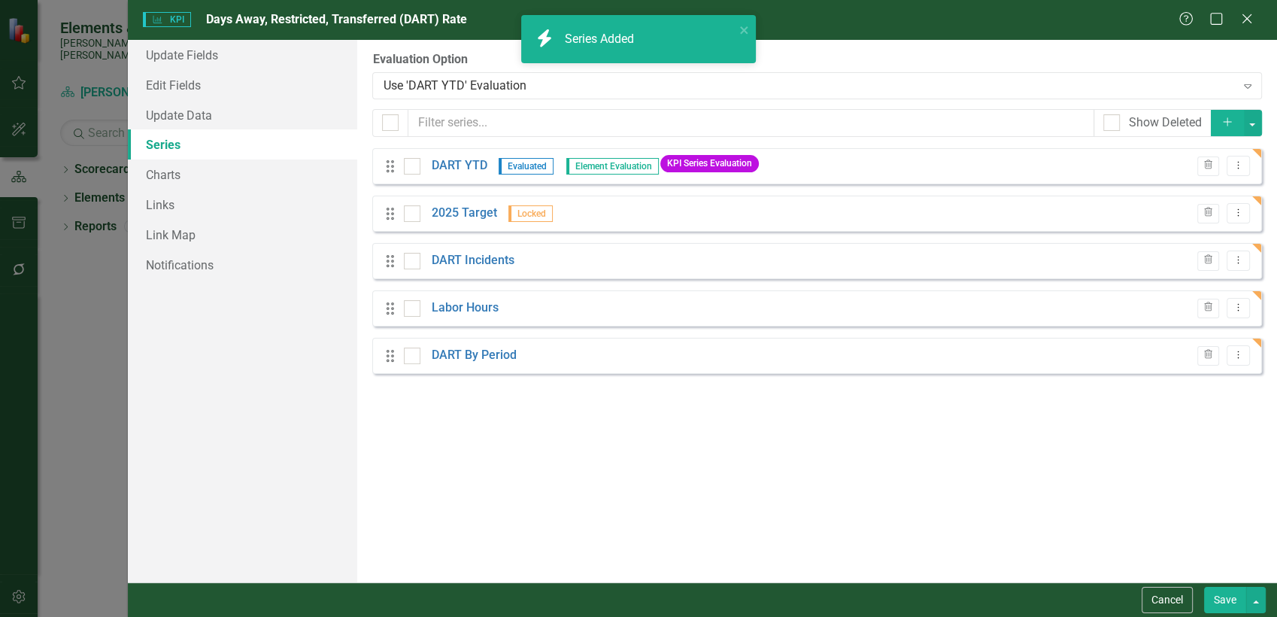
click at [1225, 121] on icon "Add" at bounding box center [1228, 122] width 14 height 11
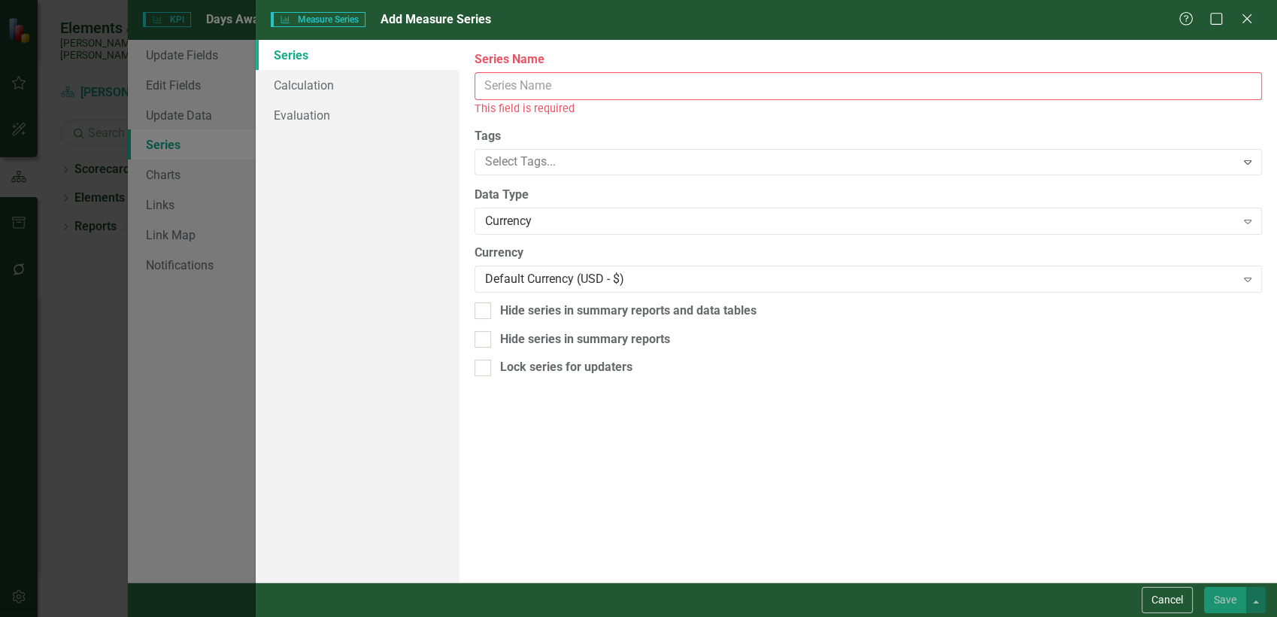
click at [569, 83] on input "Series Name" at bounding box center [869, 86] width 788 height 28
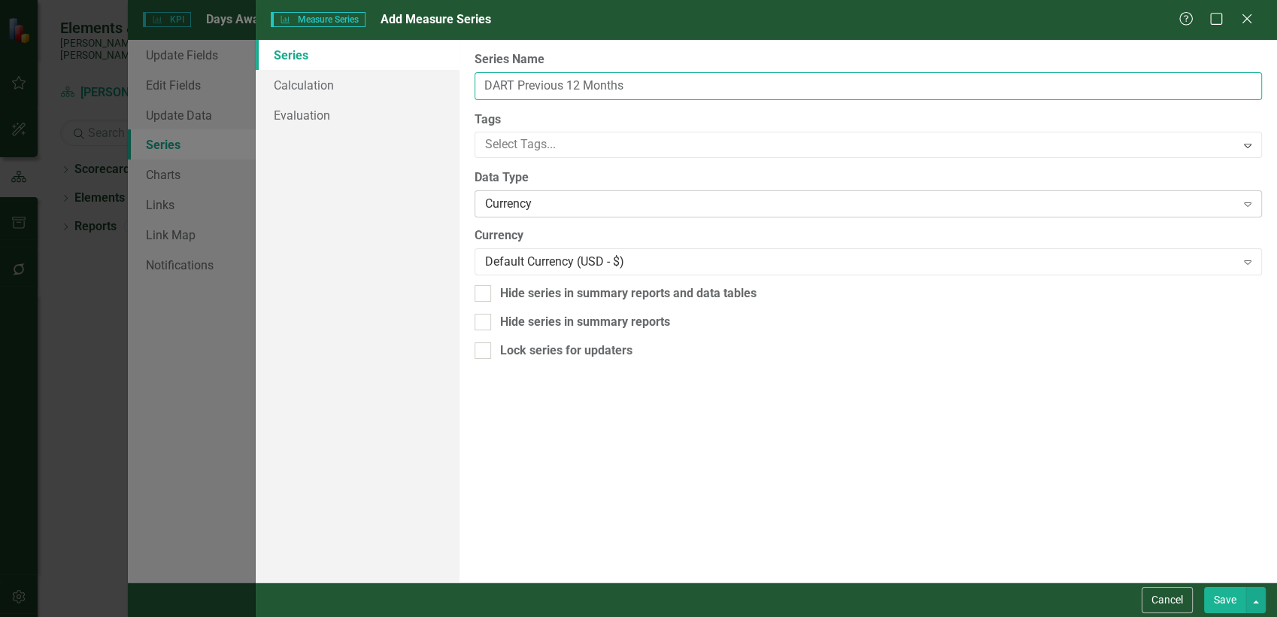
type input "DART Previous 12 Months"
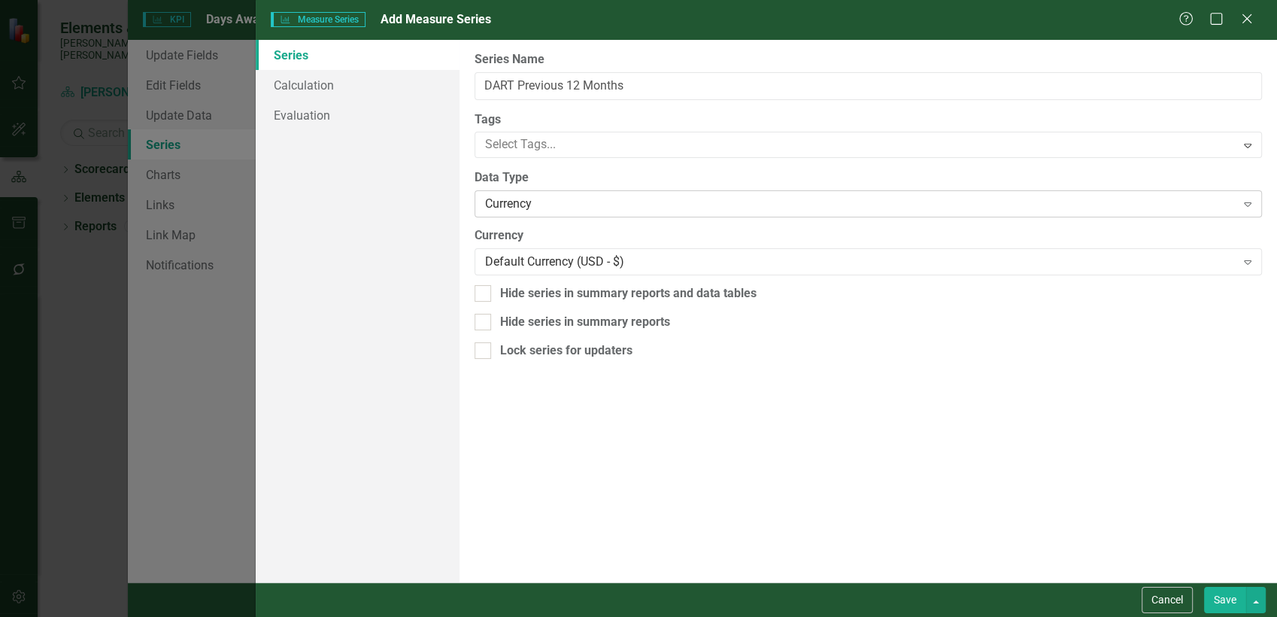
click at [565, 208] on div "Currency" at bounding box center [860, 204] width 750 height 17
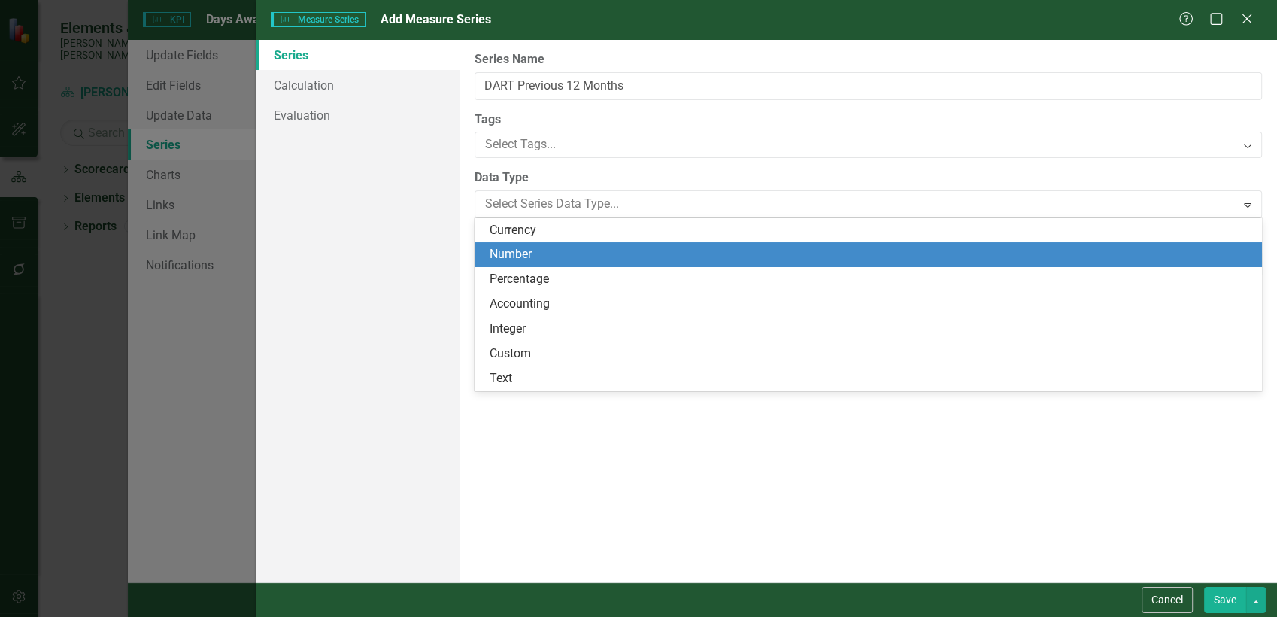
click at [553, 250] on div "Number" at bounding box center [871, 254] width 763 height 17
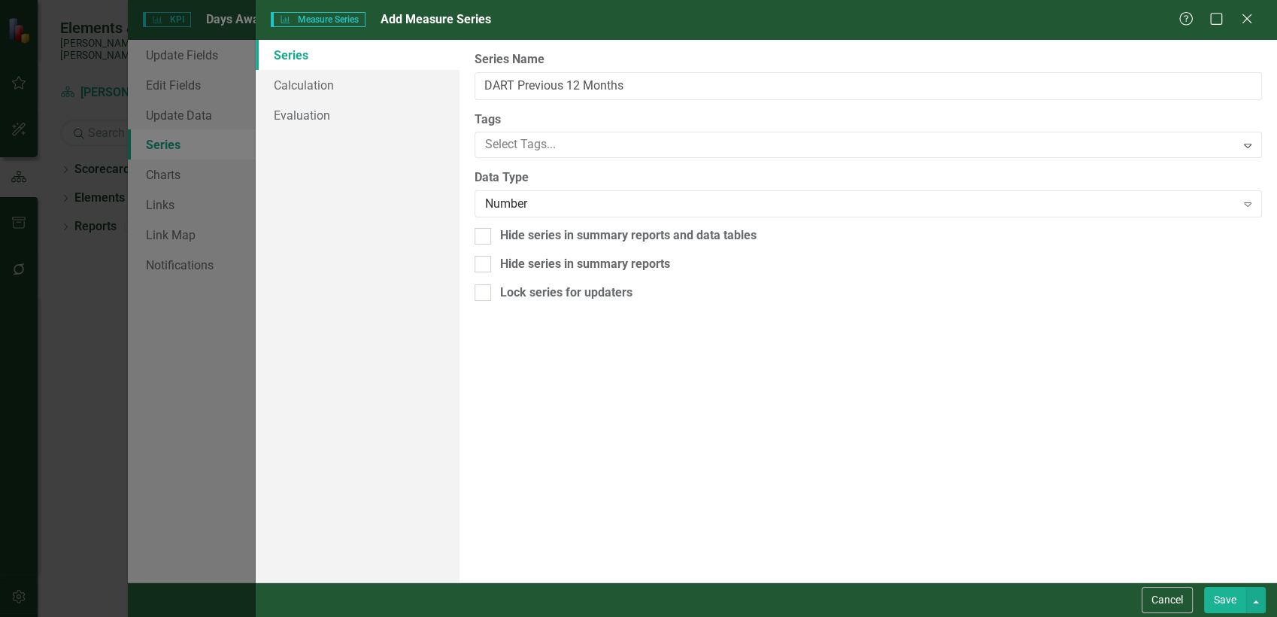
click at [1230, 598] on button "Save" at bounding box center [1225, 600] width 42 height 26
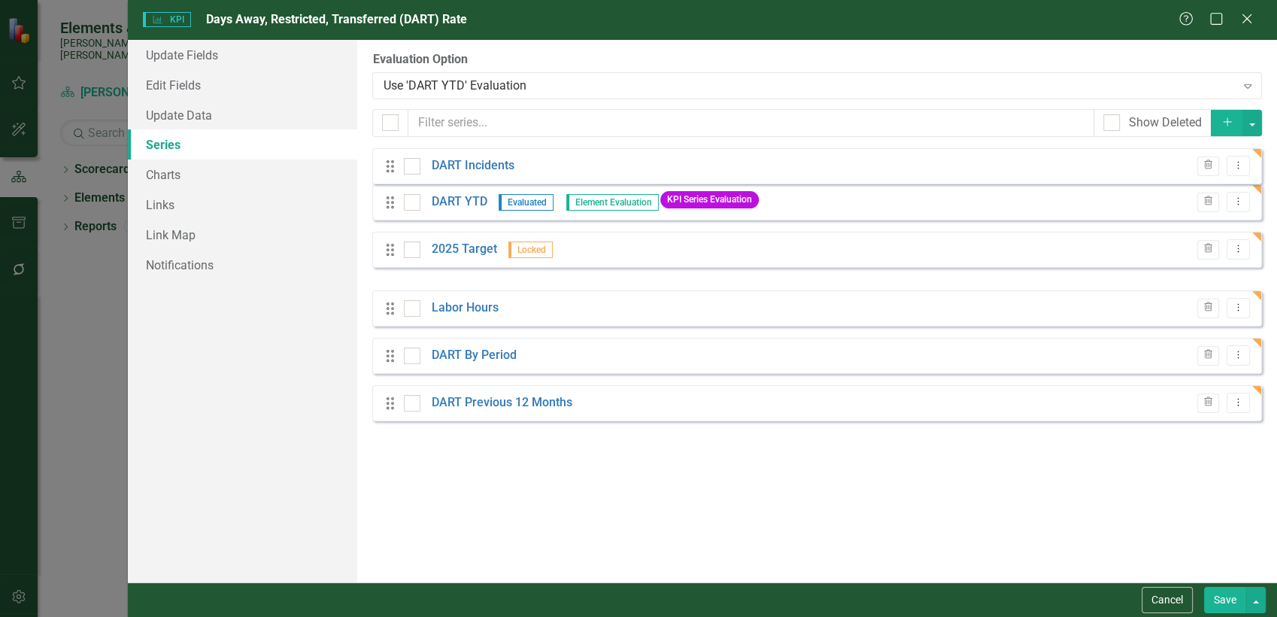
drag, startPoint x: 394, startPoint y: 262, endPoint x: 394, endPoint y: 167, distance: 94.8
click at [394, 167] on div "Drag DART YTD Evaluated Element Evaluation KPI Series Evaluation Trash Dropdown…" at bounding box center [817, 284] width 890 height 273
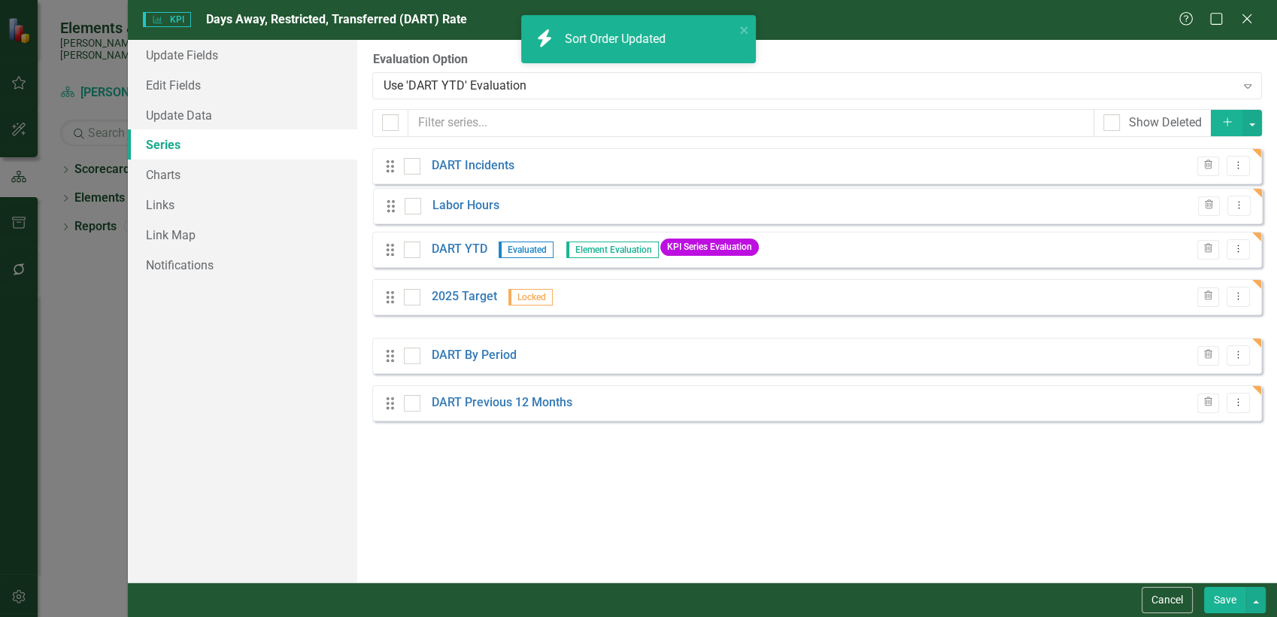
drag, startPoint x: 391, startPoint y: 303, endPoint x: 392, endPoint y: 201, distance: 102.3
click at [392, 201] on div "Drag DART Incidents Trash Dropdown Menu Drag DART YTD Evaluated Element Evaluat…" at bounding box center [817, 284] width 890 height 273
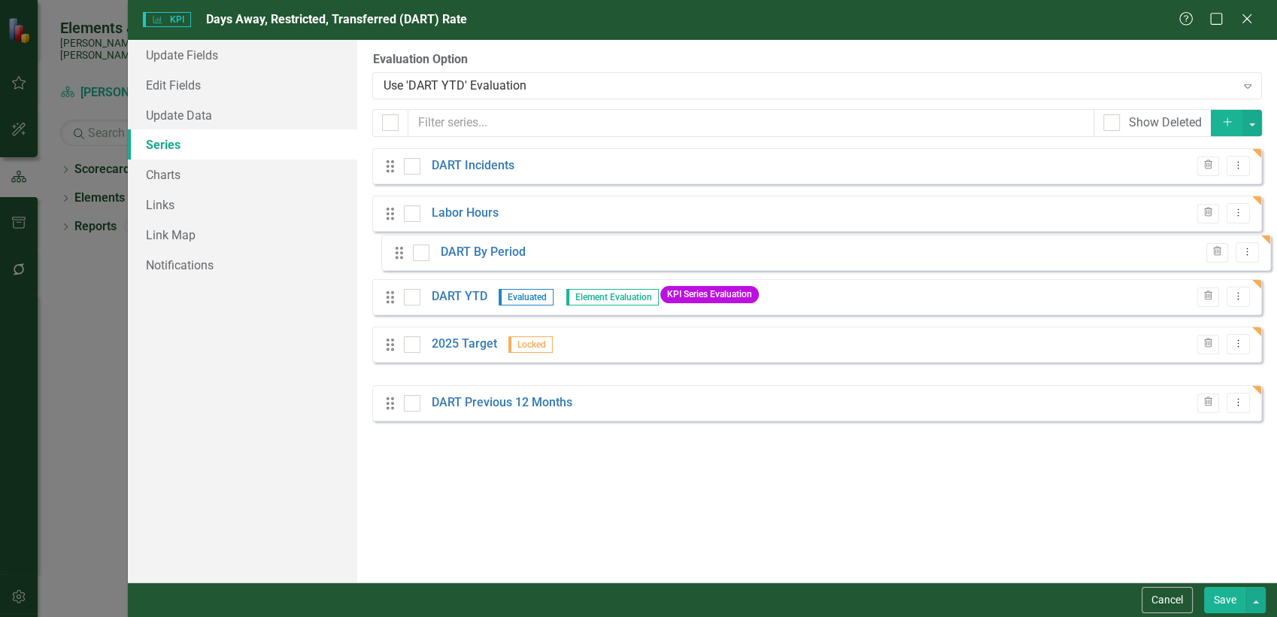
drag, startPoint x: 391, startPoint y: 357, endPoint x: 400, endPoint y: 254, distance: 103.4
click at [400, 254] on div "Drag DART Incidents Trash Dropdown Menu Drag Labor Hours Trash Dropdown Menu Dr…" at bounding box center [817, 284] width 890 height 273
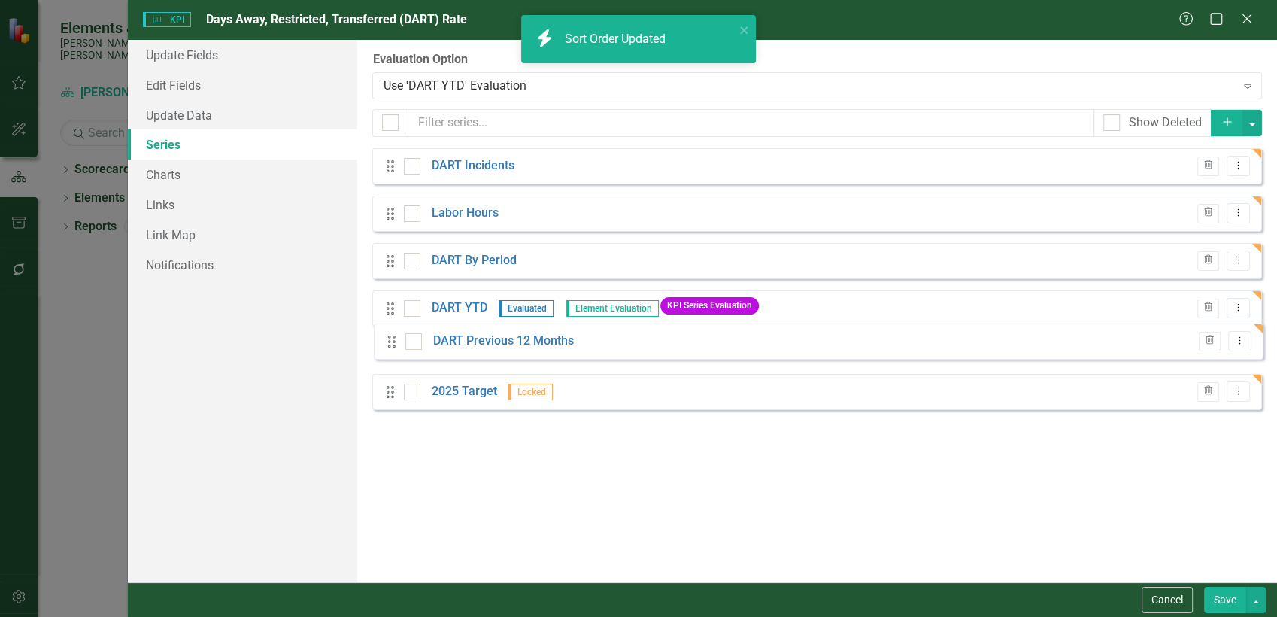
drag, startPoint x: 392, startPoint y: 390, endPoint x: 393, endPoint y: 335, distance: 54.9
click at [393, 335] on div "Drag DART Incidents Trash Dropdown Menu Drag Labor Hours Trash Dropdown Menu Dr…" at bounding box center [817, 284] width 890 height 273
drag, startPoint x: 1218, startPoint y: 596, endPoint x: 1151, endPoint y: 539, distance: 88.0
click at [1219, 596] on button "Save" at bounding box center [1225, 600] width 42 height 26
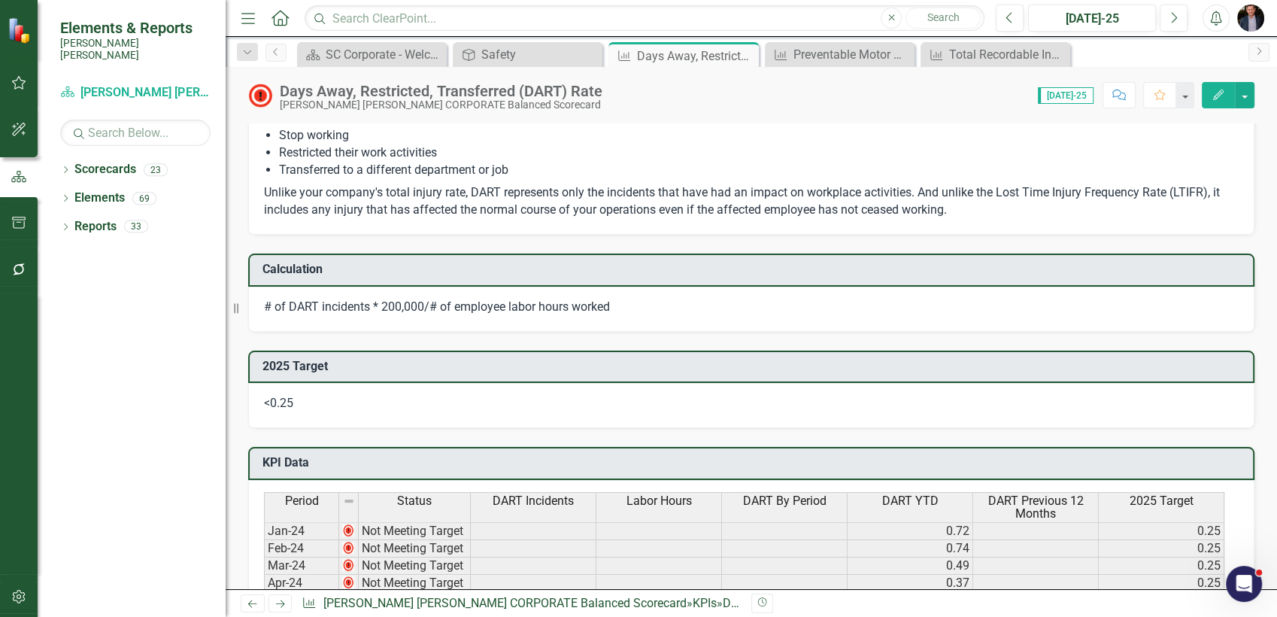
scroll to position [250, 0]
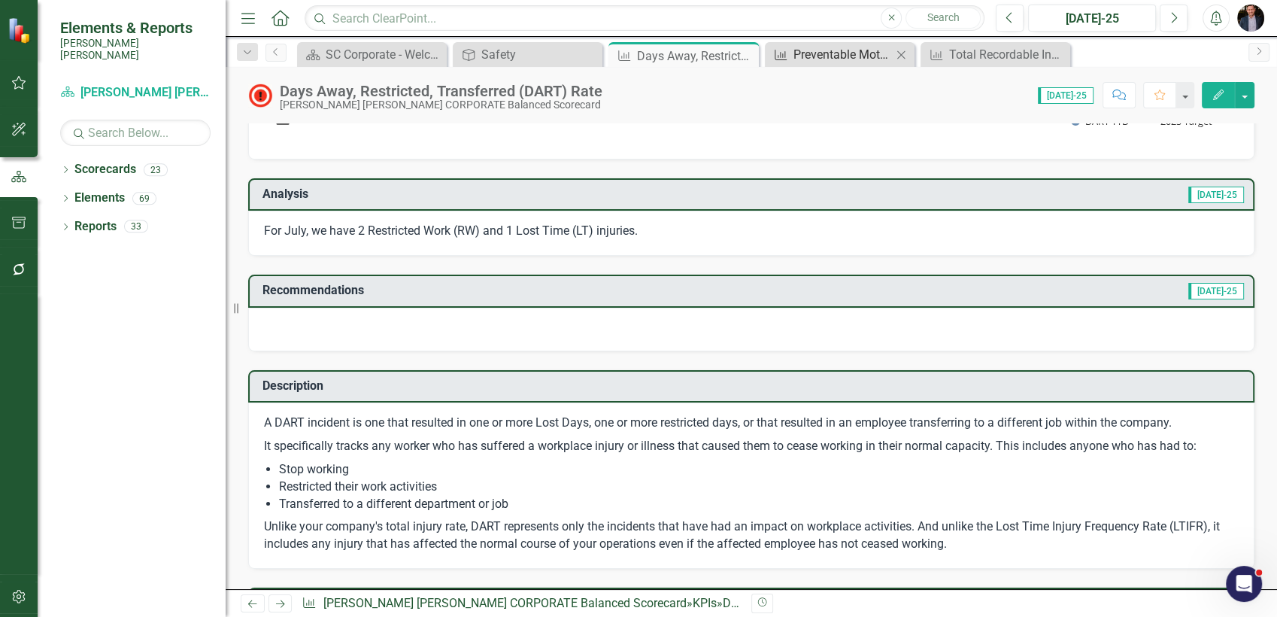
click at [818, 54] on div "Preventable Motor Vehicle Accident (PMVA) Rate*" at bounding box center [843, 54] width 99 height 19
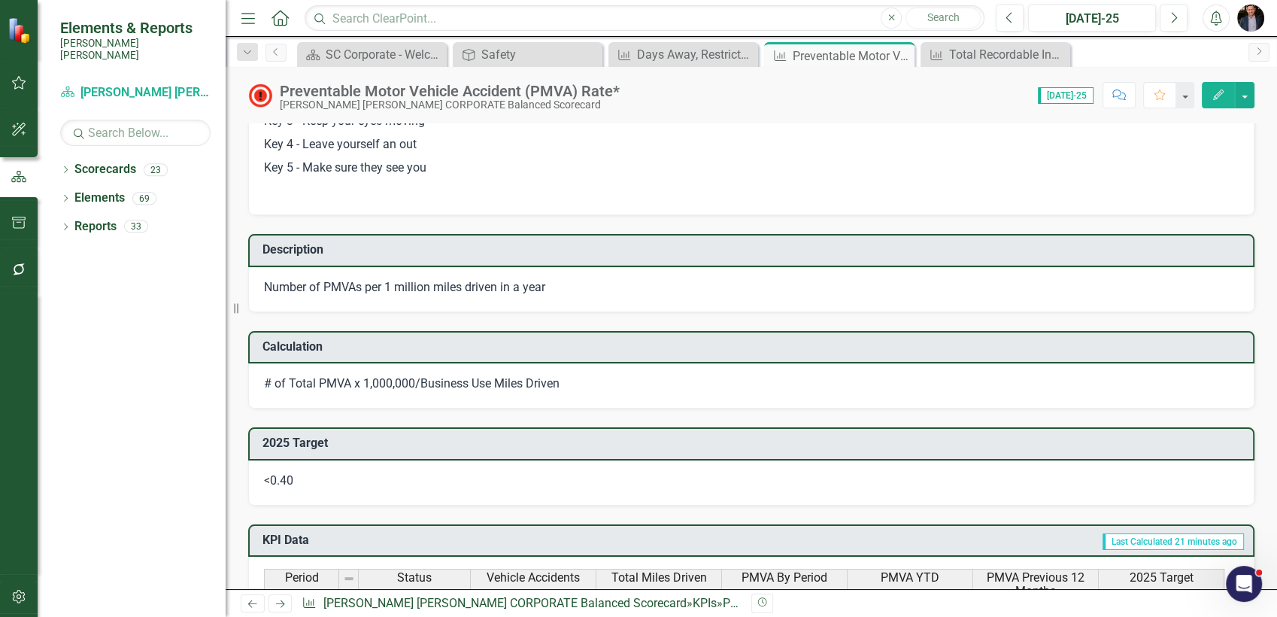
scroll to position [501, 0]
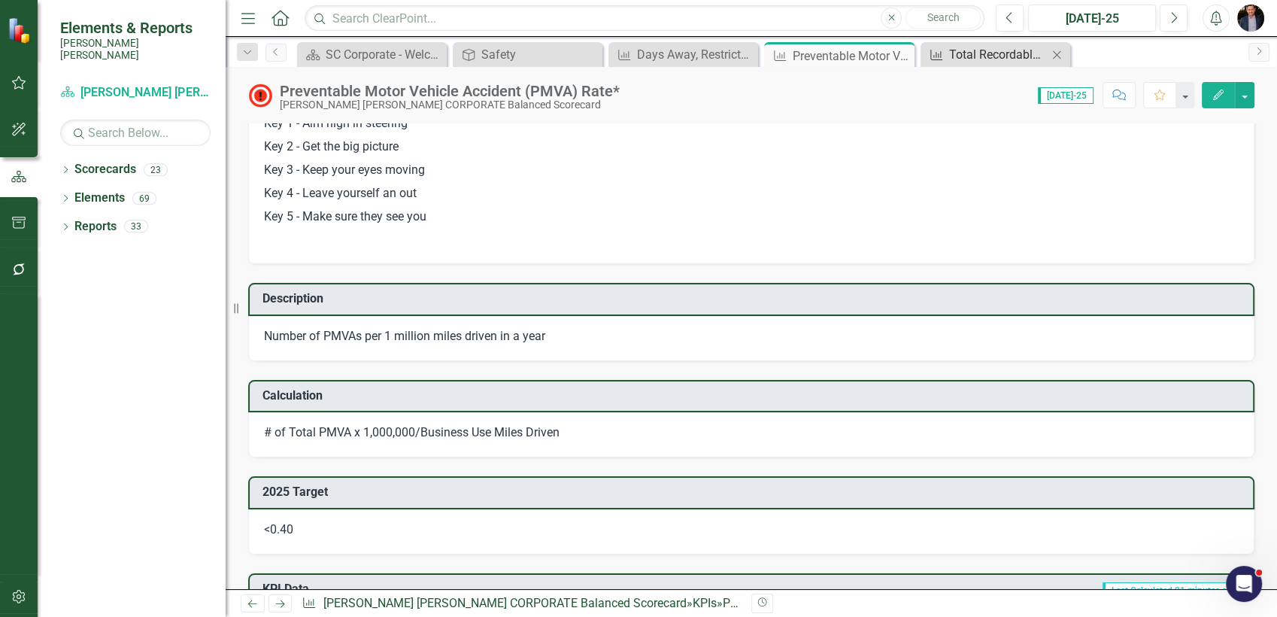
click at [932, 58] on icon "KPI" at bounding box center [936, 55] width 15 height 12
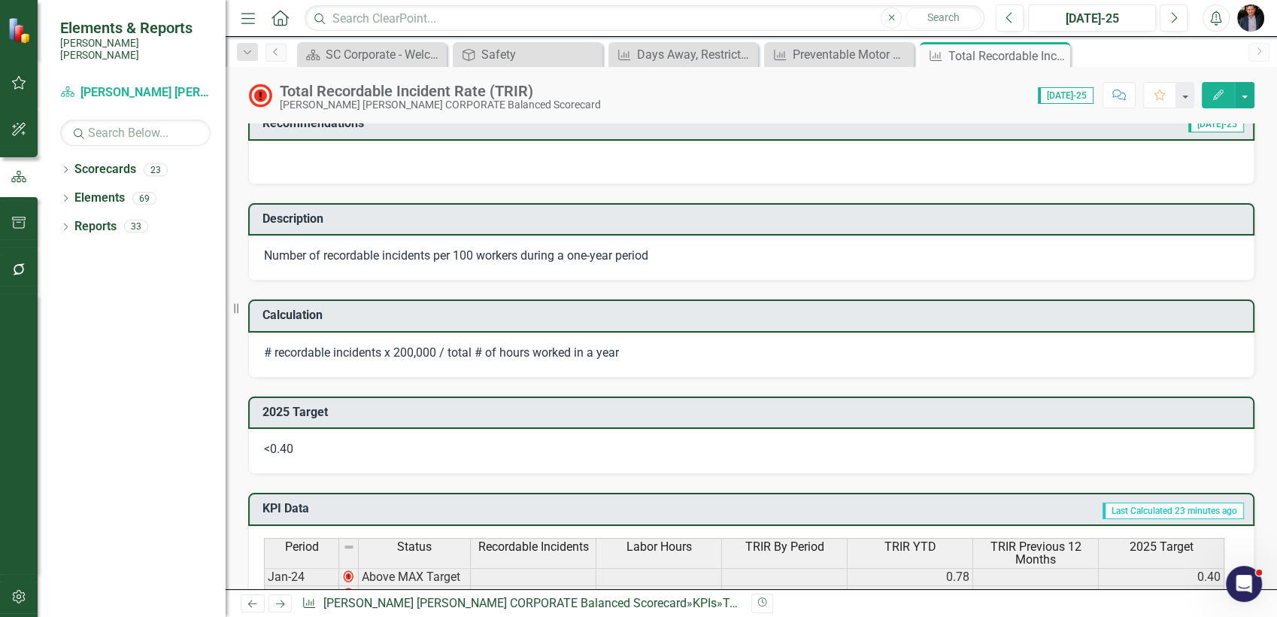
scroll to position [752, 0]
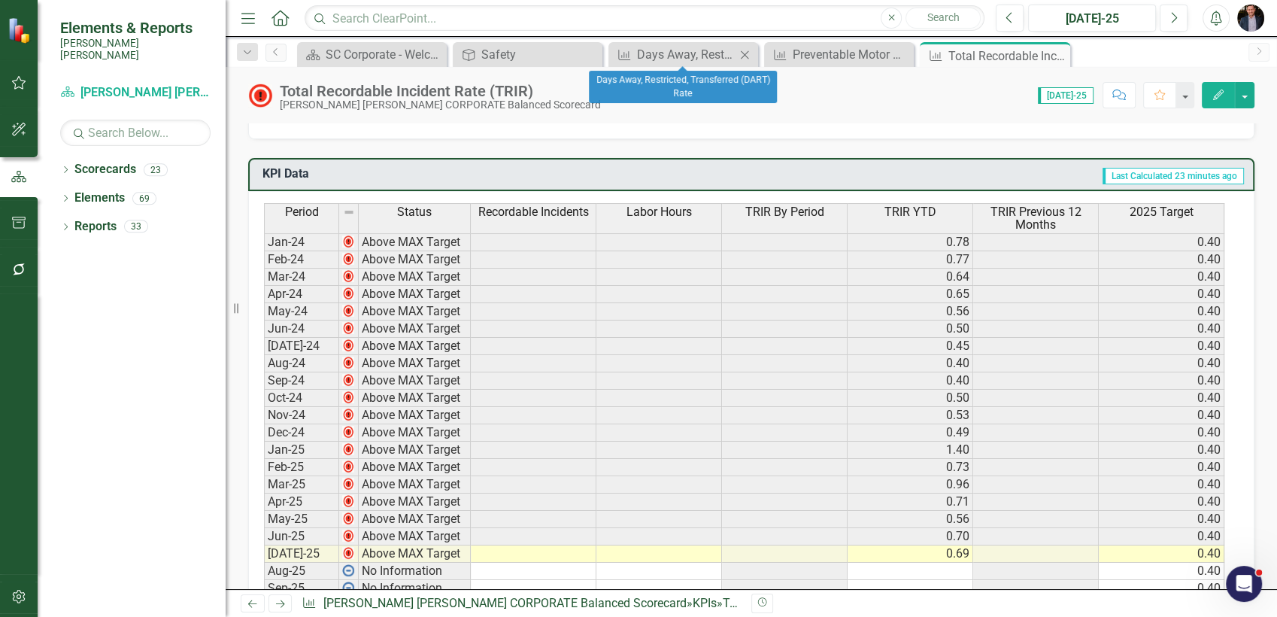
click at [747, 52] on icon at bounding box center [745, 54] width 8 height 8
click at [0, 0] on icon "Close" at bounding box center [0, 0] width 0 height 0
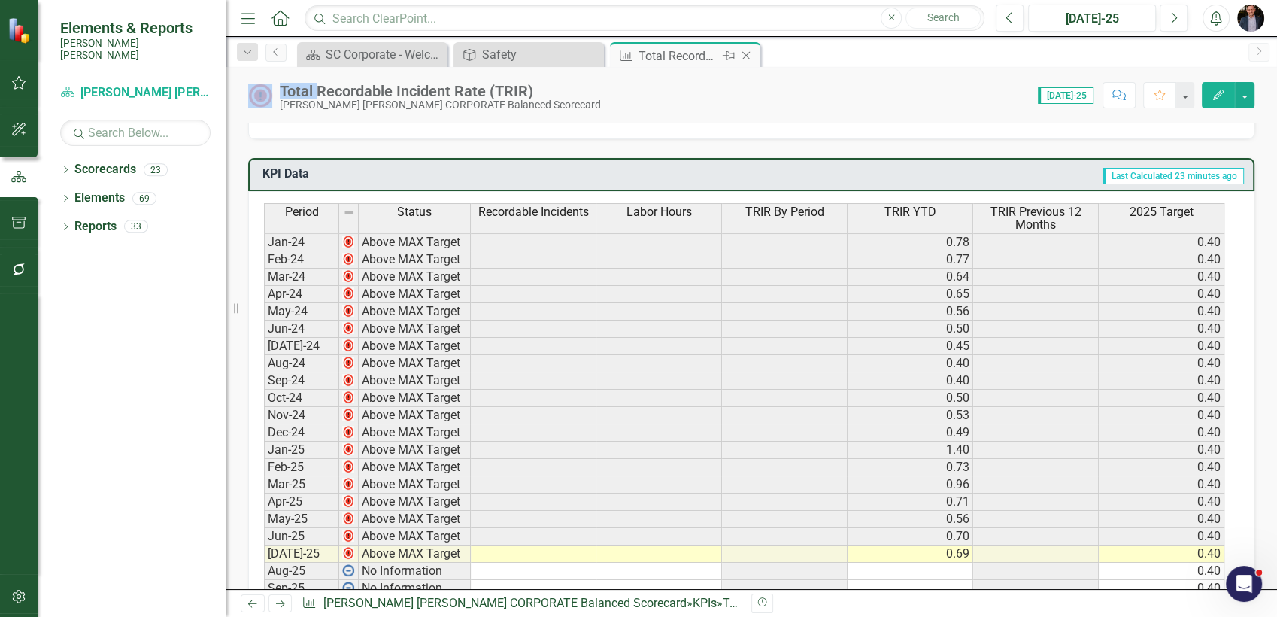
click at [748, 52] on icon "Close" at bounding box center [746, 56] width 15 height 12
